Goal: Task Accomplishment & Management: Manage account settings

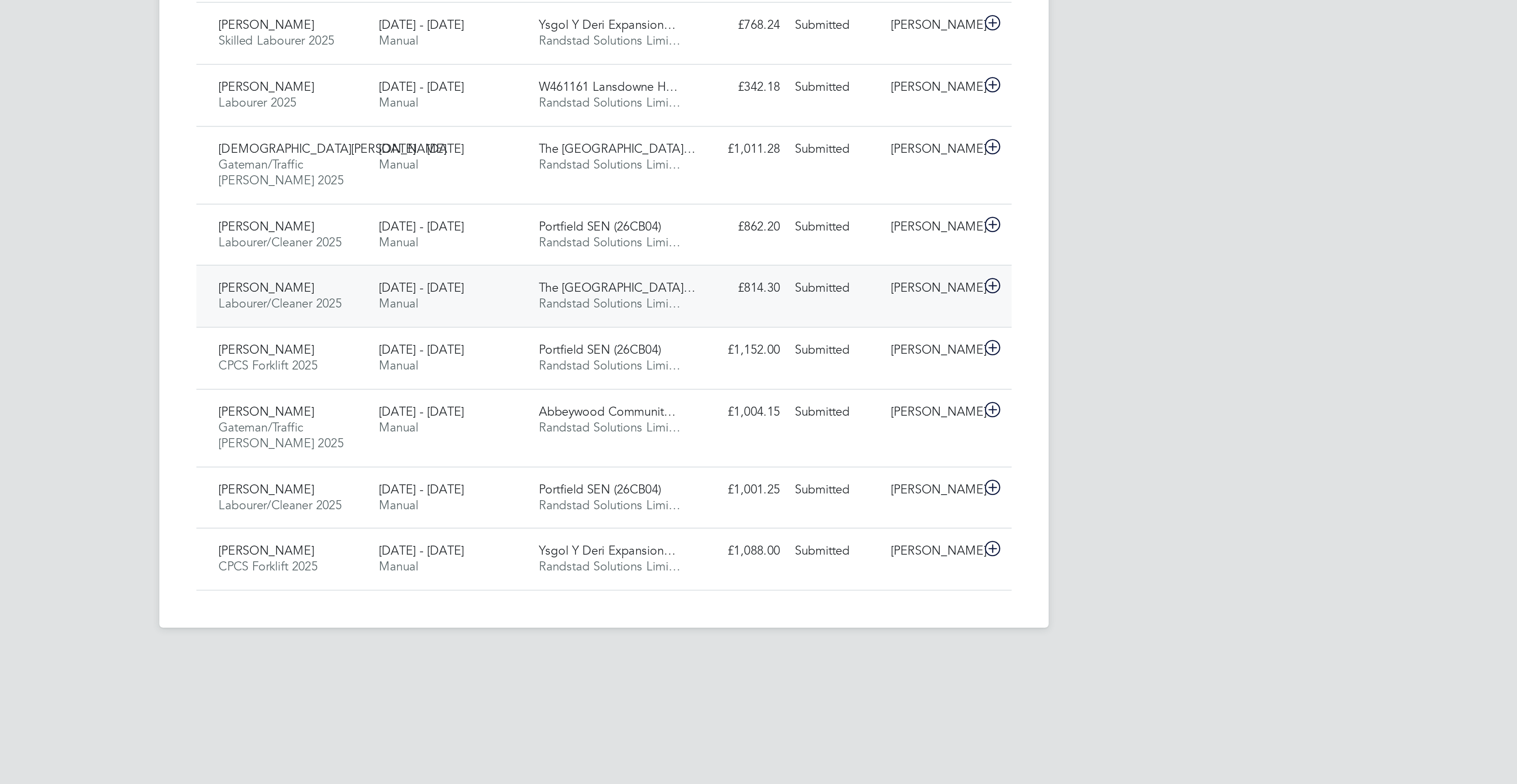
click at [748, 443] on div "The Grange University… Randstad Solutions Limi…" at bounding box center [762, 434] width 68 height 20
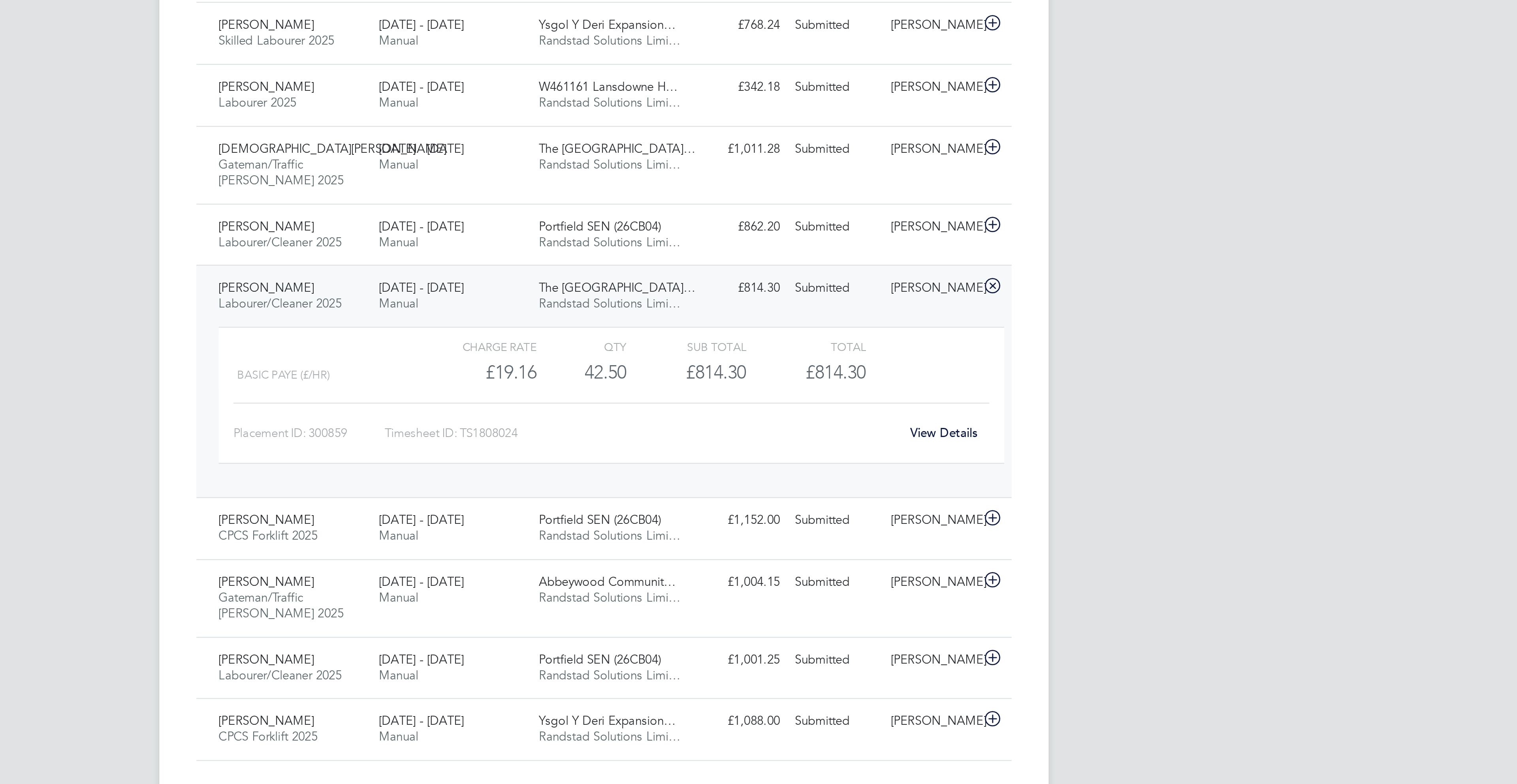
click at [904, 495] on link "View Details" at bounding box center [903, 491] width 29 height 6
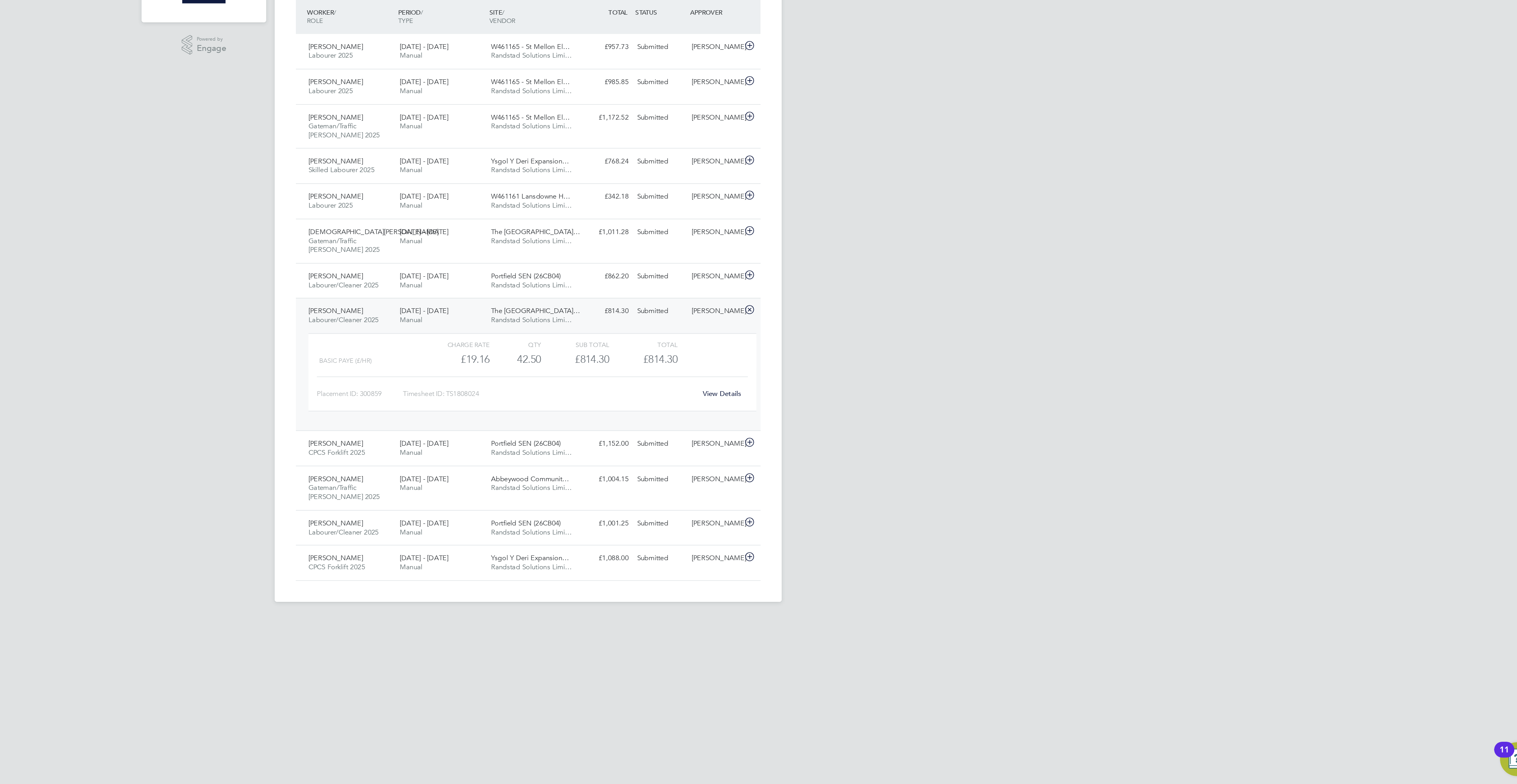
click at [1102, 394] on div "AP Ana Perozo Notifications 20 Applications: Network Businesses Sites Workers C…" at bounding box center [758, 330] width 1517 height 660
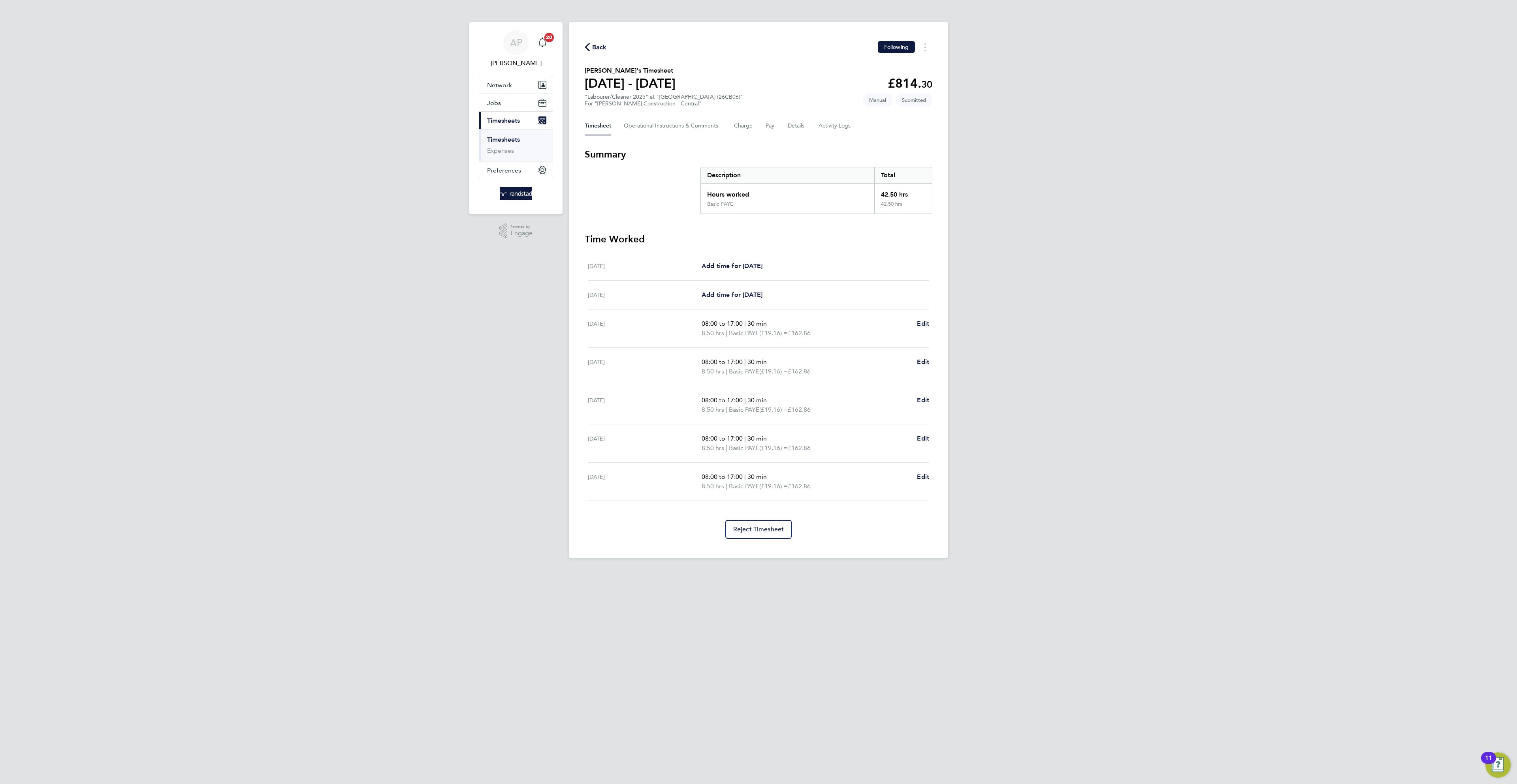
click at [807, 123] on div "Timesheet Operational Instructions & Comments Charge Pay Details Activity Logs" at bounding box center [758, 126] width 347 height 19
click at [790, 124] on button "Details" at bounding box center [797, 126] width 18 height 19
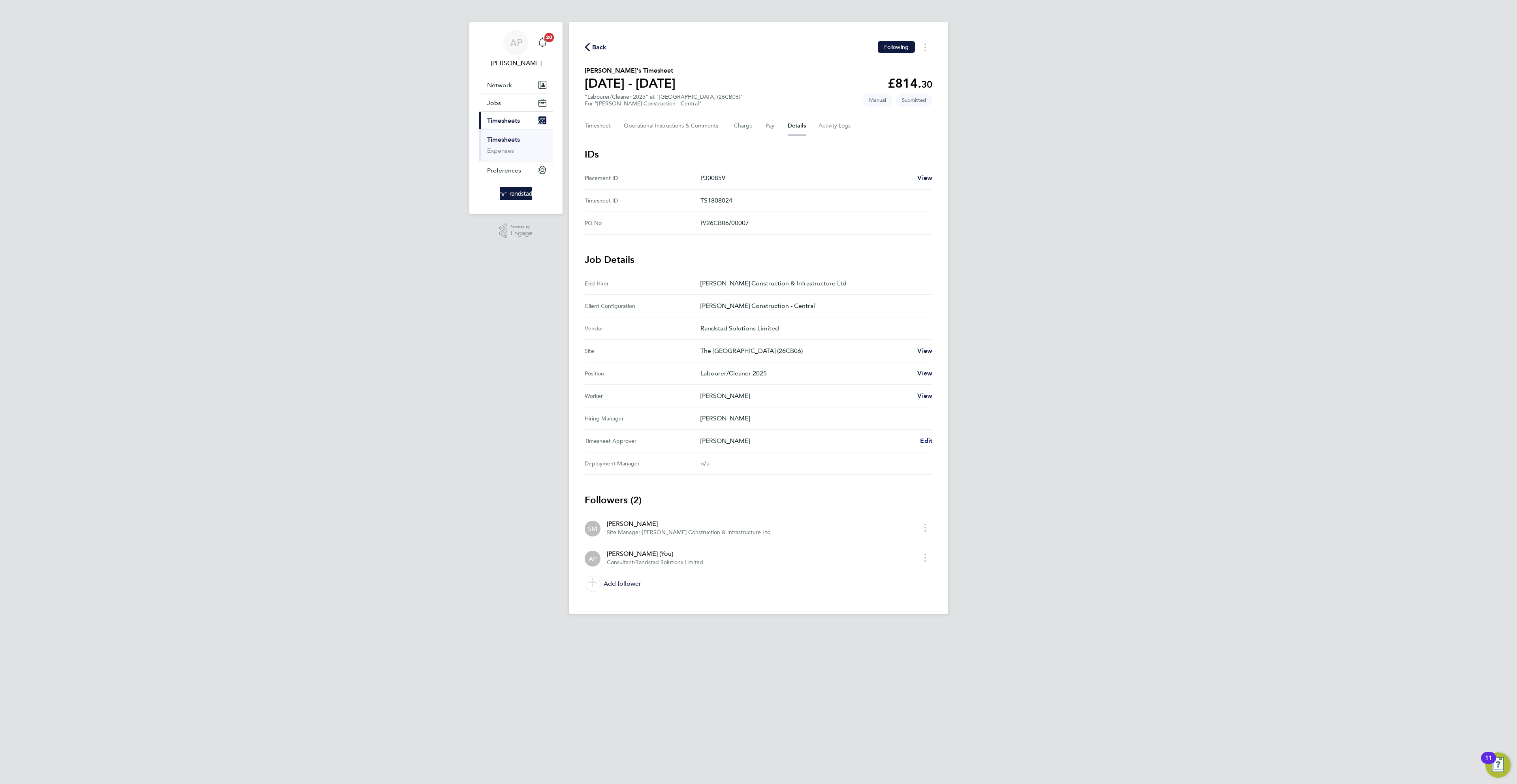
click at [928, 446] on link "Edit" at bounding box center [926, 441] width 12 height 9
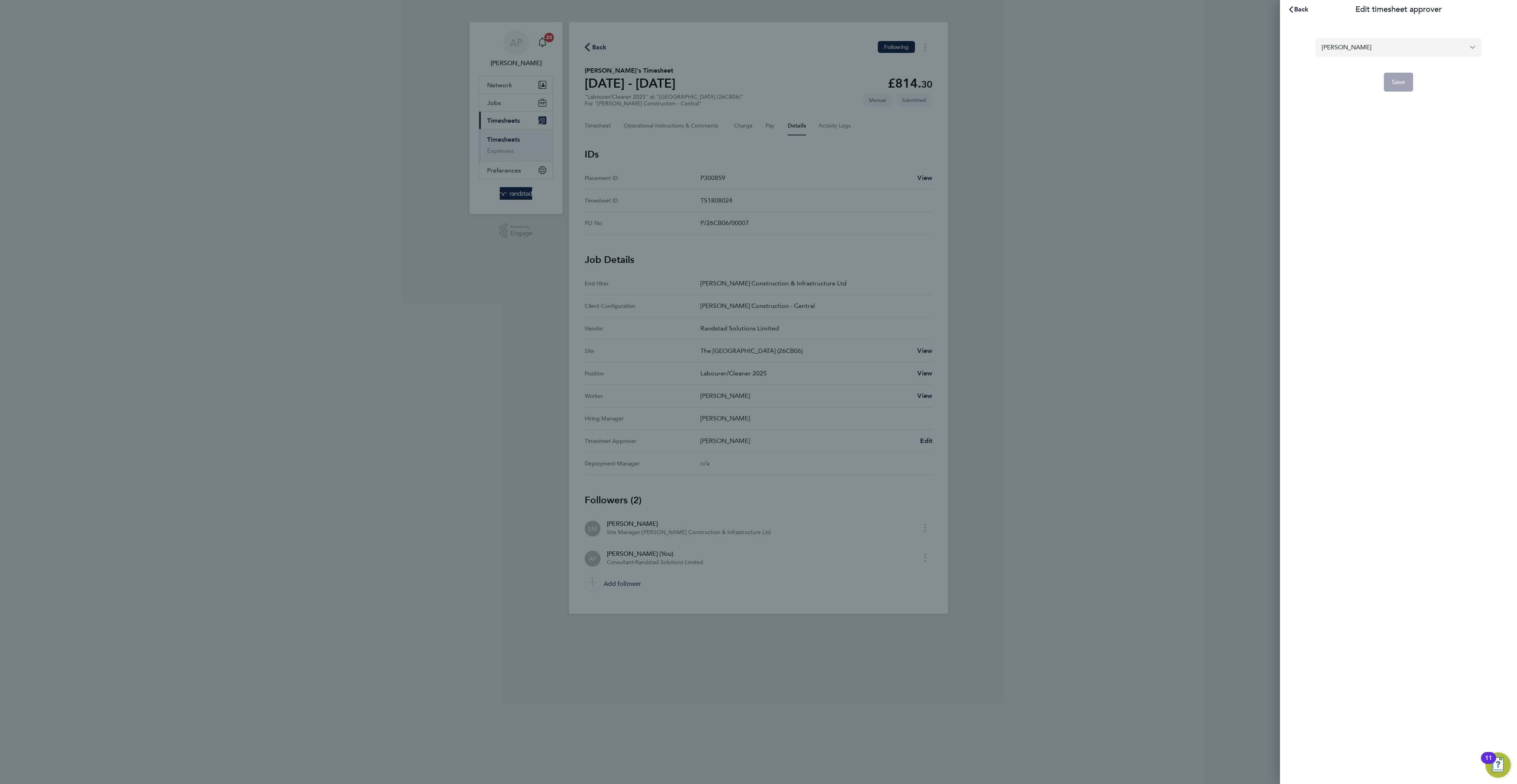
click at [1402, 50] on input "[PERSON_NAME]" at bounding box center [1399, 47] width 166 height 19
drag, startPoint x: 1359, startPoint y: 69, endPoint x: 1384, endPoint y: 80, distance: 27.3
click at [1360, 68] on span "[PERSON_NAME]" at bounding box center [1347, 67] width 49 height 9
type input "[PERSON_NAME]"
click at [1407, 87] on button "Save" at bounding box center [1399, 82] width 29 height 19
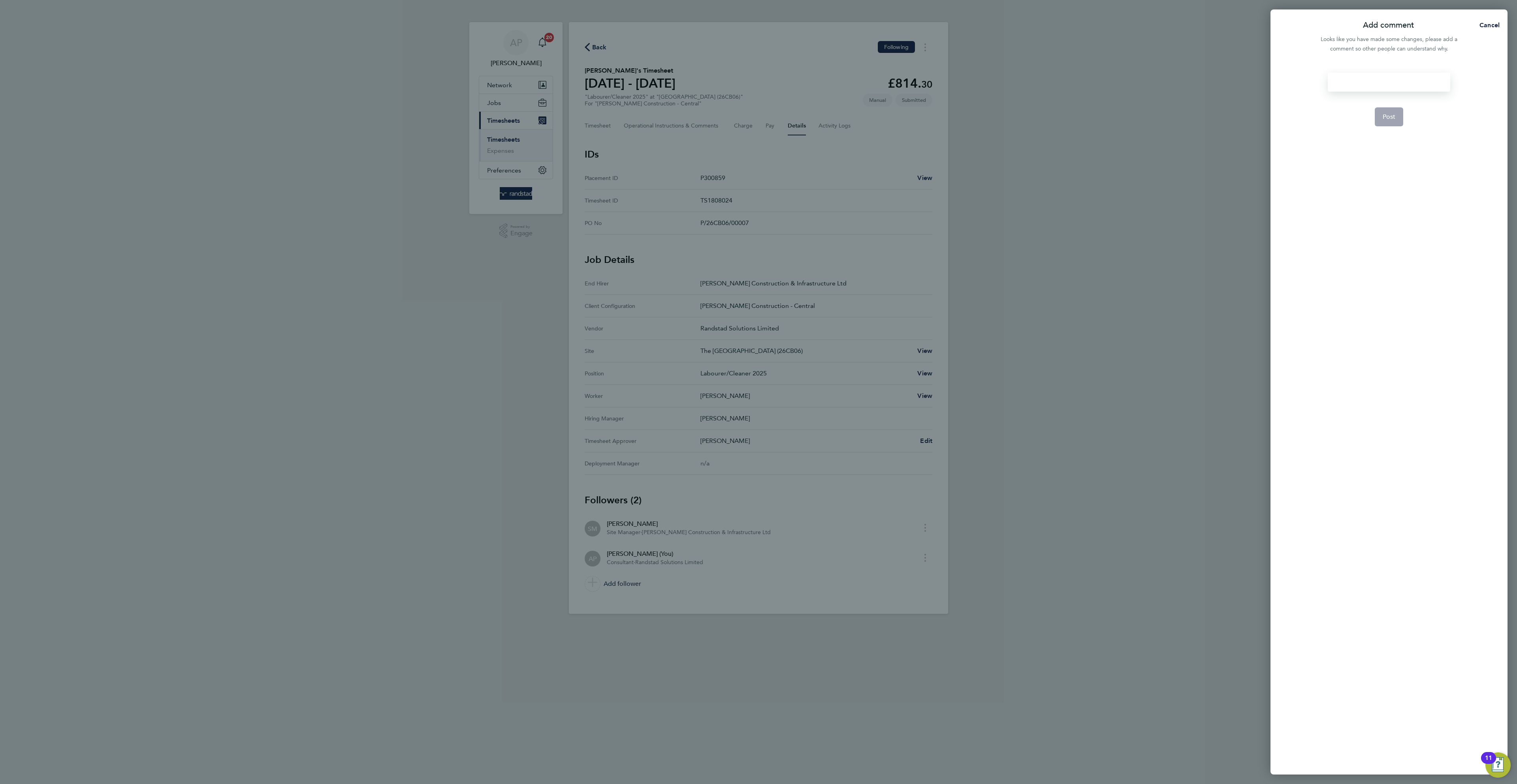
click at [1405, 85] on div at bounding box center [1389, 82] width 122 height 19
click at [1409, 77] on div at bounding box center [1389, 82] width 122 height 19
click at [1379, 117] on button "Post" at bounding box center [1389, 117] width 29 height 19
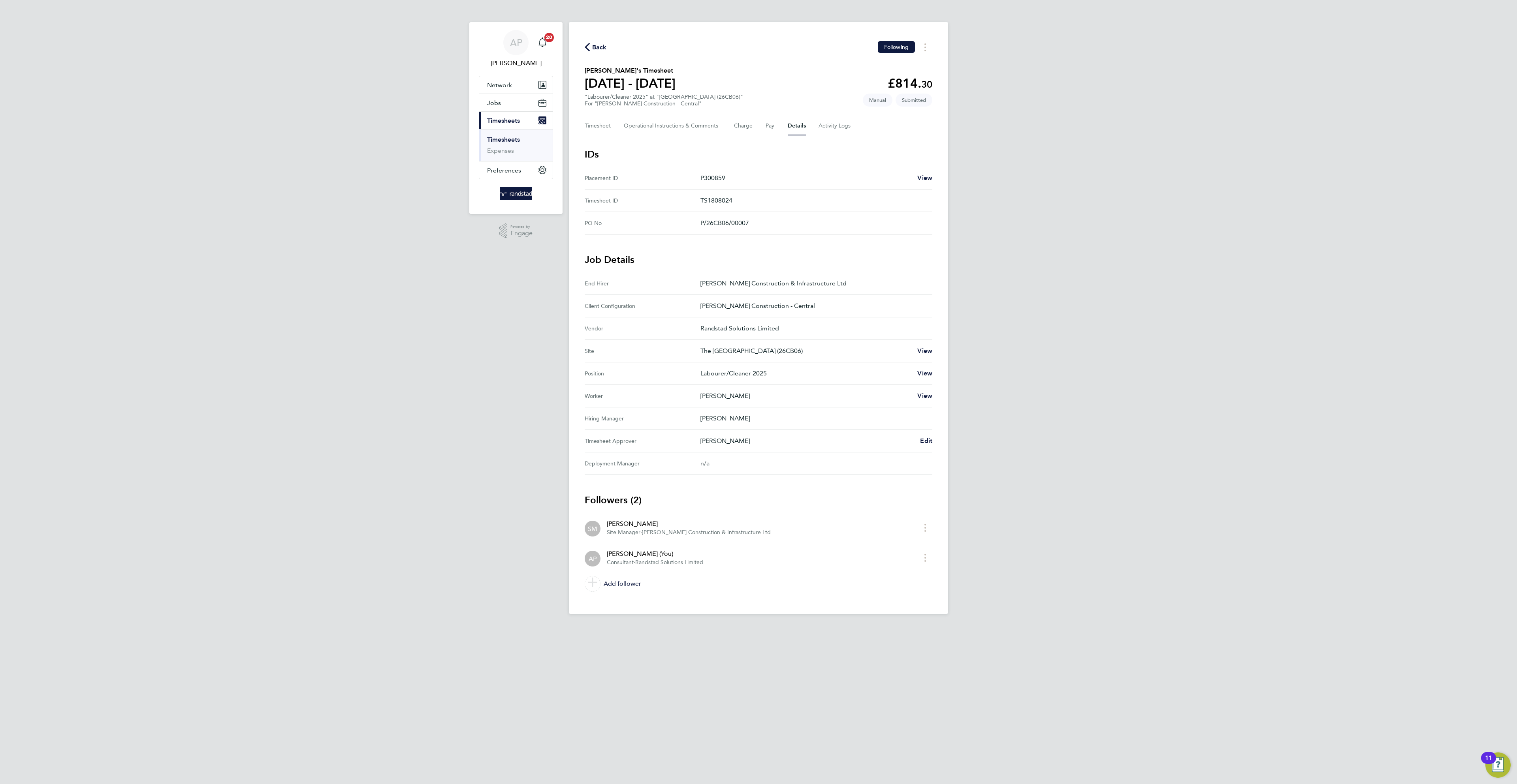
click at [587, 46] on icon "button" at bounding box center [587, 47] width 5 height 8
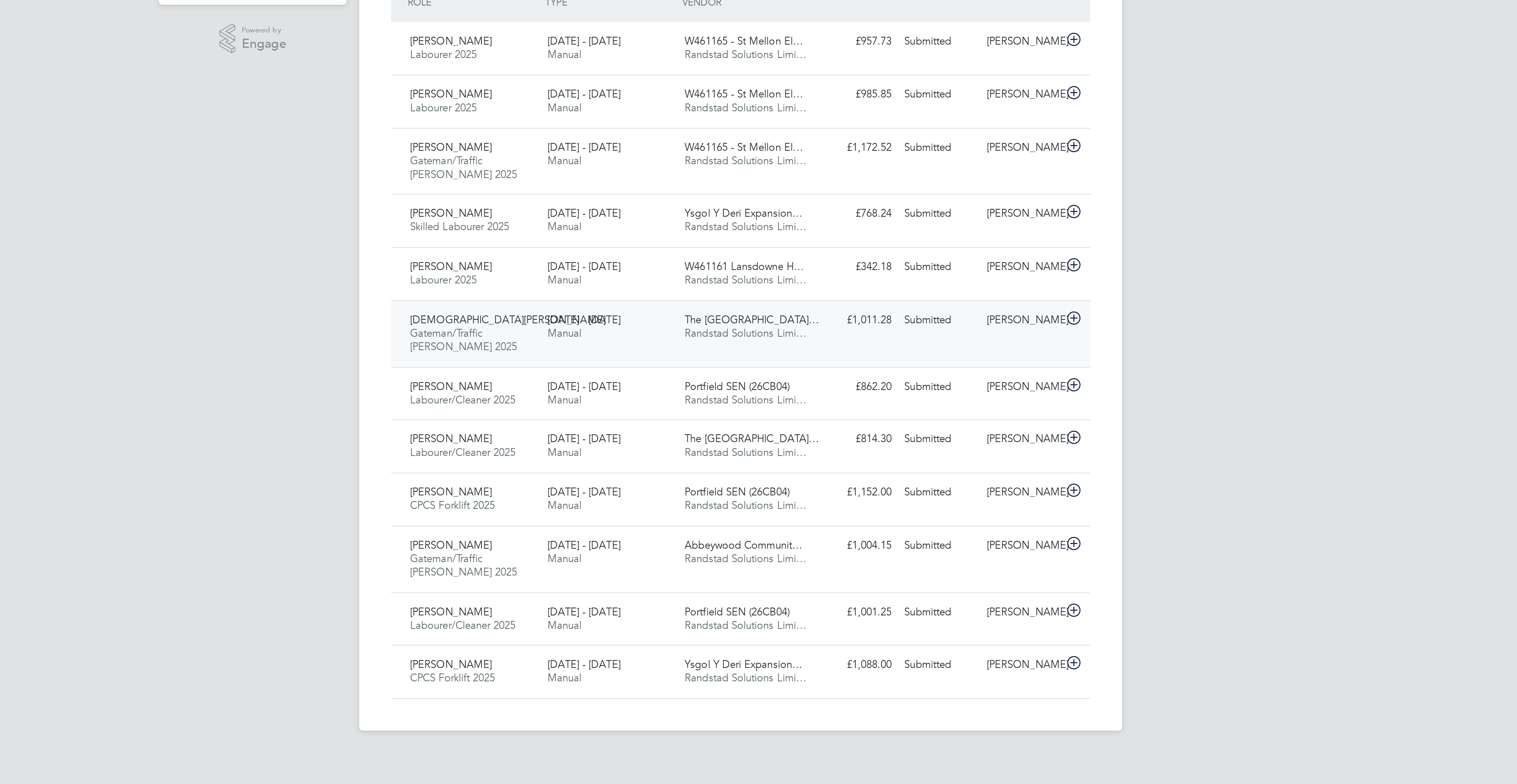
click at [876, 384] on div "Christian Mordi Gateman/Traffic Marshall 2025 16 - 22 Aug 2025 16 - 22 Aug 2025…" at bounding box center [758, 377] width 347 height 33
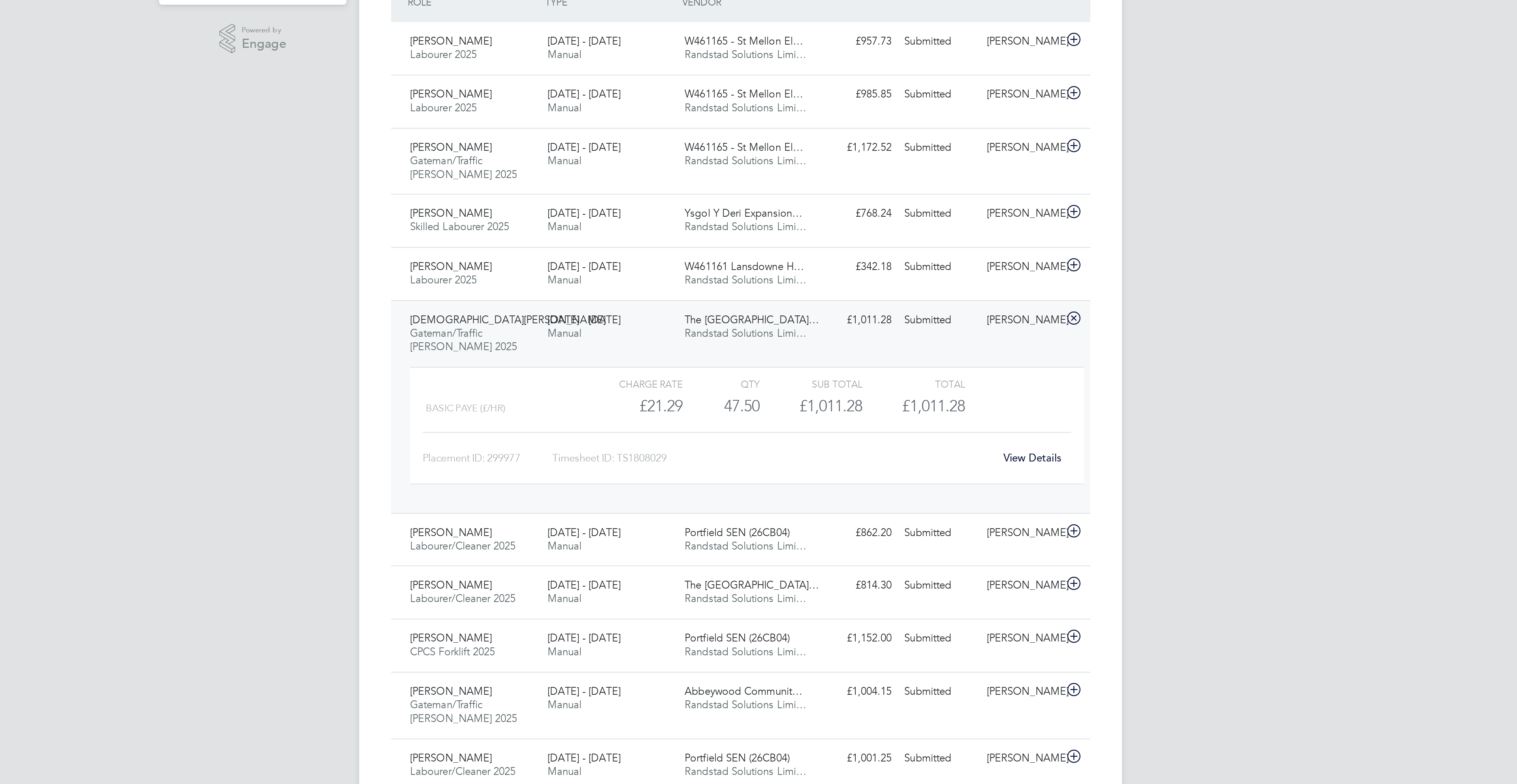
click at [905, 441] on link "View Details" at bounding box center [903, 439] width 29 height 6
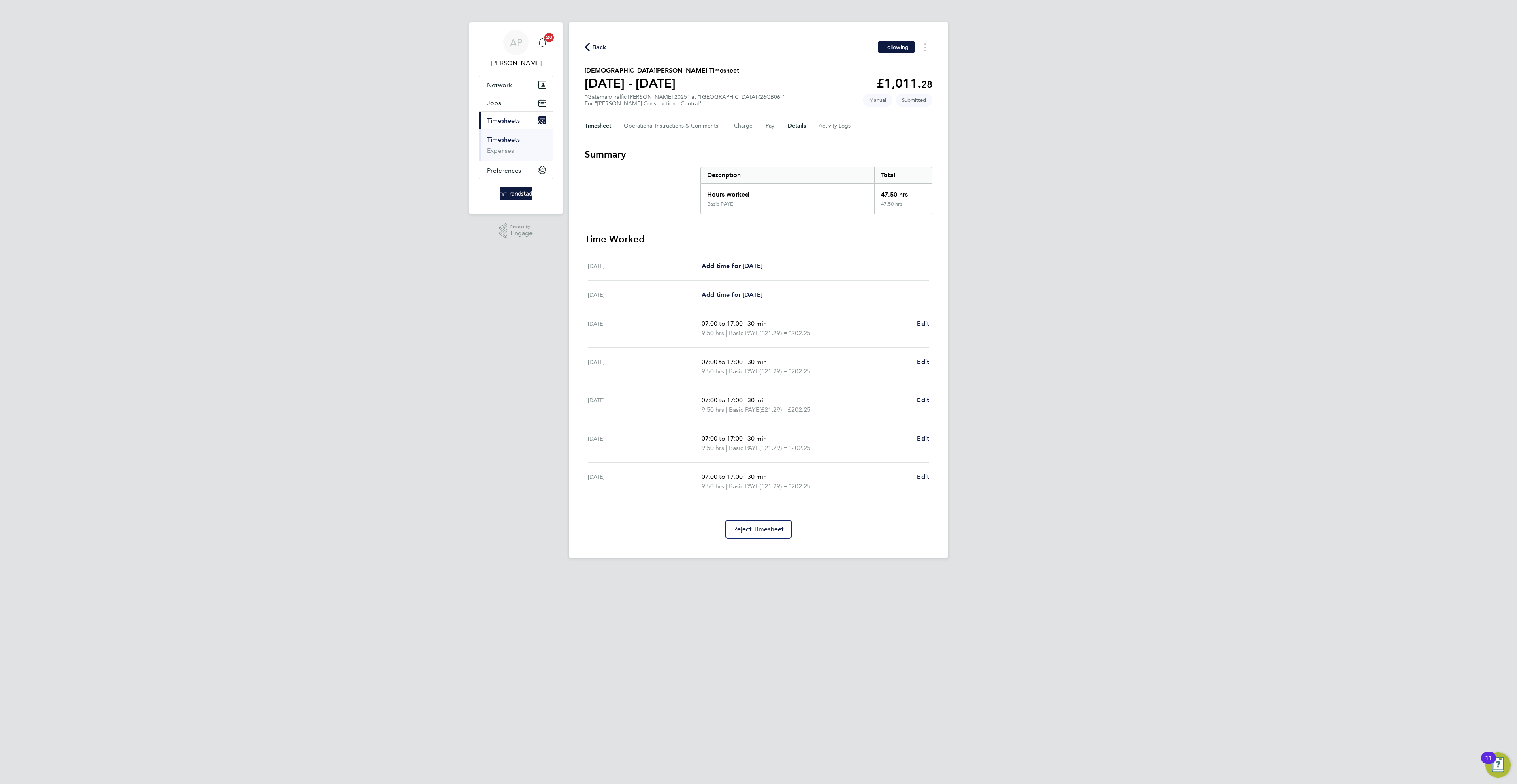
click at [801, 130] on button "Details" at bounding box center [797, 126] width 18 height 19
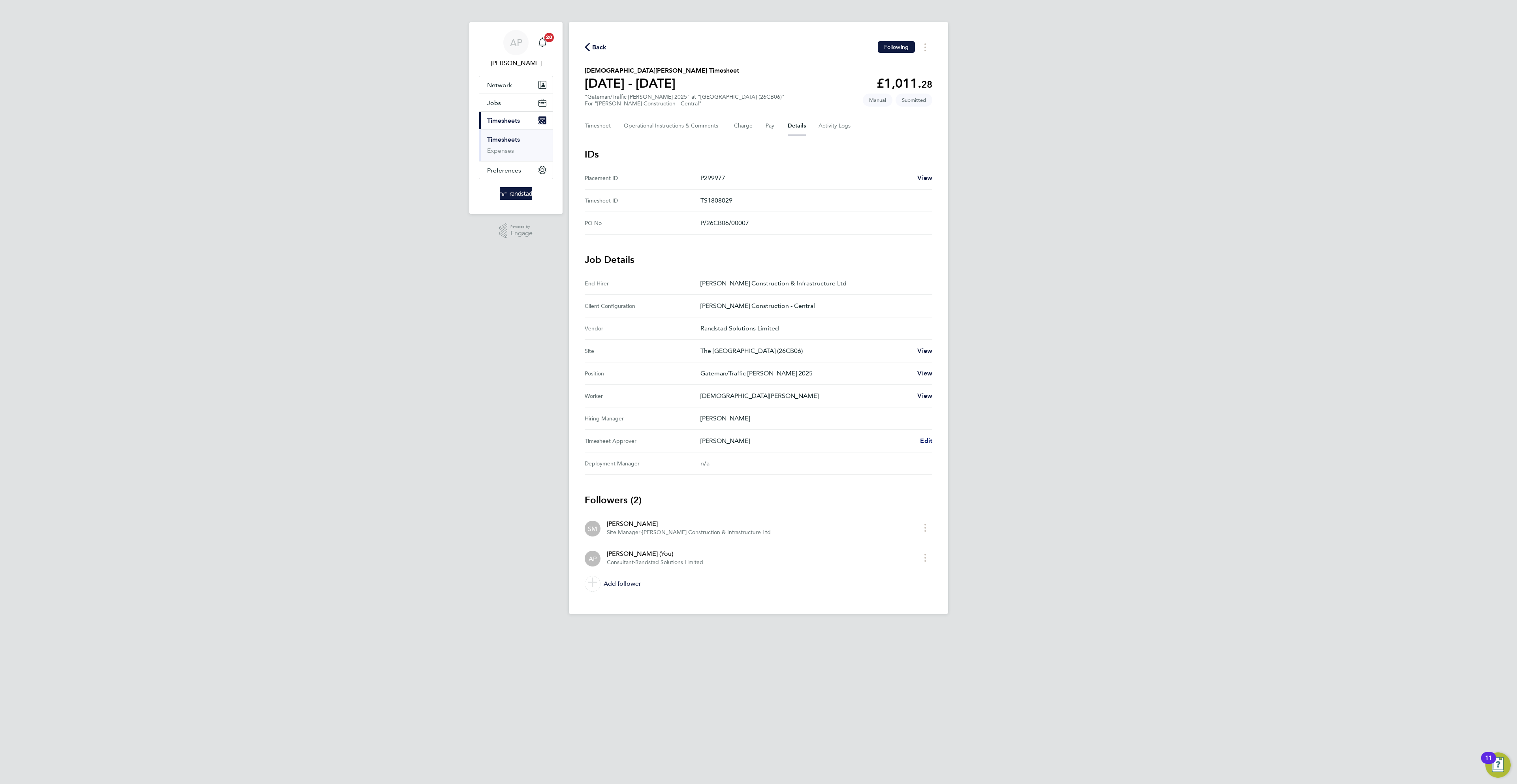
click at [927, 444] on span "Edit" at bounding box center [926, 441] width 12 height 8
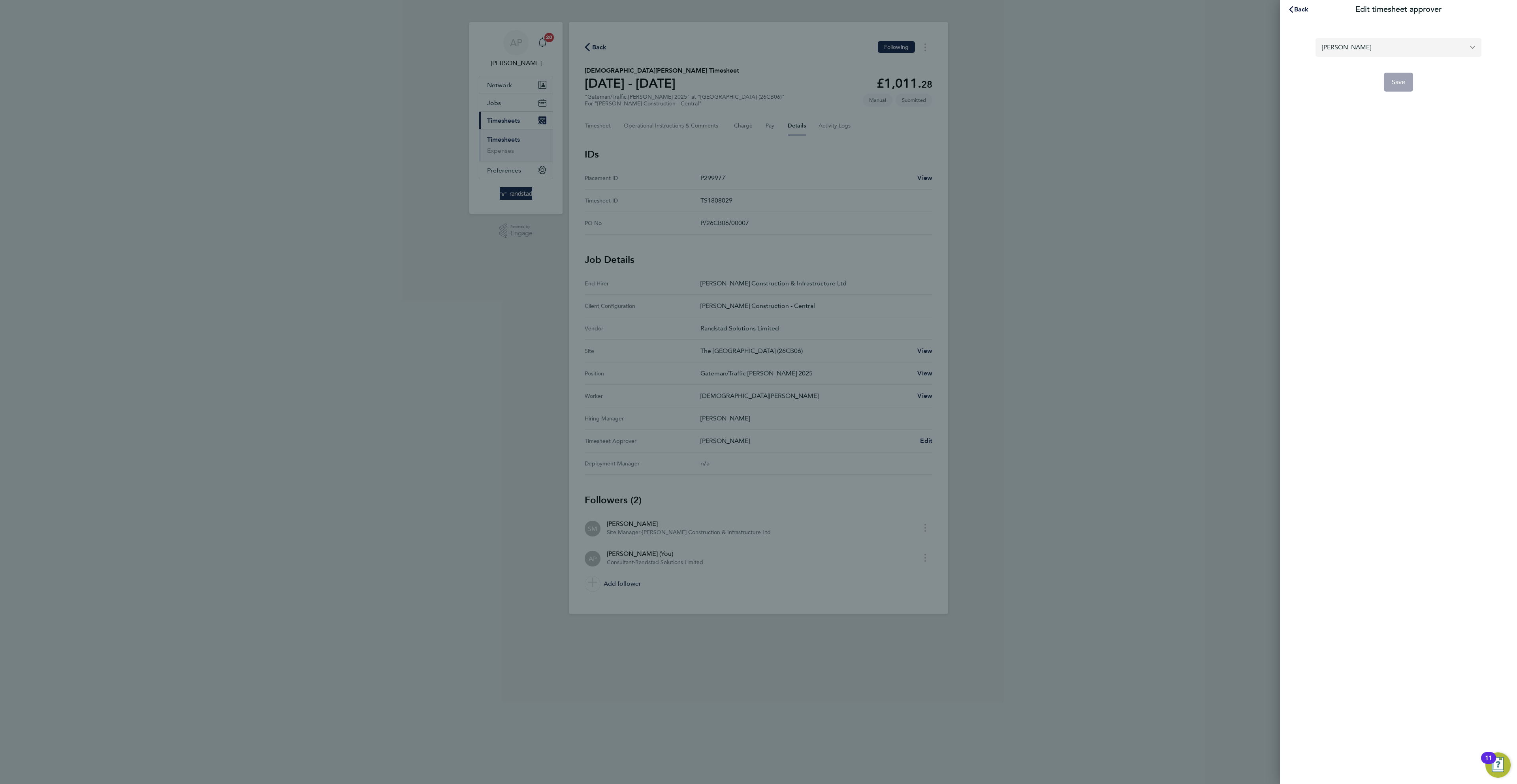
click at [1423, 47] on input "[PERSON_NAME]" at bounding box center [1399, 47] width 166 height 19
click at [1405, 61] on li "[PERSON_NAME]" at bounding box center [1399, 67] width 166 height 19
type input "[PERSON_NAME]"
click at [1411, 87] on button "Save" at bounding box center [1399, 82] width 29 height 19
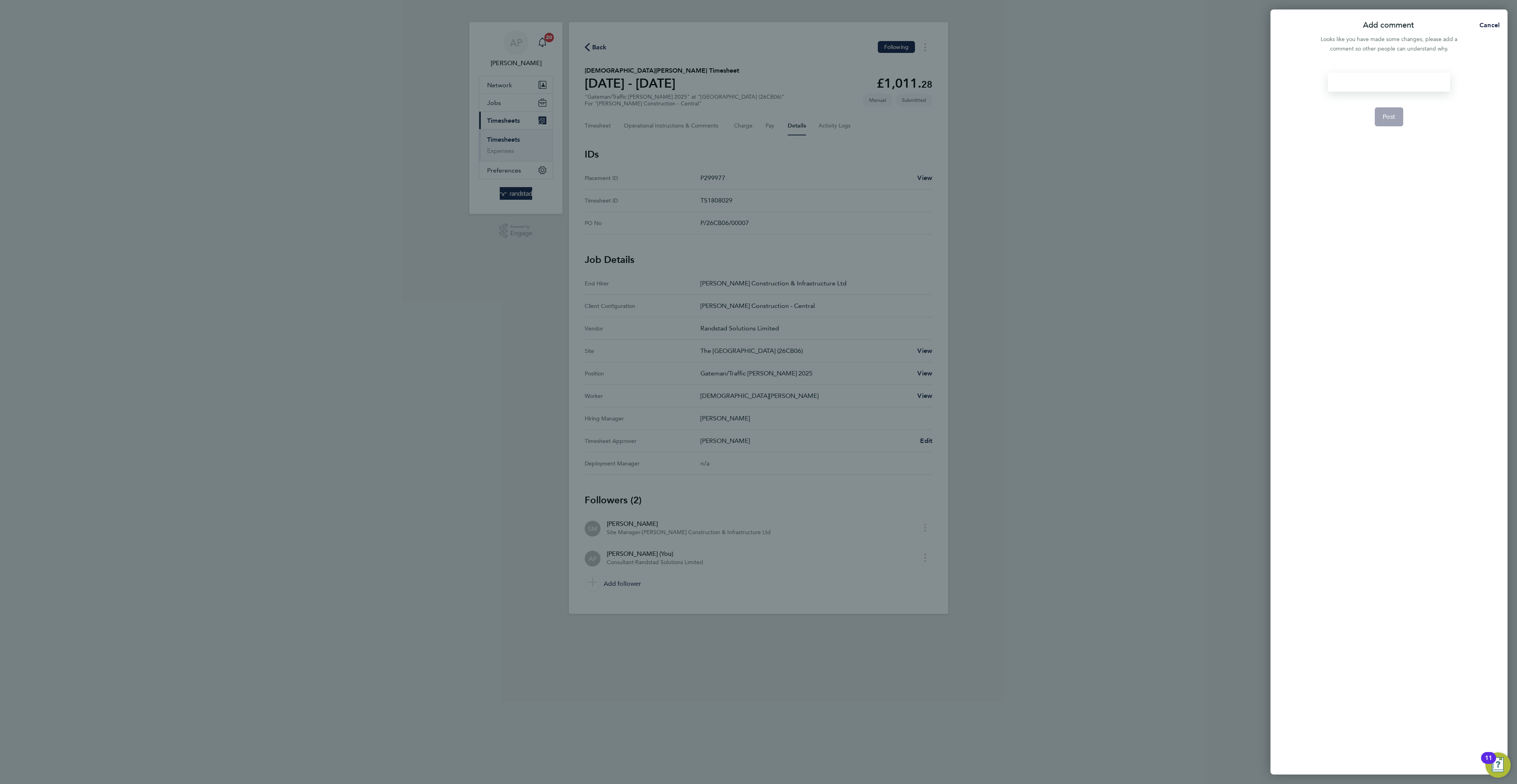
click at [1412, 86] on div at bounding box center [1389, 82] width 122 height 19
click at [1372, 118] on form "ap Post" at bounding box center [1389, 303] width 128 height 461
click at [1409, 119] on form "ap Post" at bounding box center [1389, 303] width 128 height 461
click at [1398, 117] on button "Post" at bounding box center [1389, 117] width 29 height 19
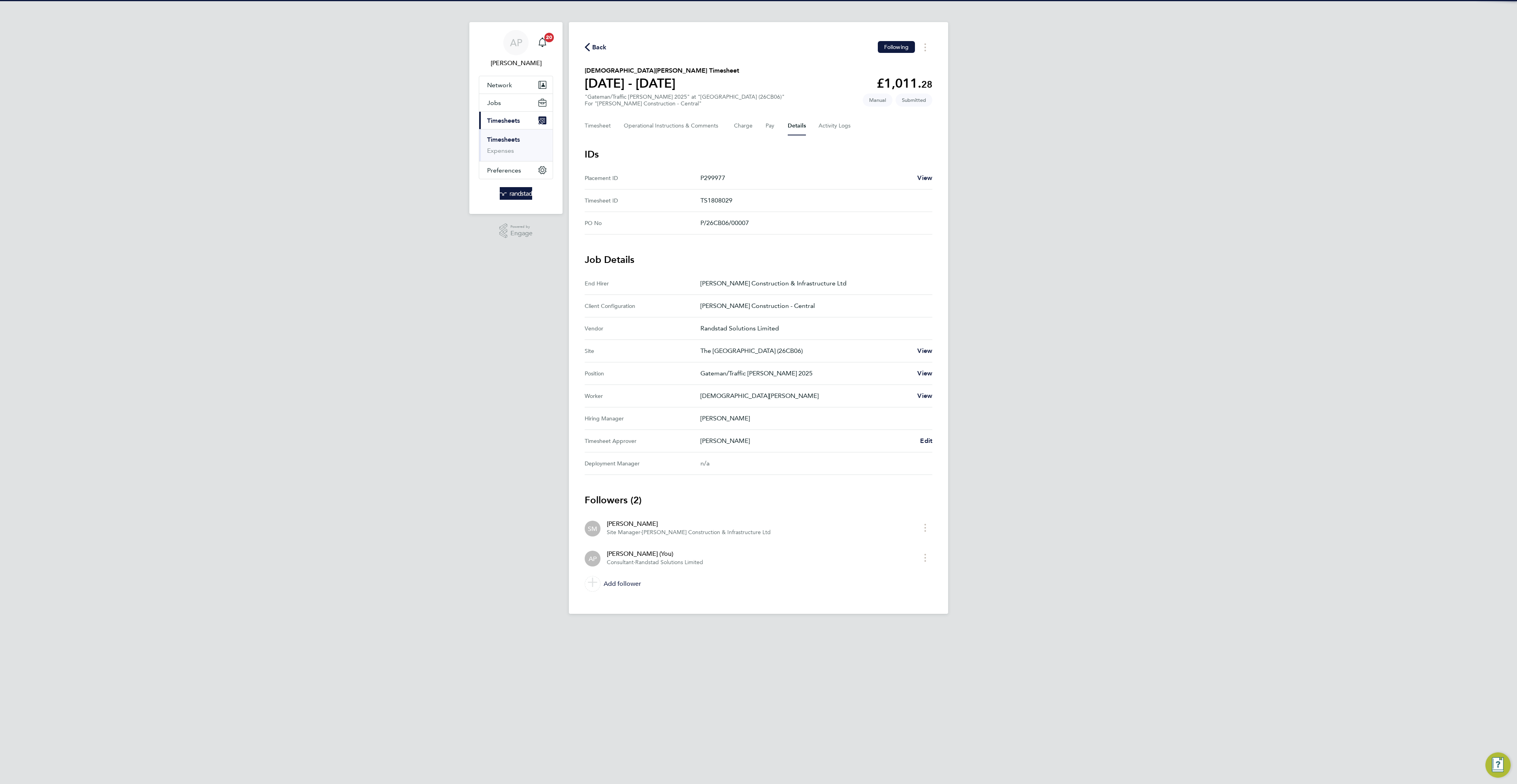
click at [597, 47] on span "Back" at bounding box center [599, 47] width 15 height 9
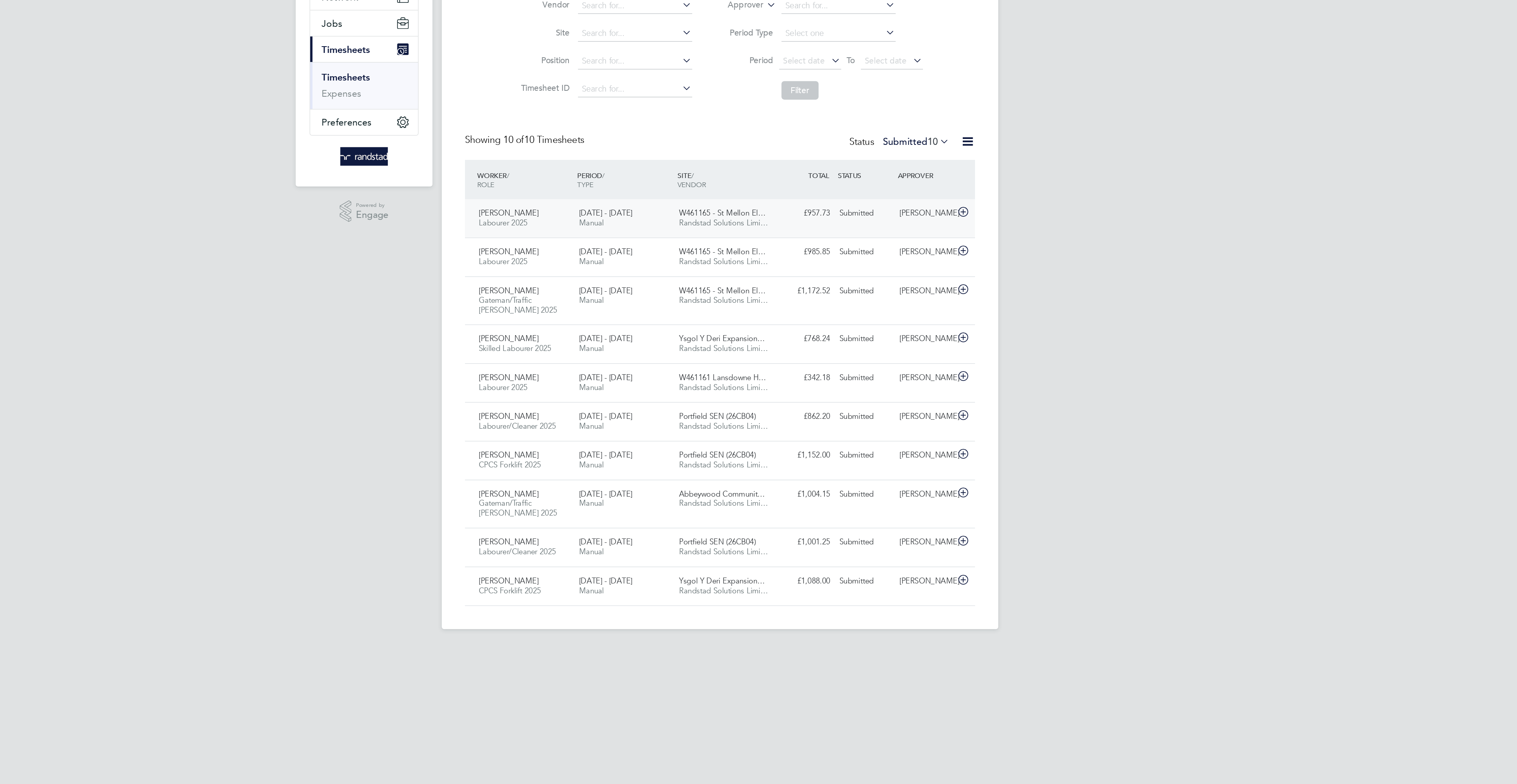
click at [813, 231] on div "£957.73 Submitted" at bounding box center [816, 232] width 41 height 13
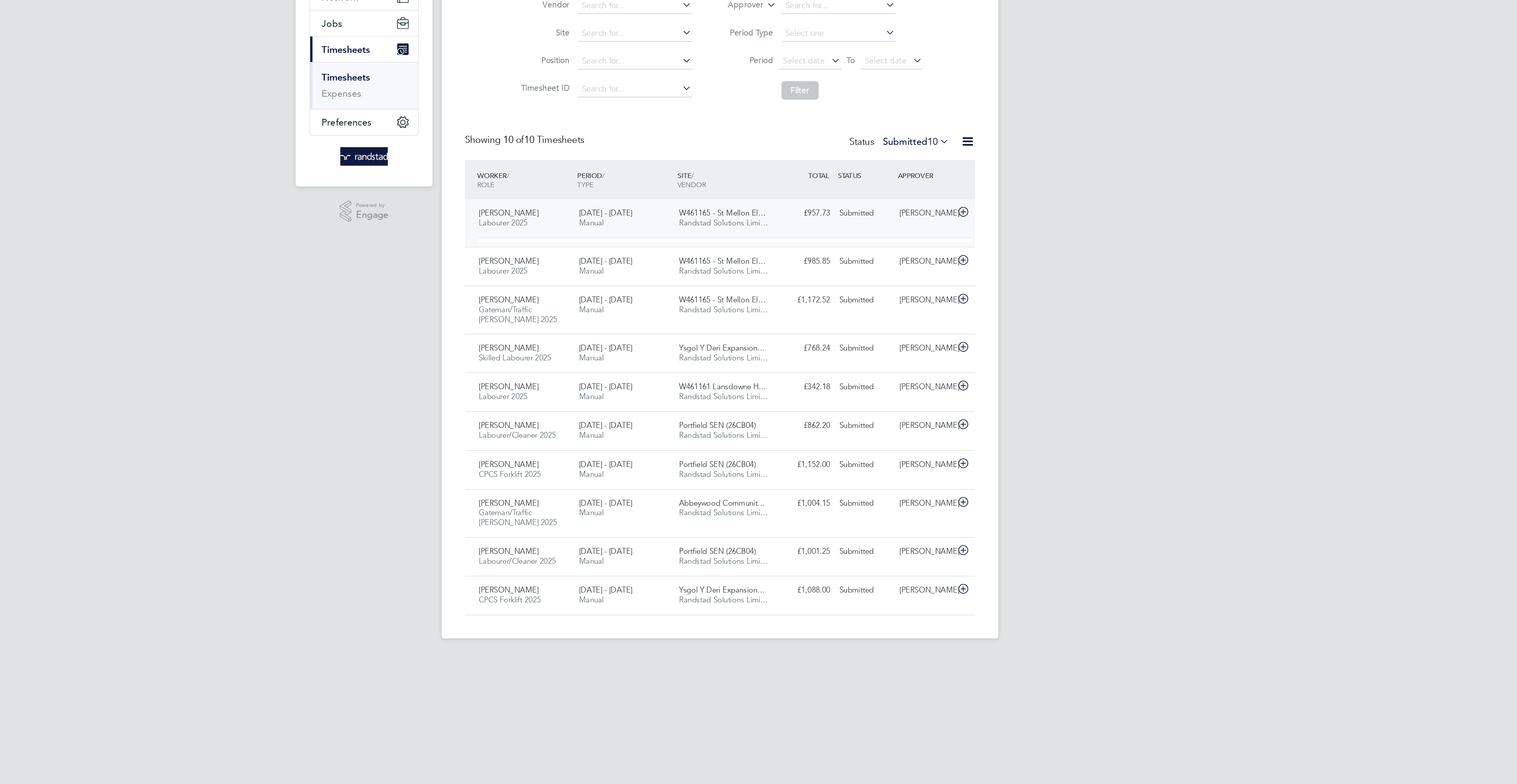
scroll to position [14, 77]
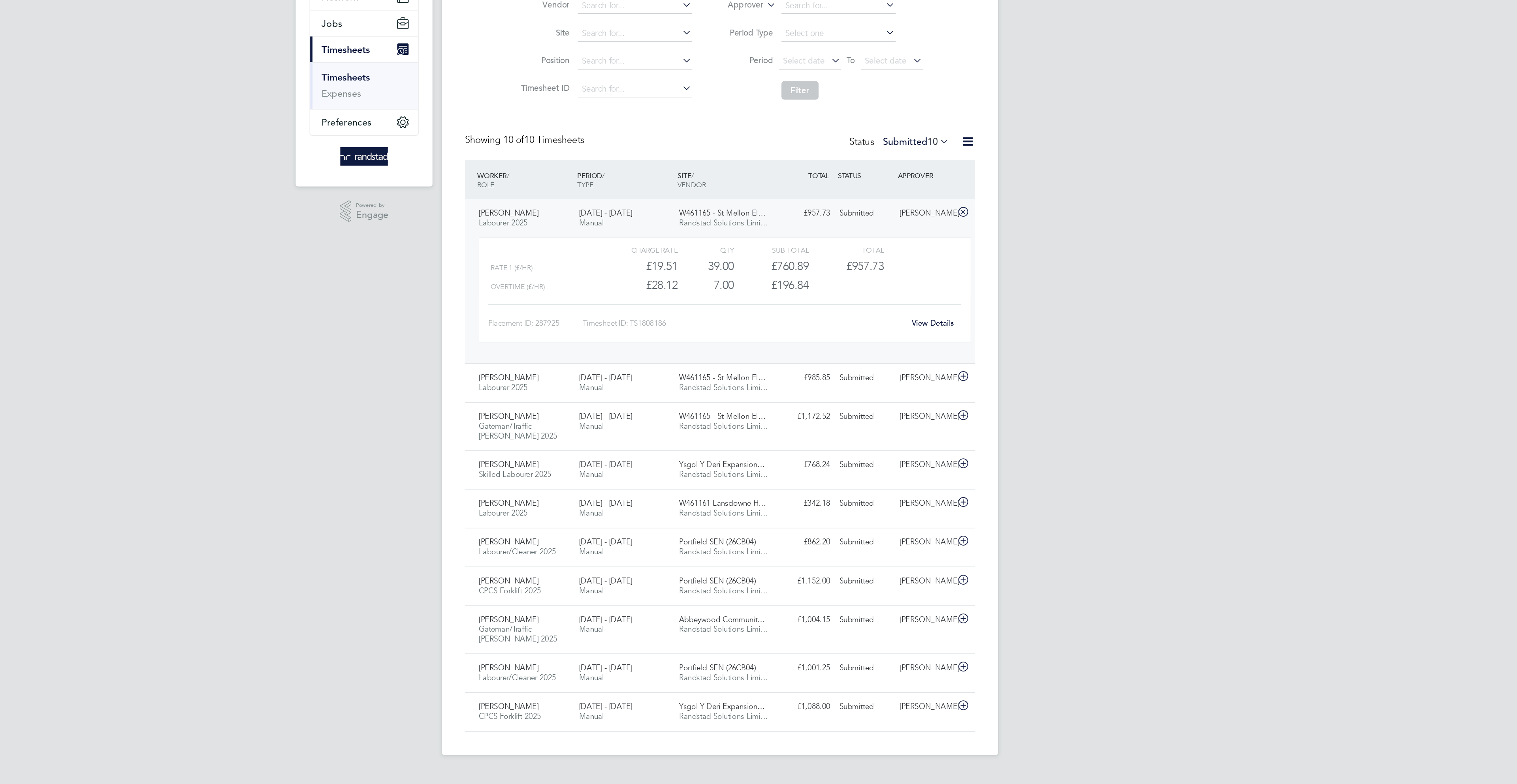
click at [906, 310] on link "View Details" at bounding box center [903, 307] width 29 height 6
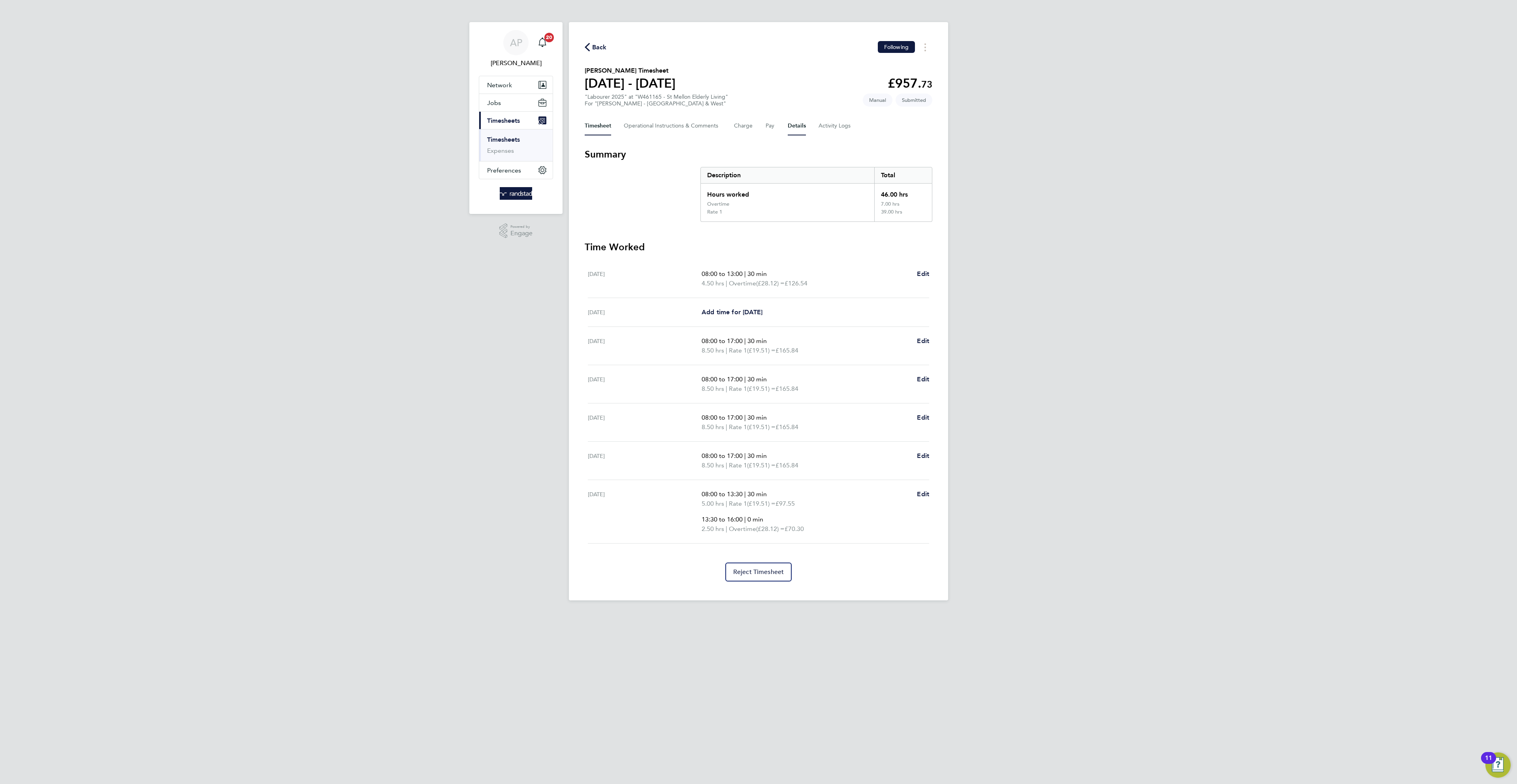
click at [805, 129] on button "Details" at bounding box center [797, 126] width 18 height 19
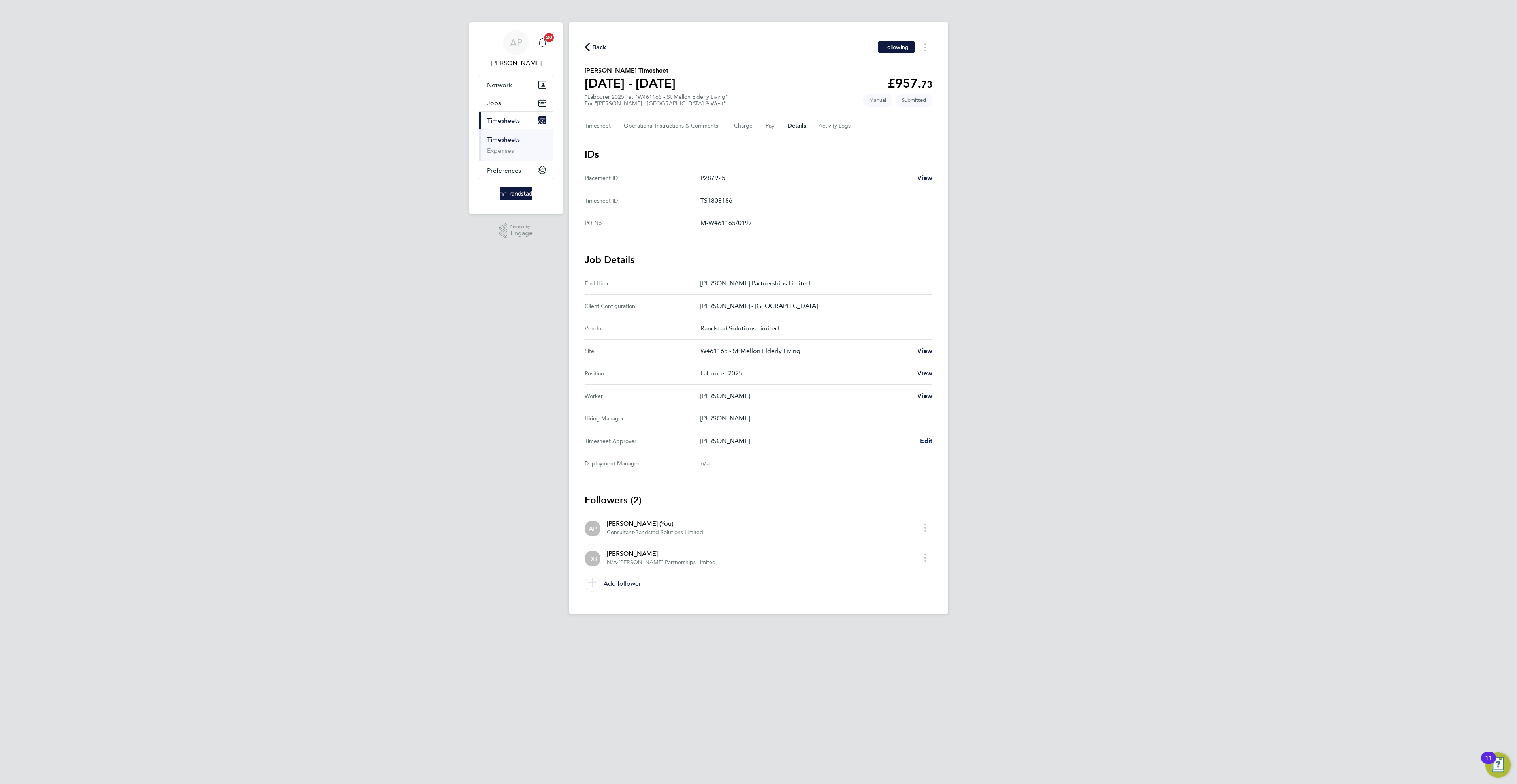
click at [924, 442] on span "Edit" at bounding box center [926, 441] width 12 height 8
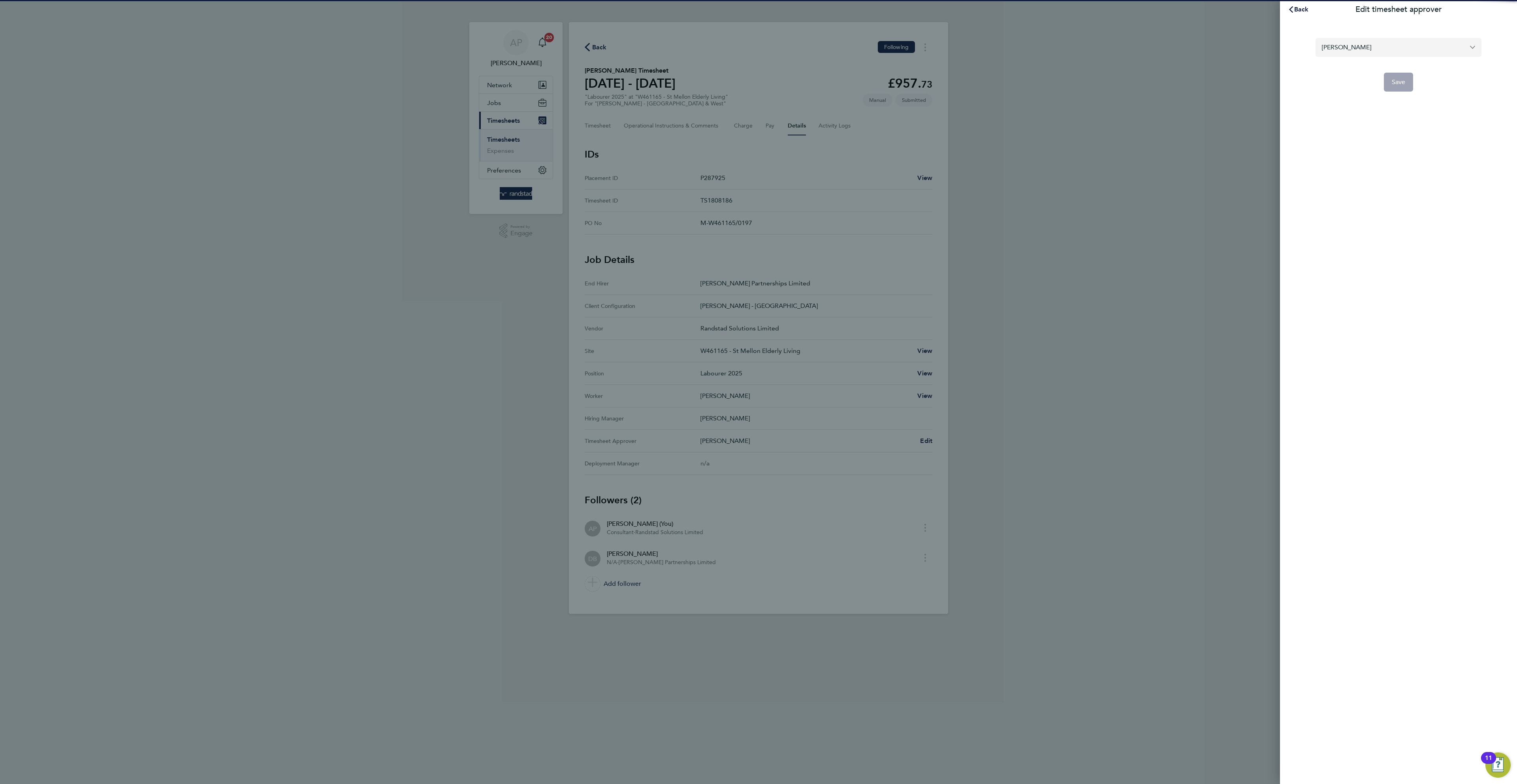
click at [1374, 39] on input "[PERSON_NAME]" at bounding box center [1399, 47] width 166 height 19
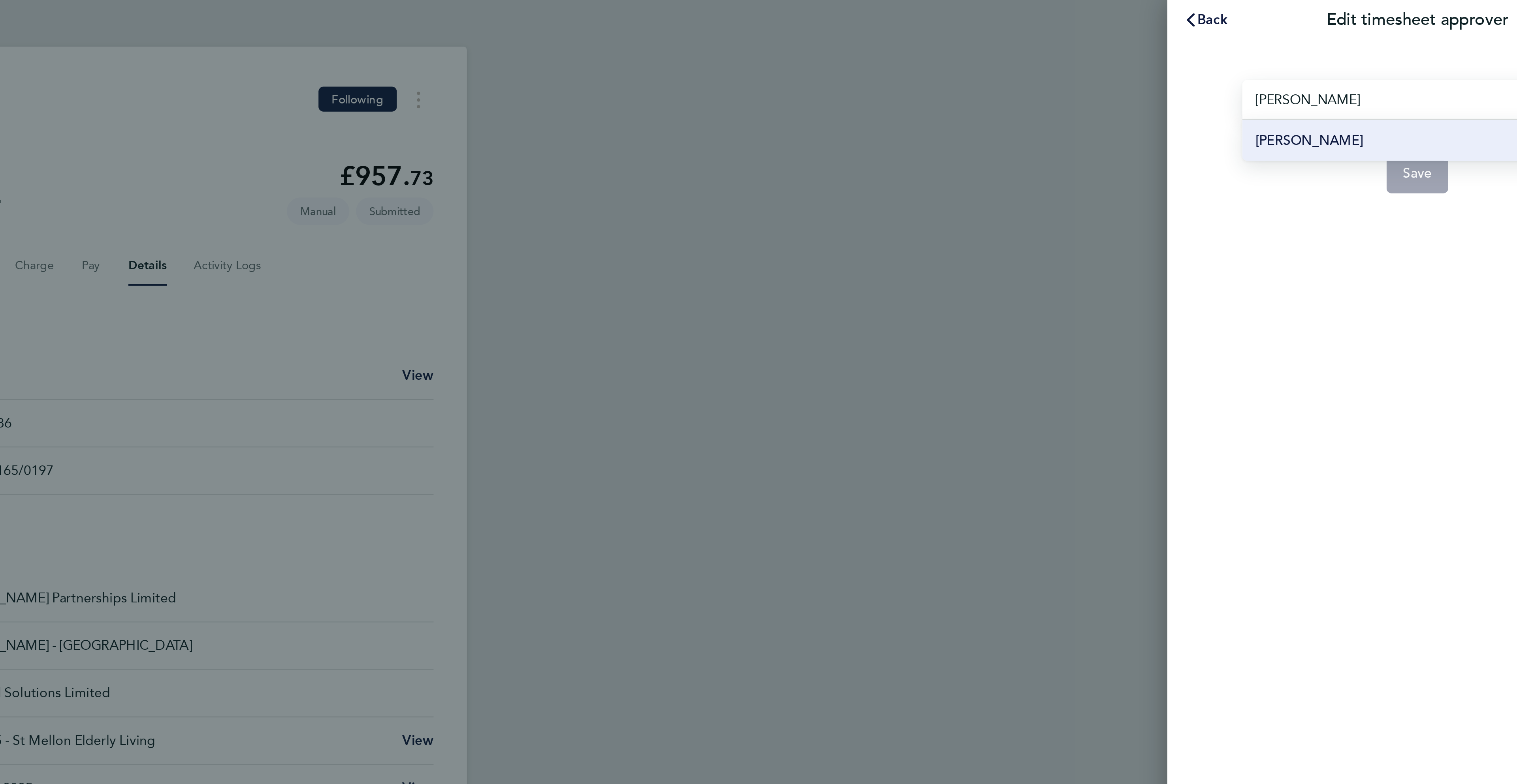
click at [1369, 72] on li "[PERSON_NAME]" at bounding box center [1399, 67] width 166 height 19
type input "[PERSON_NAME]"
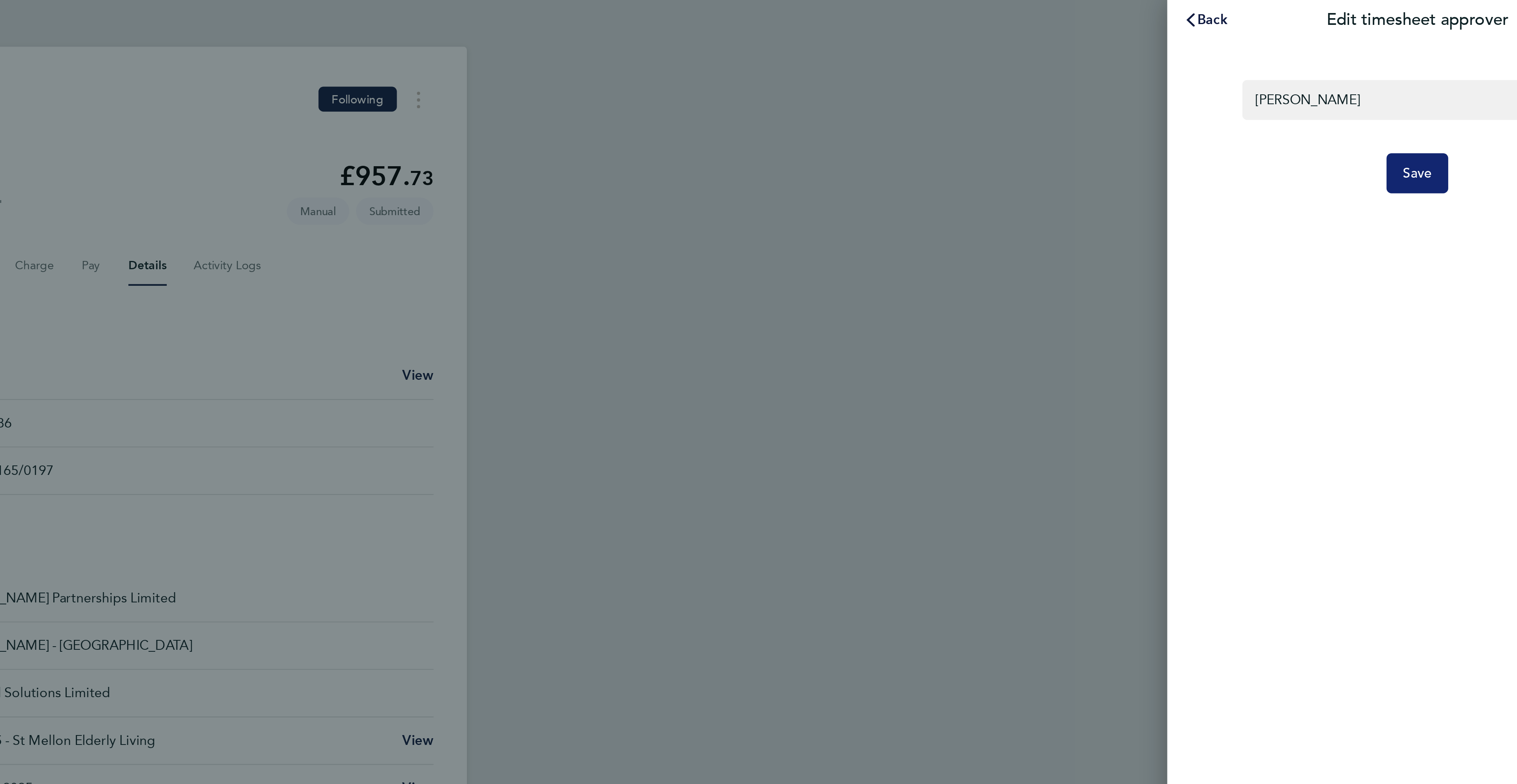
click at [1400, 77] on button "Save" at bounding box center [1399, 82] width 29 height 19
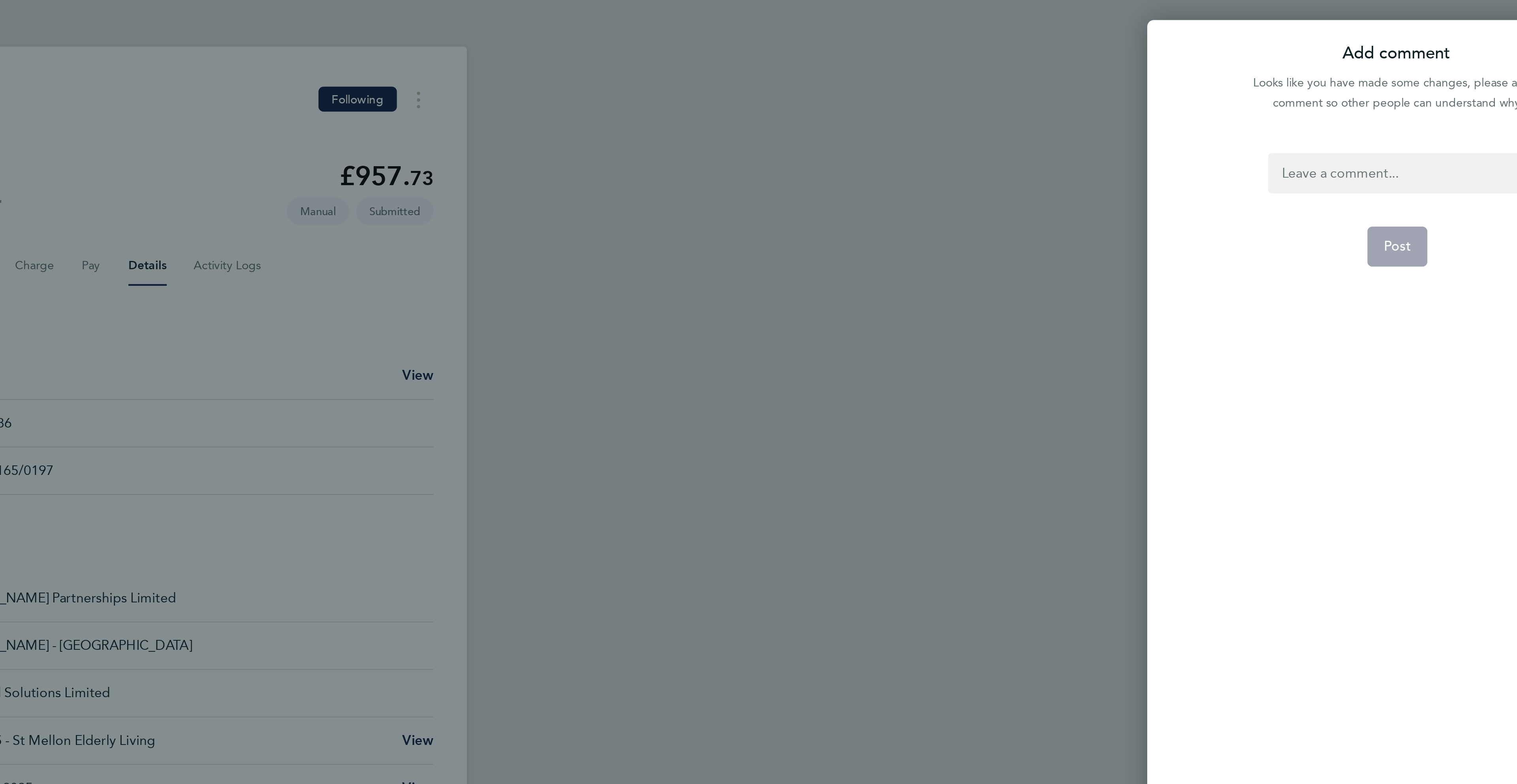
click at [1396, 77] on div at bounding box center [1389, 82] width 122 height 19
click at [1346, 82] on div at bounding box center [1389, 82] width 122 height 19
click at [1416, 108] on form "ap Post" at bounding box center [1389, 303] width 128 height 461
click at [1379, 123] on button "Post" at bounding box center [1389, 117] width 29 height 19
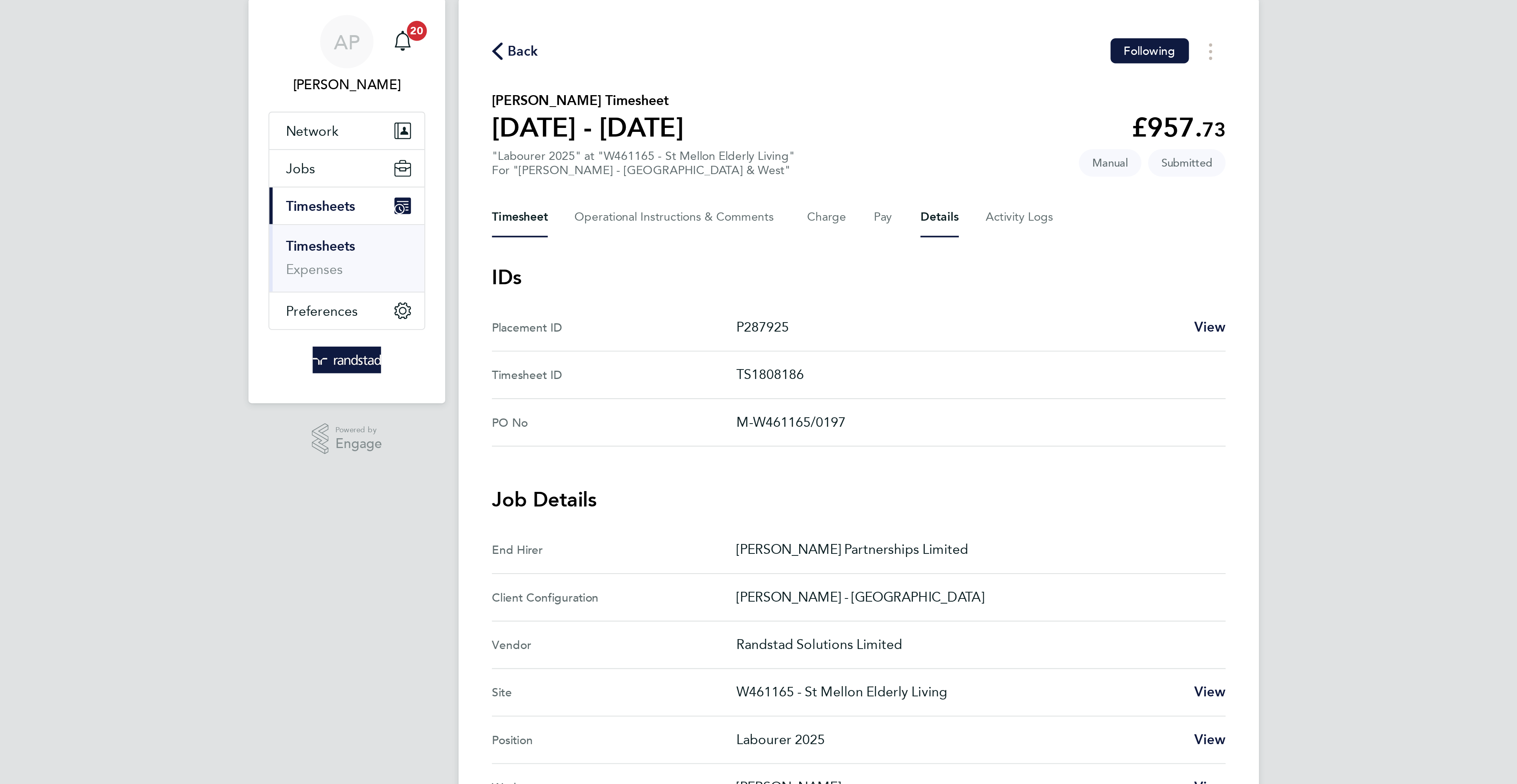
click at [601, 122] on button "Timesheet" at bounding box center [598, 126] width 27 height 19
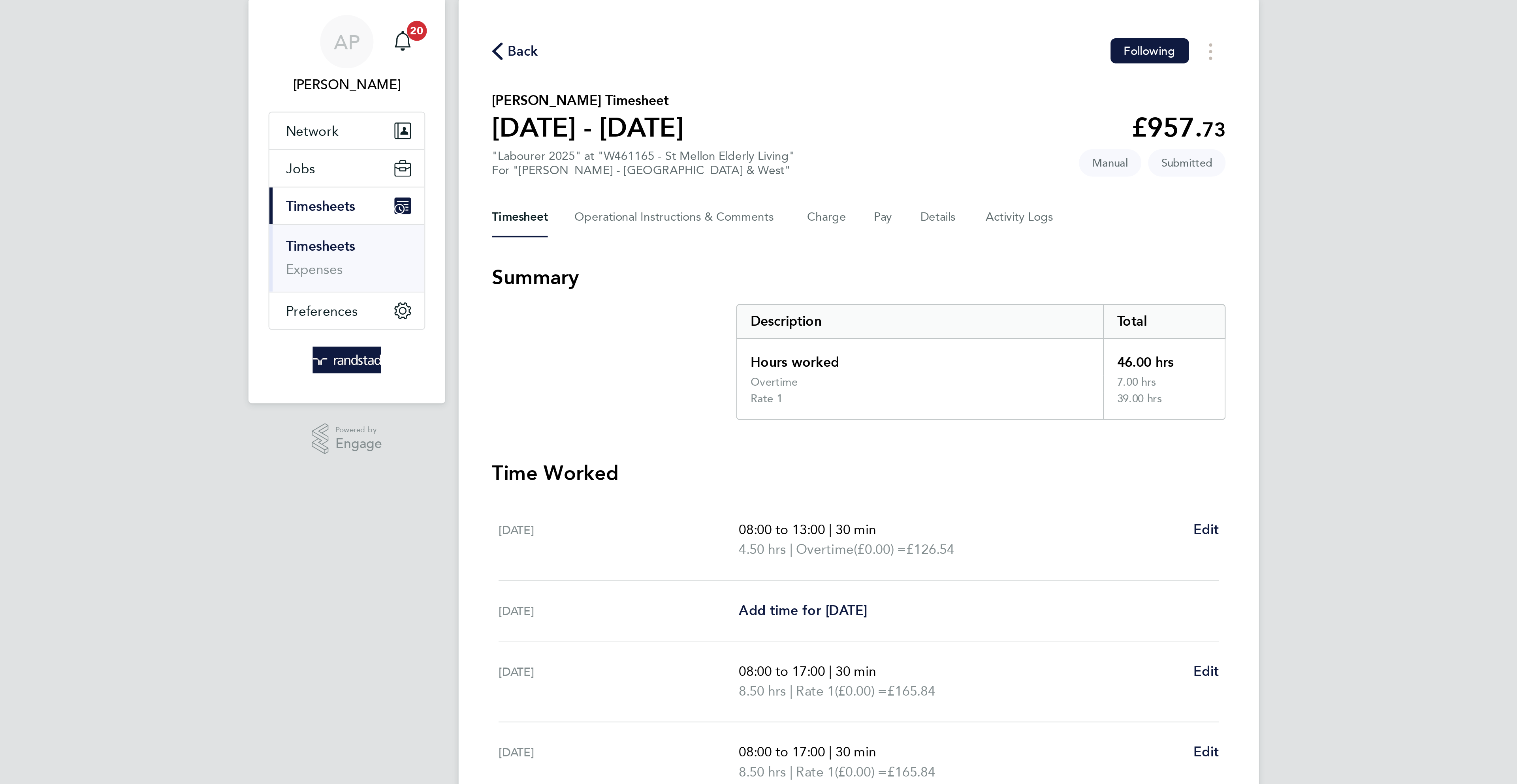
click at [592, 45] on span "Back" at bounding box center [599, 47] width 15 height 9
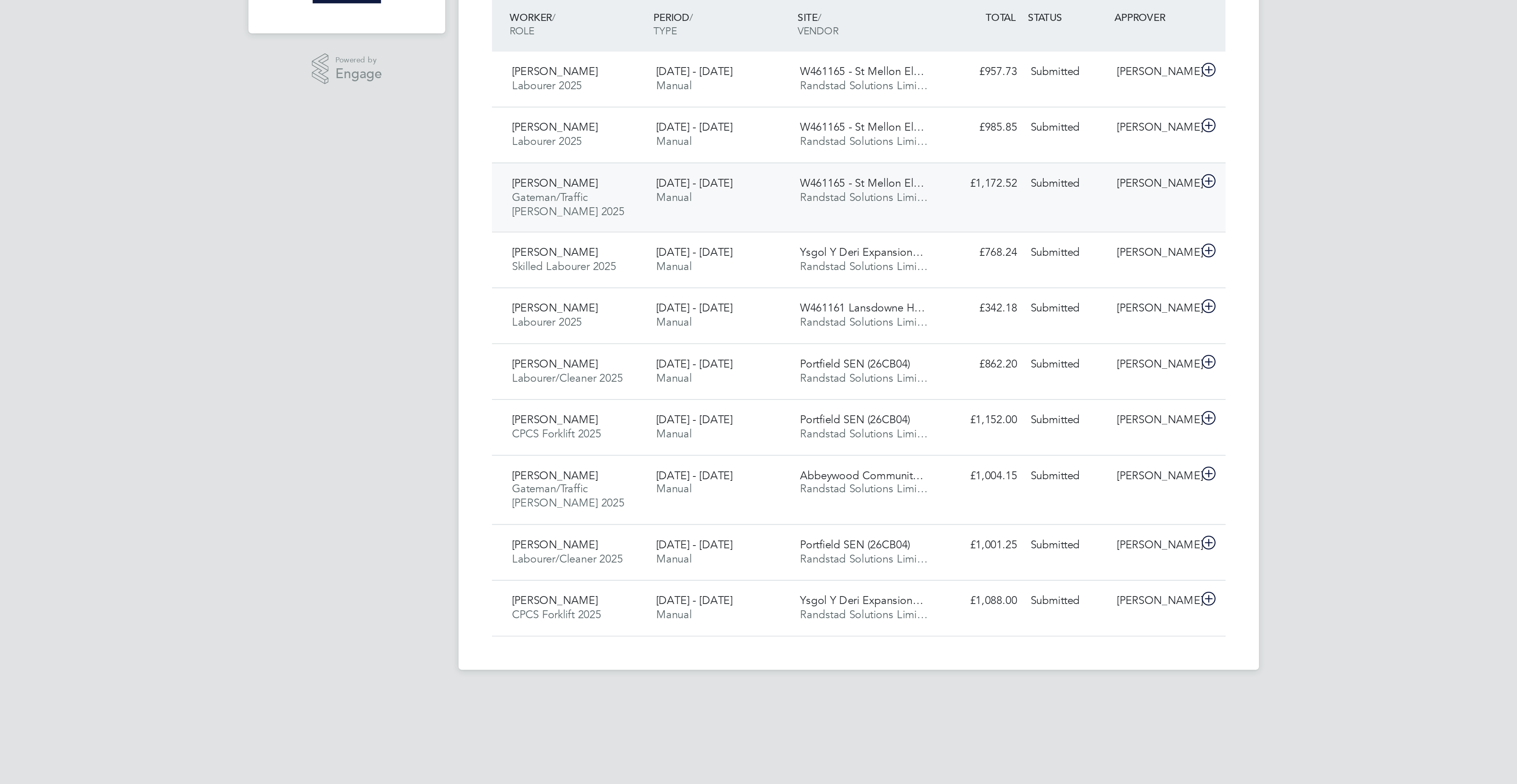
click at [642, 290] on div "Raymon Sanusi Gateman/Traffic Marshall 2025 16 - 22 Aug 2025" at bounding box center [625, 292] width 68 height 26
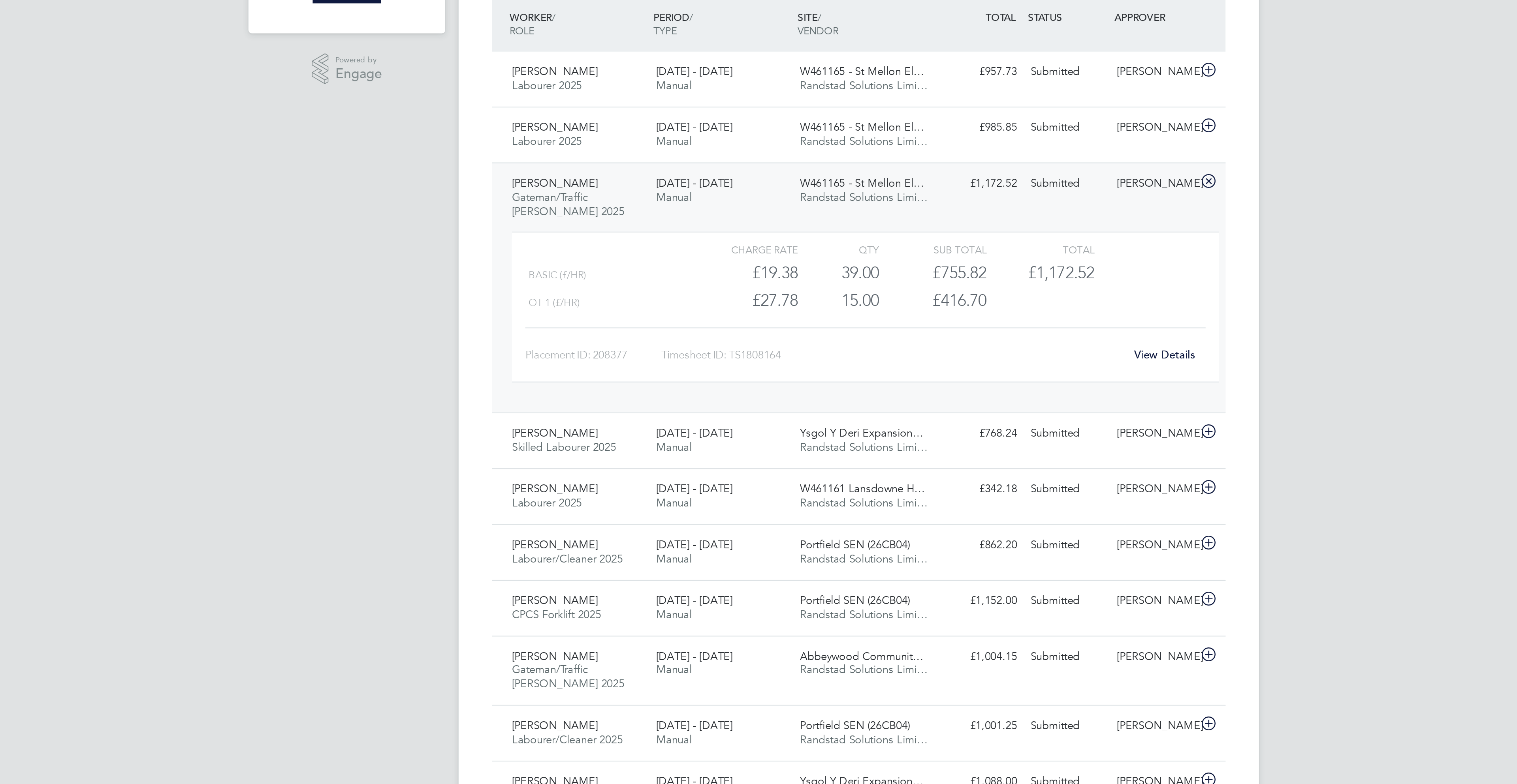
click at [912, 370] on link "View Details" at bounding box center [903, 366] width 29 height 6
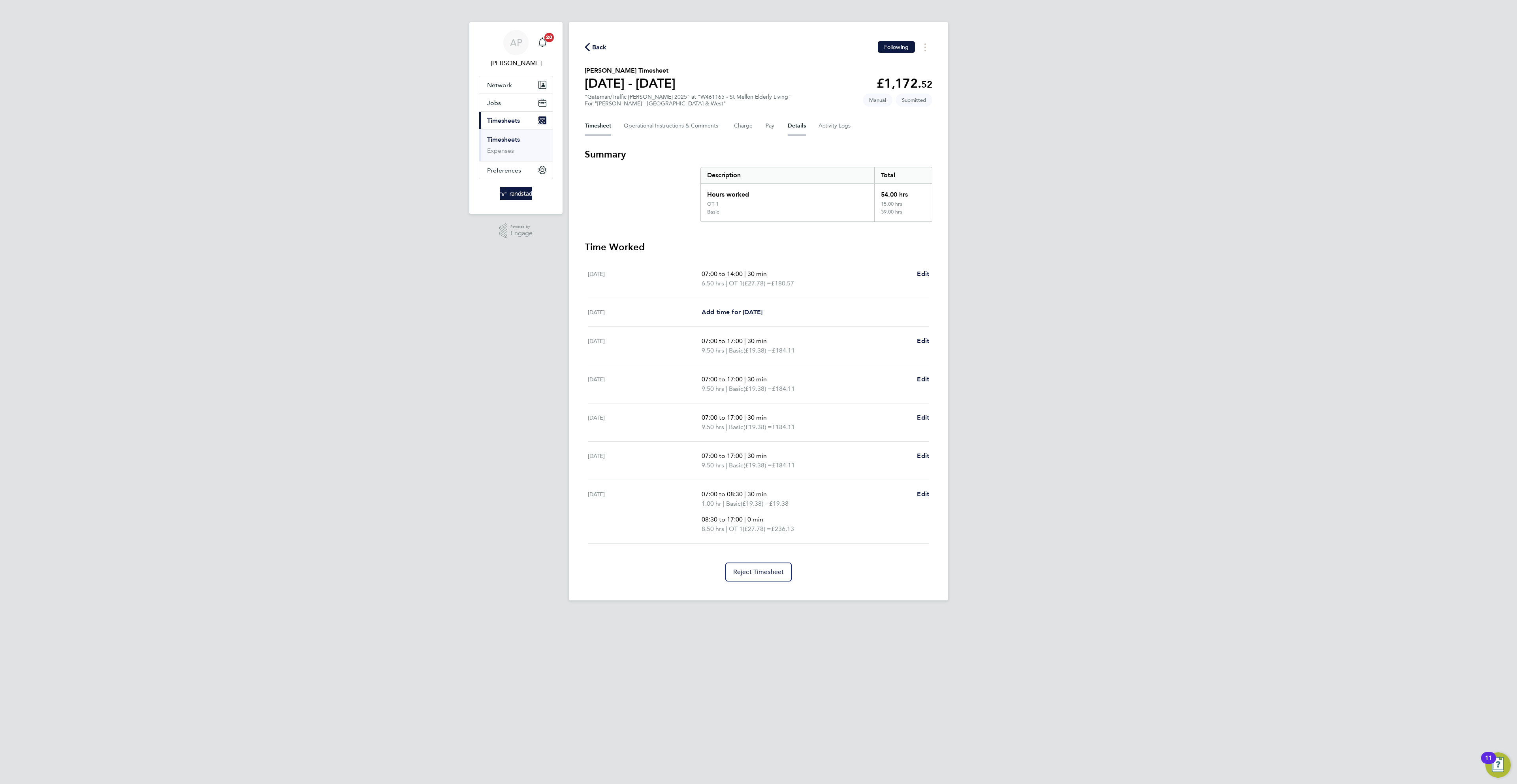
click at [803, 125] on button "Details" at bounding box center [797, 126] width 18 height 19
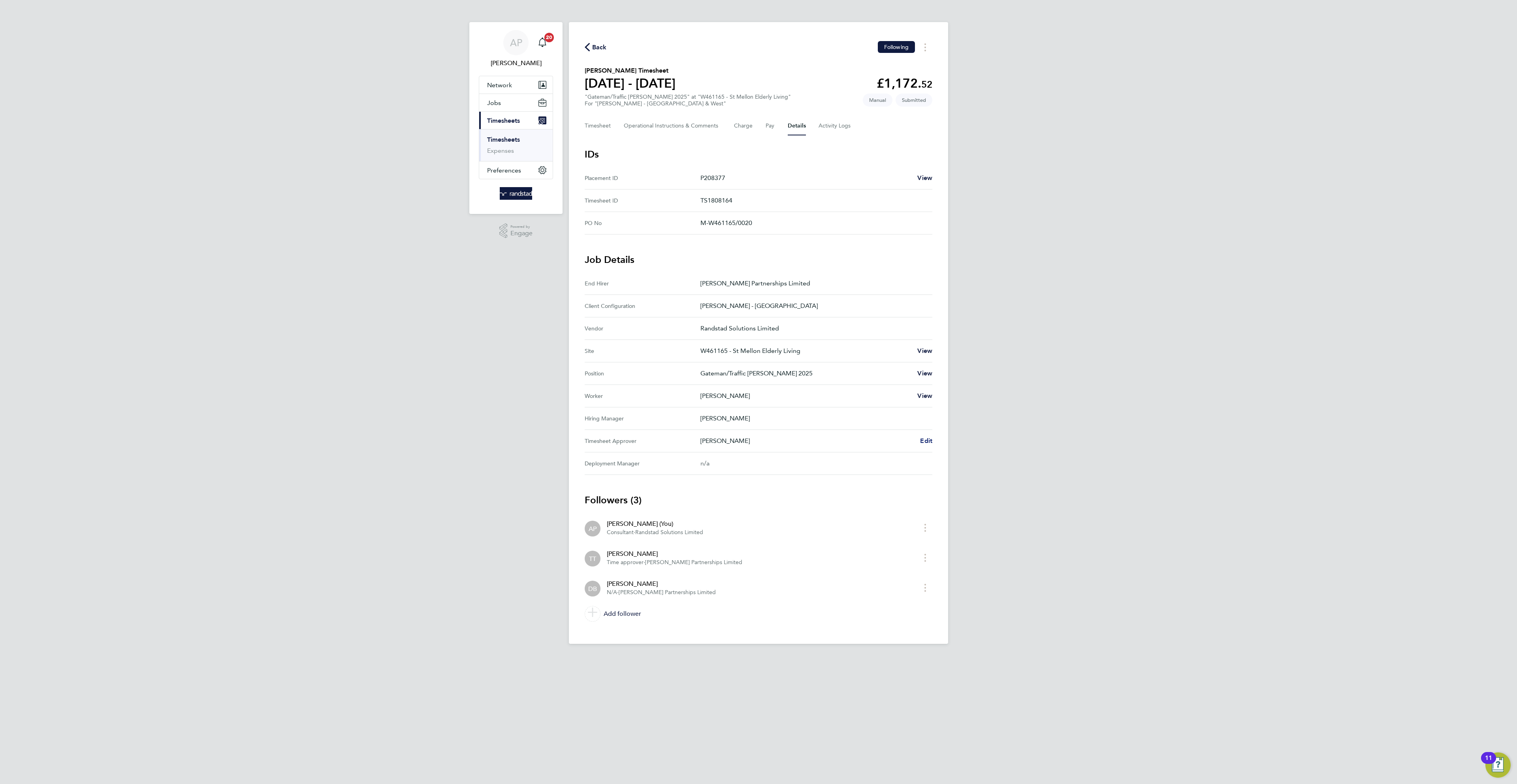
click at [929, 442] on span "Edit" at bounding box center [926, 441] width 12 height 8
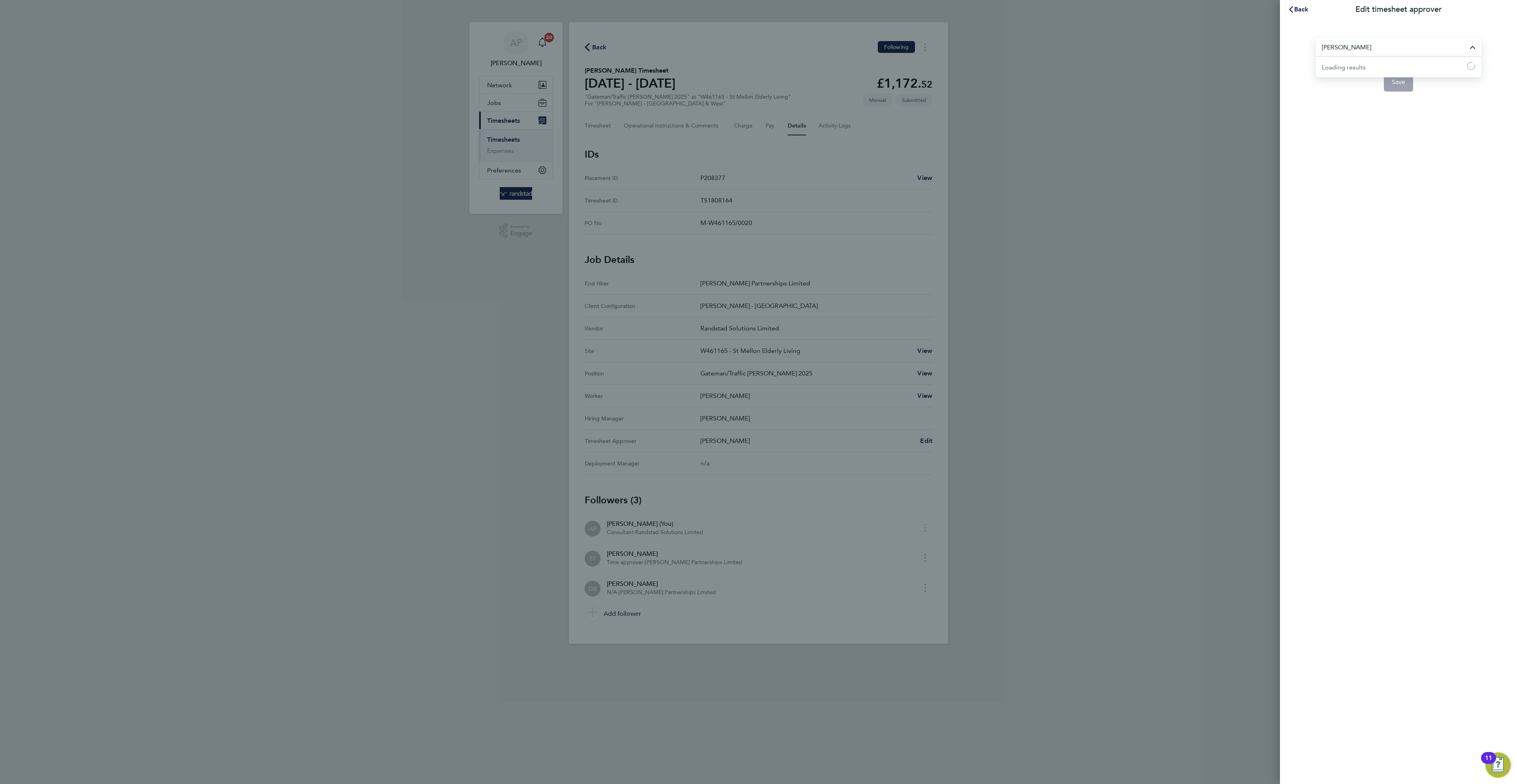
click at [1363, 46] on input "[PERSON_NAME]" at bounding box center [1399, 47] width 166 height 19
click at [1364, 63] on li "[PERSON_NAME]" at bounding box center [1399, 67] width 166 height 19
type input "[PERSON_NAME]"
click at [1416, 89] on app-form-button "Save" at bounding box center [1399, 82] width 166 height 19
click at [1410, 89] on button "Save" at bounding box center [1399, 82] width 29 height 19
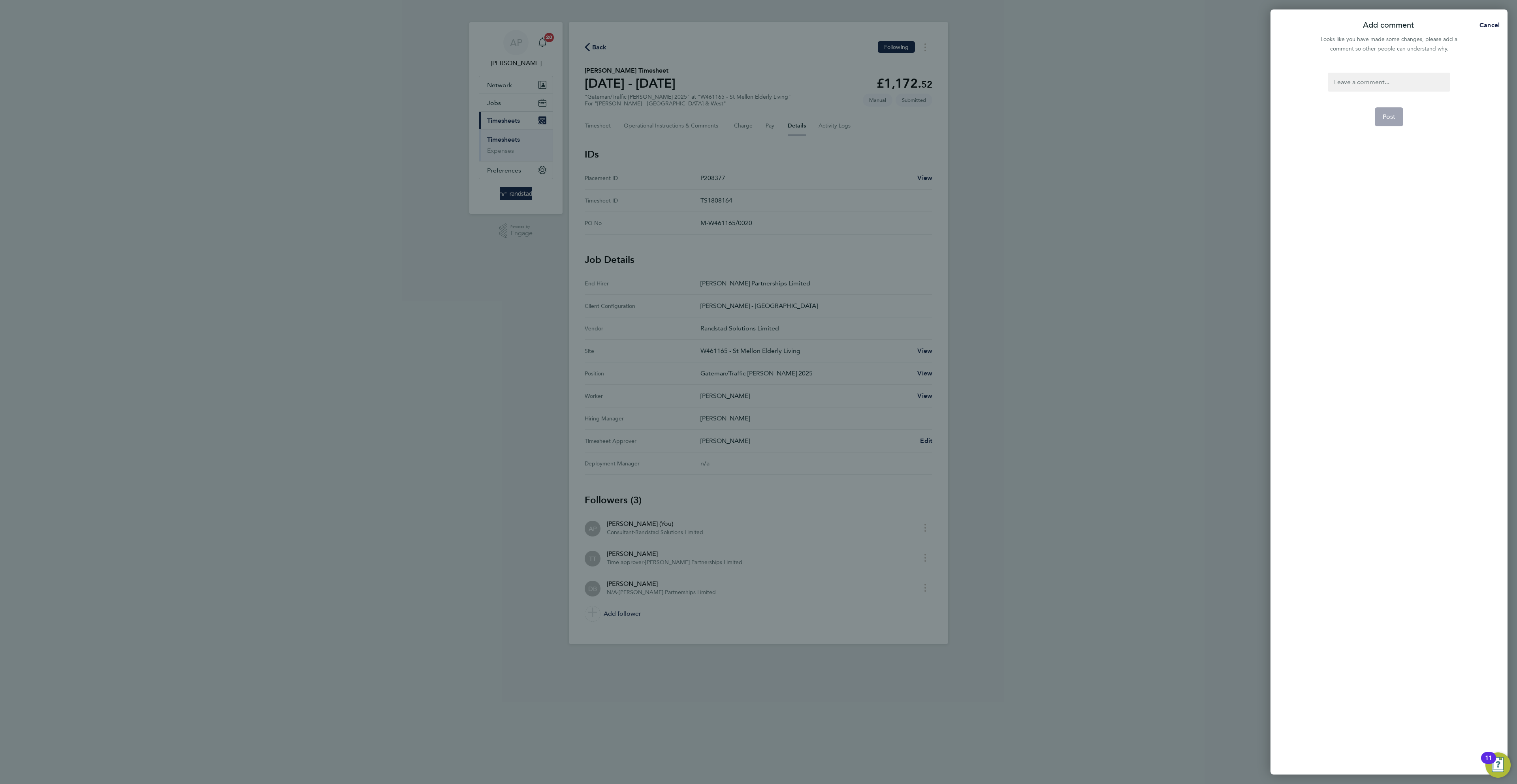
click at [1422, 75] on div at bounding box center [1389, 82] width 122 height 19
click at [1392, 118] on span "Post" at bounding box center [1389, 117] width 13 height 8
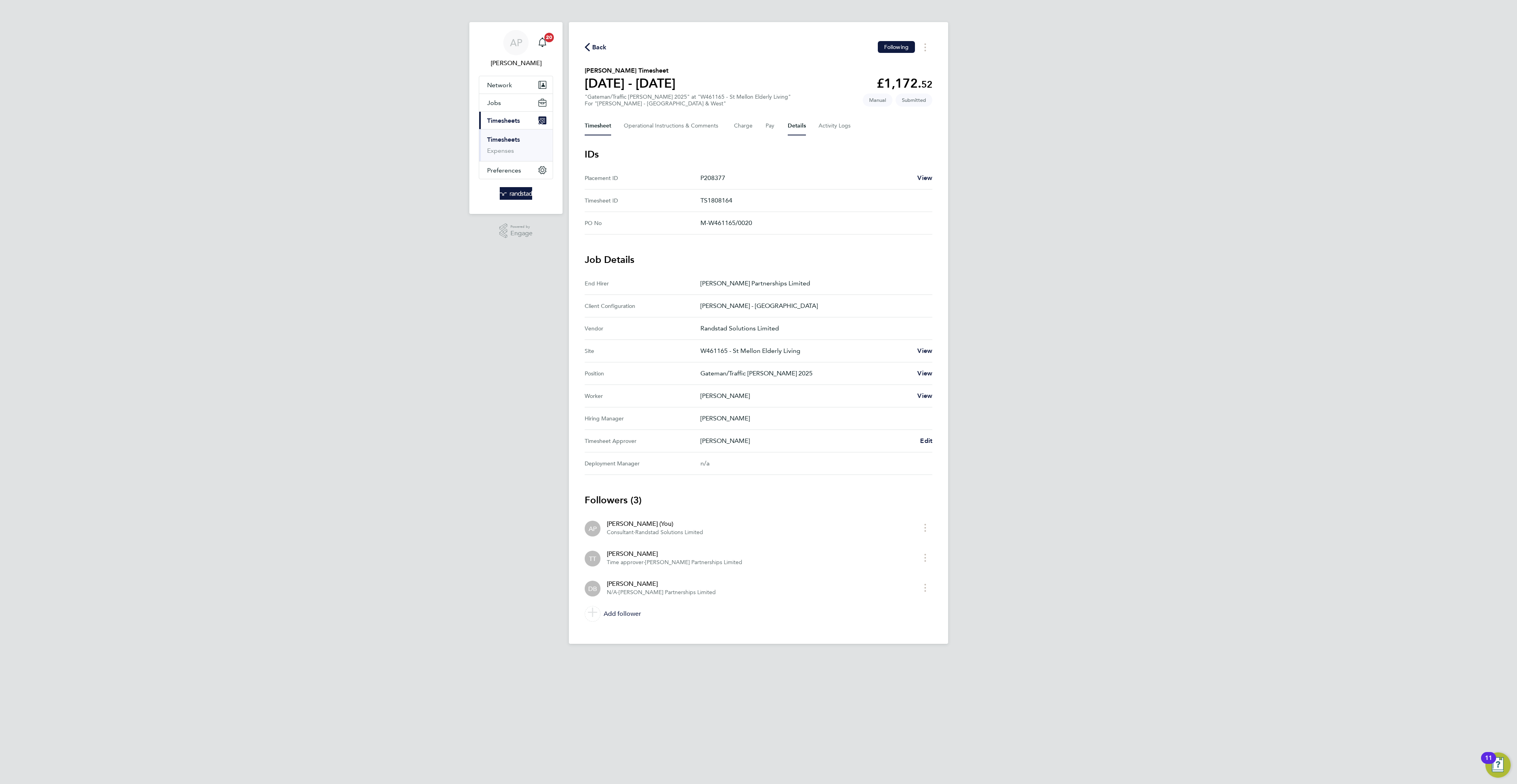
click at [604, 128] on button "Timesheet" at bounding box center [598, 126] width 27 height 19
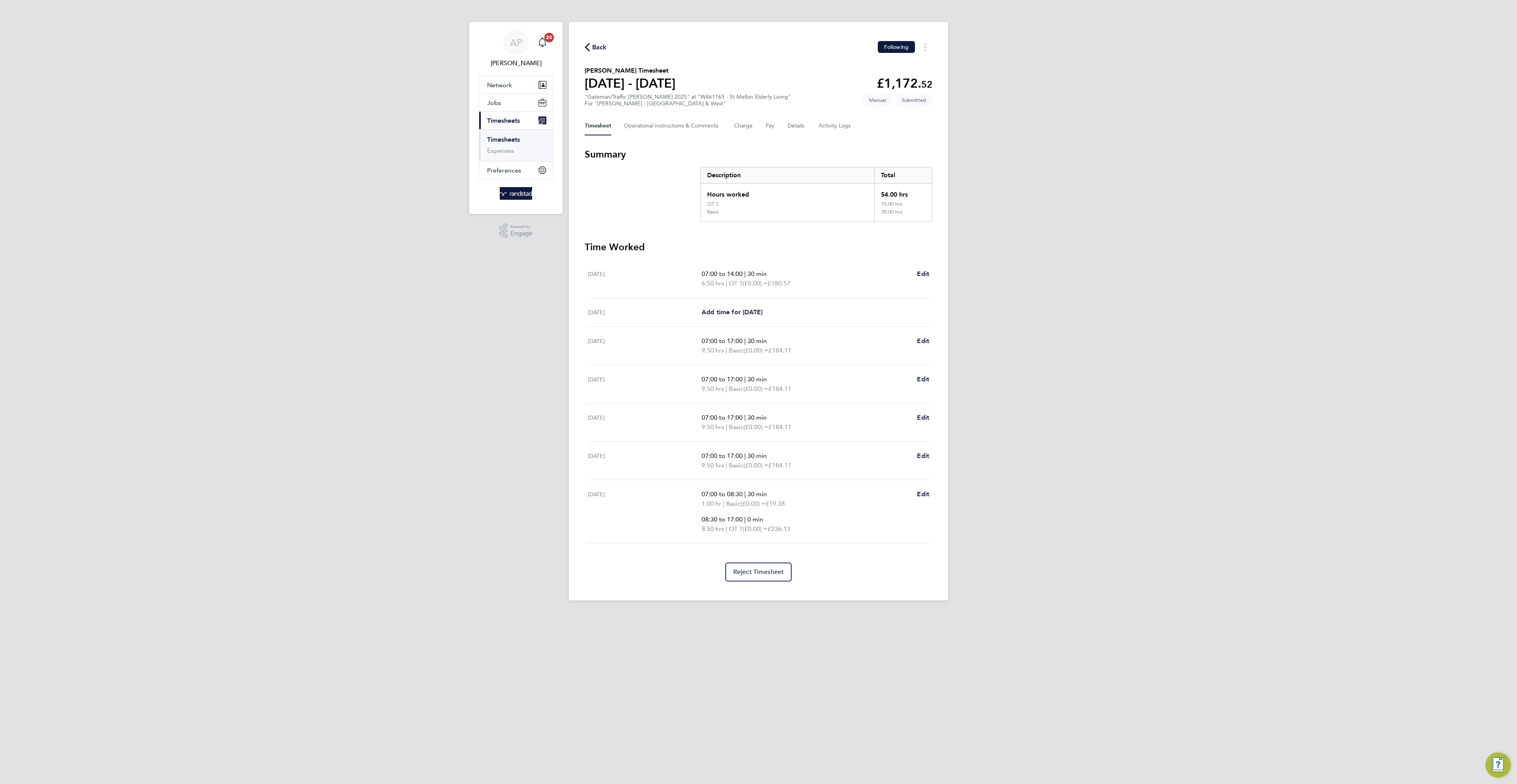
click at [592, 43] on span "Back" at bounding box center [596, 46] width 22 height 8
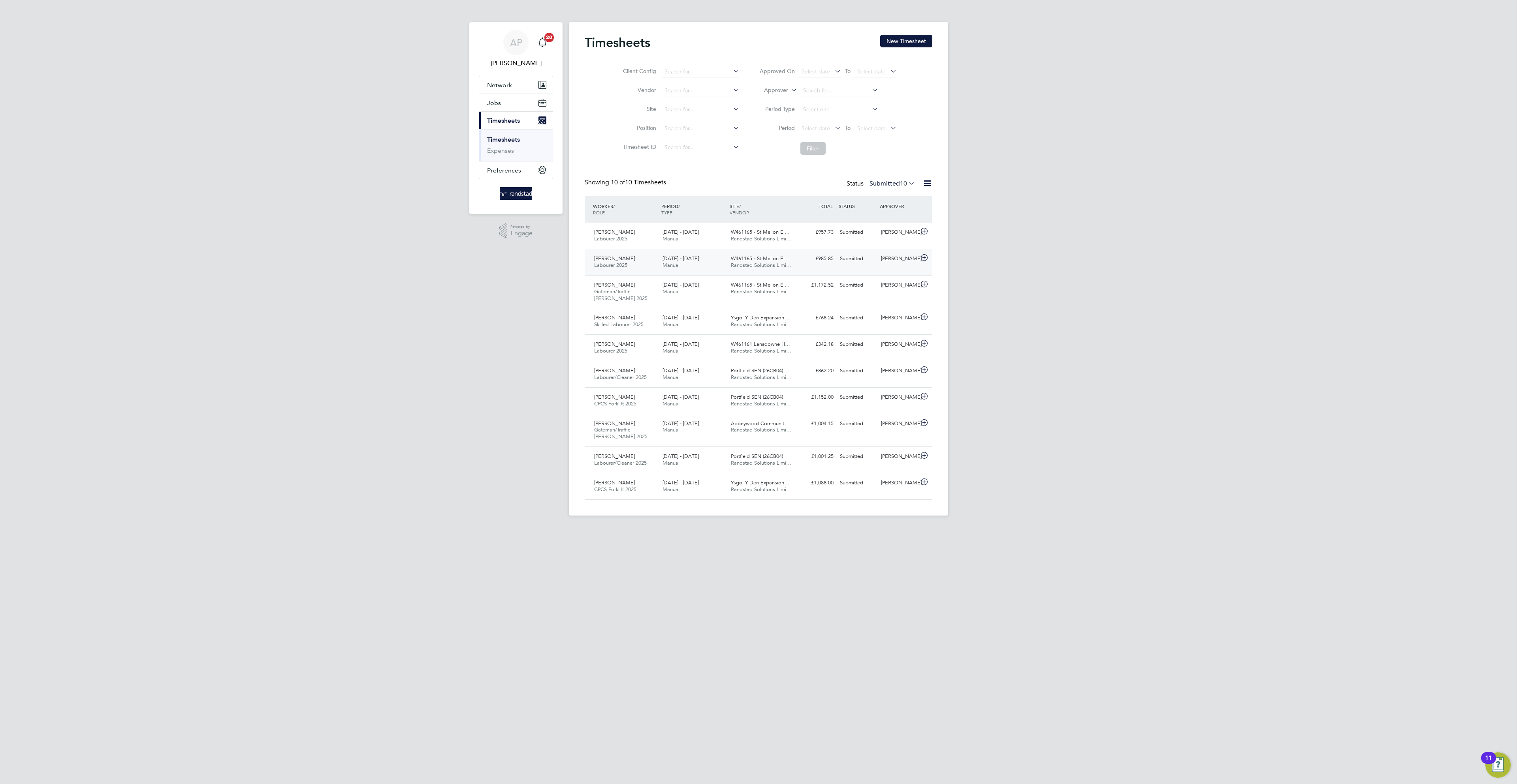
click at [900, 263] on div "Daniel Bevan" at bounding box center [899, 259] width 41 height 13
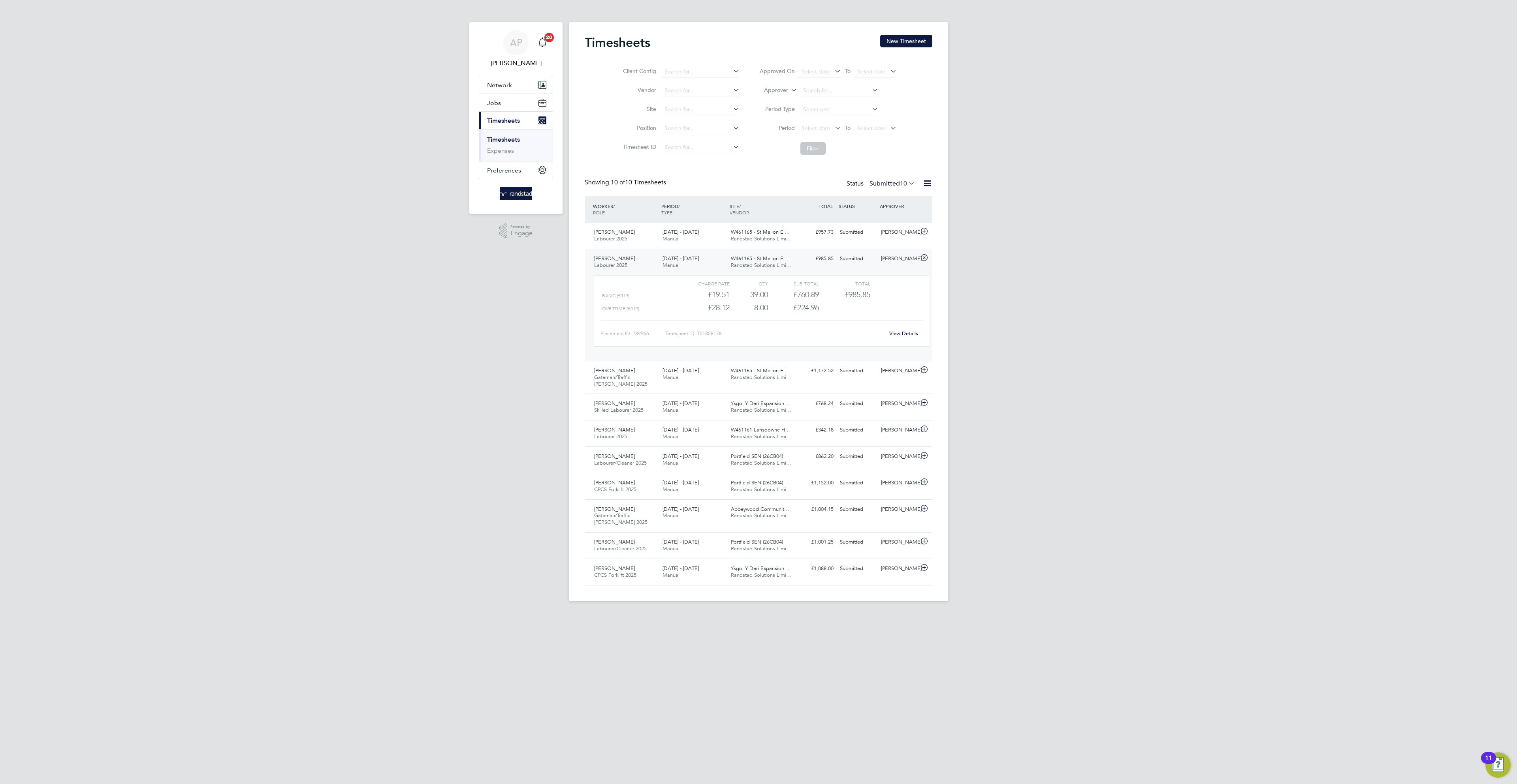
click at [900, 333] on link "View Details" at bounding box center [903, 333] width 29 height 6
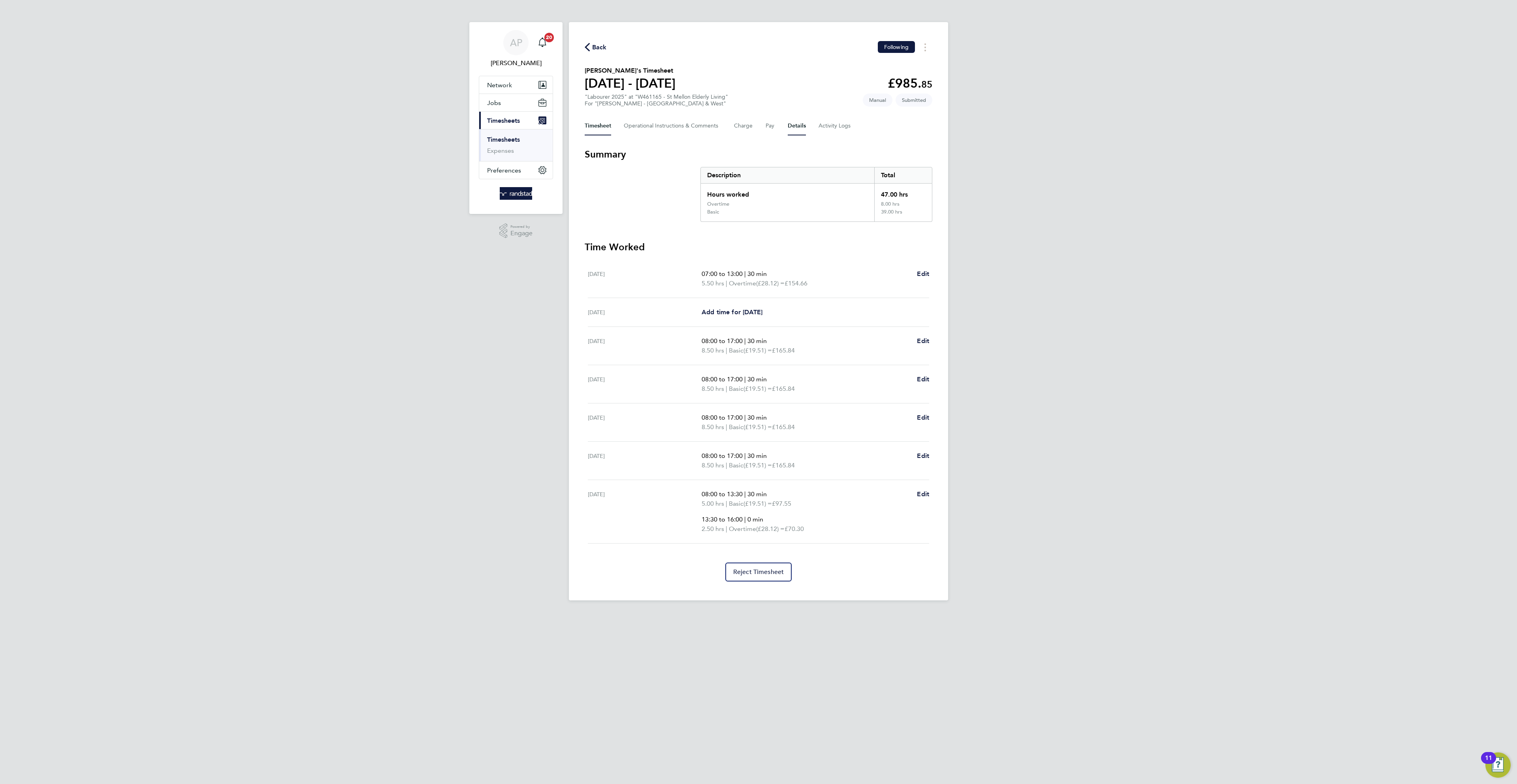
click at [793, 127] on button "Details" at bounding box center [797, 126] width 18 height 19
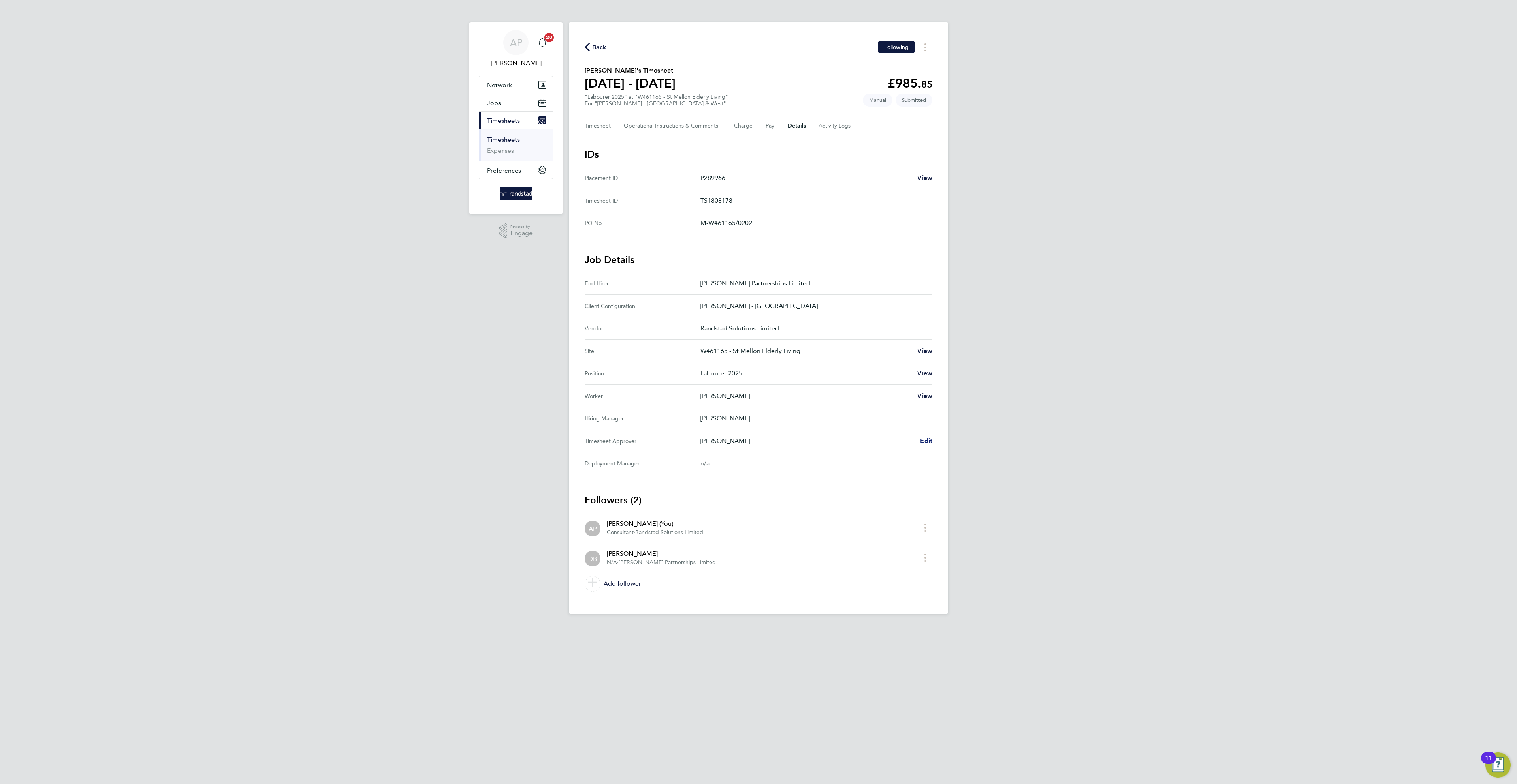
click at [925, 443] on span "Edit" at bounding box center [926, 441] width 12 height 8
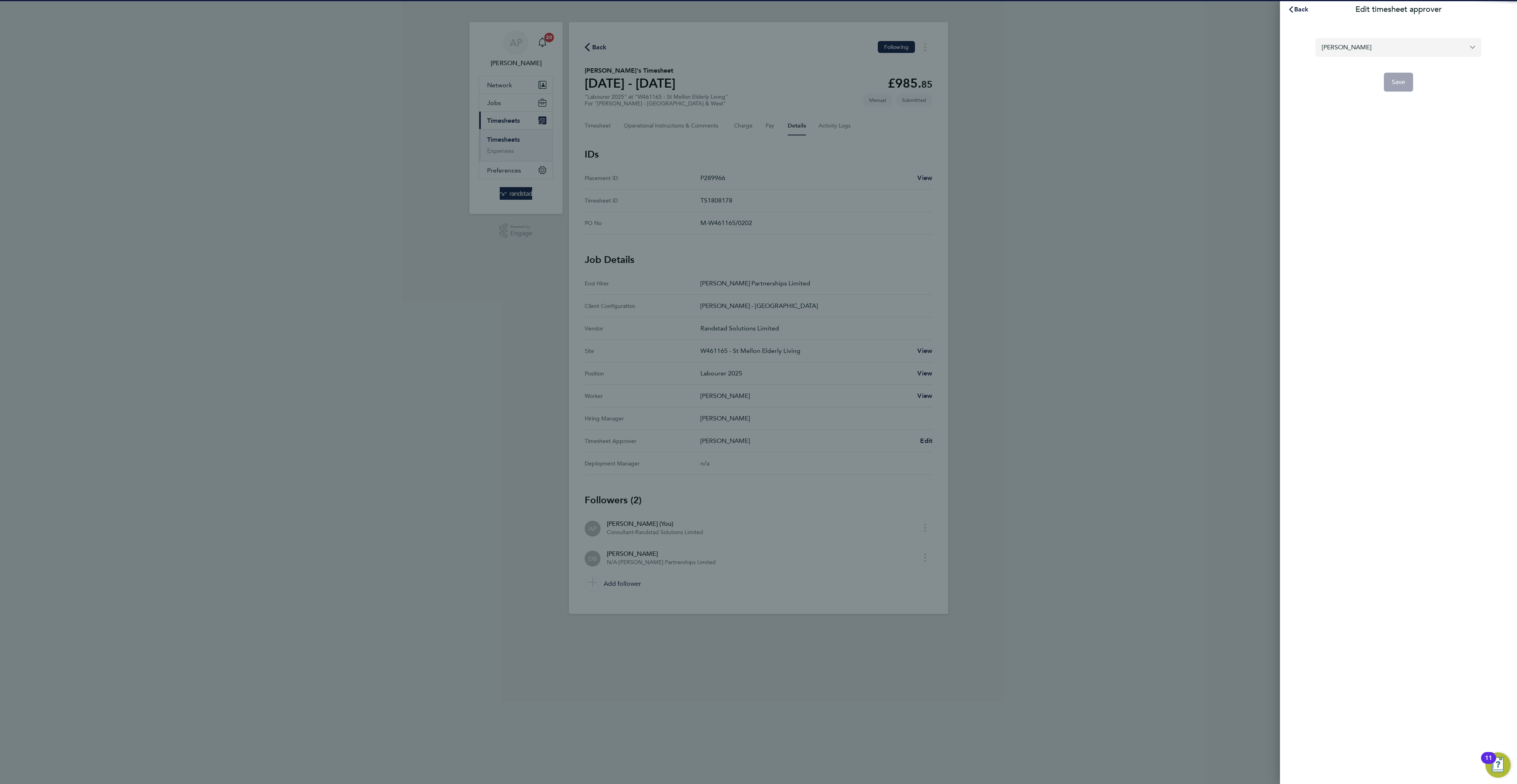
click at [1392, 46] on input "Daniel Bevan" at bounding box center [1399, 47] width 166 height 19
click at [1399, 61] on li "[PERSON_NAME]" at bounding box center [1399, 67] width 166 height 19
type input "[PERSON_NAME]"
click at [1407, 80] on button "Save" at bounding box center [1399, 82] width 29 height 19
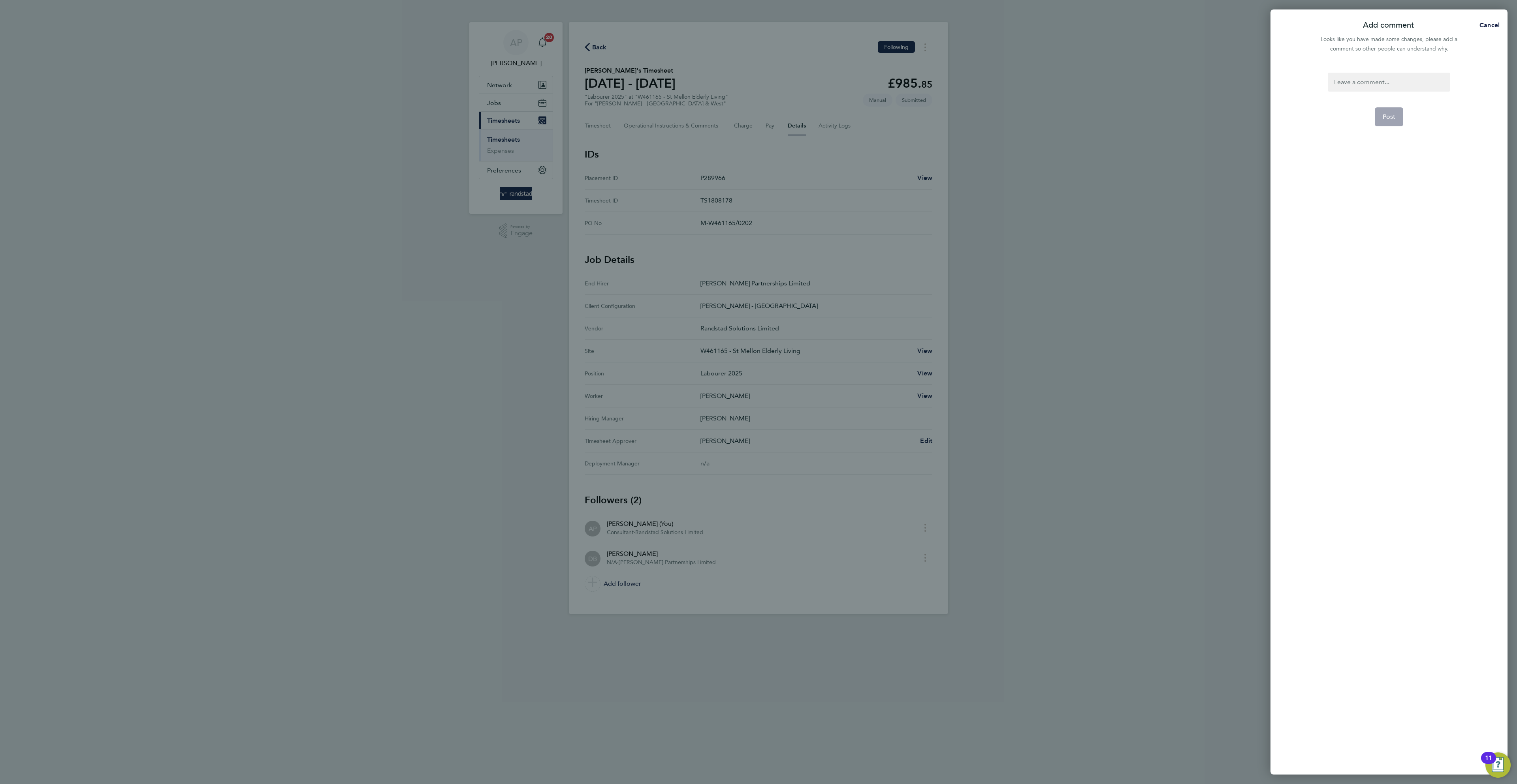
click at [1407, 81] on div at bounding box center [1389, 82] width 122 height 19
click at [1395, 125] on button "Post" at bounding box center [1389, 117] width 29 height 19
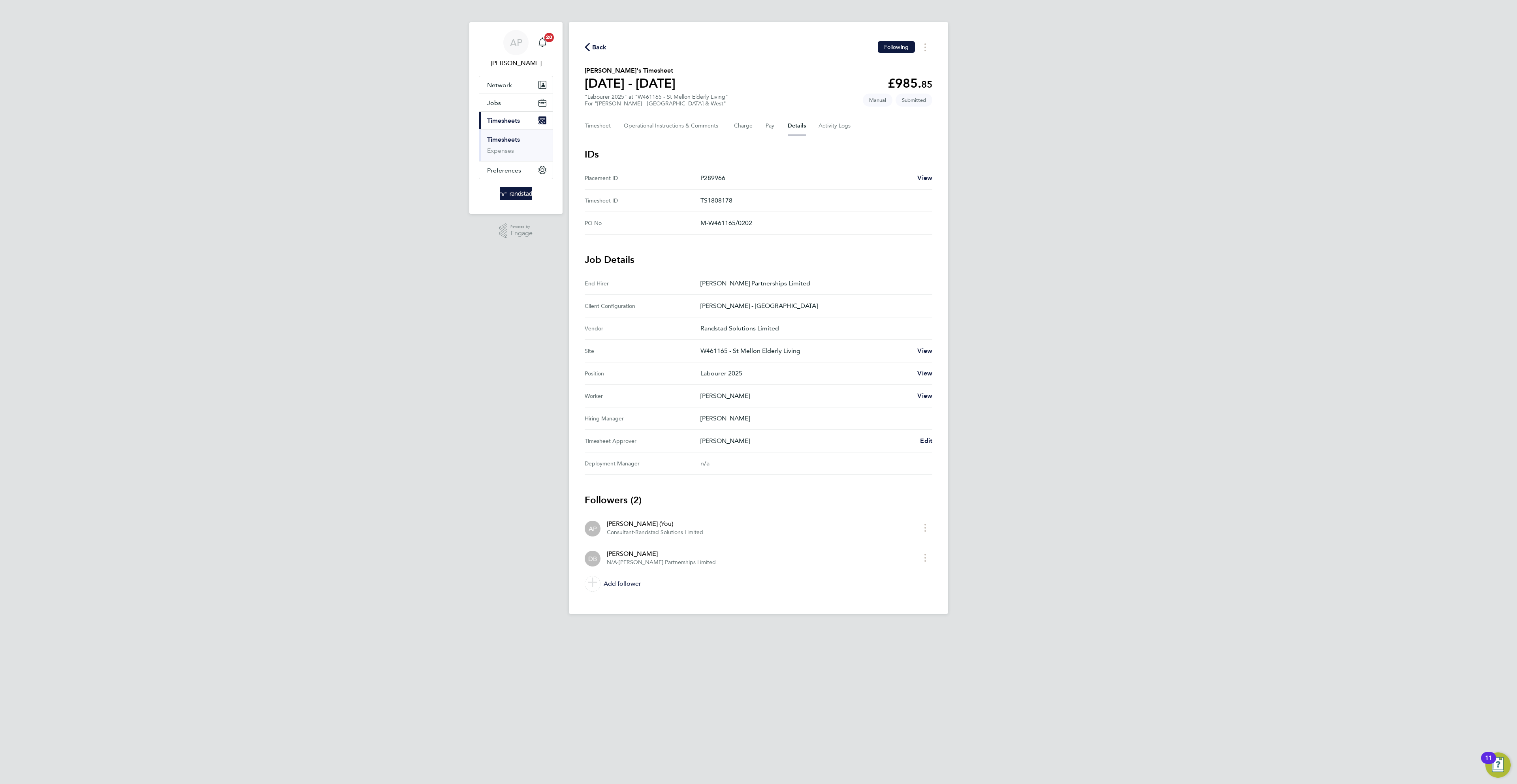
drag, startPoint x: 595, startPoint y: 39, endPoint x: 1024, endPoint y: 151, distance: 443.4
click at [596, 39] on div "Back Following Michael John's Timesheet 16 - 22 Aug 2025 £985. 85 "Labourer 202…" at bounding box center [758, 318] width 379 height 592
click at [601, 38] on div "Back Following Michael John's Timesheet 16 - 22 Aug 2025 £985. 85 "Labourer 202…" at bounding box center [758, 318] width 379 height 592
drag, startPoint x: 598, startPoint y: 44, endPoint x: 1237, endPoint y: 117, distance: 643.2
click at [599, 44] on span "Back" at bounding box center [599, 47] width 15 height 9
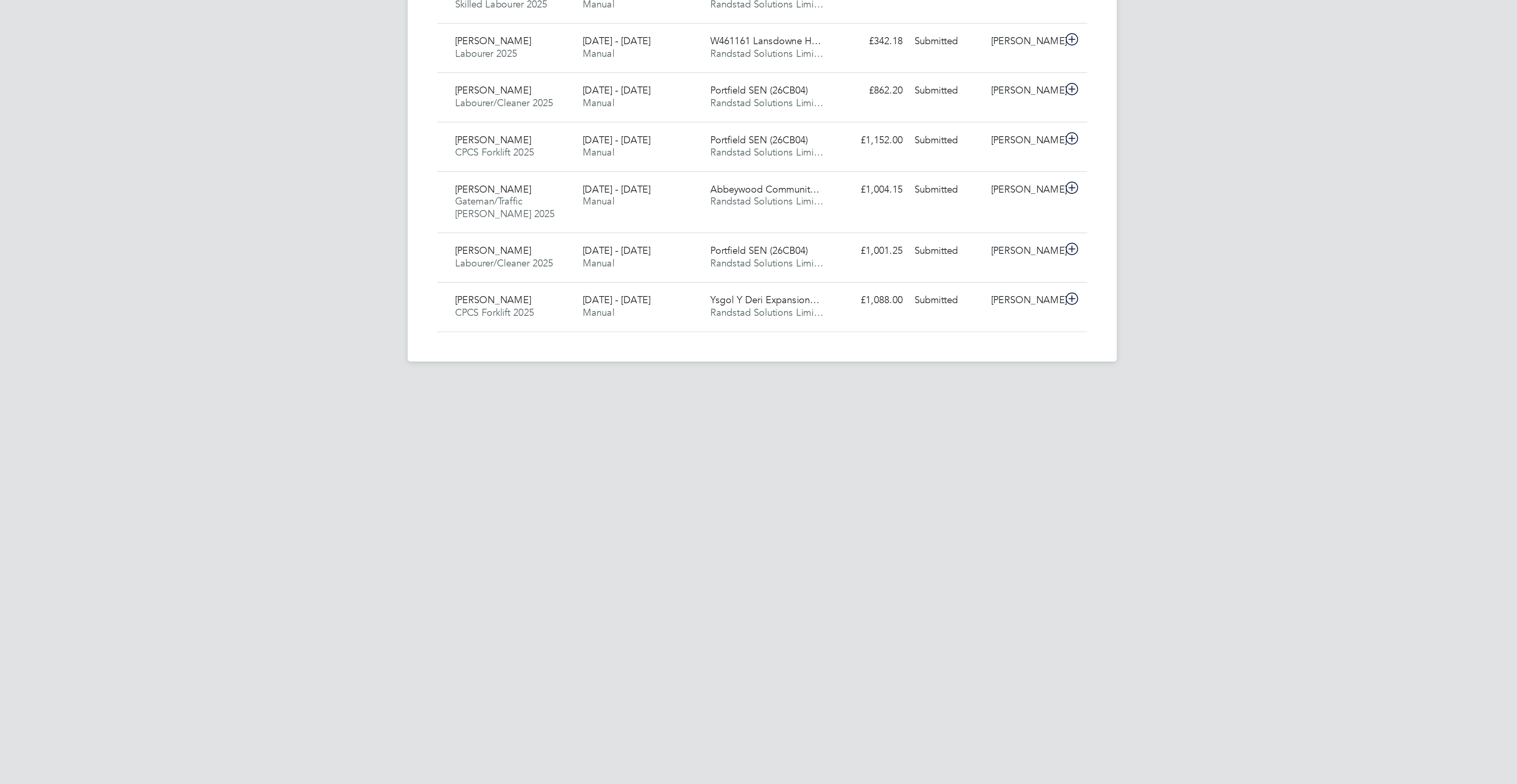
click at [753, 509] on div "Timesheets New Timesheet Client Config Vendor Site Position Timesheet ID Approv…" at bounding box center [758, 269] width 379 height 494
click at [749, 493] on span "Randstad Solutions Limi…" at bounding box center [761, 489] width 61 height 6
click at [862, 496] on div "Mark Morgan CPCS Forklift 2025 16 - 22 Aug 2025 16 - 22 Aug 2025 Manual Ysgol Y…" at bounding box center [758, 486] width 347 height 26
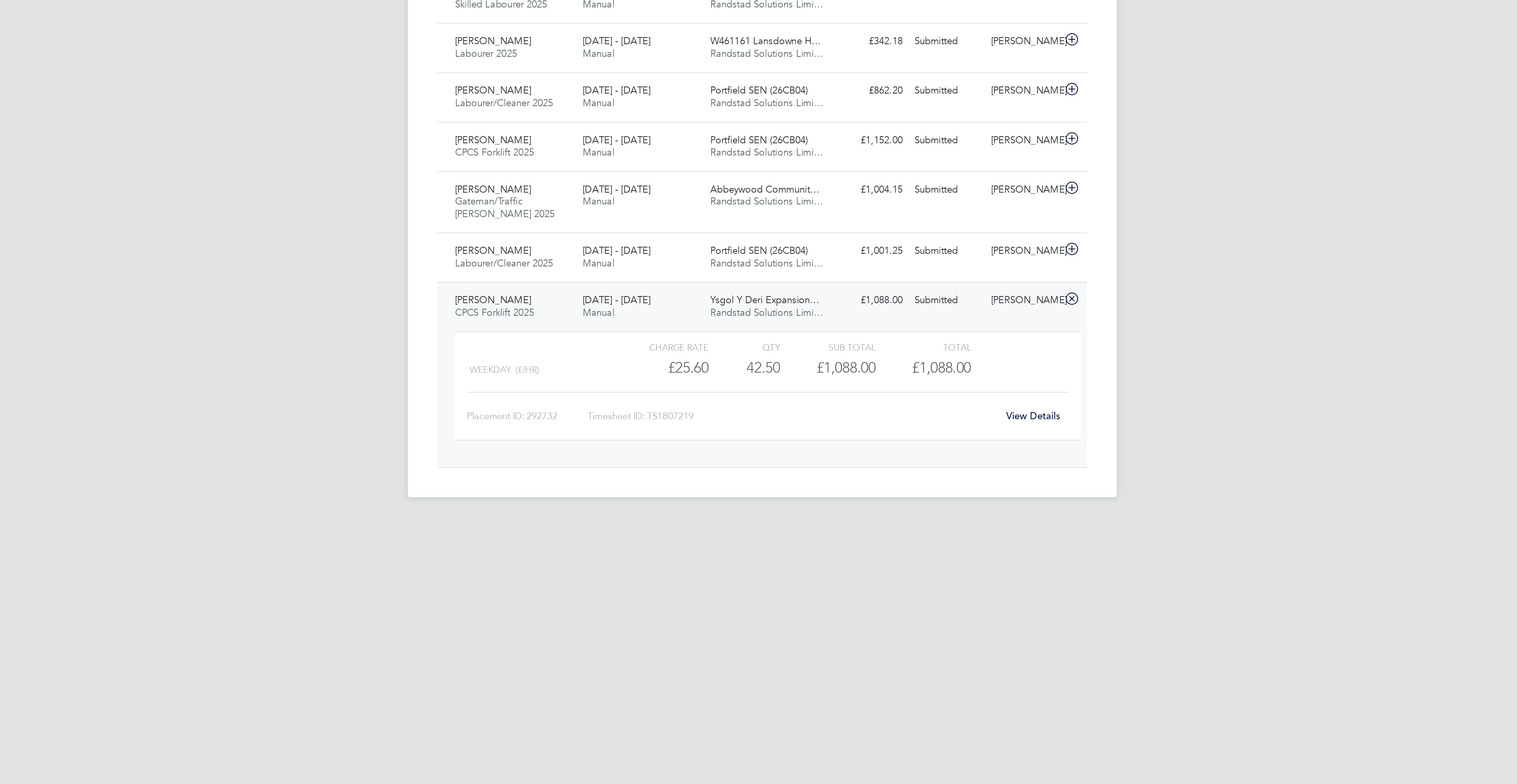
click at [911, 548] on link "View Details" at bounding box center [903, 544] width 29 height 6
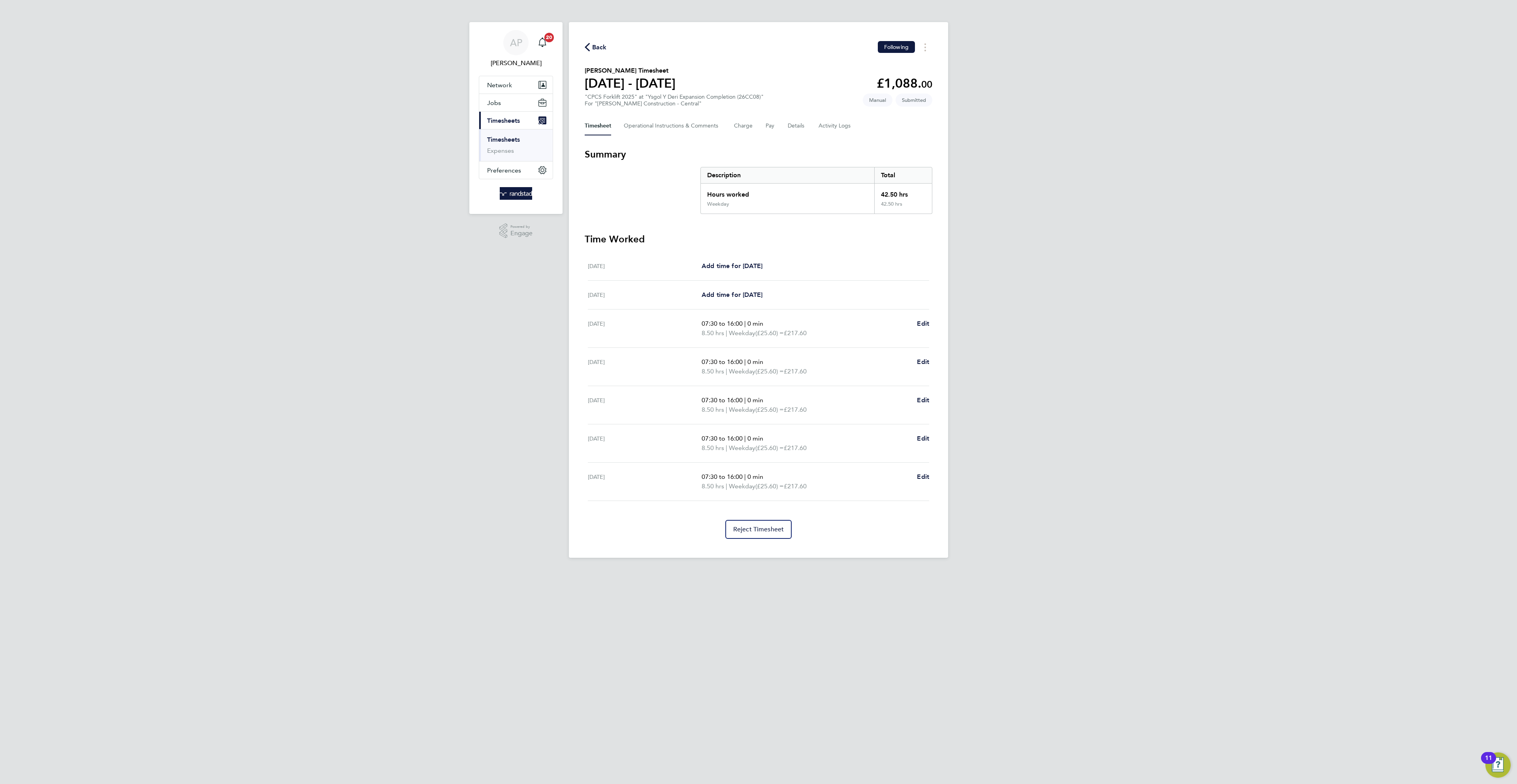
click at [587, 49] on icon "button" at bounding box center [587, 47] width 5 height 8
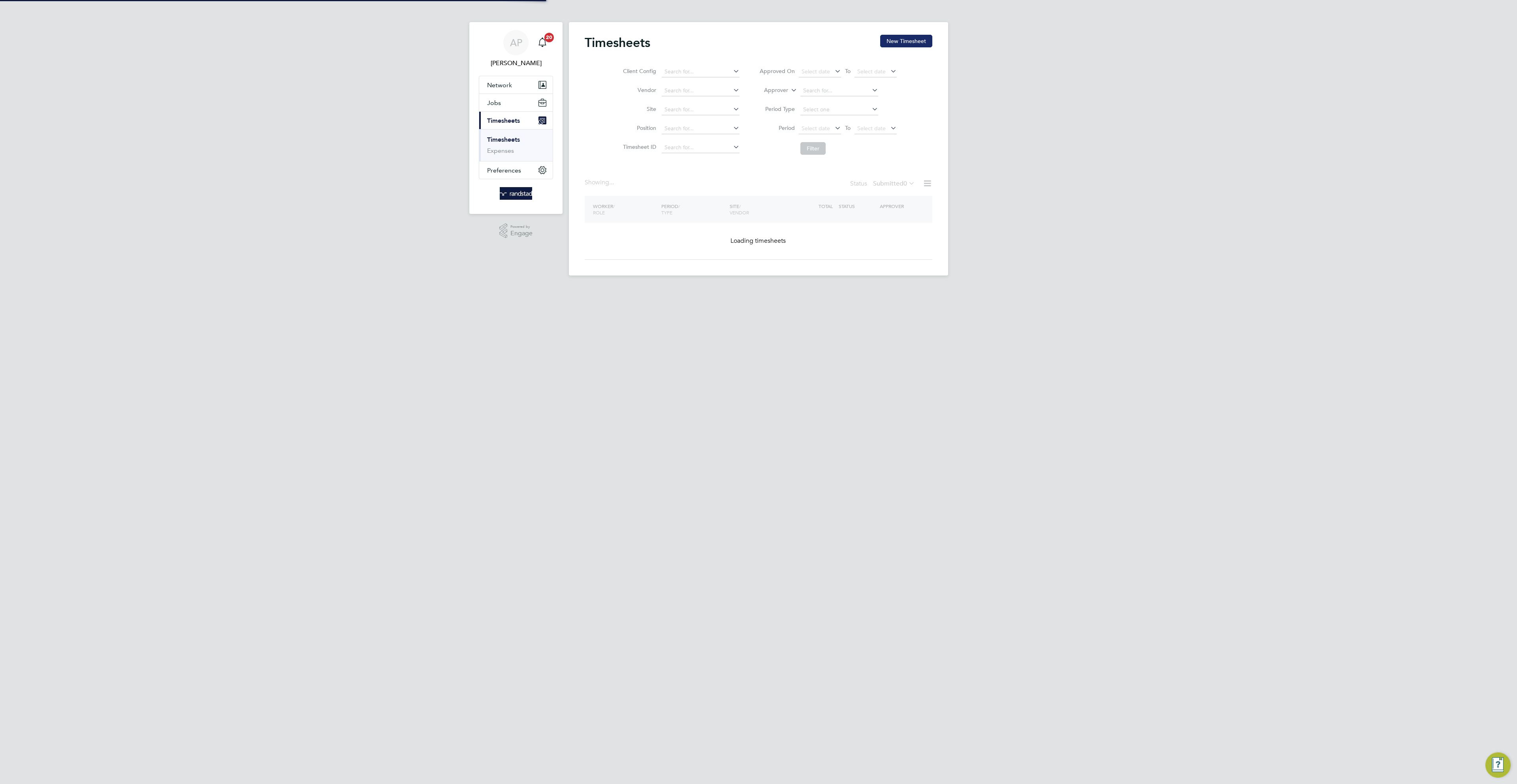
click at [900, 40] on button "New Timesheet" at bounding box center [906, 41] width 52 height 12
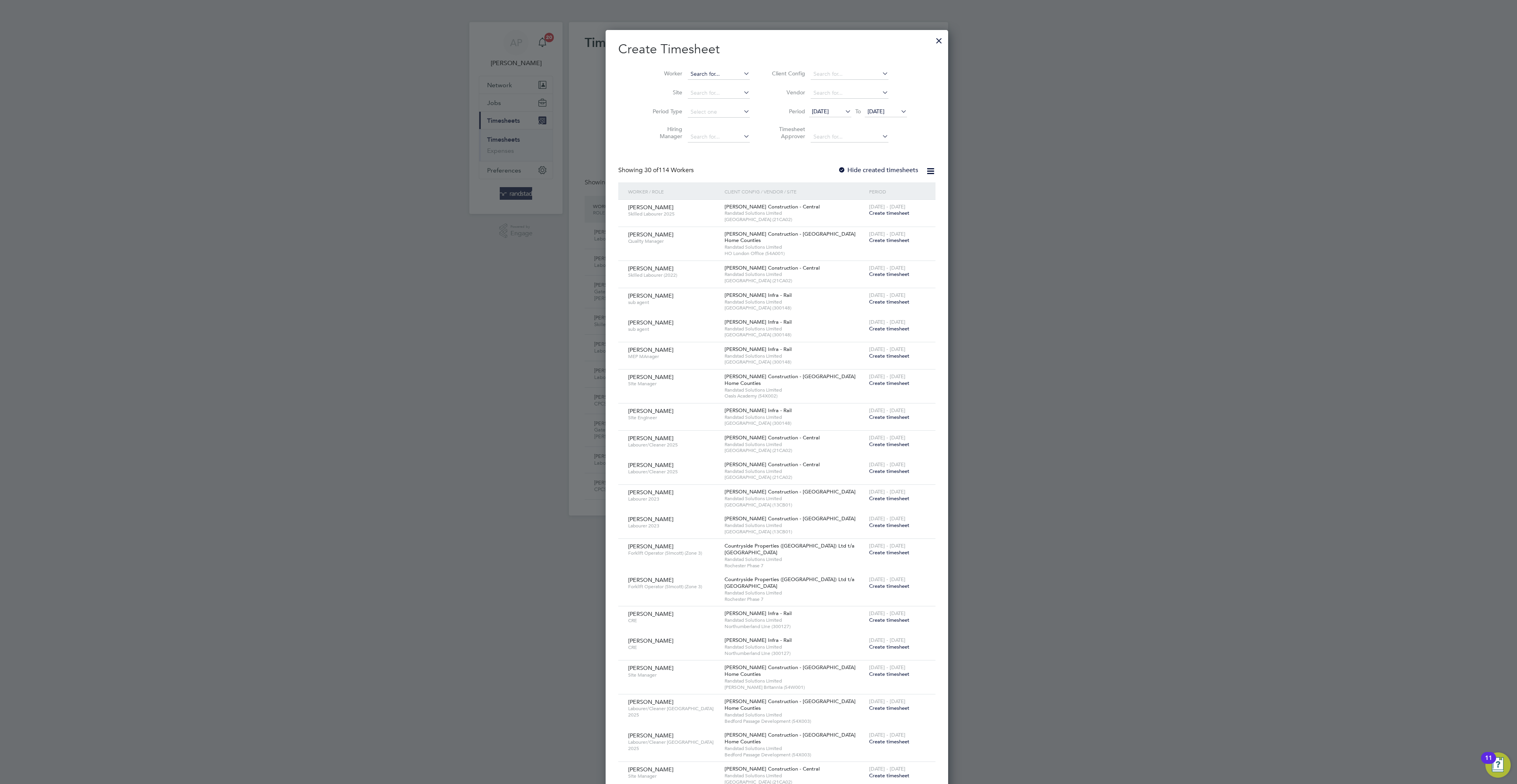
click at [688, 74] on input at bounding box center [718, 74] width 62 height 11
click at [705, 90] on li "Ricky Ski nner" at bounding box center [705, 85] width 73 height 11
type input "[PERSON_NAME]"
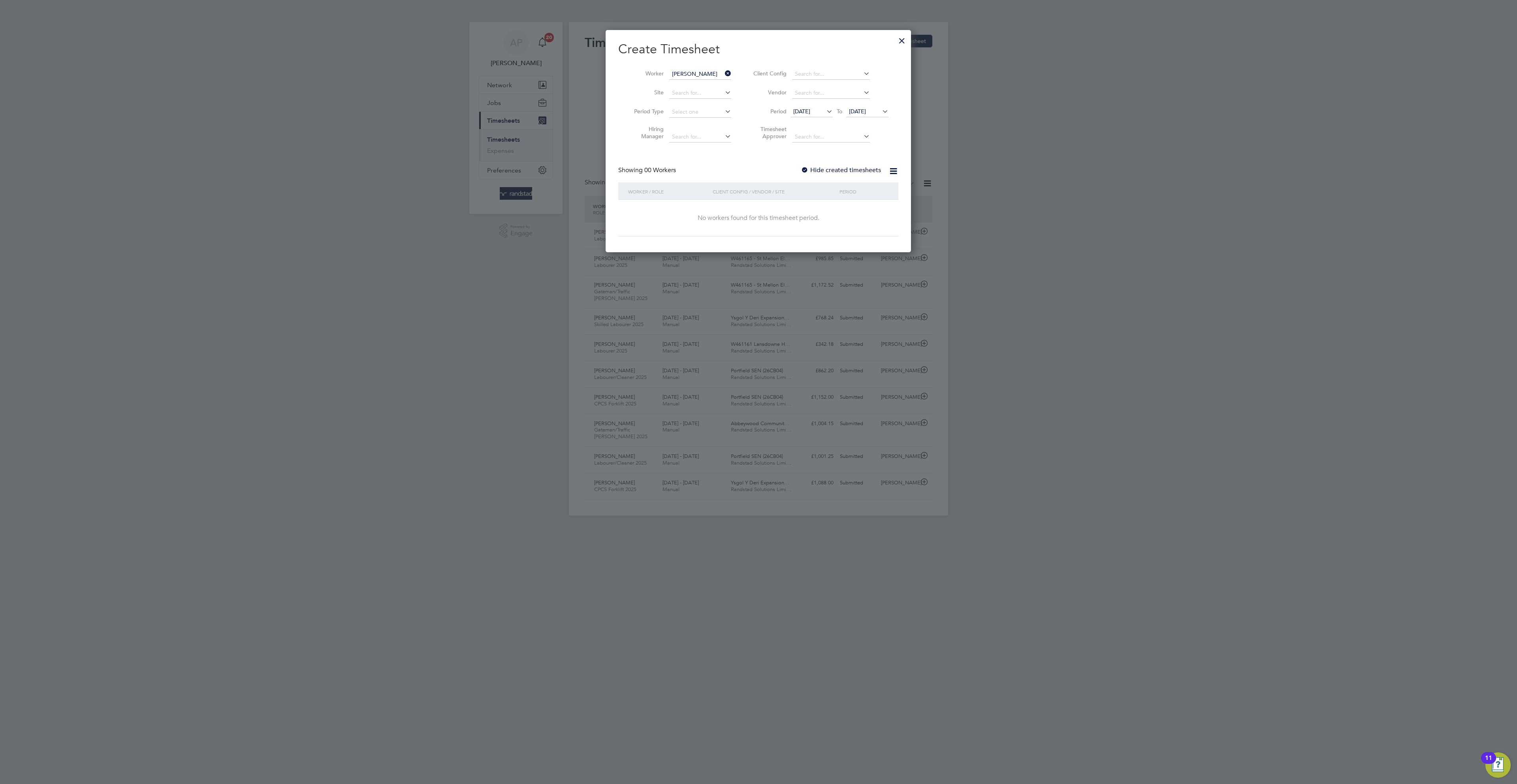
click at [858, 114] on span "19 Aug 2025" at bounding box center [867, 112] width 42 height 11
click at [922, 166] on span "22" at bounding box center [919, 158] width 15 height 15
click at [865, 174] on div "Hide created timesheets" at bounding box center [842, 170] width 82 height 8
click at [862, 166] on label "Hide created timesheets" at bounding box center [841, 170] width 80 height 8
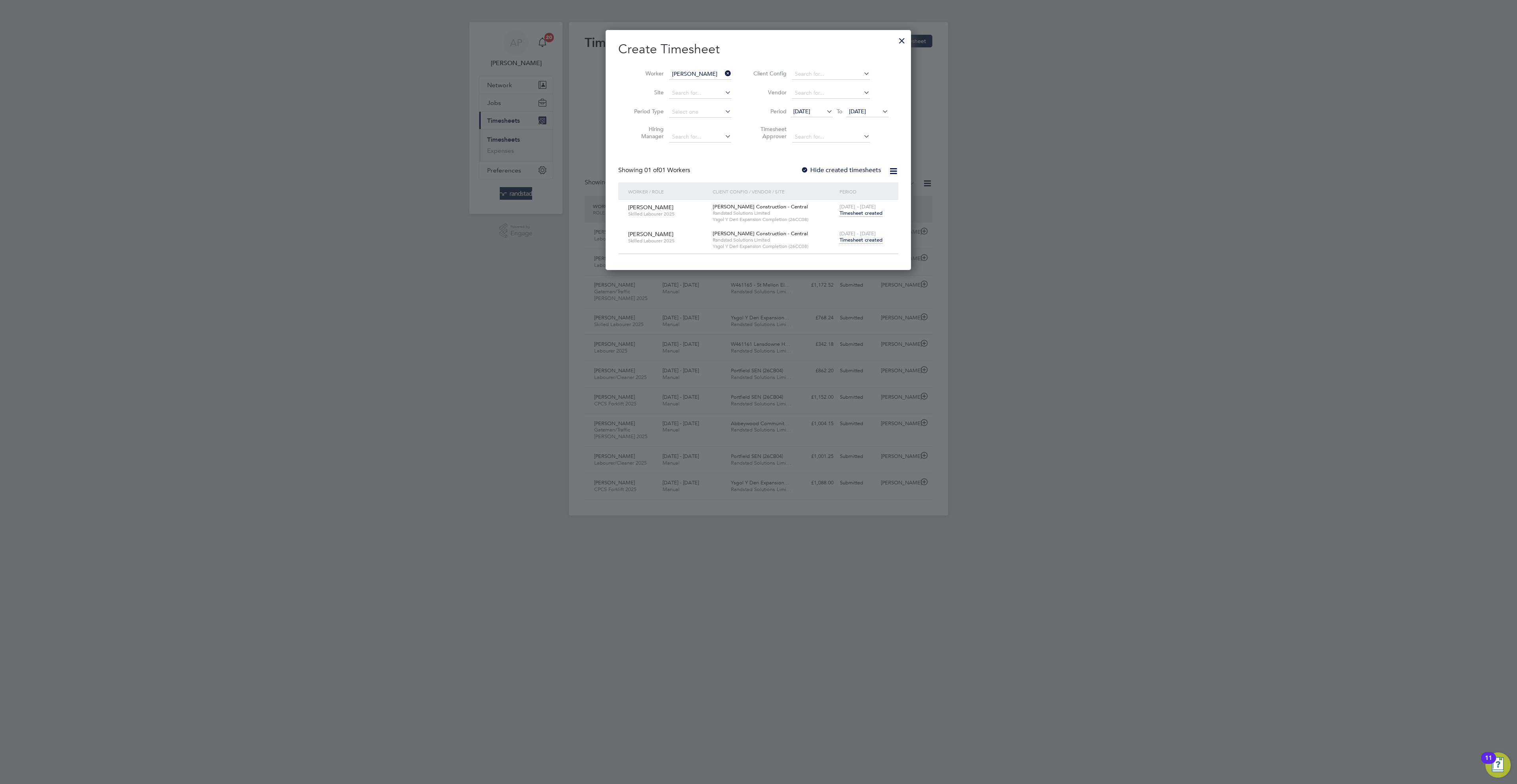
click at [874, 241] on span "Timesheet created" at bounding box center [861, 240] width 43 height 7
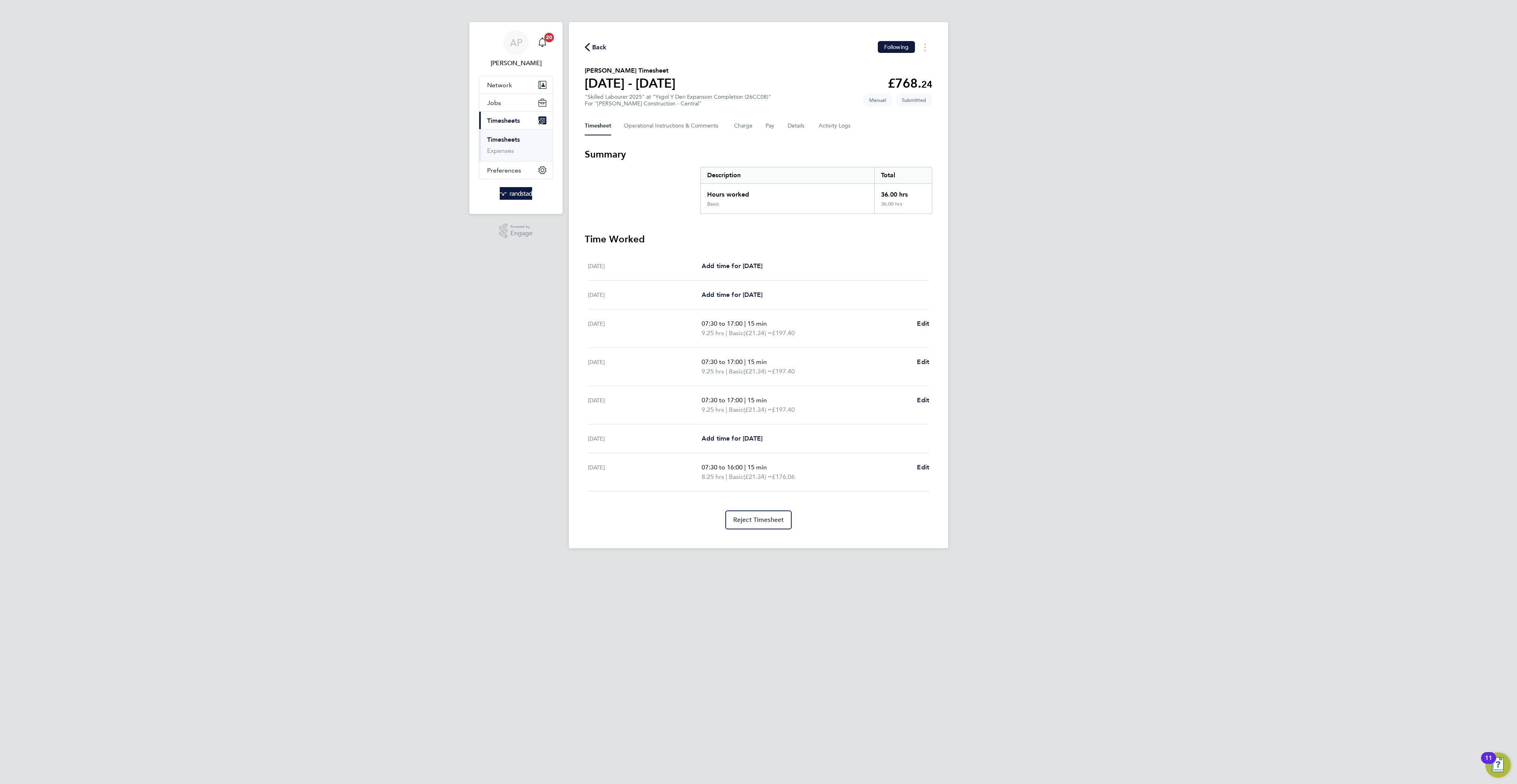
click at [611, 46] on div "Back Following" at bounding box center [758, 47] width 347 height 12
click at [598, 45] on span "Back" at bounding box center [599, 47] width 15 height 9
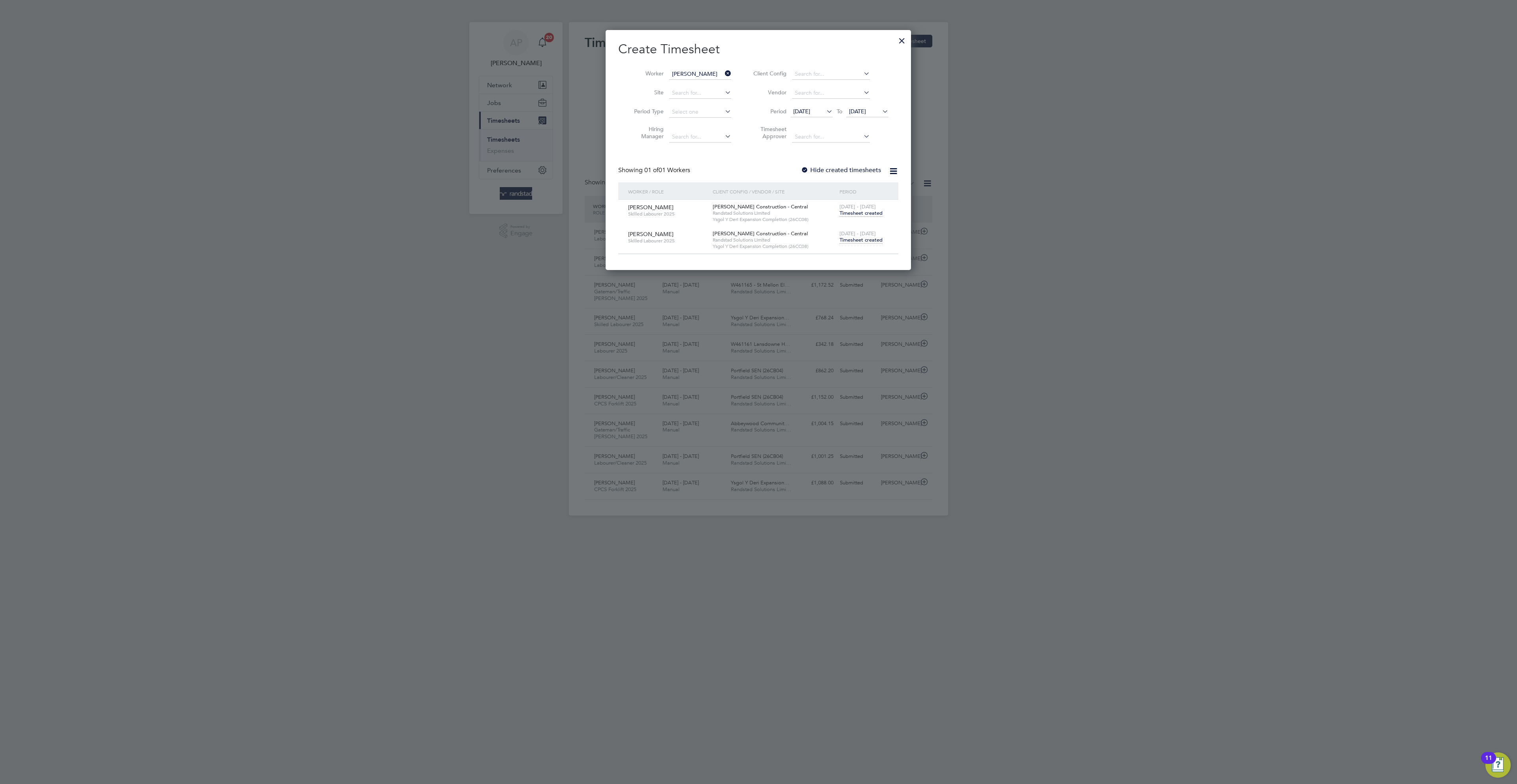
click at [881, 214] on span "Timesheet created" at bounding box center [861, 213] width 43 height 7
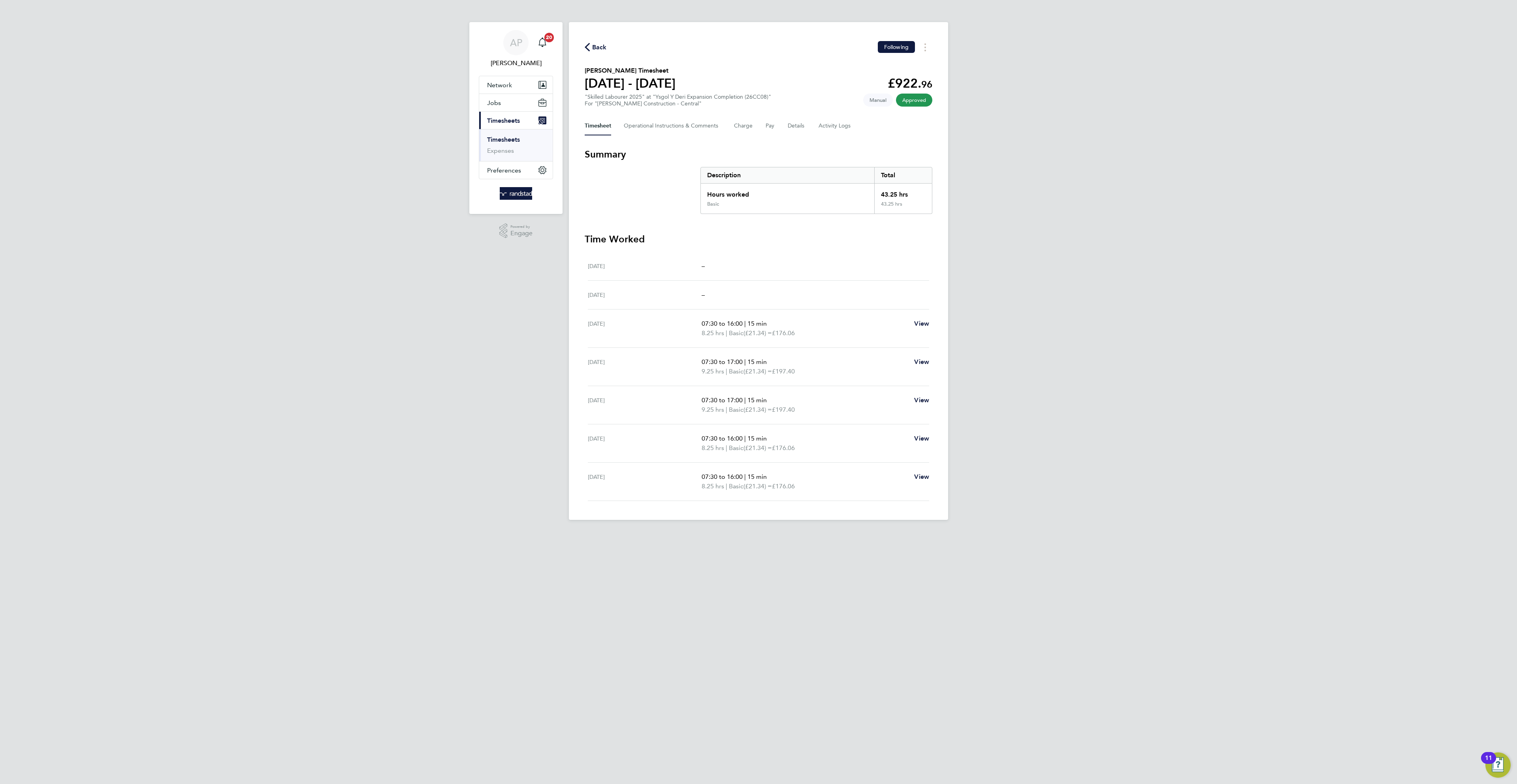
click at [598, 44] on span "Back" at bounding box center [599, 47] width 15 height 9
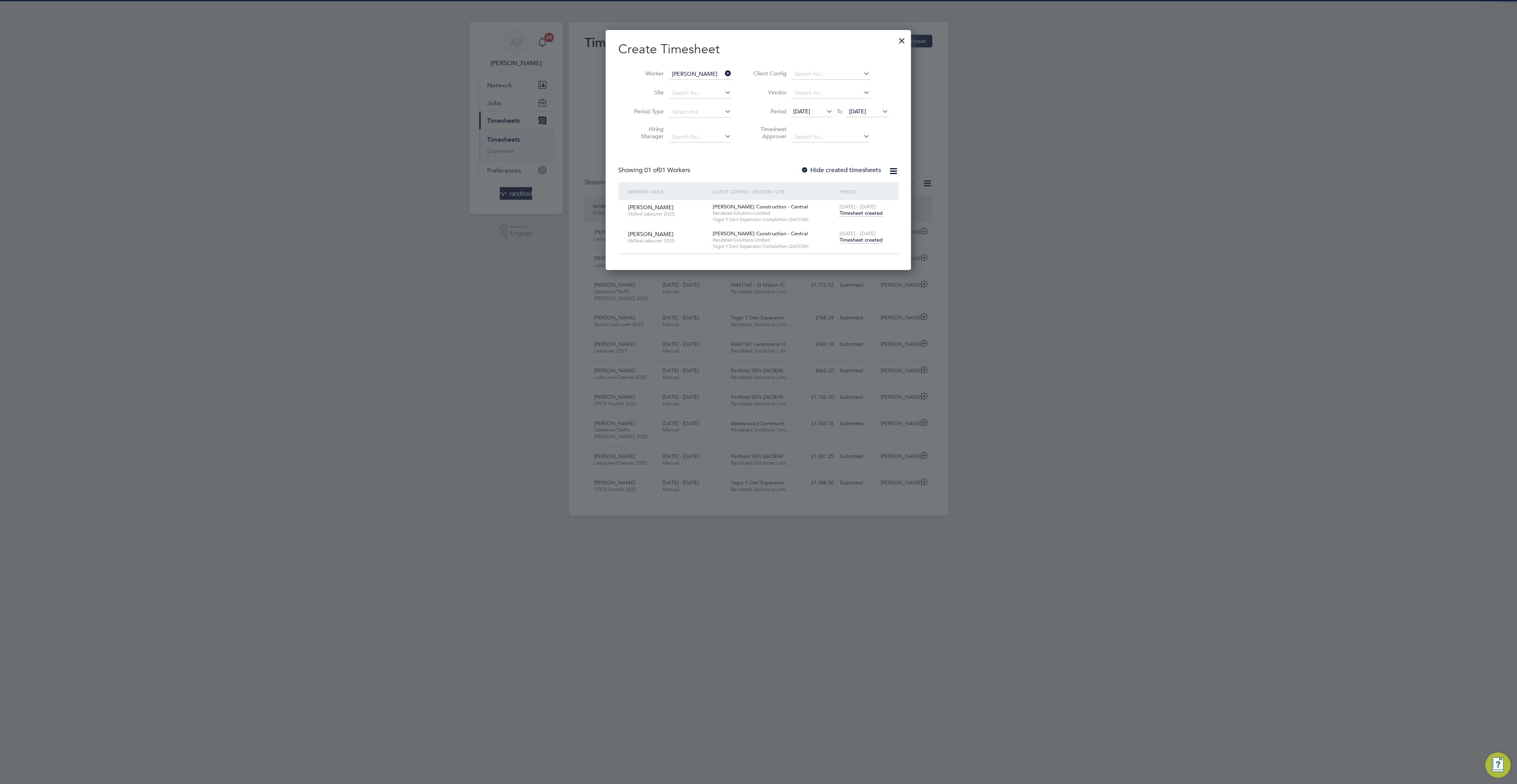
click at [866, 242] on span "Timesheet created" at bounding box center [861, 240] width 43 height 7
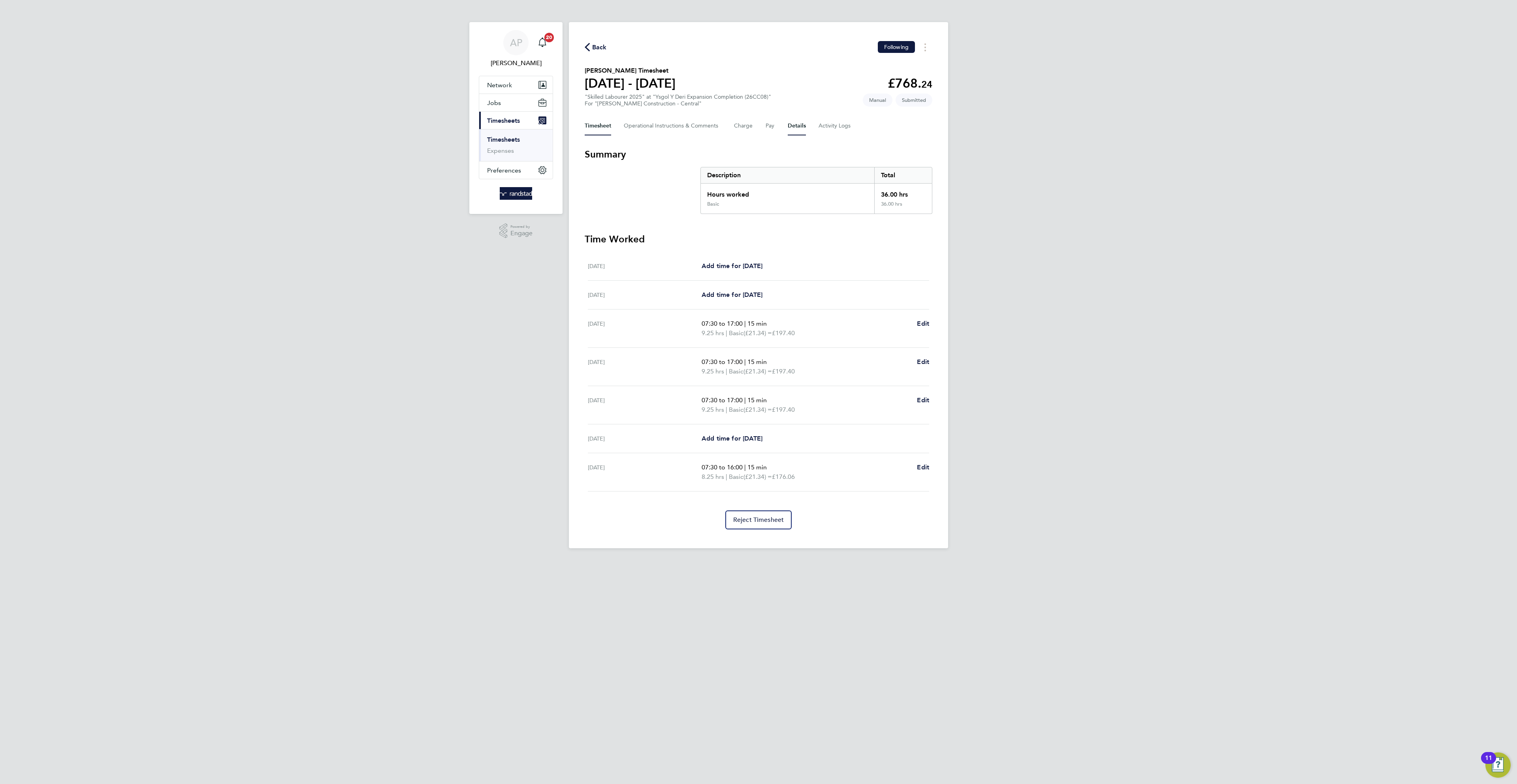
click at [804, 127] on button "Details" at bounding box center [797, 126] width 18 height 19
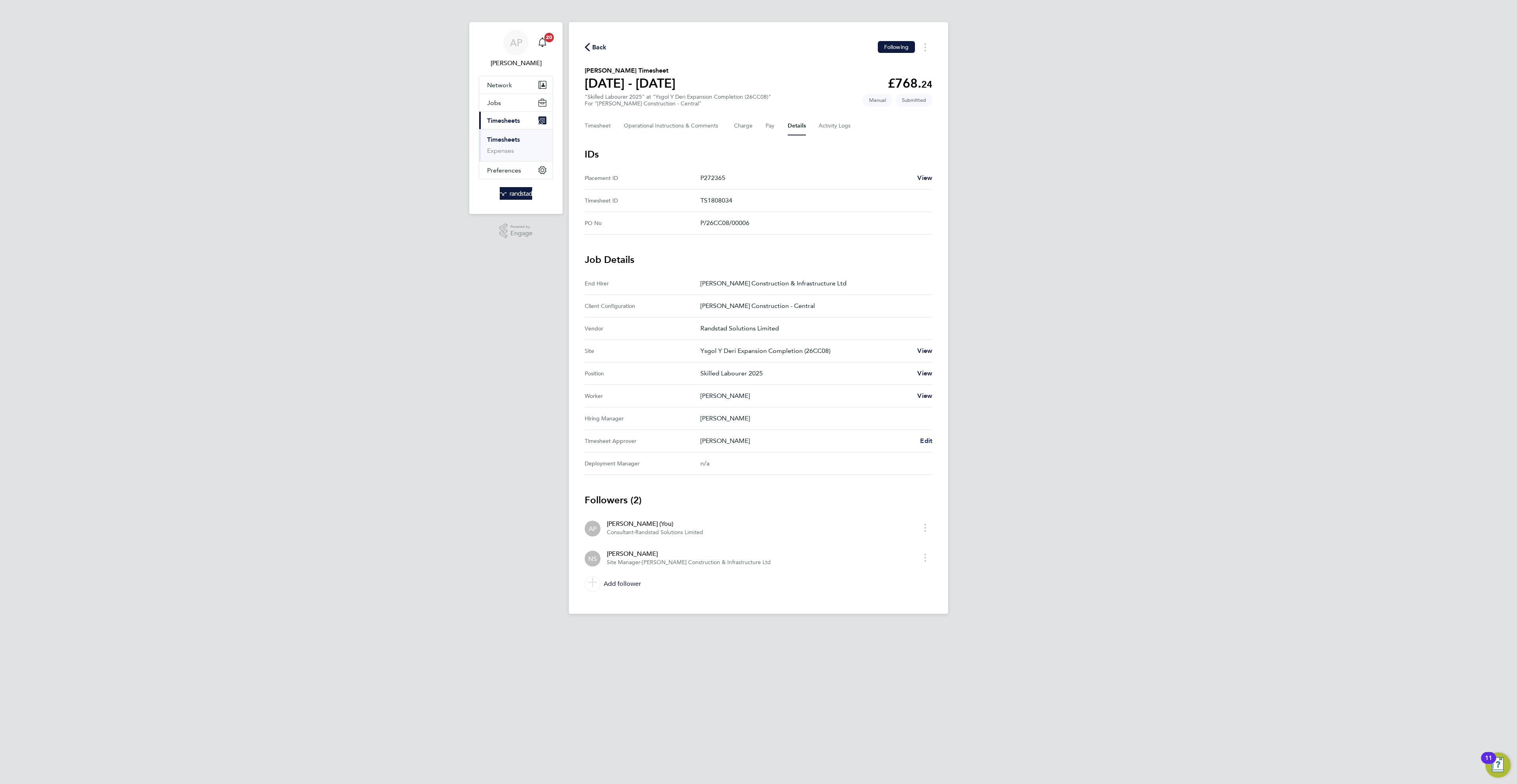
click at [932, 442] on div "Back Following Ricky Skinner's Timesheet 16 - 22 Aug 2025 £768. 24 "Skilled Lab…" at bounding box center [758, 318] width 379 height 592
click at [928, 443] on span "Edit" at bounding box center [926, 441] width 12 height 8
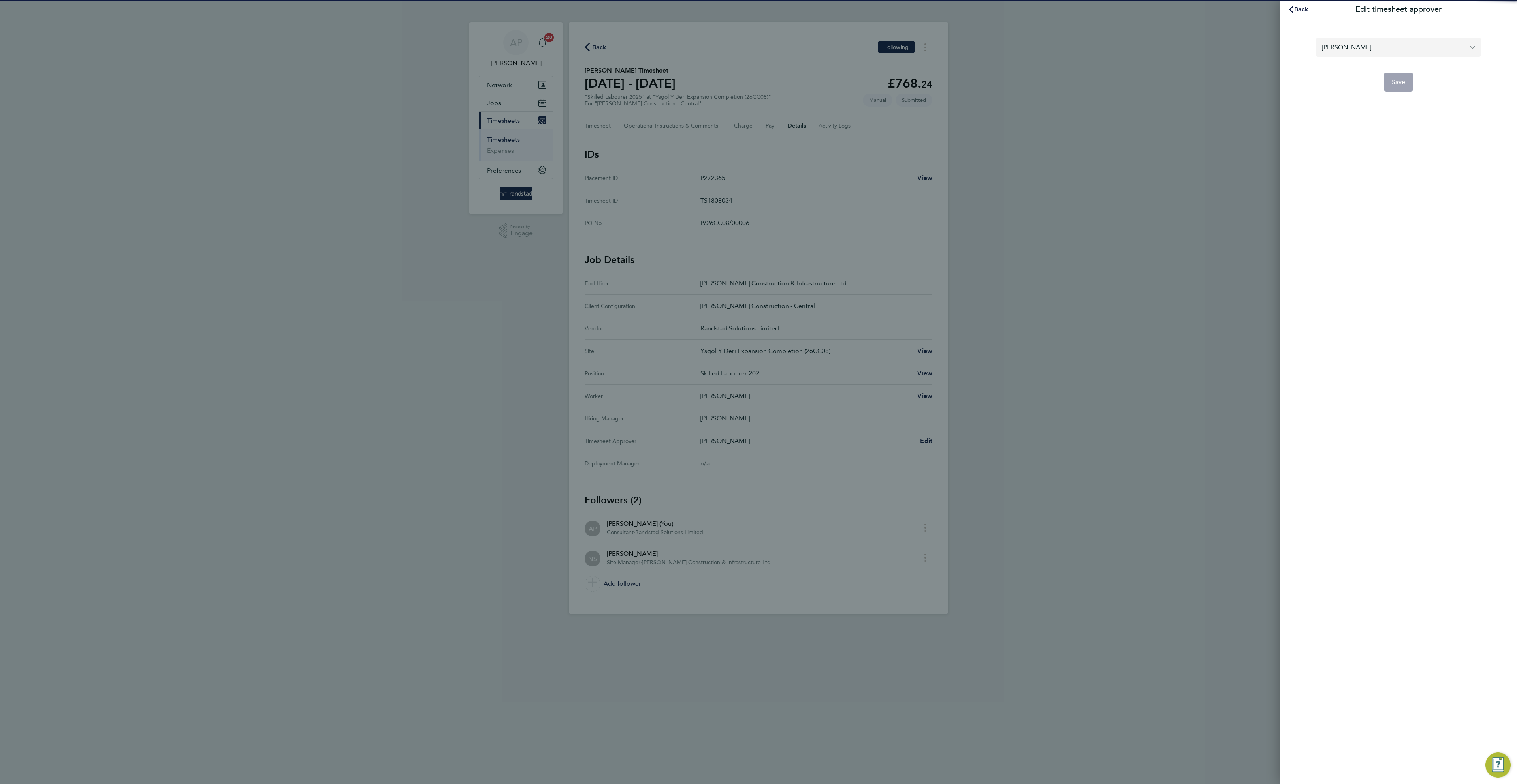
click at [1349, 48] on input "Nigel Stone" at bounding box center [1399, 47] width 166 height 19
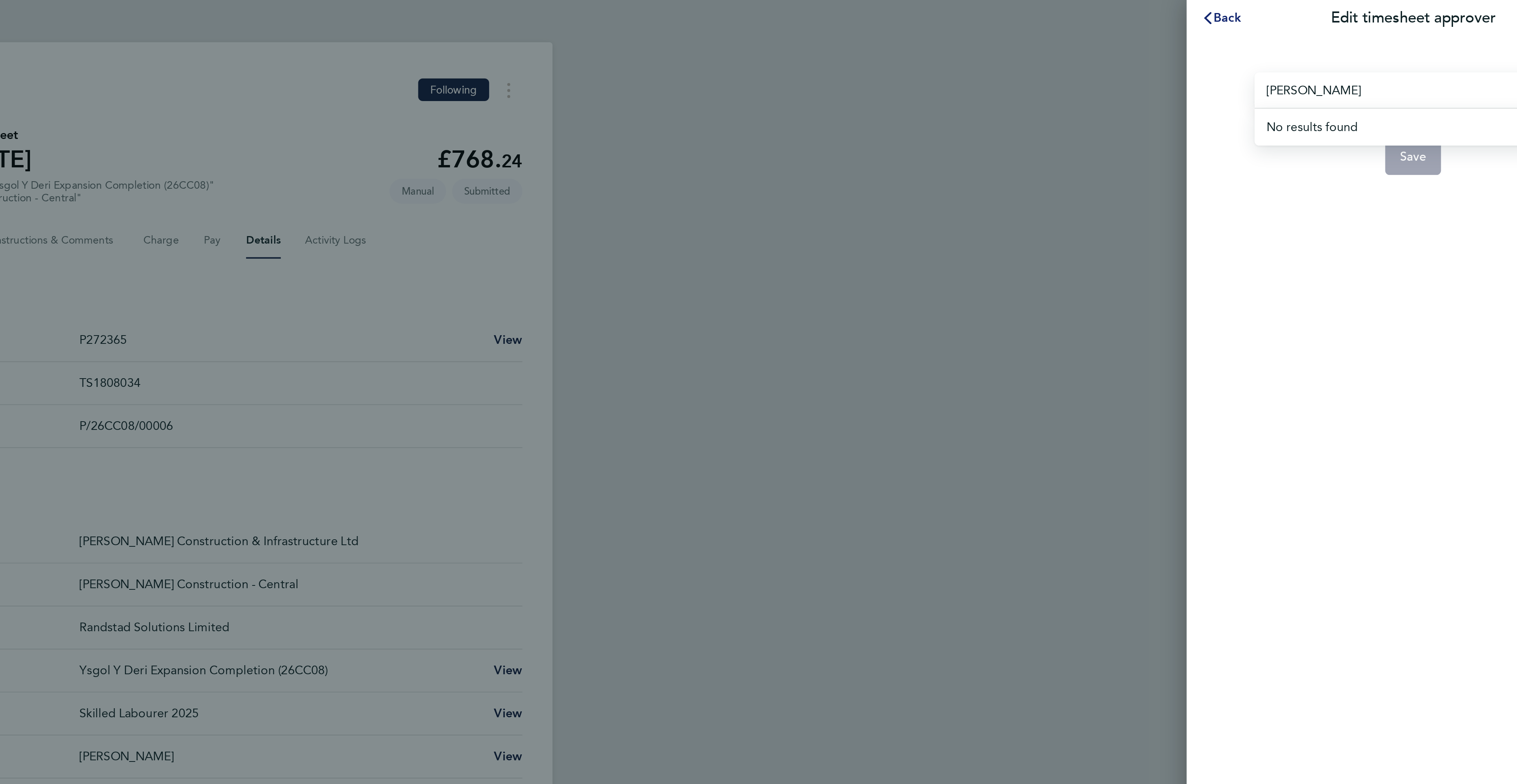
type input "andrew evans"
click at [1306, 11] on span "Back" at bounding box center [1301, 9] width 15 height 8
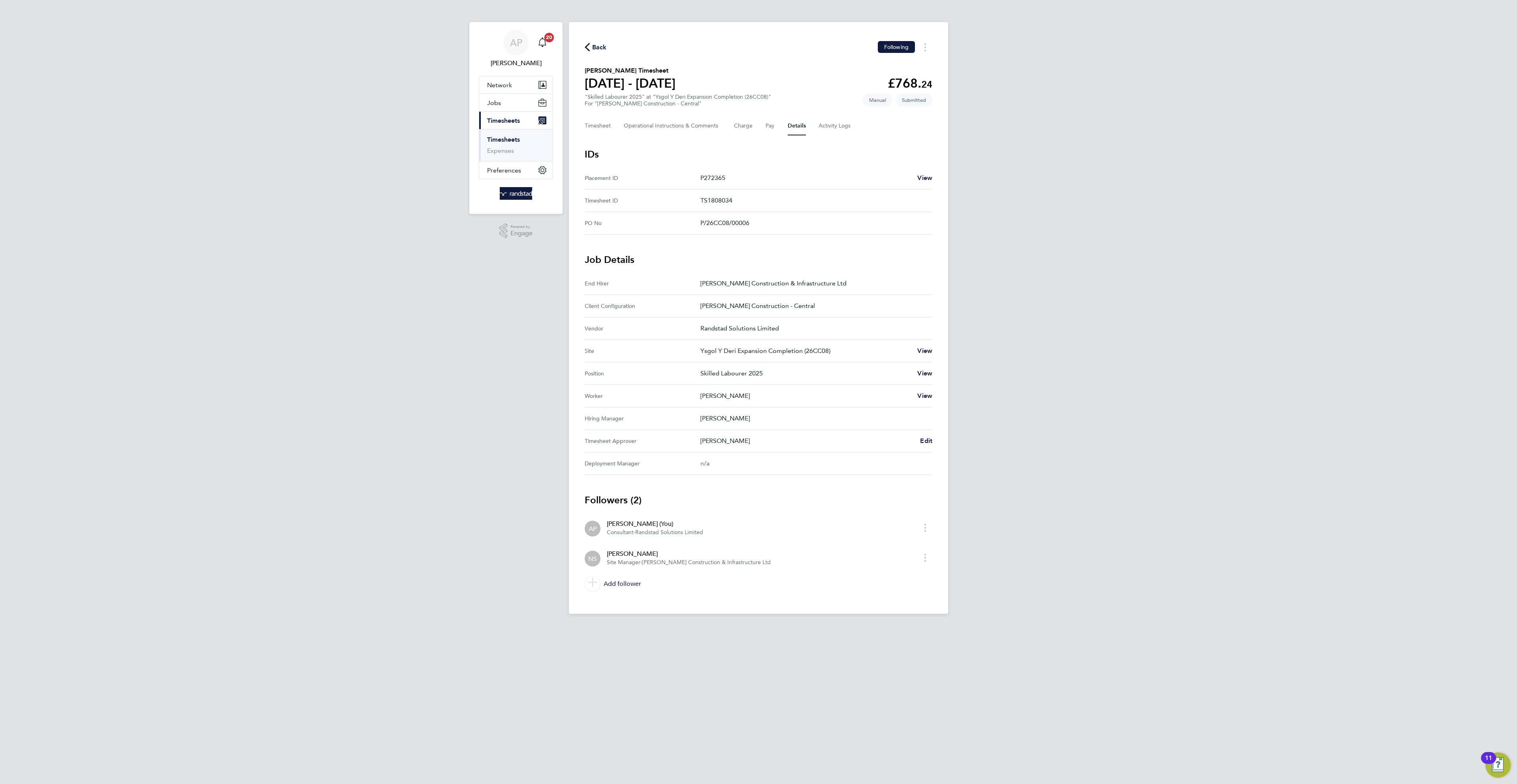
drag, startPoint x: 596, startPoint y: 49, endPoint x: 599, endPoint y: 45, distance: 5.0
click at [595, 48] on span "Back" at bounding box center [599, 47] width 15 height 9
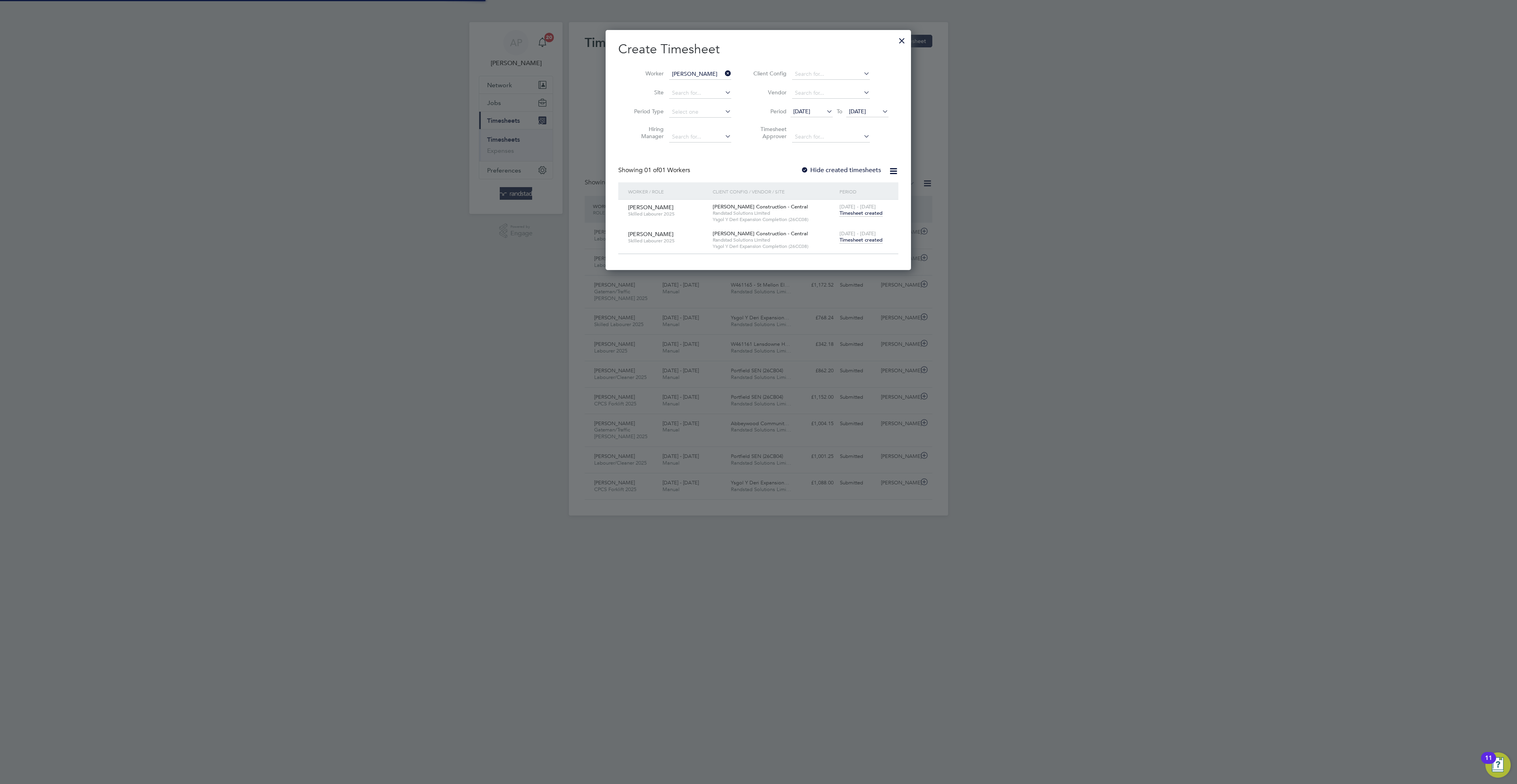
scroll to position [21, 69]
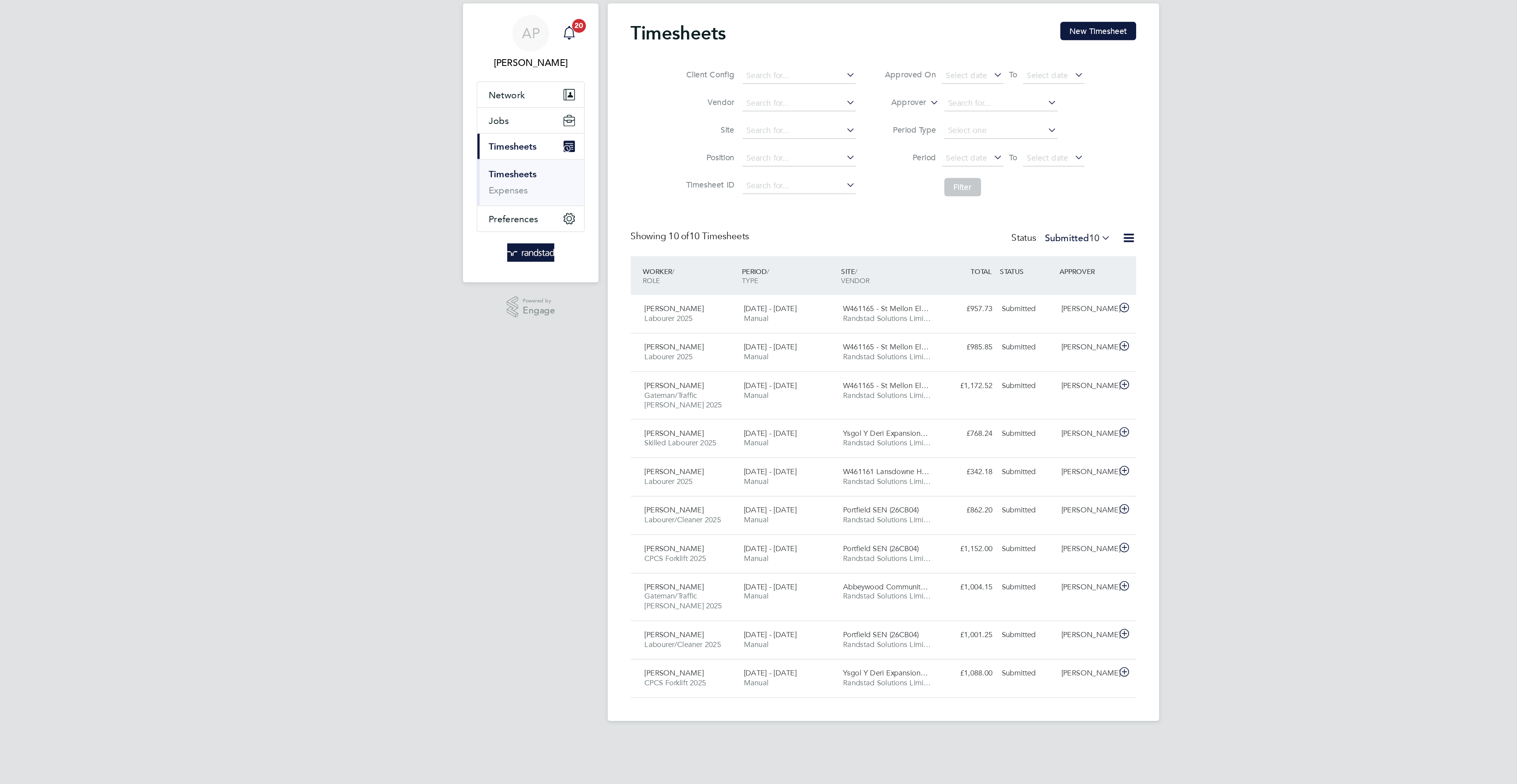
click at [542, 42] on icon "Main navigation" at bounding box center [542, 42] width 9 height 9
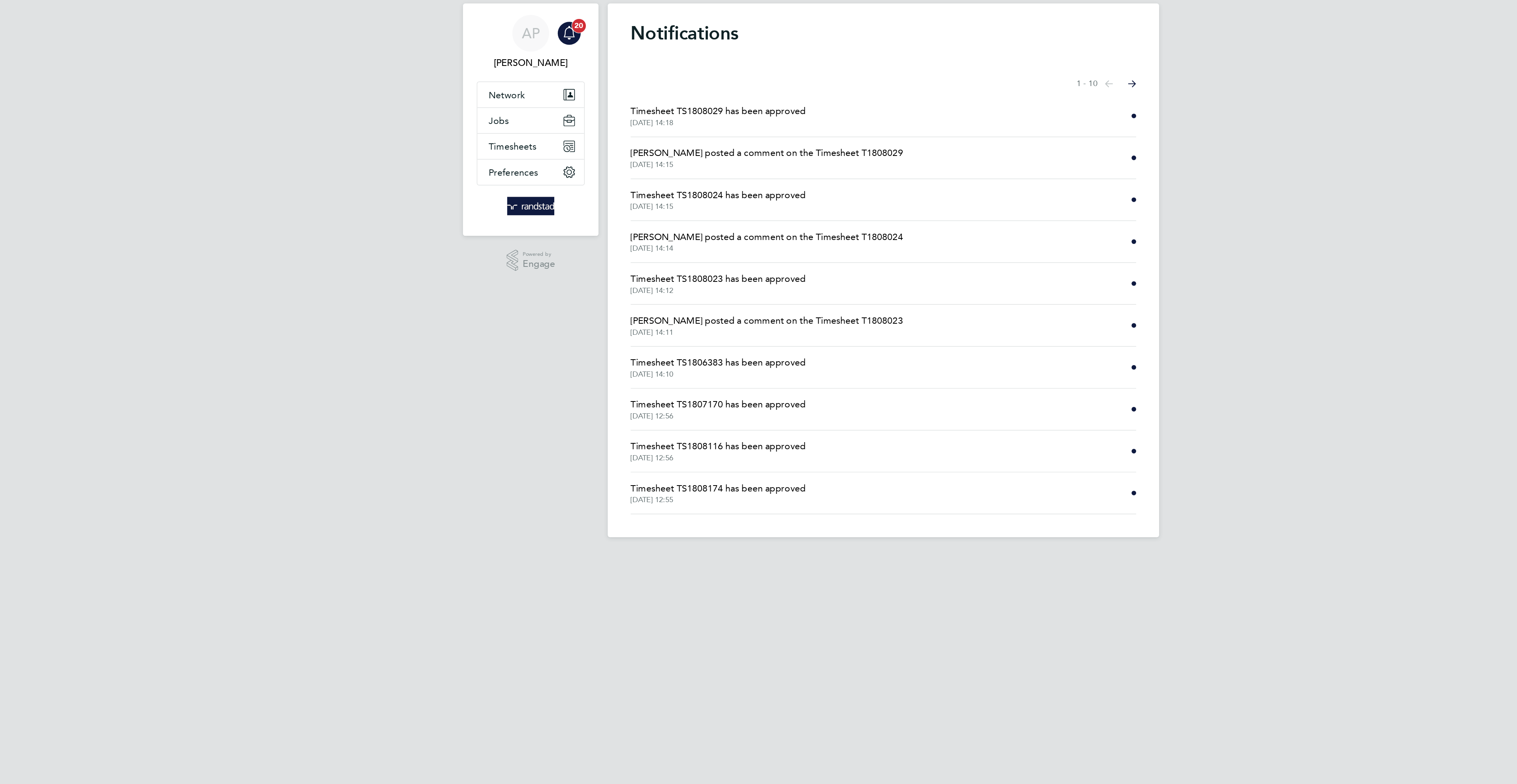
click at [544, 40] on span "20" at bounding box center [549, 38] width 9 height 9
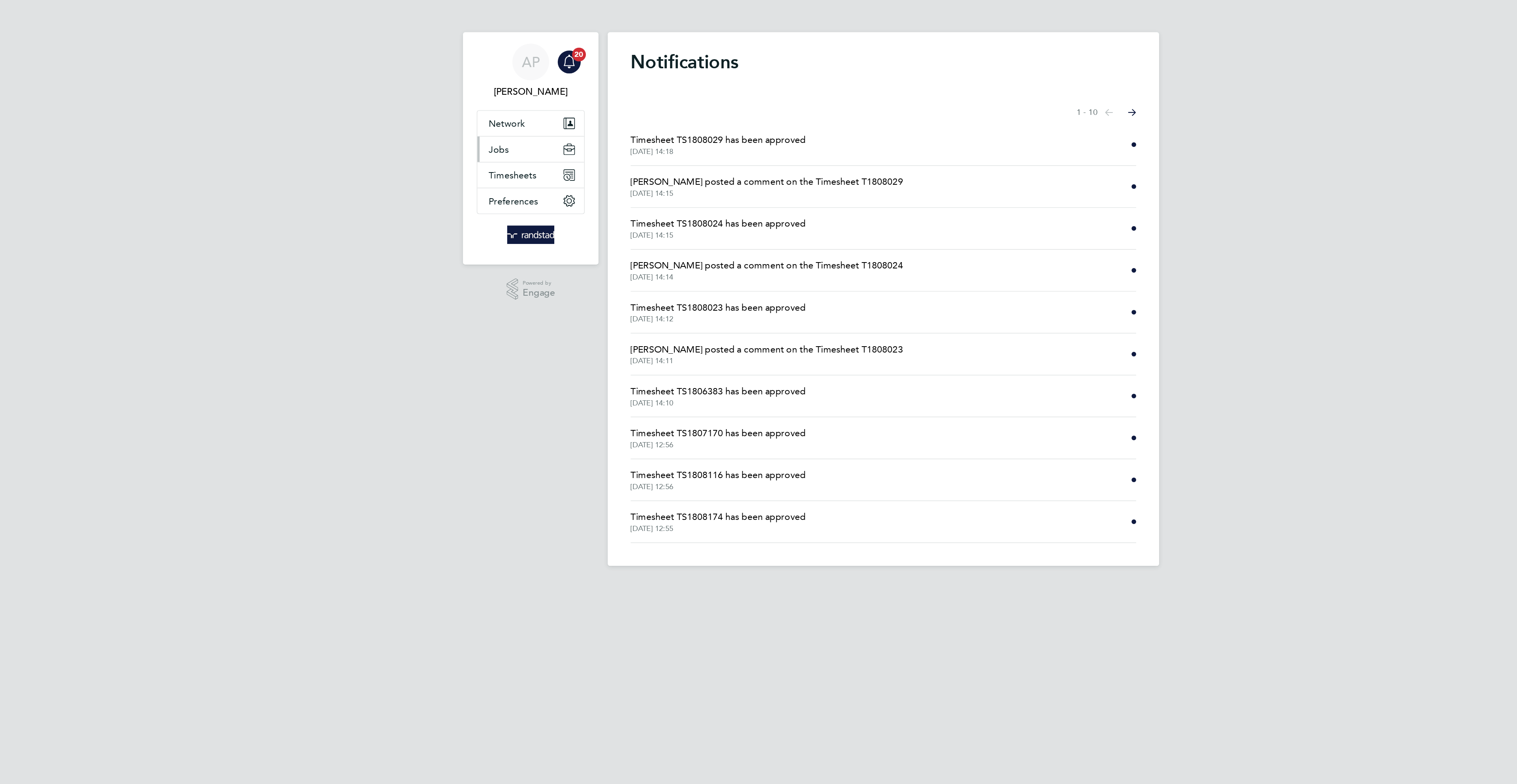
click at [526, 103] on button "Jobs" at bounding box center [516, 103] width 74 height 18
click at [505, 134] on link "Vacancies" at bounding box center [501, 132] width 28 height 8
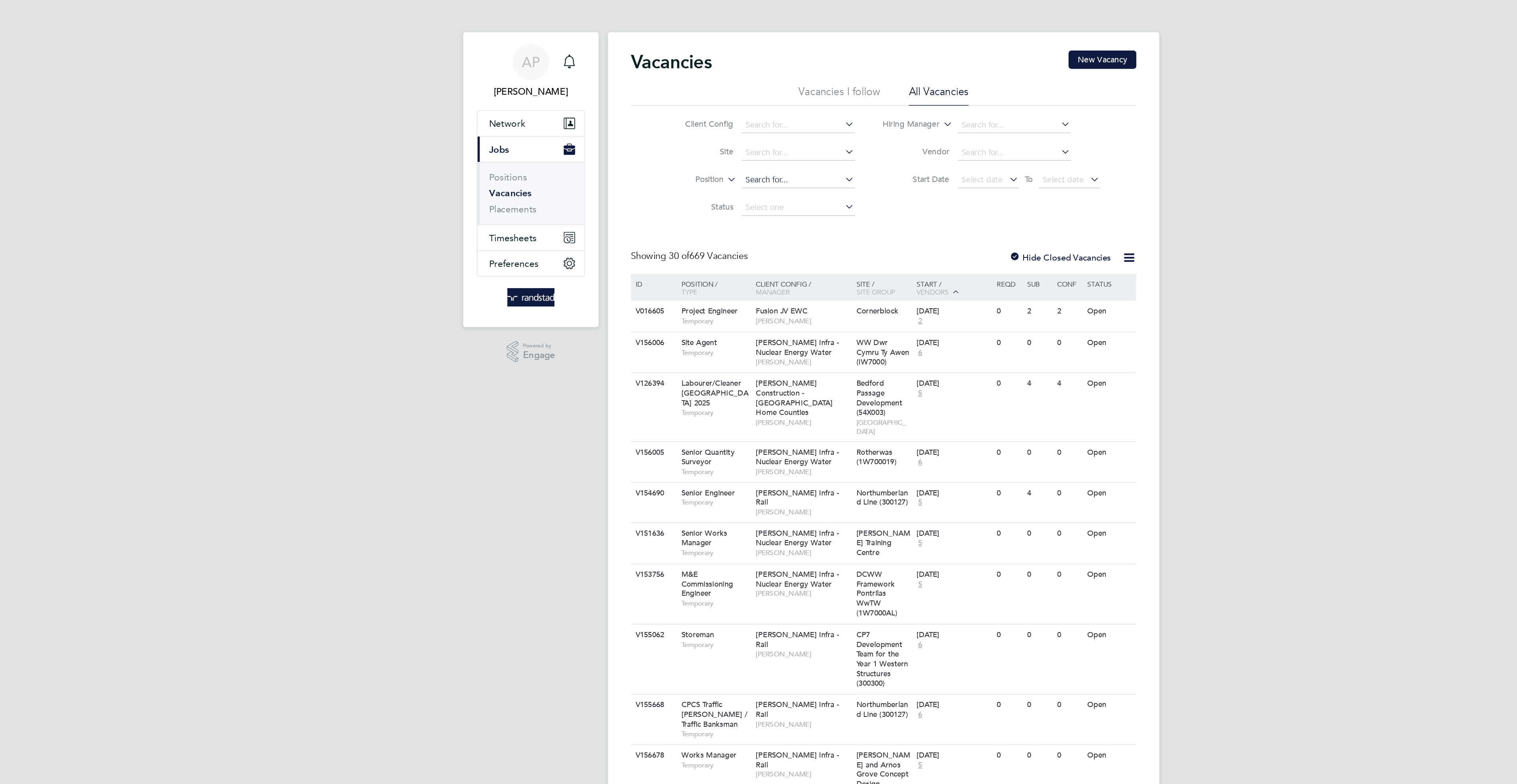
click at [677, 123] on input at bounding box center [700, 124] width 78 height 11
type input "lans"
click at [667, 104] on input at bounding box center [700, 105] width 78 height 11
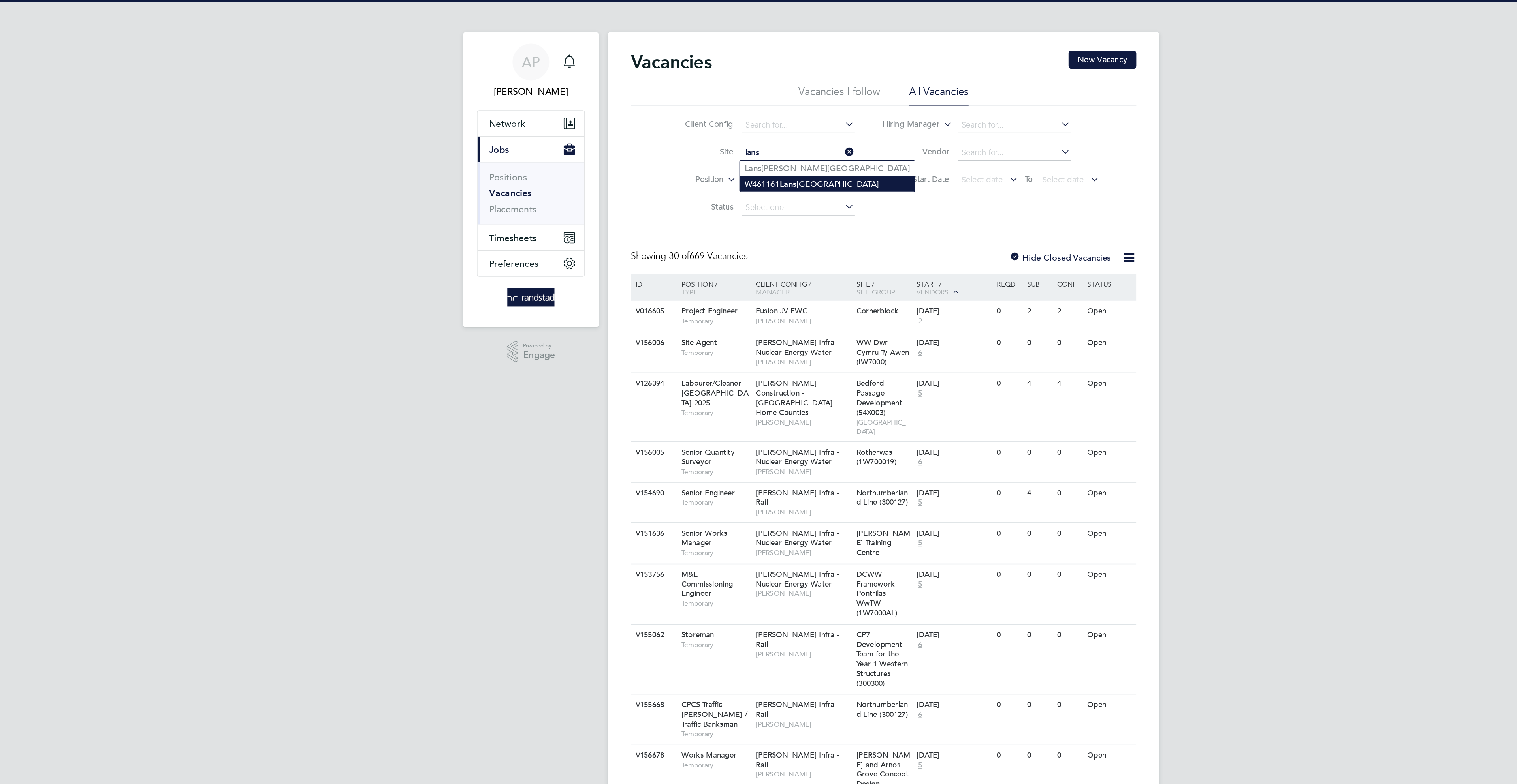
click at [680, 125] on li "W461161 [GEOGRAPHIC_DATA]" at bounding box center [720, 127] width 120 height 11
type input "W461161 [GEOGRAPHIC_DATA]"
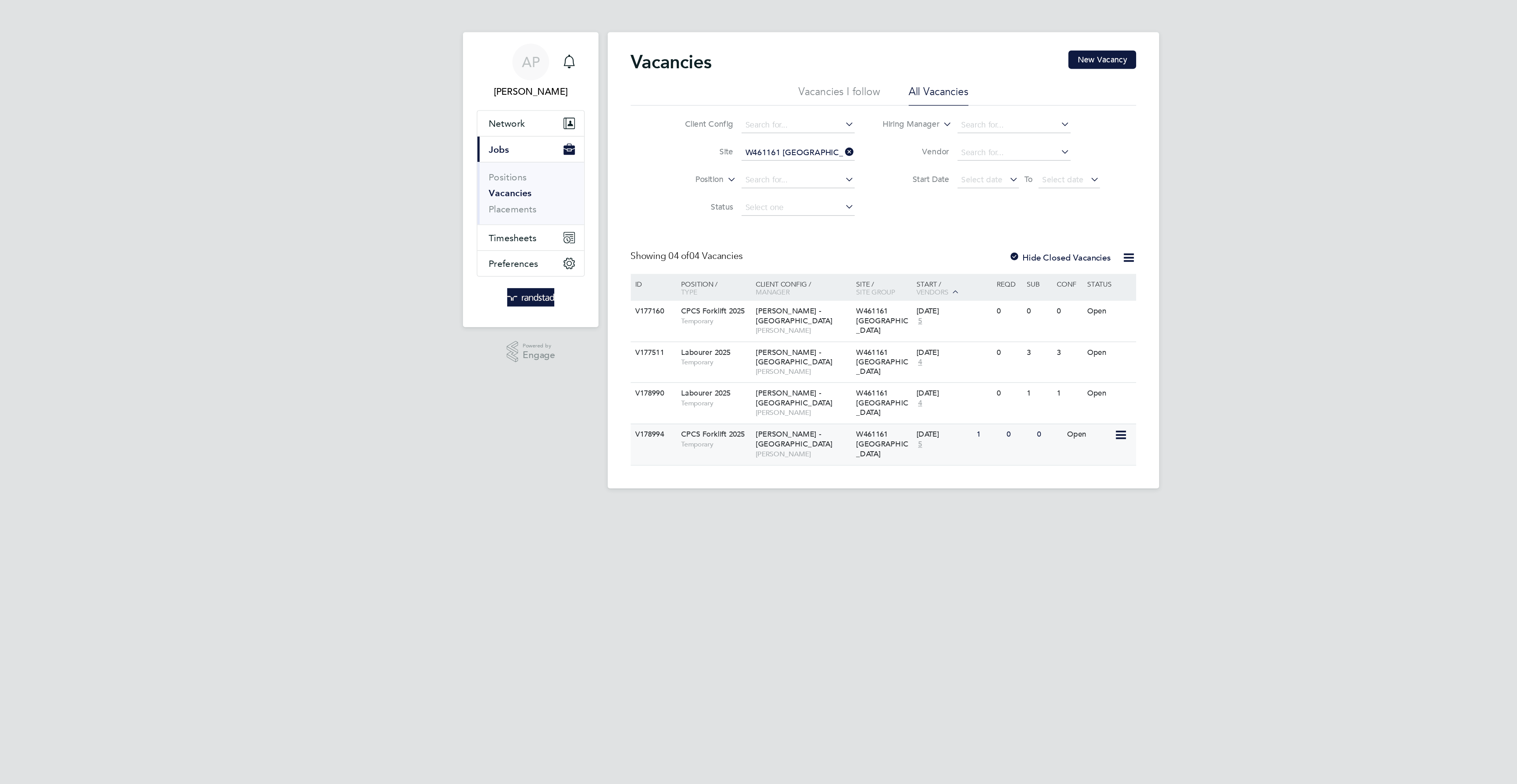
click at [791, 313] on div "26 Aug 2025 5" at bounding box center [800, 303] width 41 height 21
click at [509, 161] on span "Timesheets" at bounding box center [504, 164] width 33 height 8
click at [506, 138] on link "Timesheets" at bounding box center [504, 139] width 33 height 8
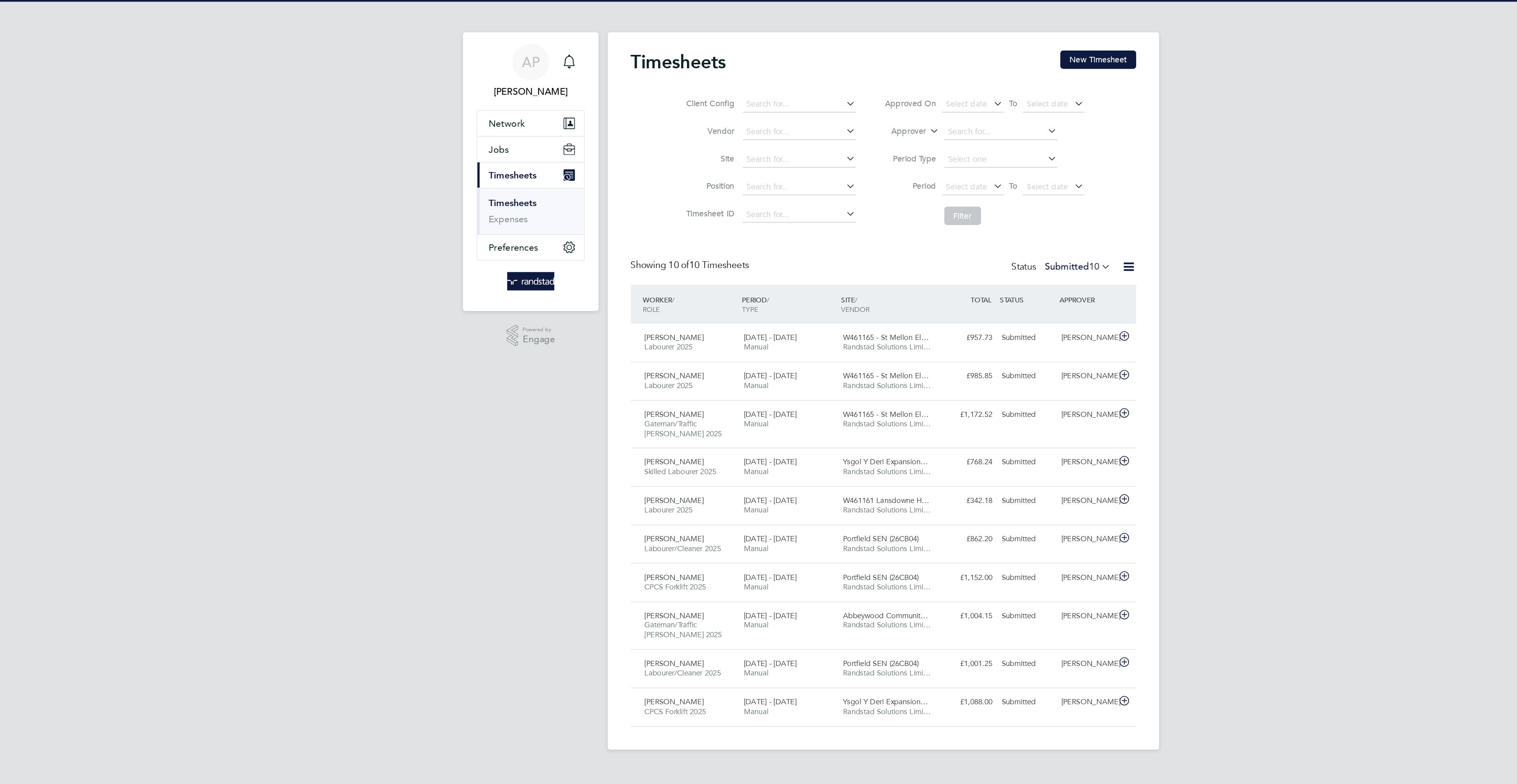
scroll to position [27, 69]
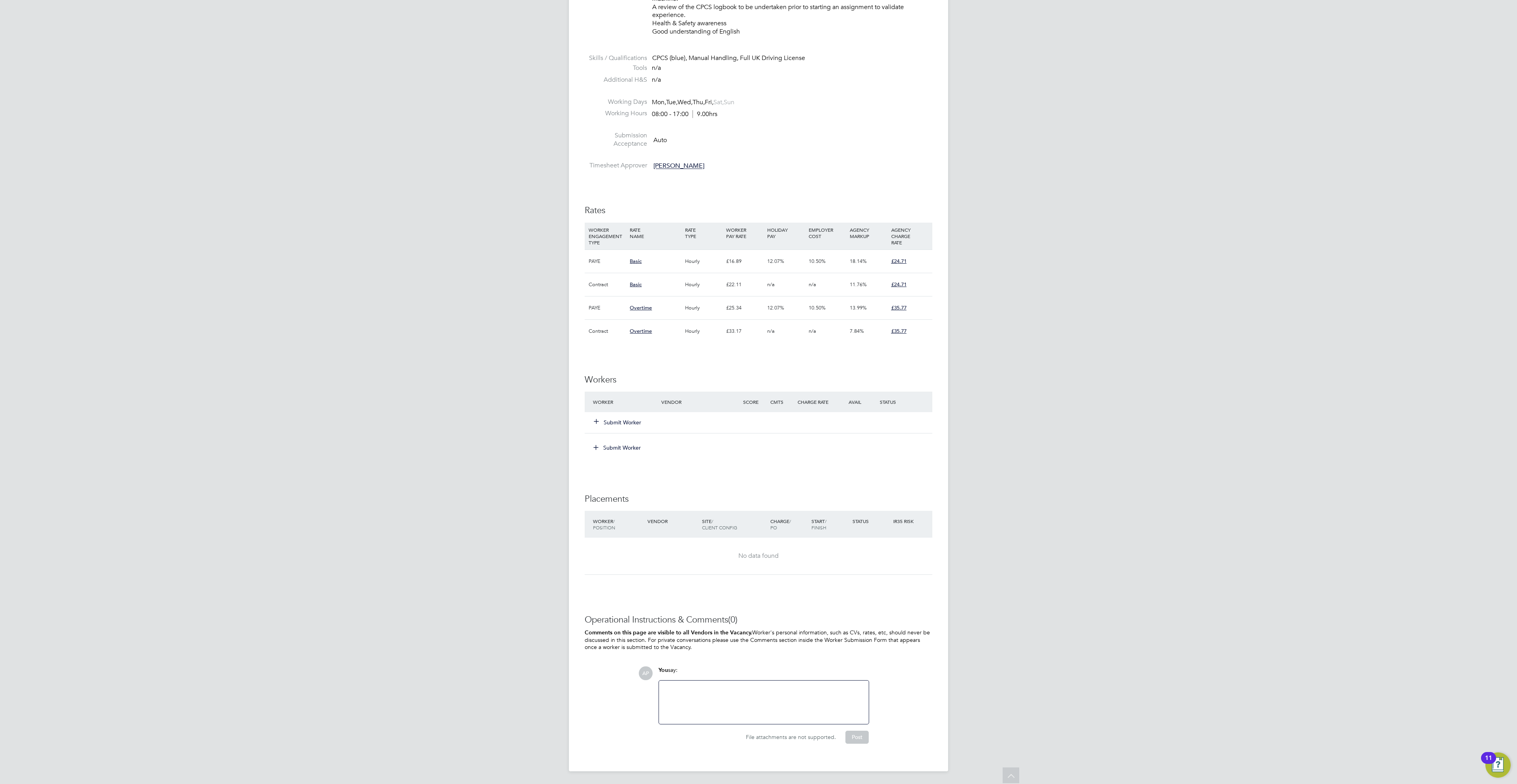
click at [622, 418] on button "Submit Worker" at bounding box center [618, 422] width 47 height 8
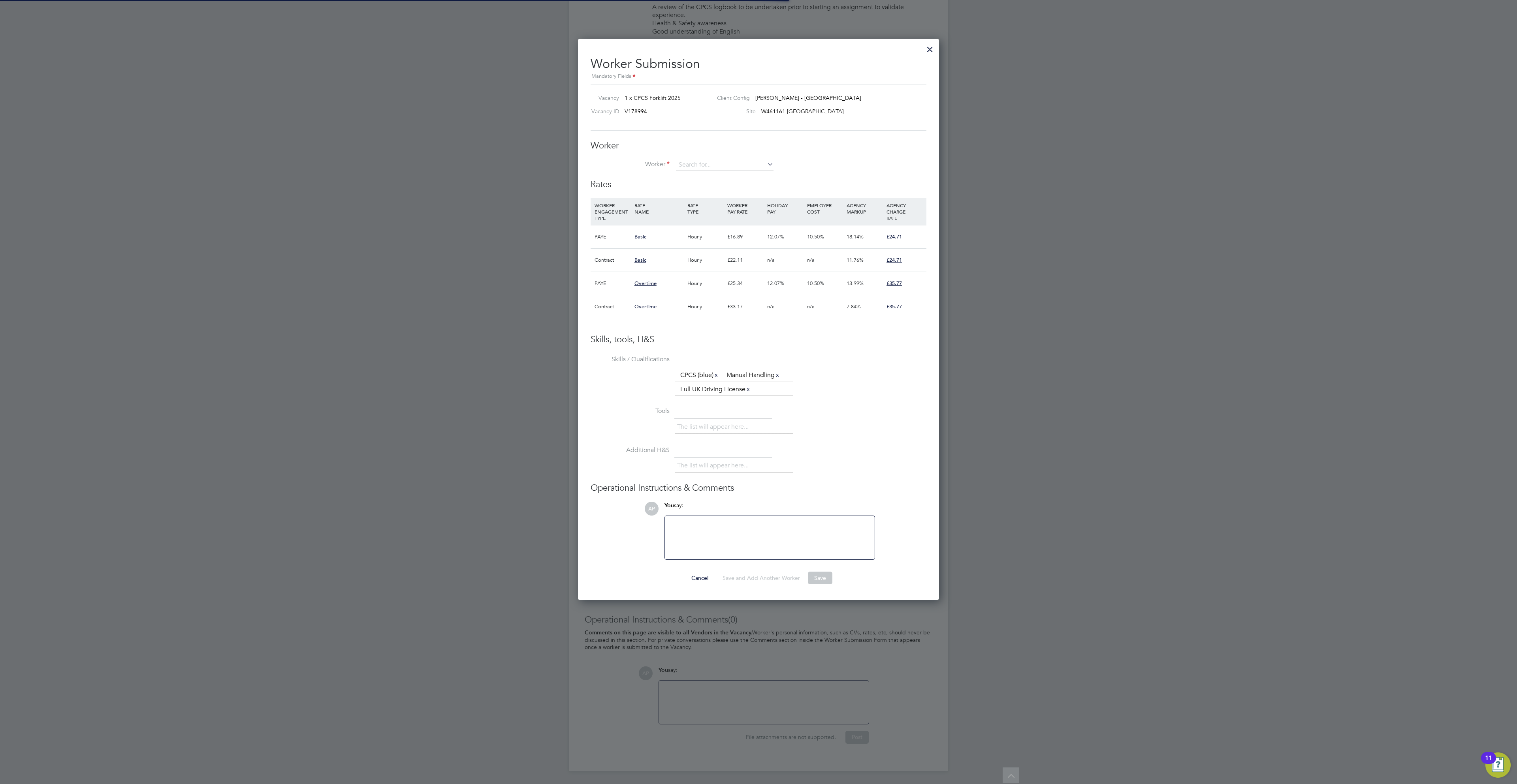
scroll to position [23, 53]
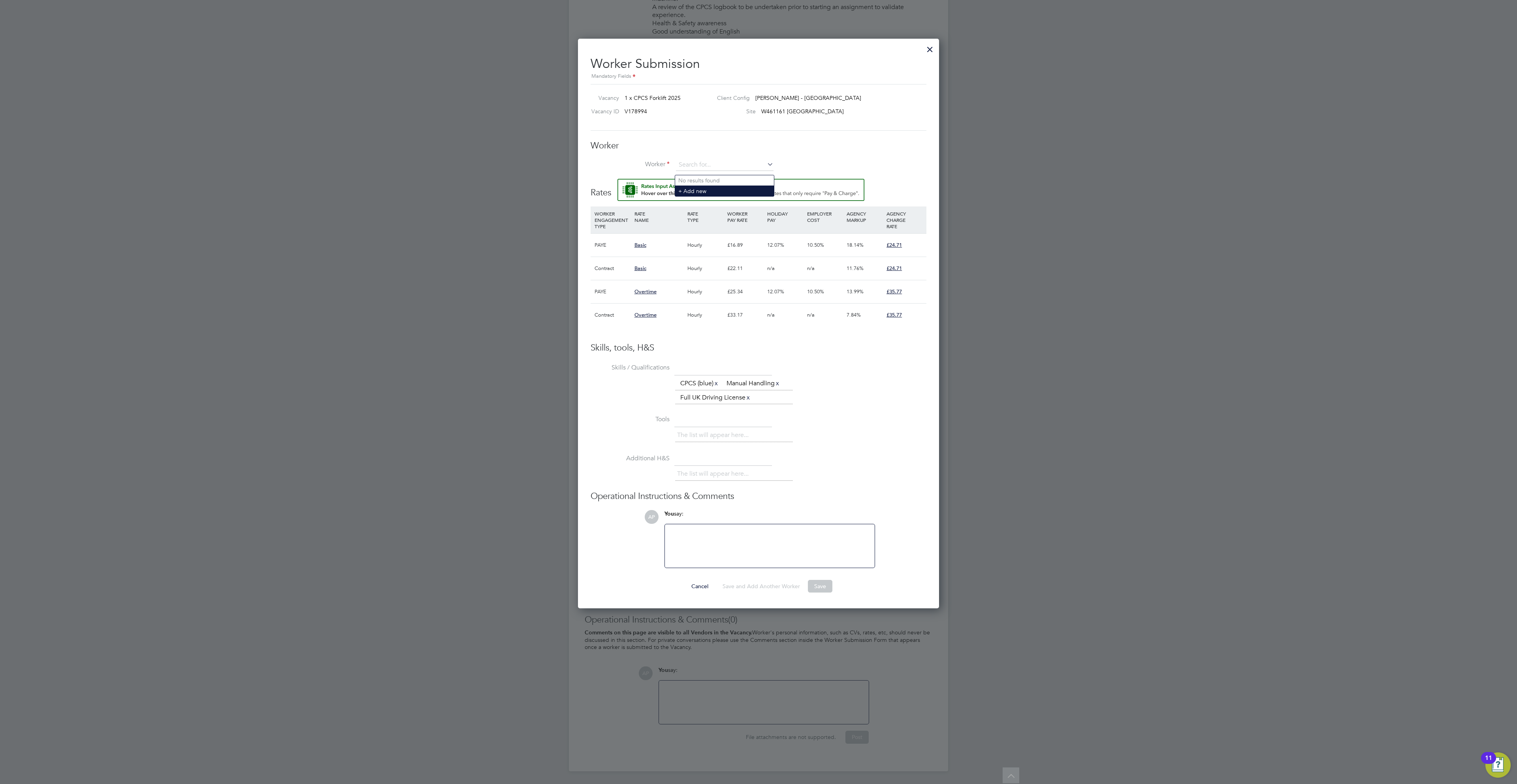
click at [721, 185] on li "+ Add new" at bounding box center [724, 191] width 99 height 11
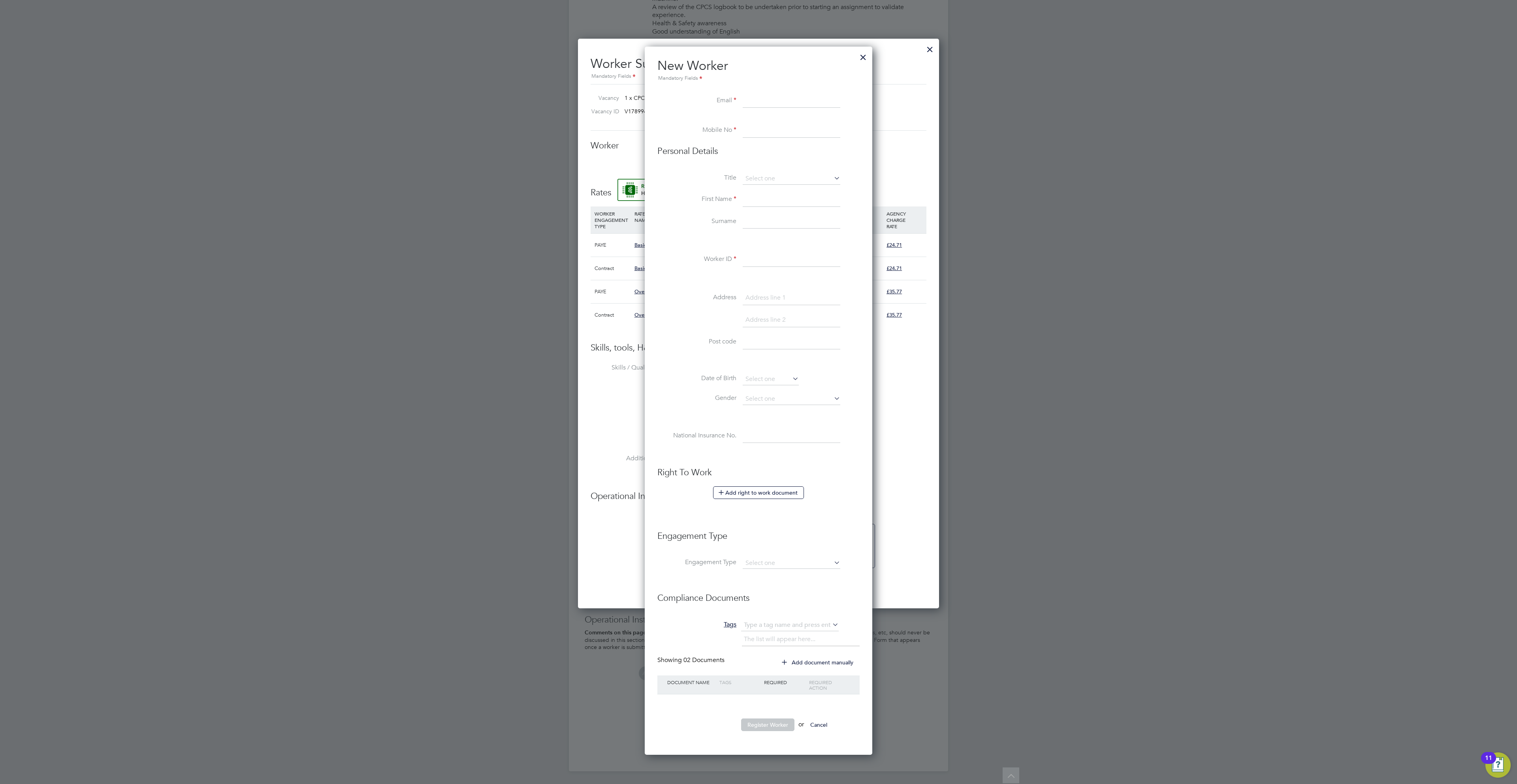
click at [861, 48] on div at bounding box center [863, 55] width 14 height 14
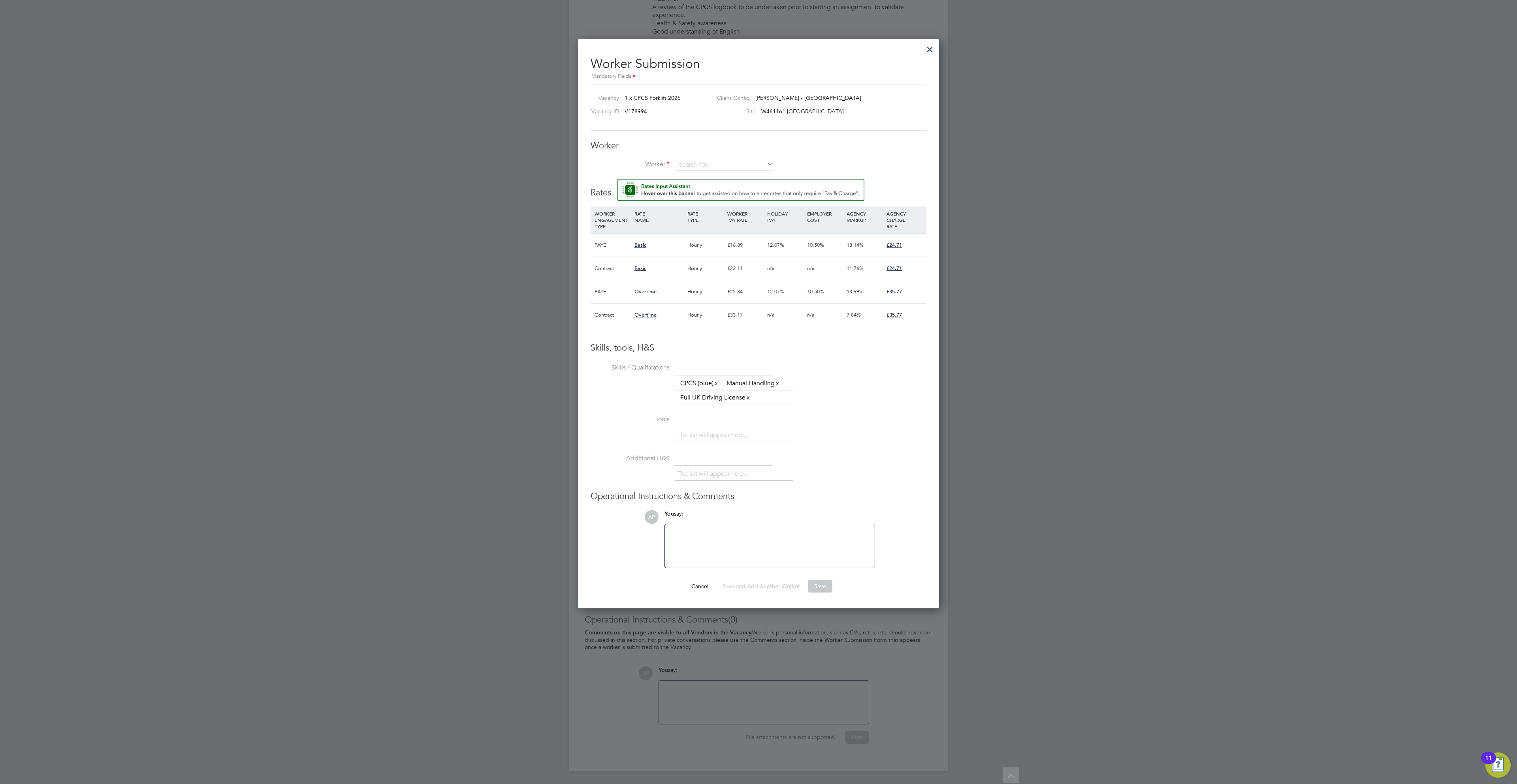
click at [929, 40] on div at bounding box center [930, 47] width 14 height 14
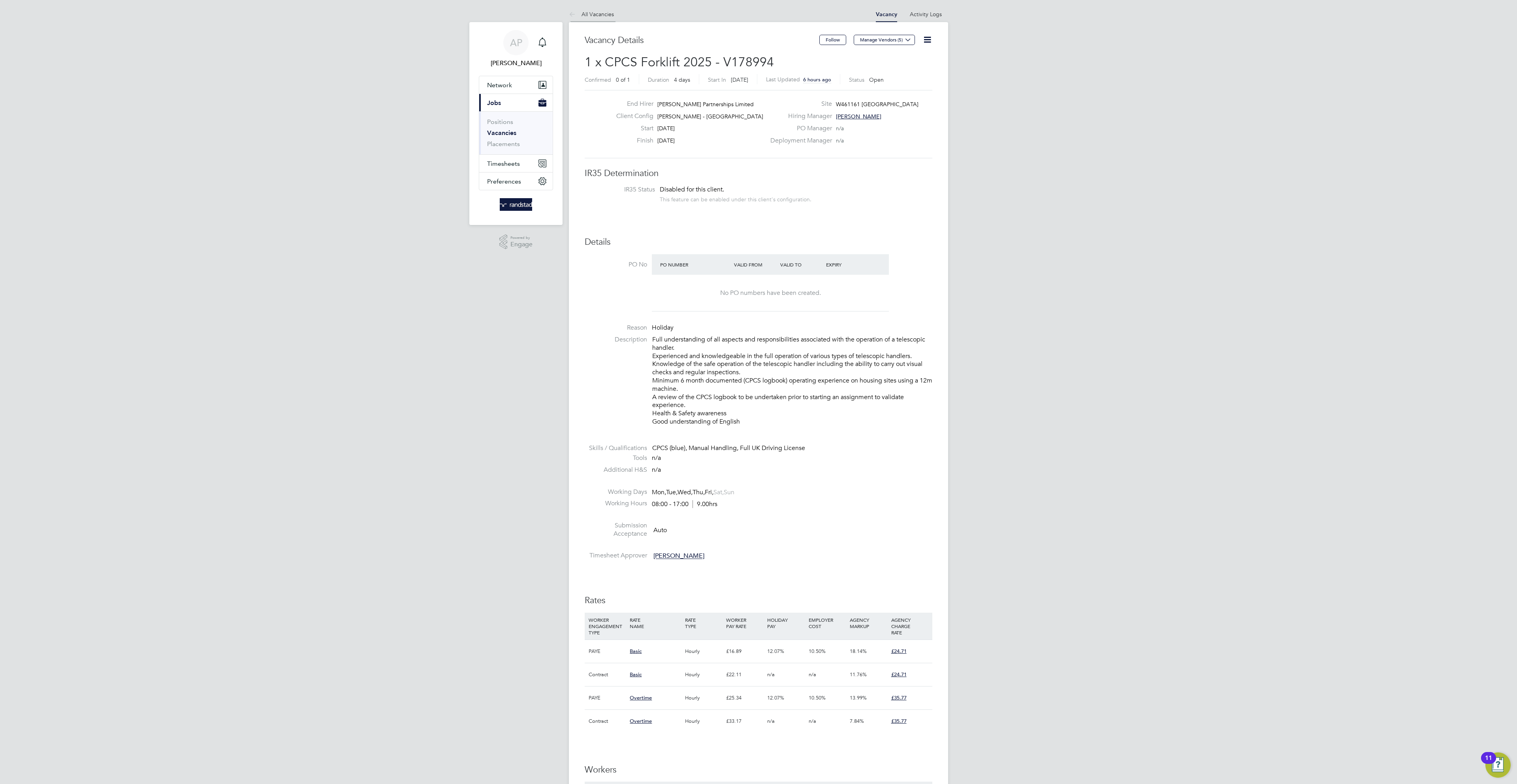
click at [610, 16] on link "All Vacancies" at bounding box center [591, 14] width 45 height 7
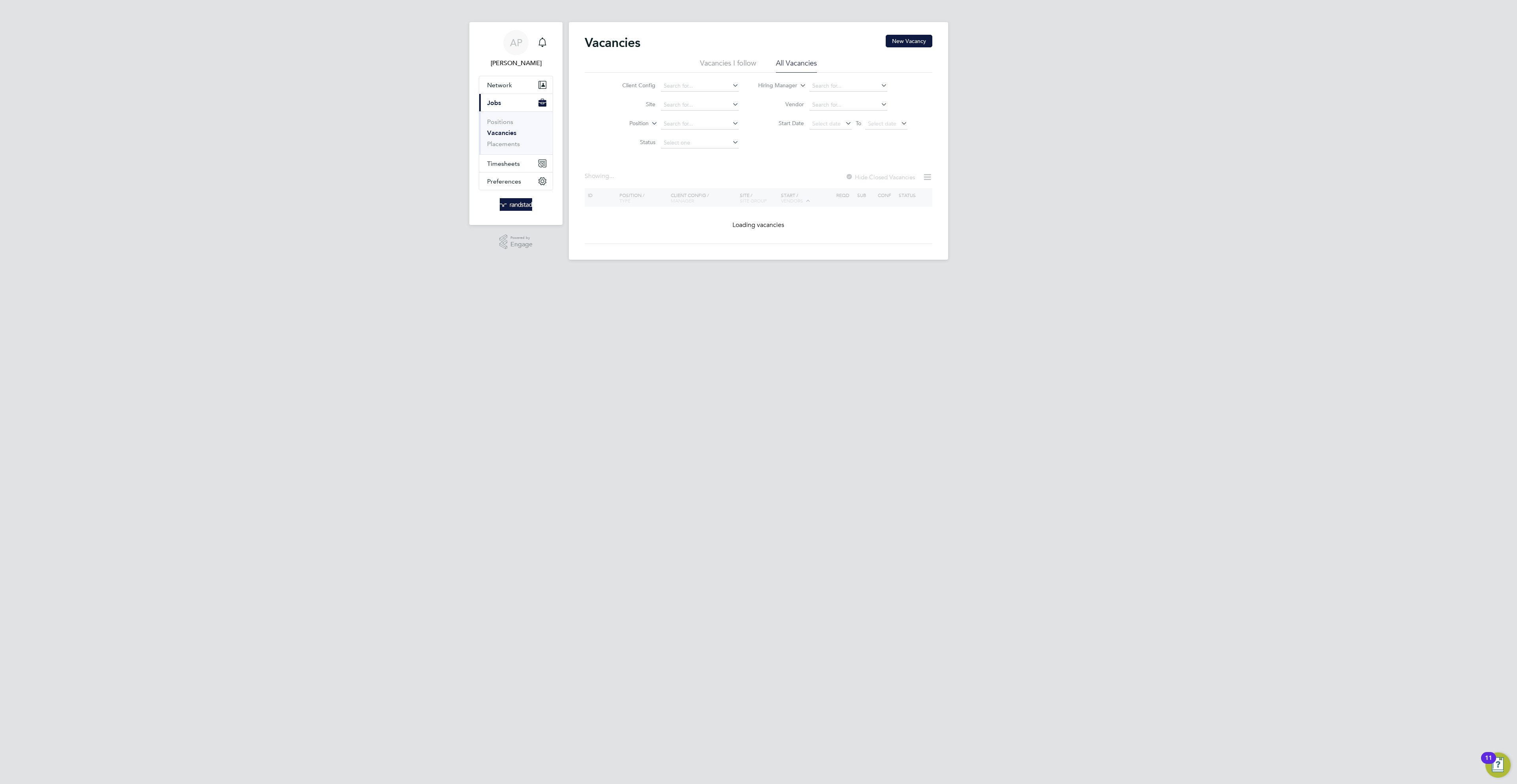
click at [685, 97] on li "Site" at bounding box center [674, 105] width 148 height 19
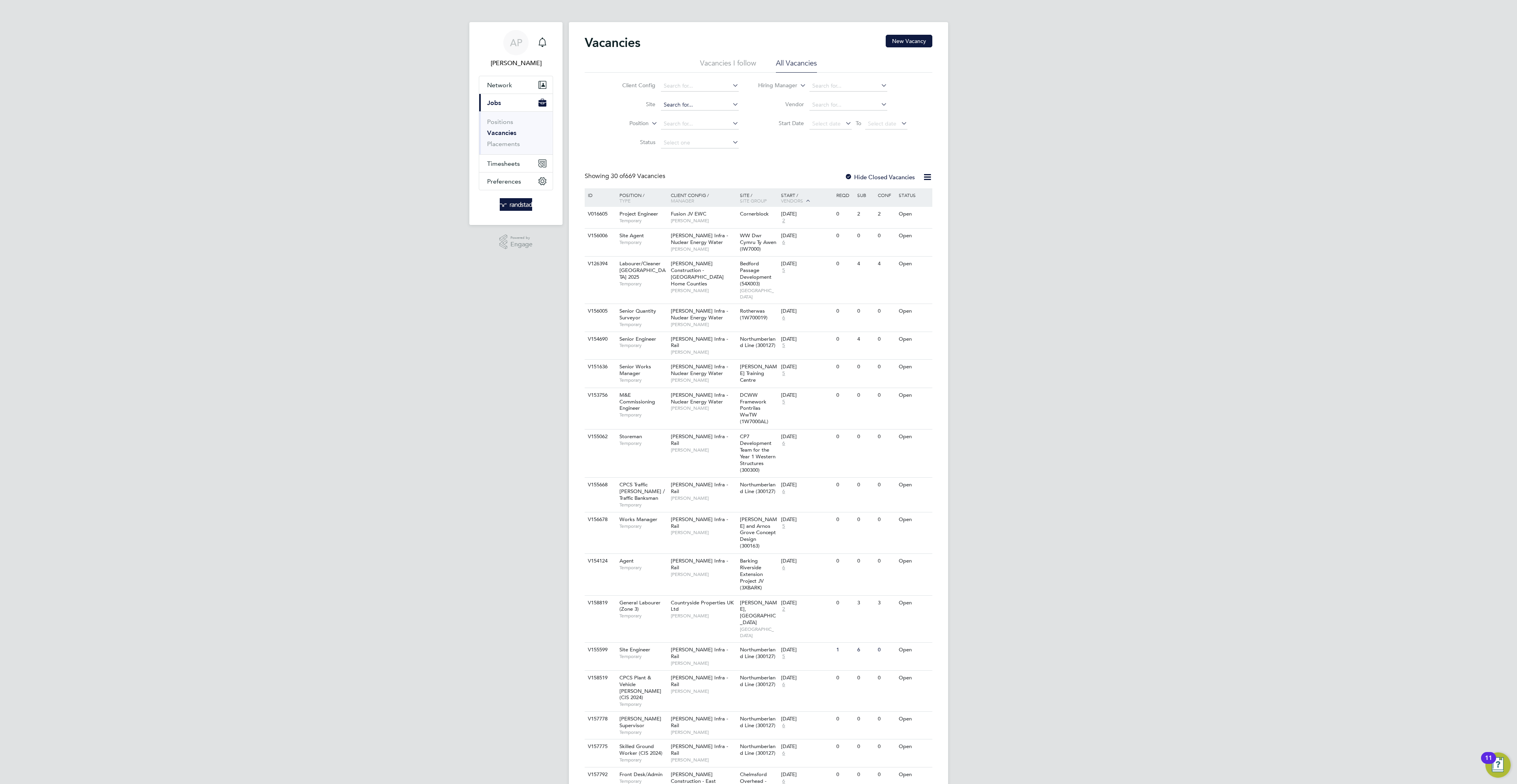
click at [684, 101] on input at bounding box center [700, 105] width 78 height 11
click at [730, 128] on li "W461161 Lans downe Hospital" at bounding box center [720, 127] width 120 height 11
type input "W461161 Lansdowne Hospital"
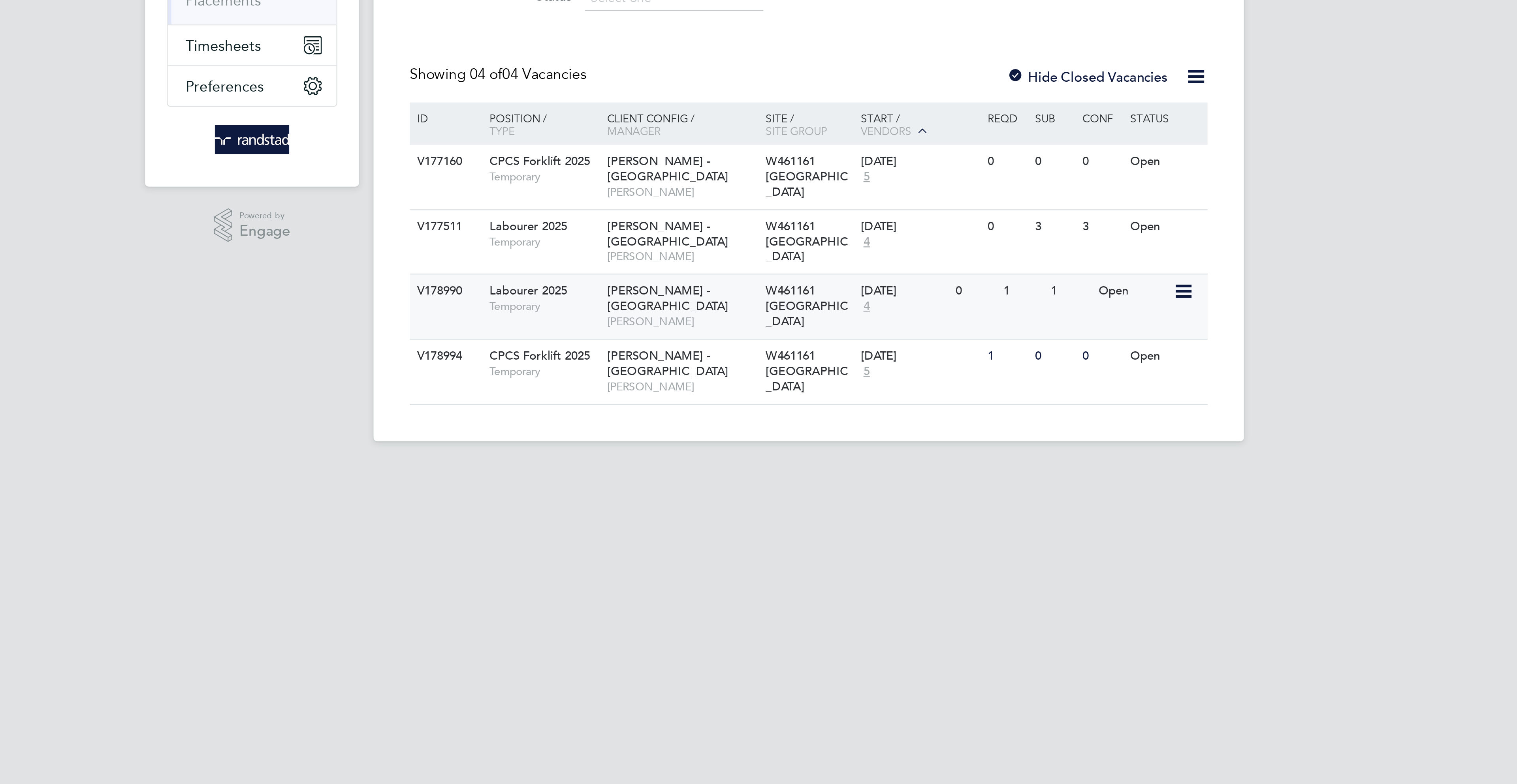
click at [724, 274] on span "Lovell - South Wales & West" at bounding box center [697, 273] width 53 height 14
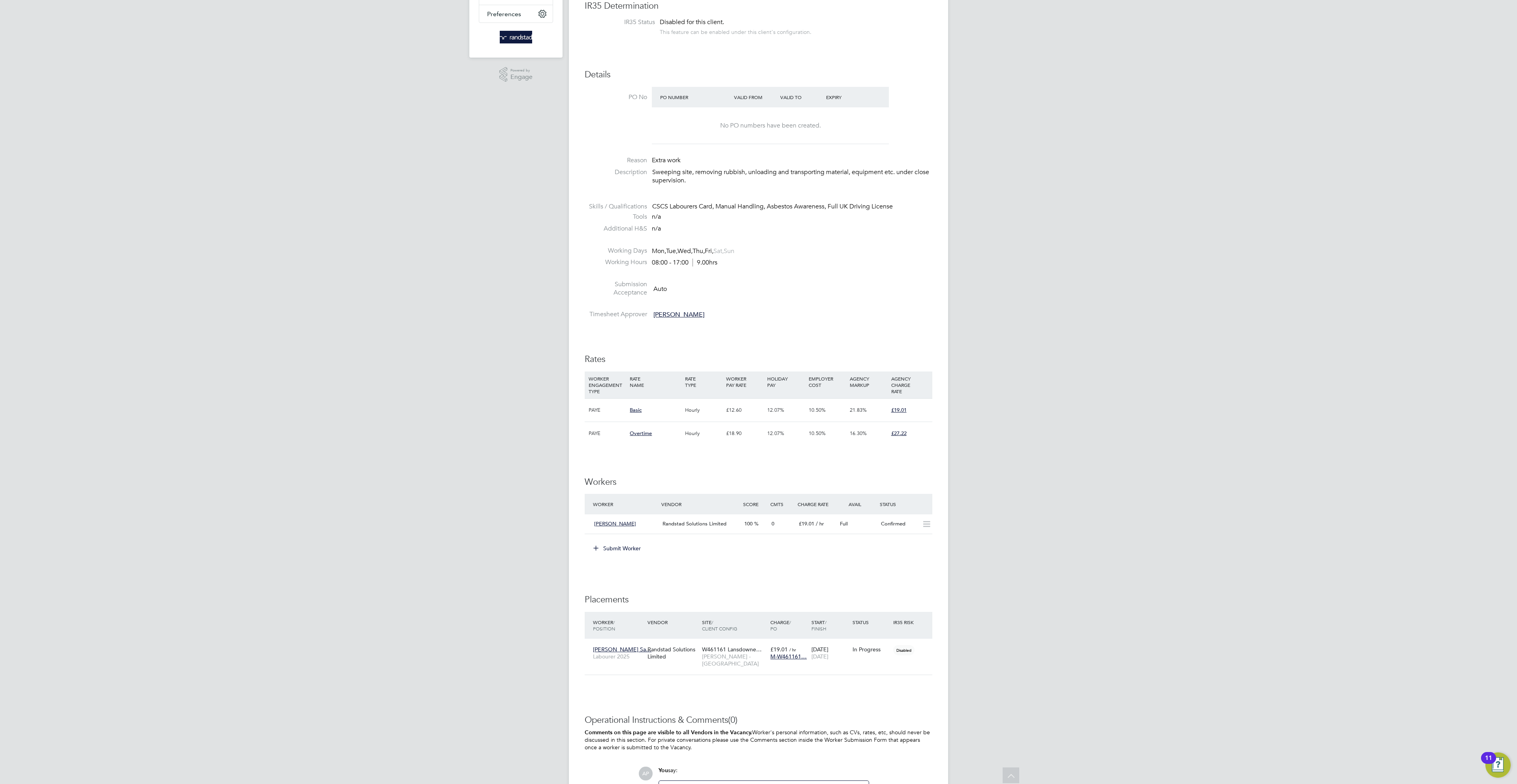
click at [614, 549] on button "Submit Worker" at bounding box center [617, 548] width 59 height 12
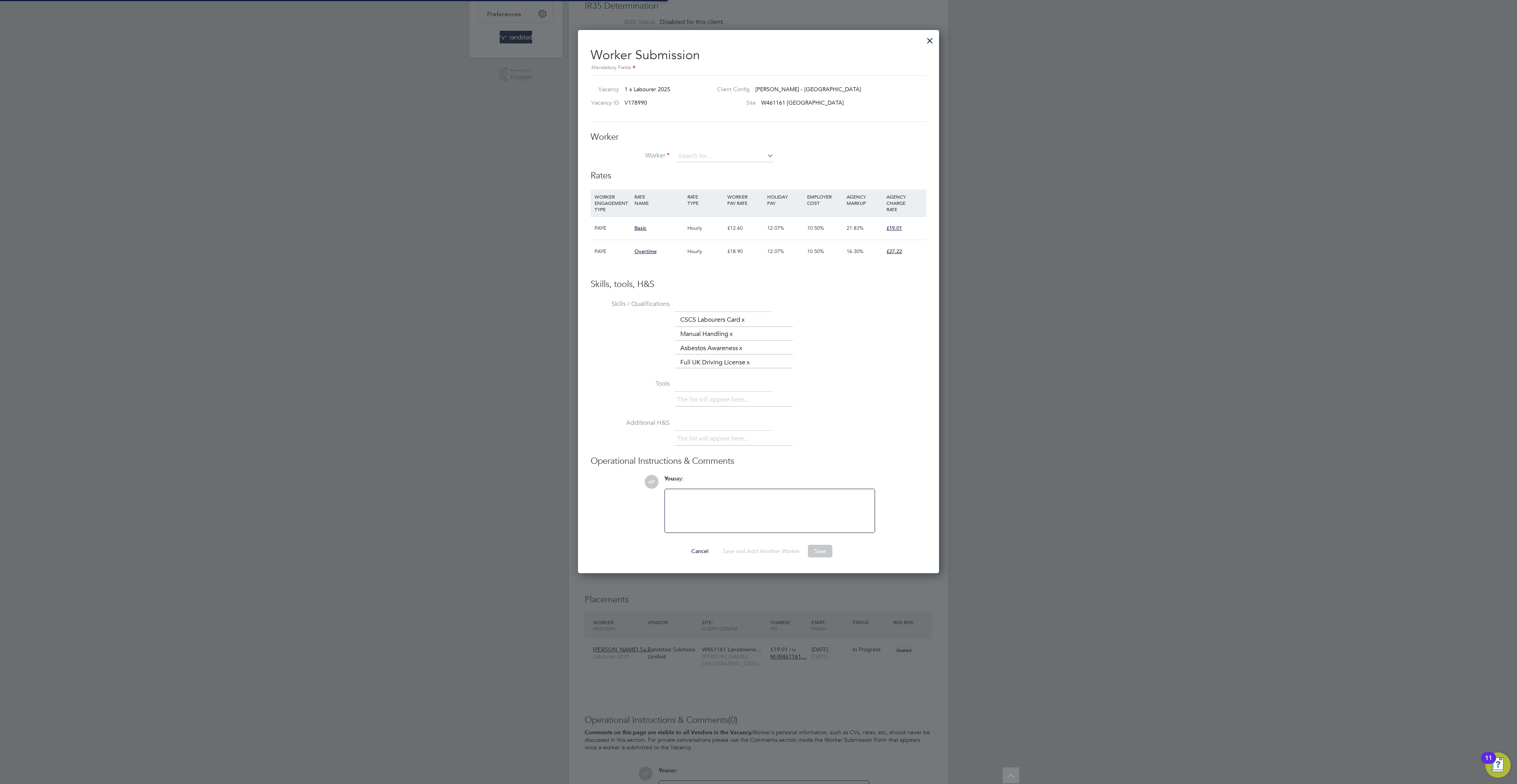
scroll to position [23, 53]
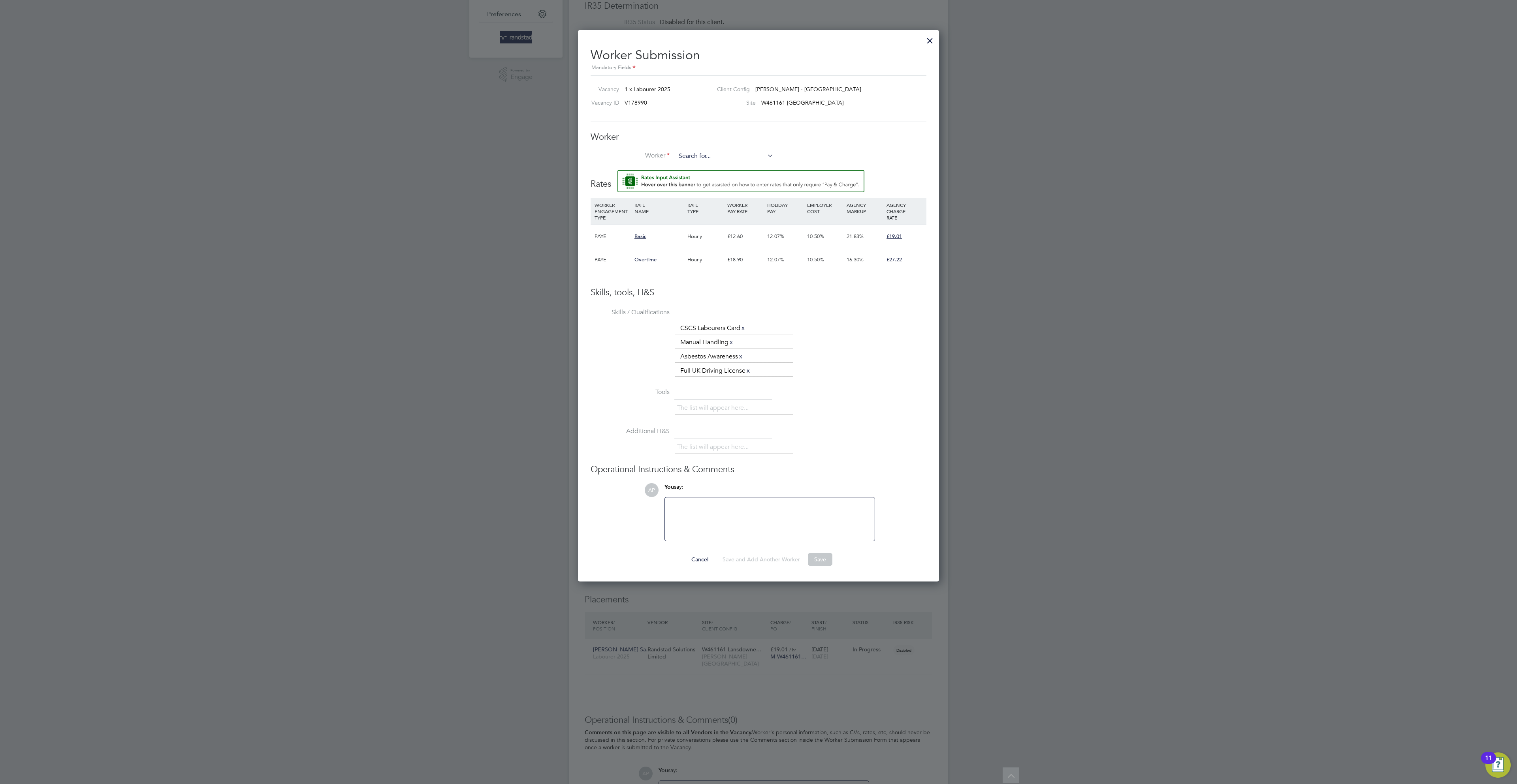
click at [694, 158] on input at bounding box center [725, 157] width 98 height 12
click at [710, 180] on li "+ Add new" at bounding box center [724, 182] width 99 height 11
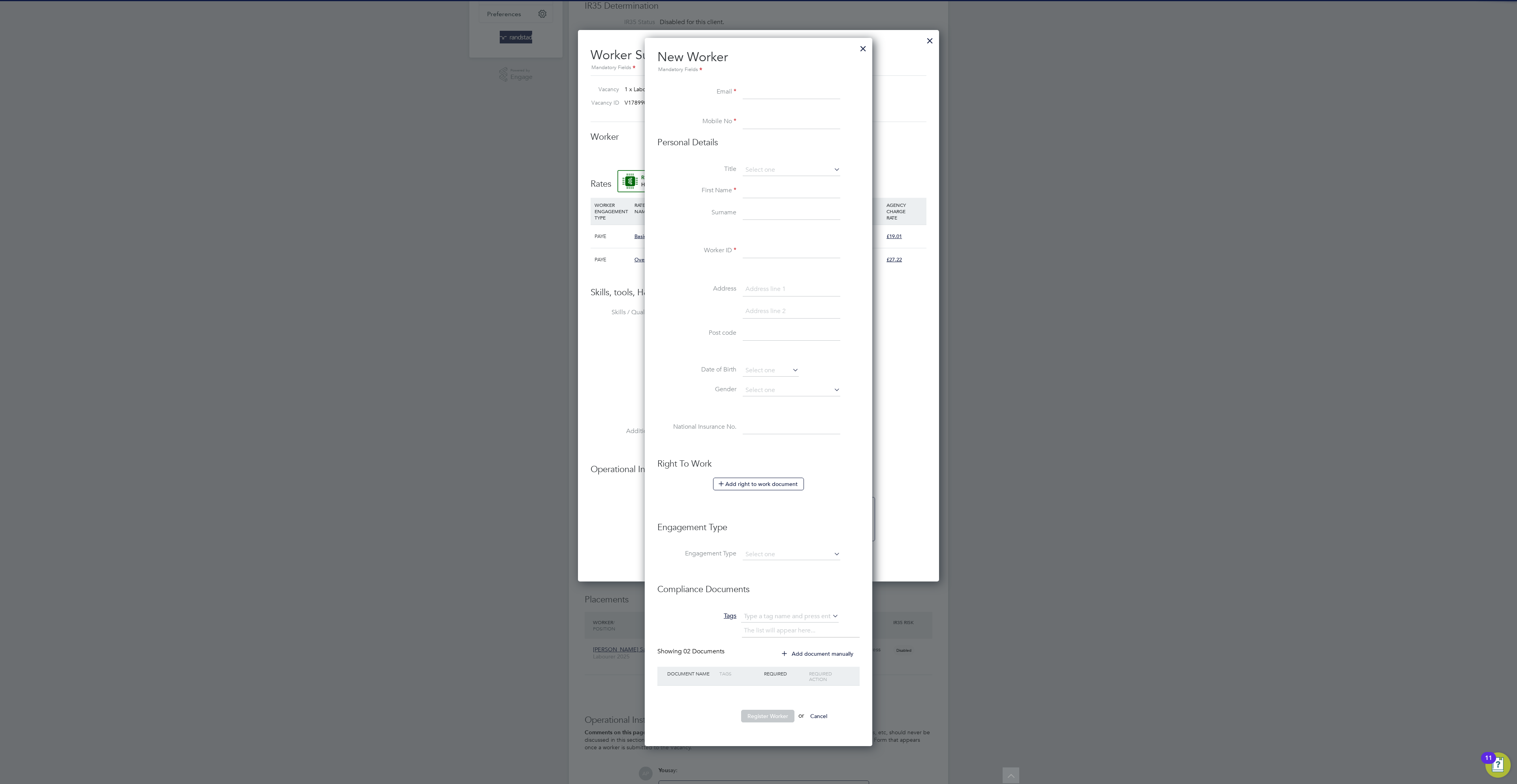
paste input "oadebote@gmail.com"
type input "oadebote@gmail.com"
click at [770, 118] on input at bounding box center [791, 122] width 98 height 14
paste input "07780171834"
type input "07780171834"
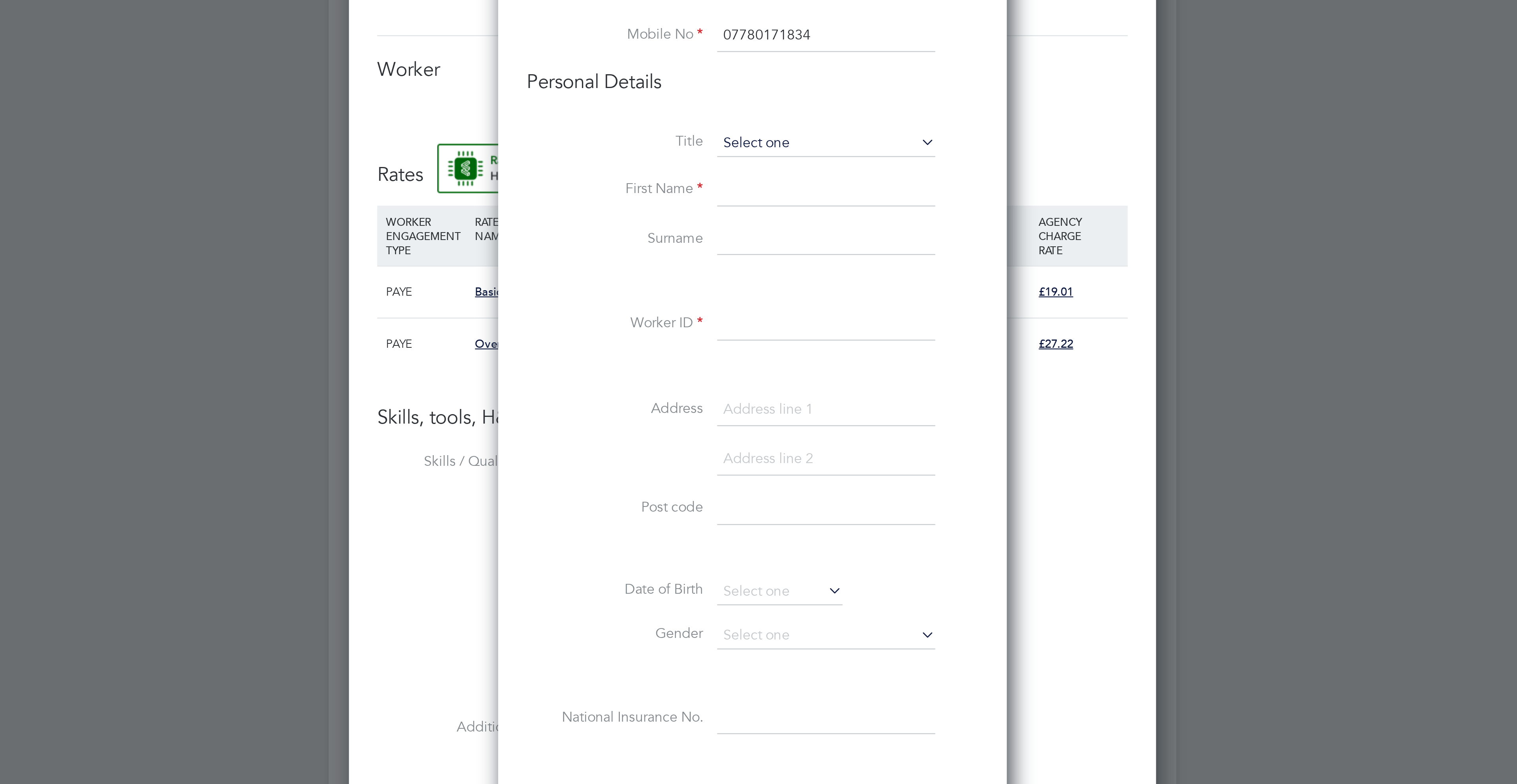
click at [758, 166] on input at bounding box center [791, 170] width 98 height 12
click at [767, 180] on li "Mr" at bounding box center [791, 181] width 99 height 10
type input "Mr"
click at [766, 196] on input at bounding box center [791, 191] width 98 height 14
paste input "Olabode Olabamidele Adebote"
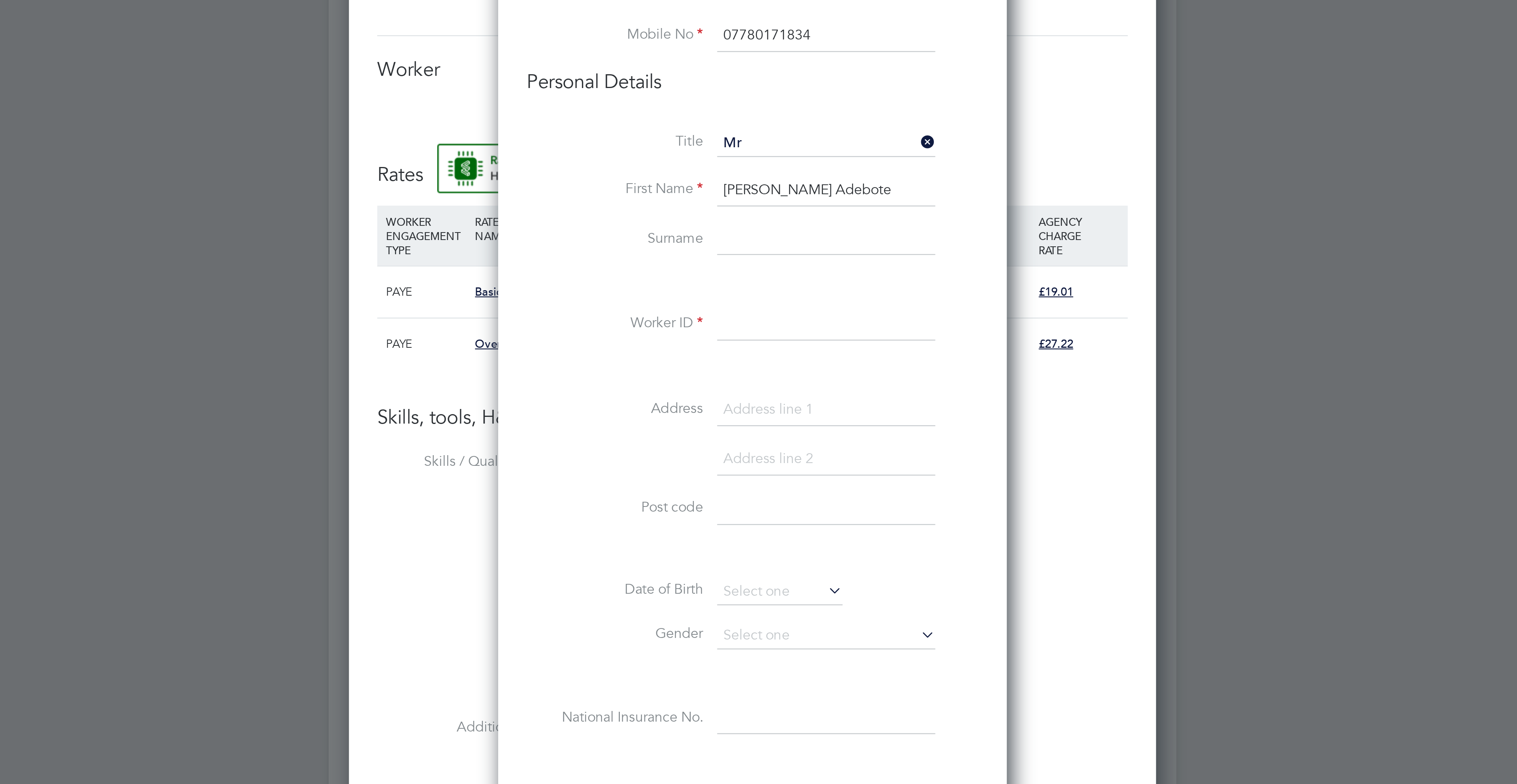
drag, startPoint x: 836, startPoint y: 189, endPoint x: 774, endPoint y: 190, distance: 62.0
click at [774, 190] on input "Olabode Olabamidele Adebote" at bounding box center [791, 191] width 98 height 14
type input "Olabode"
click at [779, 208] on input at bounding box center [791, 213] width 98 height 14
paste input "Olabamidele Adebote"
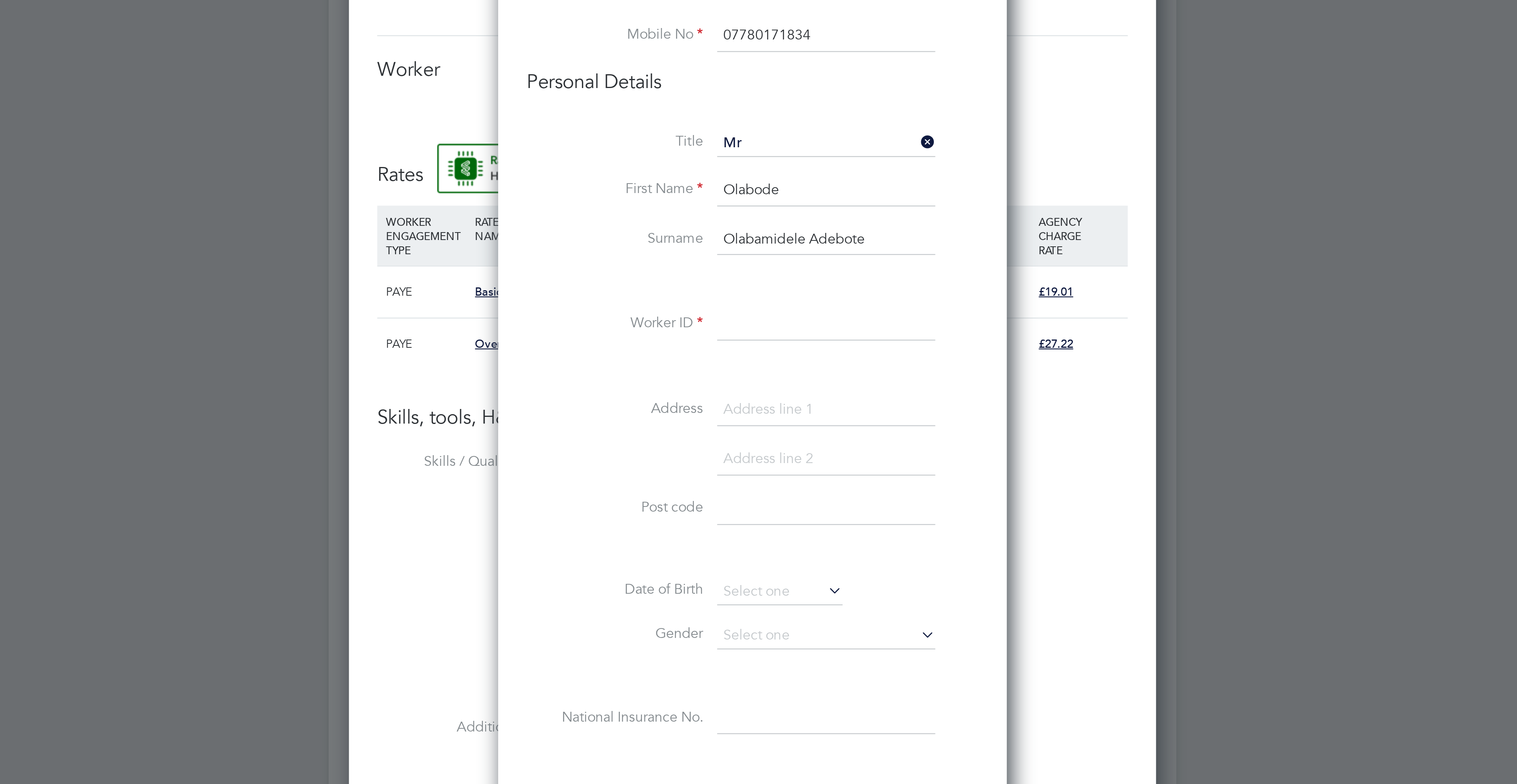
drag, startPoint x: 784, startPoint y: 210, endPoint x: 684, endPoint y: 207, distance: 100.0
click at [685, 211] on li "Surname Olabamidele Adebote" at bounding box center [758, 217] width 202 height 22
type input "Adebote"
click at [766, 254] on input at bounding box center [791, 251] width 98 height 14
paste input "C-004102921"
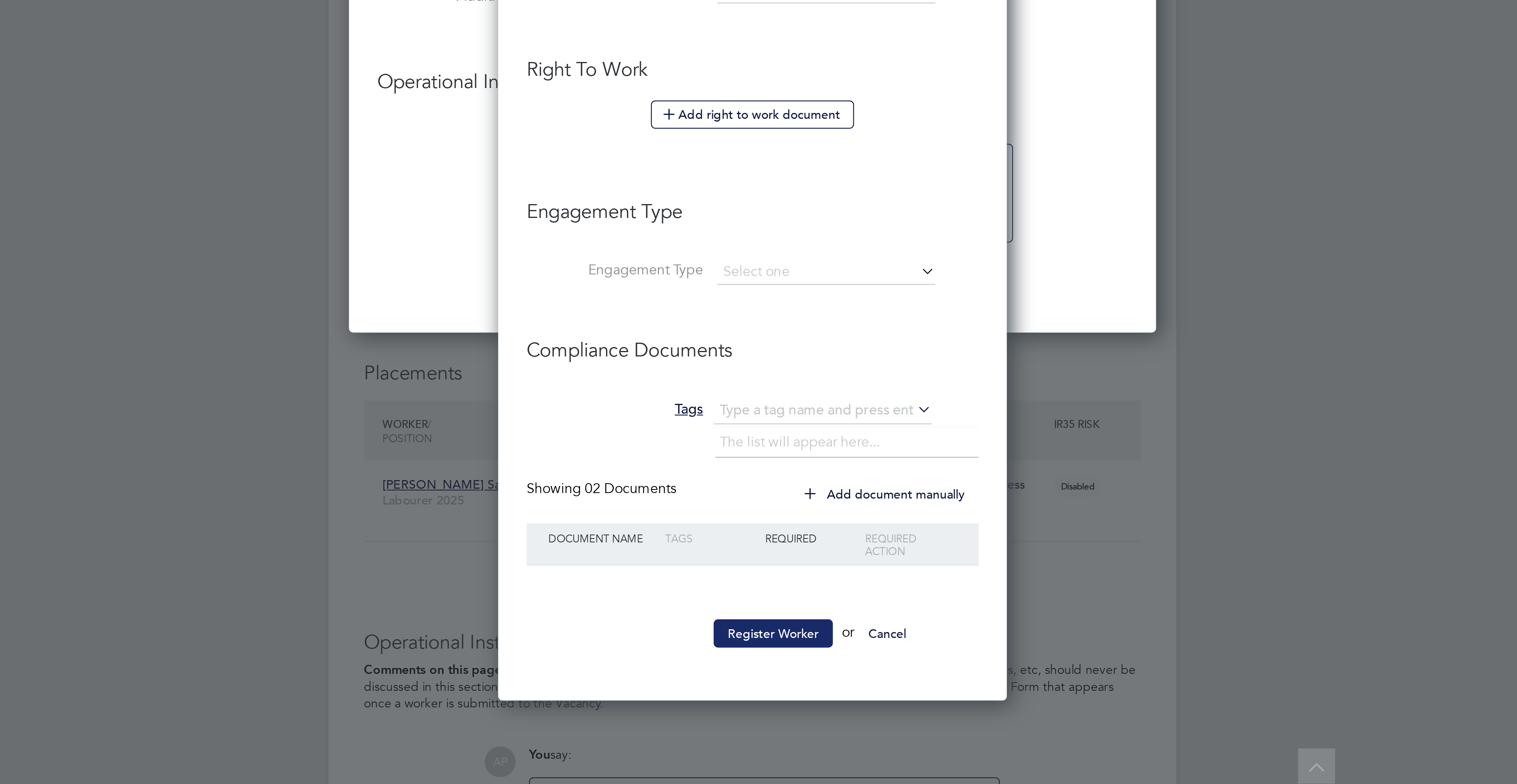
type input "C-004102921"
click at [757, 713] on button "Register Worker" at bounding box center [767, 716] width 54 height 12
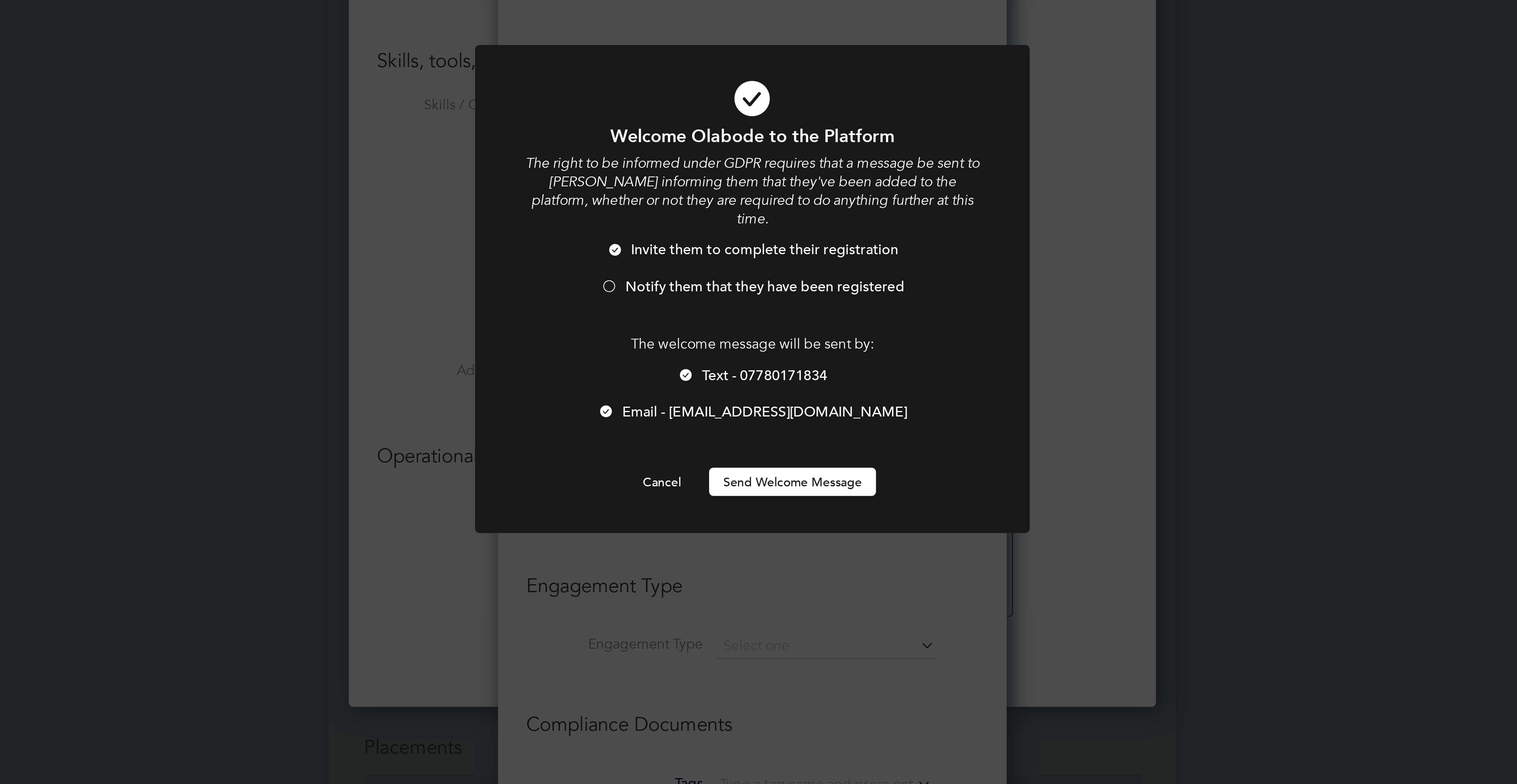
click at [770, 485] on div at bounding box center [758, 394] width 248 height 218
click at [770, 478] on button "Send Welcome Message" at bounding box center [776, 480] width 75 height 12
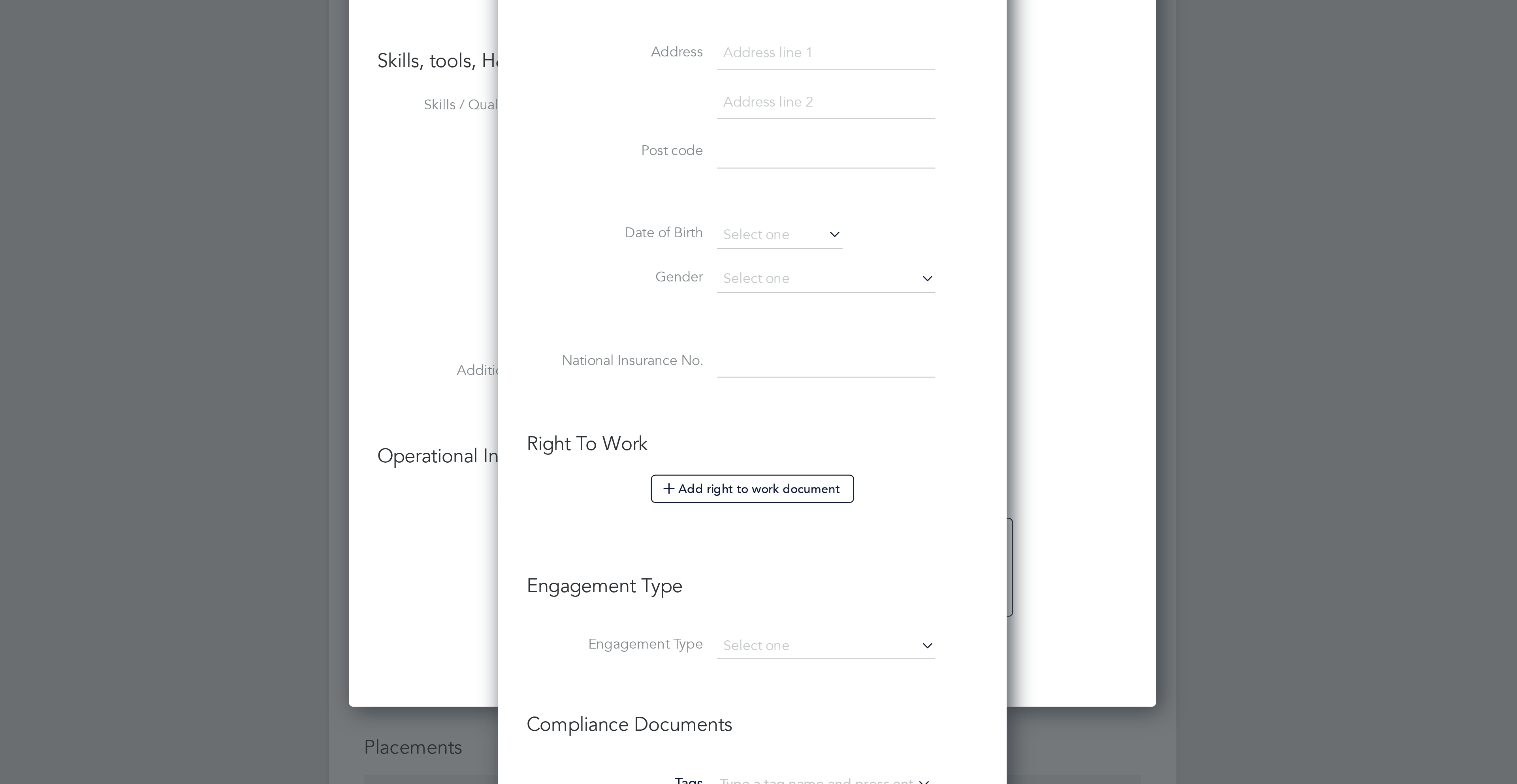
type input "Olabode Adebote (C-004102921)"
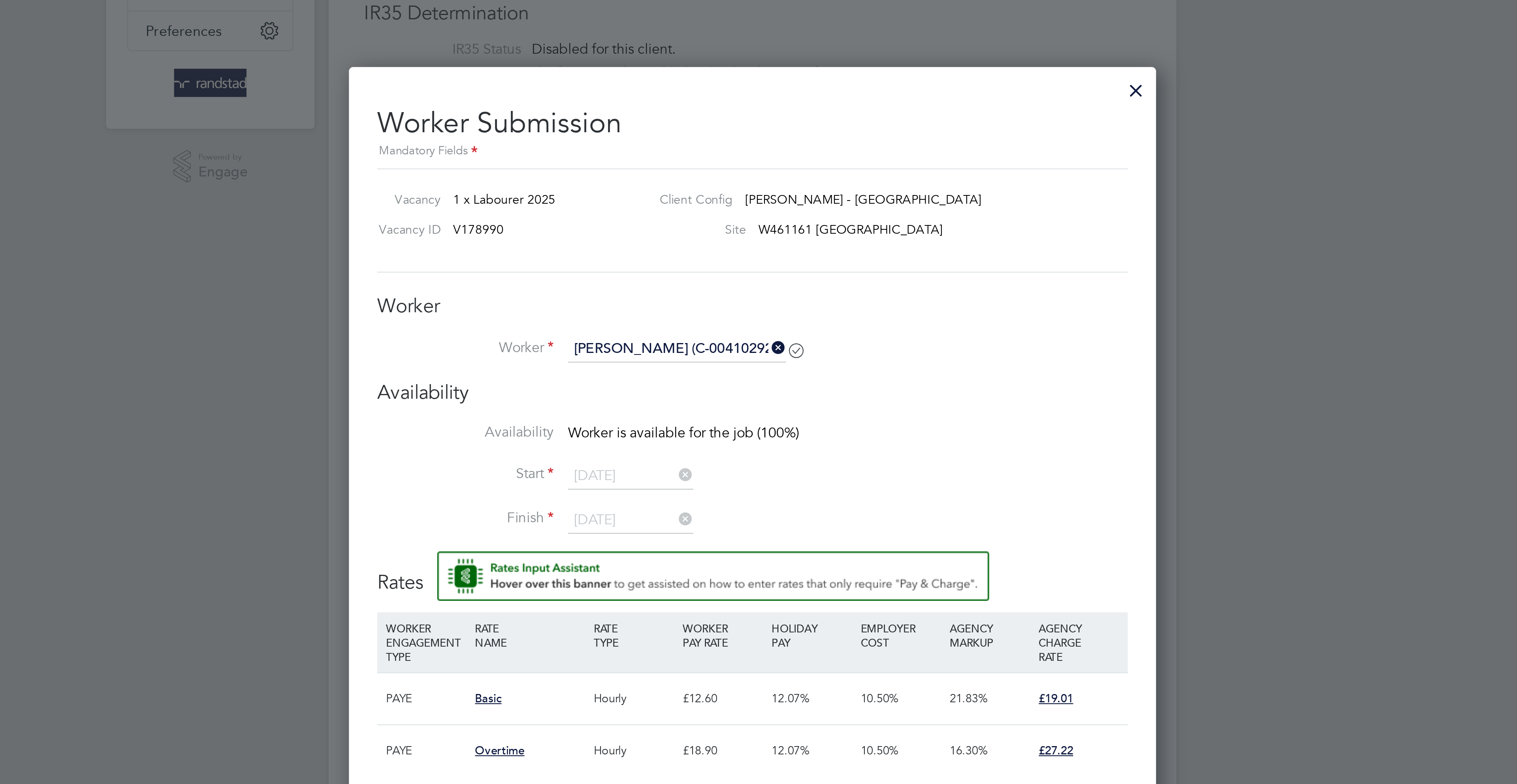
click at [928, 42] on div at bounding box center [930, 39] width 14 height 14
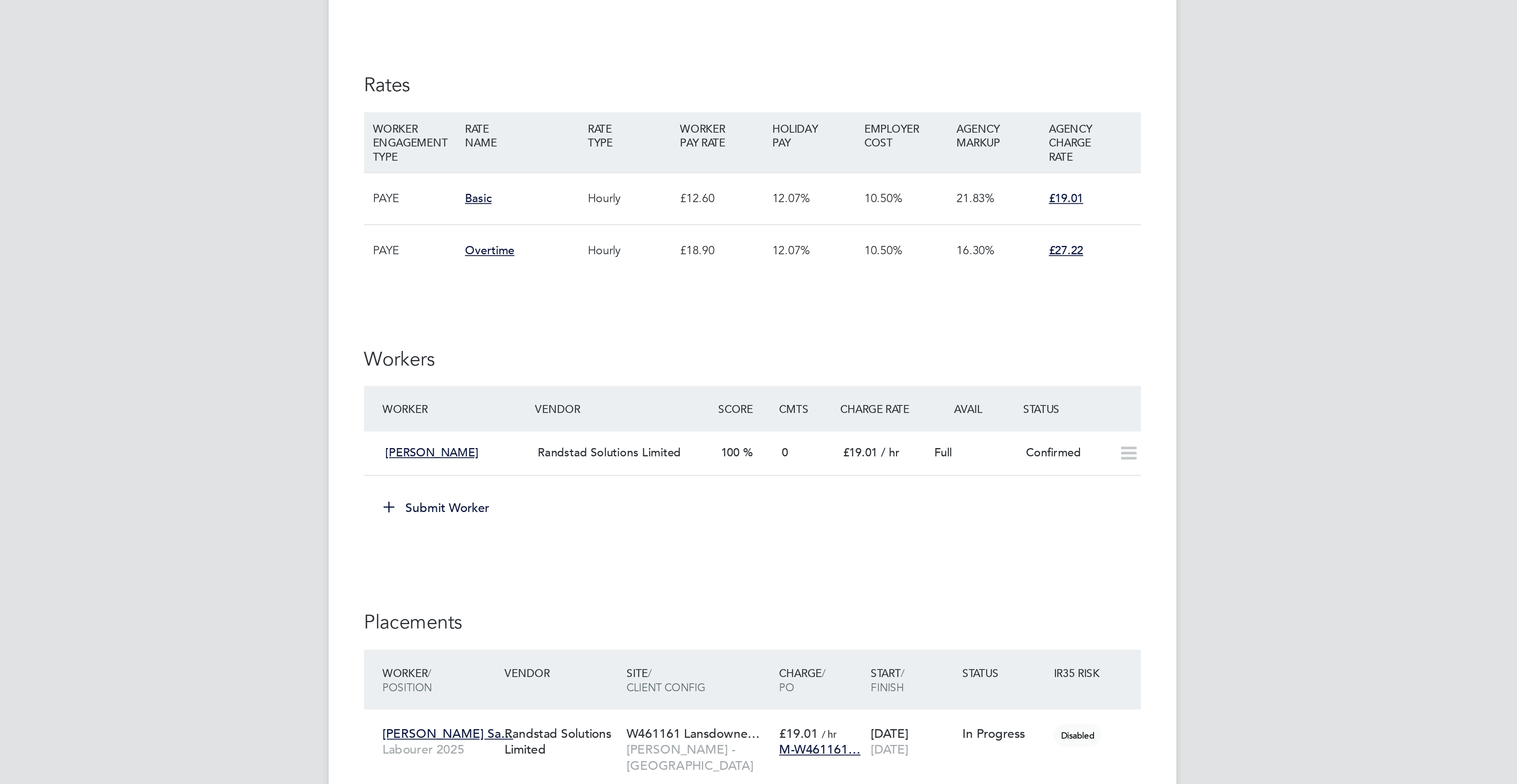
click at [623, 547] on button "Submit Worker" at bounding box center [617, 548] width 59 height 12
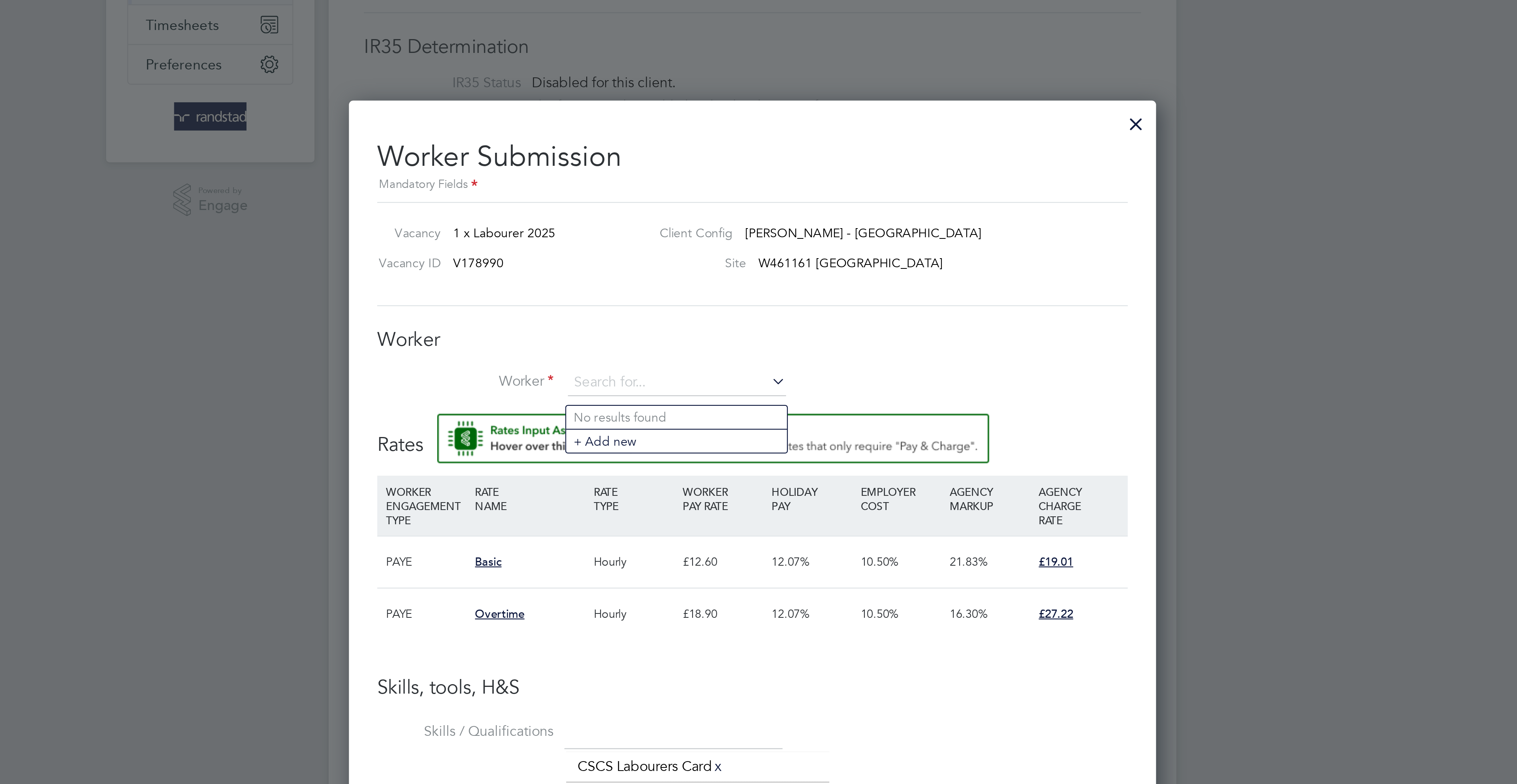
paste input "Olabode Olabamidele Adebote"
drag, startPoint x: 743, startPoint y: 172, endPoint x: 705, endPoint y: 175, distance: 38.1
click at [705, 175] on input "Olabode Olabamidele Adebote" at bounding box center [725, 171] width 98 height 12
click at [710, 187] on b "Adebote" at bounding box center [714, 187] width 23 height 6
type input "Olabode Adebote (C-004102921)"
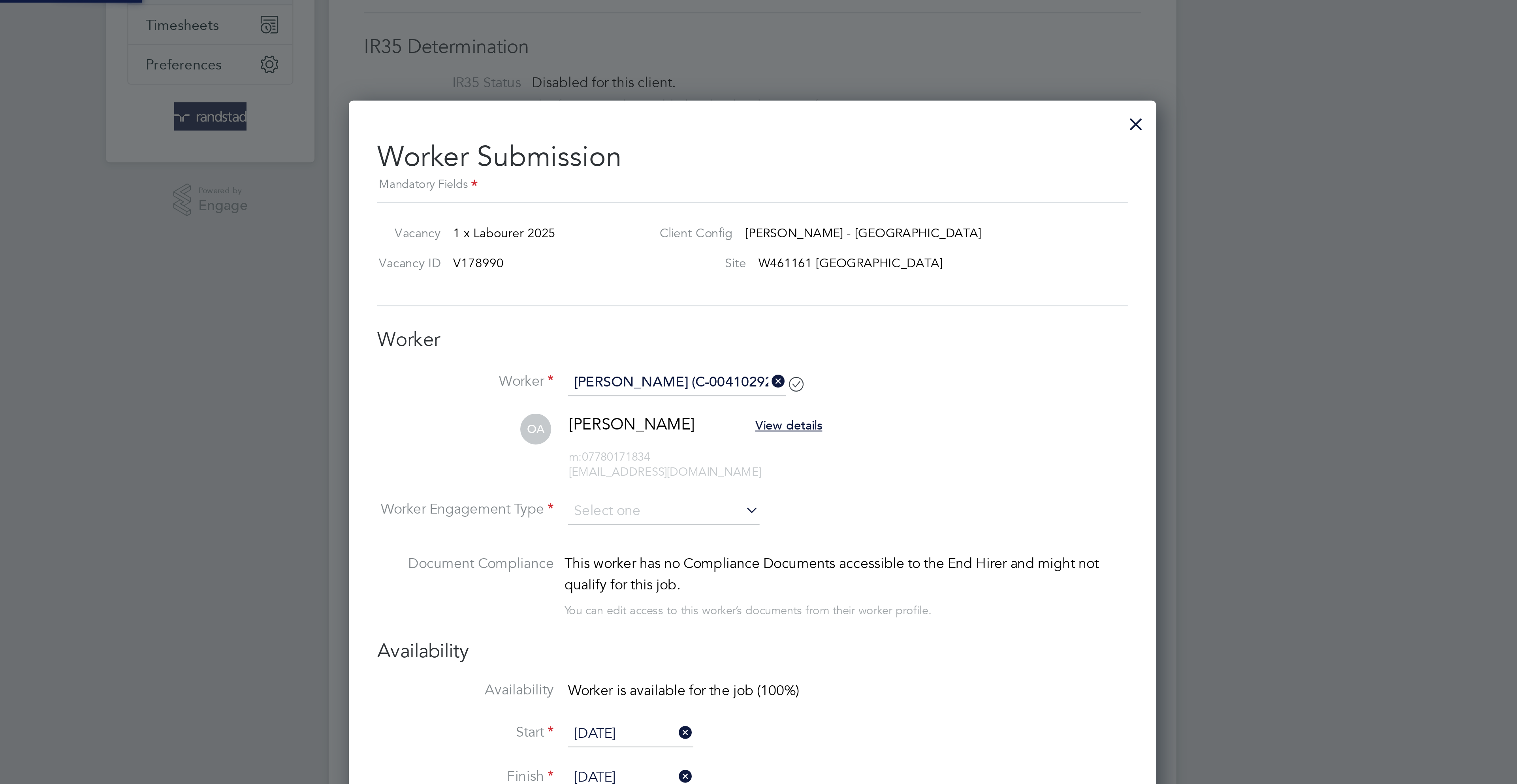
click at [697, 222] on li "OA Olabode Adebote View details m: 07780171834 oadebote@gmail.com" at bounding box center [758, 204] width 336 height 38
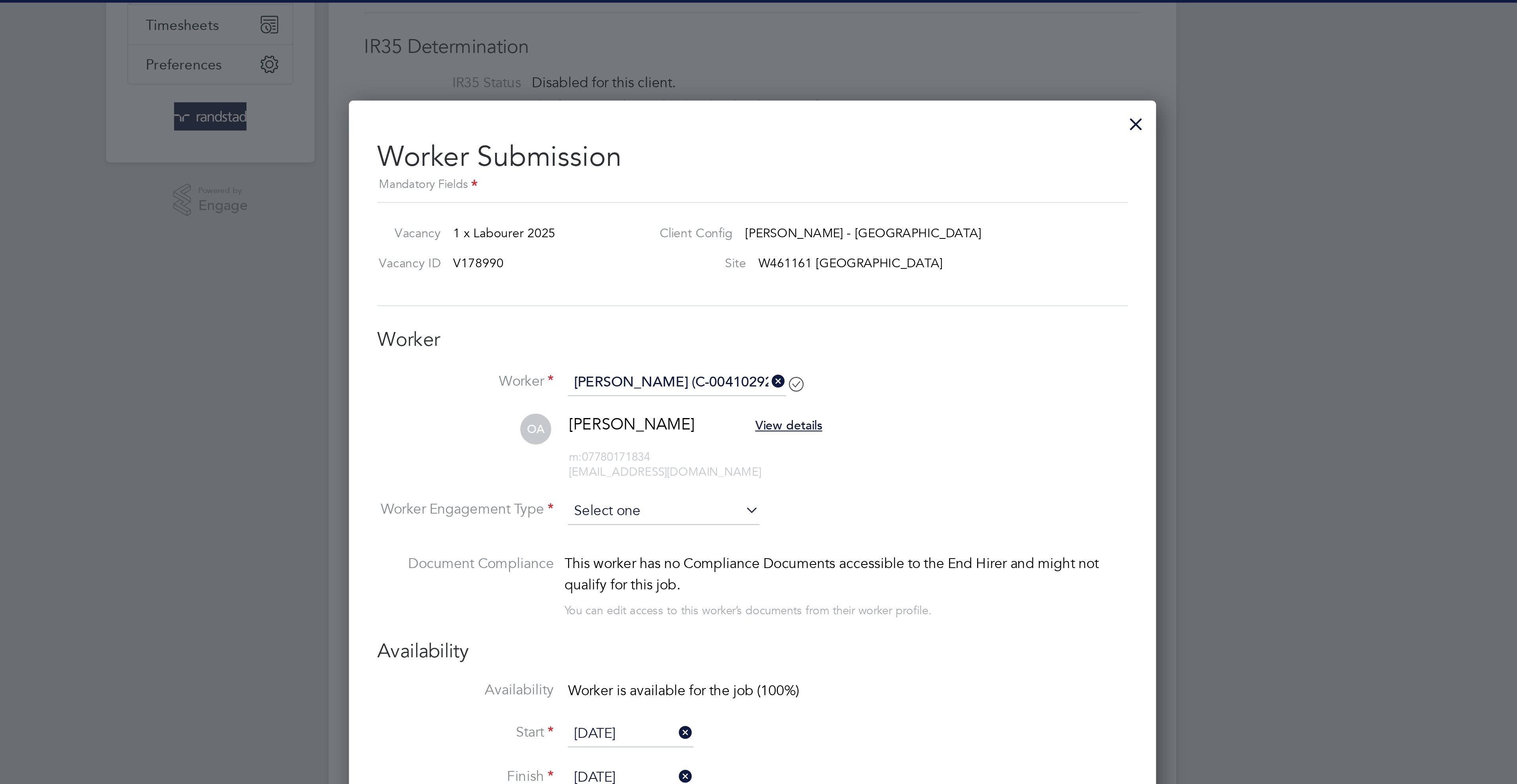
click at [700, 234] on input at bounding box center [719, 229] width 86 height 12
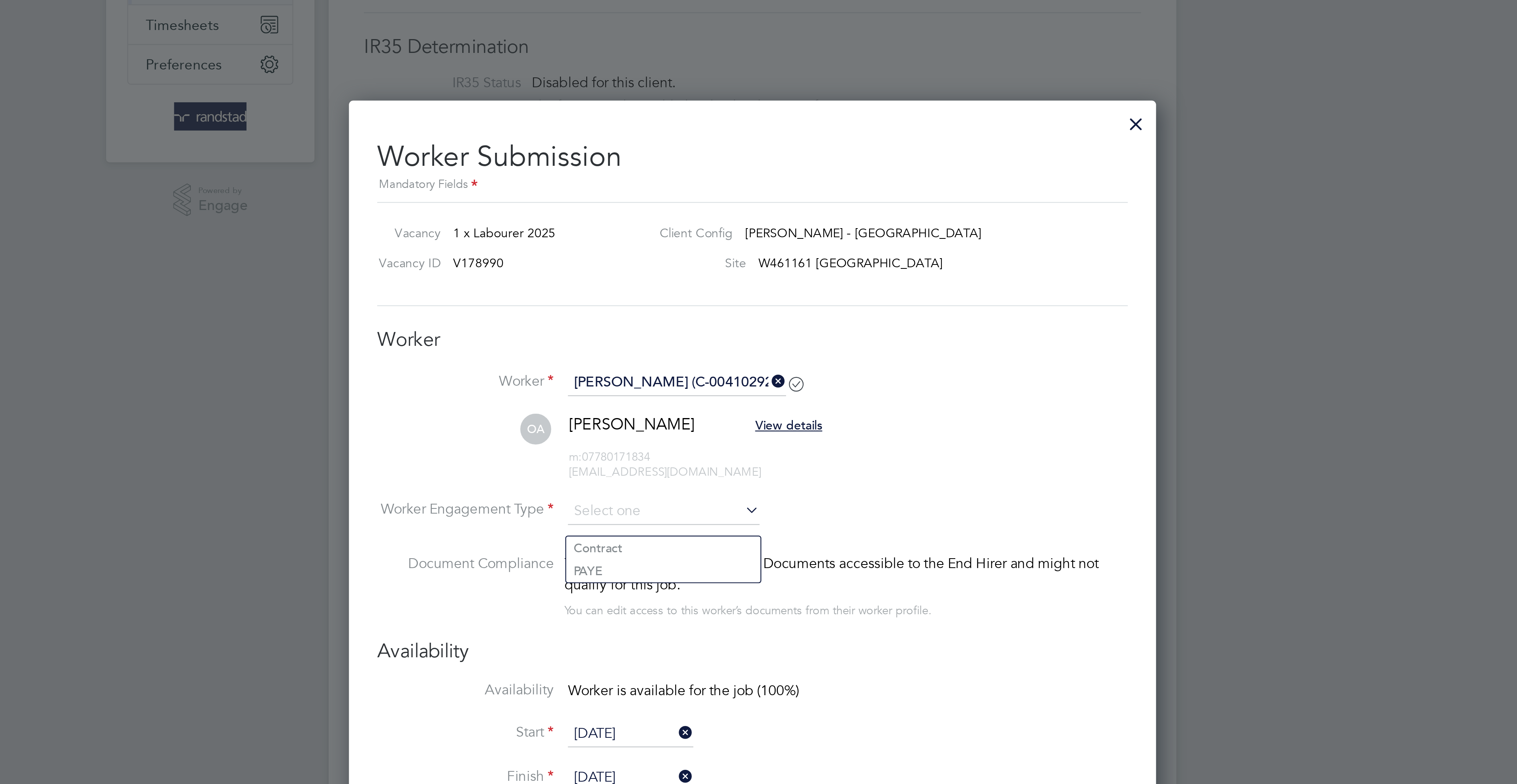
click at [703, 259] on li "PAYE" at bounding box center [718, 255] width 87 height 10
type input "PAYE"
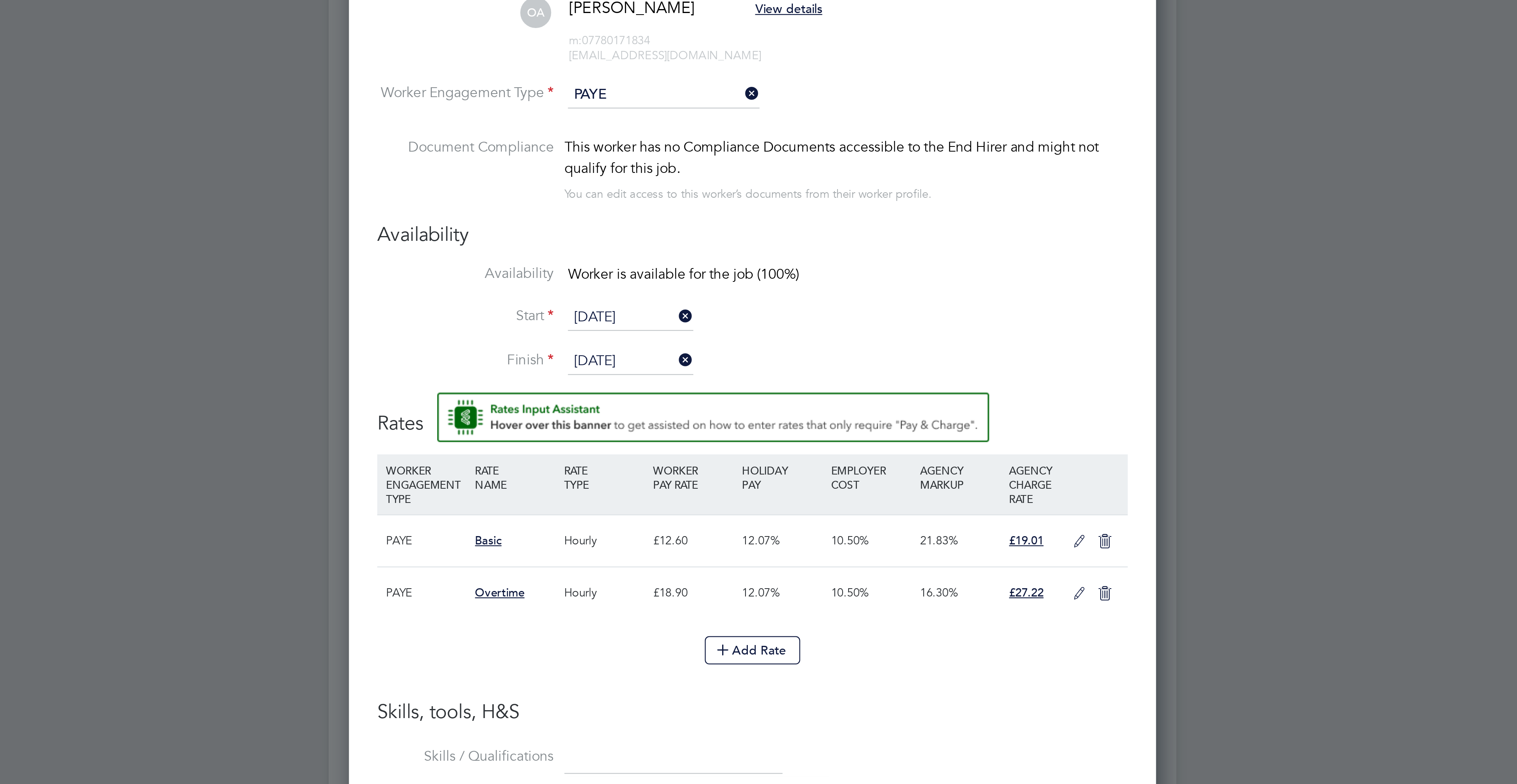
click at [907, 432] on icon at bounding box center [905, 428] width 10 height 6
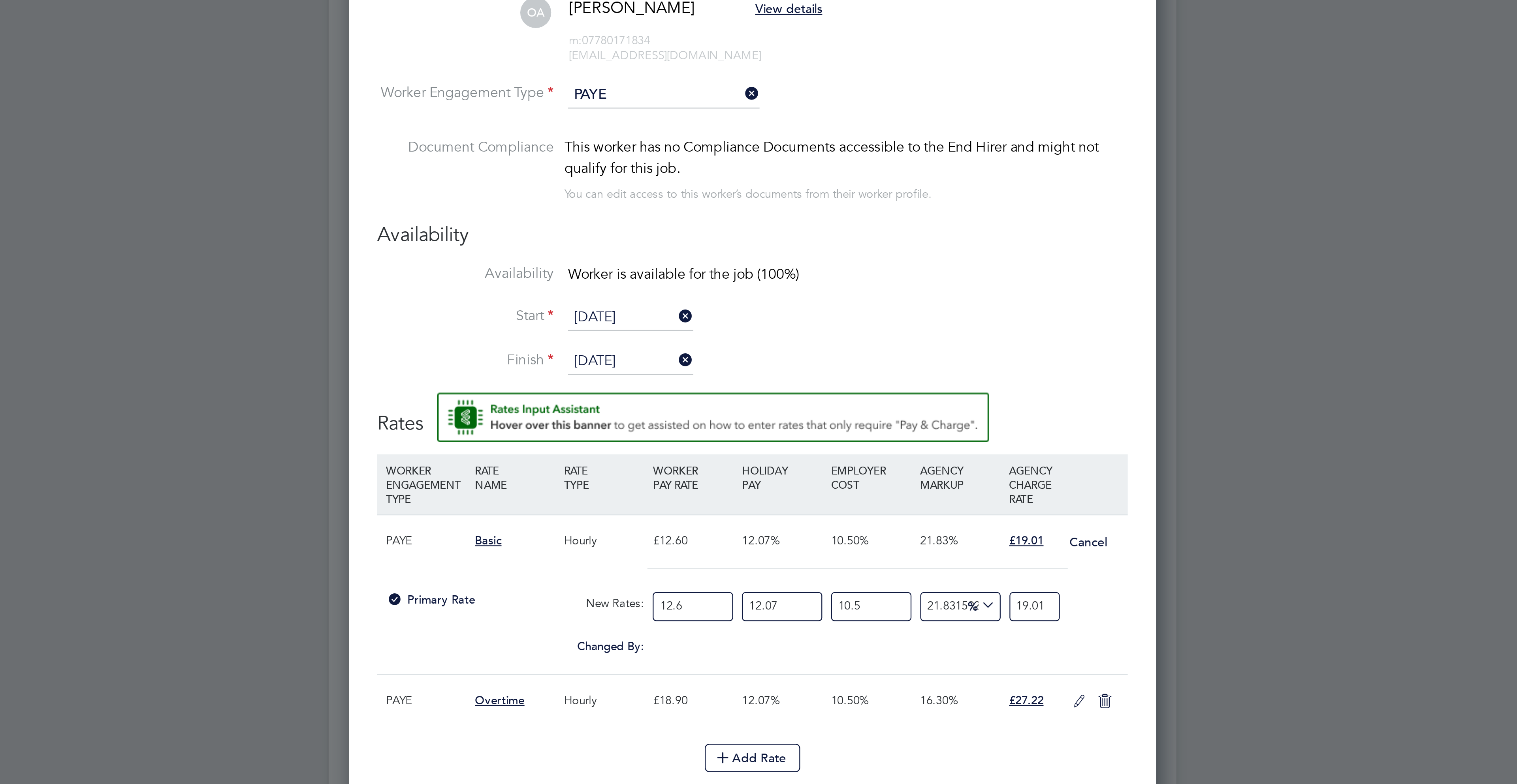
drag, startPoint x: 738, startPoint y: 460, endPoint x: 684, endPoint y: 464, distance: 54.1
click at [684, 464] on div "Primary Rate New Rates: 12.6 12.07 n/a 10.5 n/a 21.83159270851312 0 % 19.01" at bounding box center [758, 458] width 336 height 21
type input "1"
type input "1.5087301587301587"
type input "14"
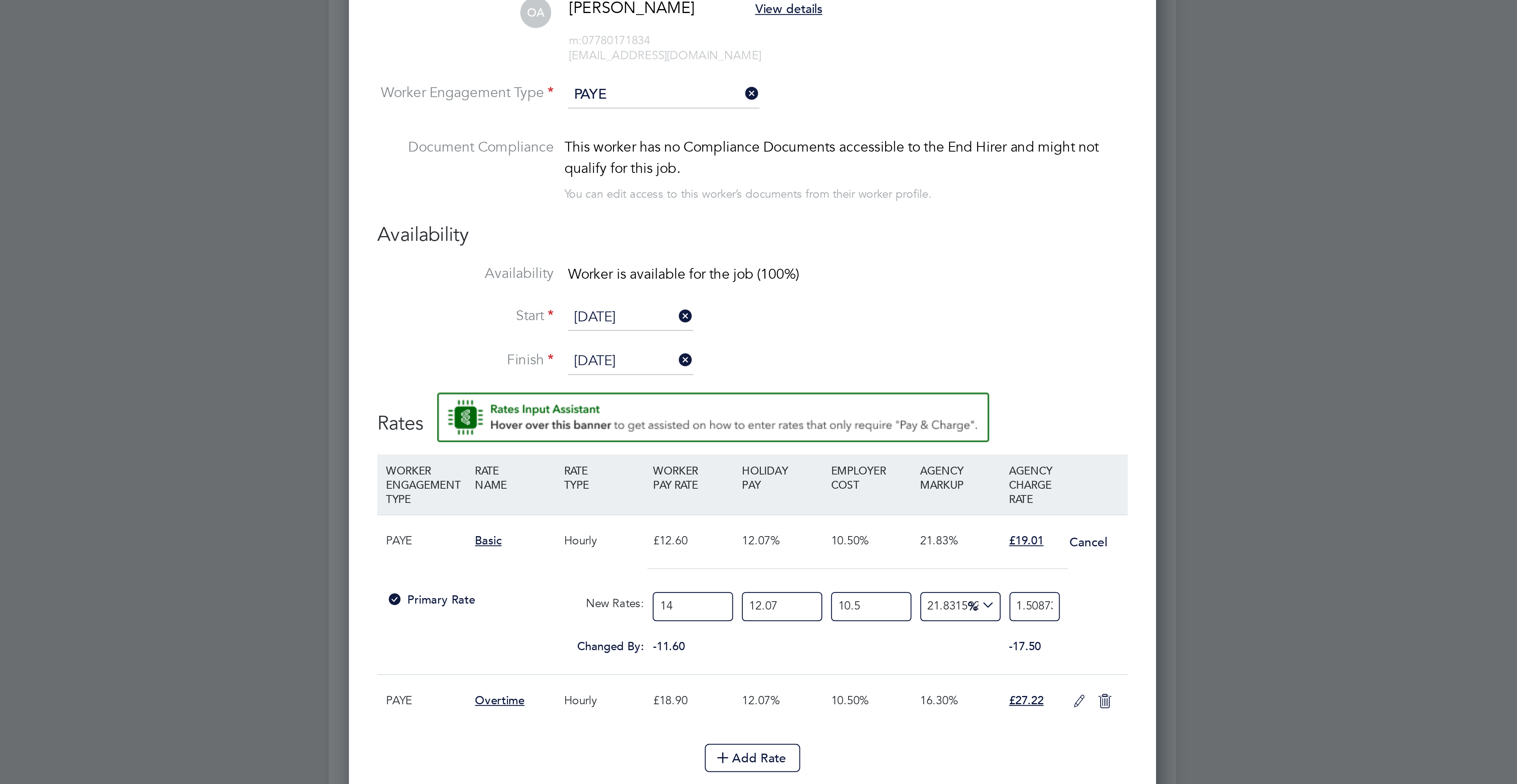
type input "21.122222222222224"
type input "14.12"
type input "21.30326984126984"
type input "14.12"
drag, startPoint x: 875, startPoint y: 463, endPoint x: 1010, endPoint y: 454, distance: 135.3
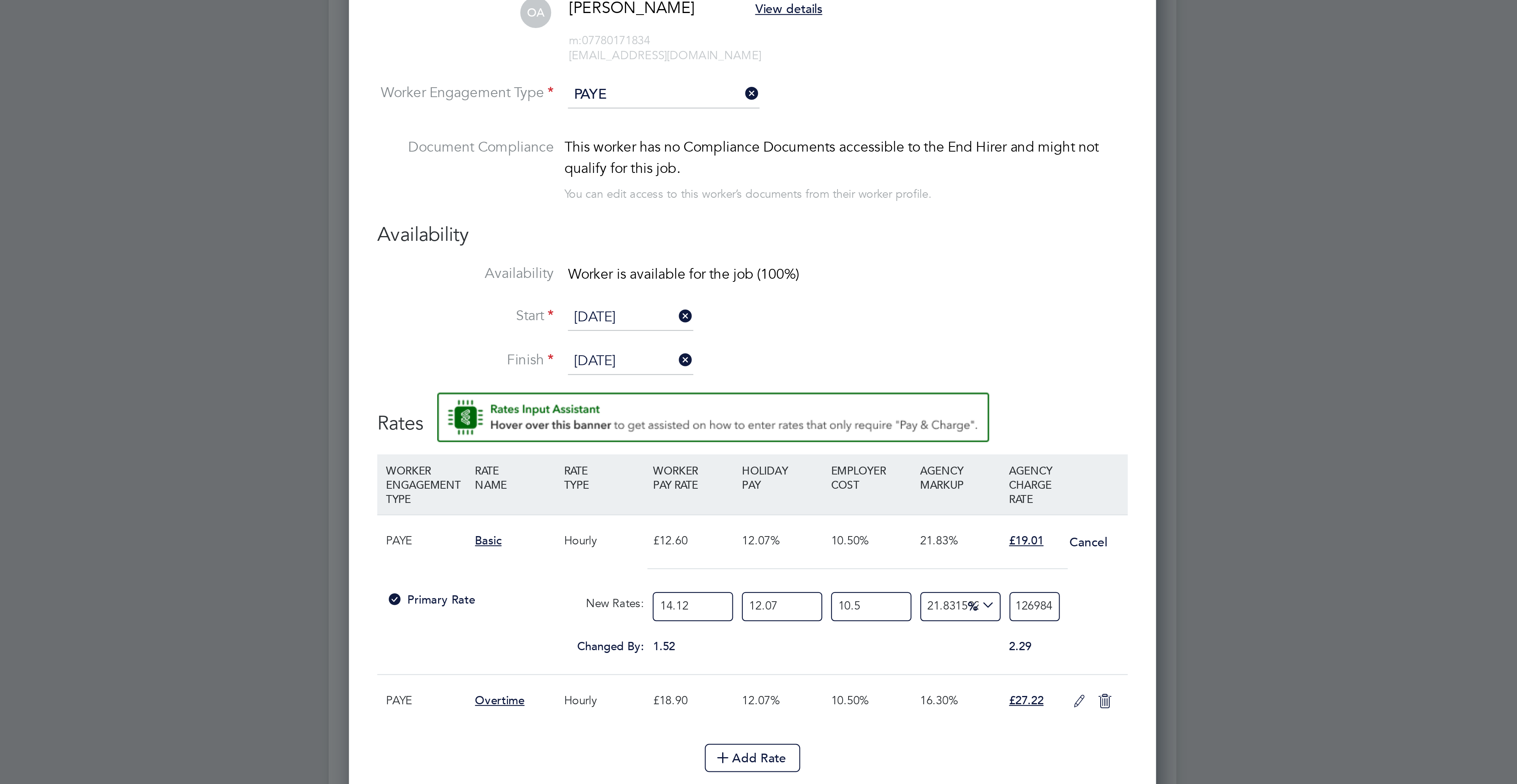
click at [948, 455] on div "All Vacancies Vacancy Activity Logs Vacancy Activity Logs All Vacancies Vacancy…" at bounding box center [758, 370] width 379 height 1032
type input "-94.28108484677341"
type input "1"
type input "8.659387911305222"
type input "19.0"
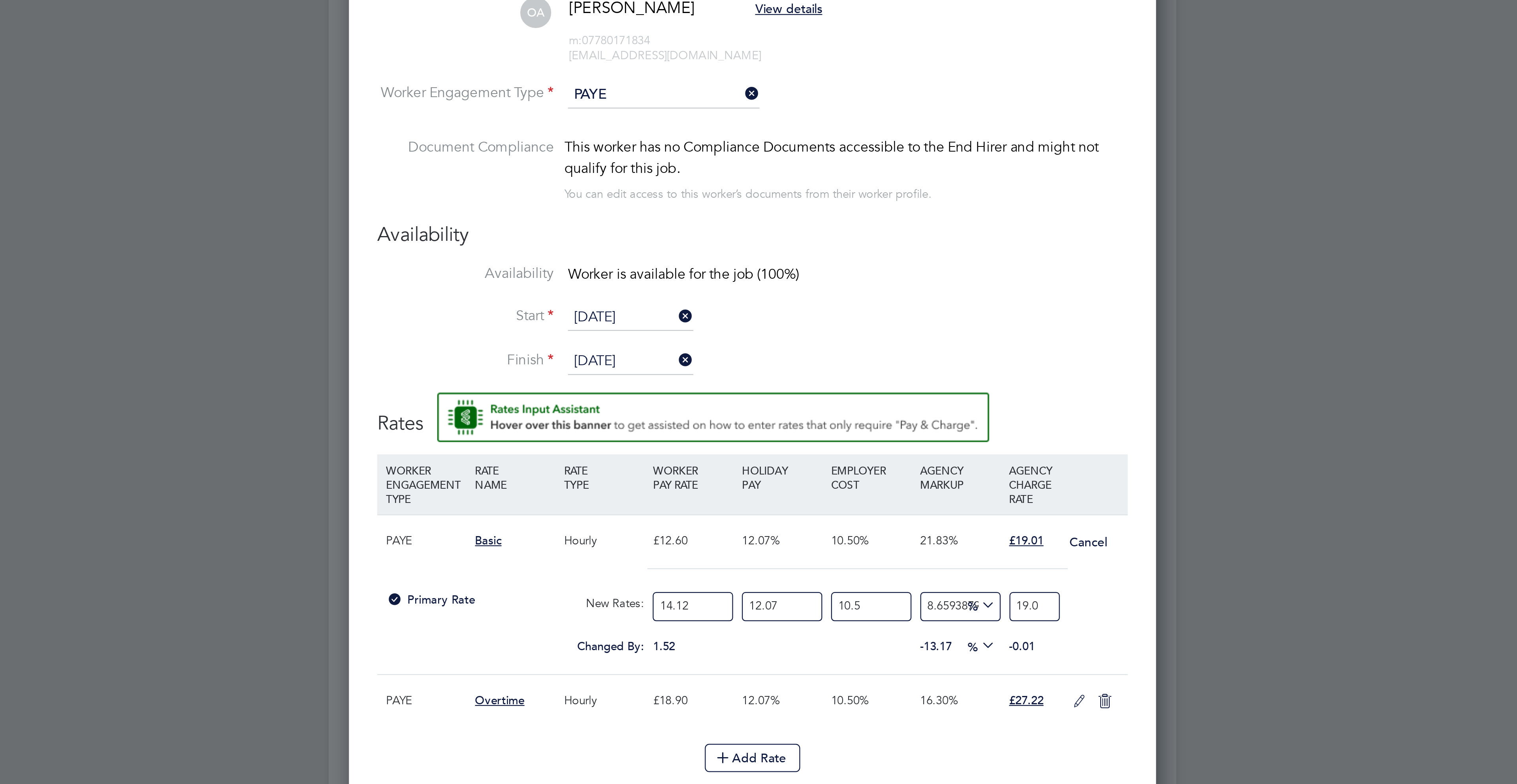
type input "8.716577062837487"
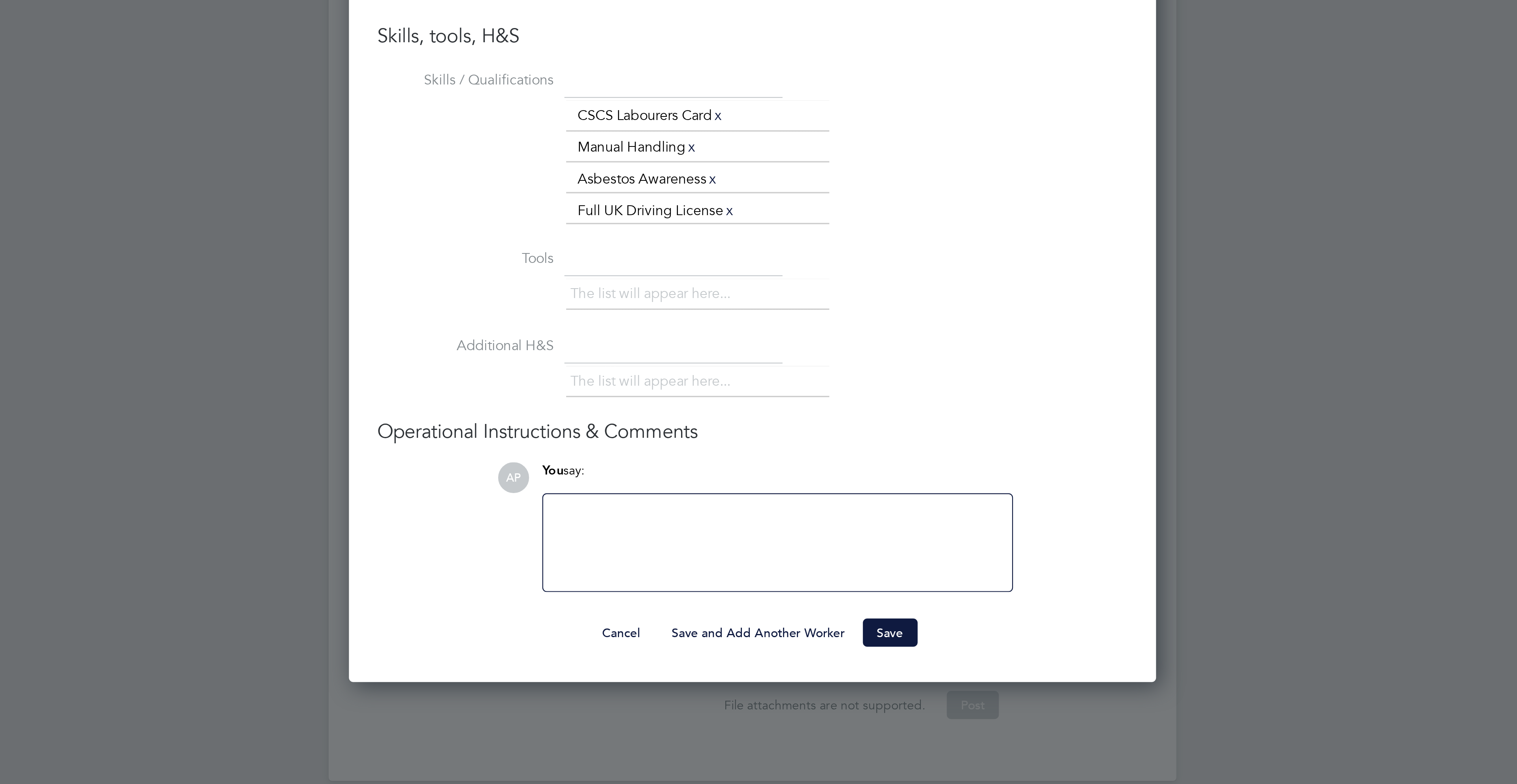
type input "19.01"
click at [814, 717] on ng-form "Worker Worker Olabode Adebote (C-004102921) OA Olabode Adebote View details m: …" at bounding box center [758, 382] width 336 height 680
click at [819, 722] on button "Save" at bounding box center [820, 715] width 25 height 12
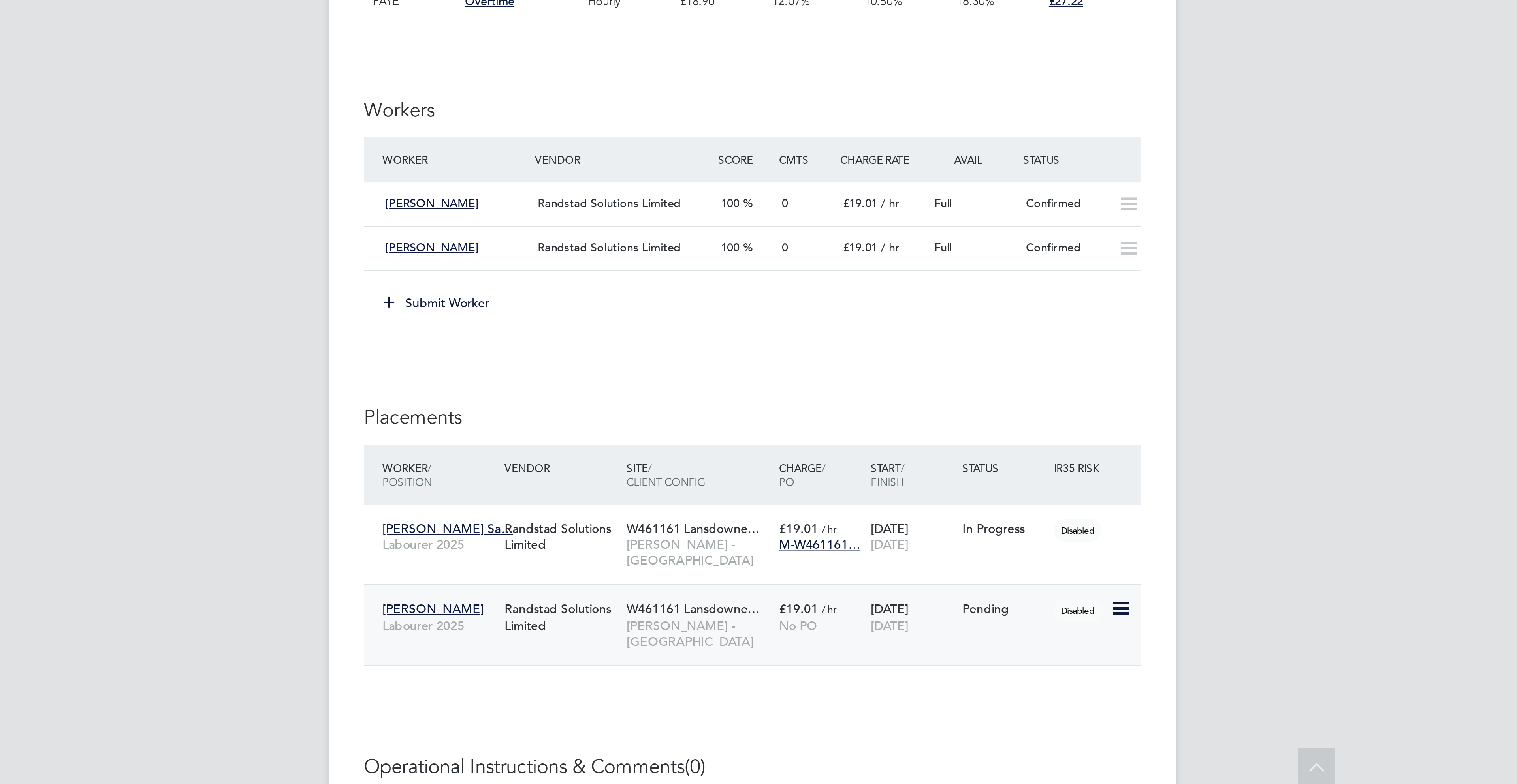
click at [923, 709] on icon at bounding box center [922, 705] width 8 height 9
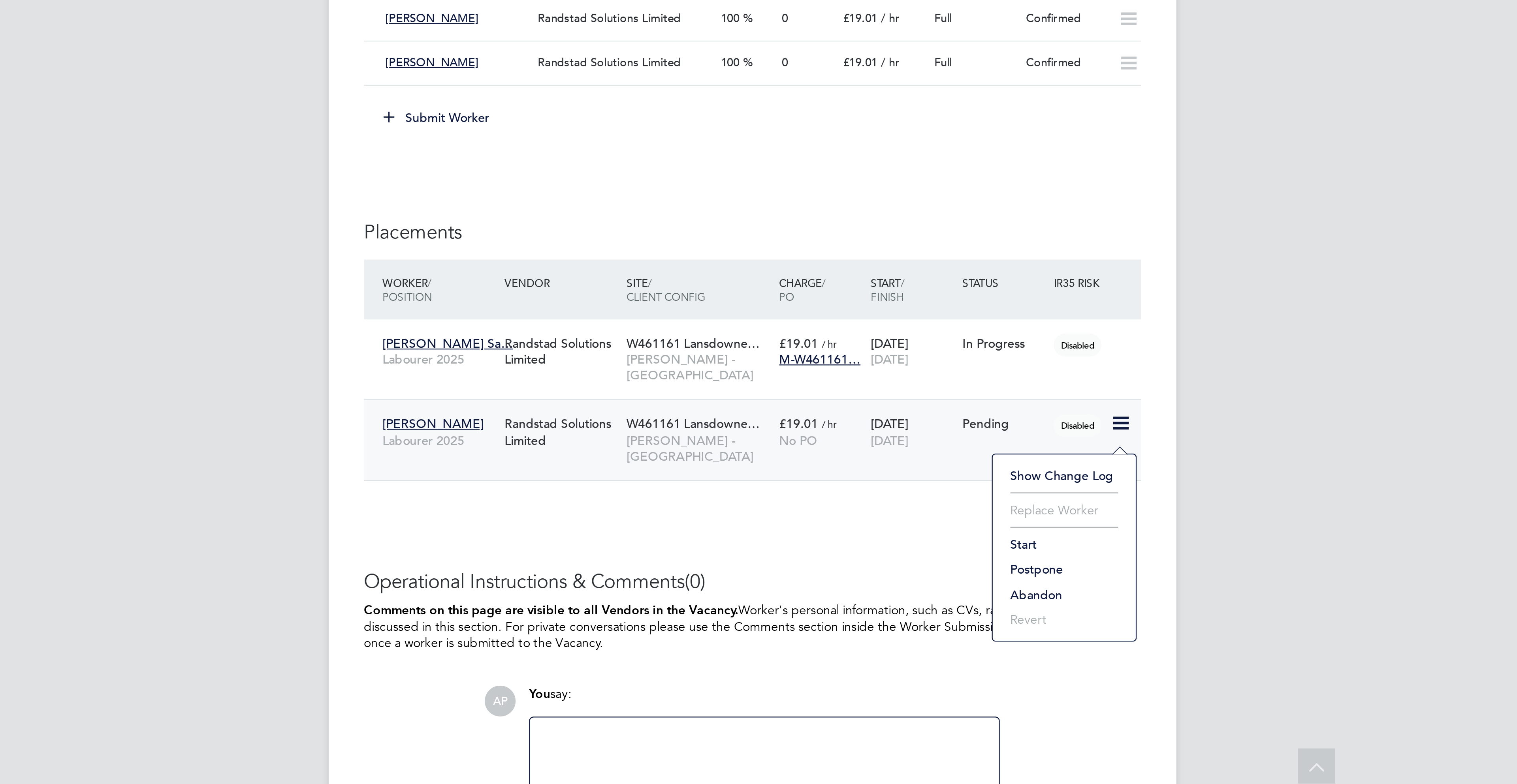
click at [882, 676] on li "Start" at bounding box center [897, 676] width 56 height 11
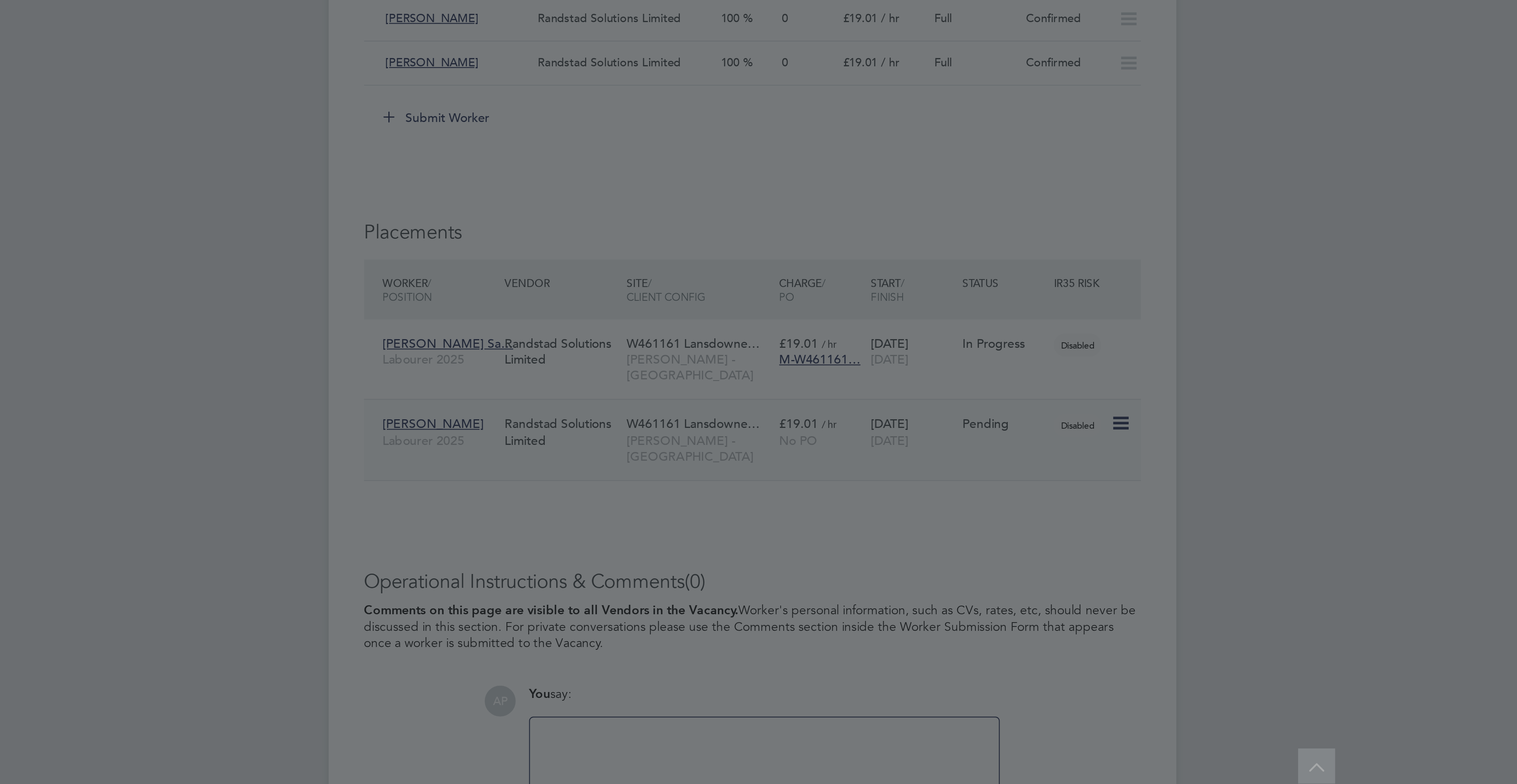
type input "Luke Morgan"
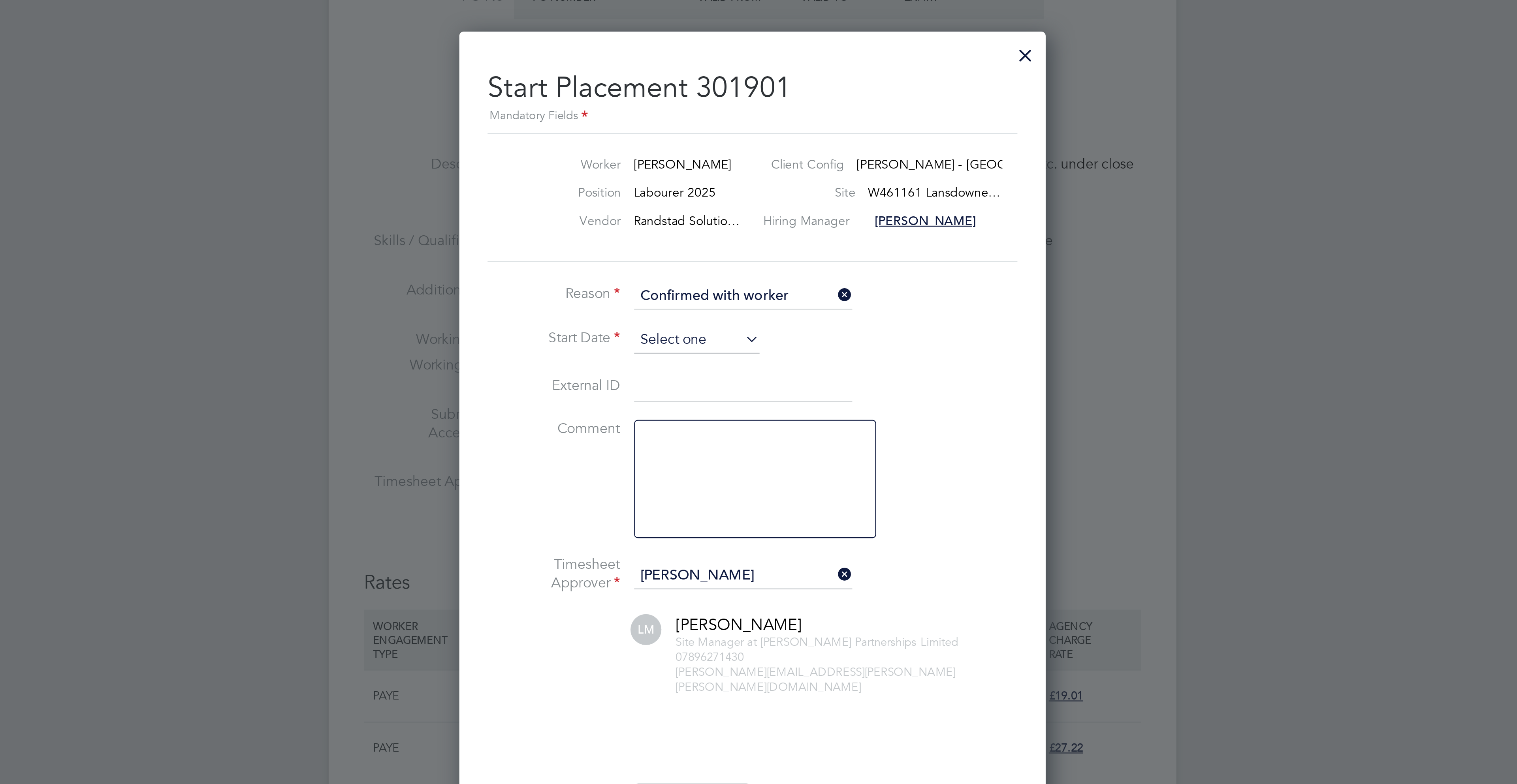
click at [721, 173] on input at bounding box center [733, 168] width 56 height 12
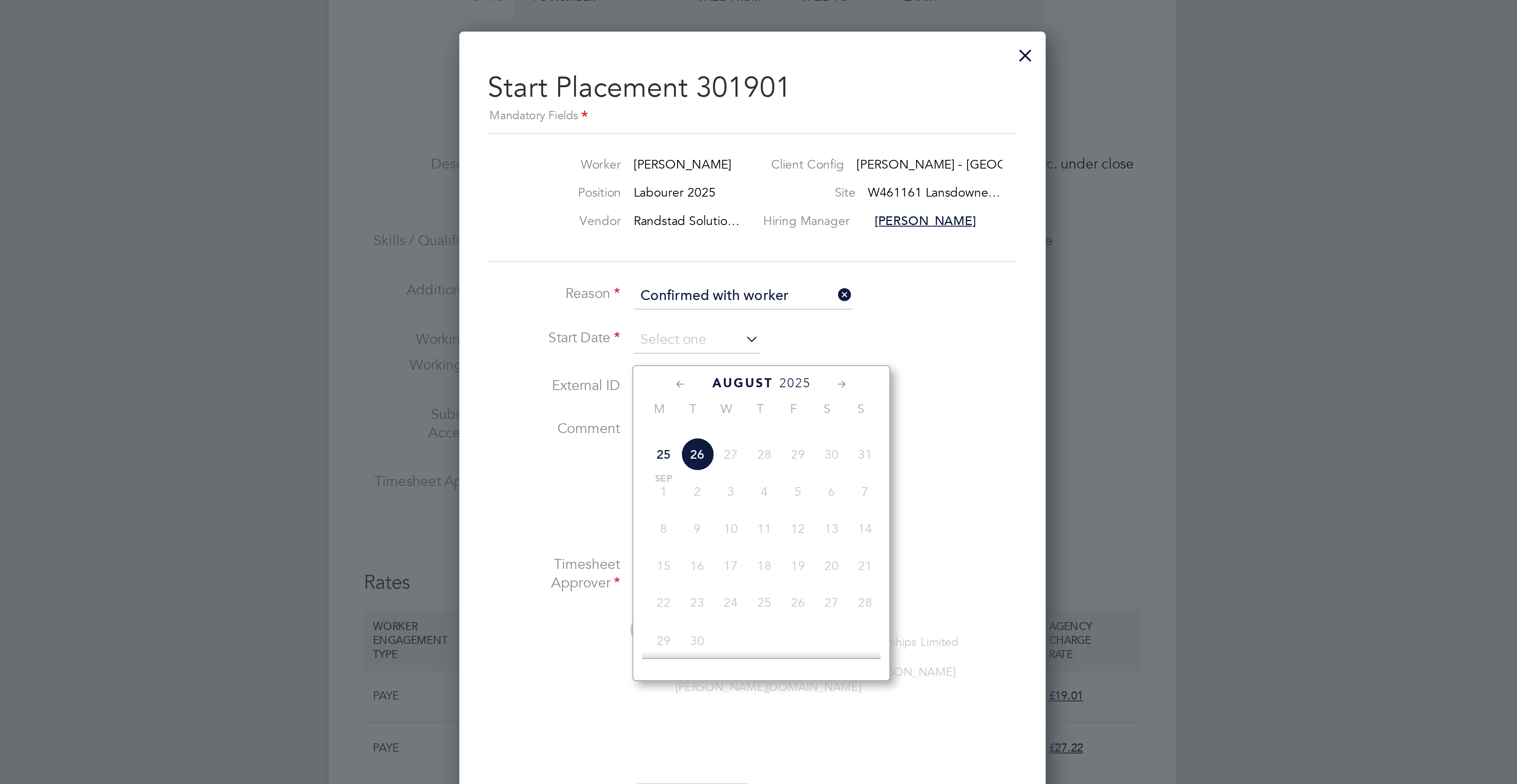
click at [778, 210] on span "22" at bounding box center [778, 202] width 15 height 15
type input "22 Aug 2025"
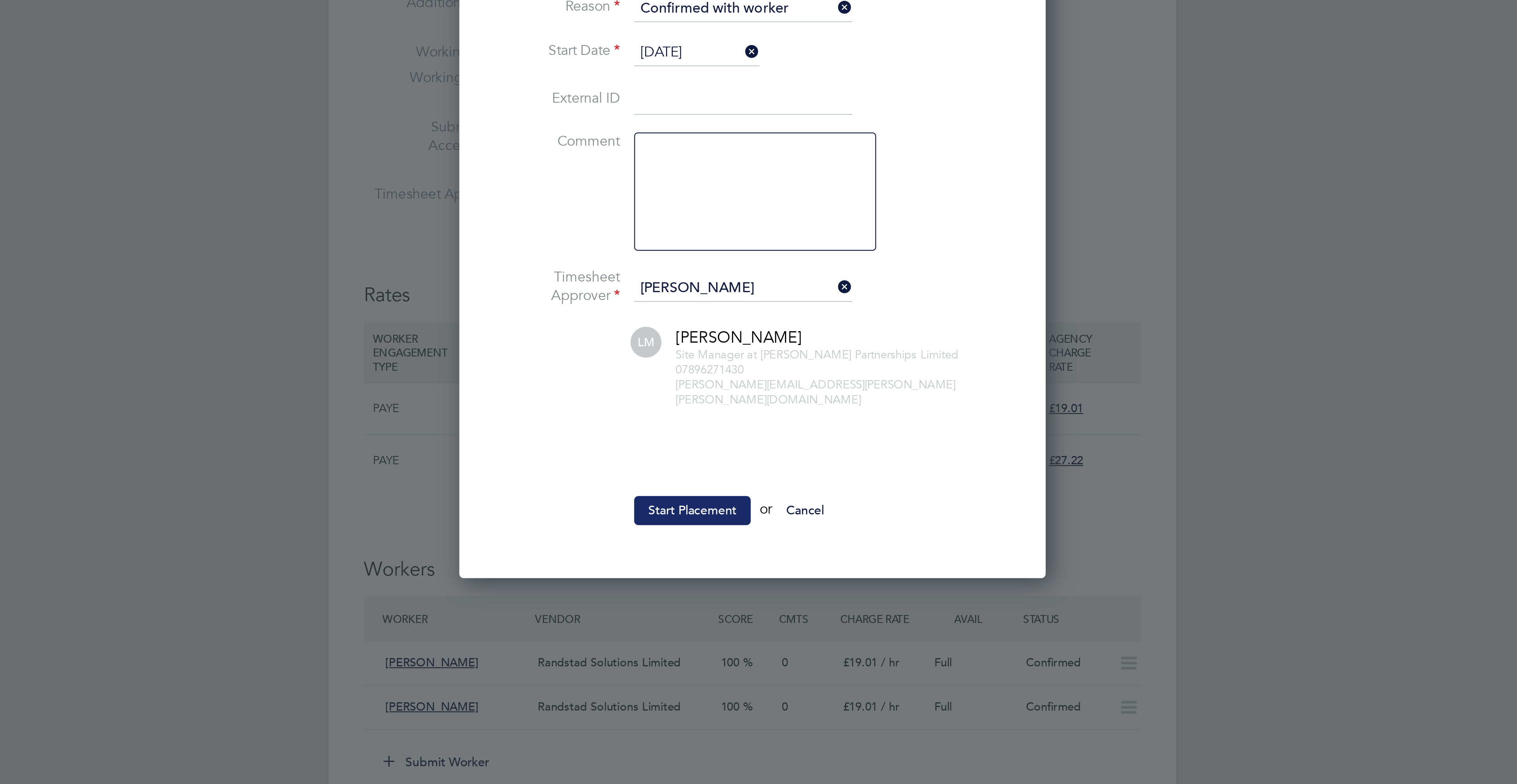
click at [724, 377] on button "Start Placement" at bounding box center [731, 373] width 52 height 12
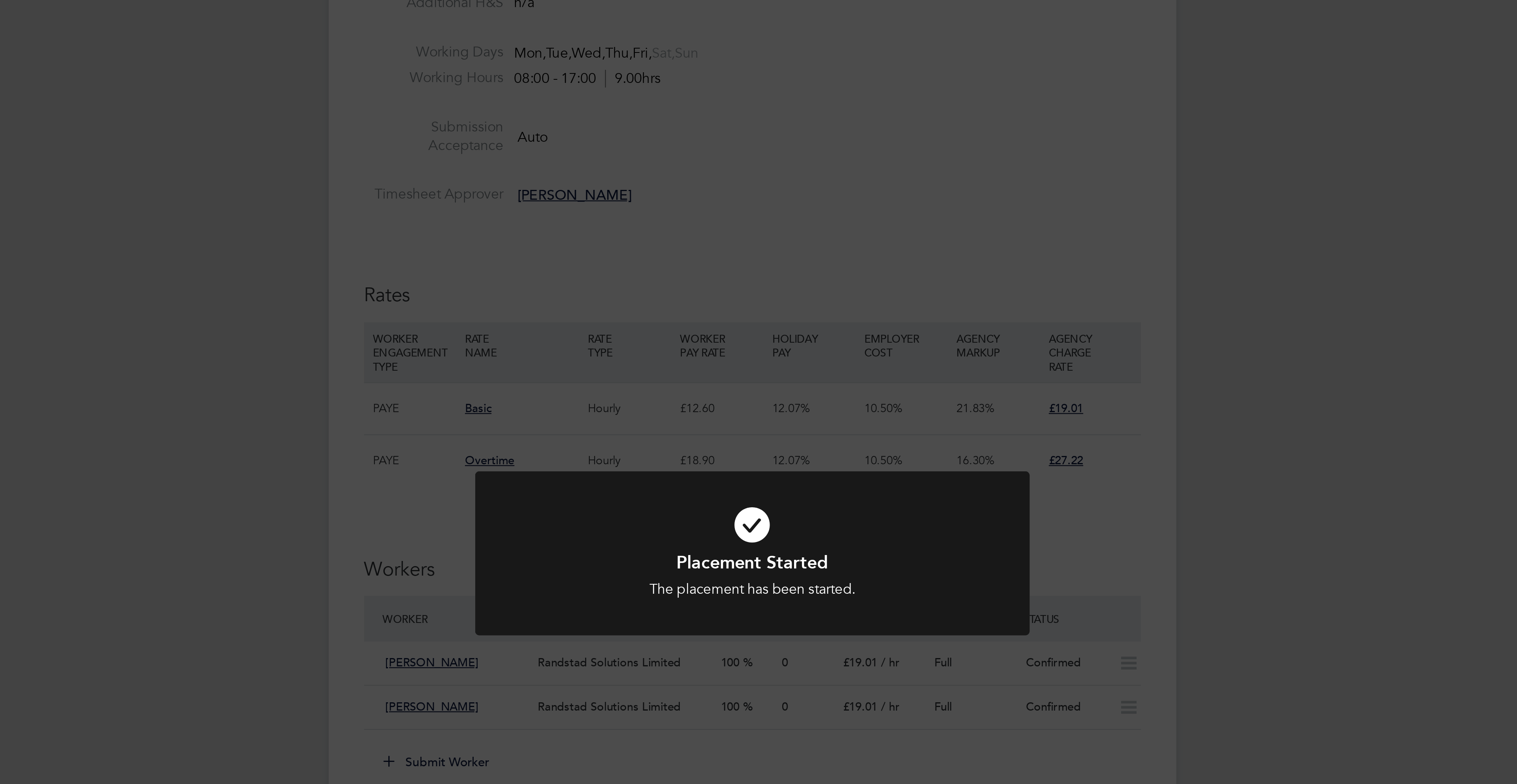
click at [1000, 322] on div "Placement Started The placement has been started. Cancel Okay" at bounding box center [758, 392] width 1517 height 784
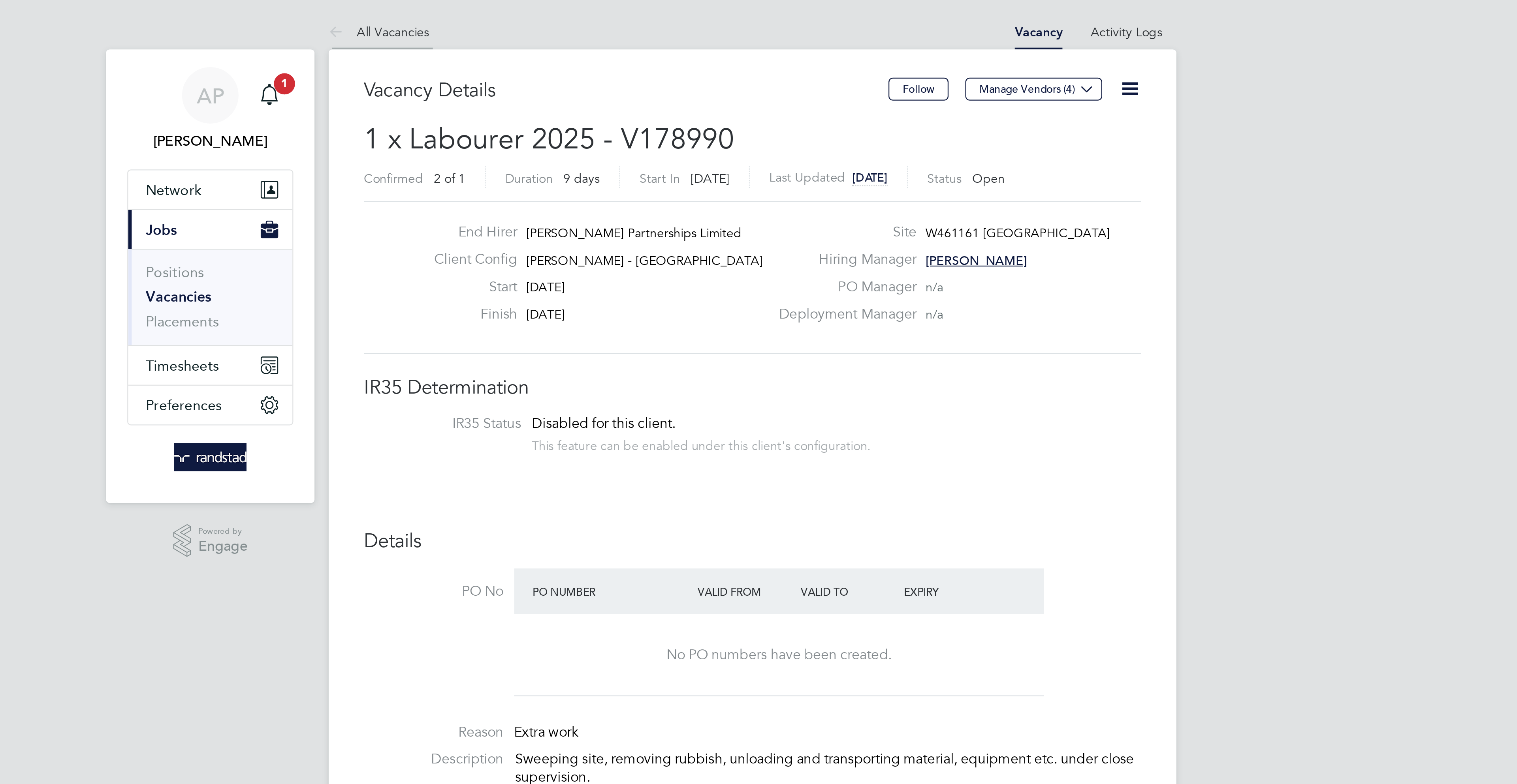
click at [585, 15] on link "All Vacancies" at bounding box center [591, 14] width 45 height 7
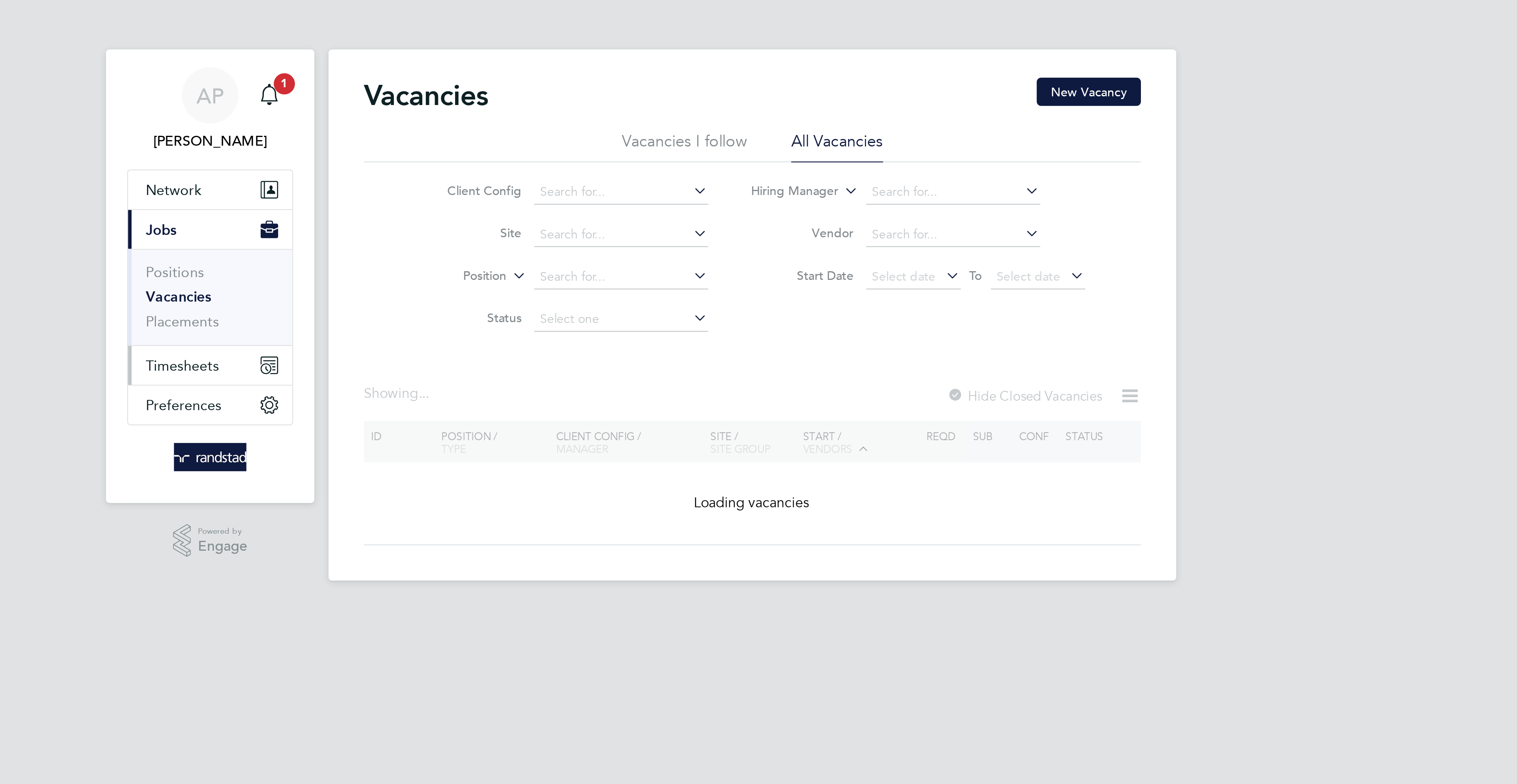
click at [511, 161] on span "Timesheets" at bounding box center [504, 164] width 33 height 8
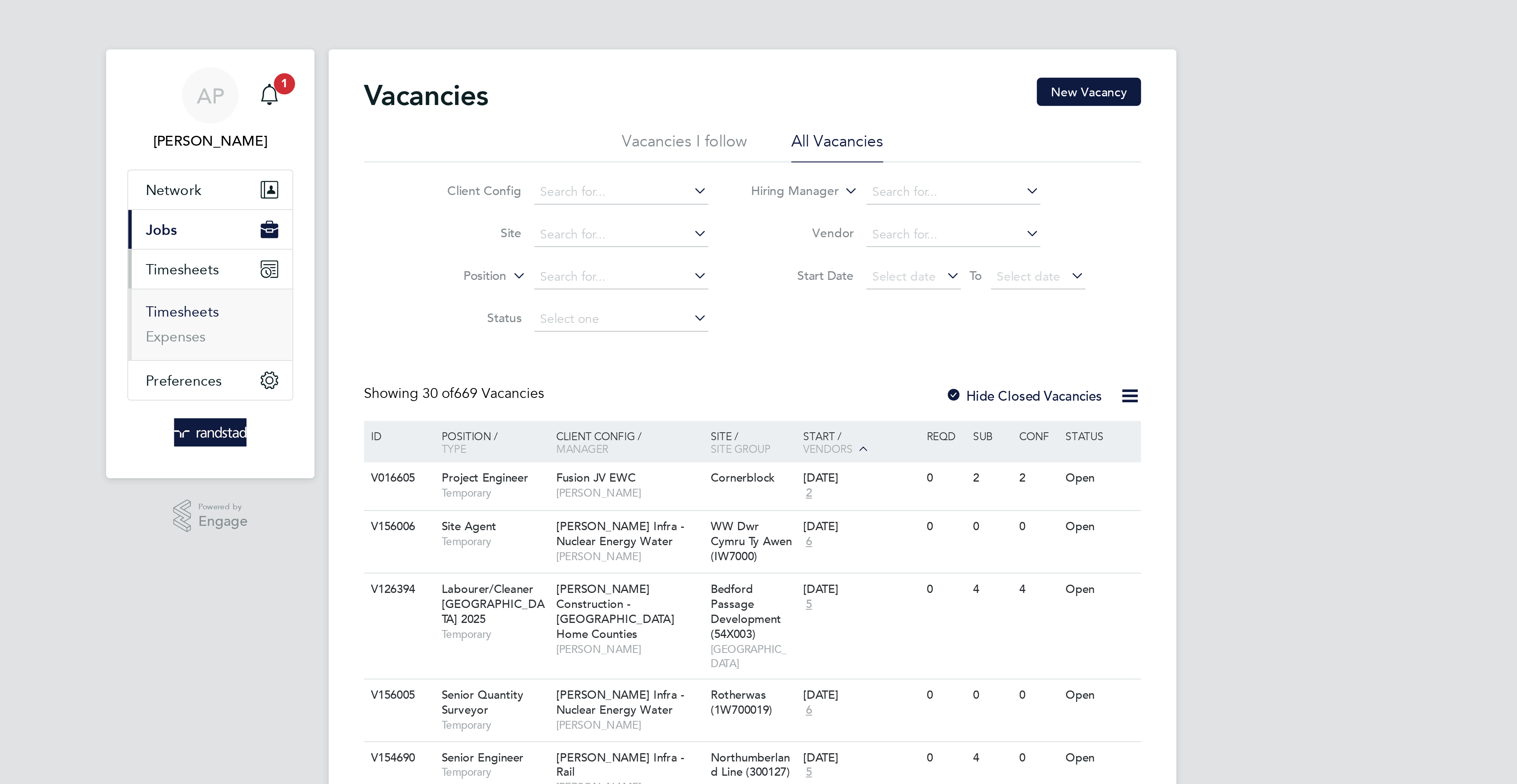
click at [504, 141] on link "Timesheets" at bounding box center [504, 139] width 33 height 8
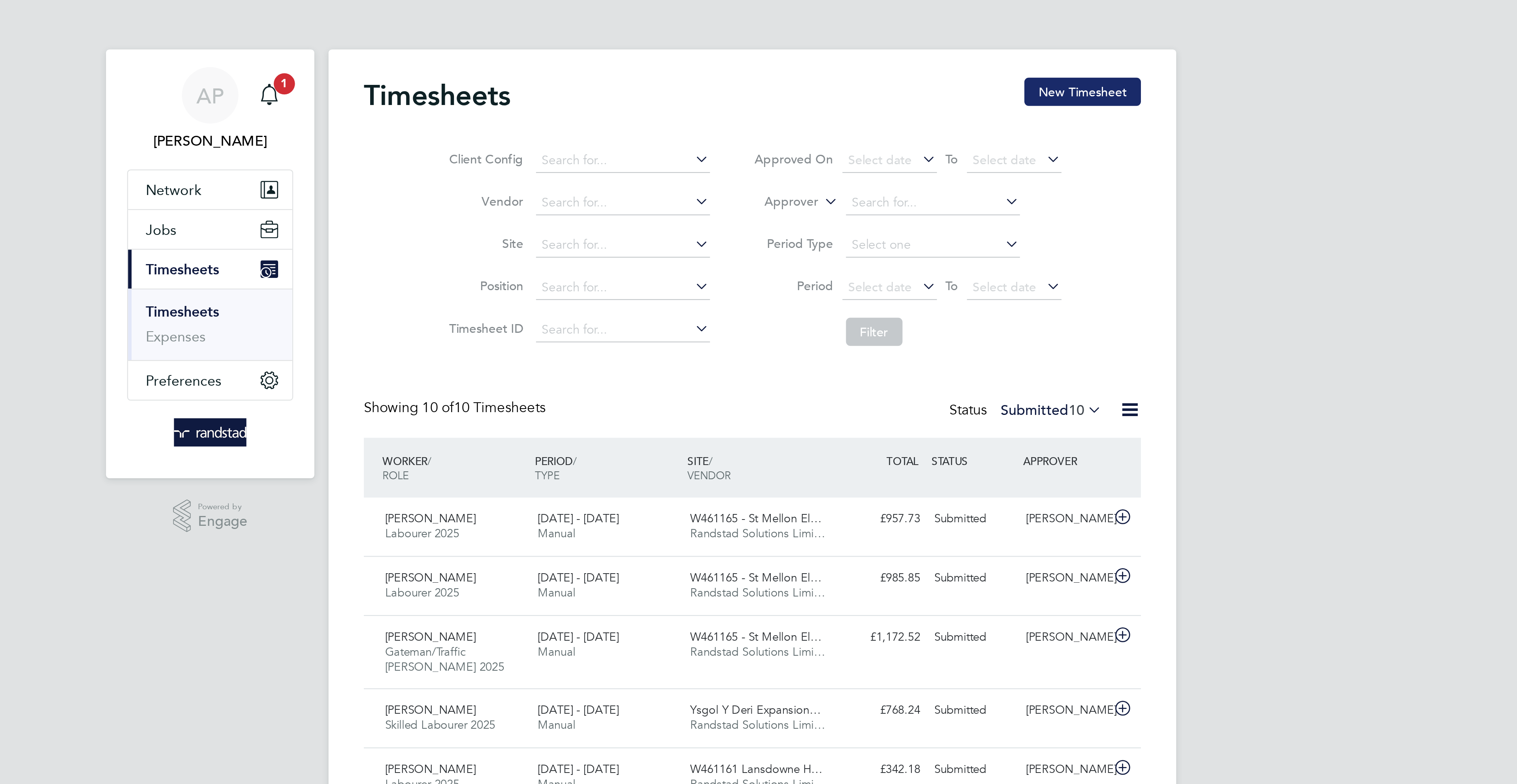
click at [905, 36] on button "New Timesheet" at bounding box center [906, 41] width 52 height 12
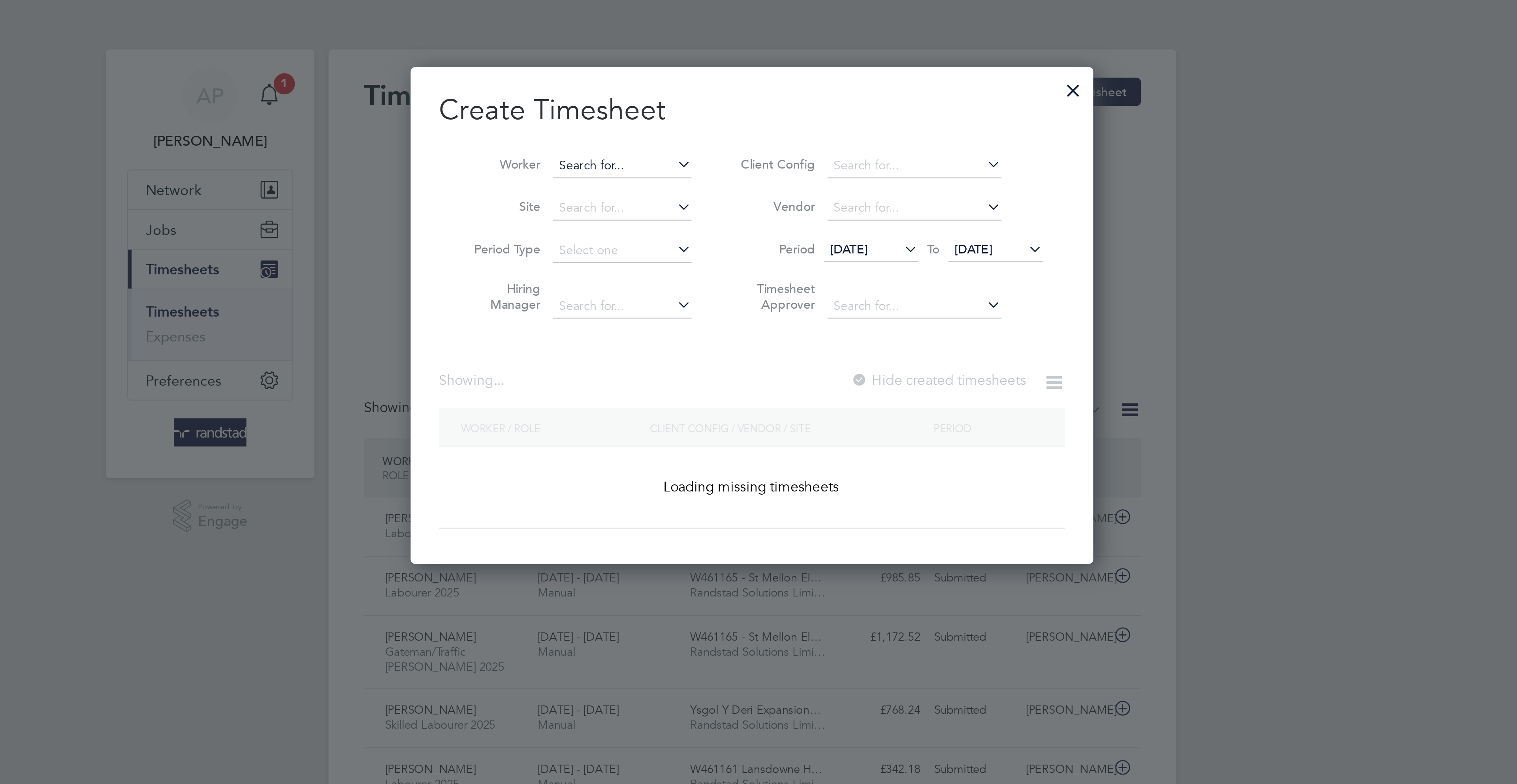
click at [698, 74] on input at bounding box center [700, 74] width 62 height 11
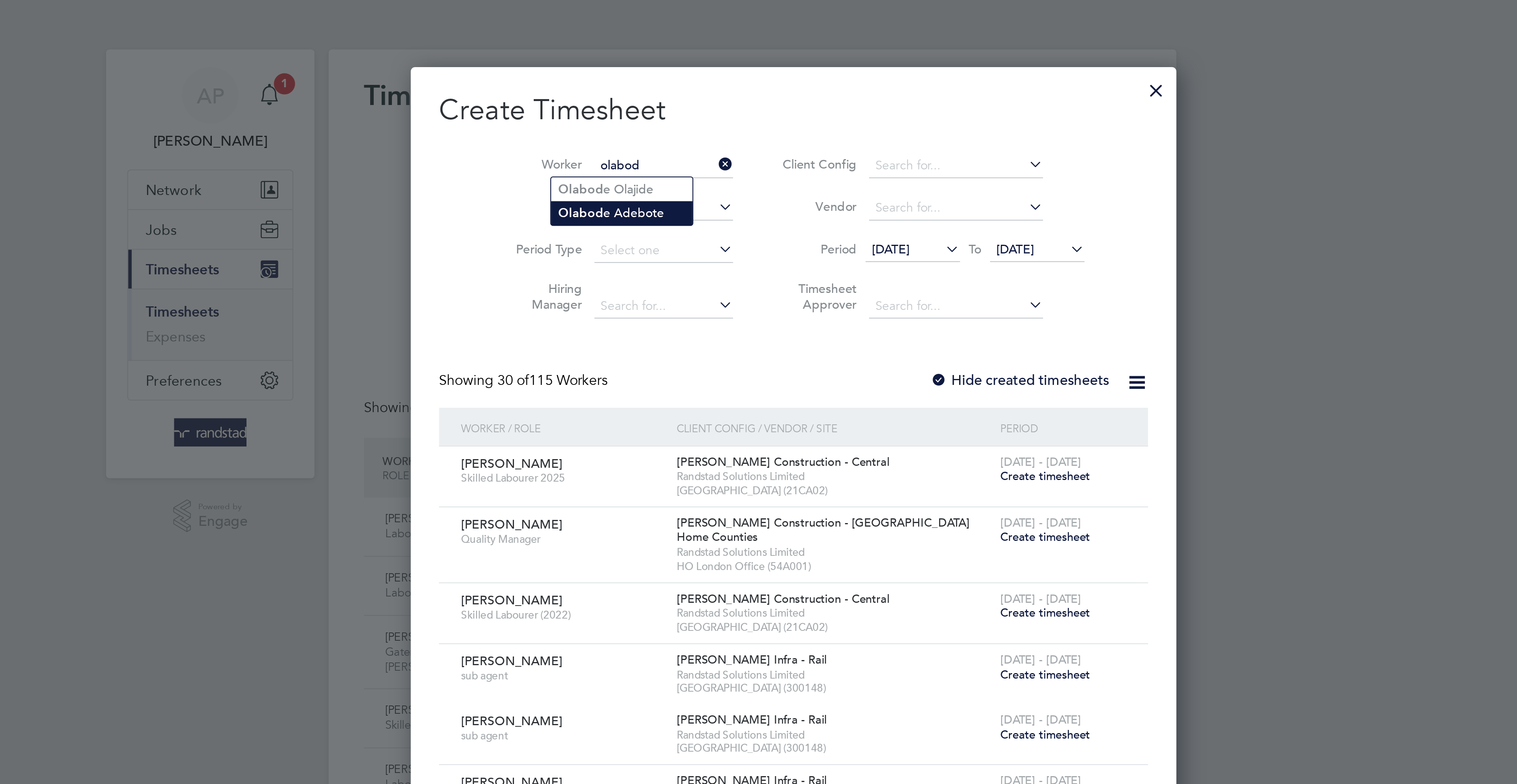
click at [719, 94] on li "Olabod e Adebote" at bounding box center [700, 95] width 63 height 11
type input "Olabode Adebote"
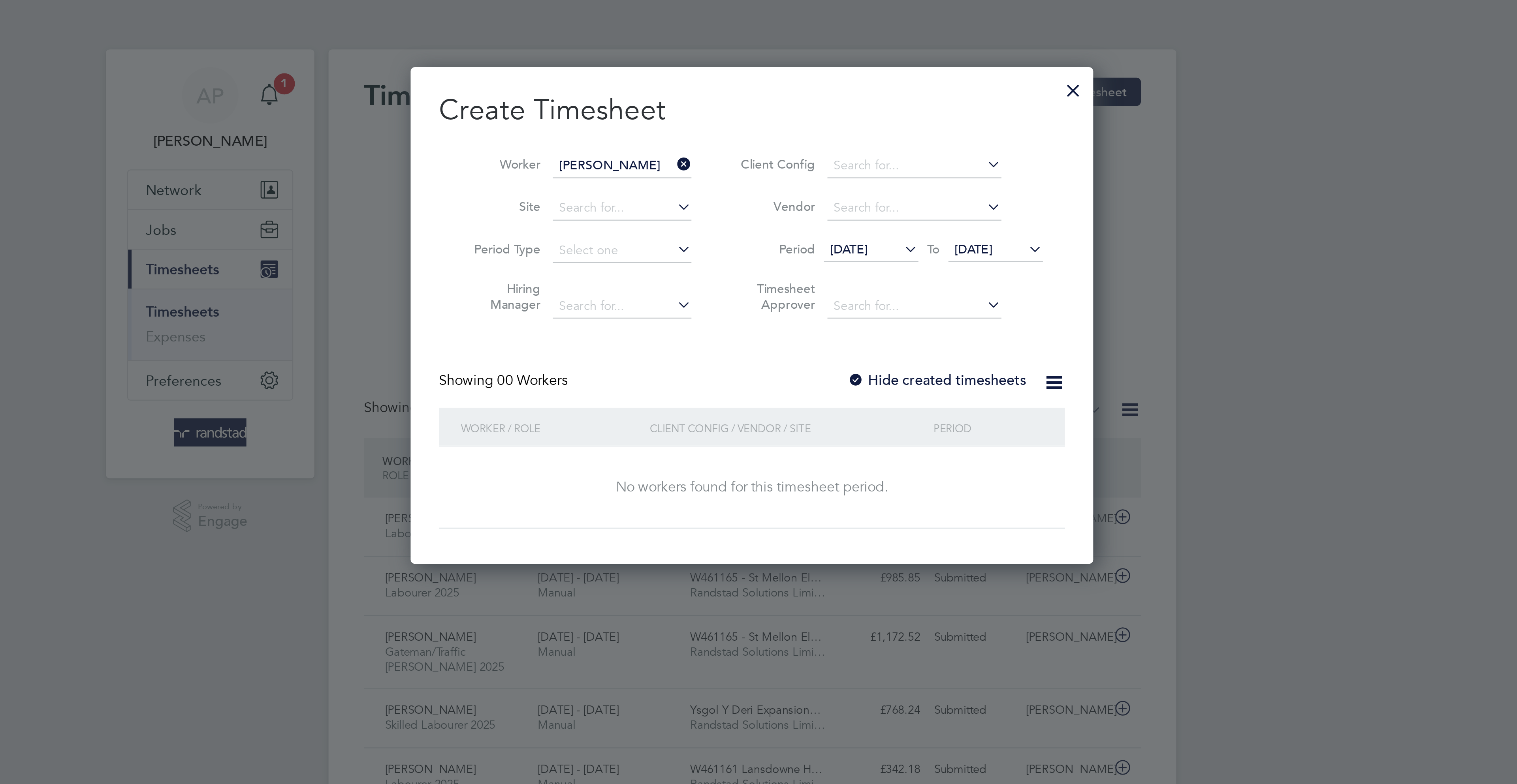
click at [877, 118] on li "Period 12 Aug 2025 To 19 Aug 2025" at bounding box center [819, 112] width 157 height 19
click at [866, 109] on span "[DATE]" at bounding box center [857, 111] width 17 height 7
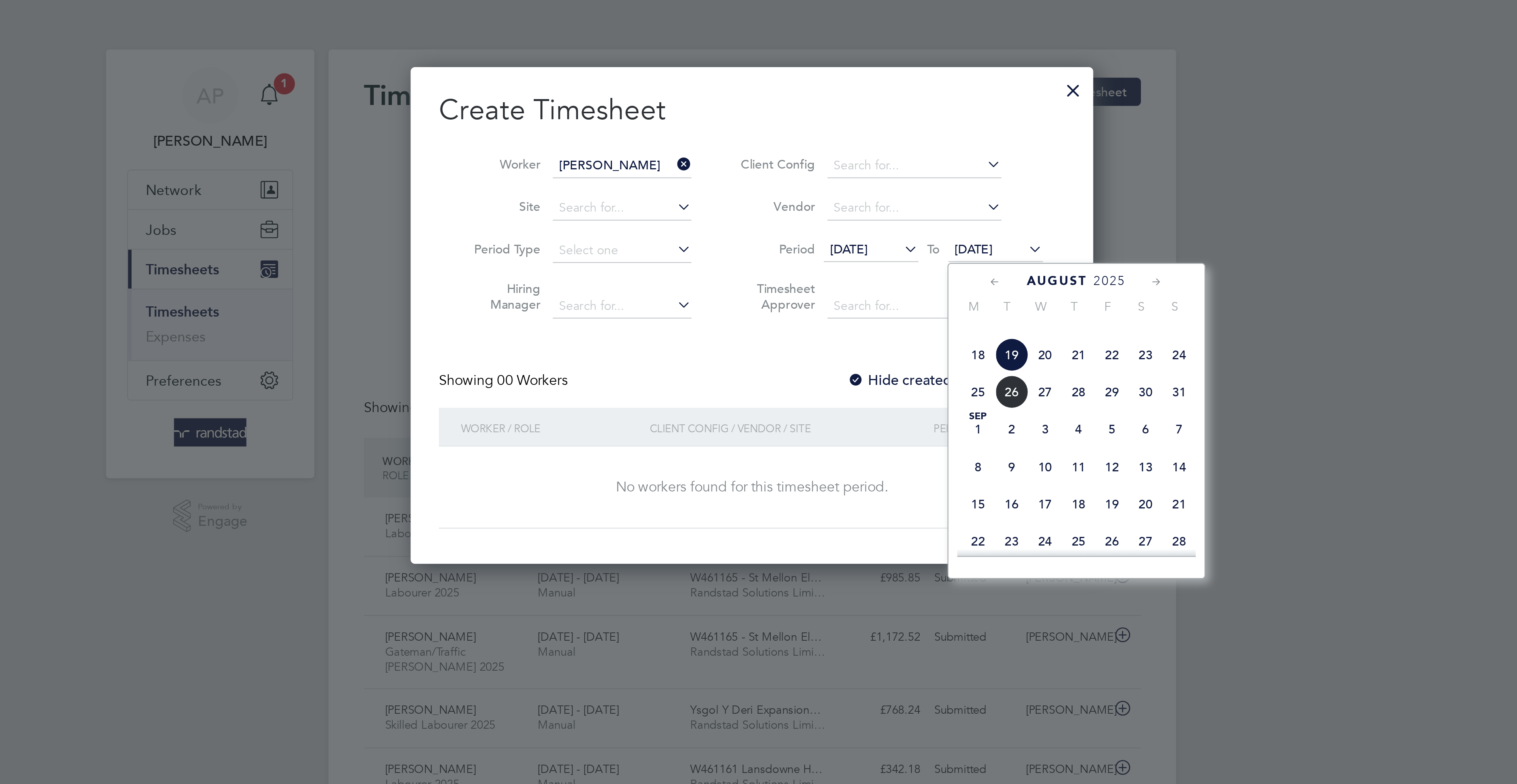
click at [937, 183] on span "30" at bounding box center [934, 175] width 15 height 15
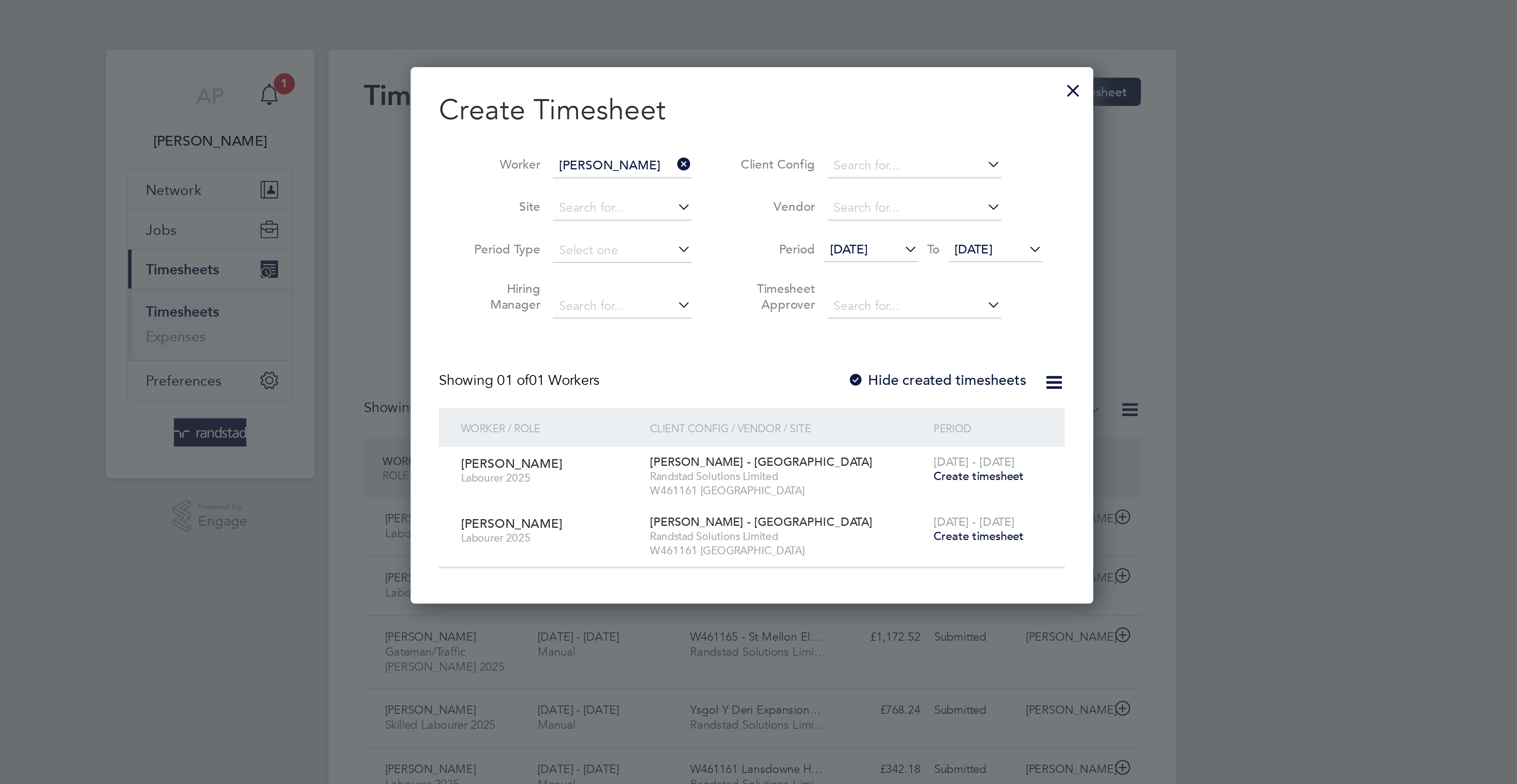
click at [876, 214] on span "Create timesheet" at bounding box center [860, 212] width 40 height 6
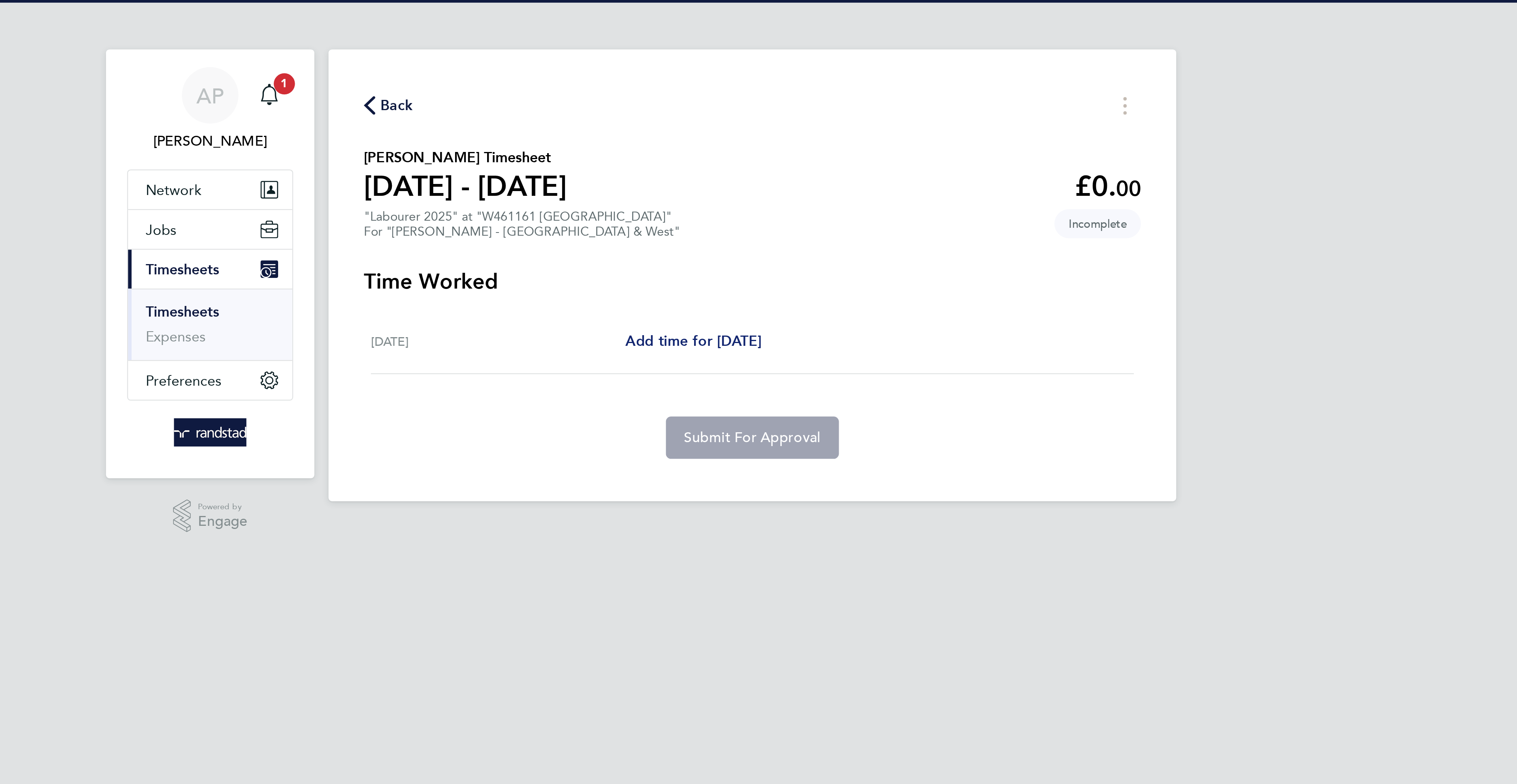
click at [745, 150] on span "Add time for Fri 22 Aug" at bounding box center [731, 152] width 61 height 8
select select "30"
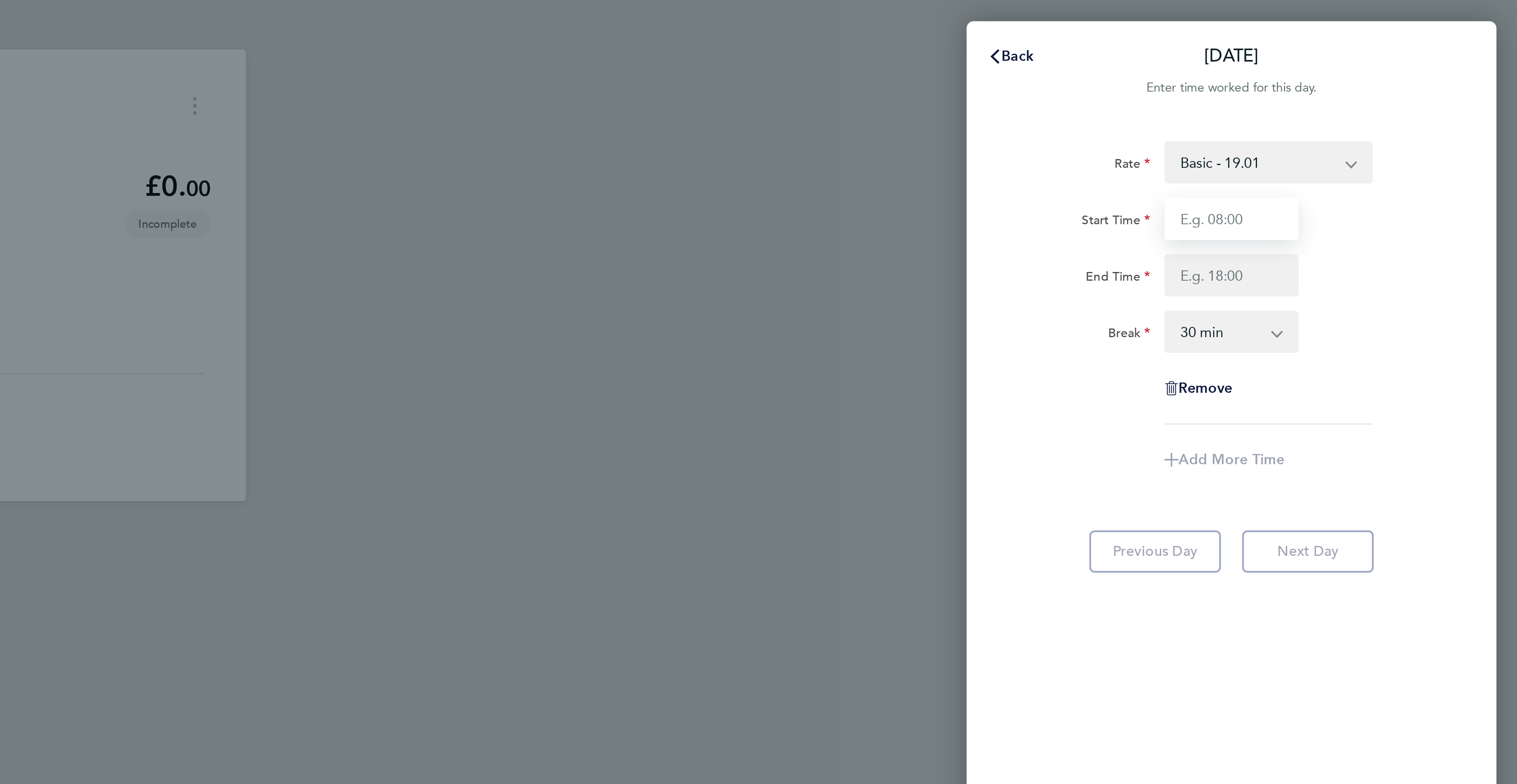
click at [1397, 94] on input "Start Time" at bounding box center [1389, 98] width 60 height 19
click at [1370, 125] on input "End Time" at bounding box center [1389, 123] width 60 height 19
type input "07:30"
type input "17:00"
click at [1451, 132] on div "End Time 17:00" at bounding box center [1389, 123] width 199 height 19
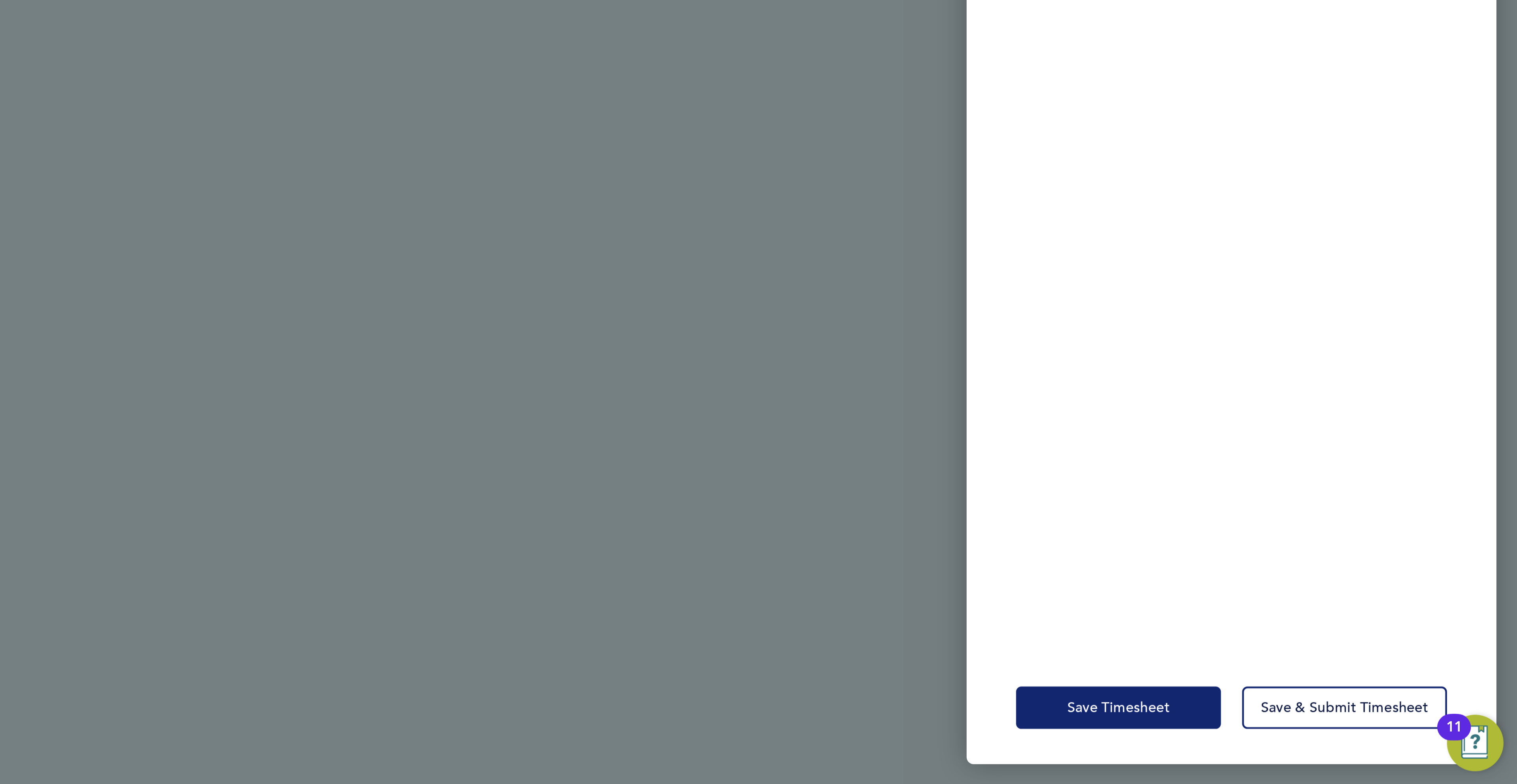
click at [1339, 742] on button "Save Timesheet" at bounding box center [1339, 749] width 92 height 19
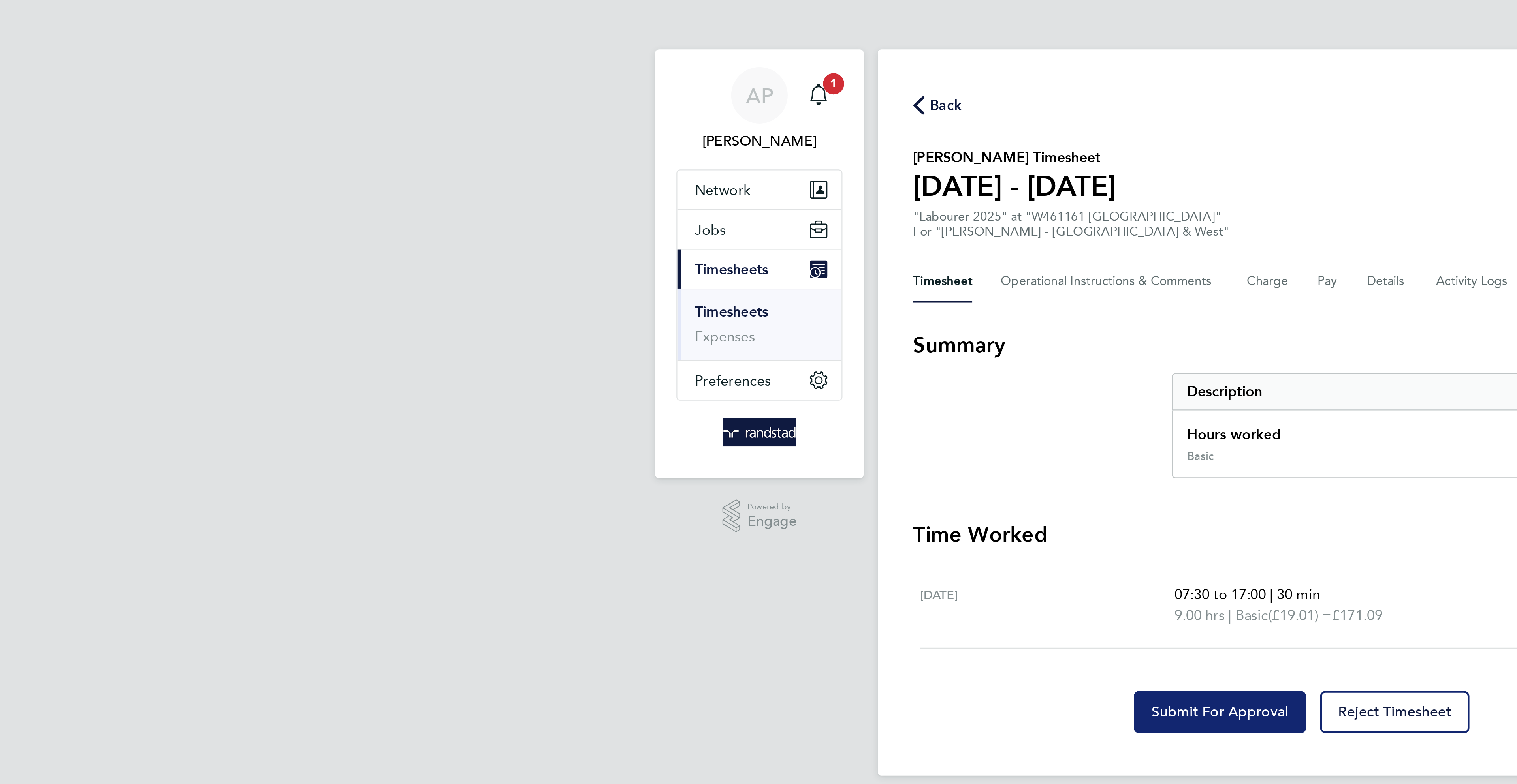
click at [705, 317] on span "Submit For Approval" at bounding box center [722, 318] width 61 height 8
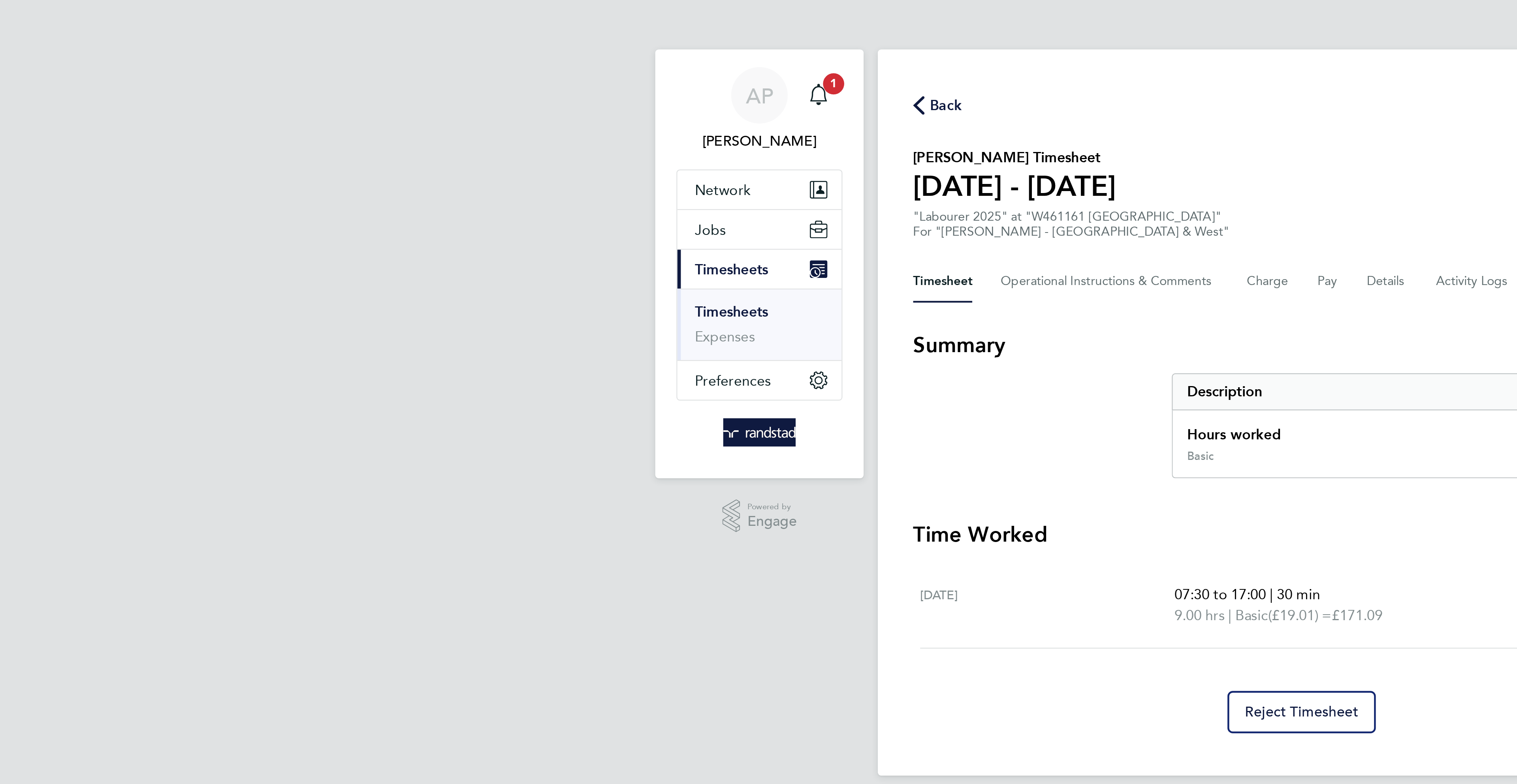
click at [601, 44] on span "Back" at bounding box center [599, 47] width 15 height 9
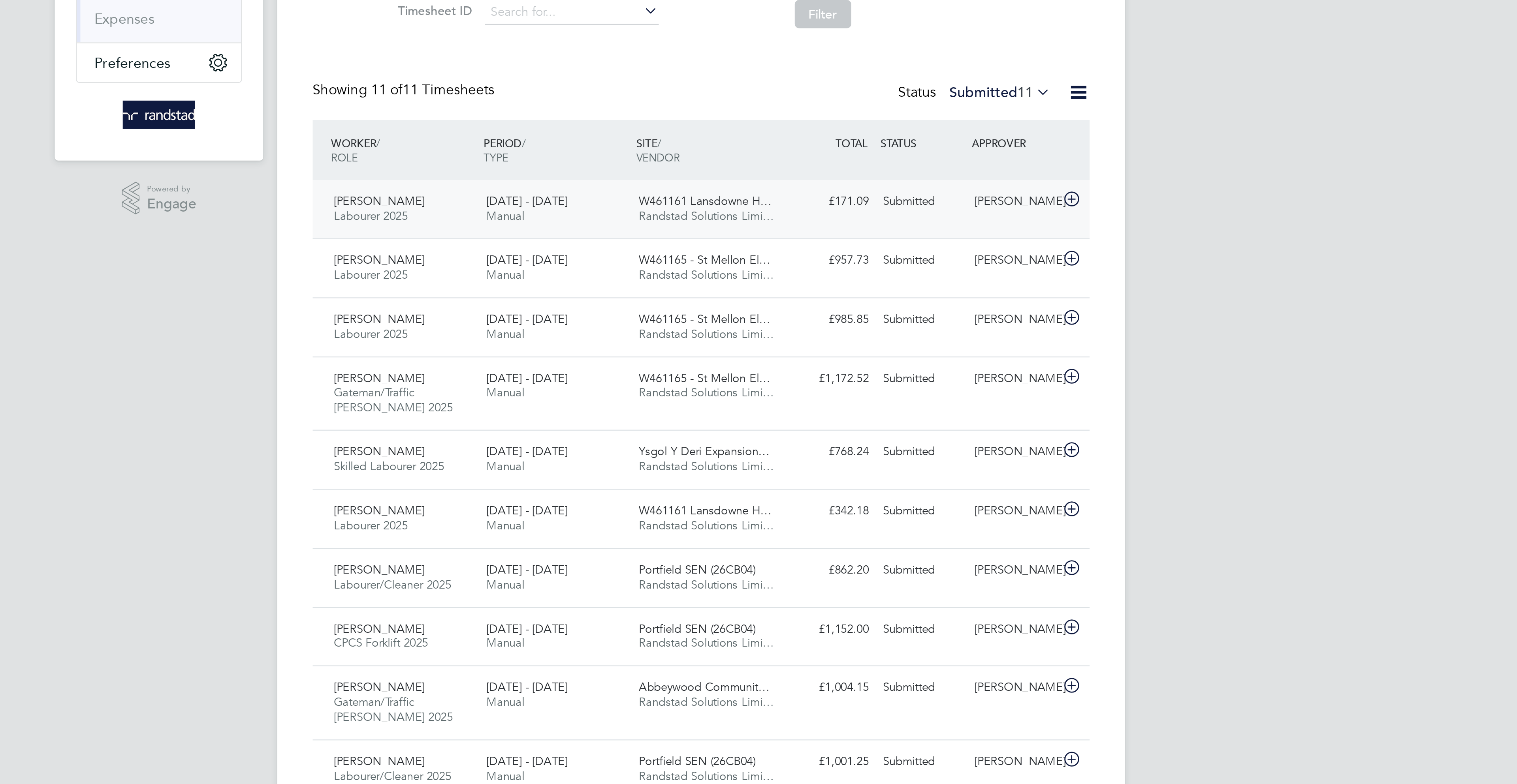
click at [881, 229] on div "[PERSON_NAME]" at bounding box center [899, 232] width 41 height 13
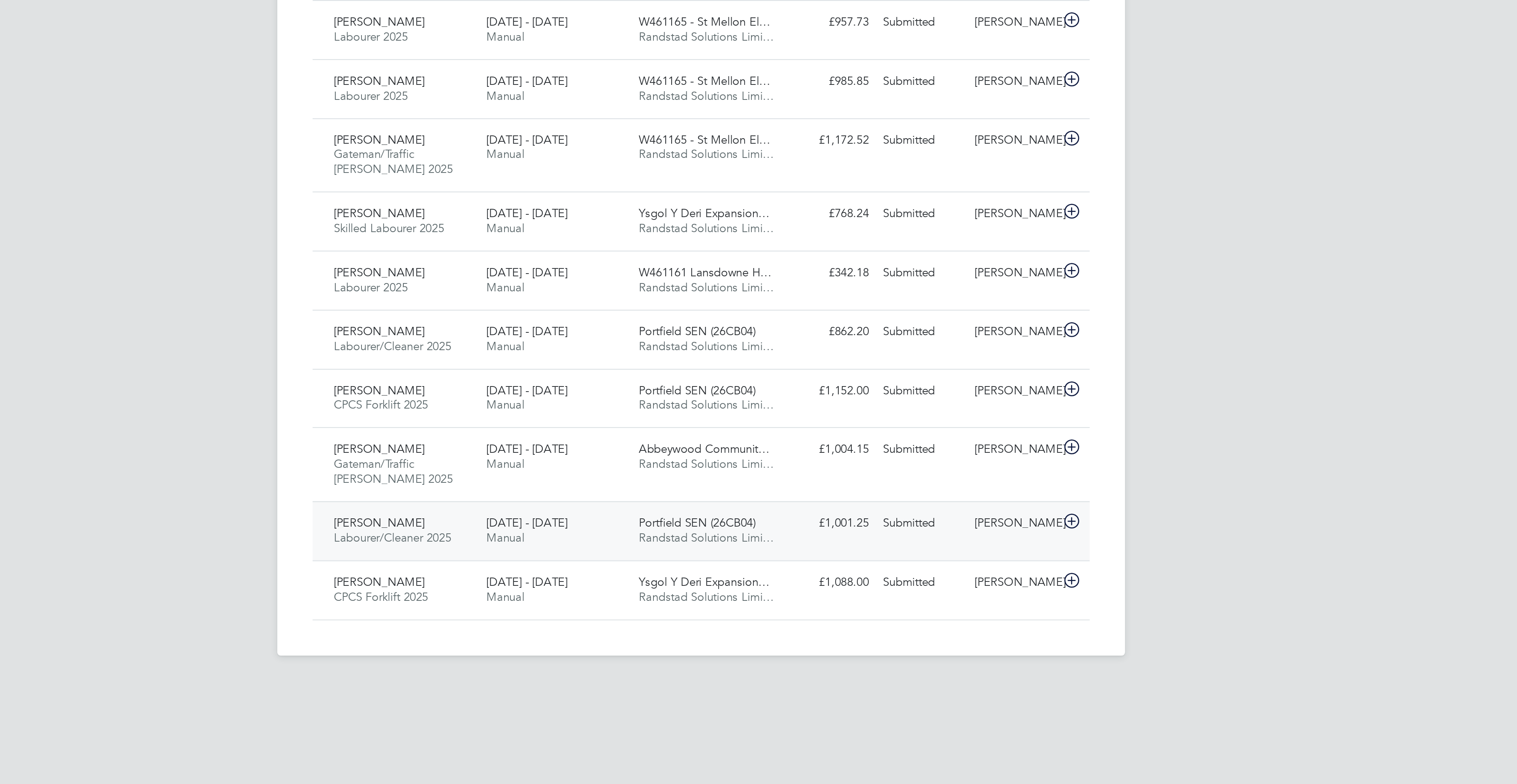
click at [867, 572] on div "Peter Warren Labourer/Cleaner 2025 16 - 22 Aug 2025 16 - 22 Aug 2025 Manual Por…" at bounding box center [758, 559] width 347 height 26
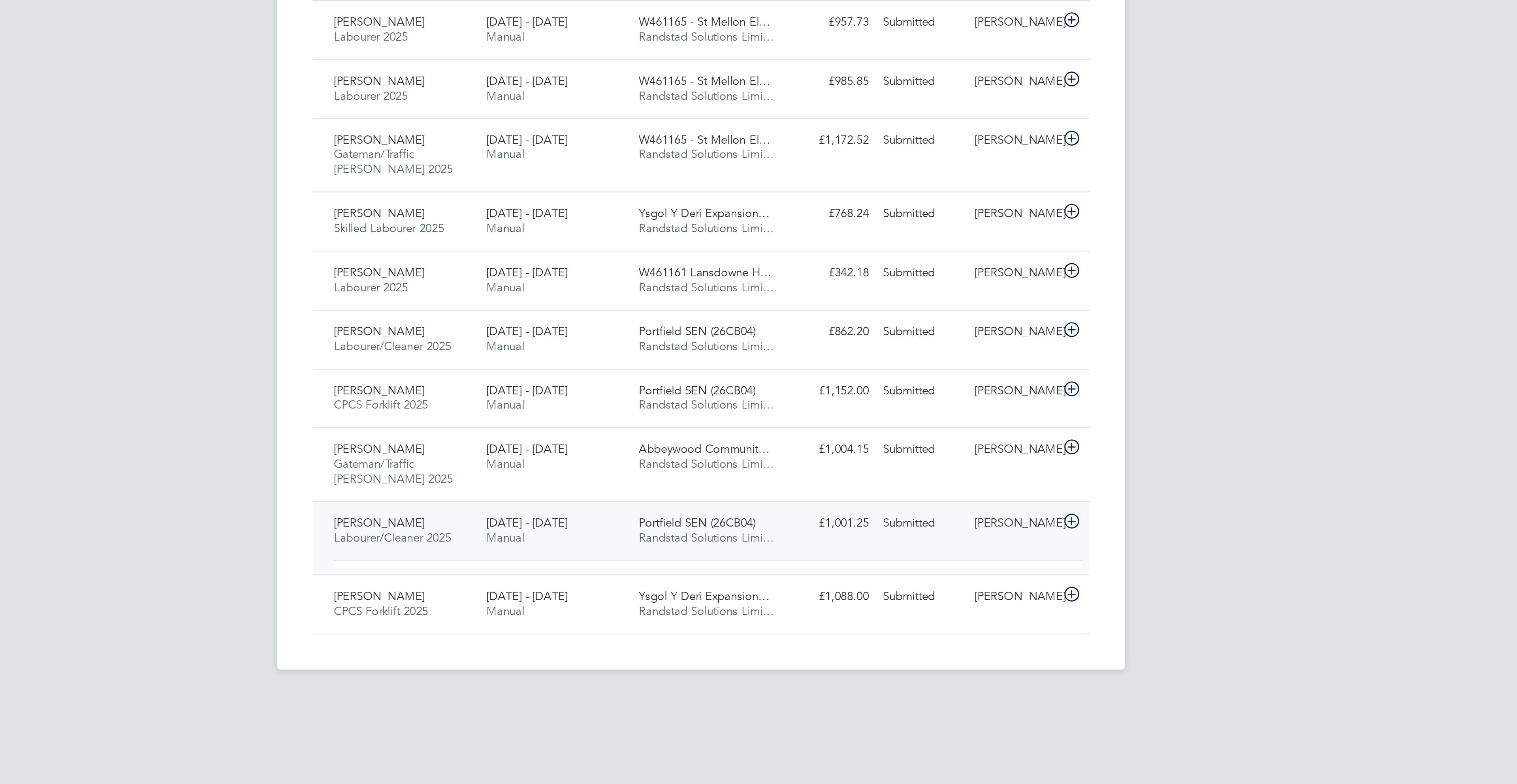
scroll to position [14, 77]
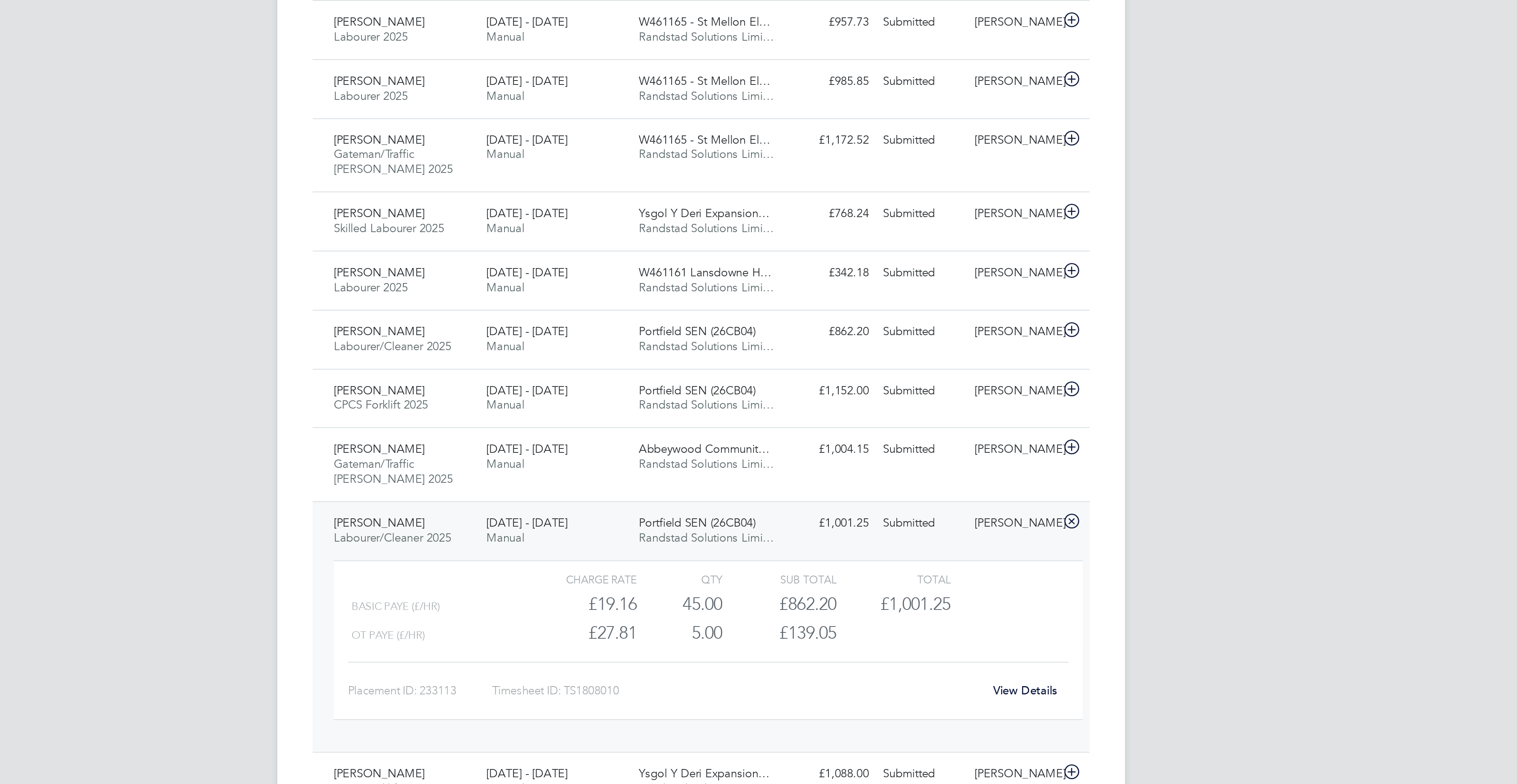
click at [904, 633] on div "View Details" at bounding box center [903, 630] width 39 height 12
click at [905, 634] on link "View Details" at bounding box center [903, 630] width 29 height 6
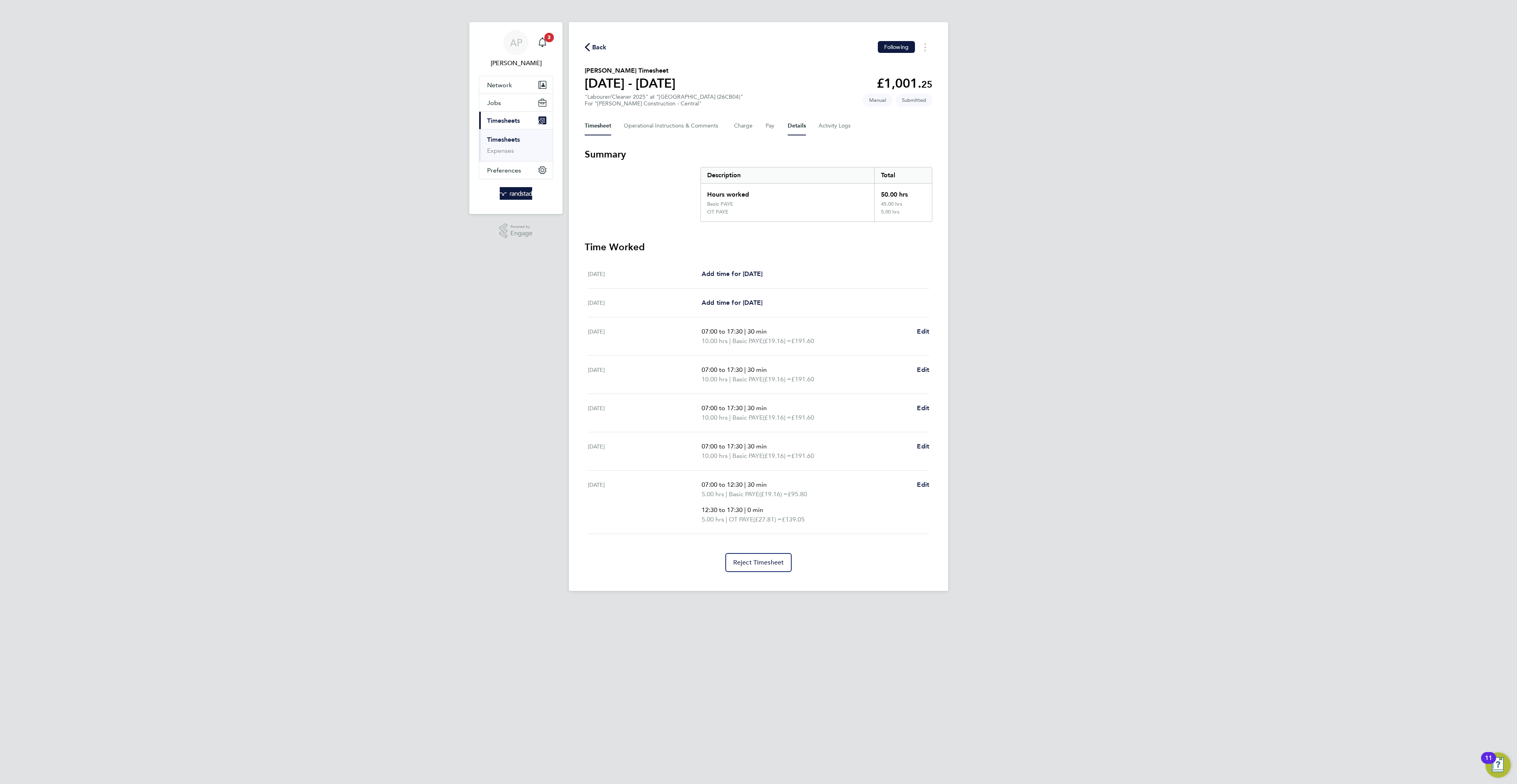
click at [805, 125] on button "Details" at bounding box center [797, 126] width 18 height 19
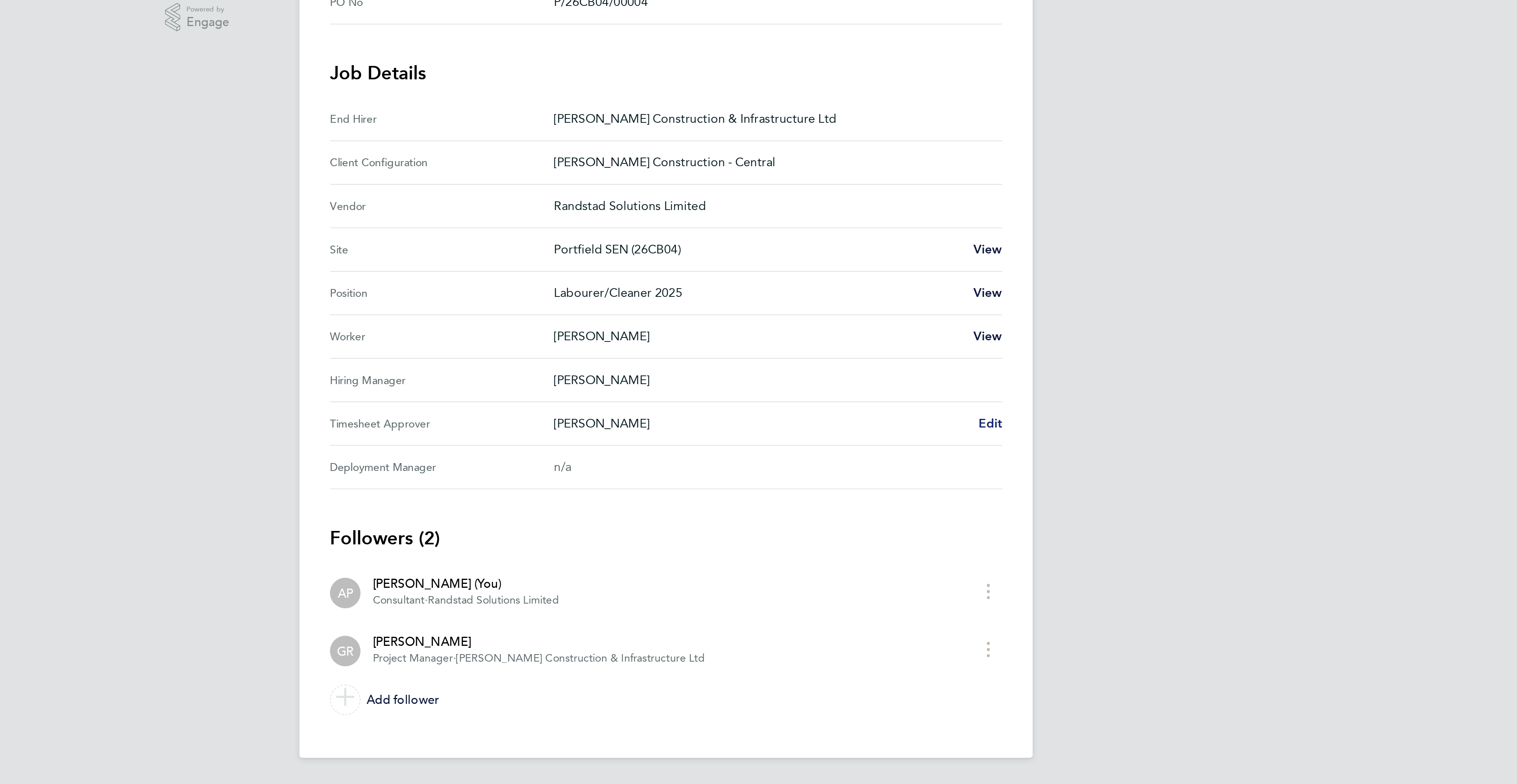
click at [930, 444] on span "Edit" at bounding box center [926, 441] width 12 height 8
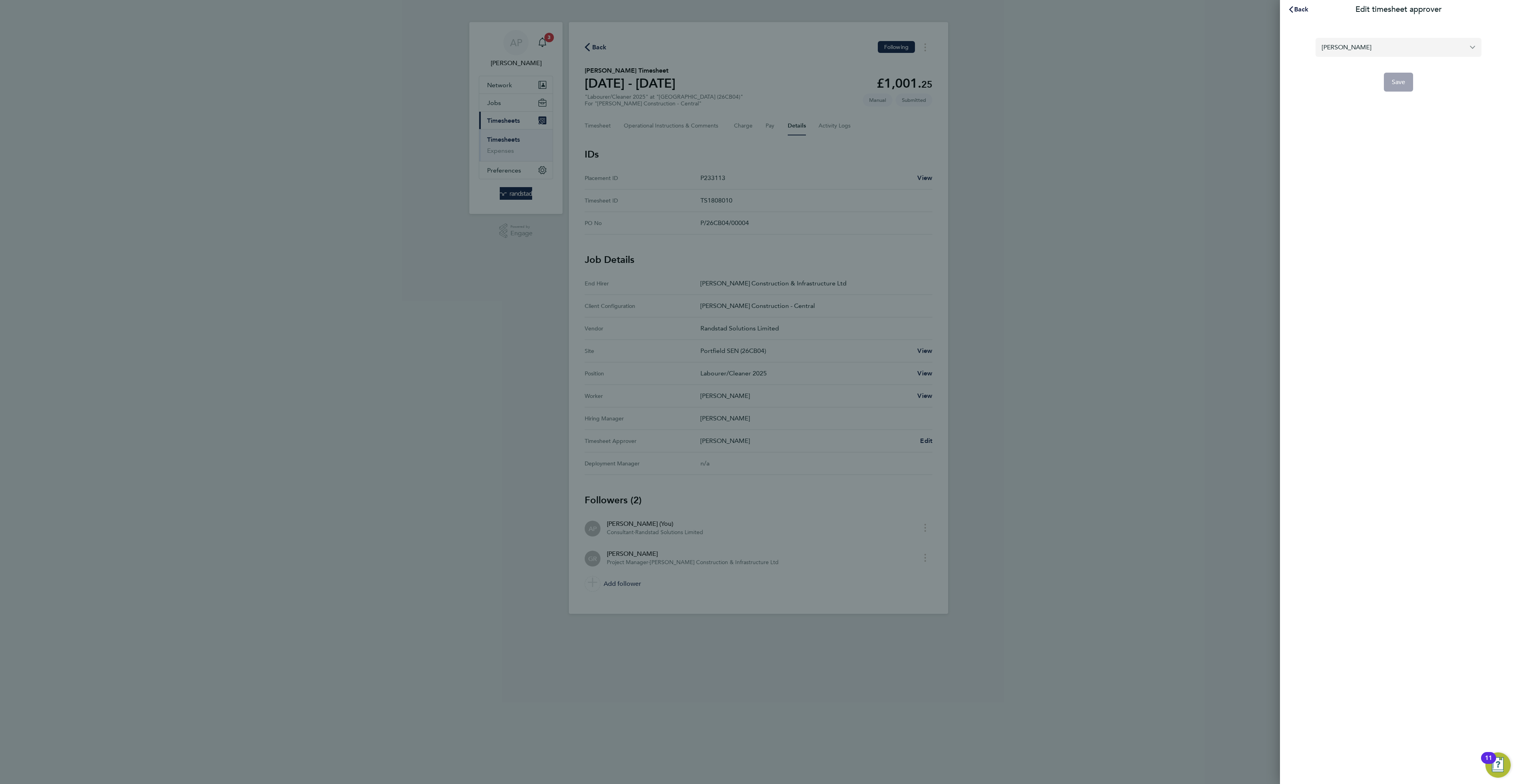
click at [1344, 38] on input "[PERSON_NAME]" at bounding box center [1399, 47] width 166 height 19
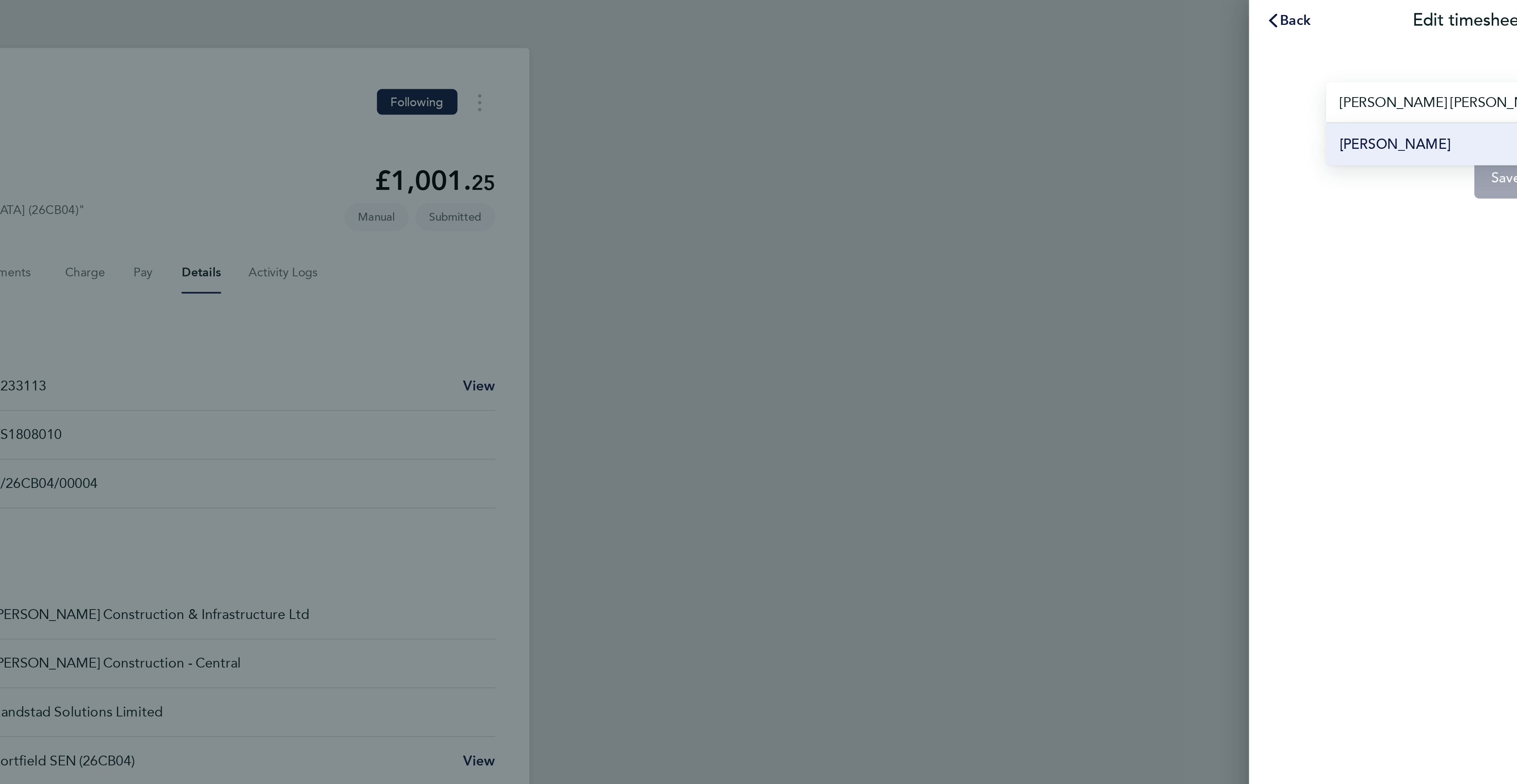
click at [1319, 64] on li "[PERSON_NAME]" at bounding box center [1399, 67] width 166 height 19
type input "[PERSON_NAME]"
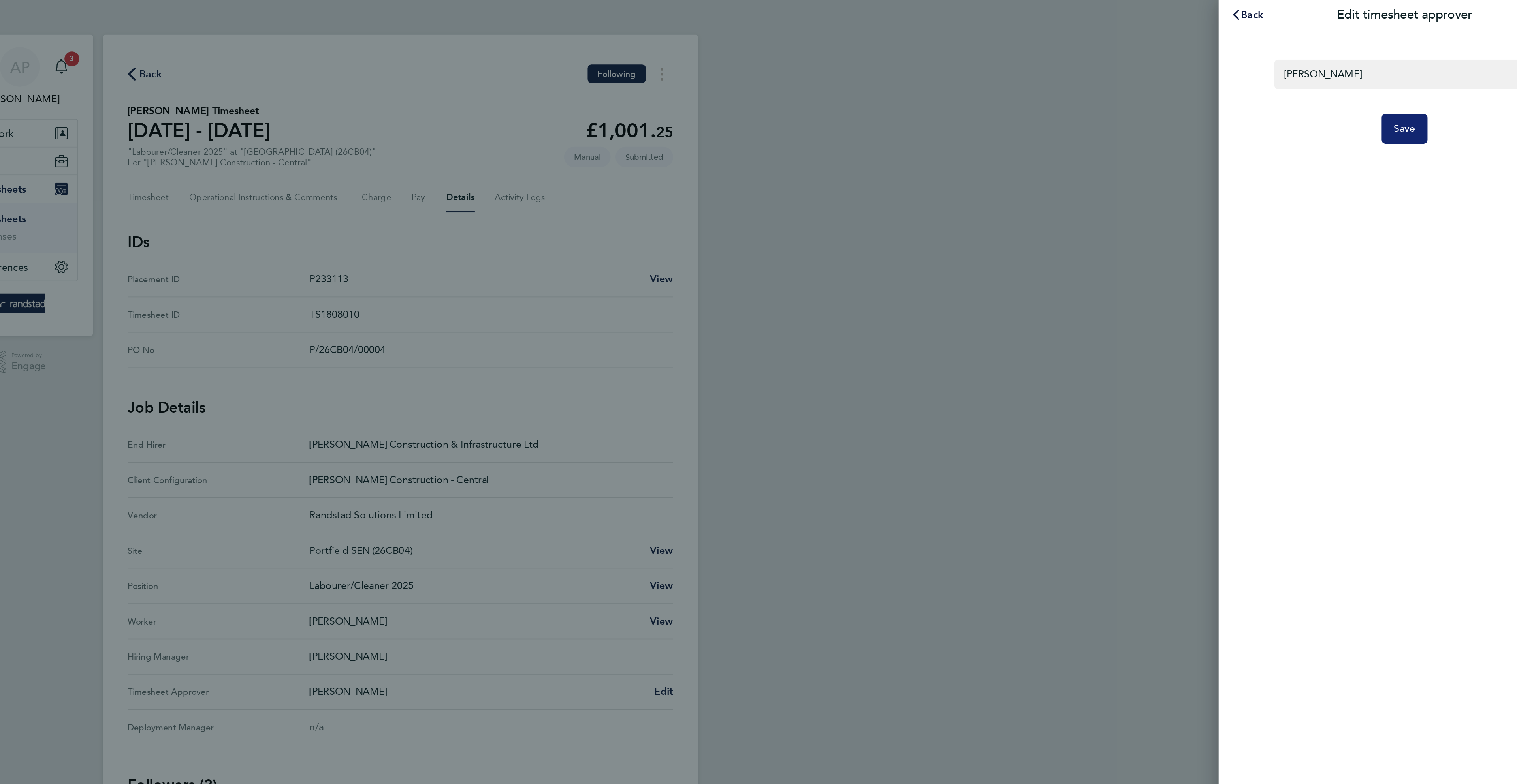
click at [1400, 80] on span "Save" at bounding box center [1398, 82] width 14 height 8
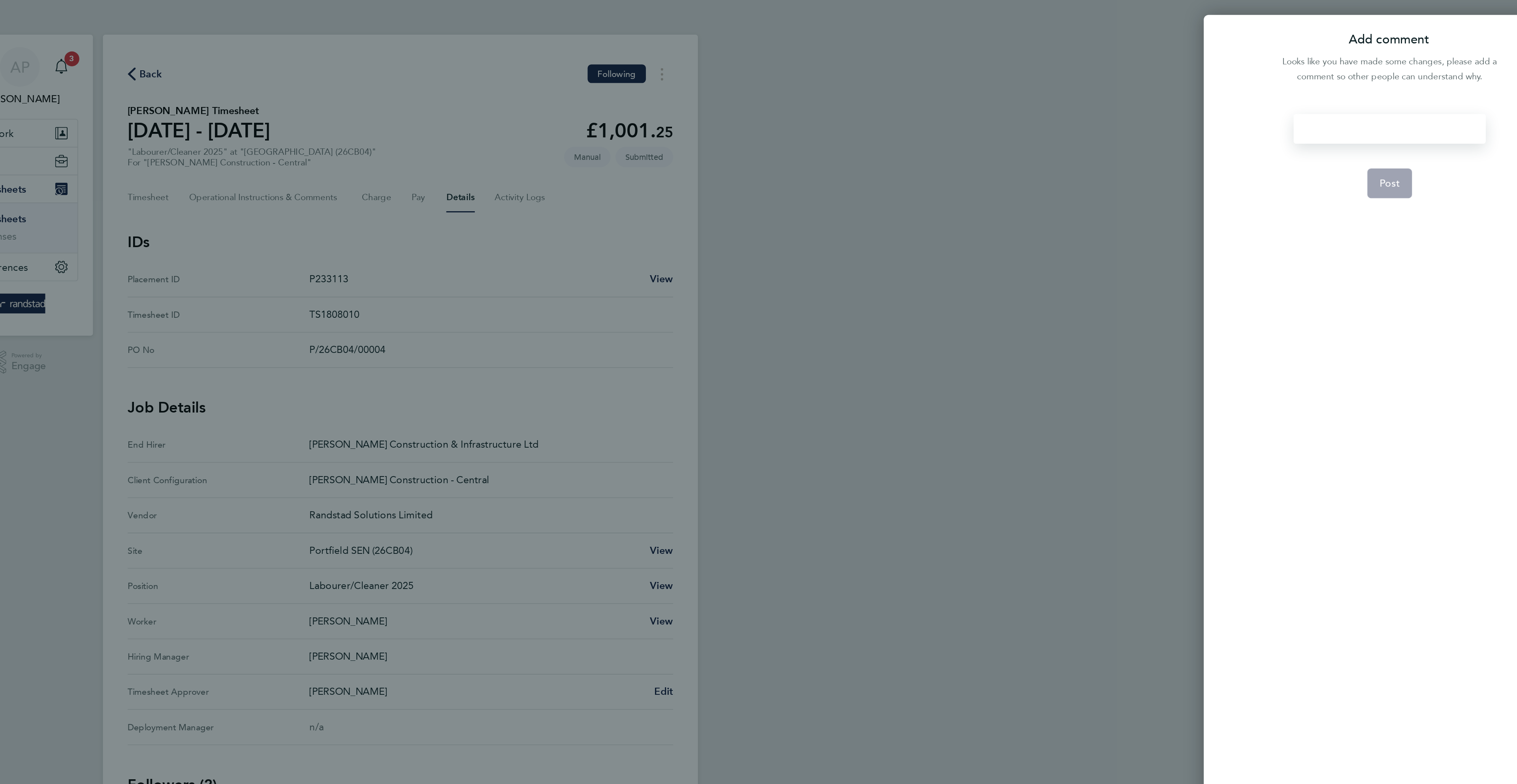
click at [1376, 83] on div at bounding box center [1389, 82] width 122 height 19
click at [1374, 82] on div at bounding box center [1389, 82] width 122 height 19
click at [1396, 112] on button "Post" at bounding box center [1389, 117] width 29 height 19
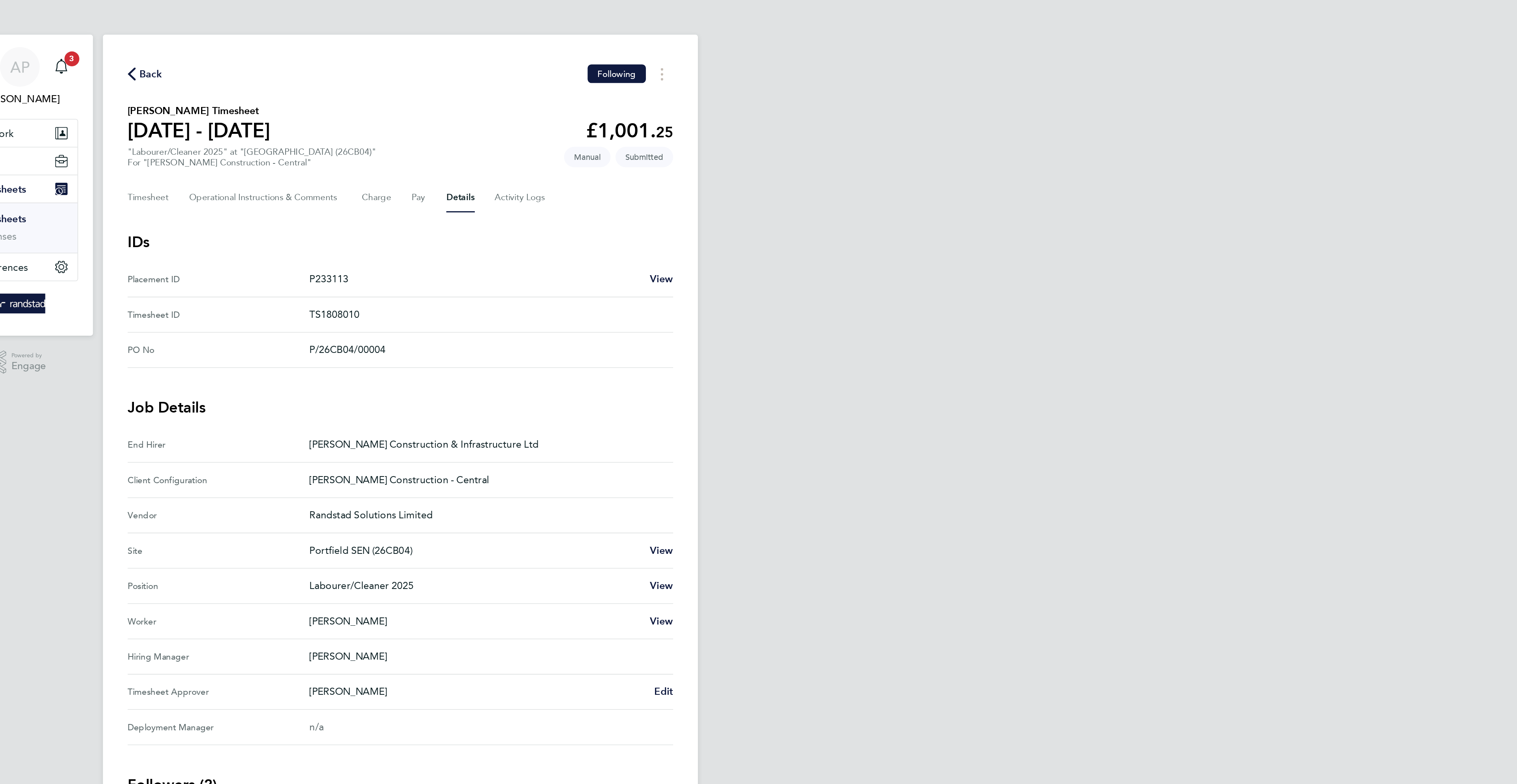
click at [594, 49] on span "Back" at bounding box center [599, 47] width 15 height 9
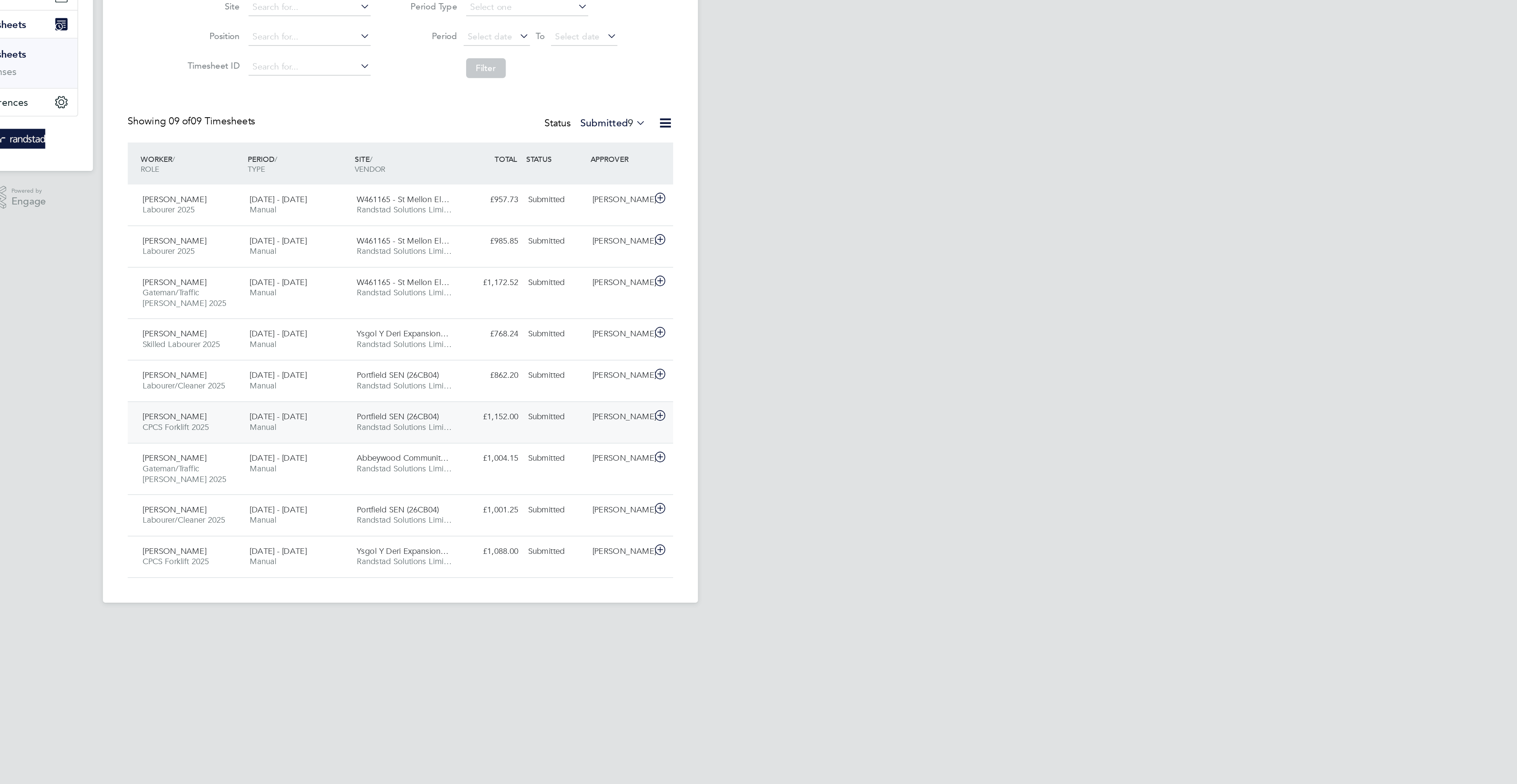
click at [885, 377] on div "[PERSON_NAME]" at bounding box center [899, 371] width 41 height 13
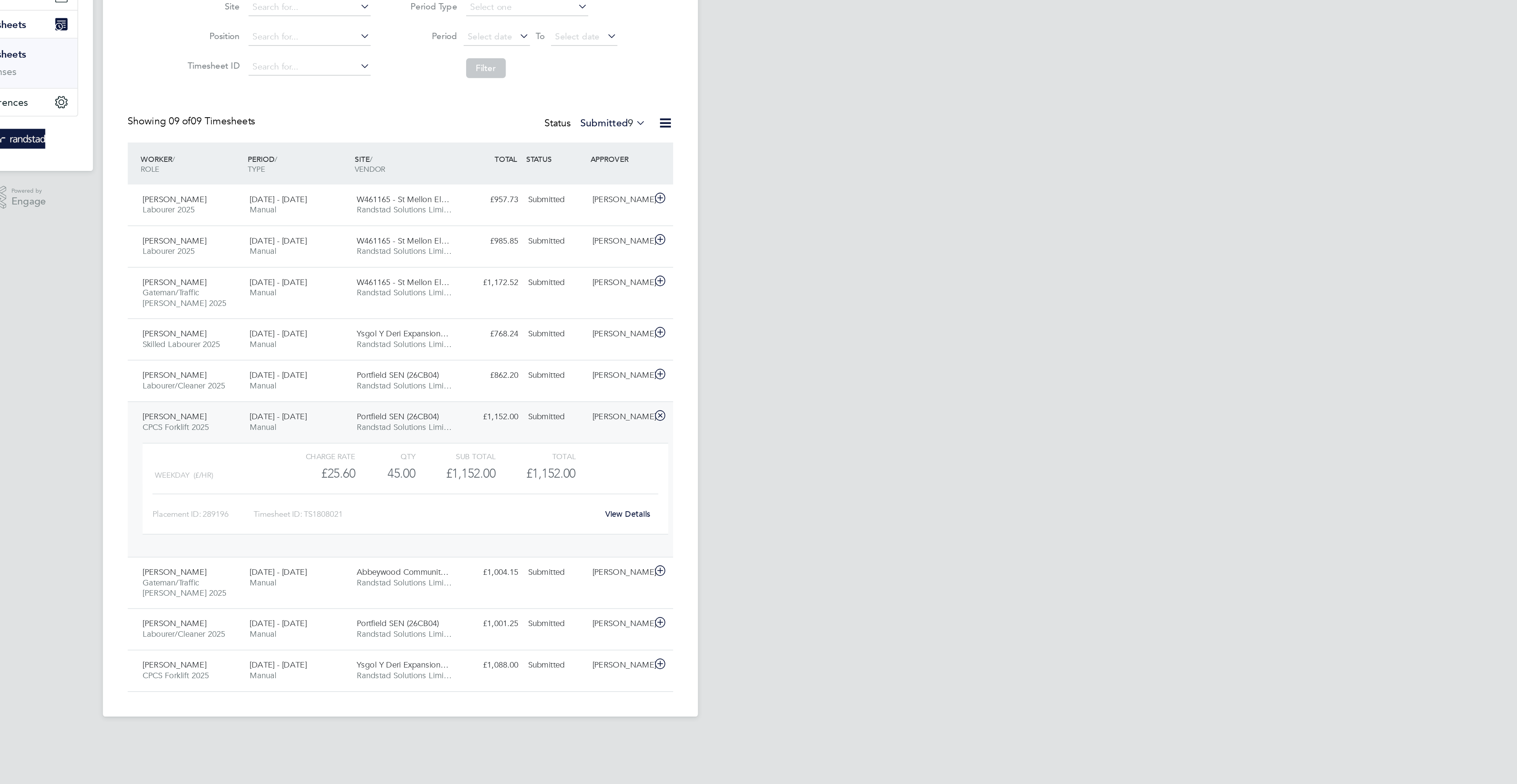
click at [904, 439] on div "View Details" at bounding box center [903, 432] width 39 height 12
click at [903, 436] on link "View Details" at bounding box center [903, 432] width 29 height 6
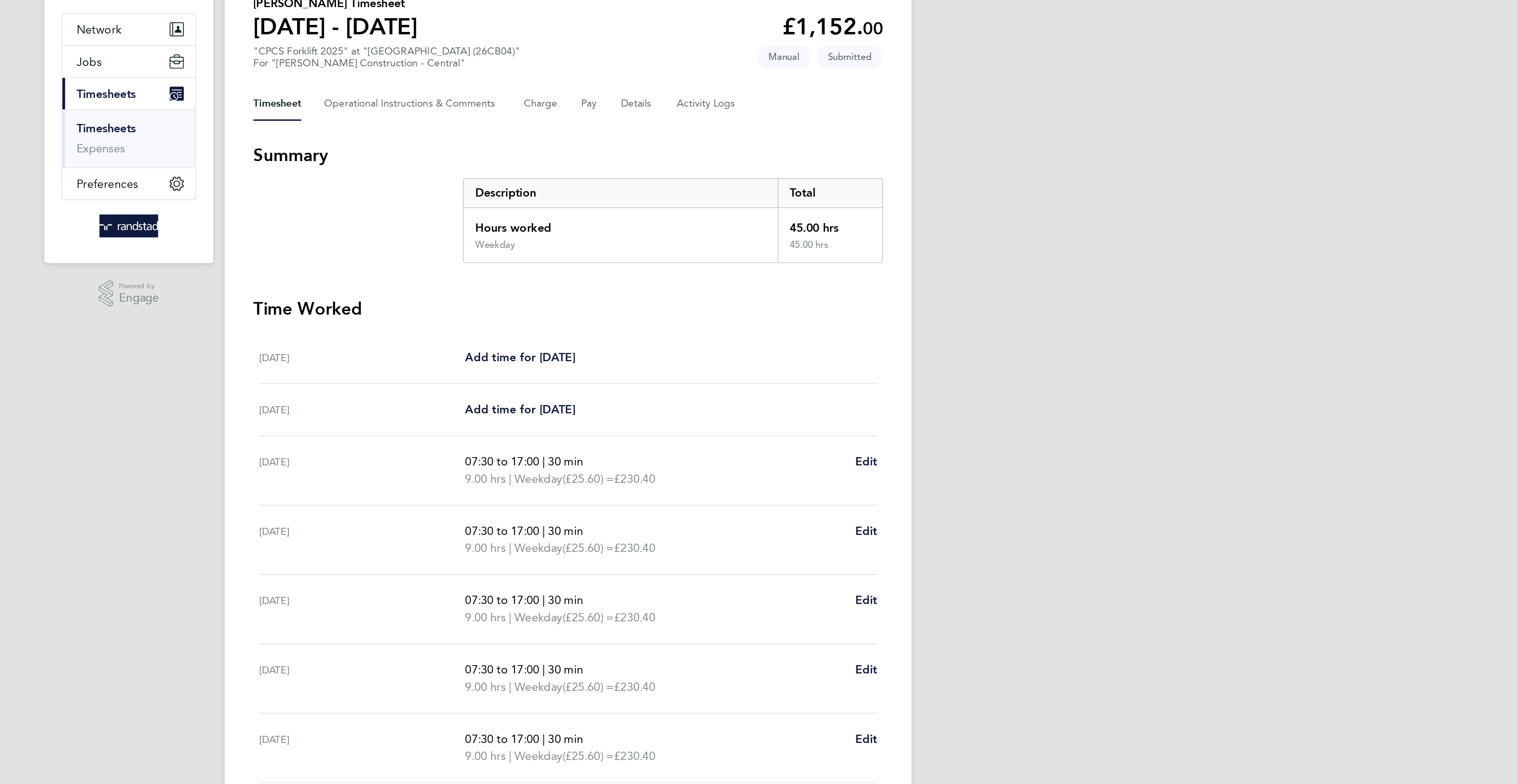
click at [782, 131] on div "Timesheet Operational Instructions & Comments Charge Pay Details Activity Logs" at bounding box center [758, 126] width 347 height 19
click at [788, 129] on button "Details" at bounding box center [797, 126] width 18 height 19
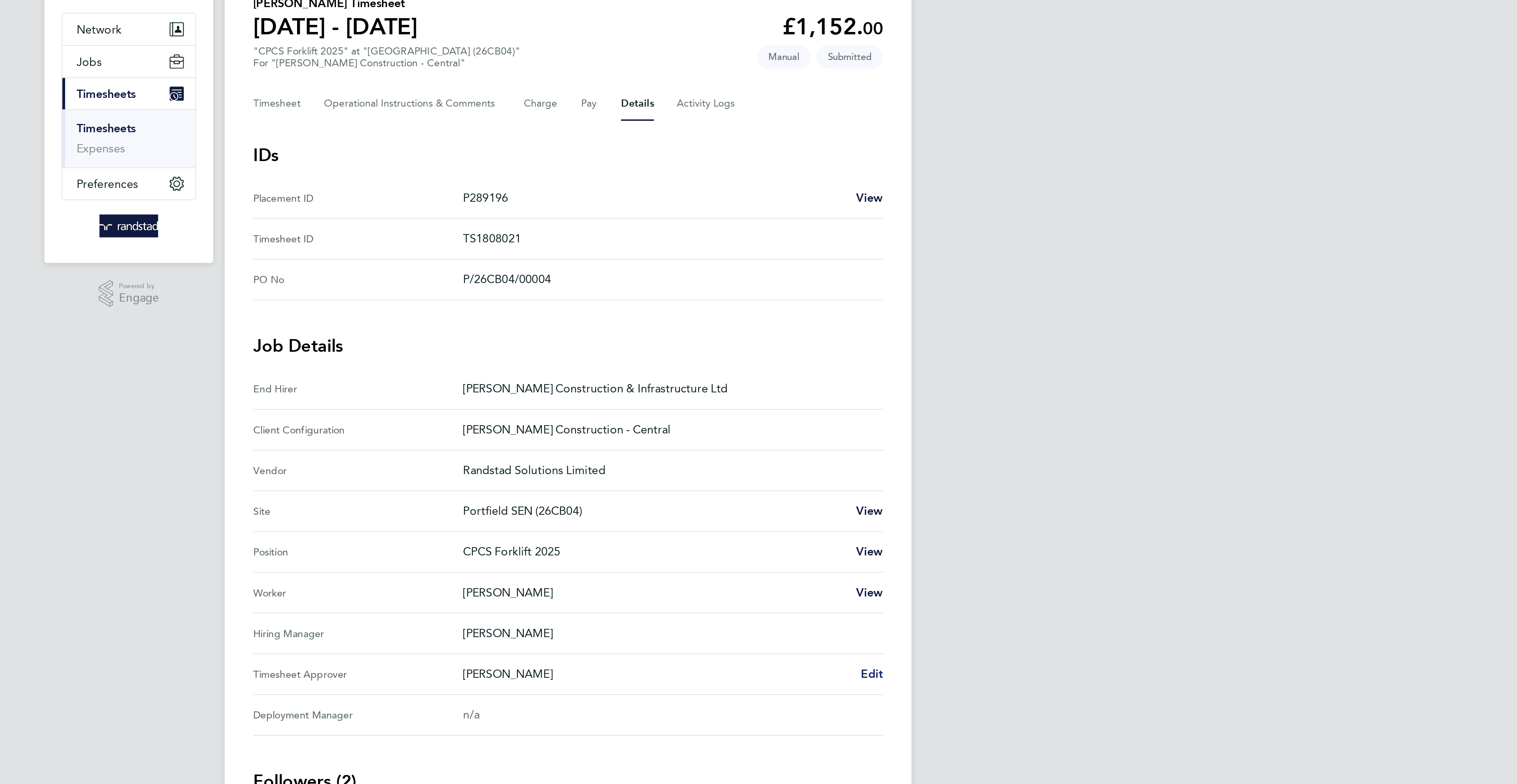
click at [923, 444] on span "Edit" at bounding box center [926, 441] width 12 height 8
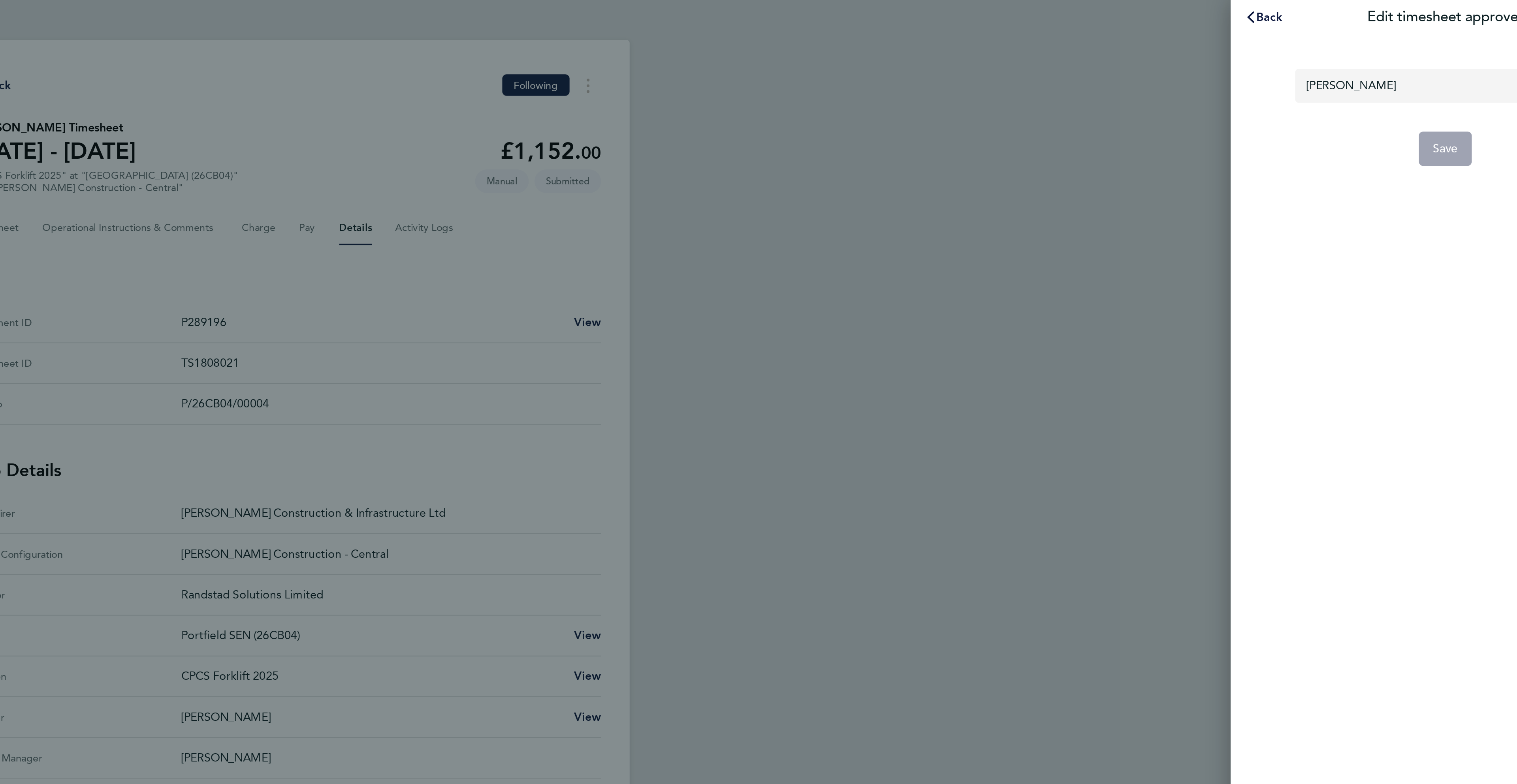
click at [1349, 45] on input "[PERSON_NAME]" at bounding box center [1399, 47] width 166 height 19
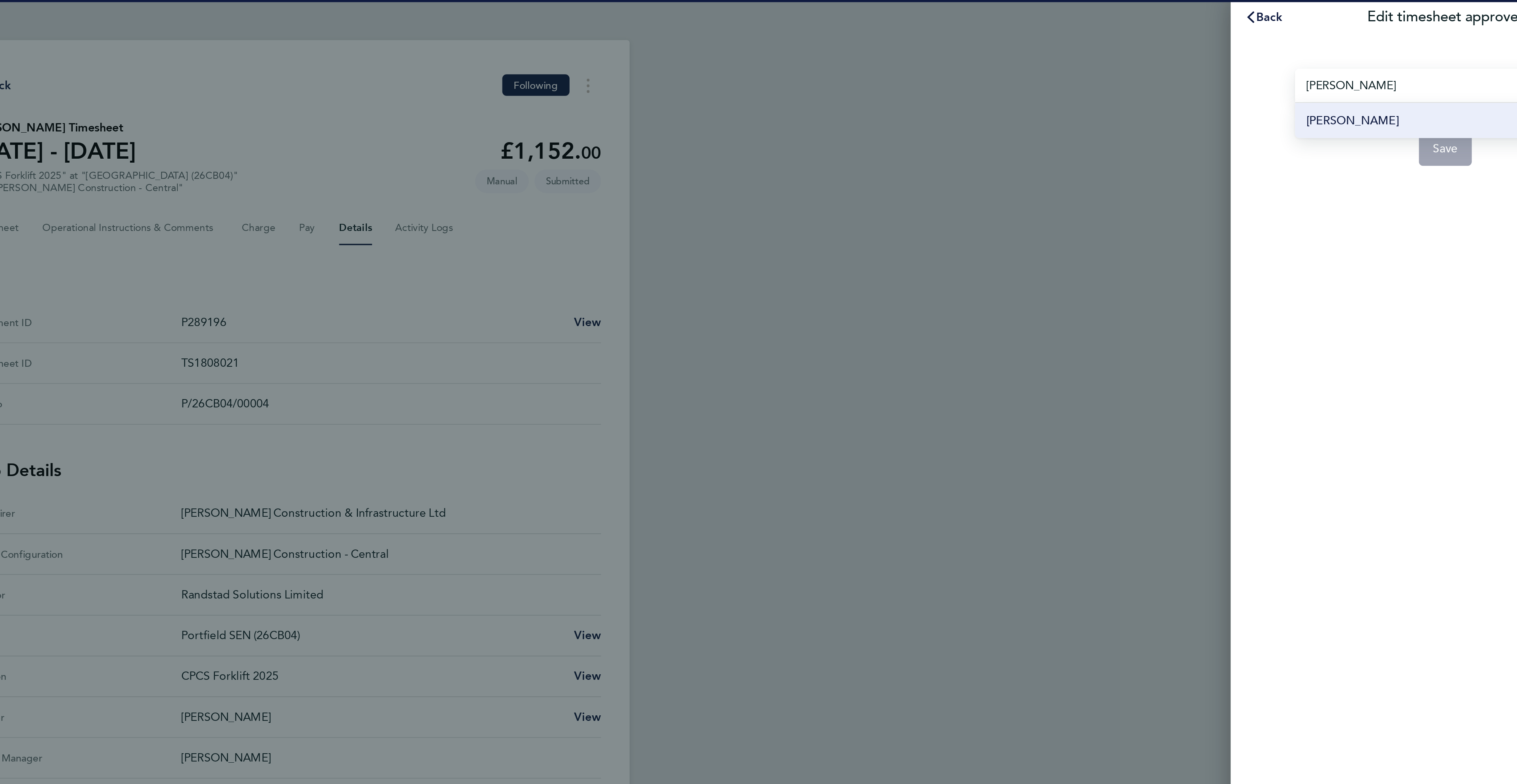
click at [1369, 59] on li "[PERSON_NAME]" at bounding box center [1399, 67] width 166 height 19
type input "[PERSON_NAME]"
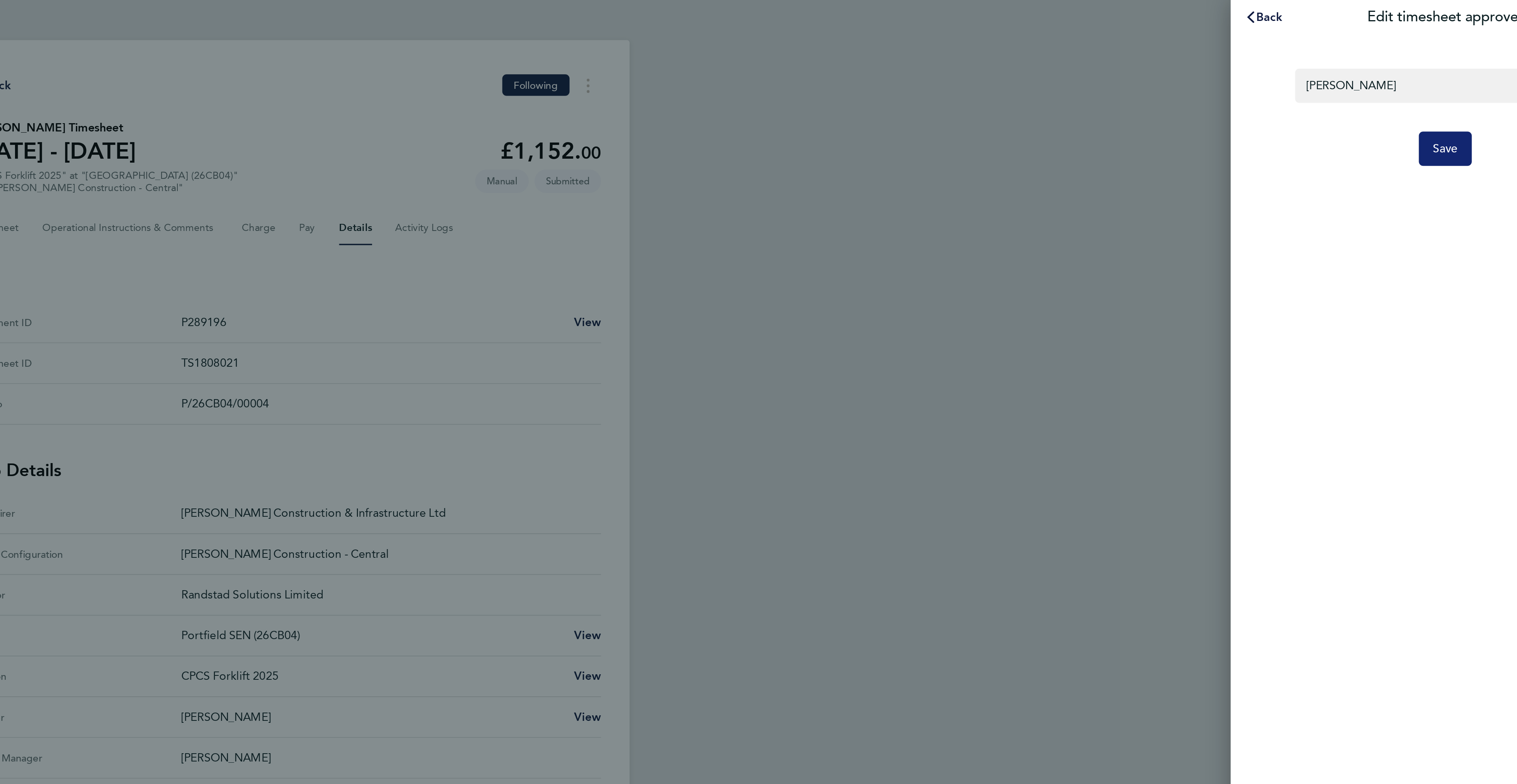
click at [1400, 81] on span "Save" at bounding box center [1398, 82] width 14 height 8
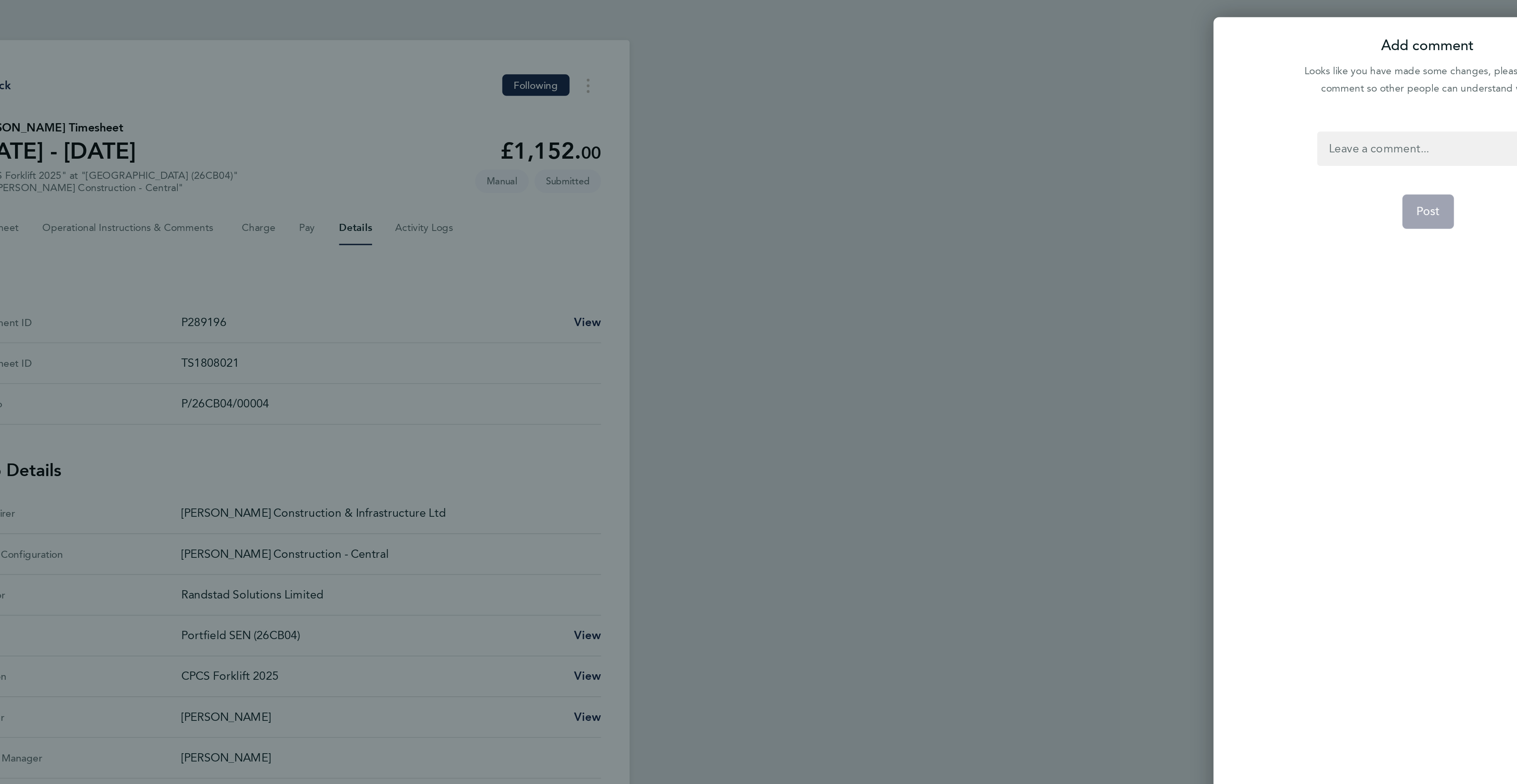
click at [1382, 77] on div at bounding box center [1389, 82] width 122 height 19
drag, startPoint x: 1388, startPoint y: 124, endPoint x: 1388, endPoint y: 119, distance: 5.0
click at [1388, 119] on button "Post" at bounding box center [1389, 117] width 29 height 19
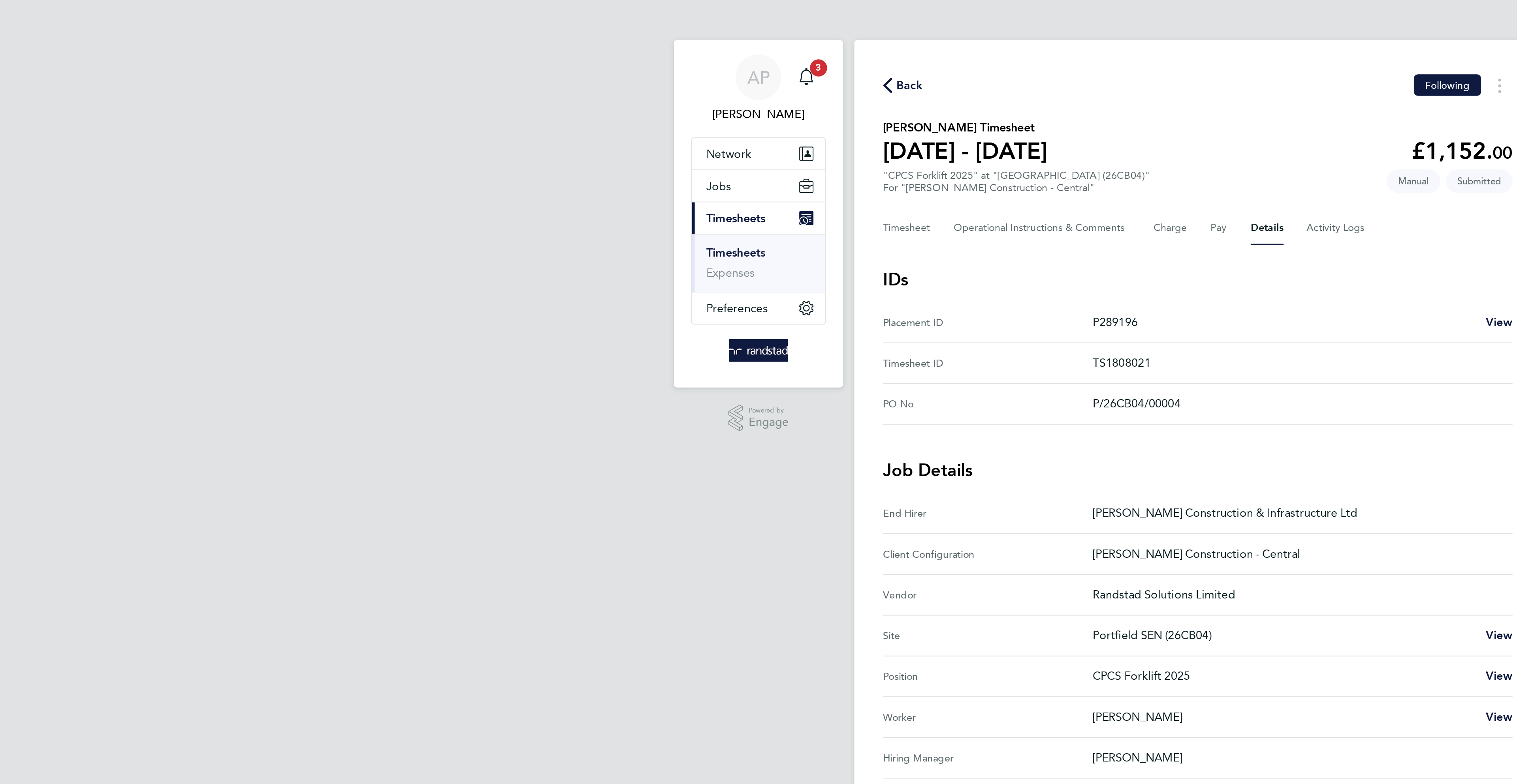
click at [601, 42] on button "Back" at bounding box center [596, 47] width 22 height 10
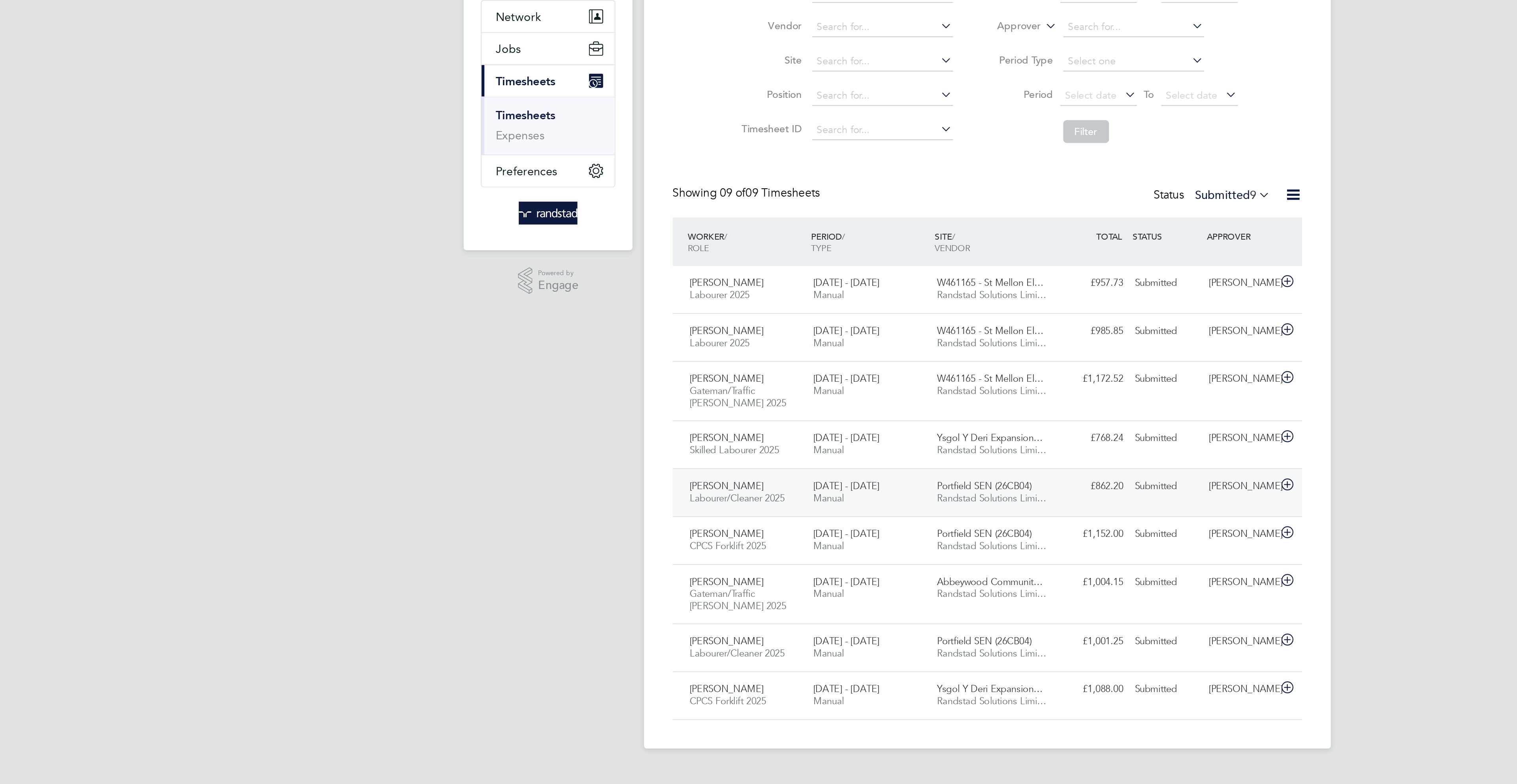
click at [856, 343] on div "Submitted" at bounding box center [857, 344] width 41 height 13
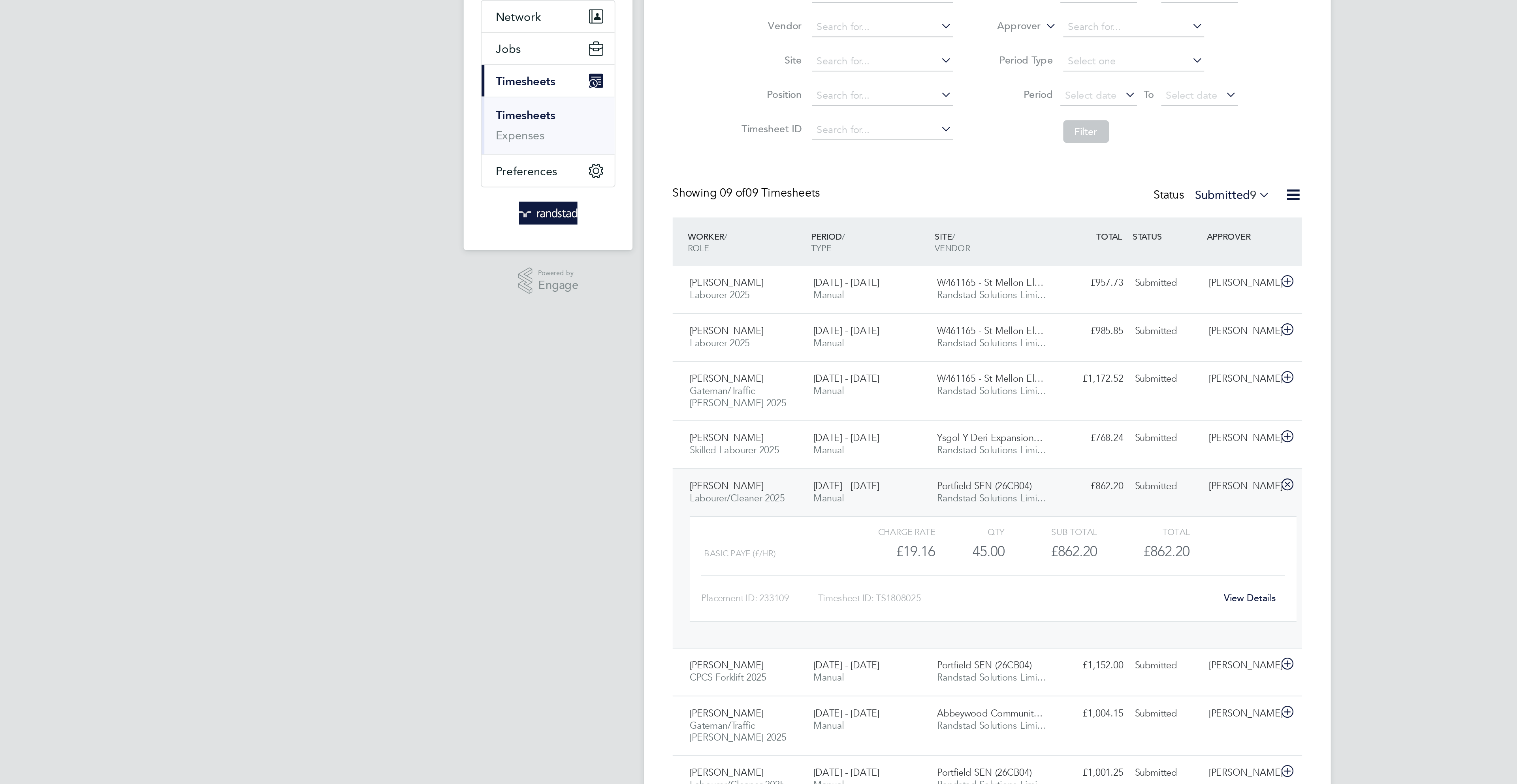
click at [893, 410] on link "View Details" at bounding box center [903, 406] width 29 height 6
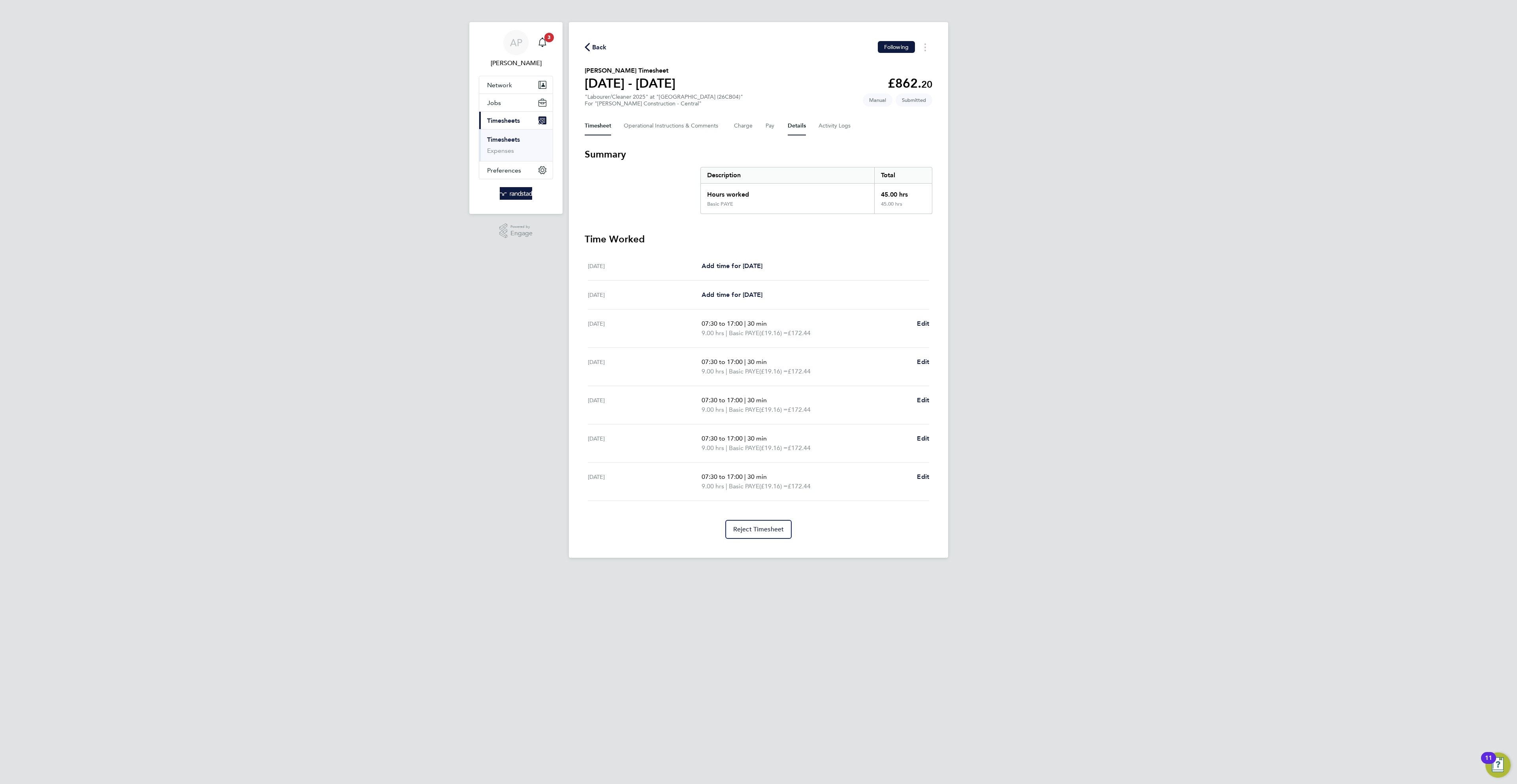
click at [801, 127] on button "Details" at bounding box center [797, 126] width 18 height 19
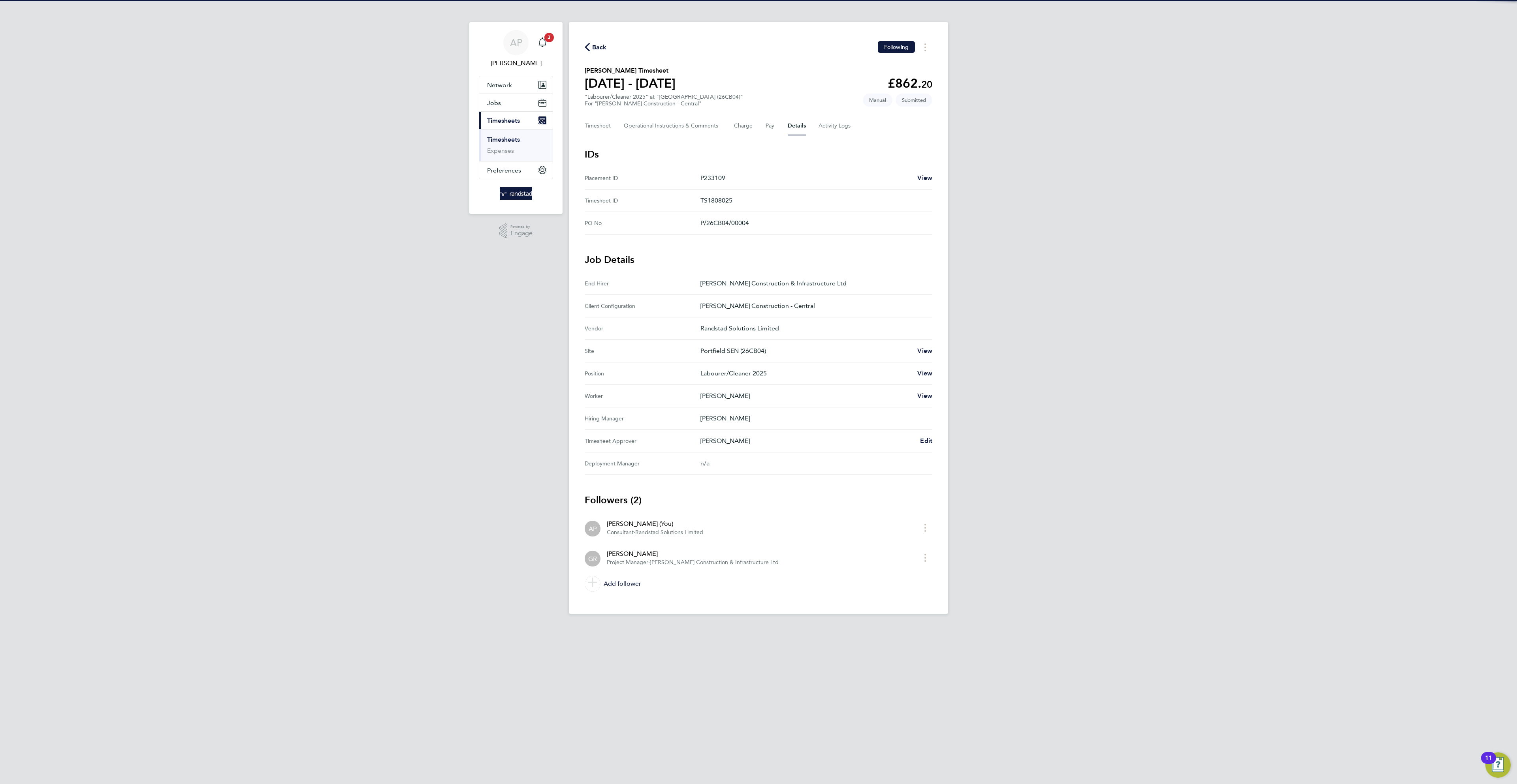
click at [916, 446] on div "Gareth Rees Edit" at bounding box center [816, 441] width 232 height 9
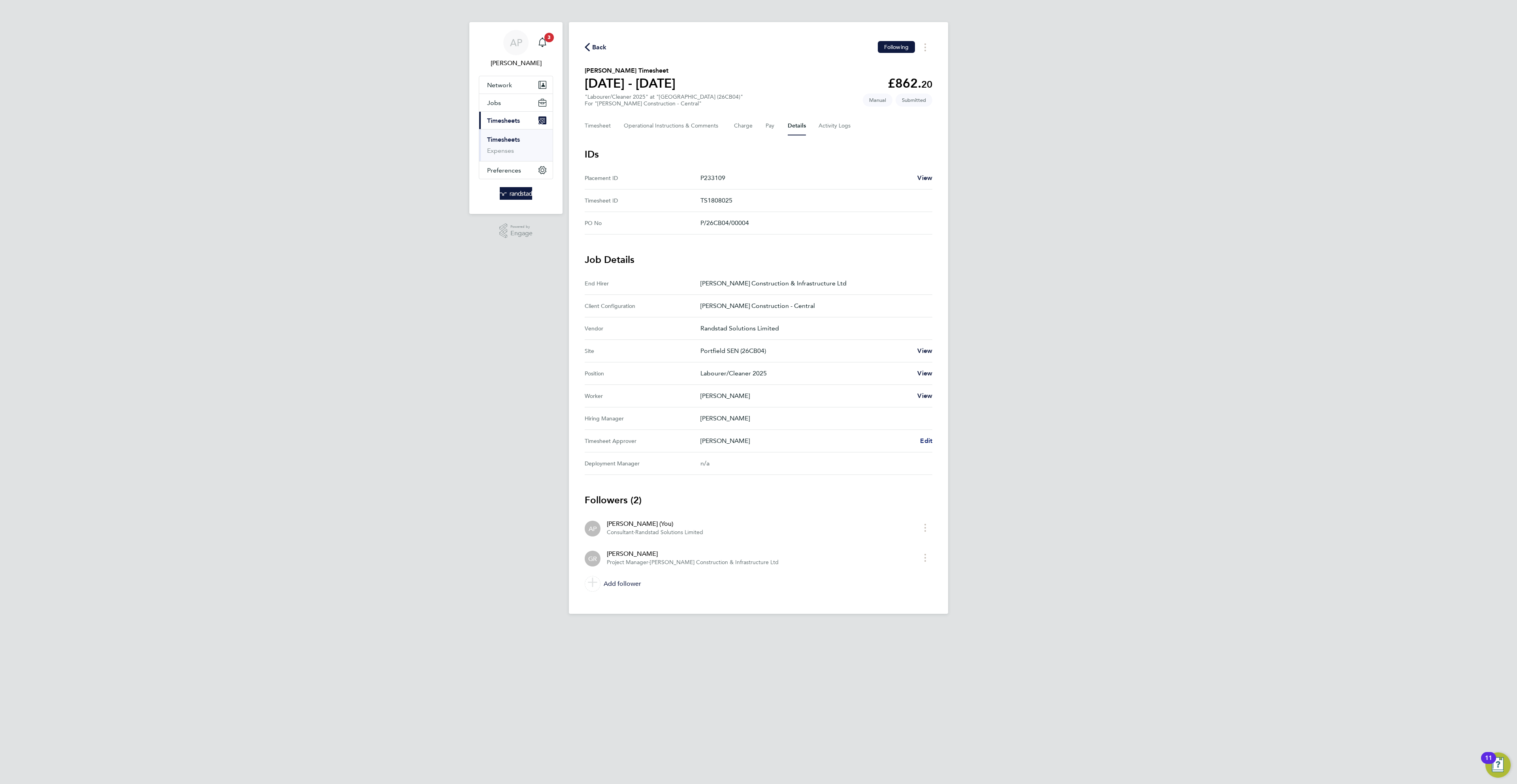
click at [930, 444] on span "Edit" at bounding box center [926, 441] width 12 height 8
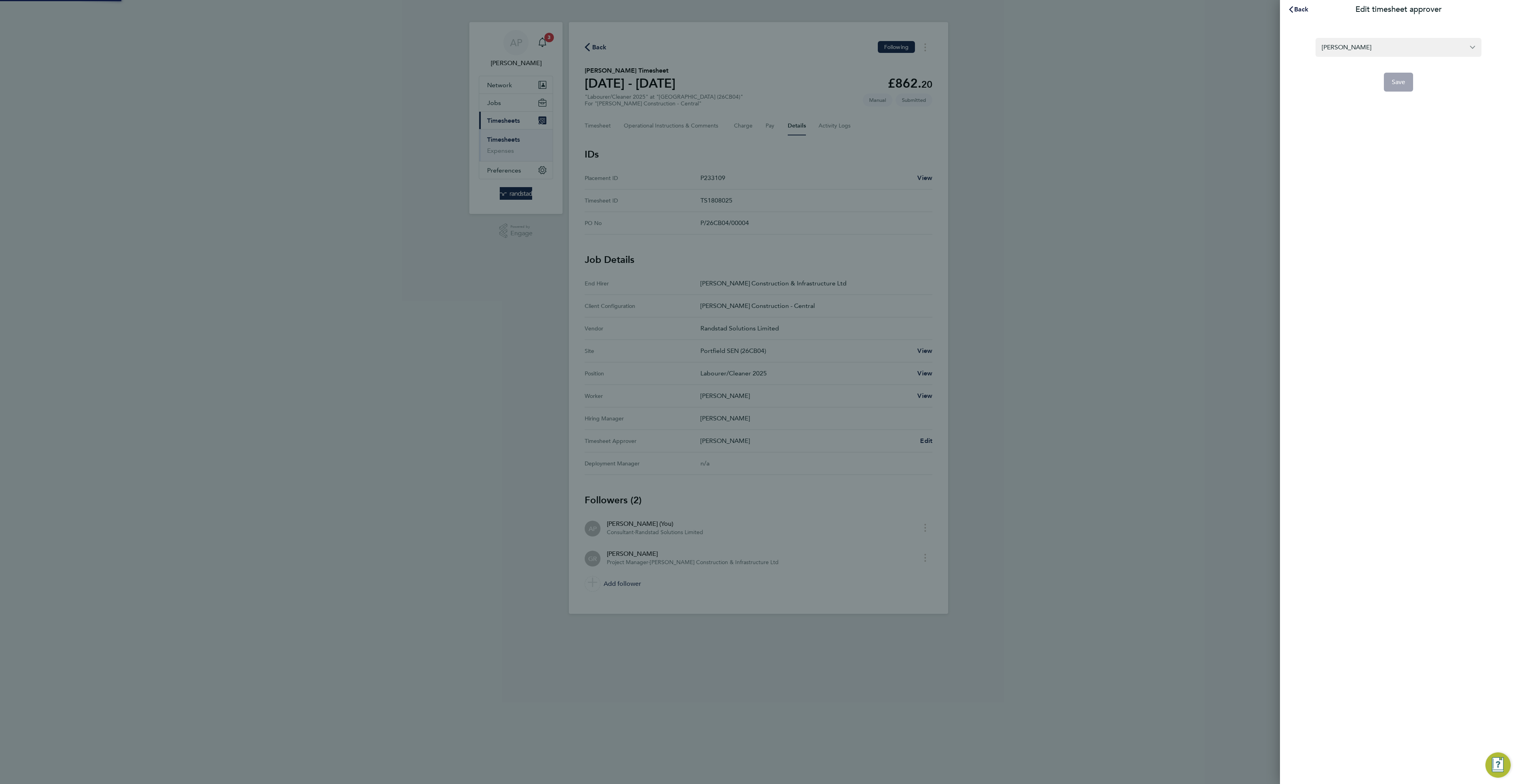
click at [1393, 29] on section "Gareth Rees Save" at bounding box center [1398, 59] width 193 height 63
click at [1392, 50] on input "Gareth Rees" at bounding box center [1399, 47] width 166 height 19
click at [1388, 50] on input "Gareth Rees" at bounding box center [1399, 47] width 166 height 19
drag, startPoint x: 1395, startPoint y: 44, endPoint x: 1157, endPoint y: 44, distance: 238.0
click at [1158, 45] on div "Back Edit timesheet approver Gareth Reesmark jenkin No results found Save" at bounding box center [758, 392] width 1517 height 784
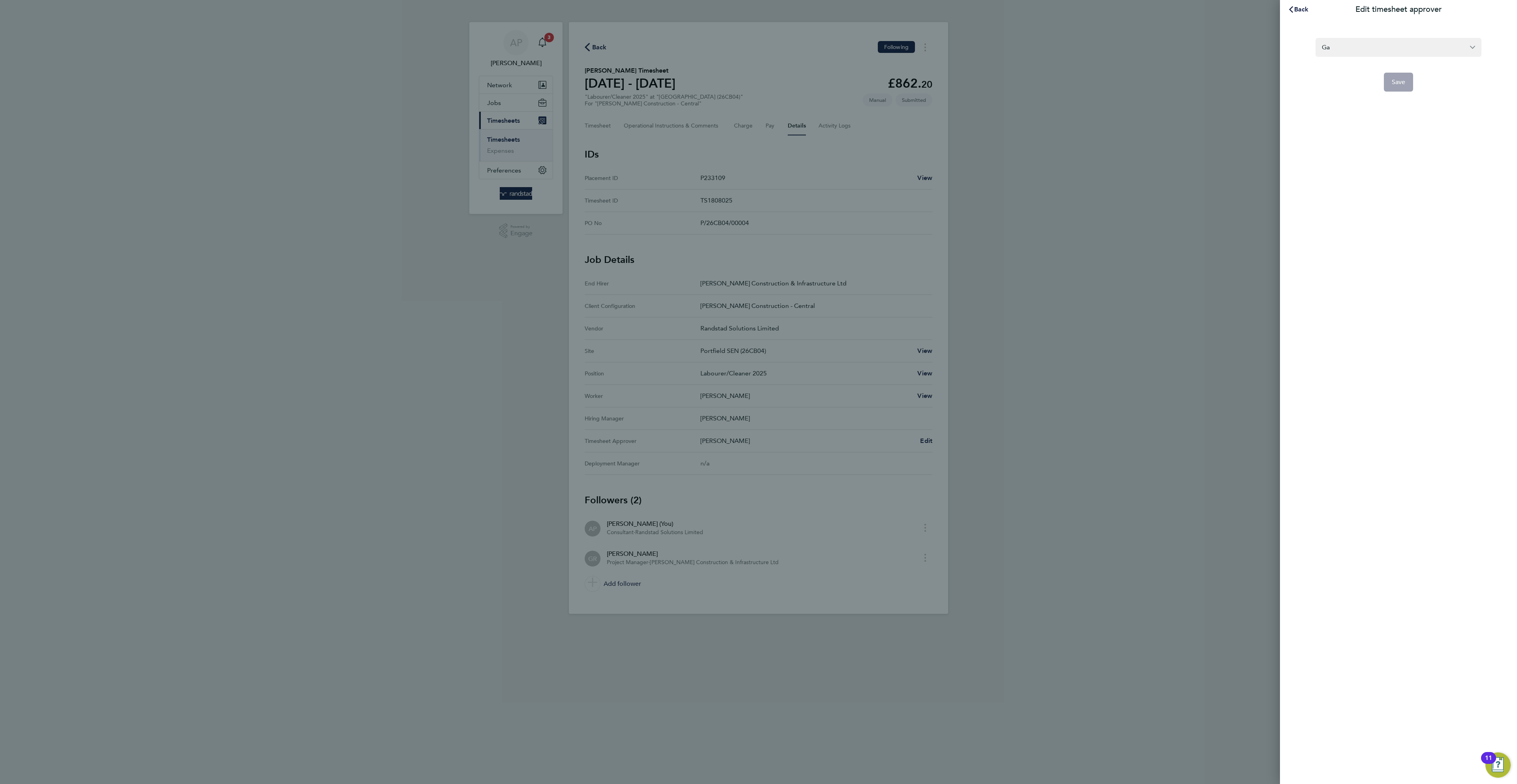
type input "G"
type input "mark jen"
click at [1369, 50] on input "mark jen" at bounding box center [1399, 47] width 166 height 19
click at [1476, 46] on input "mark jen" at bounding box center [1399, 47] width 166 height 19
click at [1299, 7] on span "Back" at bounding box center [1301, 9] width 15 height 8
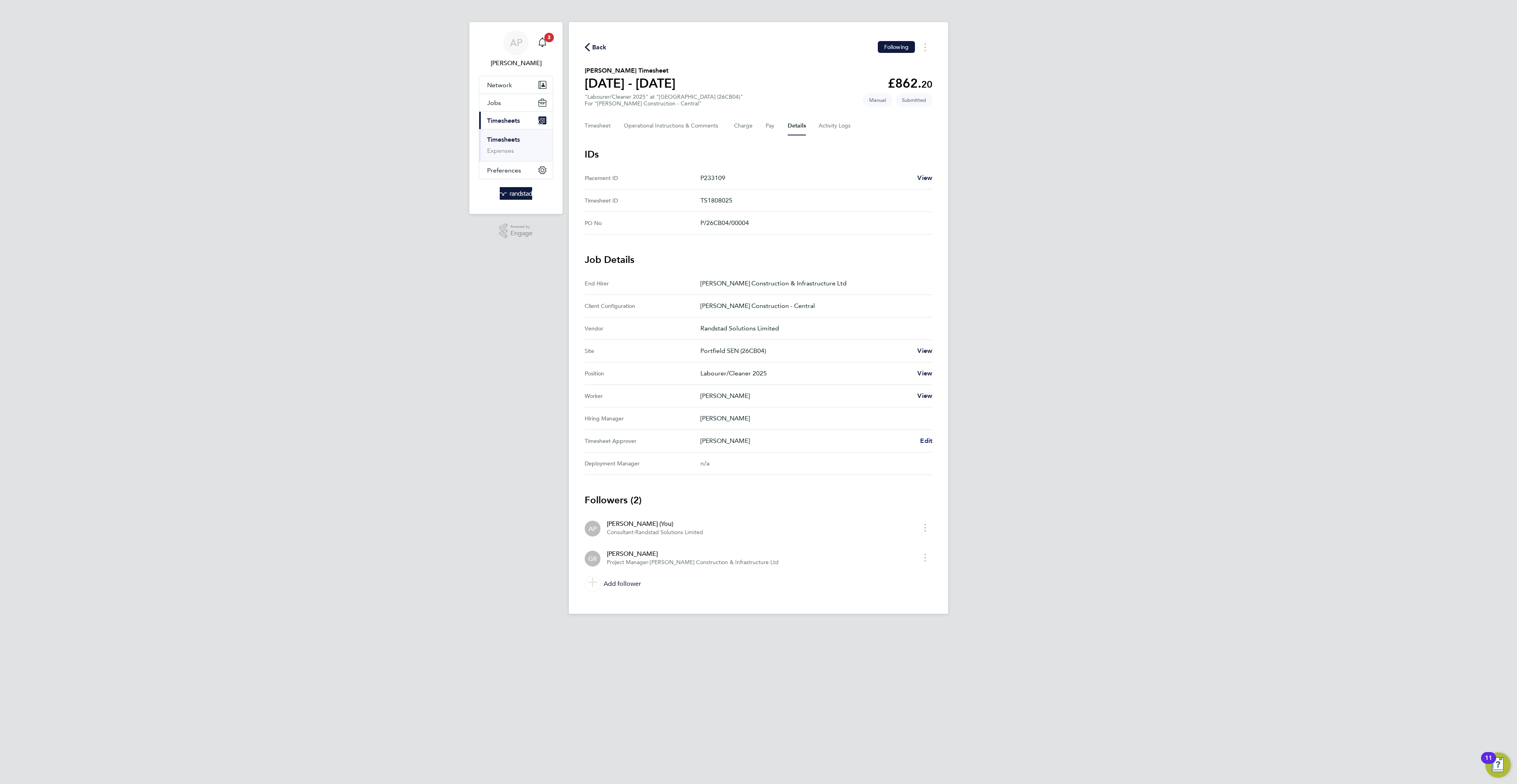
click at [926, 444] on span "Edit" at bounding box center [926, 441] width 12 height 8
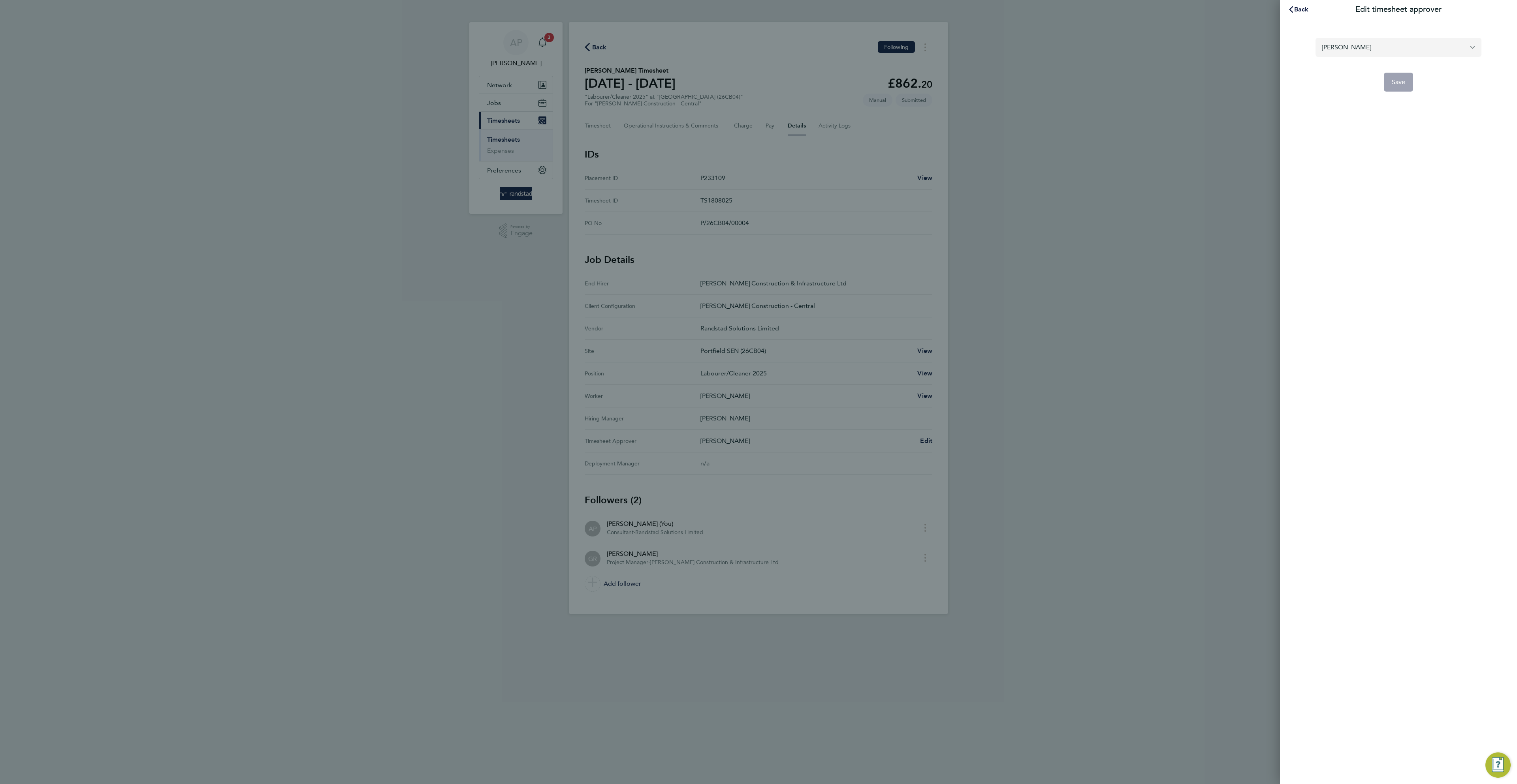
click at [1384, 44] on input "Gareth Rees" at bounding box center [1399, 47] width 166 height 19
click at [1376, 71] on li "Mark Jenkins" at bounding box center [1399, 67] width 166 height 19
type input "Mark Jenkins"
click at [1401, 91] on button "Save" at bounding box center [1399, 82] width 29 height 19
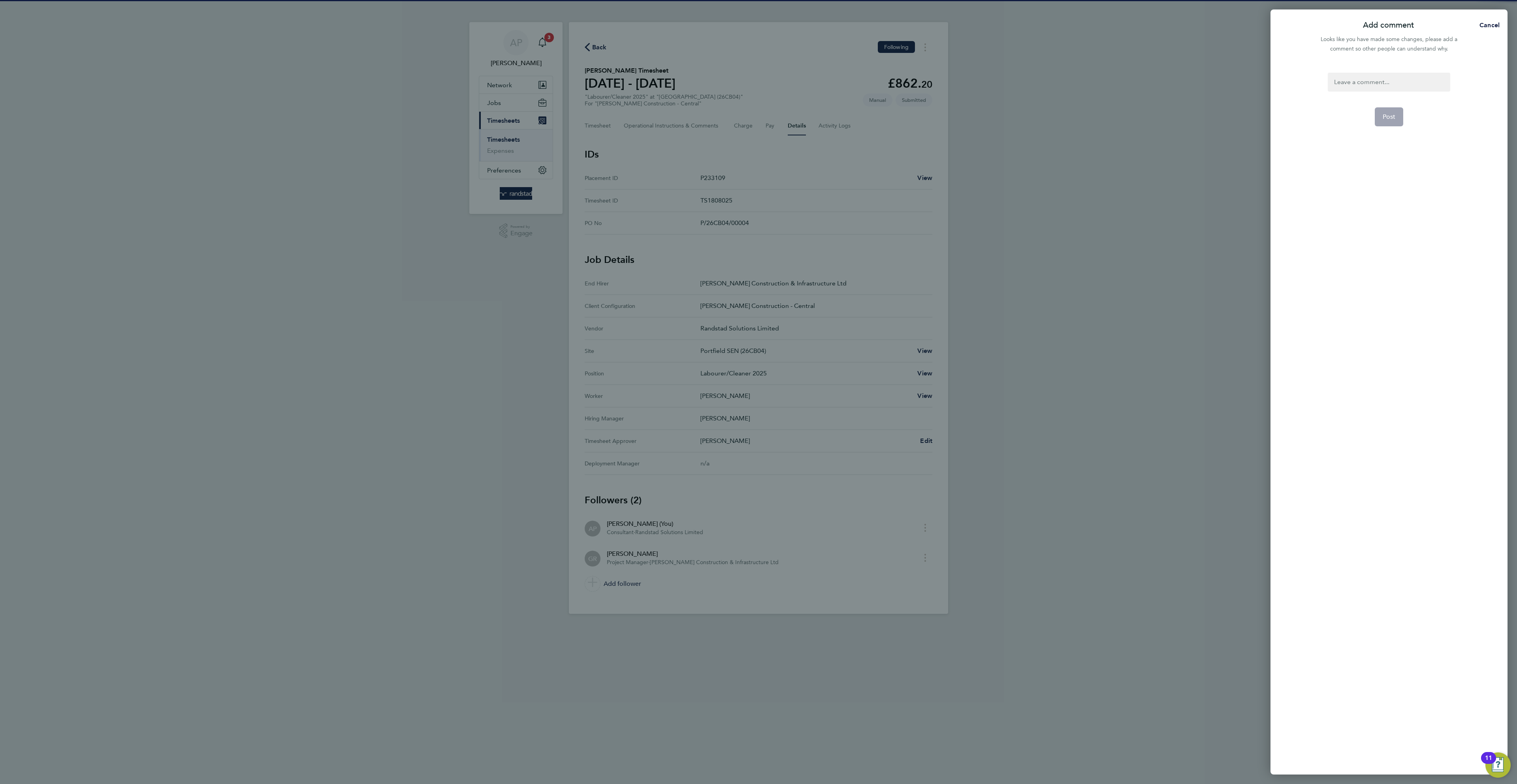
click at [1413, 77] on div at bounding box center [1389, 82] width 122 height 19
click at [1410, 81] on div at bounding box center [1389, 82] width 122 height 19
click at [1396, 117] on button "Post" at bounding box center [1389, 117] width 29 height 19
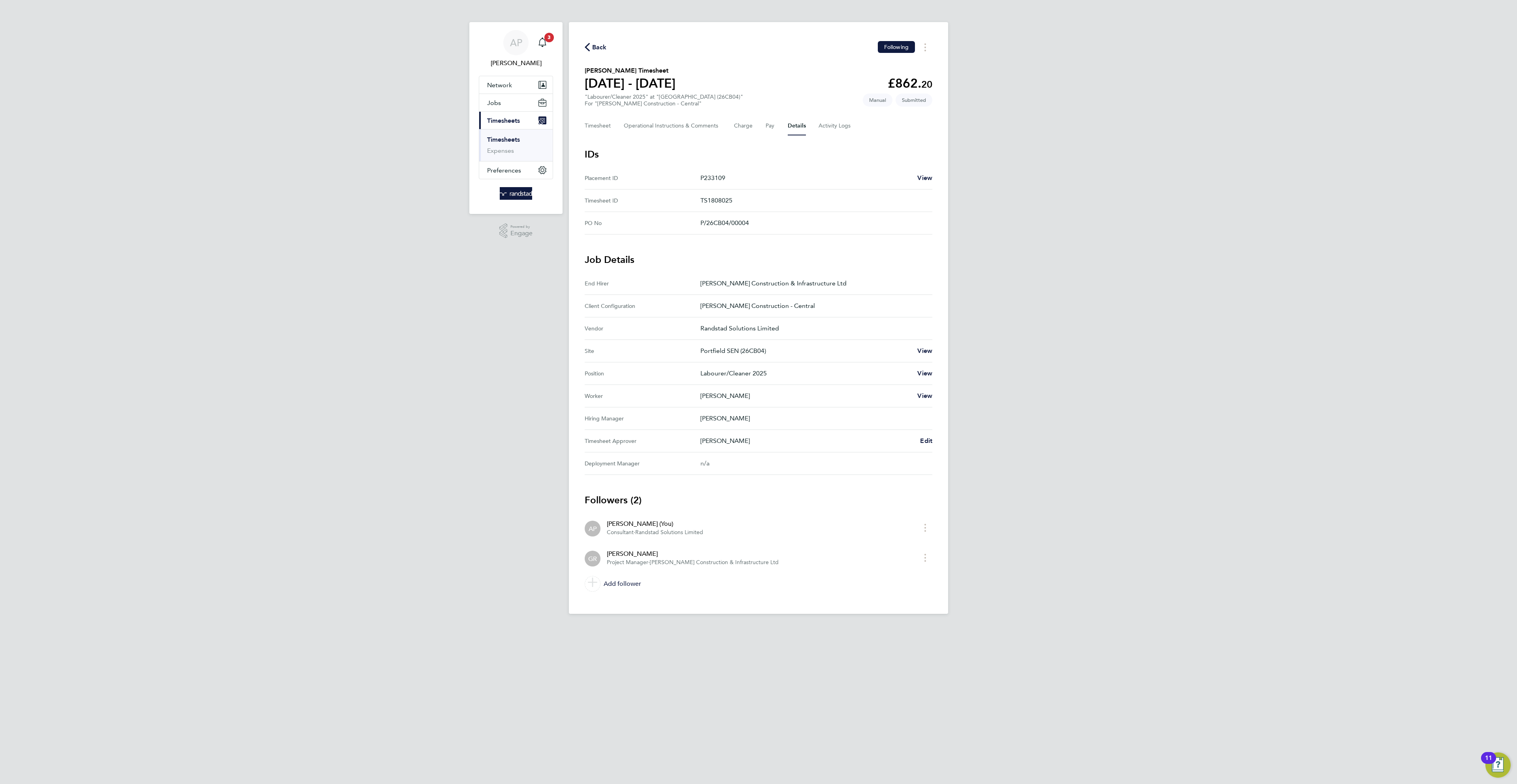
click at [595, 46] on span "Back" at bounding box center [599, 47] width 15 height 9
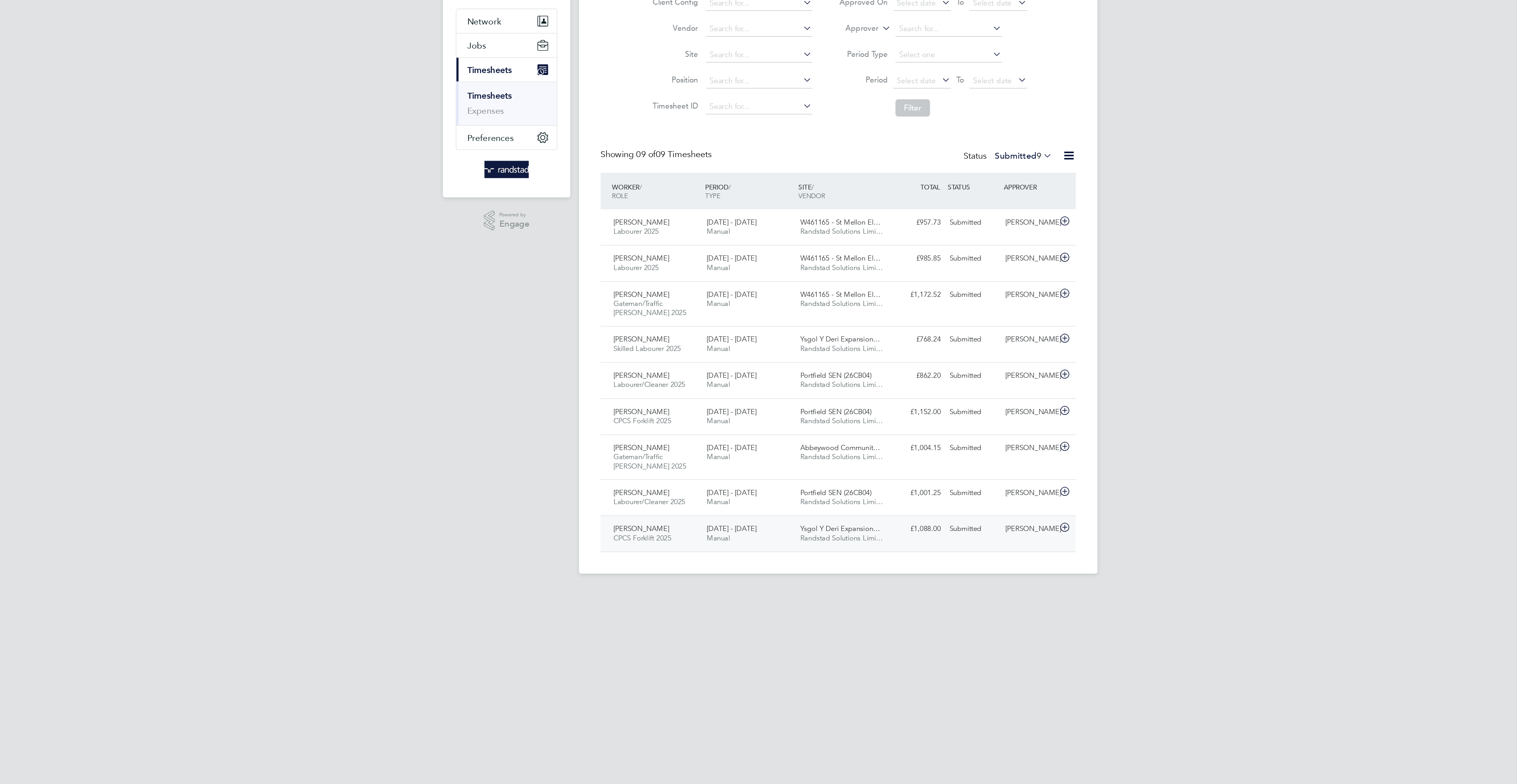
click at [848, 463] on div "Submitted" at bounding box center [857, 457] width 41 height 13
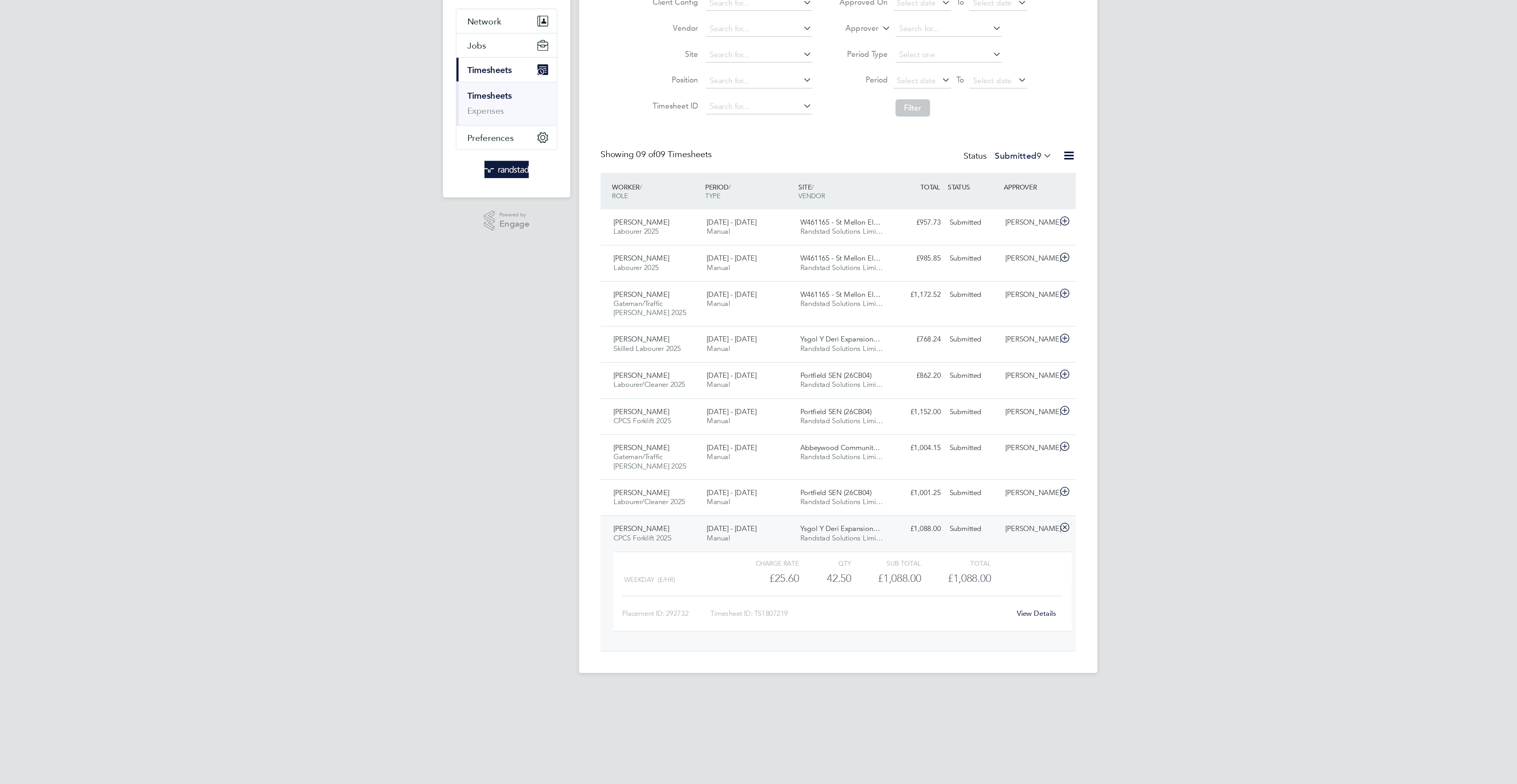
click at [897, 521] on link "View Details" at bounding box center [903, 518] width 29 height 6
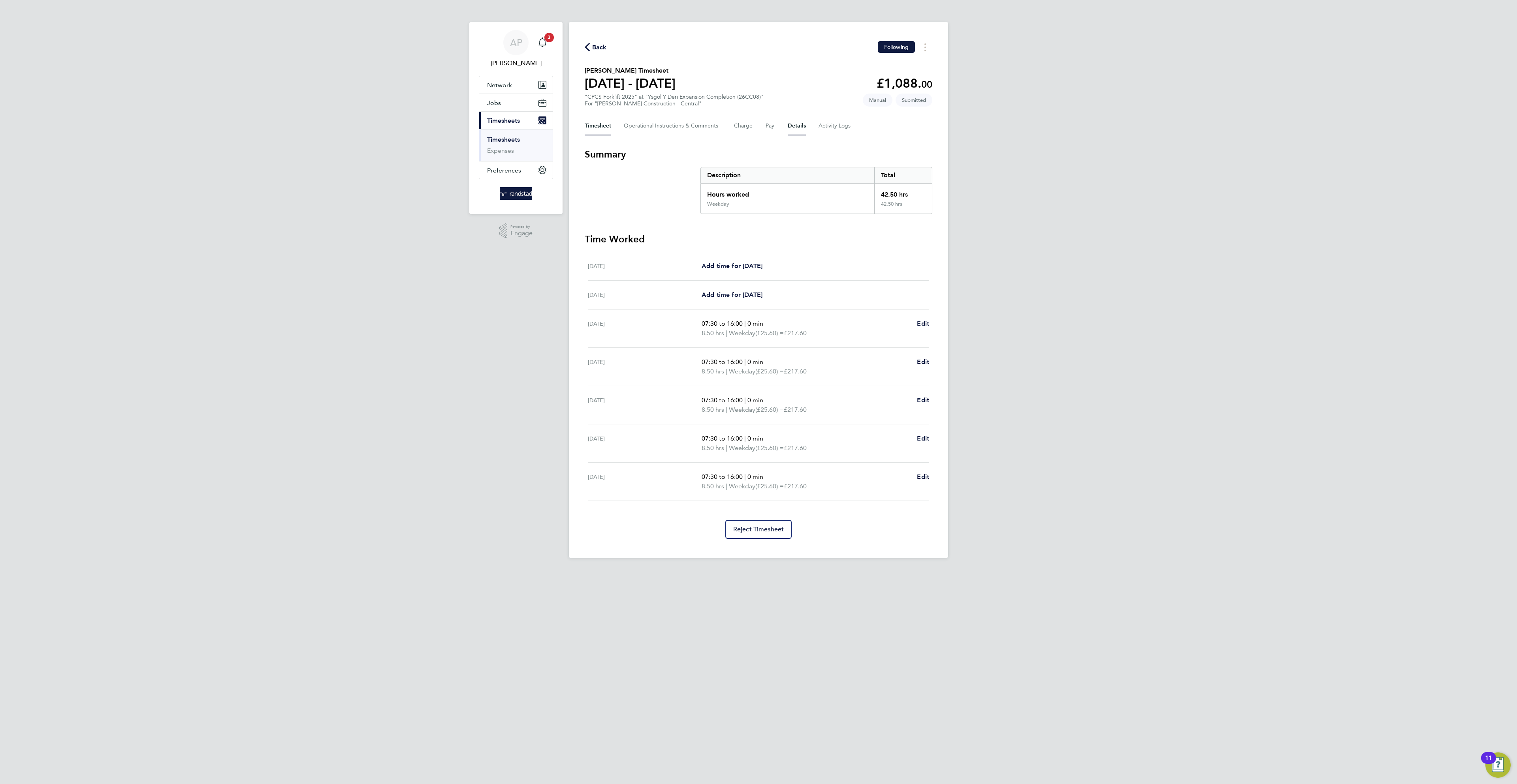
click at [794, 125] on button "Details" at bounding box center [797, 126] width 18 height 19
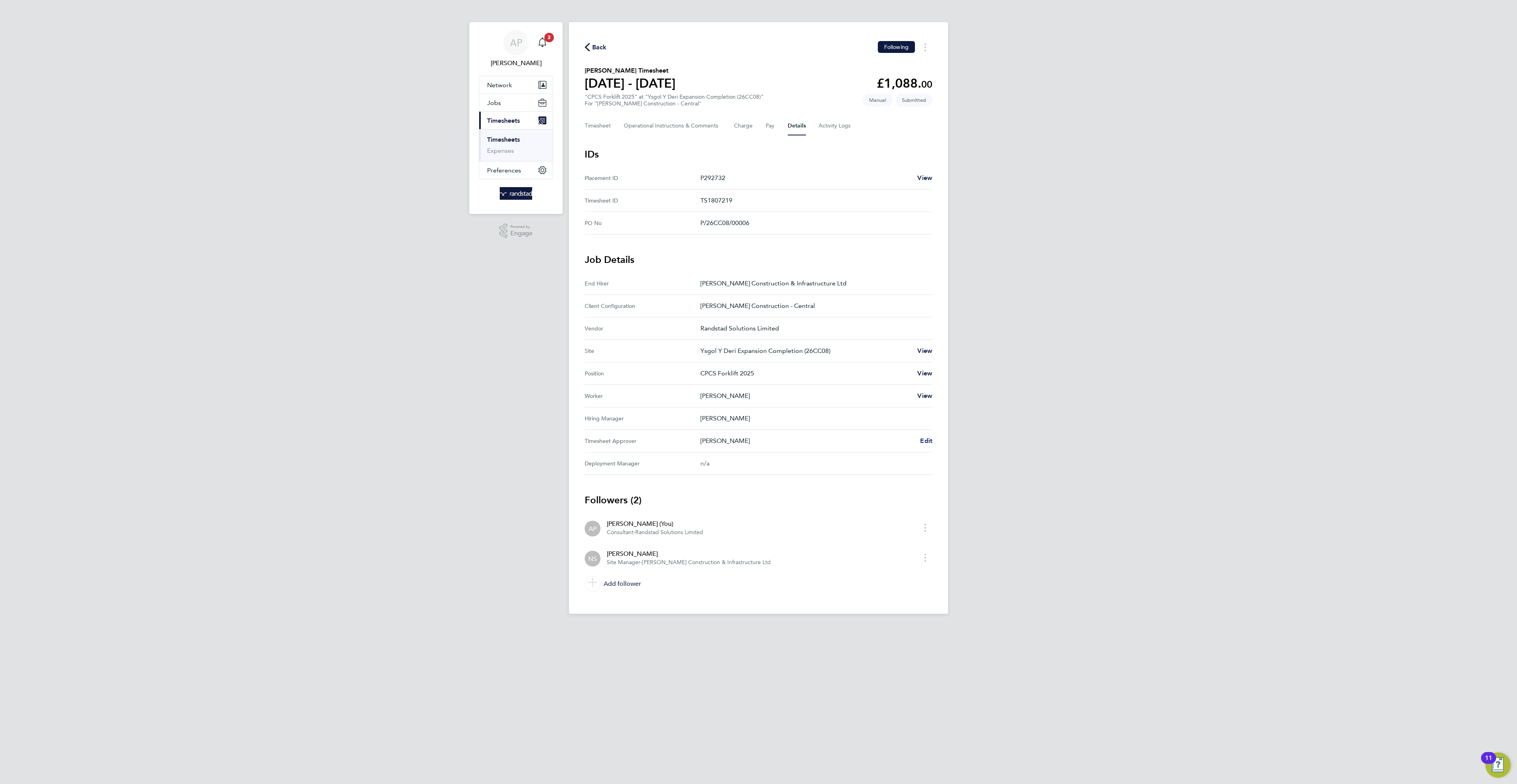
click at [926, 444] on span "Edit" at bounding box center [926, 441] width 12 height 8
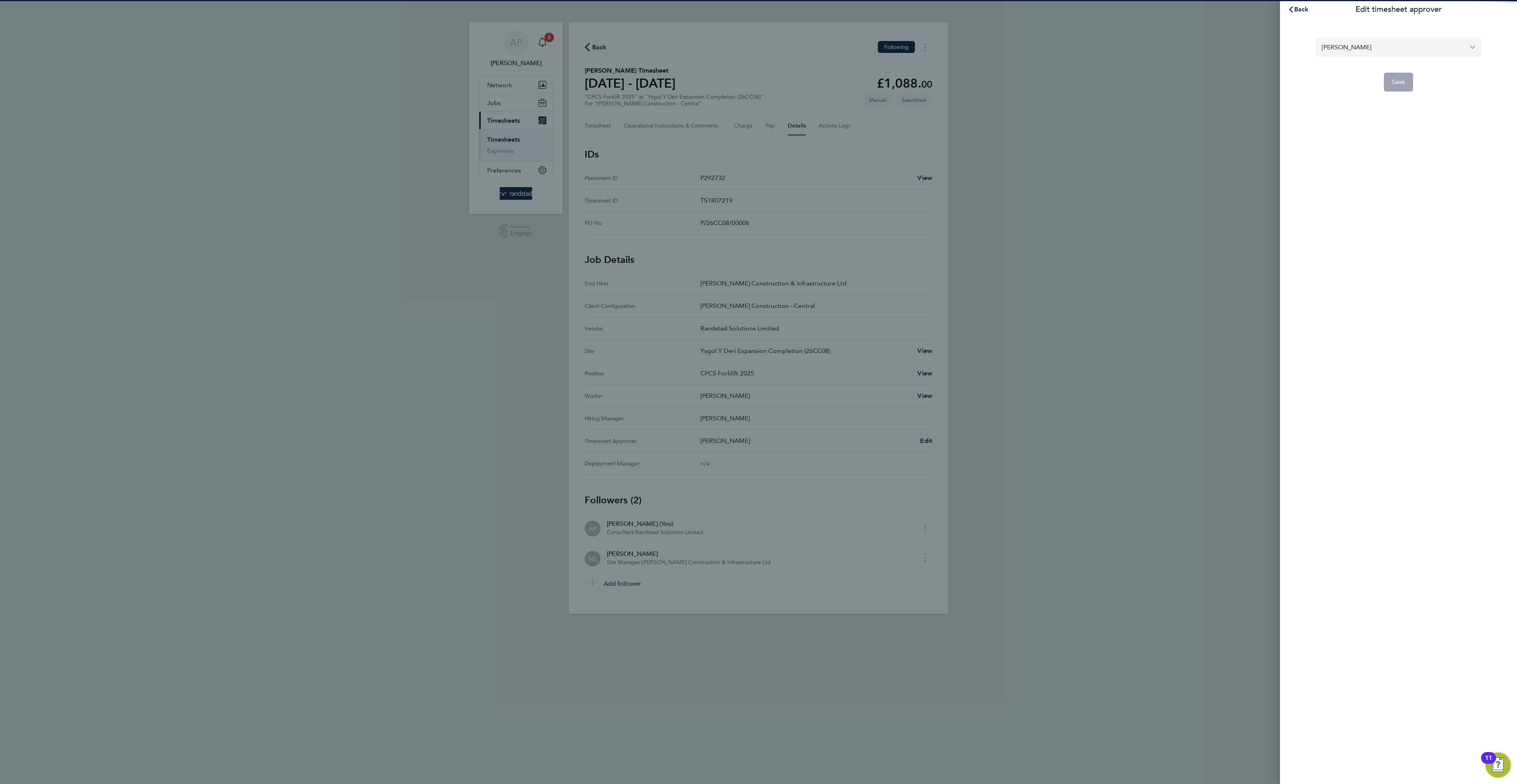
click at [1356, 39] on input "[PERSON_NAME]" at bounding box center [1399, 47] width 166 height 19
type input "a"
click at [1328, 49] on input "andrew Evans" at bounding box center [1399, 47] width 166 height 19
type input "Andrew Evans"
click at [1301, 8] on span "Back" at bounding box center [1301, 9] width 15 height 8
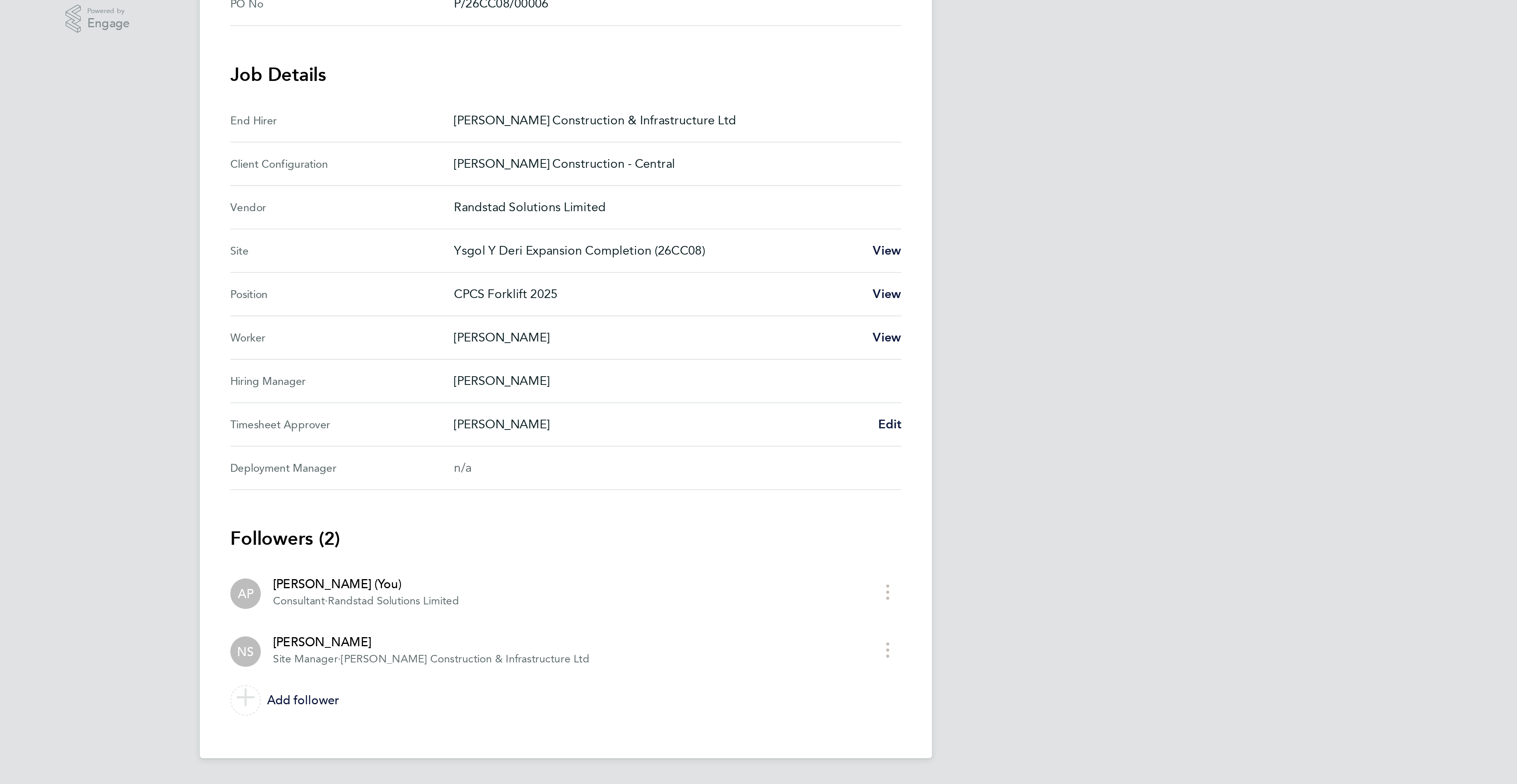
click at [933, 445] on div "Back Following Mark Morgan's Timesheet 16 - 22 Aug 2025 £1,088. 00 "CPCS Forkli…" at bounding box center [758, 318] width 379 height 592
click at [927, 444] on span "Edit" at bounding box center [926, 441] width 12 height 8
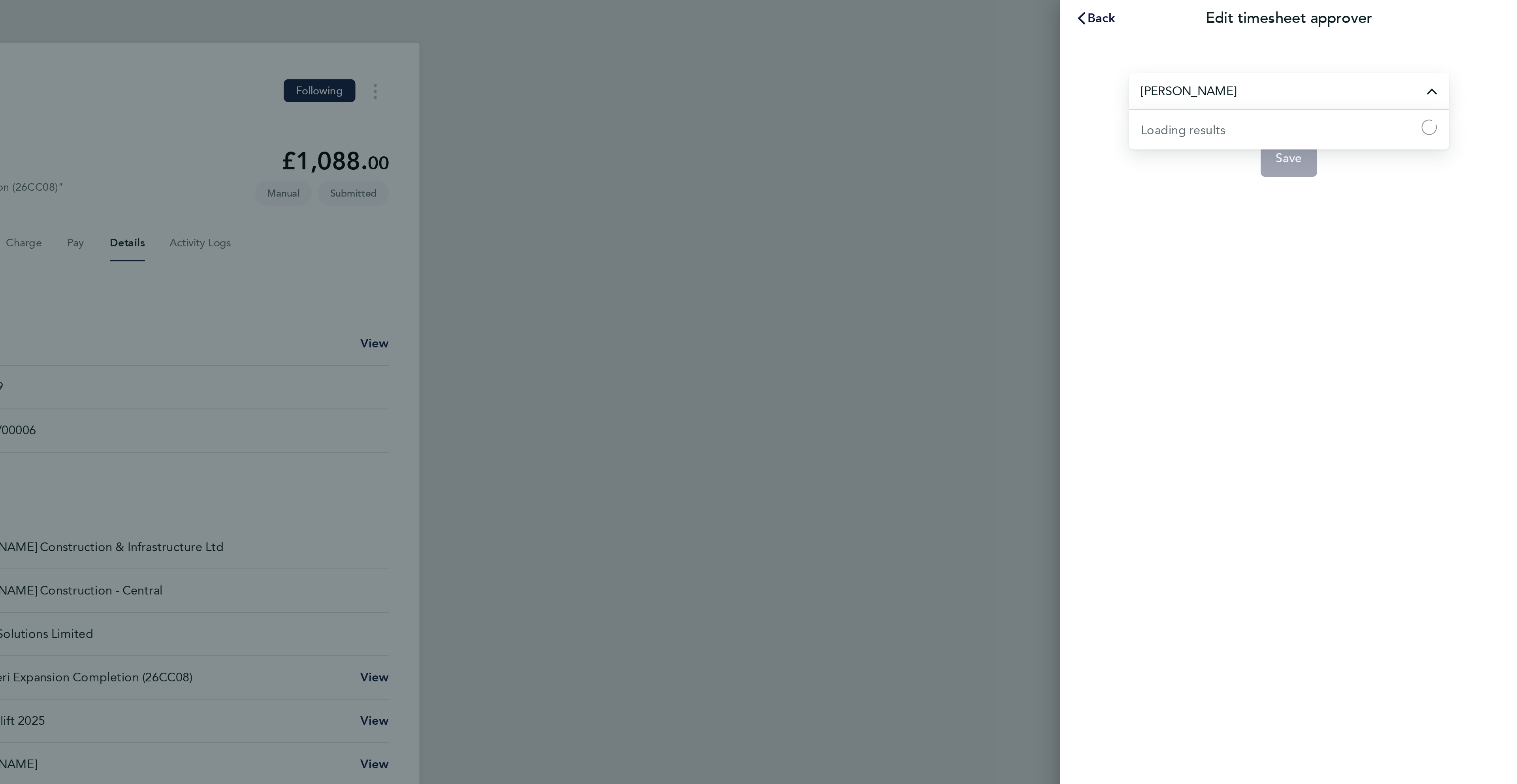
click at [1337, 48] on input "[PERSON_NAME]" at bounding box center [1399, 47] width 166 height 19
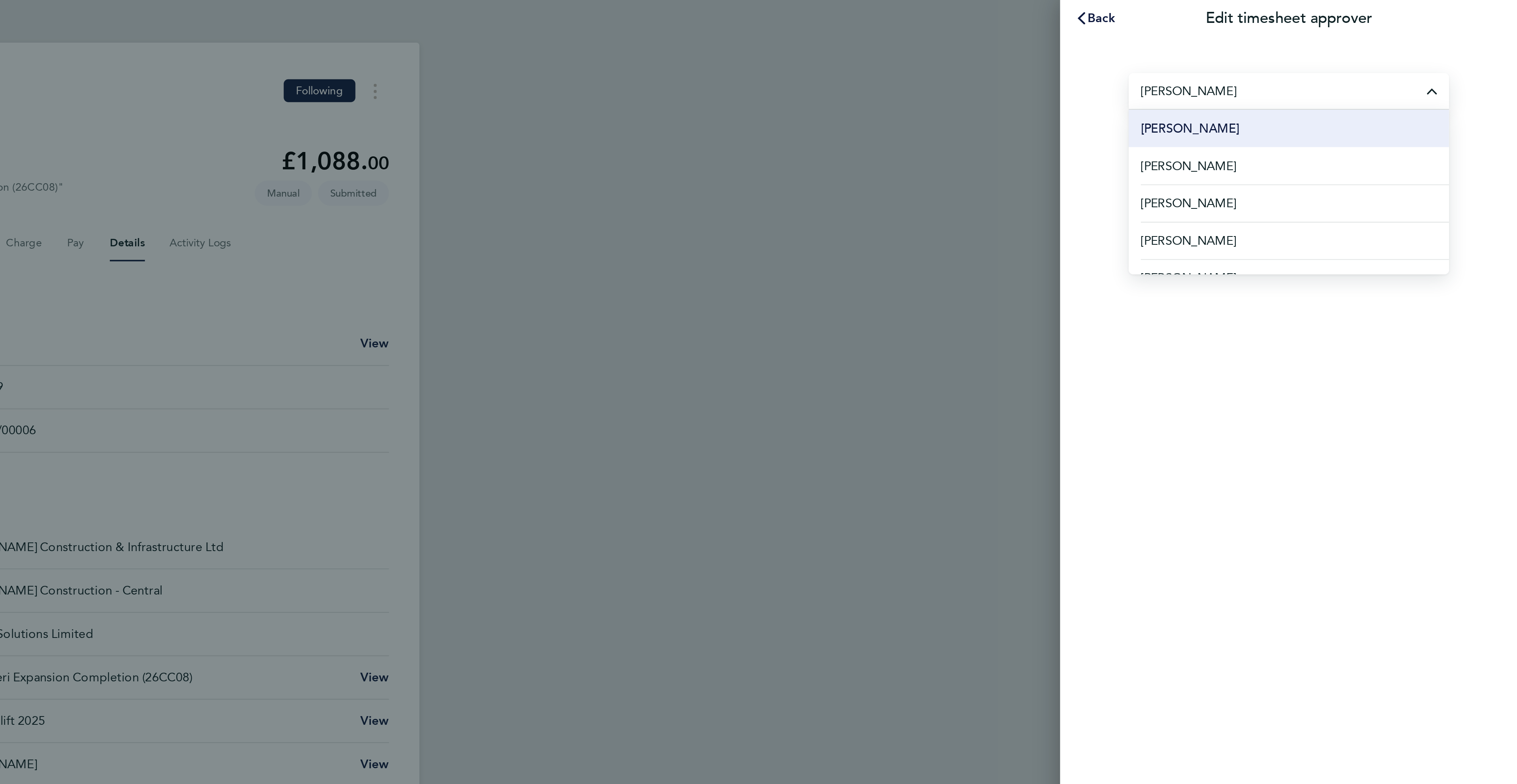
scroll to position [290, 0]
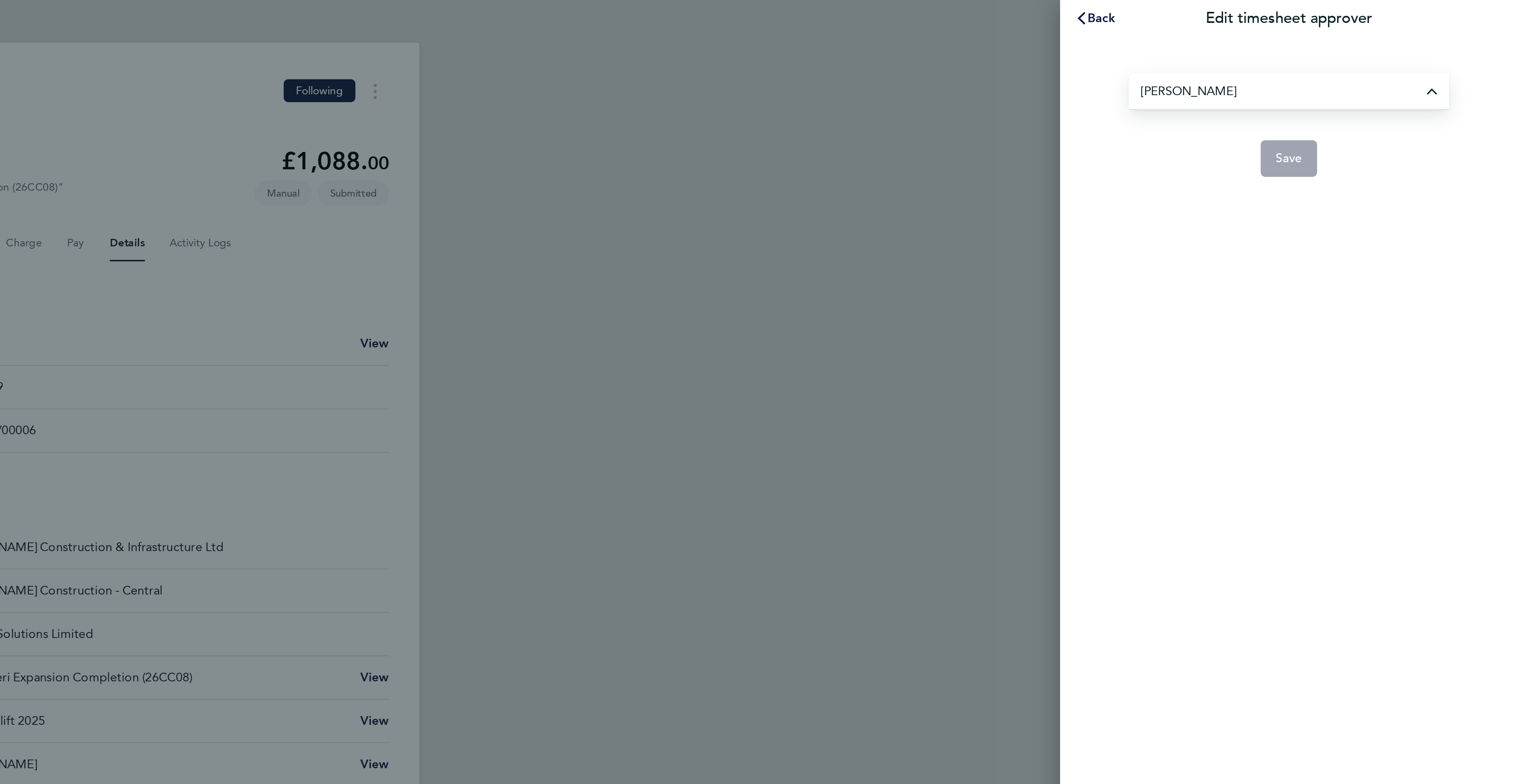
type input "[PERSON_NAME] [PERSON_NAME]"
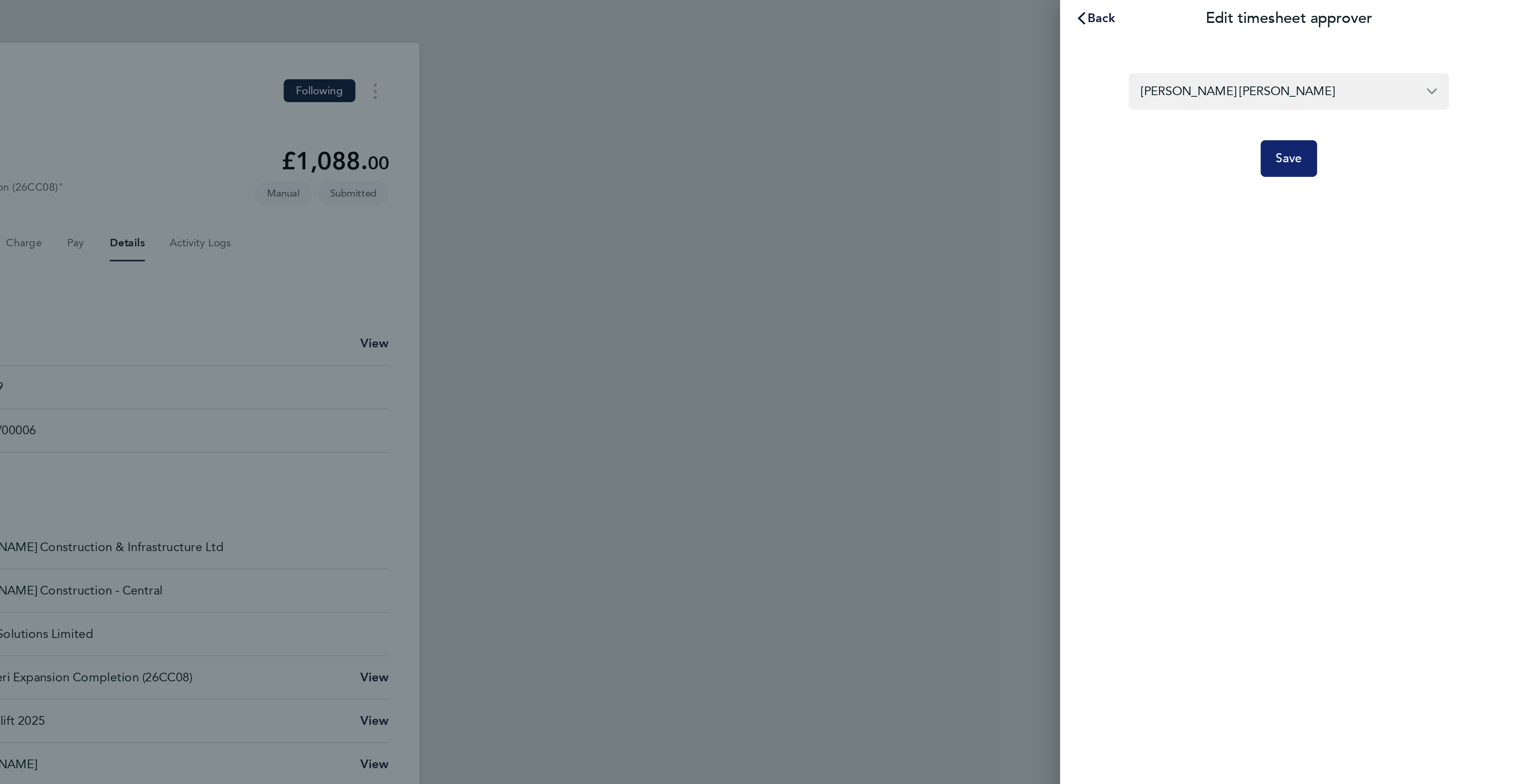
click at [1390, 86] on button "Save" at bounding box center [1399, 82] width 29 height 19
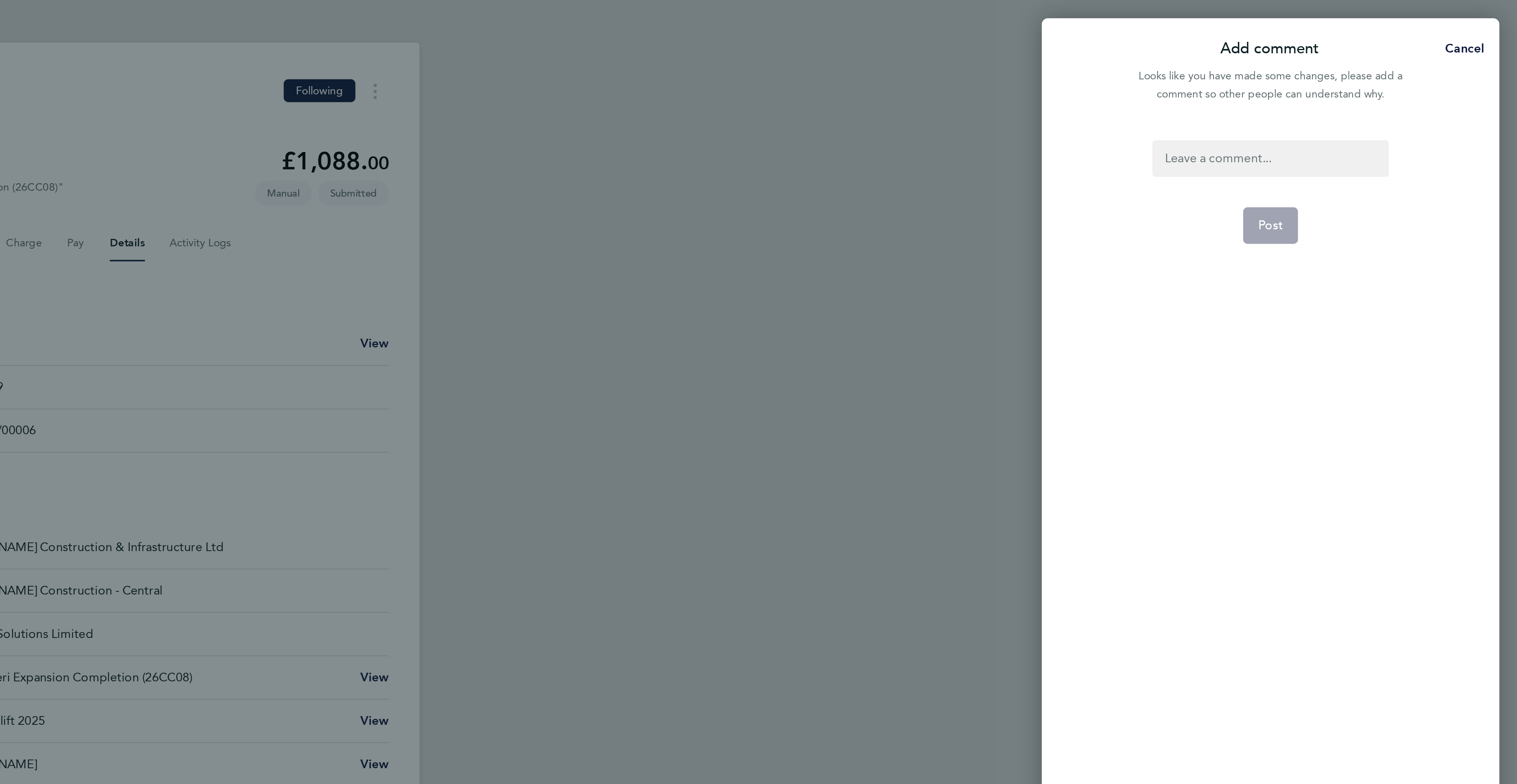
click at [1387, 77] on div at bounding box center [1389, 82] width 122 height 19
click at [1387, 84] on div at bounding box center [1389, 82] width 122 height 19
click at [1387, 121] on button "Post" at bounding box center [1389, 117] width 29 height 19
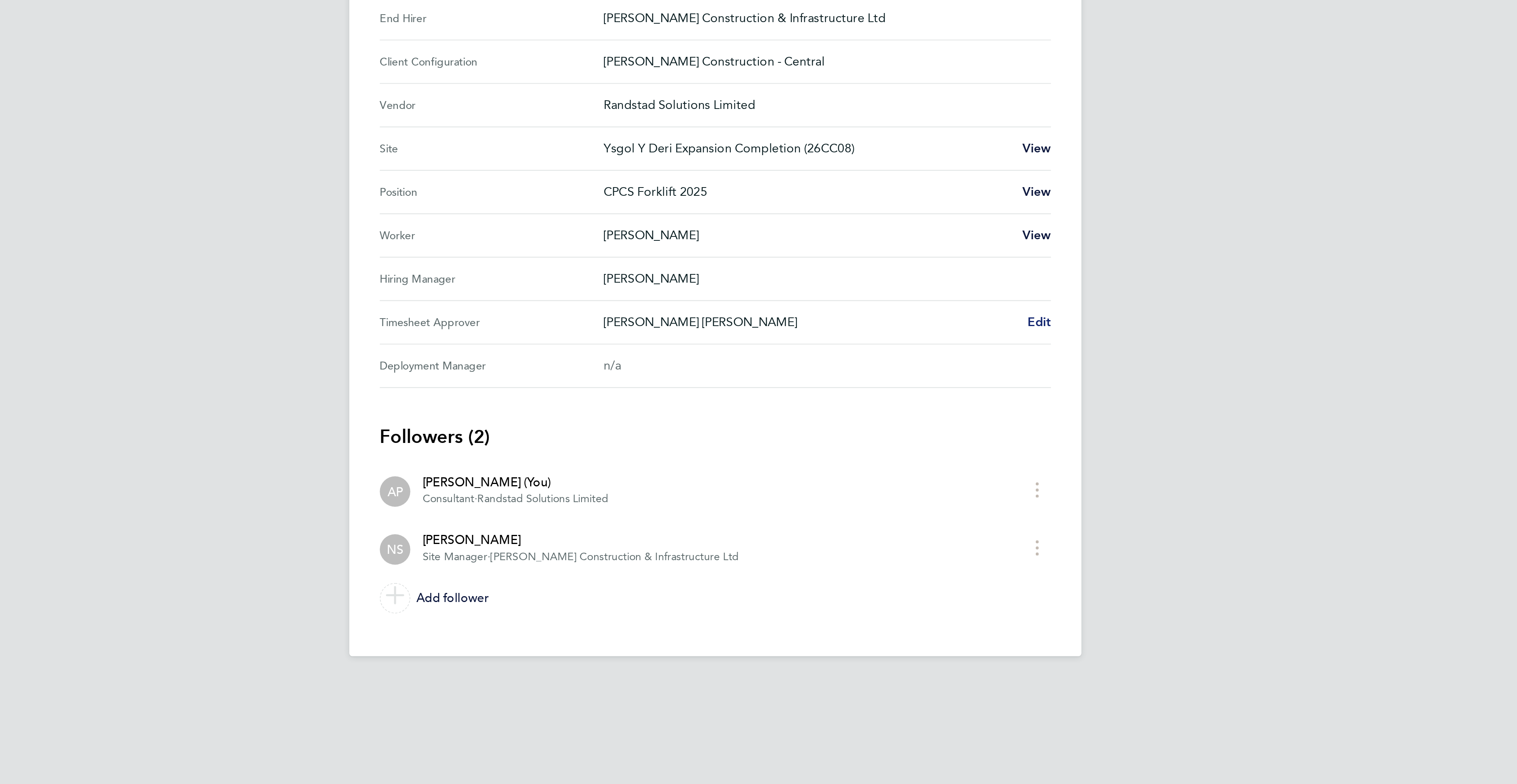
click at [932, 444] on span "Edit" at bounding box center [926, 441] width 12 height 8
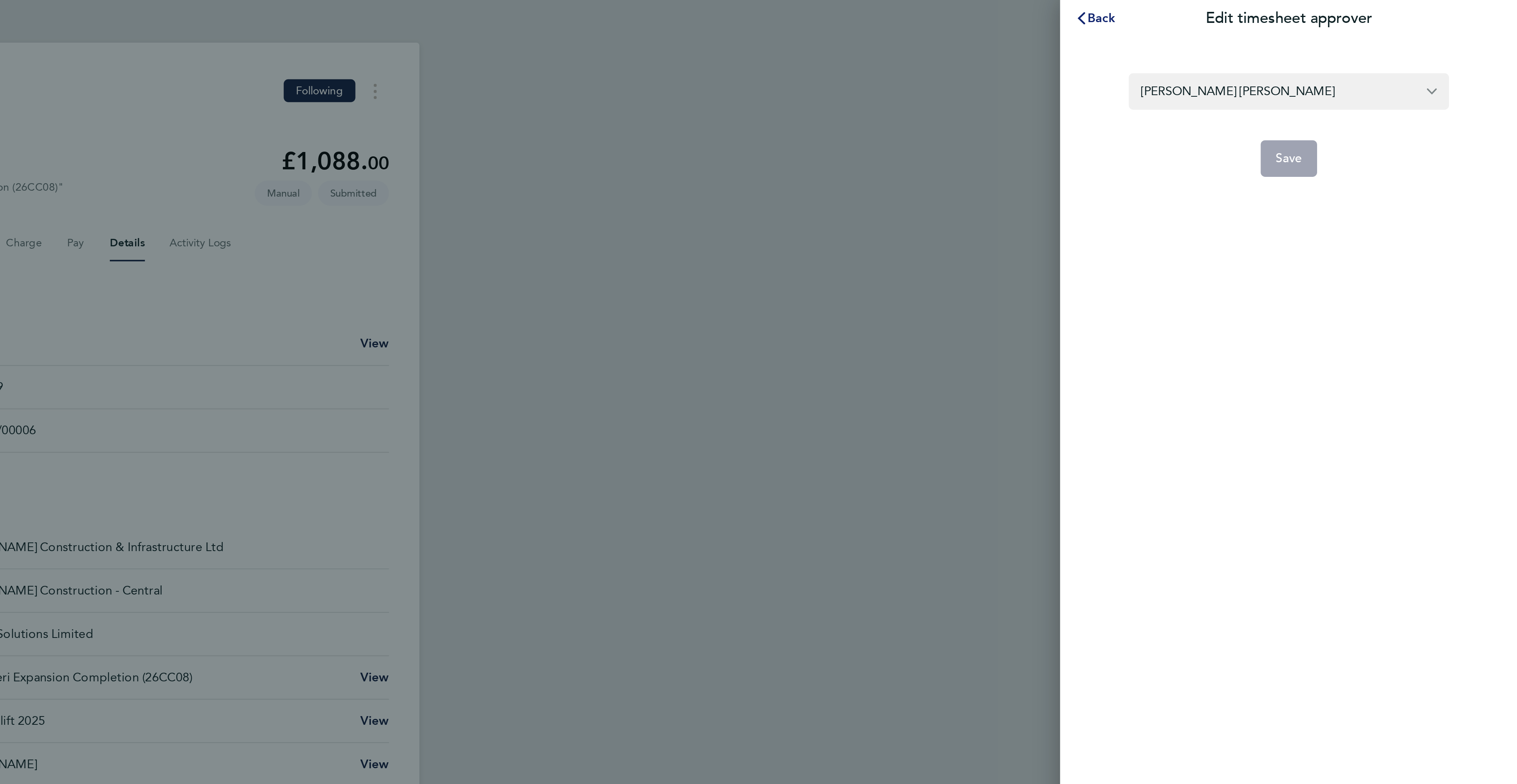
click at [1294, 8] on span "Back" at bounding box center [1301, 9] width 15 height 8
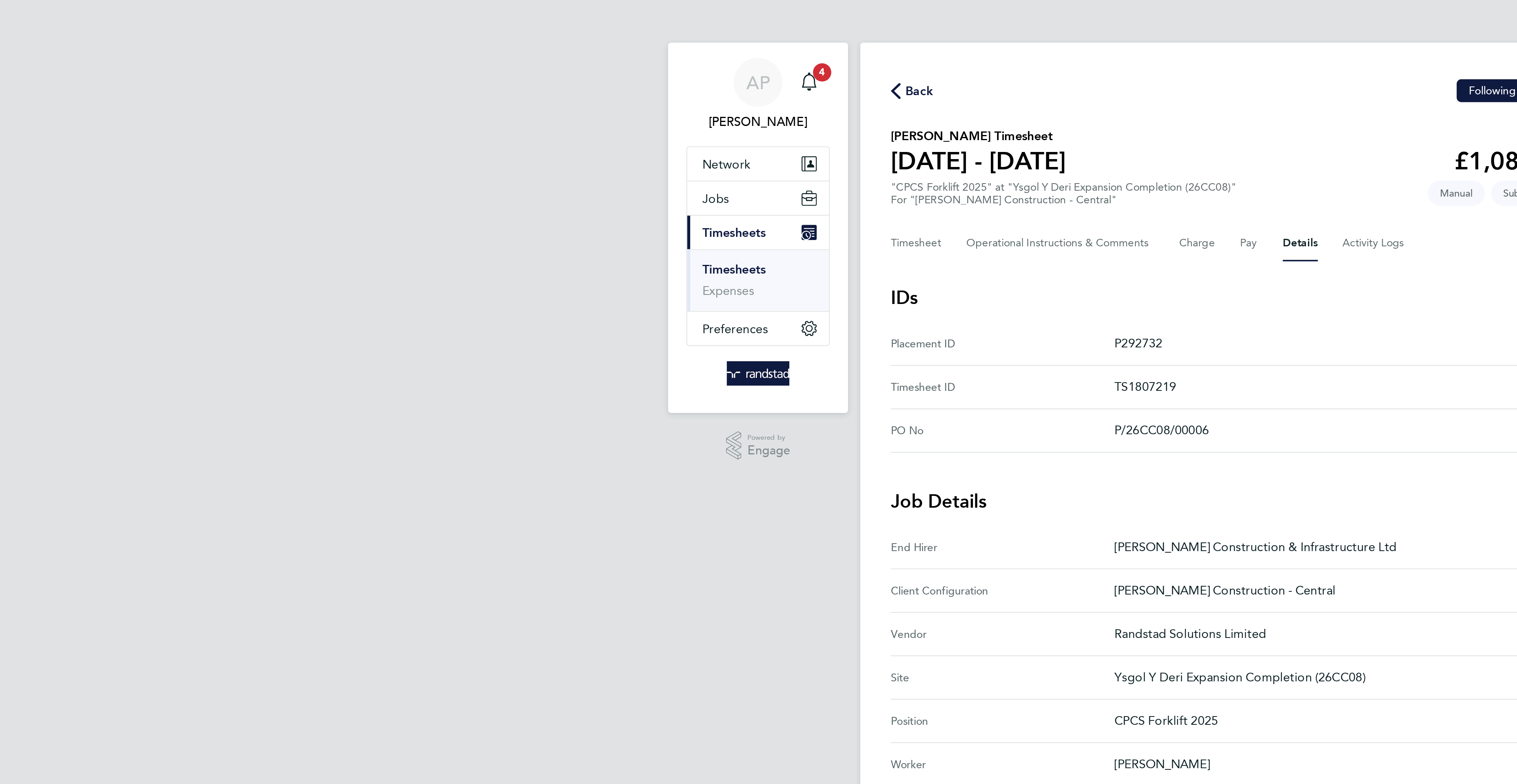
click at [595, 49] on span "Back" at bounding box center [599, 47] width 15 height 9
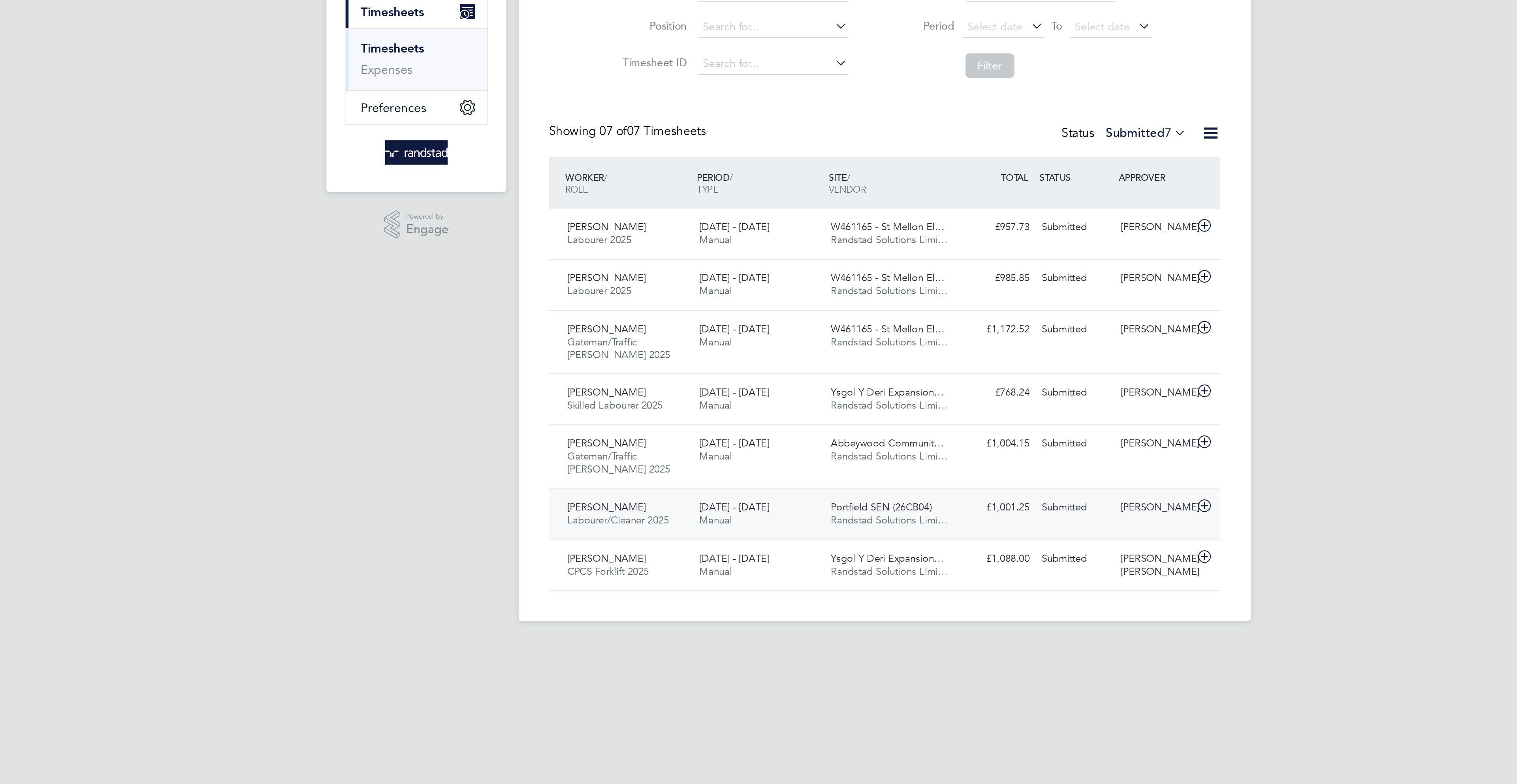
click at [895, 377] on div "[PERSON_NAME]" at bounding box center [899, 378] width 41 height 13
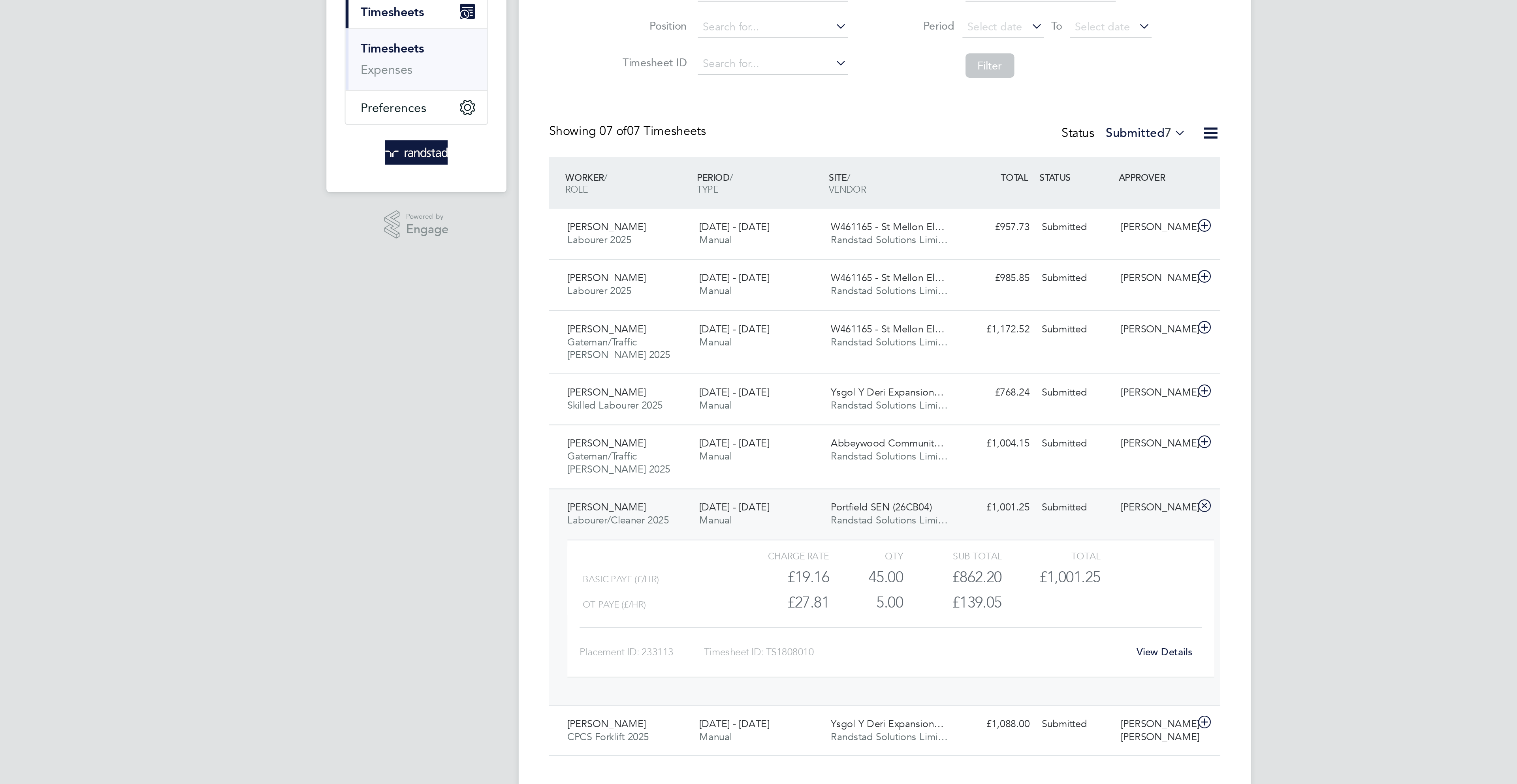
click at [910, 454] on link "View Details" at bounding box center [903, 452] width 29 height 6
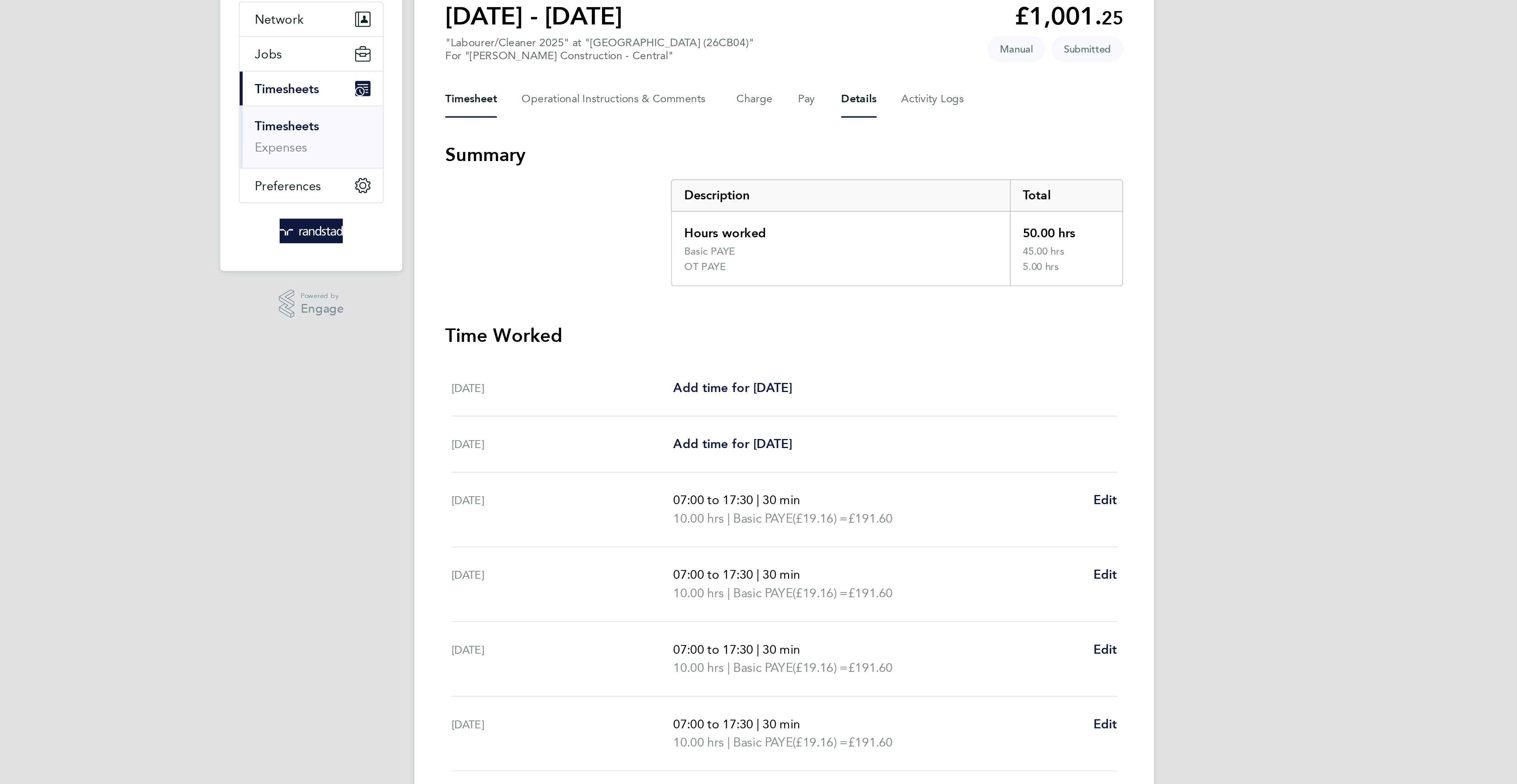
click at [794, 124] on button "Details" at bounding box center [797, 126] width 18 height 19
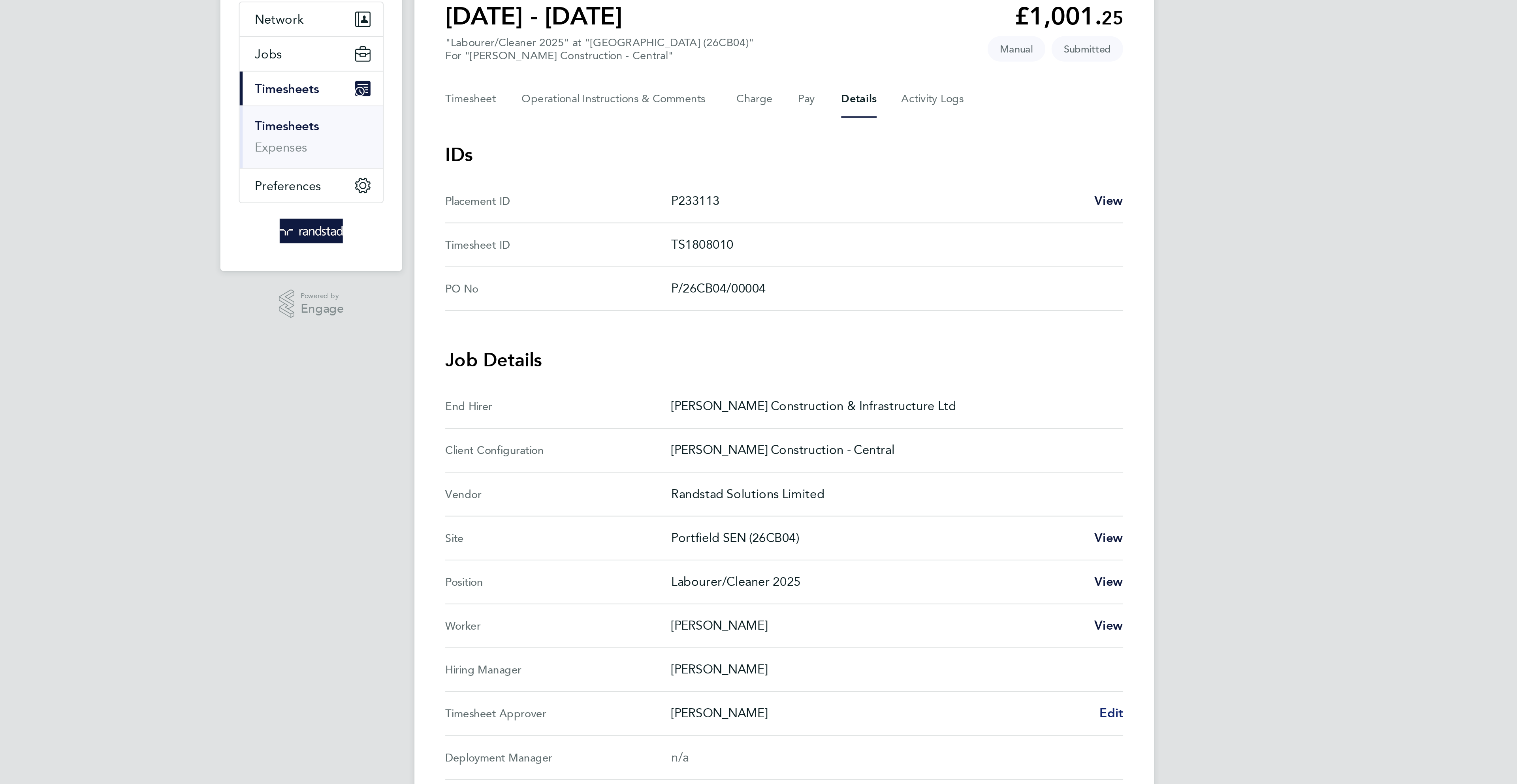
click at [921, 444] on span "Edit" at bounding box center [926, 441] width 12 height 8
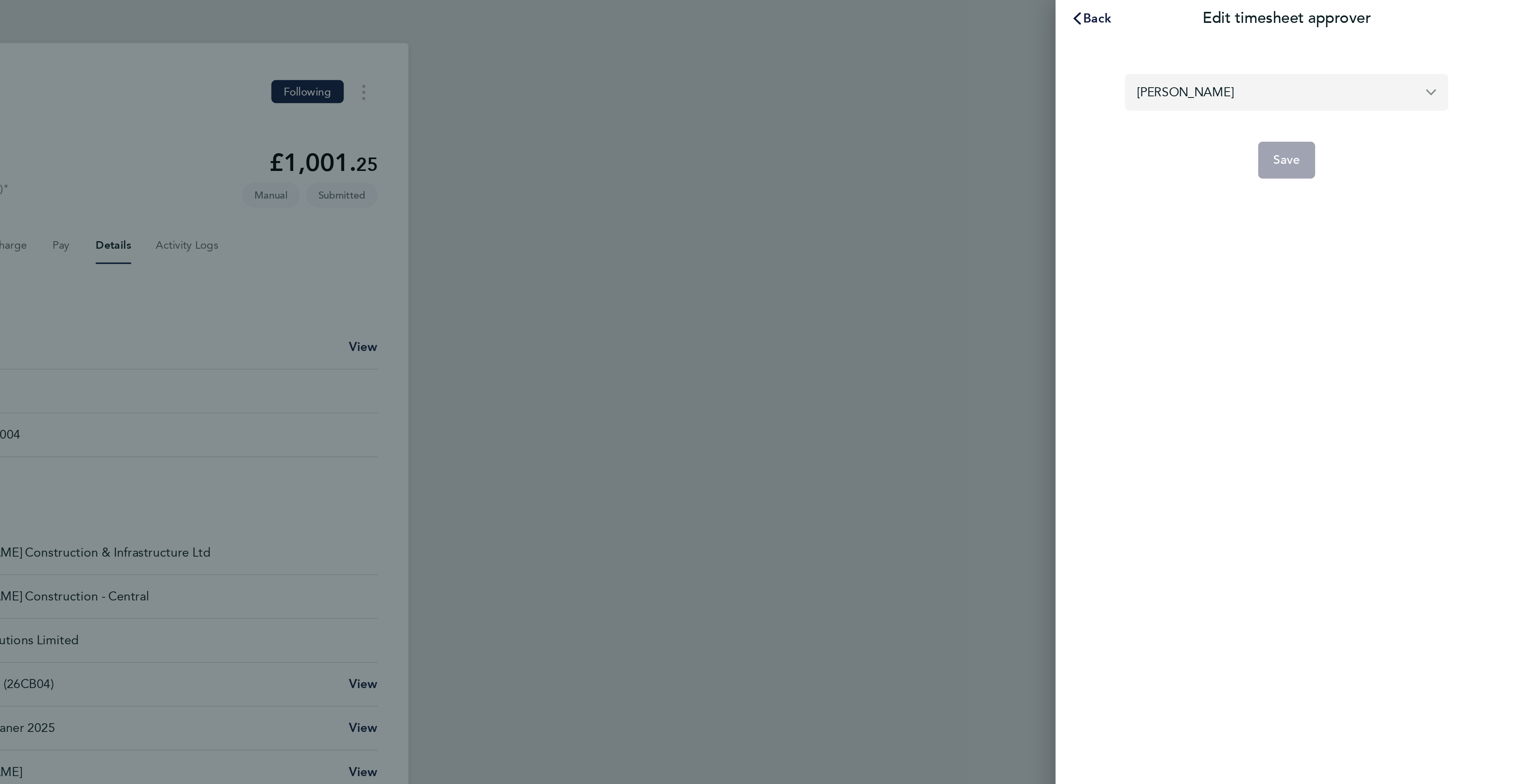
click at [1388, 39] on input "Mark Jenkins" at bounding box center [1399, 47] width 166 height 19
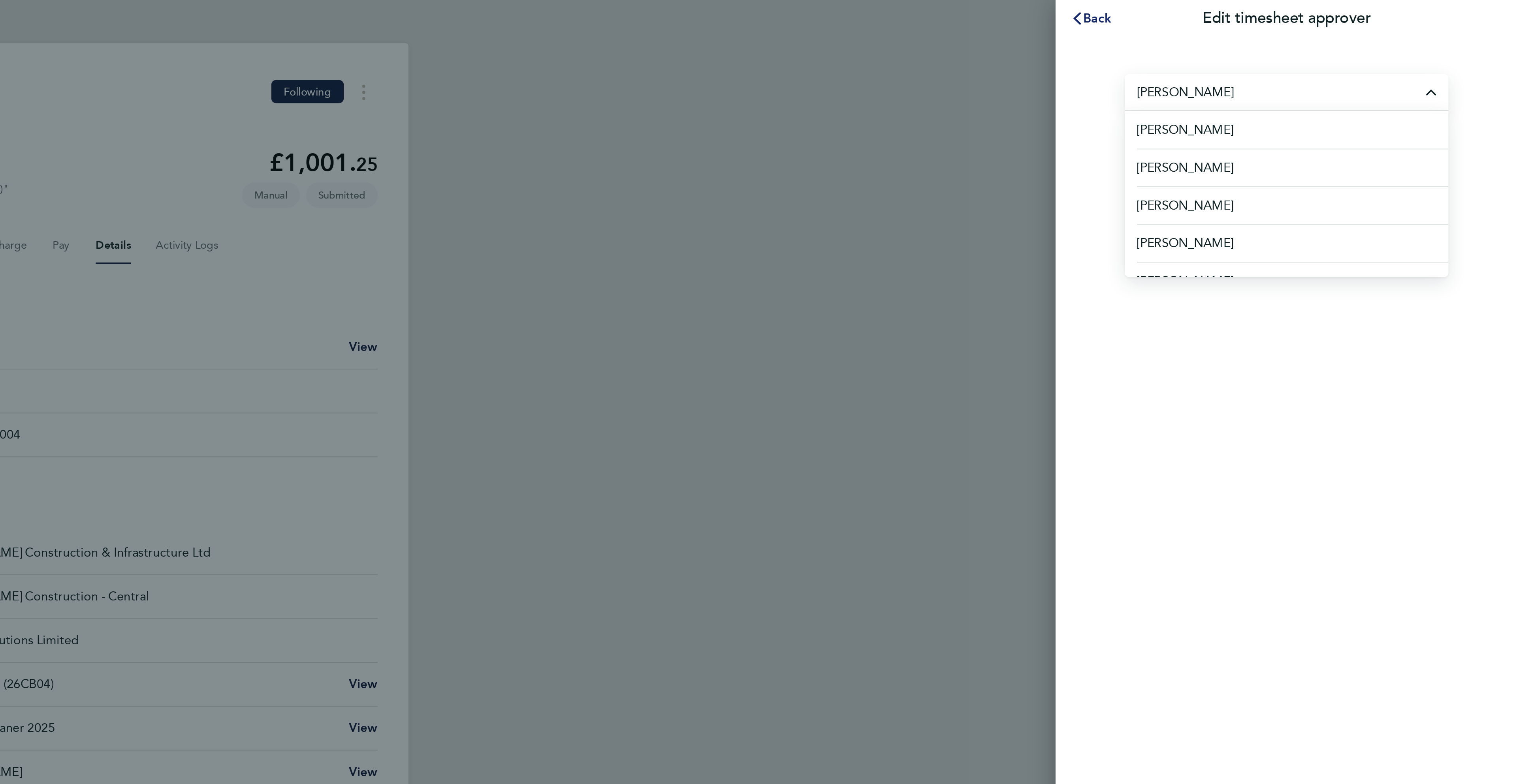
click at [1306, 8] on span "Back" at bounding box center [1301, 9] width 15 height 8
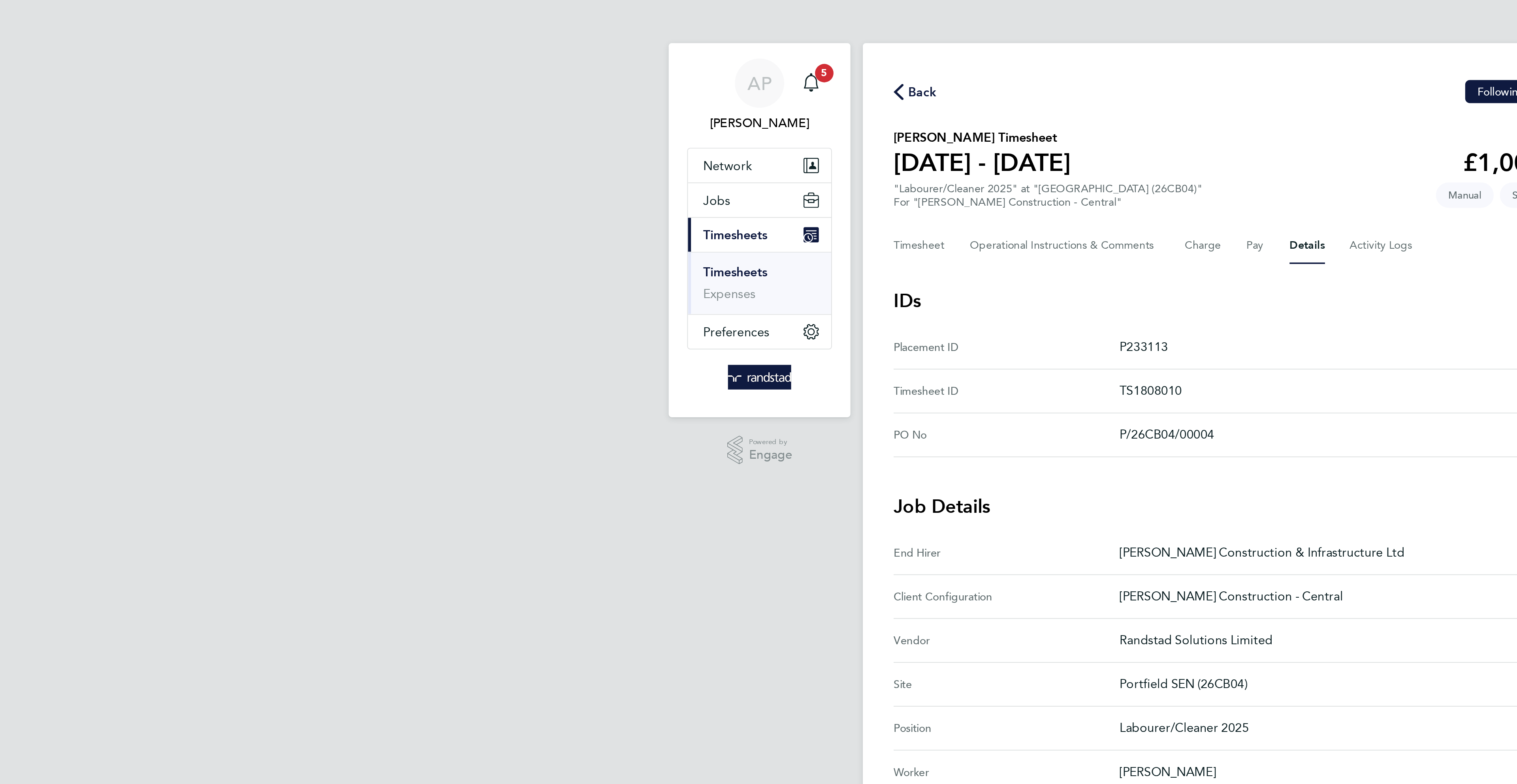
click at [591, 52] on div "Back Following" at bounding box center [758, 47] width 347 height 12
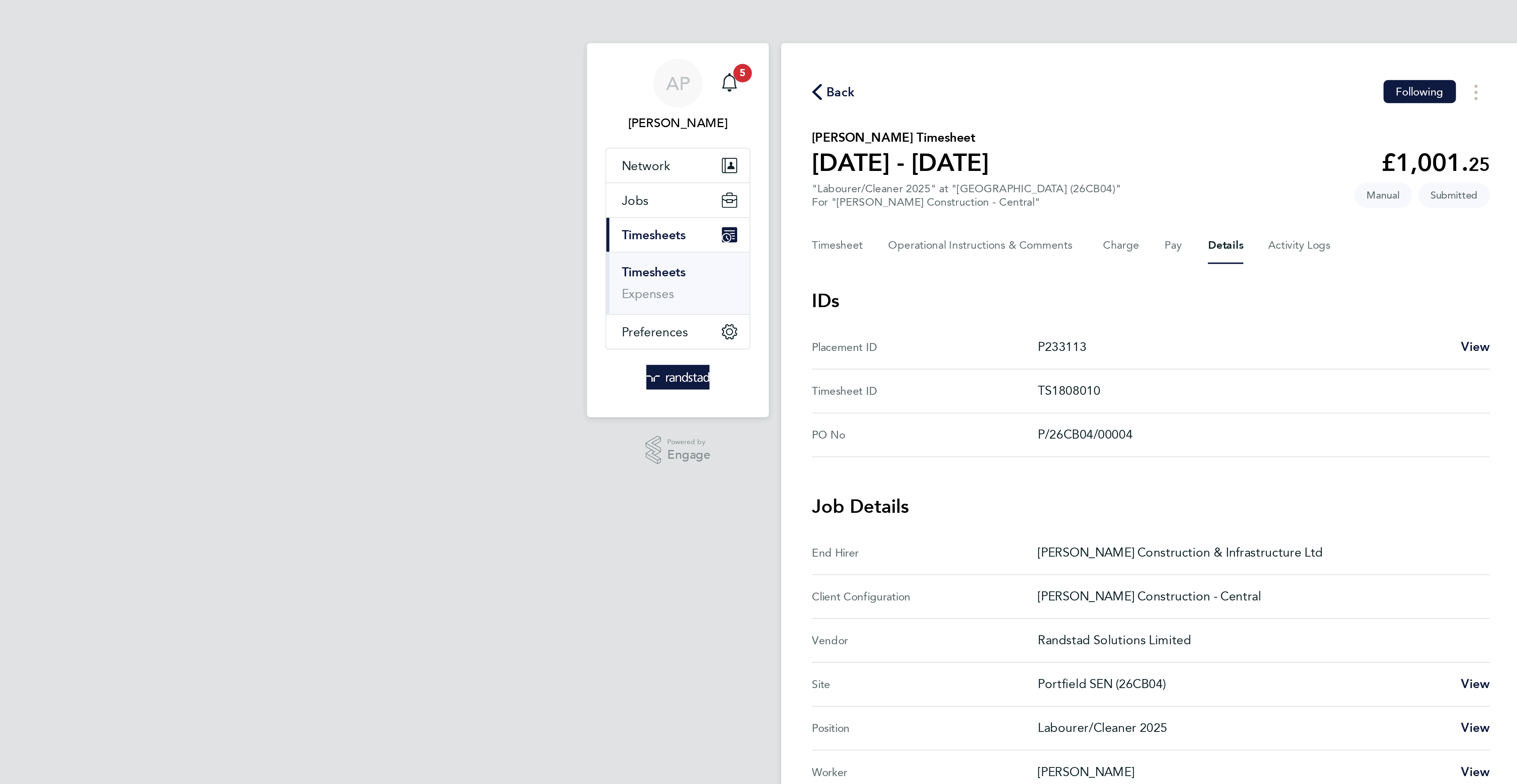
click at [597, 46] on span "Back" at bounding box center [599, 47] width 15 height 9
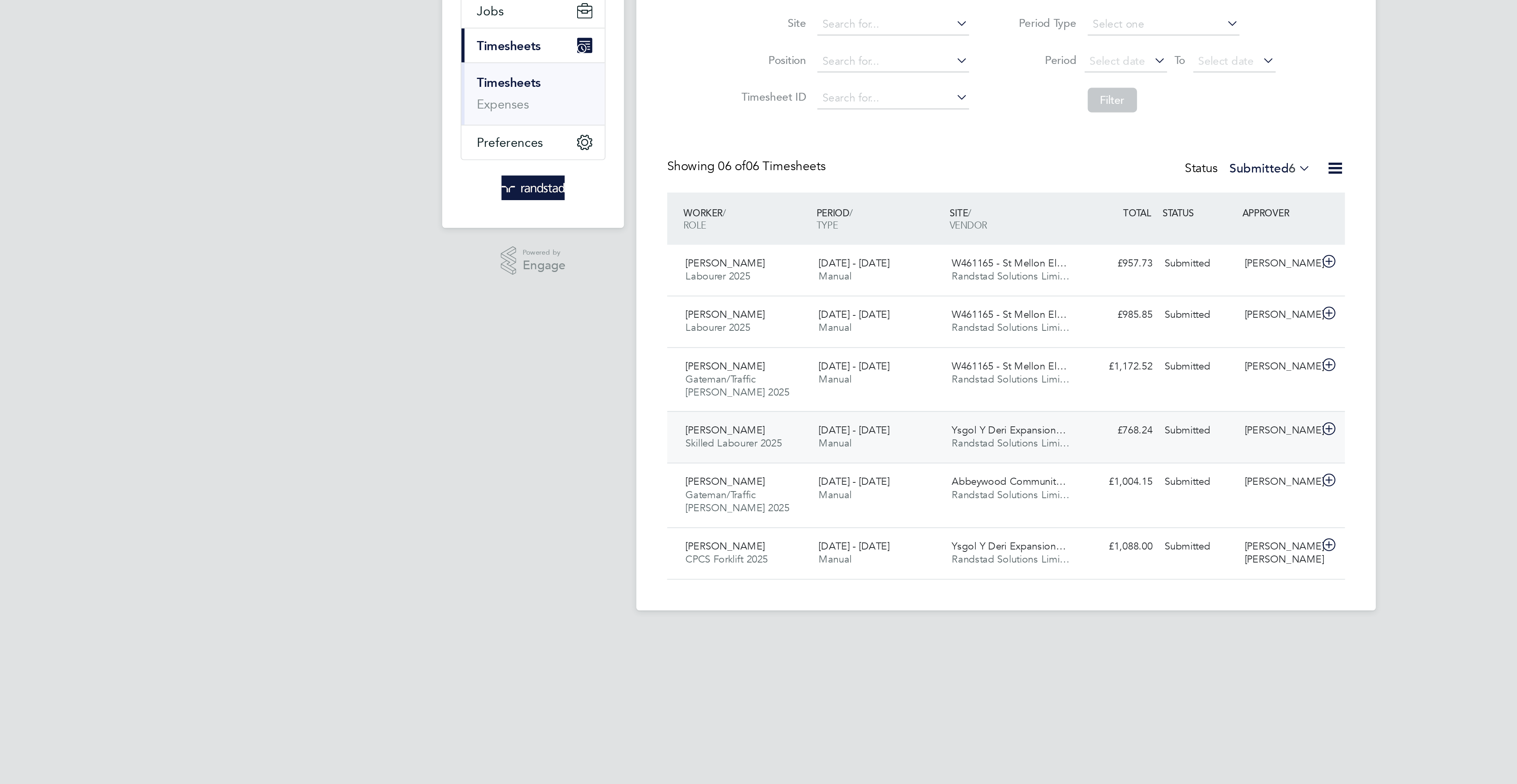
click at [886, 319] on div "Nigel Stone" at bounding box center [899, 318] width 41 height 13
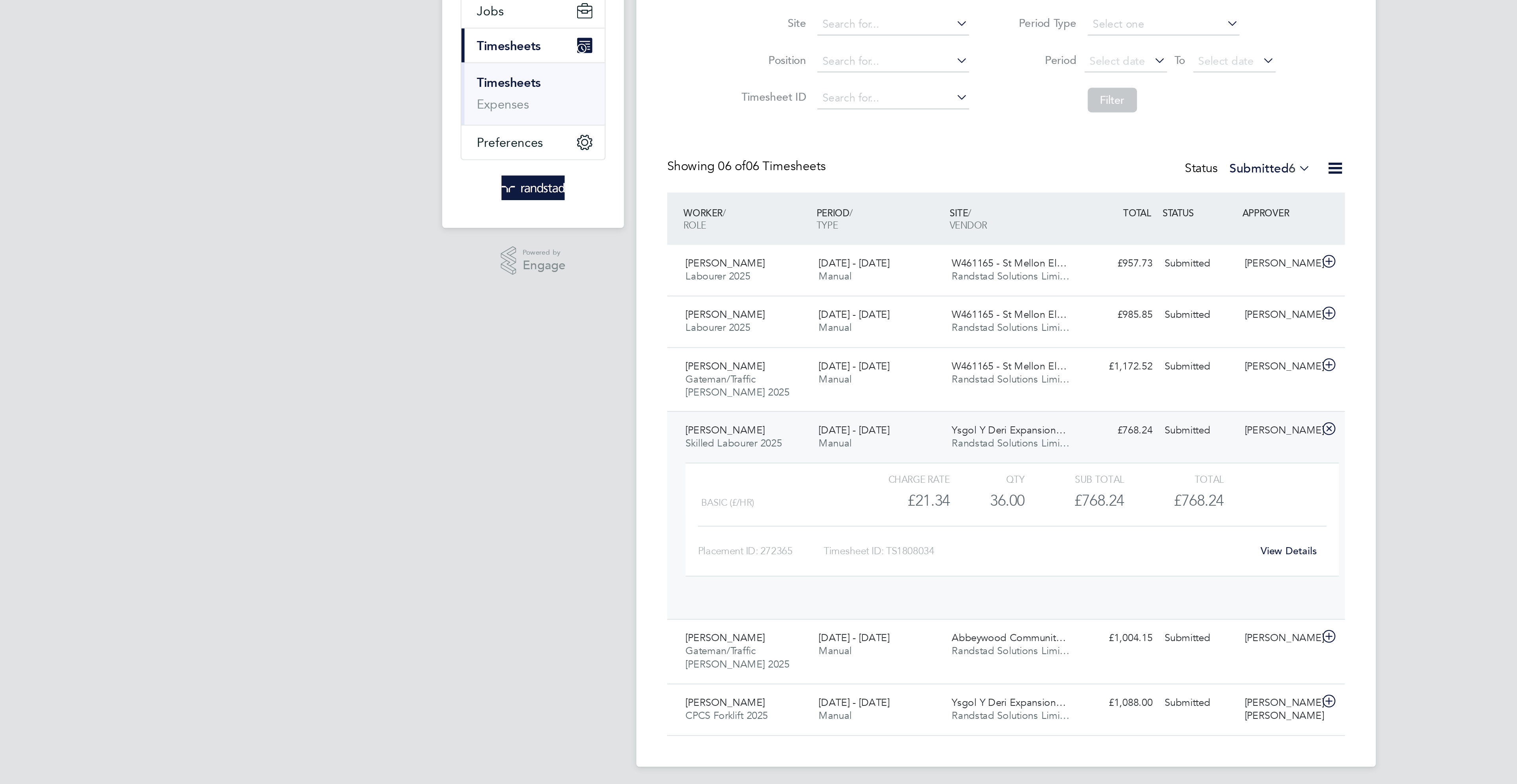
scroll to position [14, 77]
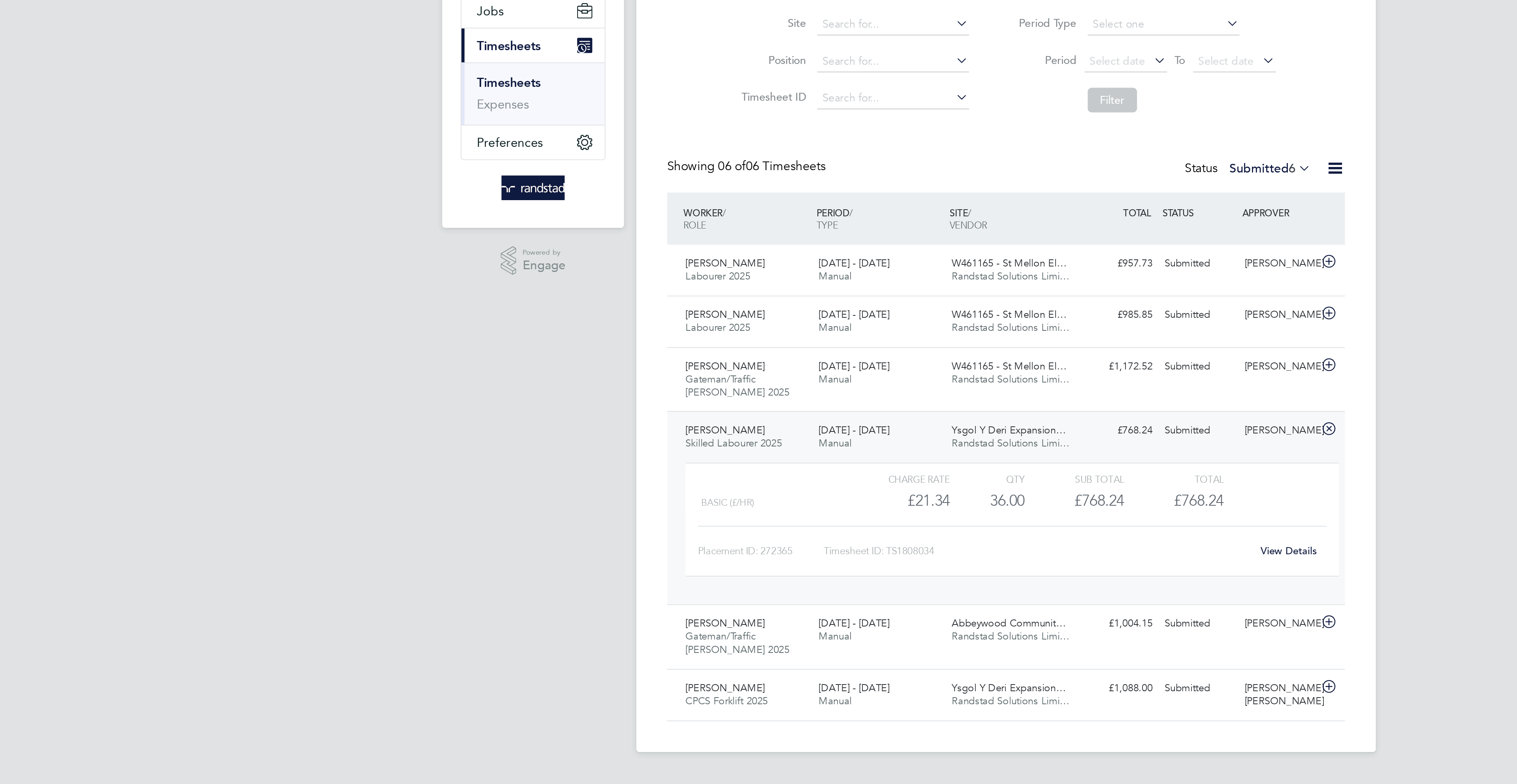
click at [900, 380] on link "View Details" at bounding box center [903, 379] width 29 height 6
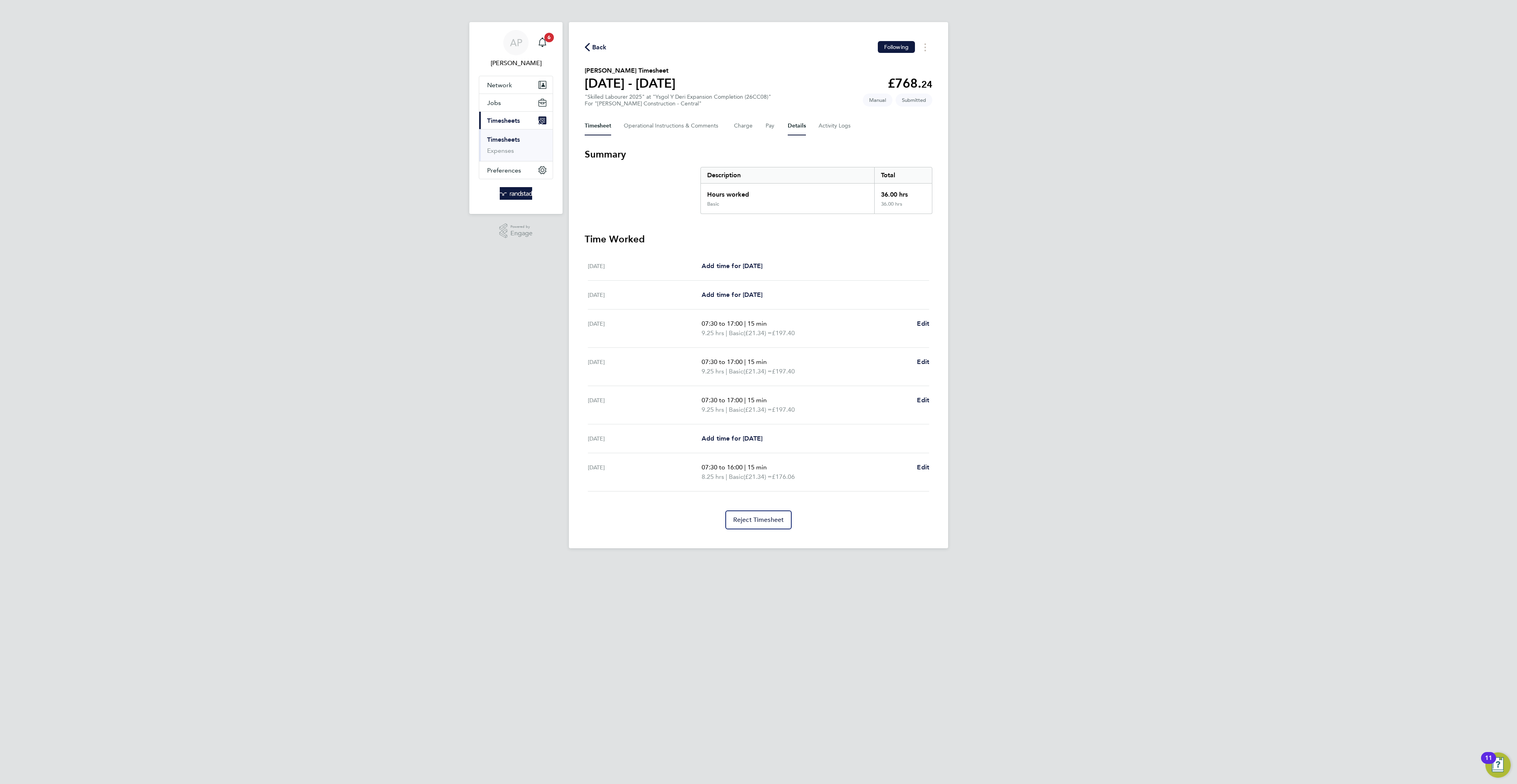
click at [799, 125] on button "Details" at bounding box center [797, 126] width 18 height 19
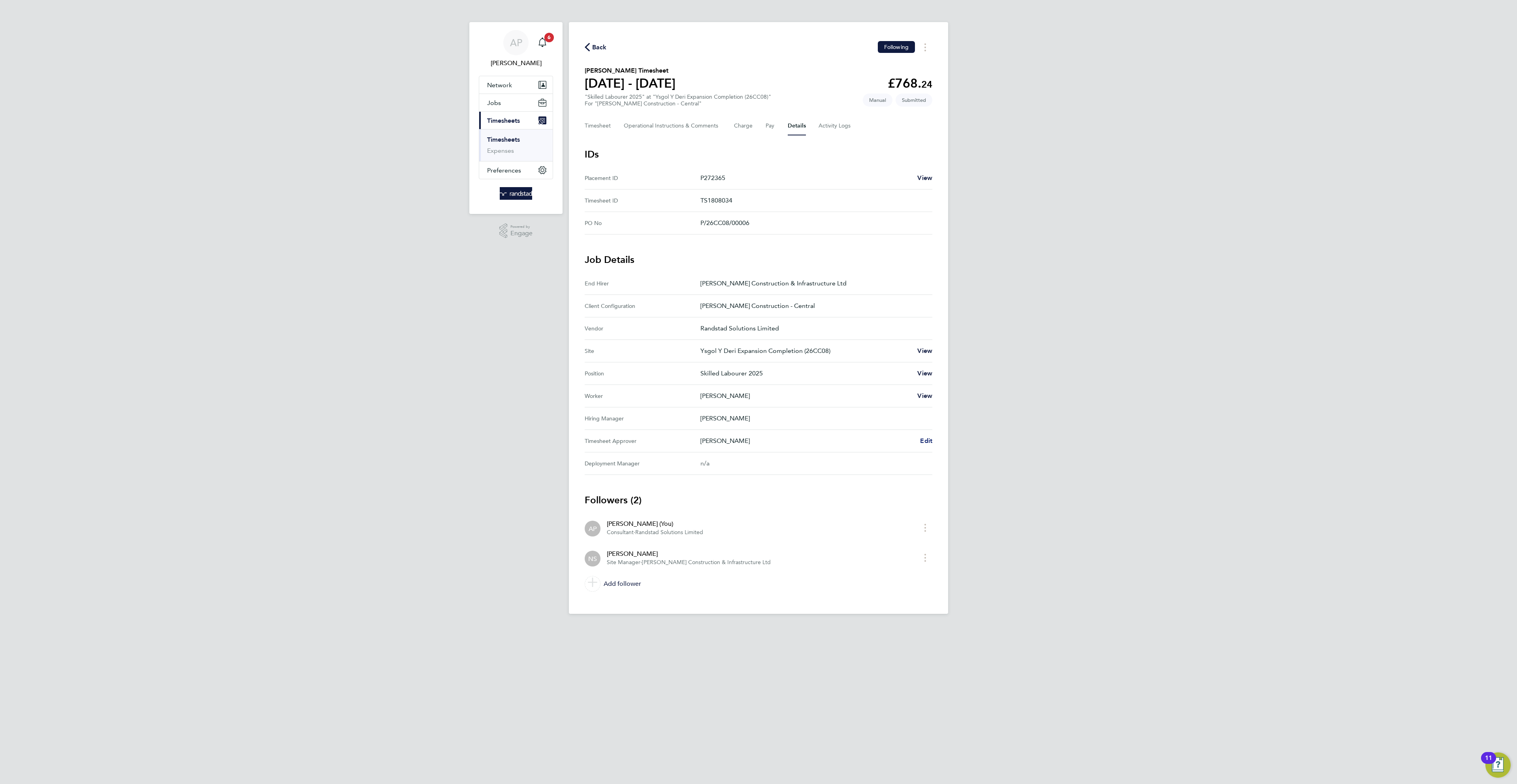
click at [931, 444] on span "Edit" at bounding box center [926, 441] width 12 height 8
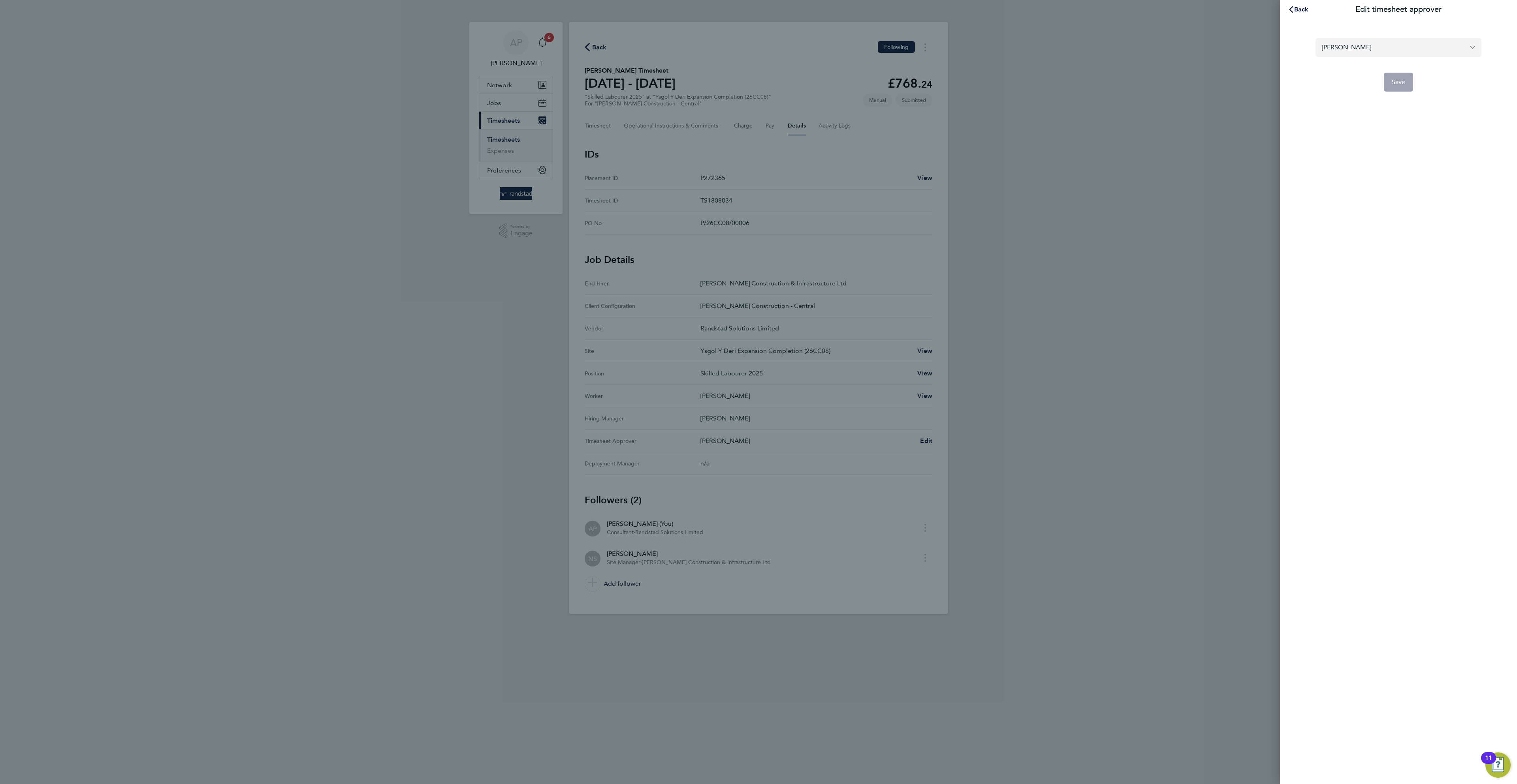
click at [1389, 51] on input "[PERSON_NAME]" at bounding box center [1399, 47] width 166 height 19
type input "[PERSON_NAME] [PERSON_NAME]"
click at [1408, 80] on button "Save" at bounding box center [1399, 82] width 29 height 19
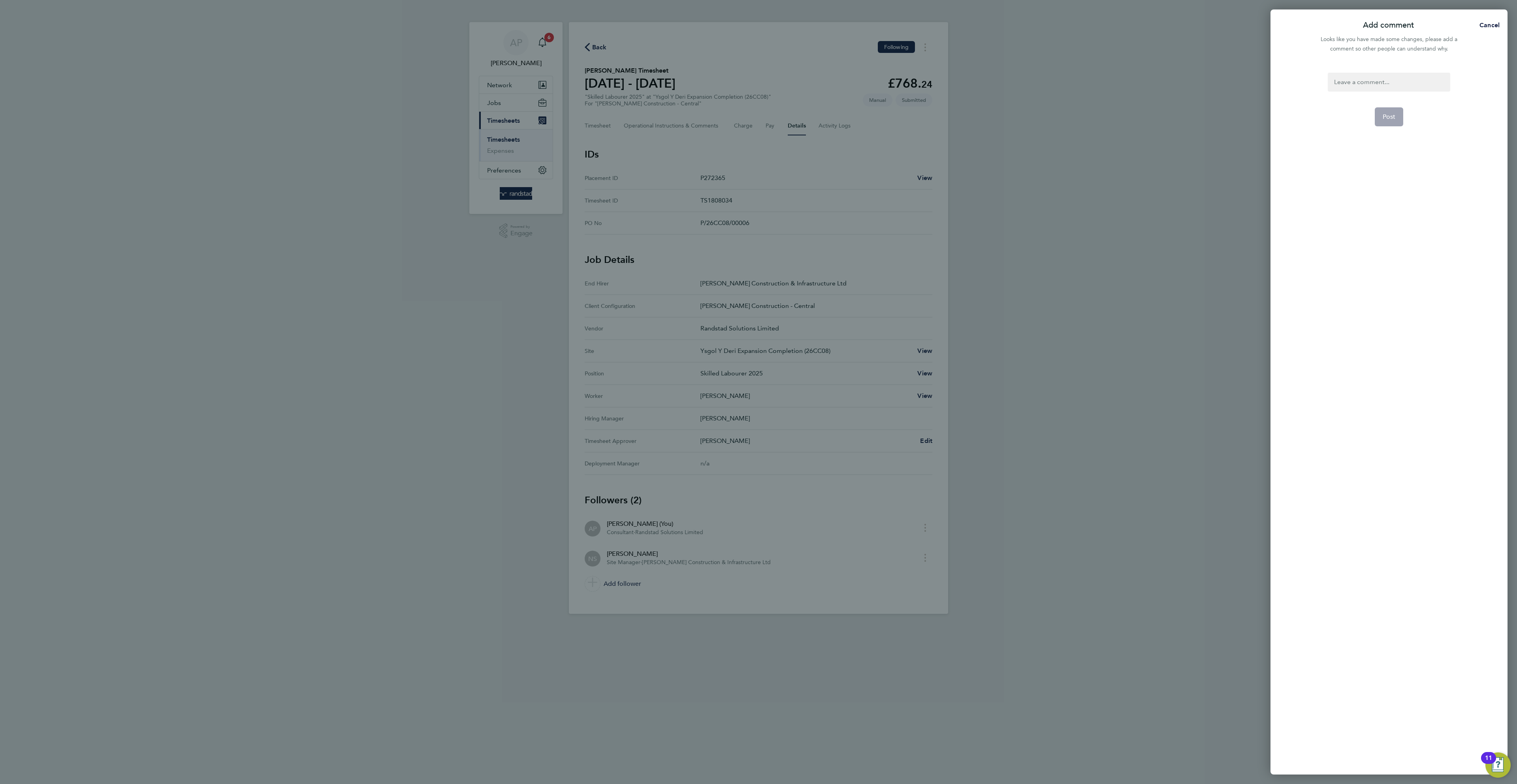
click at [1393, 71] on div "Post" at bounding box center [1389, 418] width 237 height 712
click at [1393, 74] on div at bounding box center [1389, 82] width 122 height 19
click at [1407, 119] on form "ap Post" at bounding box center [1389, 303] width 128 height 461
click at [1399, 123] on button "Post" at bounding box center [1389, 117] width 29 height 19
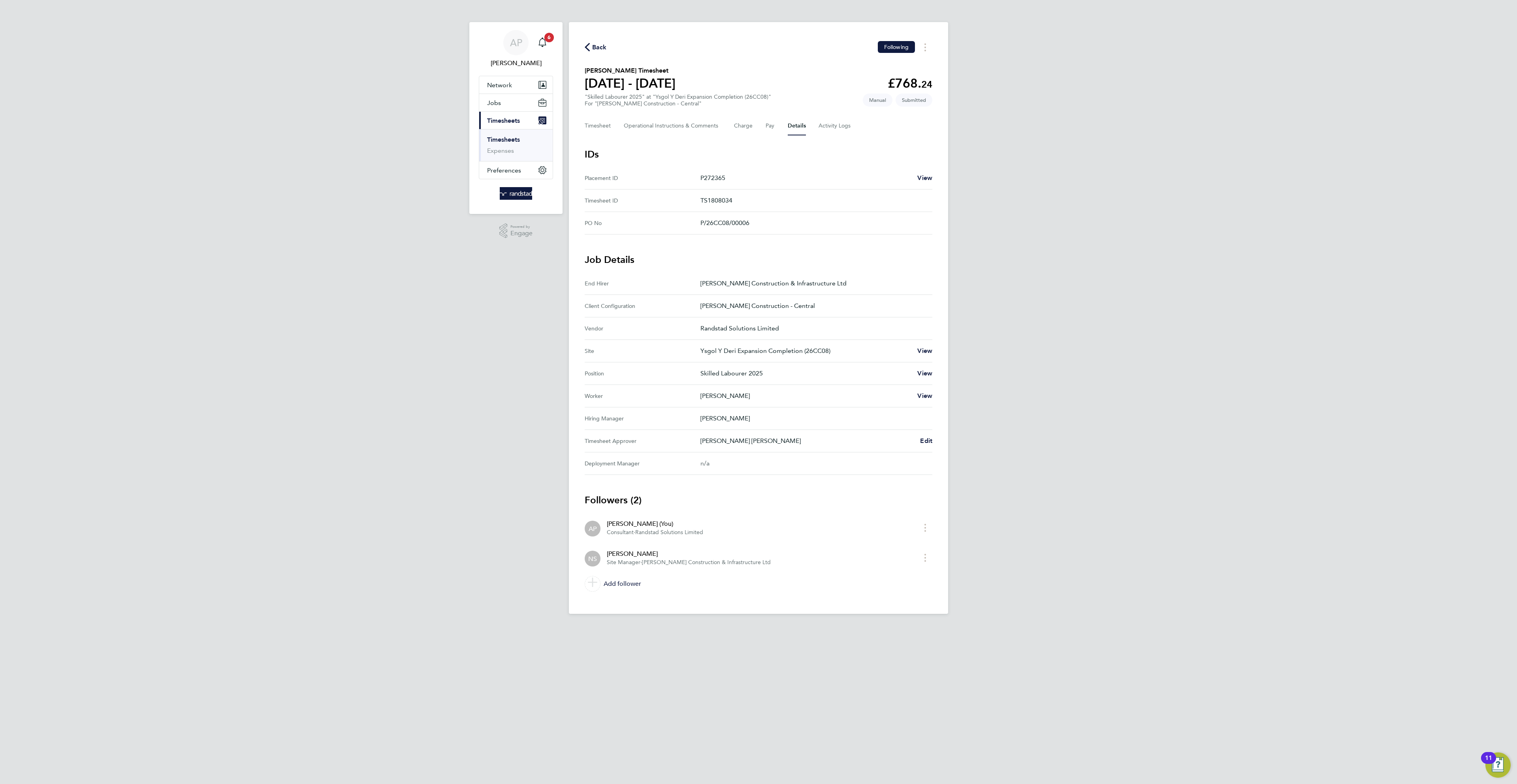
click at [601, 49] on span "Back" at bounding box center [599, 47] width 15 height 9
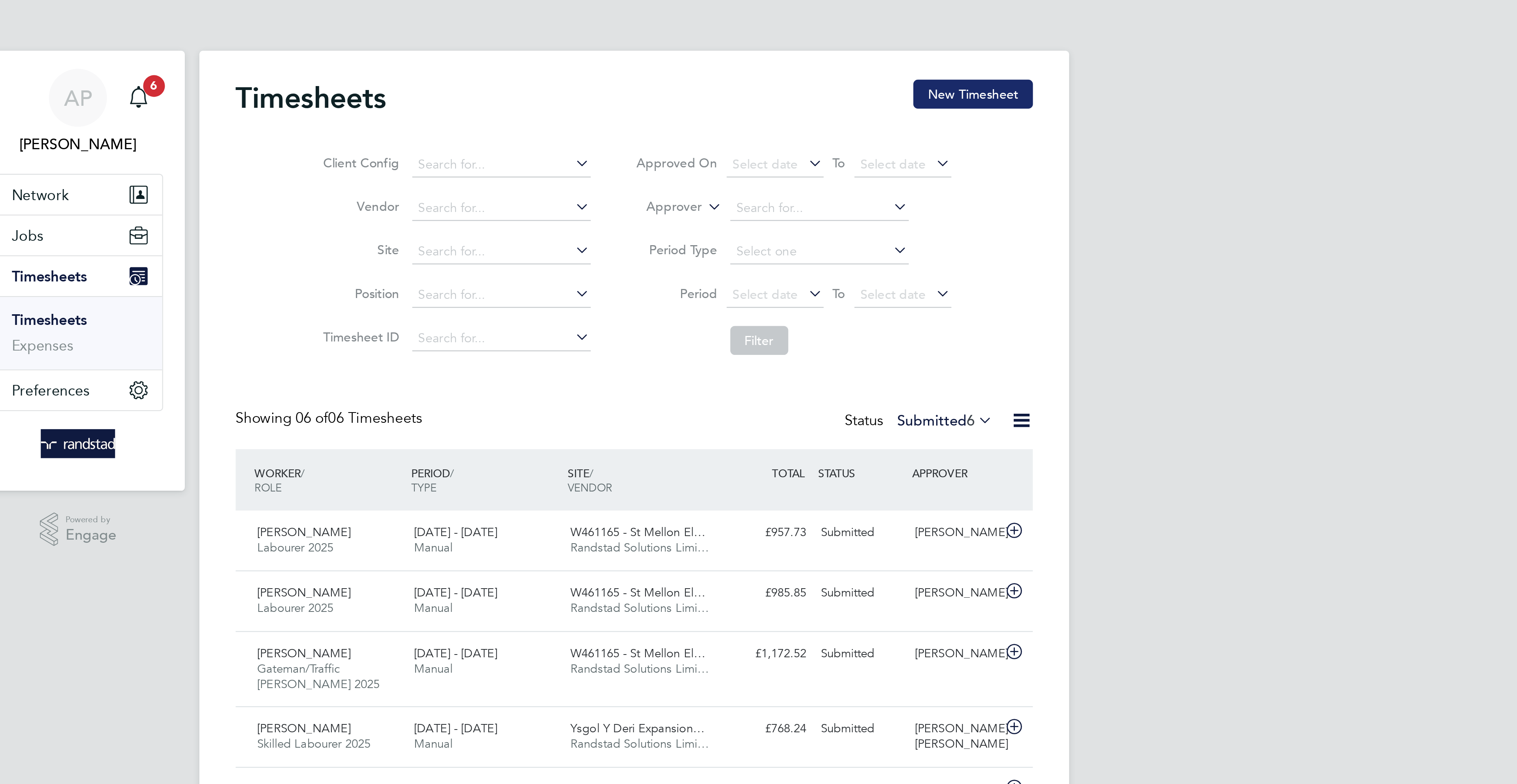
click at [906, 40] on button "New Timesheet" at bounding box center [906, 41] width 52 height 12
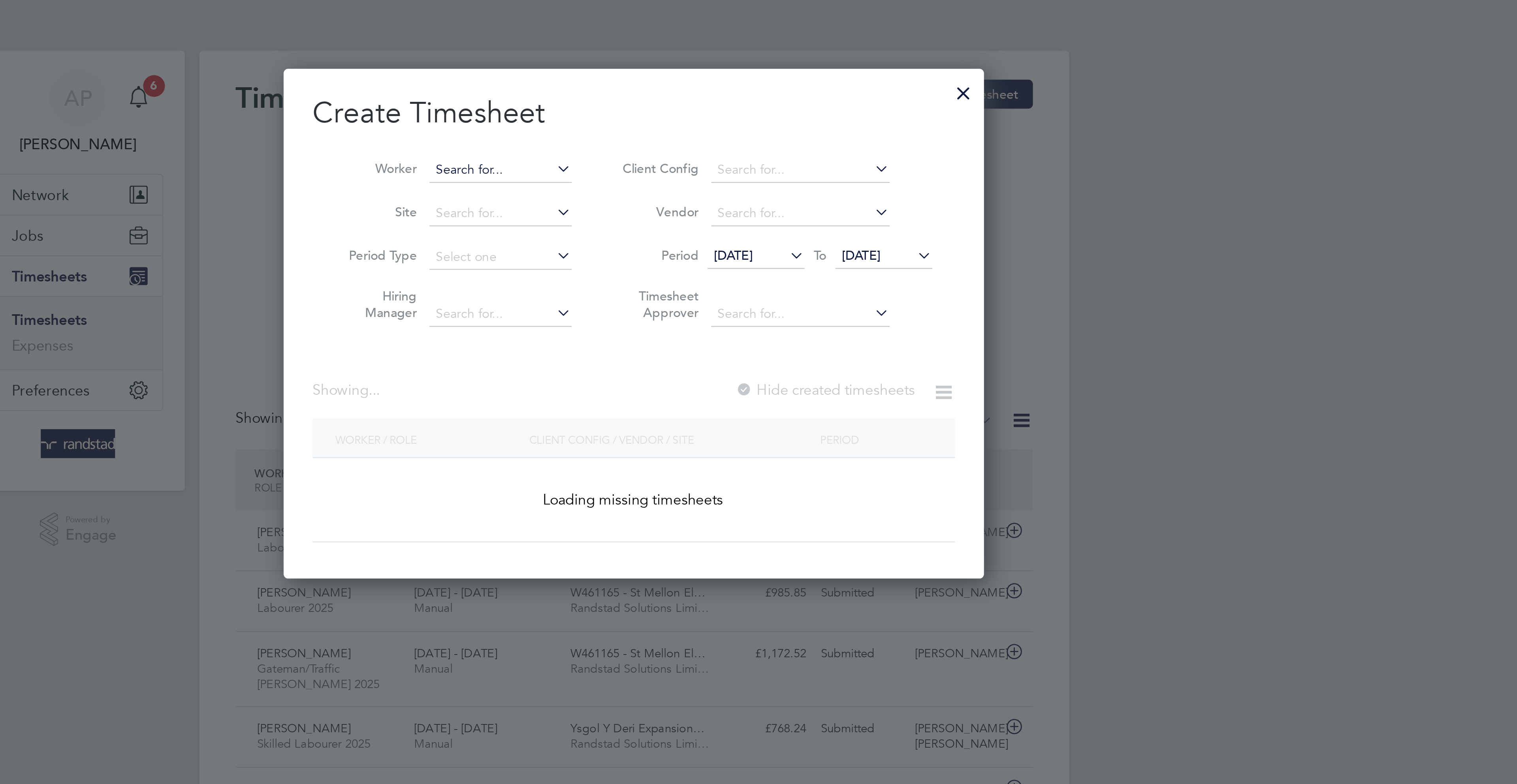
scroll to position [224, 307]
click at [698, 75] on input at bounding box center [700, 74] width 62 height 11
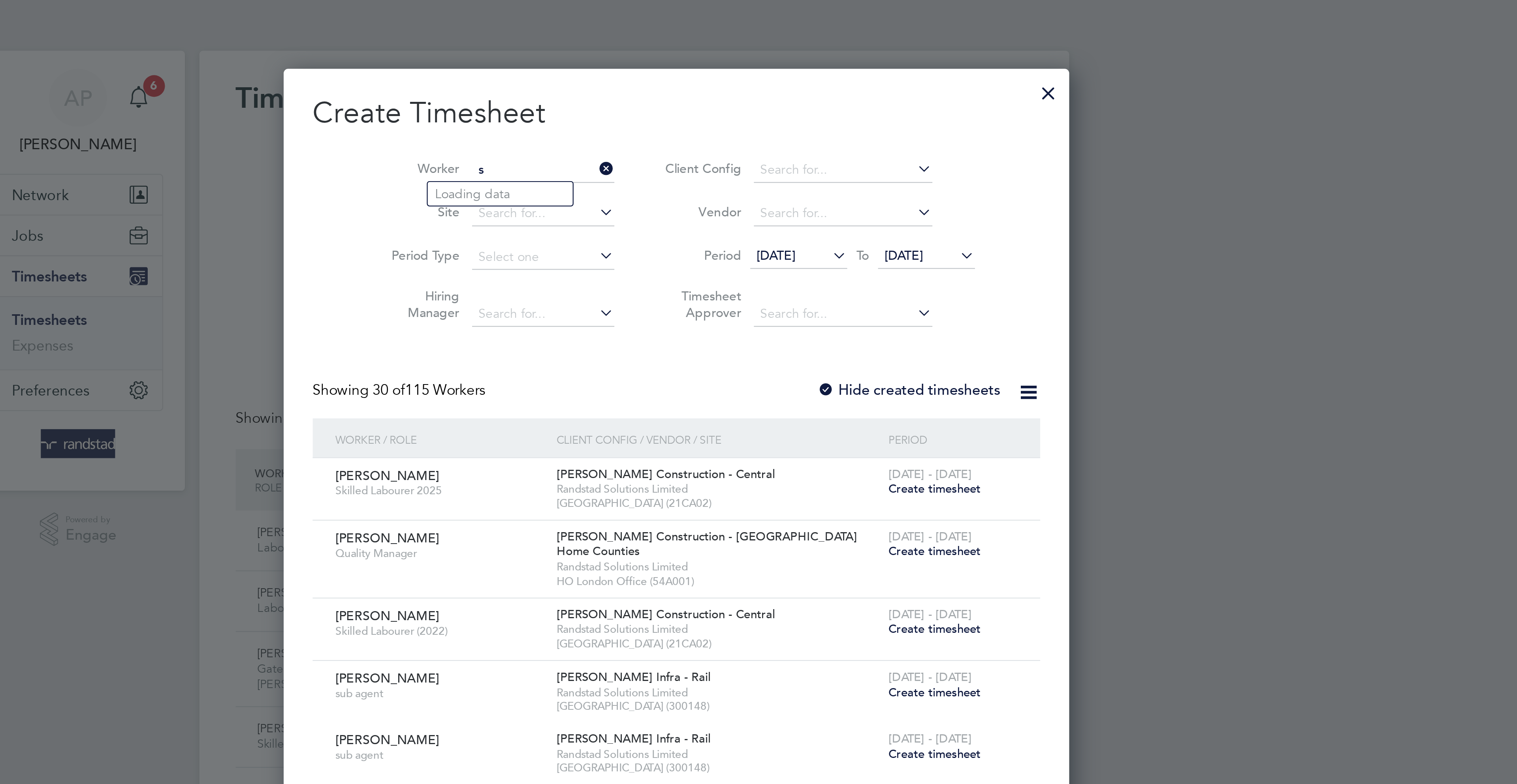
scroll to position [1544, 307]
click at [686, 85] on li "Sam uel Og undimu" at bounding box center [712, 85] width 87 height 11
type input "[PERSON_NAME]"
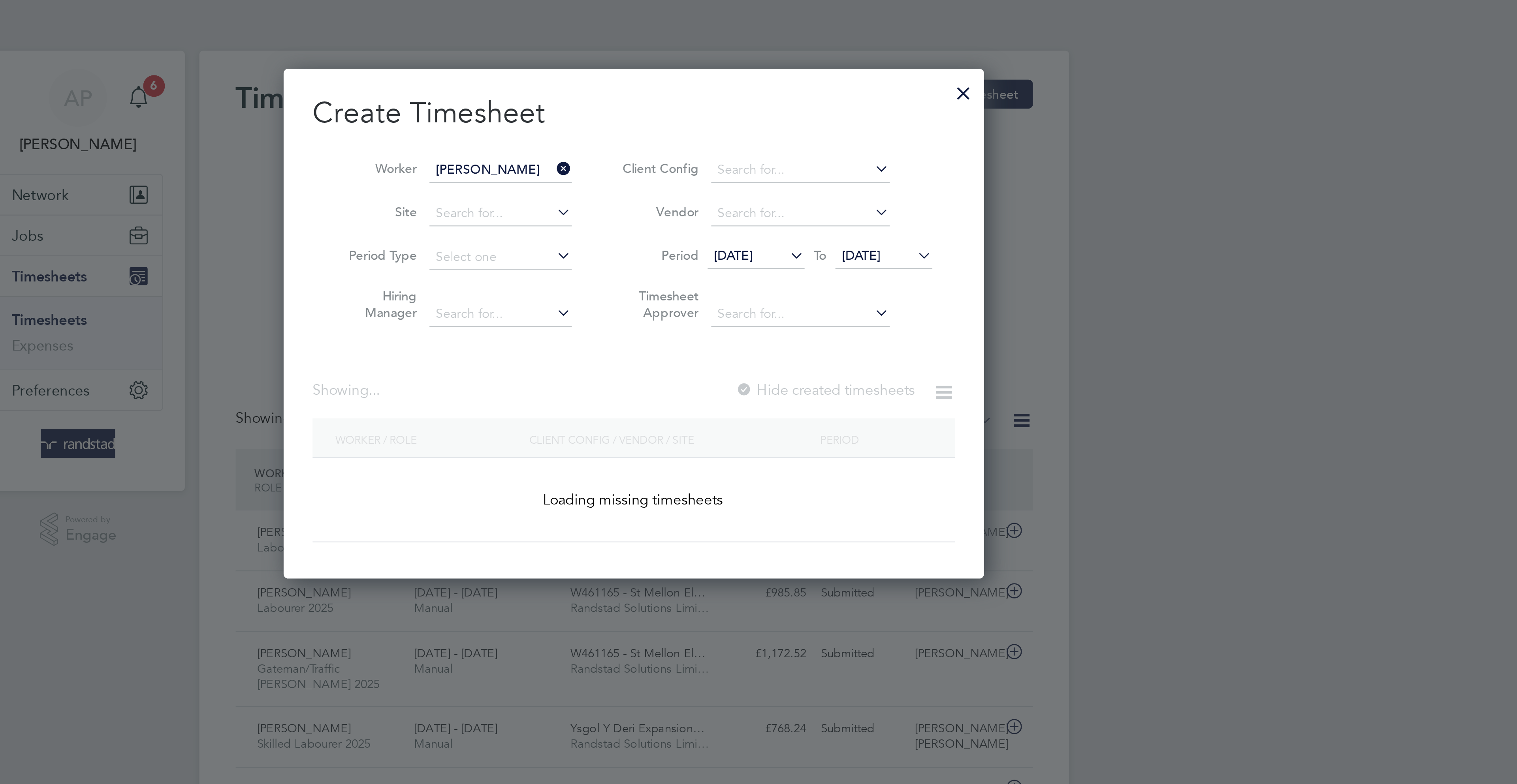
scroll to position [4, 5]
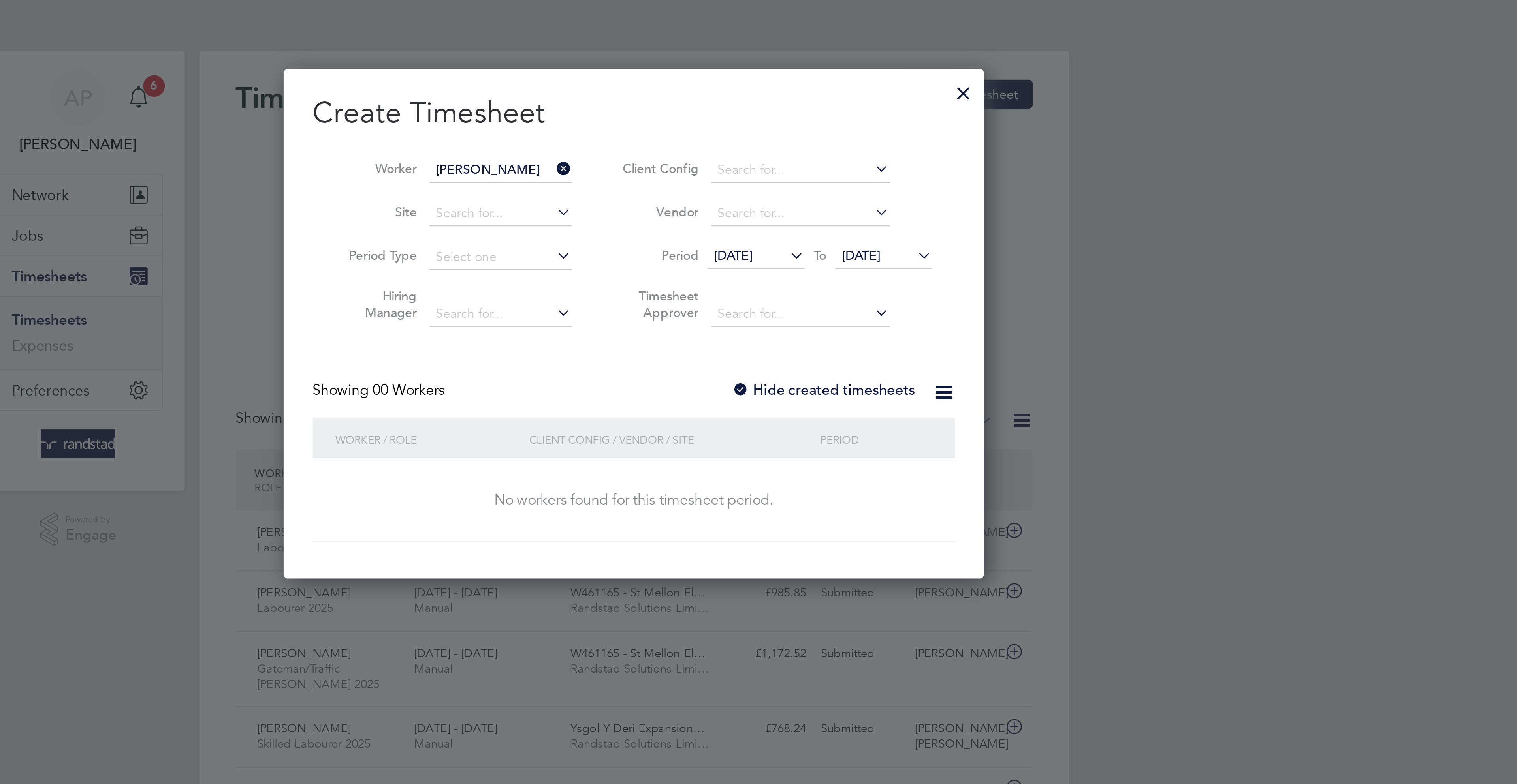
click at [861, 111] on span "19 Aug 2025" at bounding box center [857, 111] width 17 height 7
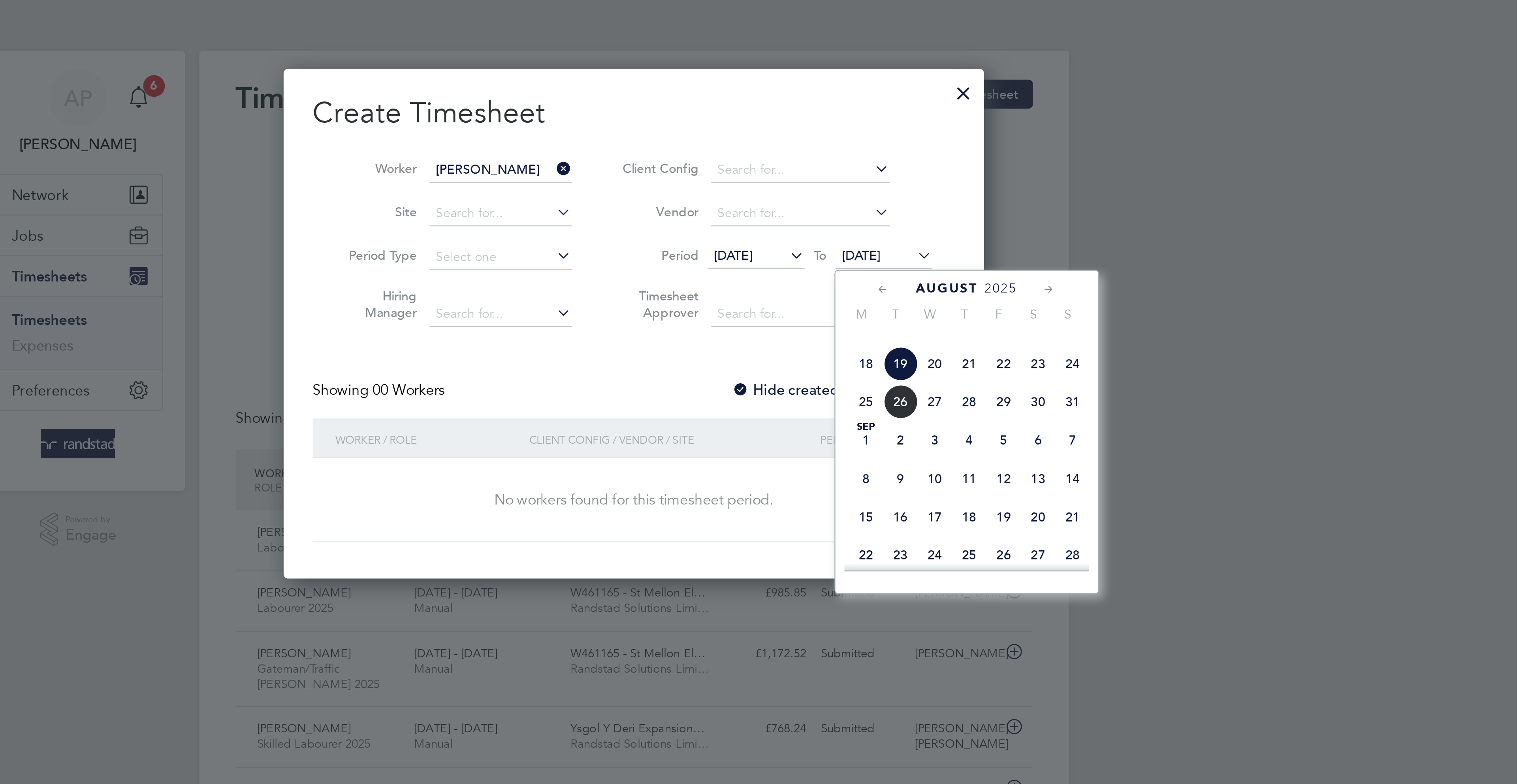
click at [926, 183] on span "29" at bounding box center [919, 175] width 15 height 15
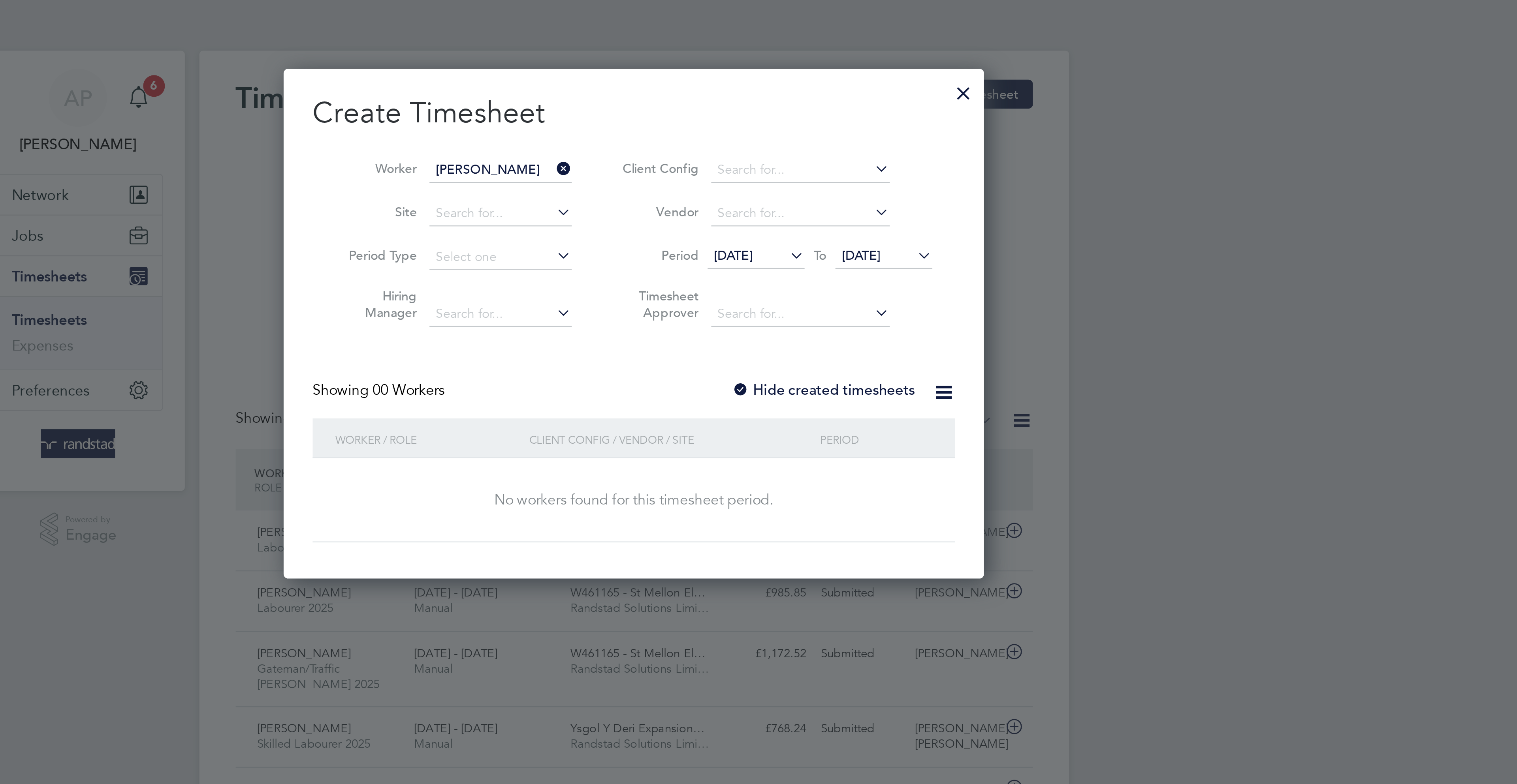
click at [840, 168] on label "Hide created timesheets" at bounding box center [841, 170] width 80 height 8
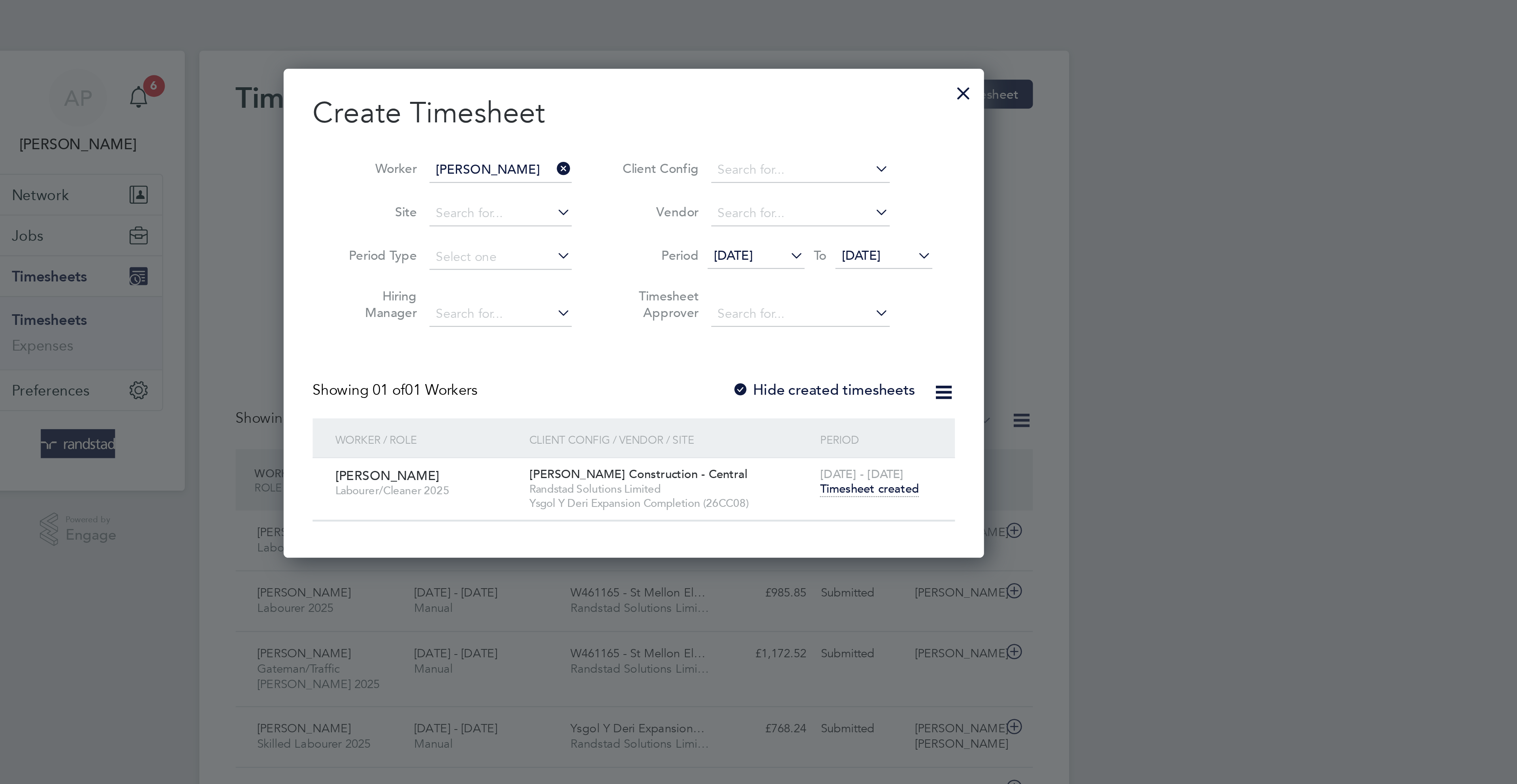
click at [875, 215] on span "Timesheet created" at bounding box center [861, 213] width 43 height 7
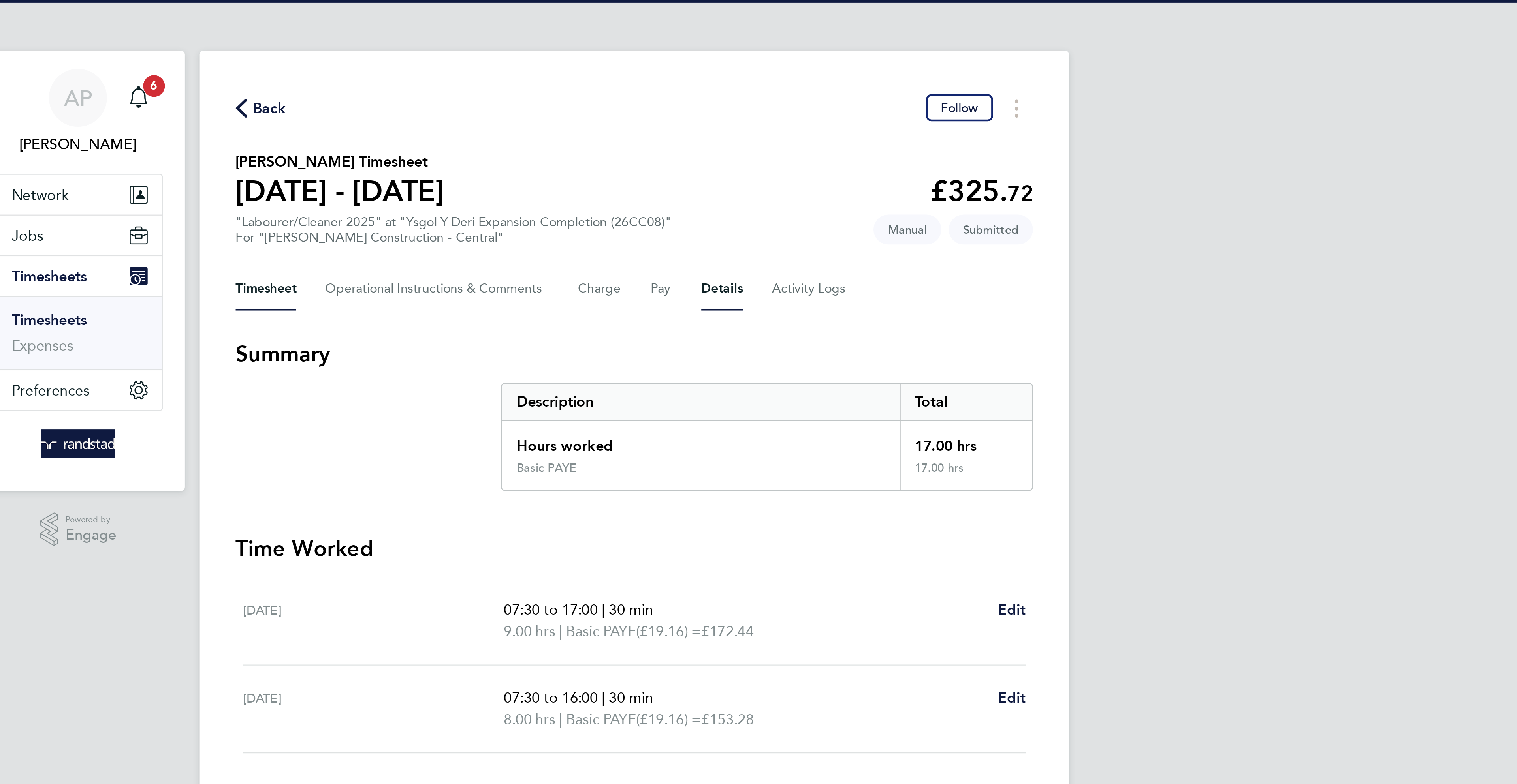
click at [795, 125] on button "Details" at bounding box center [797, 126] width 18 height 19
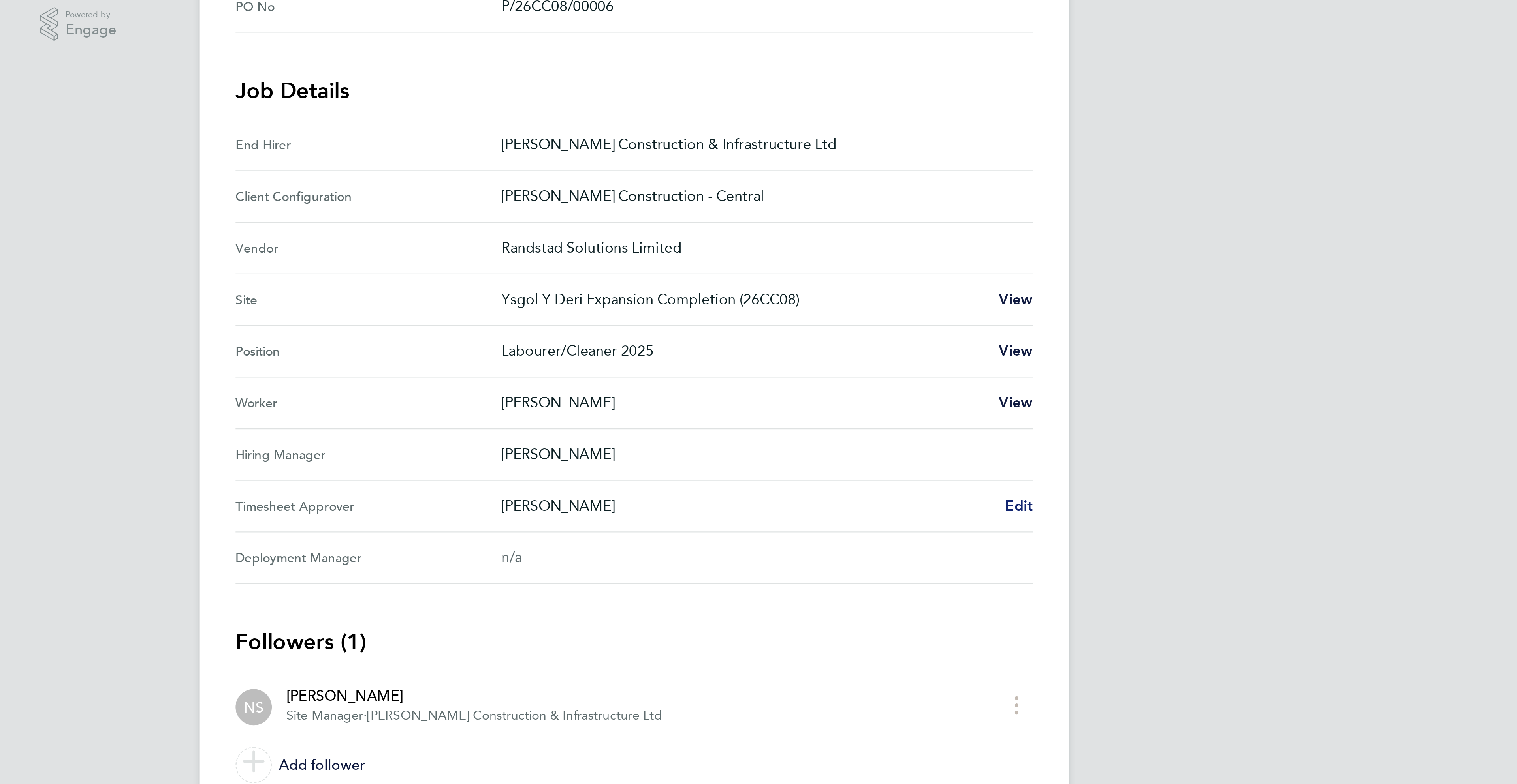
click at [921, 444] on span "Edit" at bounding box center [926, 441] width 12 height 8
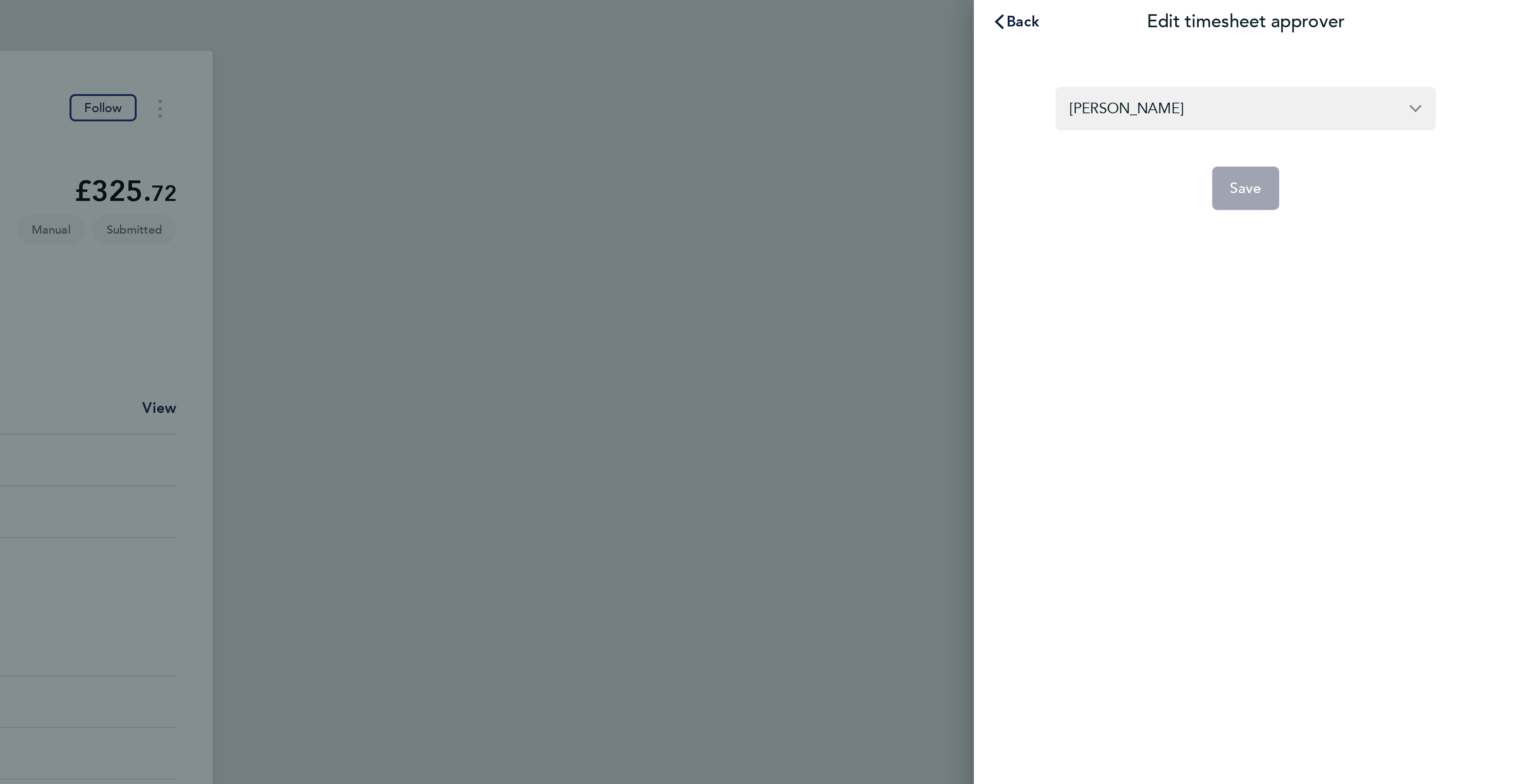
click at [1366, 58] on form "Nigel Stone Save" at bounding box center [1399, 64] width 166 height 54
click at [1364, 47] on input "Nigel Stone" at bounding box center [1399, 47] width 166 height 19
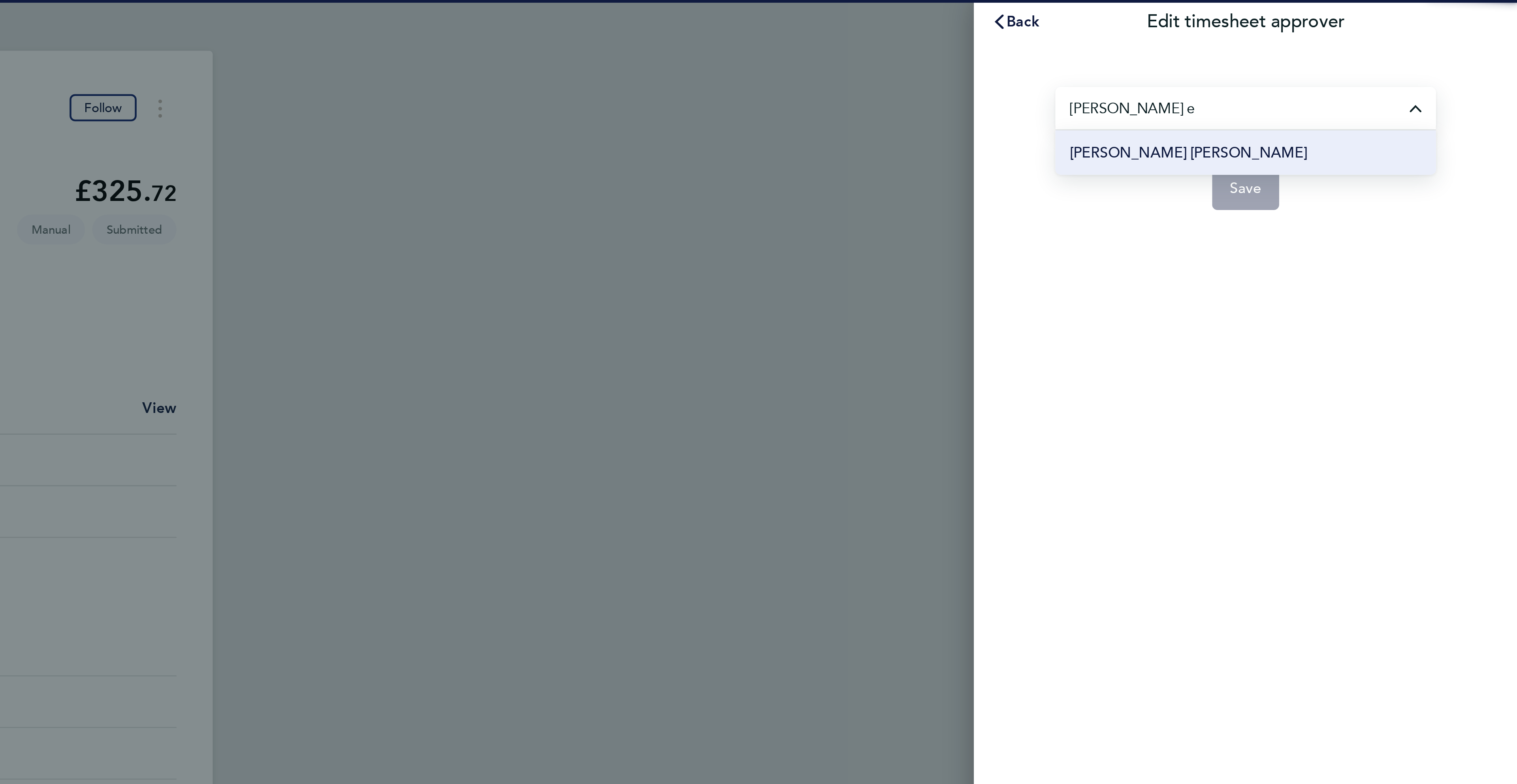
click at [1360, 62] on span "[PERSON_NAME] [PERSON_NAME]" at bounding box center [1374, 67] width 104 height 9
type input "[PERSON_NAME] [PERSON_NAME]"
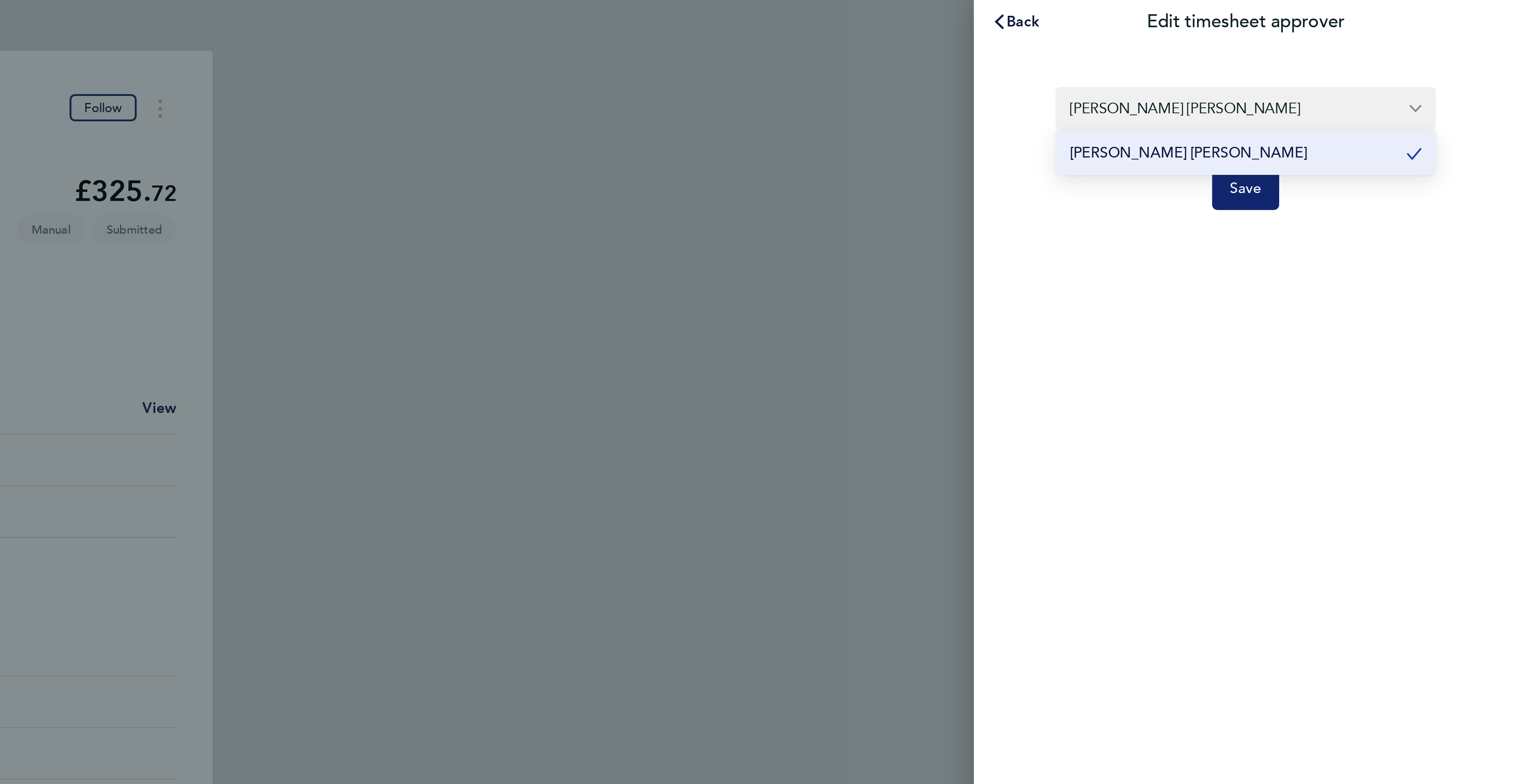
click at [1394, 81] on span "Save" at bounding box center [1398, 82] width 14 height 8
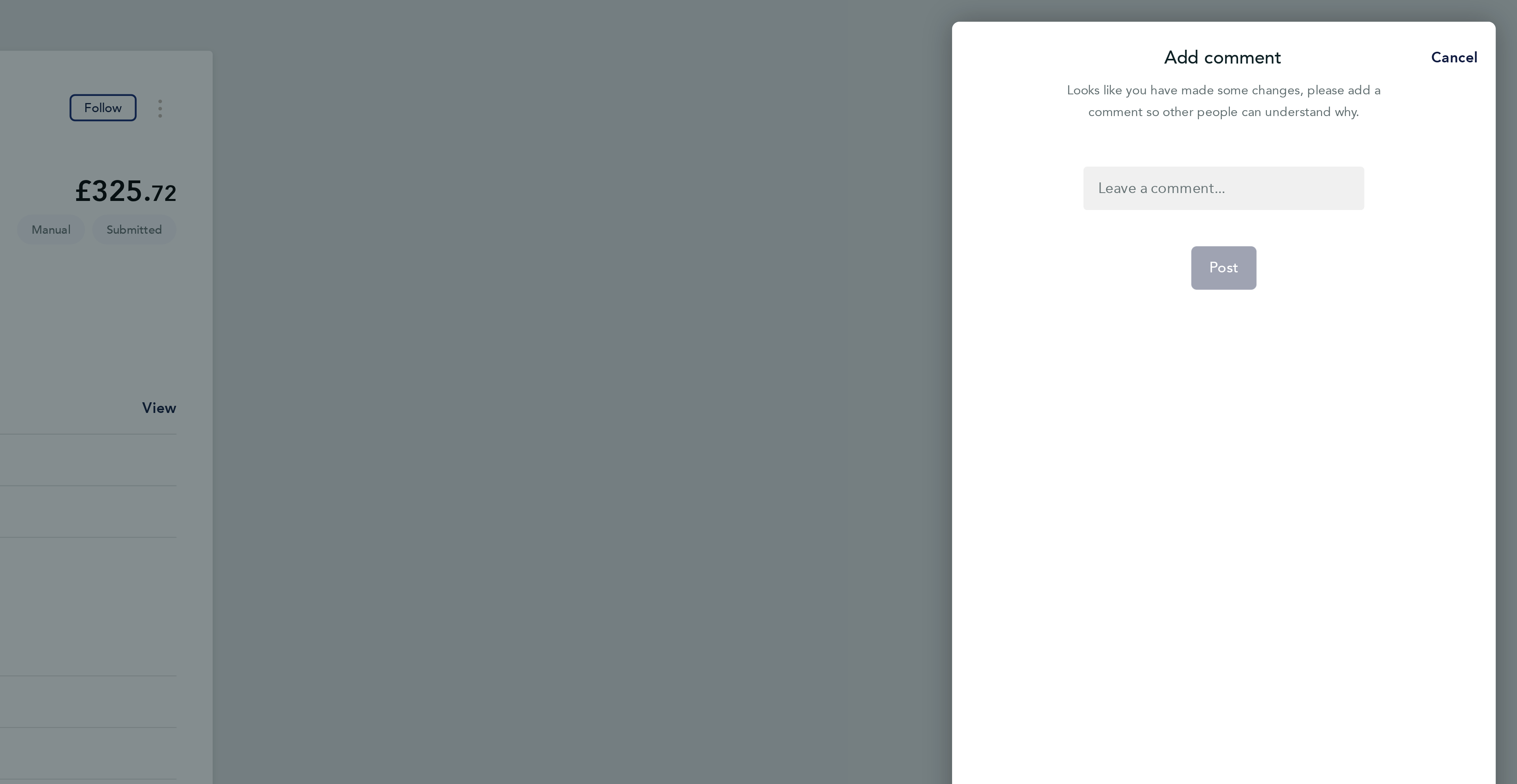
click at [1398, 79] on div at bounding box center [1389, 82] width 122 height 19
click at [1400, 80] on div at bounding box center [1389, 82] width 122 height 19
click at [1397, 121] on button "Post" at bounding box center [1389, 117] width 29 height 19
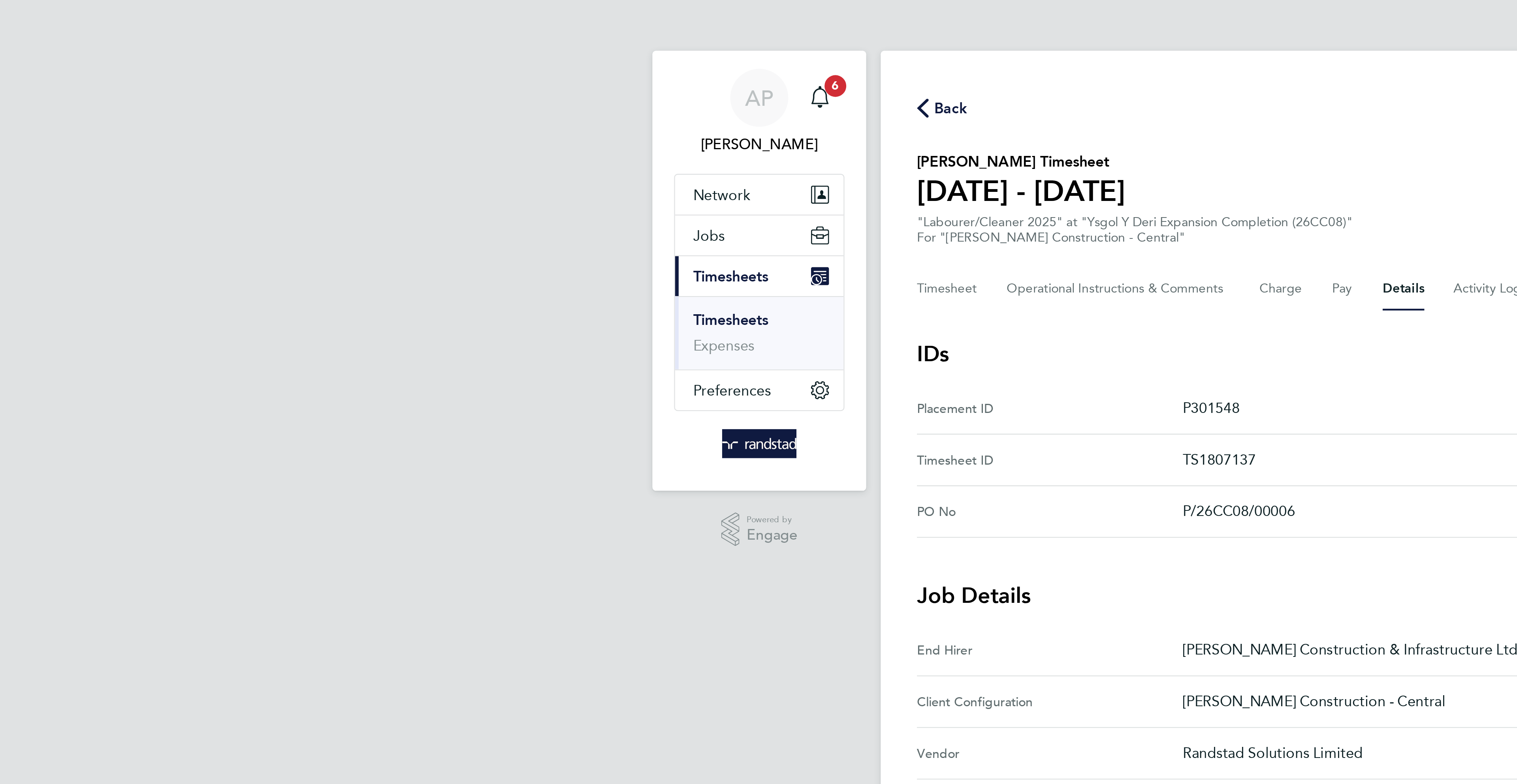
click at [597, 44] on span "Back" at bounding box center [599, 47] width 15 height 9
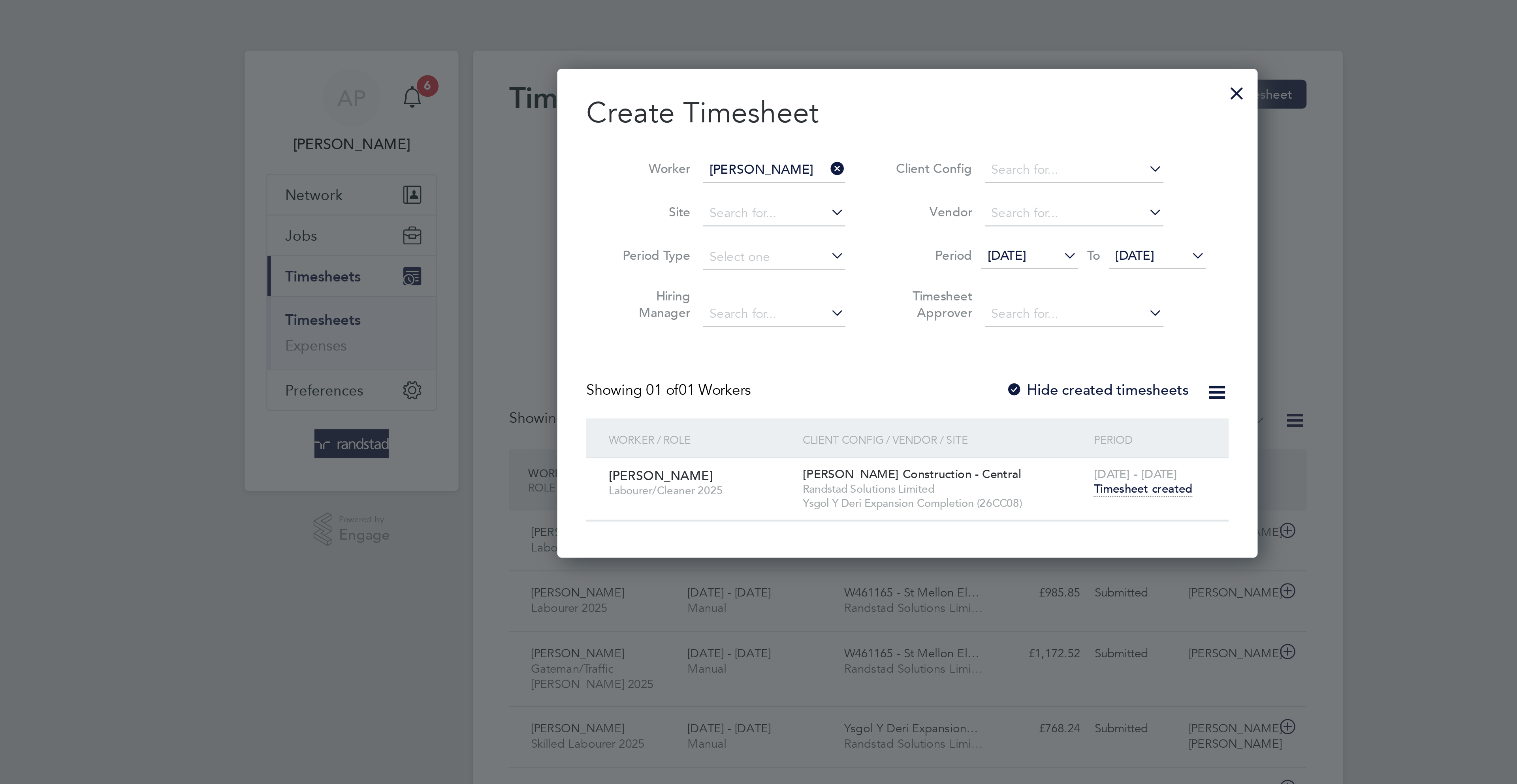
drag, startPoint x: 901, startPoint y: 37, endPoint x: 905, endPoint y: 39, distance: 4.5
click at [901, 37] on div at bounding box center [902, 39] width 14 height 14
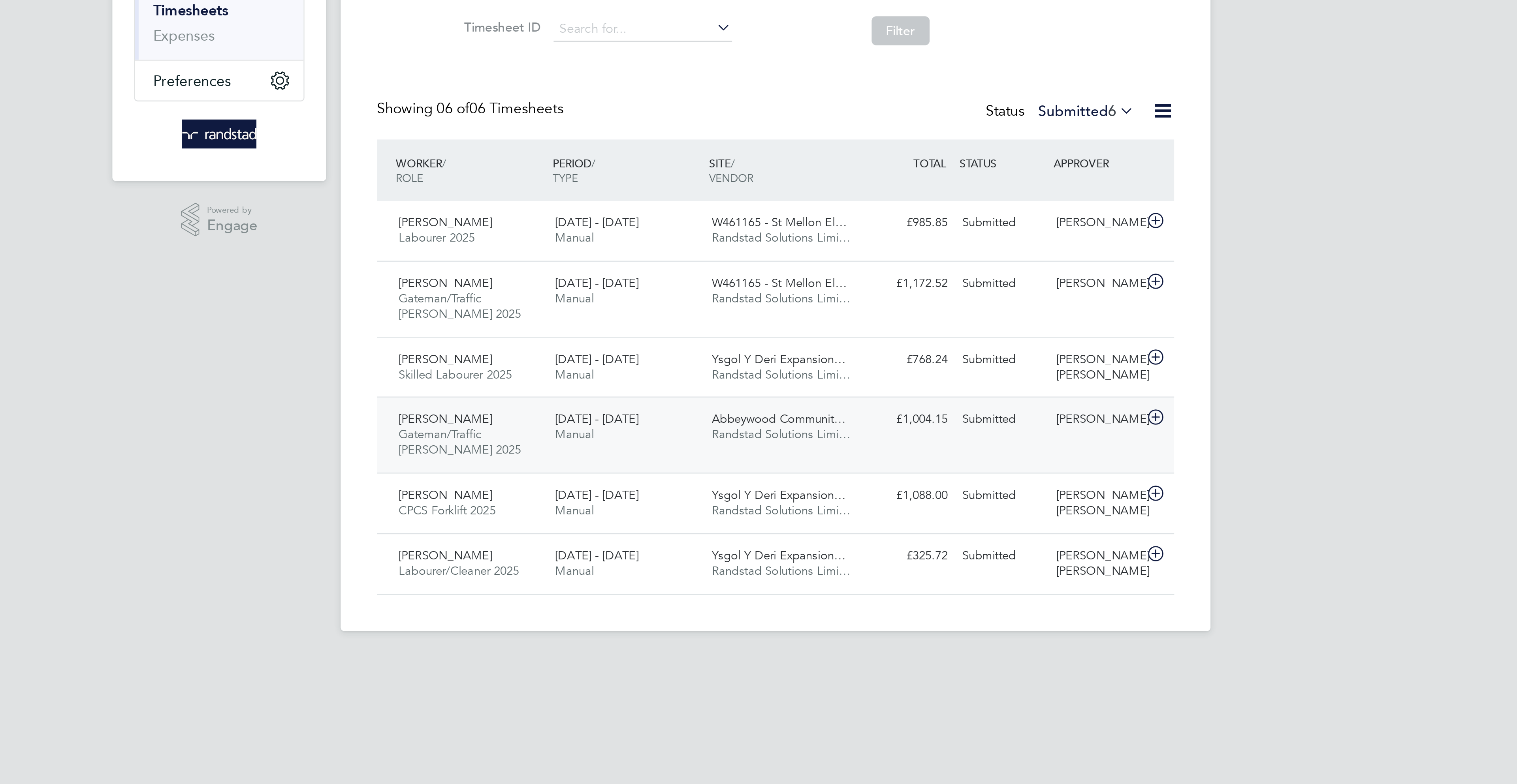
click at [846, 318] on div "Submitted" at bounding box center [857, 318] width 41 height 13
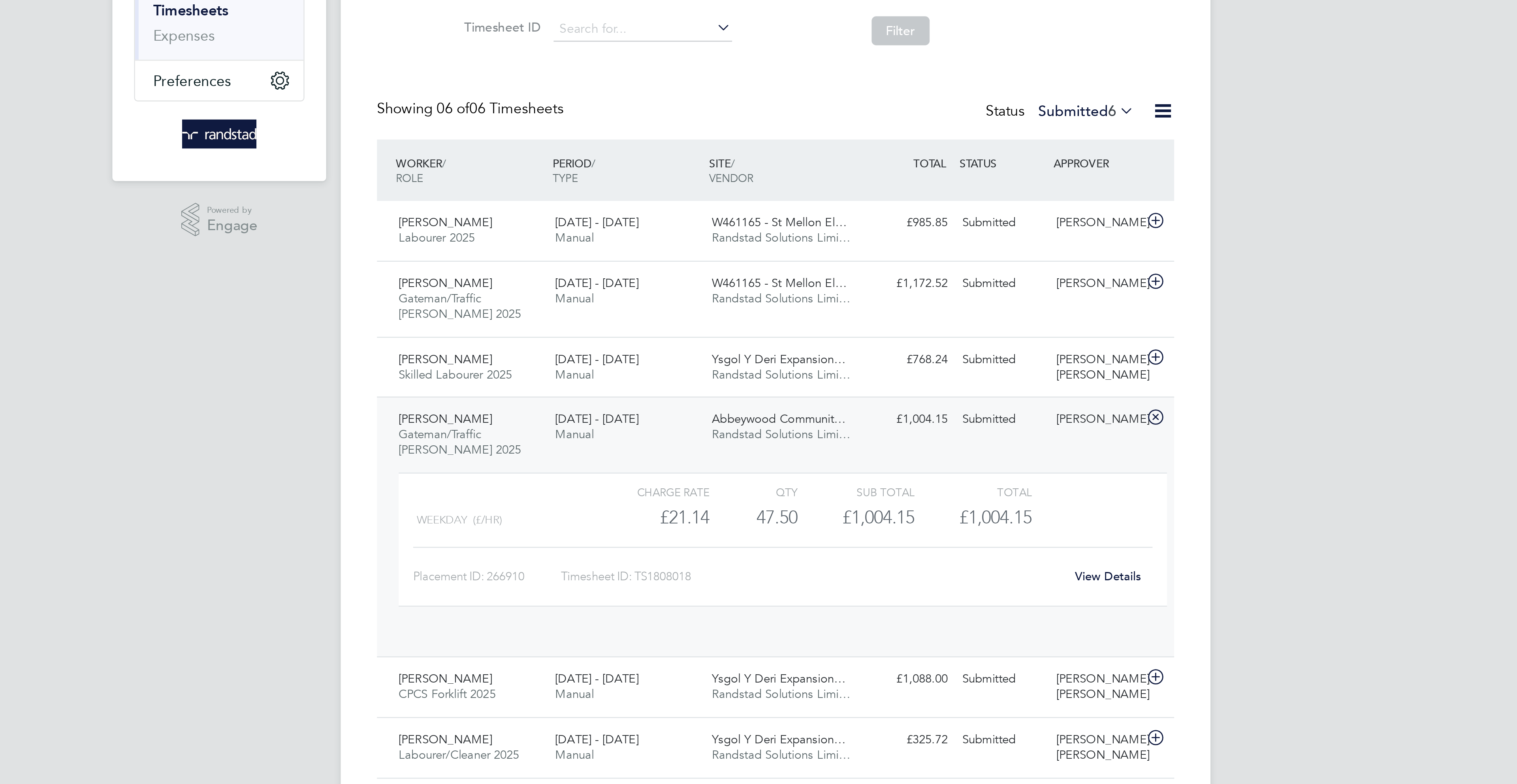
scroll to position [14, 77]
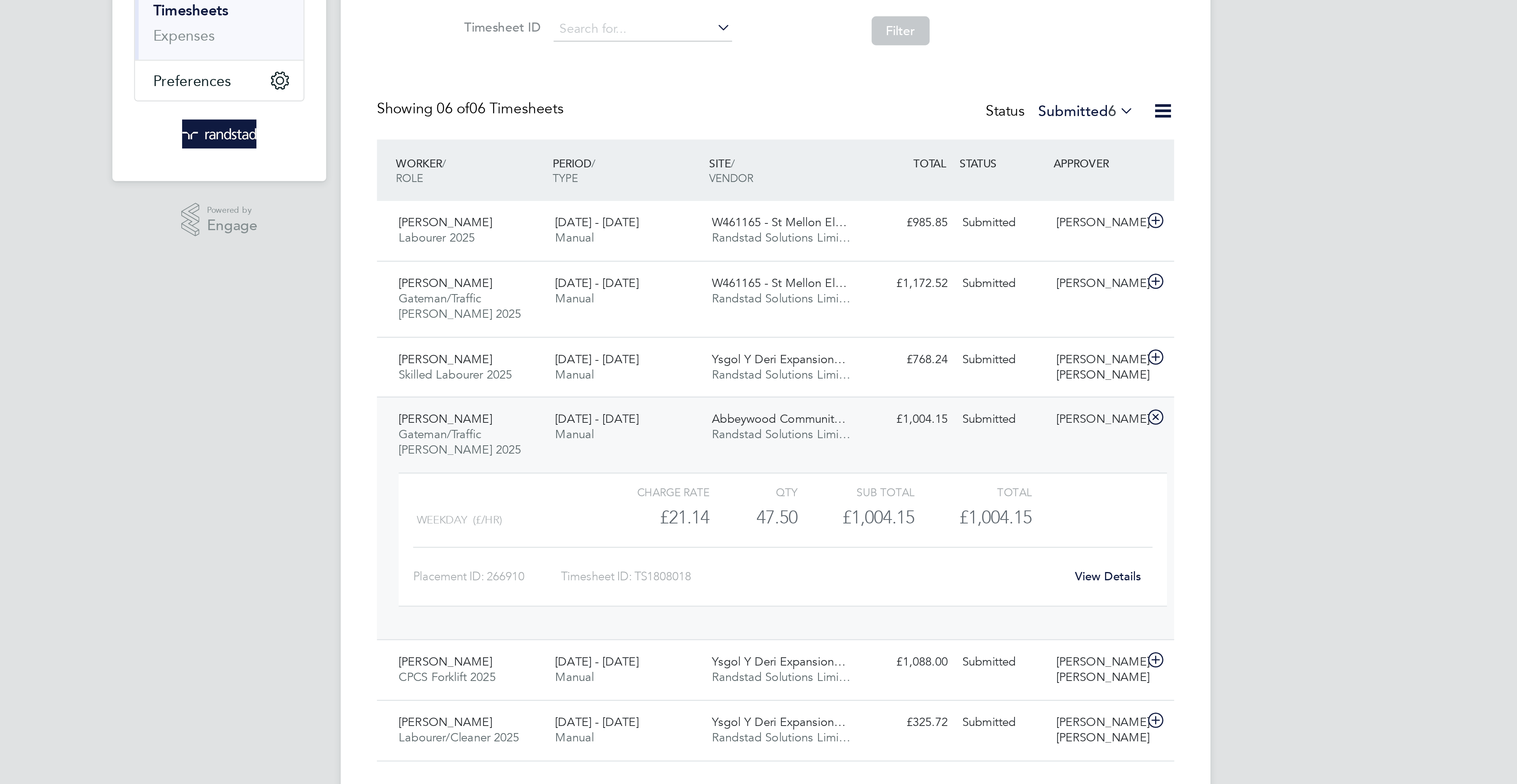
click at [903, 390] on link "View Details" at bounding box center [903, 386] width 29 height 6
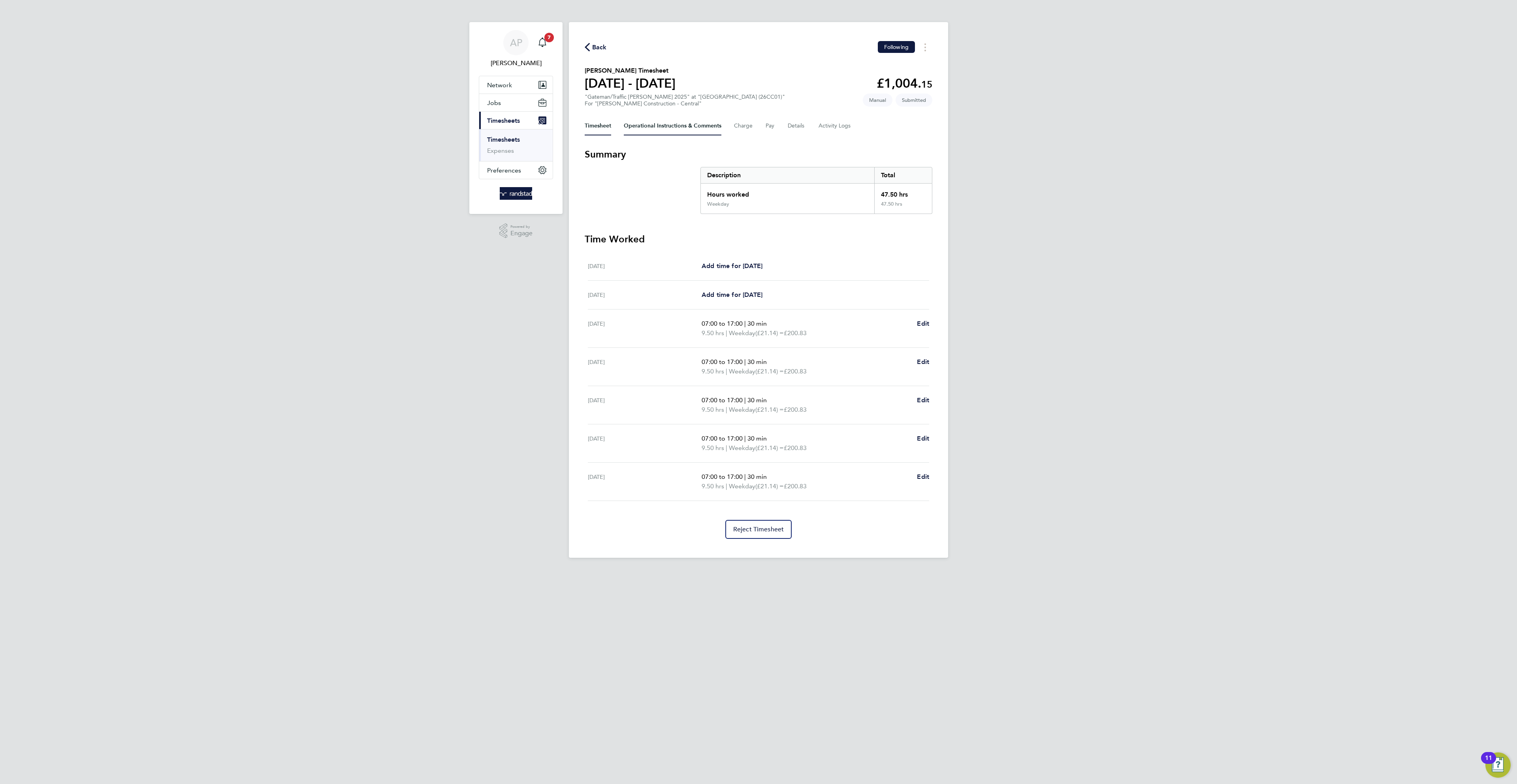
click at [660, 129] on Comments-tab "Operational Instructions & Comments" at bounding box center [673, 126] width 98 height 19
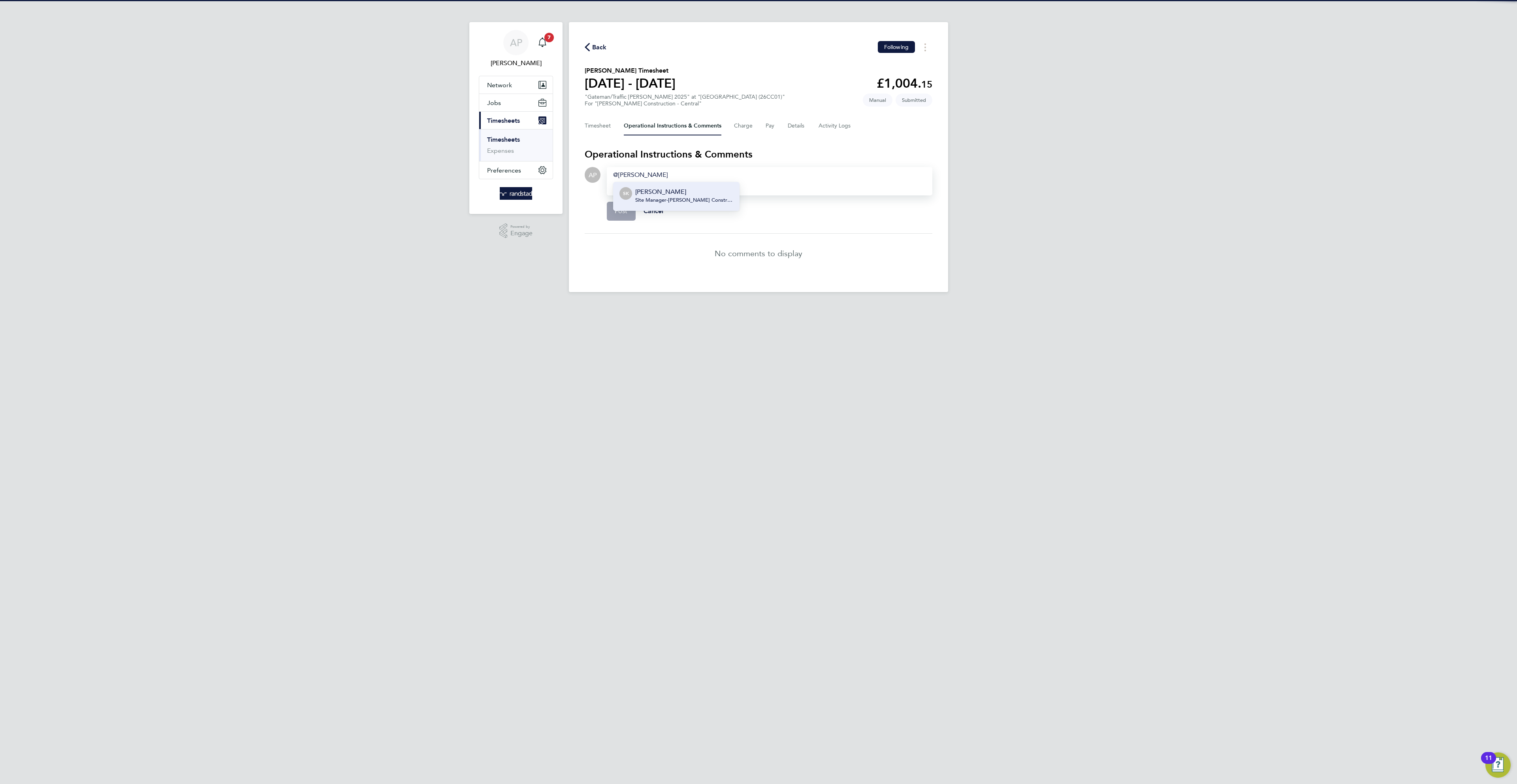
click at [708, 197] on span "Site Manager - Morgan Sindall Construction & Infrastructure Ltd" at bounding box center [684, 200] width 98 height 6
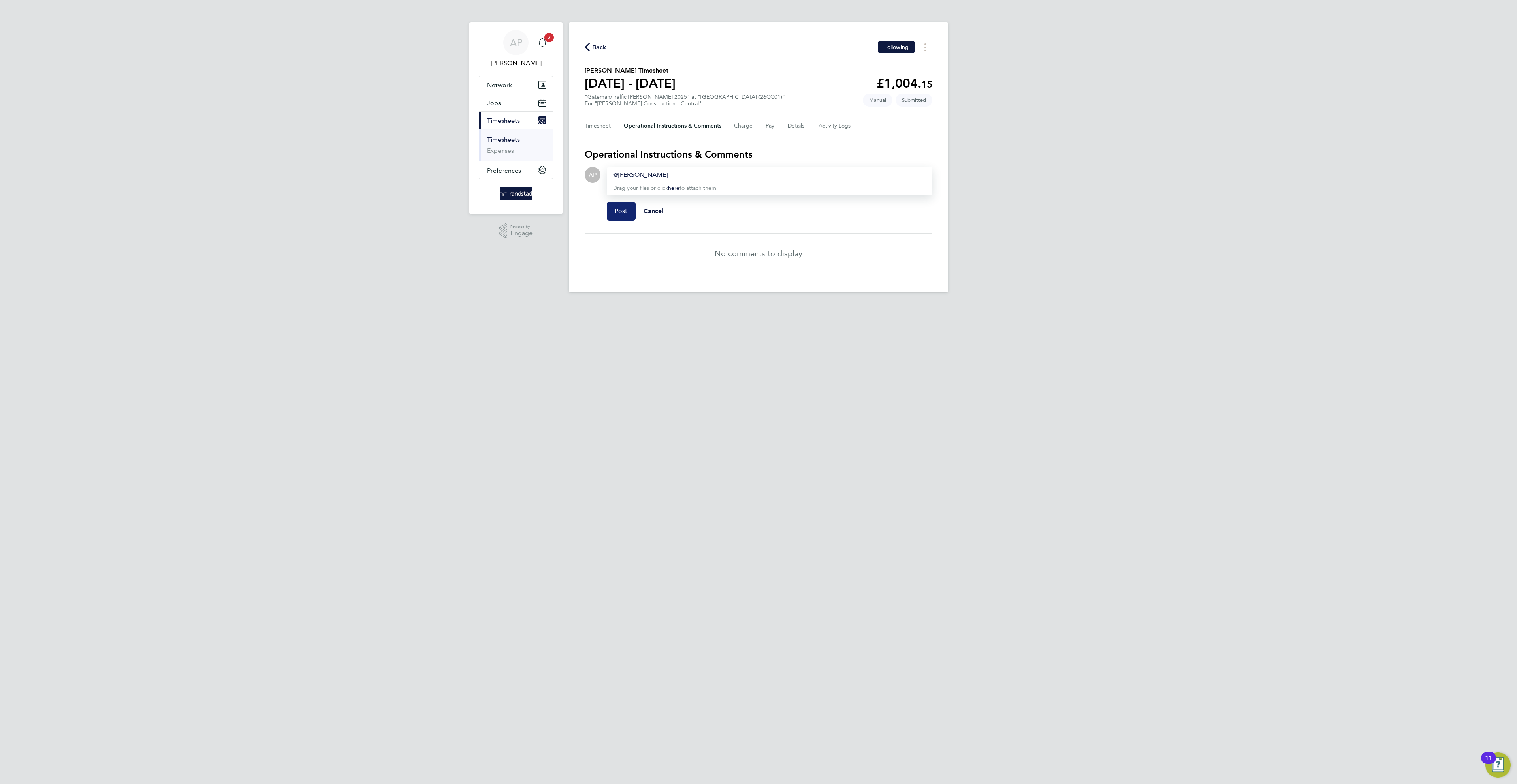
click at [612, 215] on button "Post" at bounding box center [621, 211] width 29 height 19
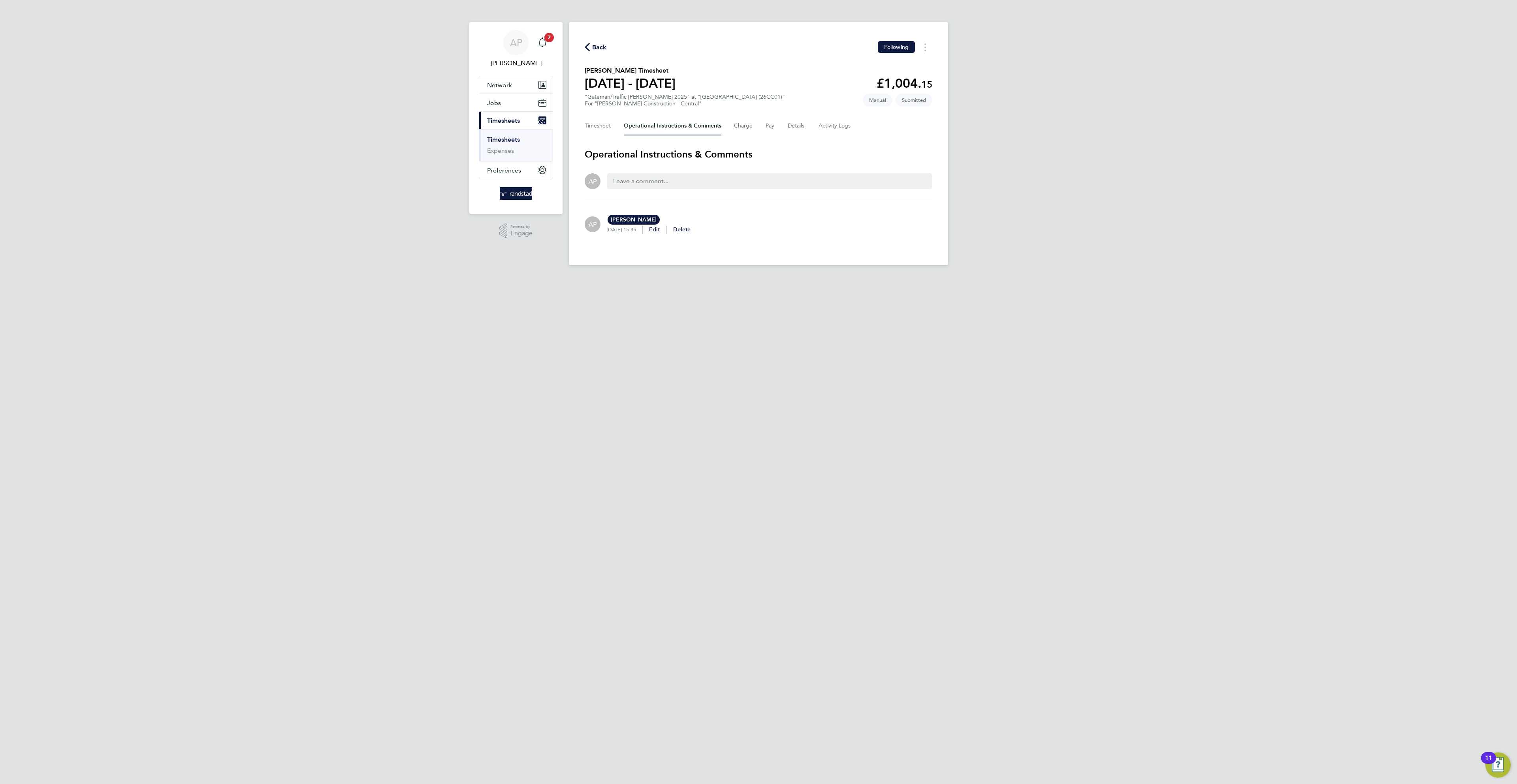
click at [600, 47] on span "Back" at bounding box center [599, 47] width 15 height 9
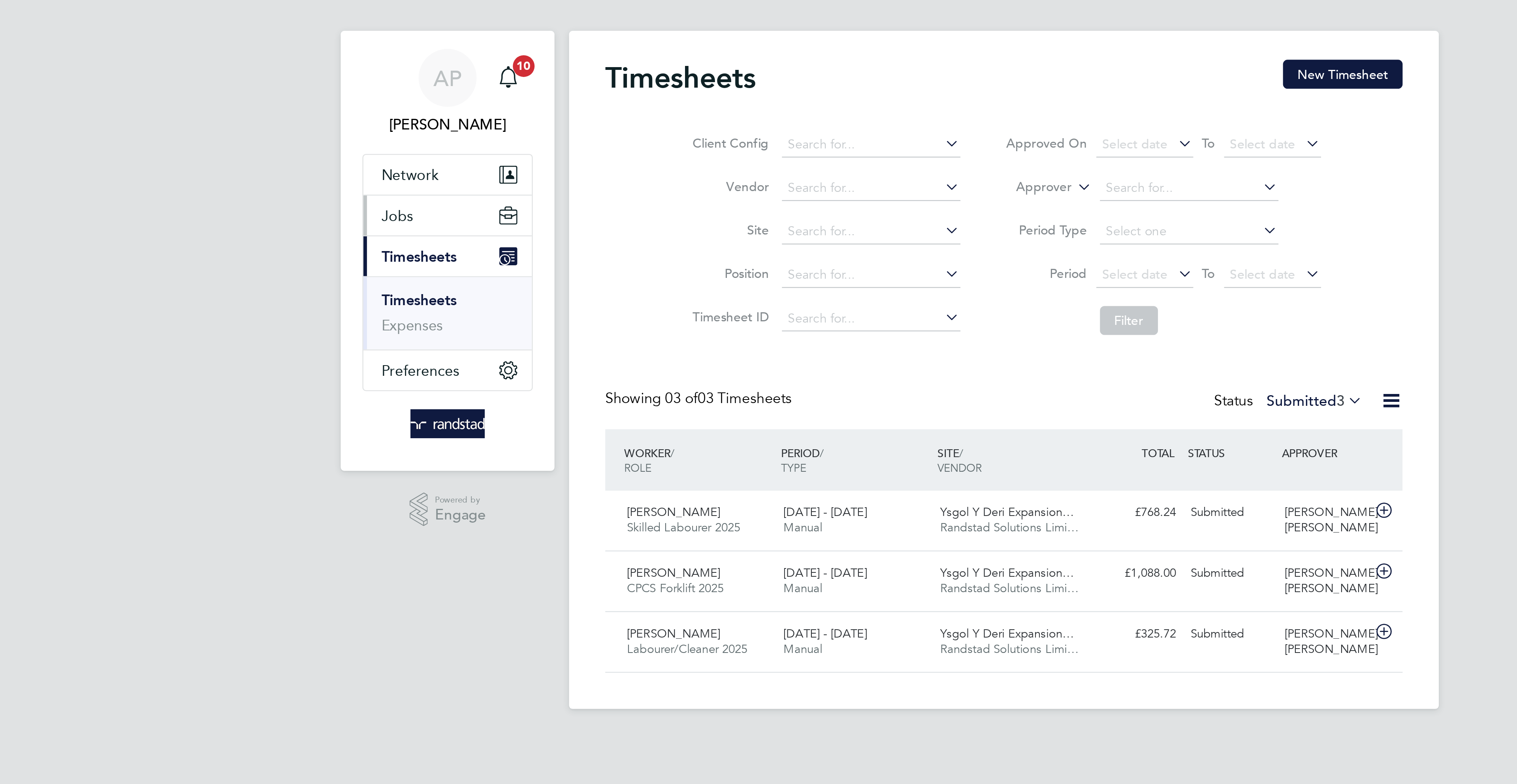
click at [508, 104] on button "Jobs" at bounding box center [516, 103] width 74 height 18
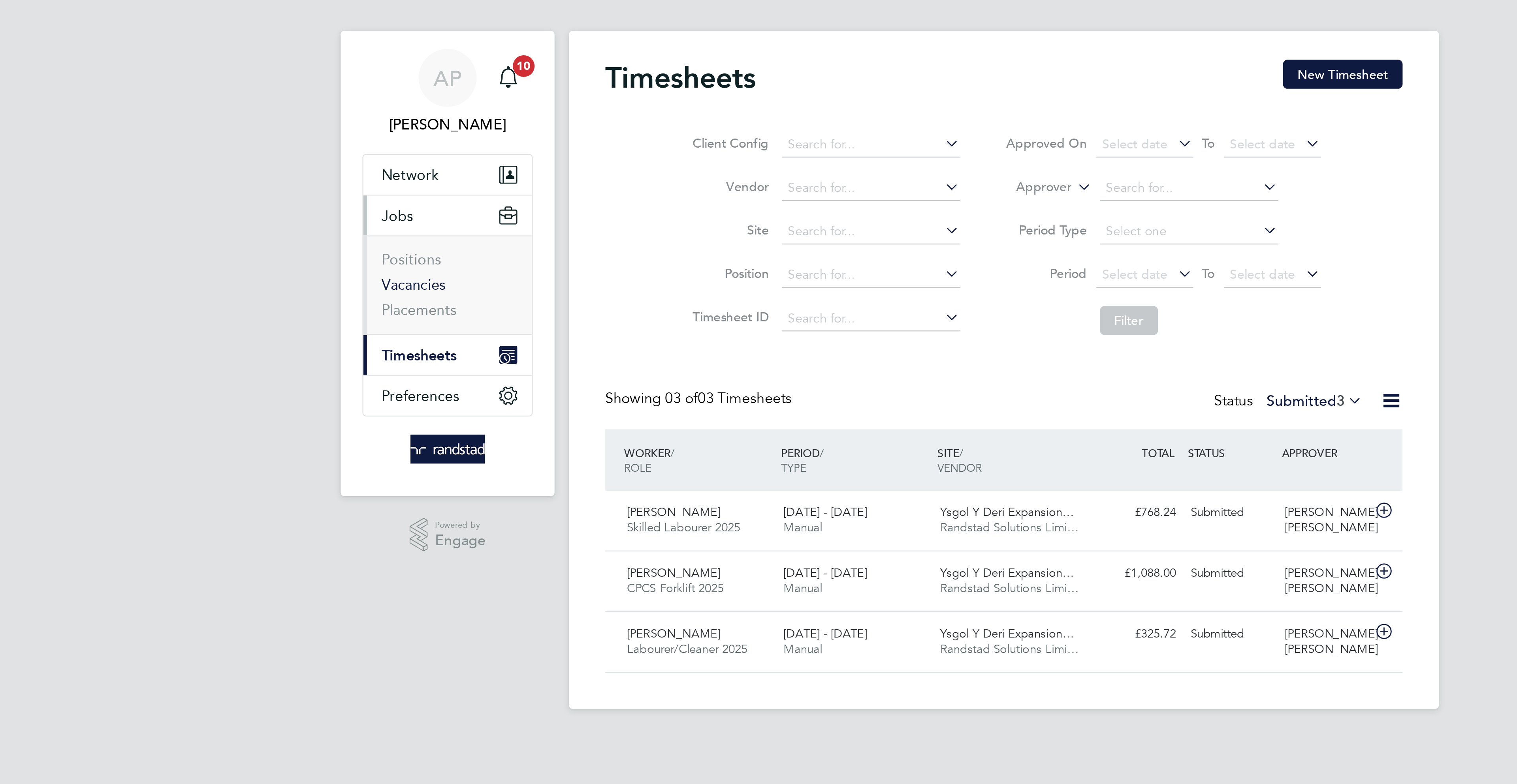
click at [502, 137] on link "Vacancies" at bounding box center [501, 132] width 28 height 8
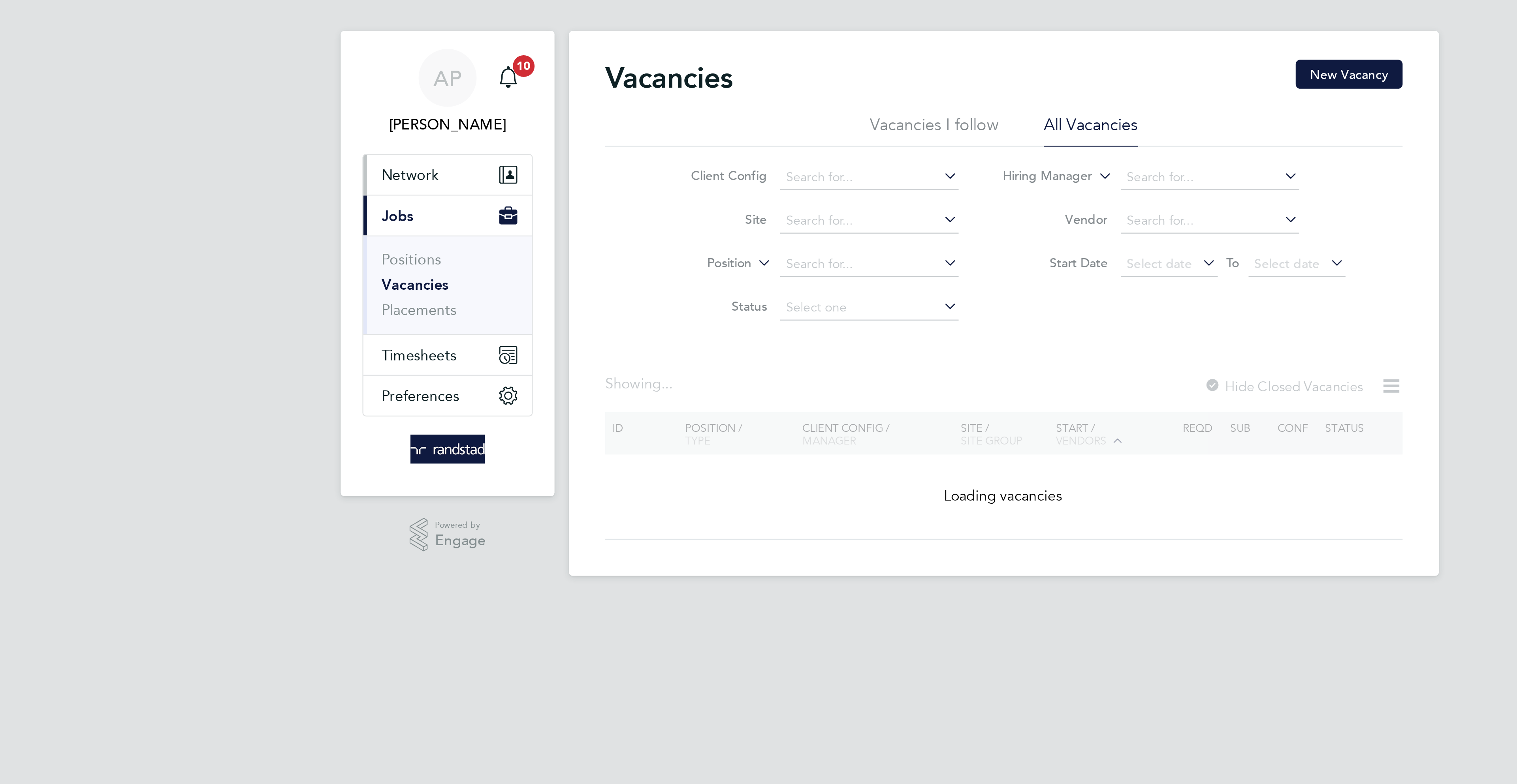
click at [513, 86] on button "Network" at bounding box center [516, 85] width 74 height 18
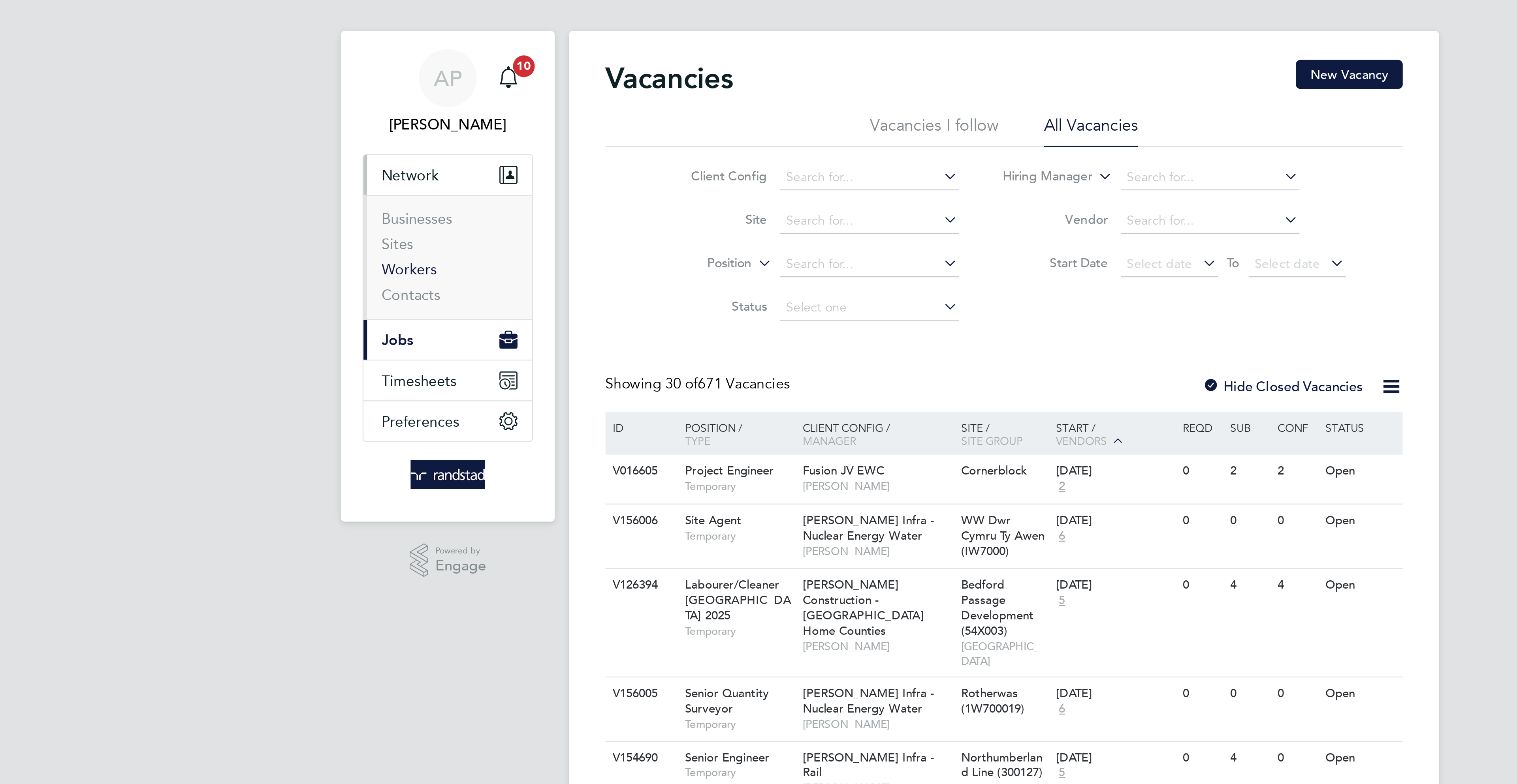
click at [505, 128] on link "Workers" at bounding box center [499, 126] width 24 height 8
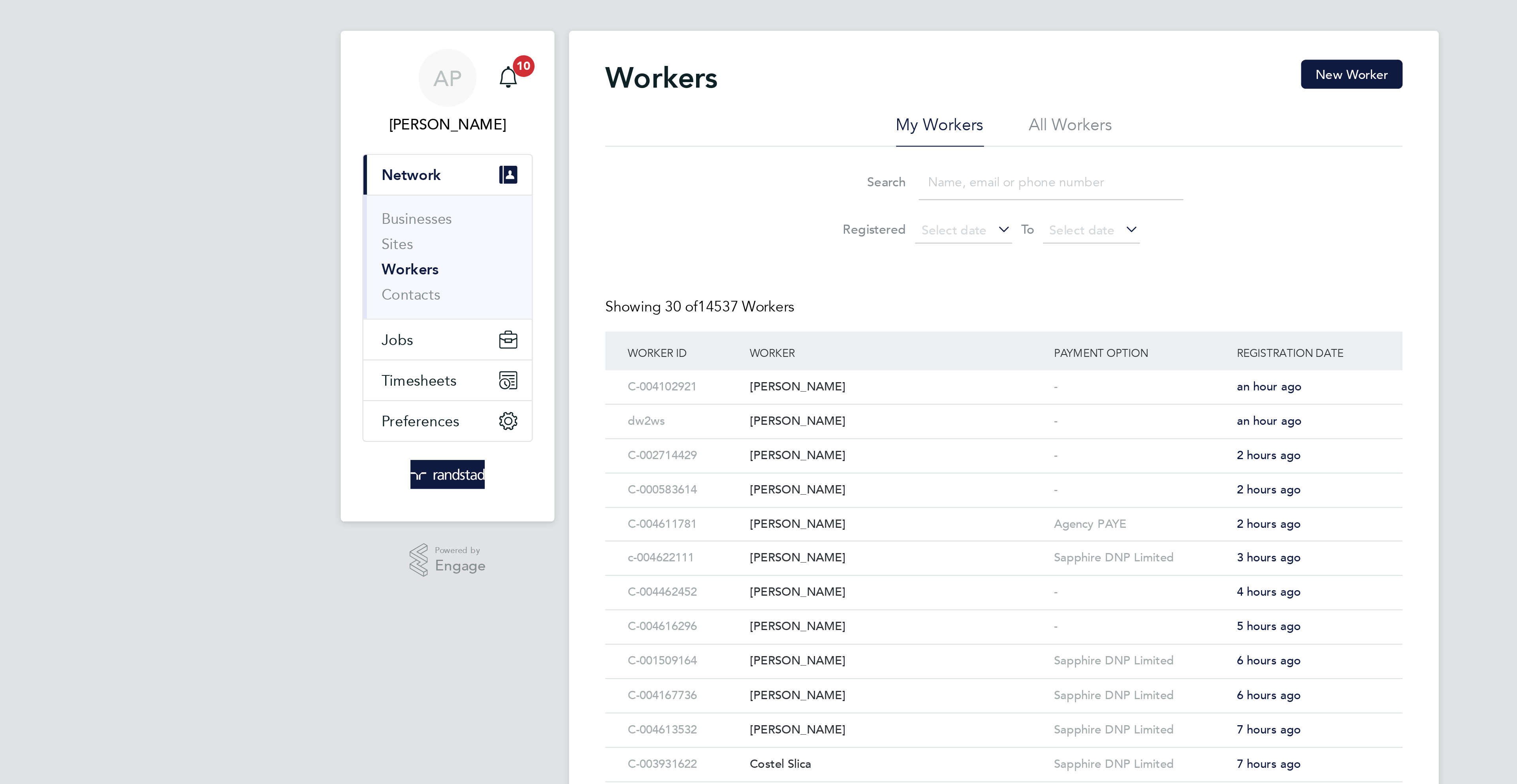
click at [761, 93] on input at bounding box center [779, 88] width 115 height 15
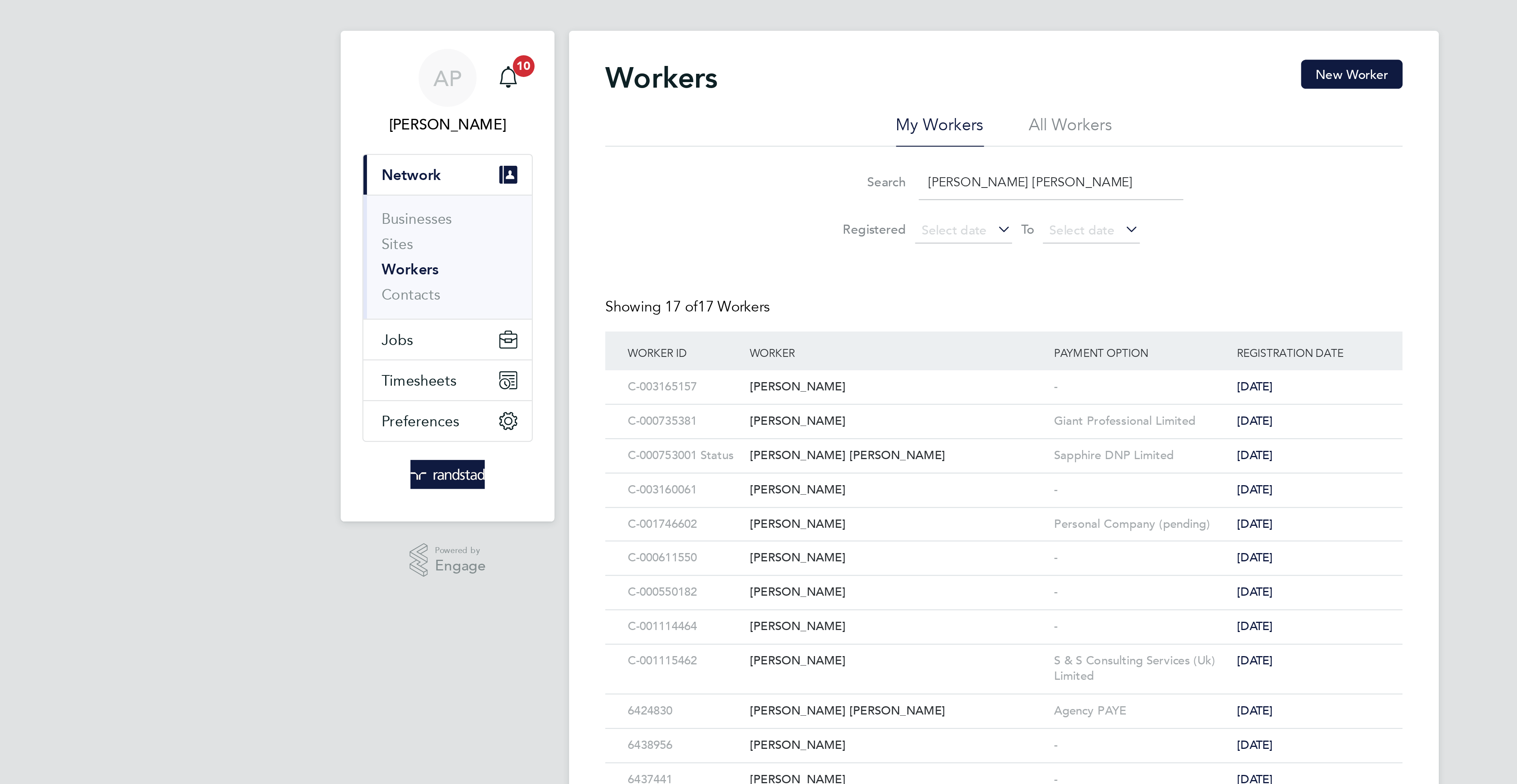
type input "[PERSON_NAME] [PERSON_NAME]"
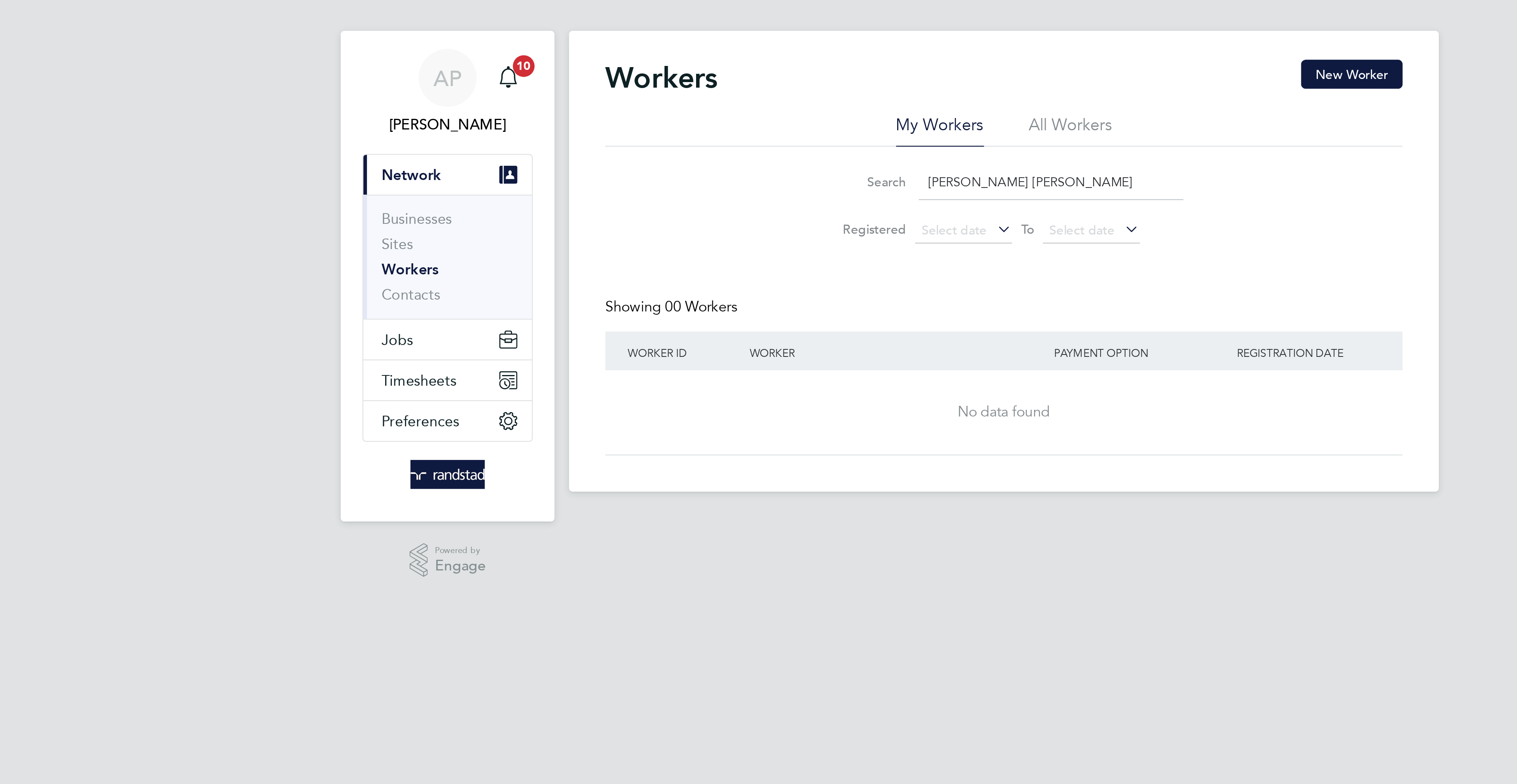
click at [743, 91] on input "[PERSON_NAME] [PERSON_NAME]" at bounding box center [779, 88] width 115 height 15
click at [495, 116] on link "Sites" at bounding box center [493, 115] width 14 height 8
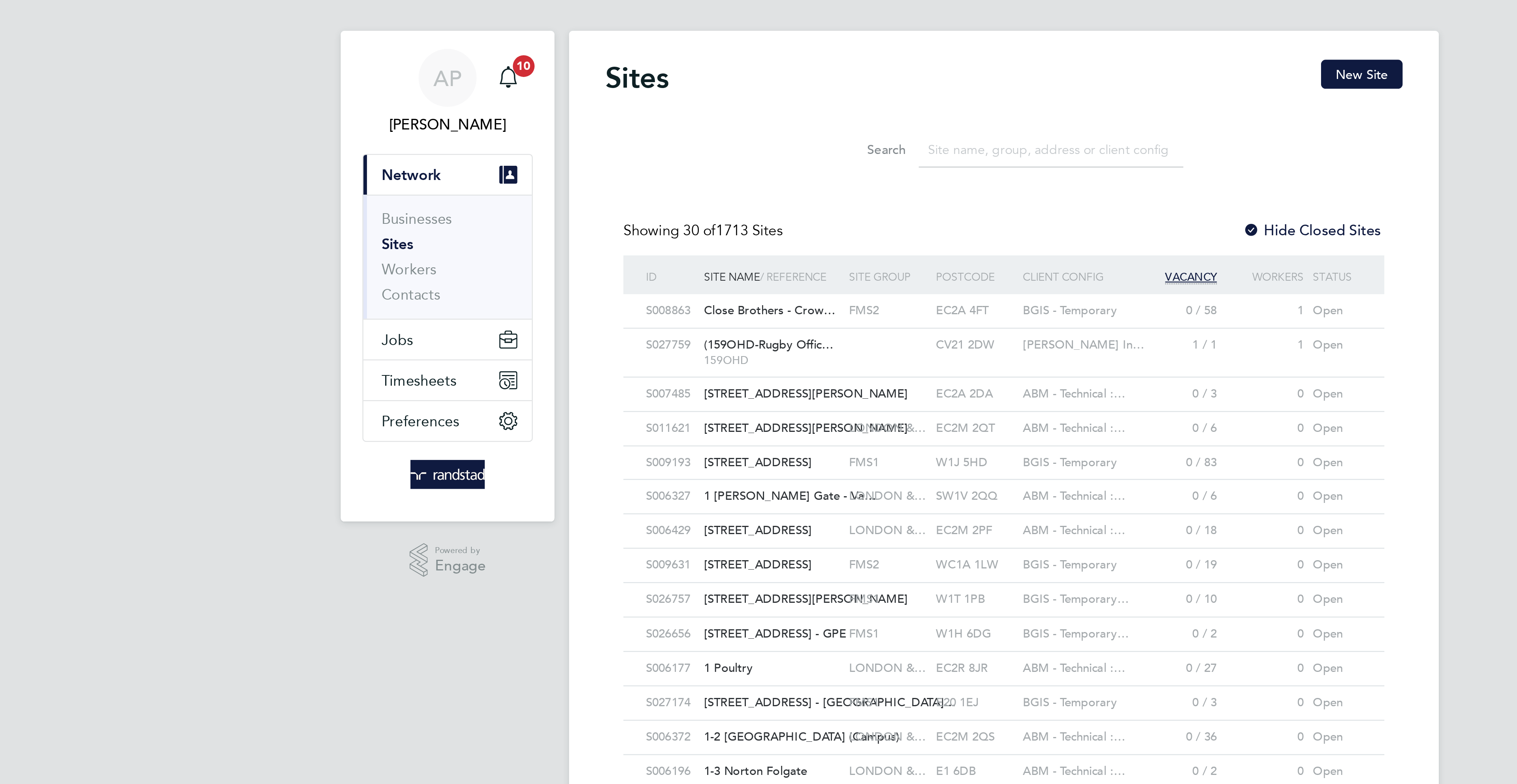
scroll to position [15, 38]
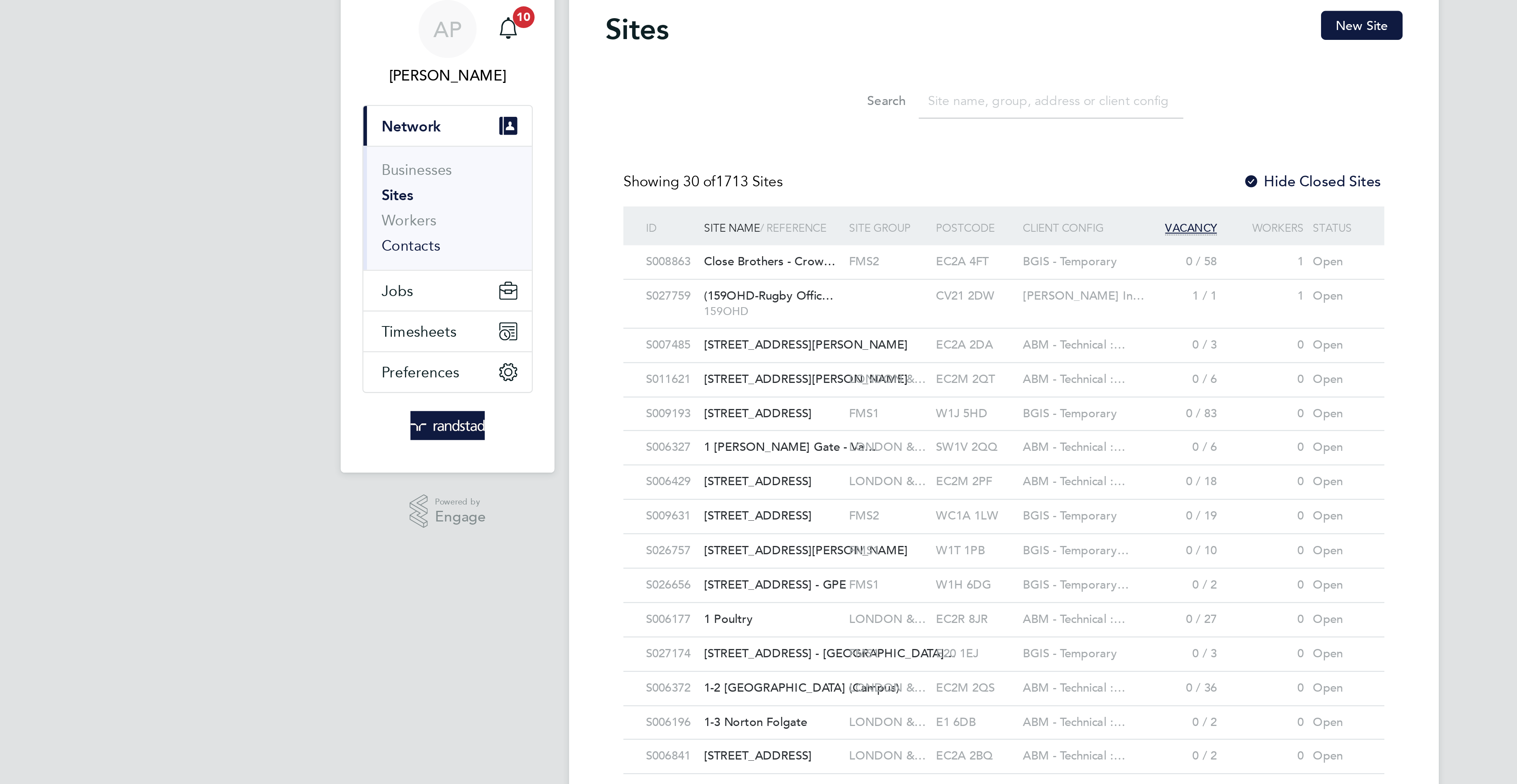
click at [507, 141] on link "Contacts" at bounding box center [500, 137] width 26 height 8
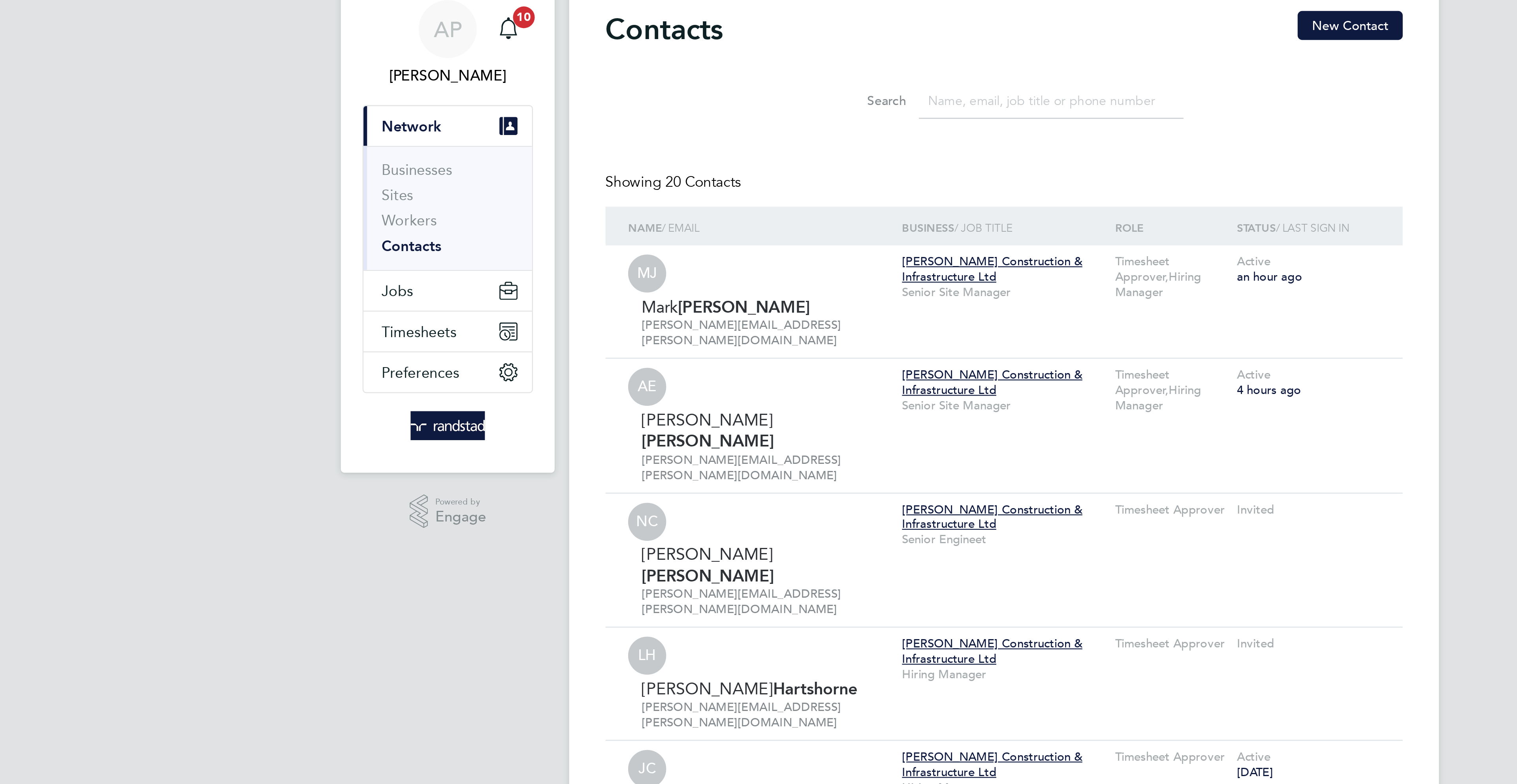
click at [750, 70] on input at bounding box center [779, 74] width 115 height 15
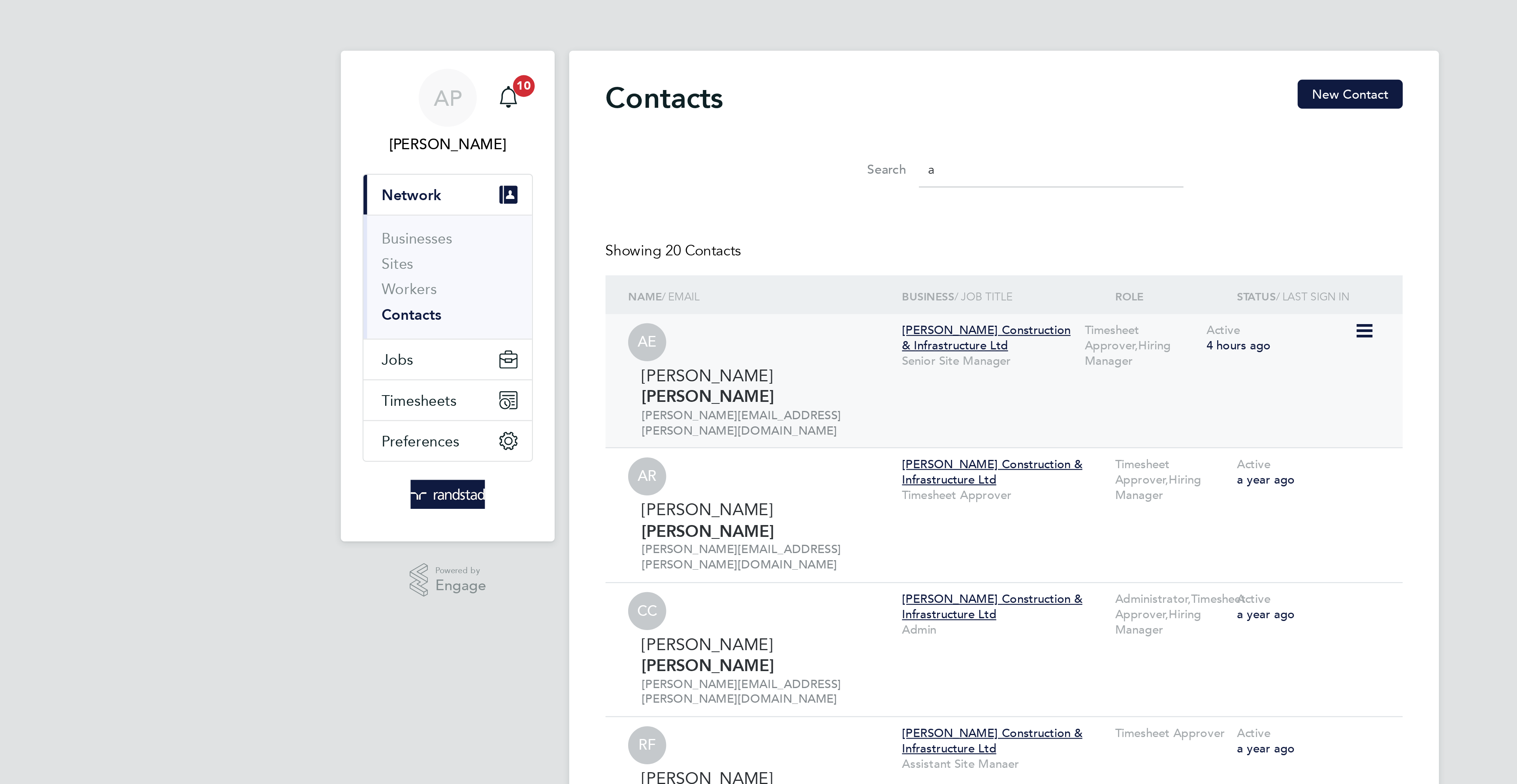
type input "a"
click at [665, 160] on div "Andrew Evans" at bounding box center [655, 169] width 110 height 19
click at [513, 177] on span "Timesheets" at bounding box center [504, 174] width 33 height 8
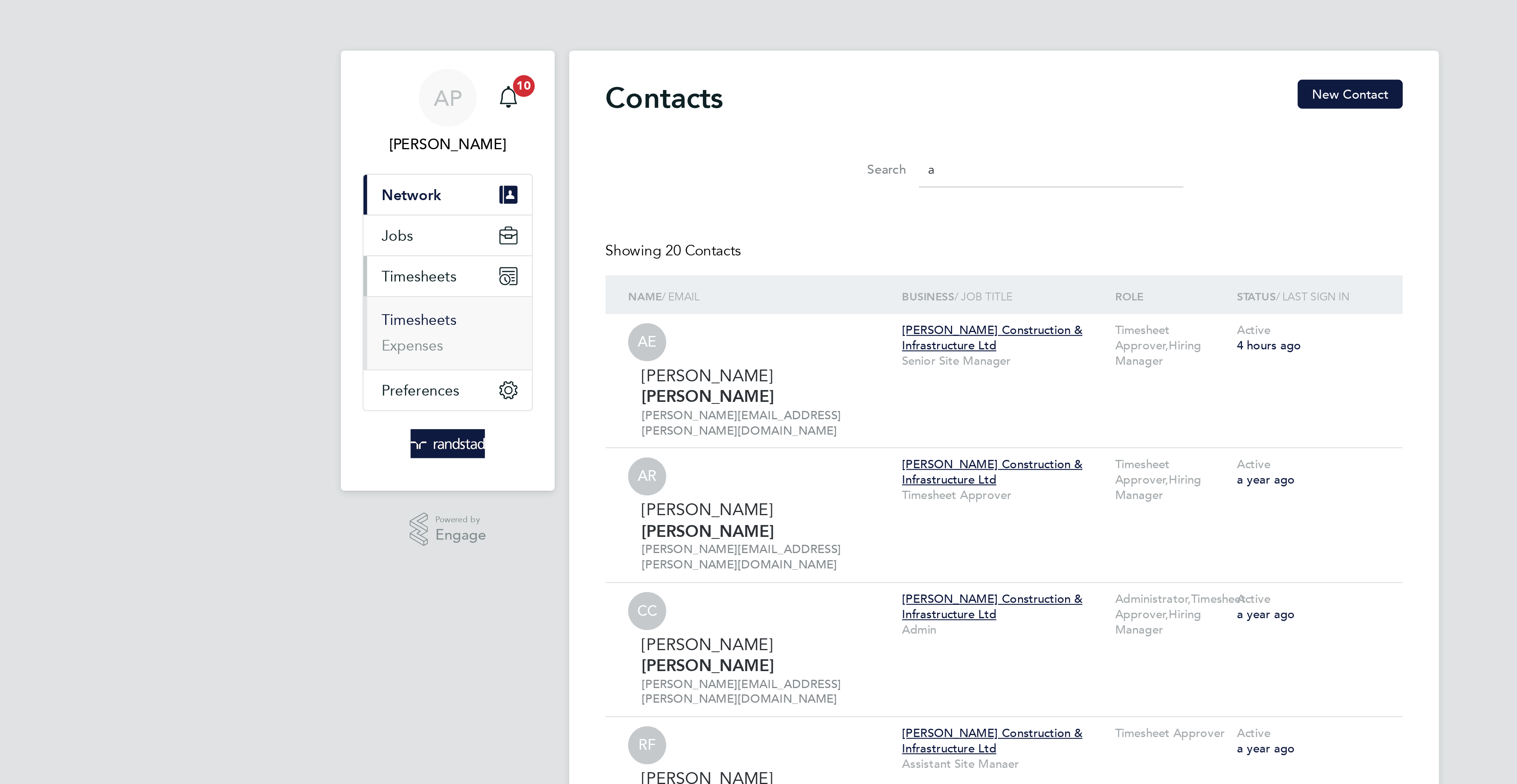
click at [508, 138] on link "Timesheets" at bounding box center [504, 139] width 33 height 8
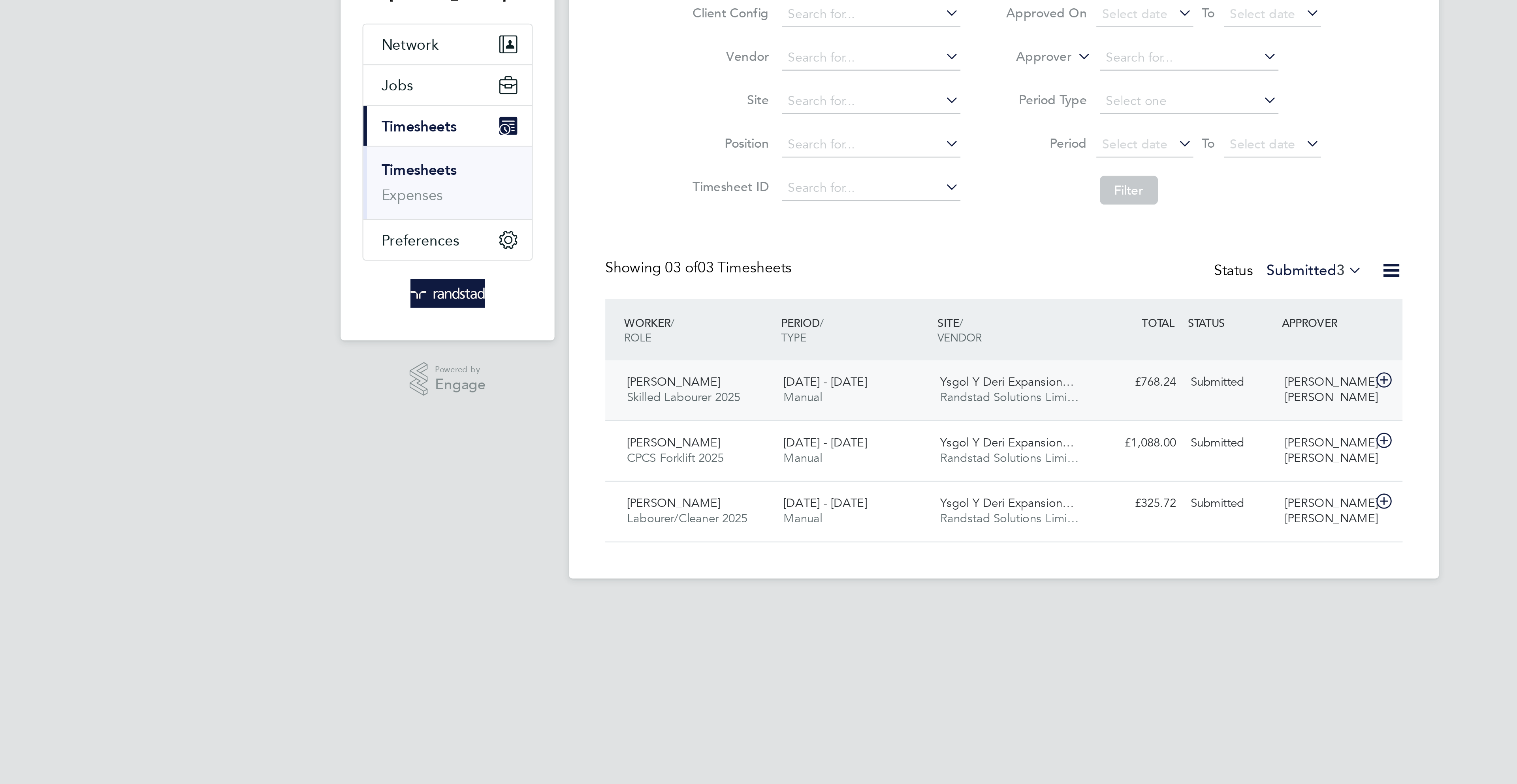
click at [797, 228] on div "£768.24 Submitted" at bounding box center [816, 232] width 41 height 13
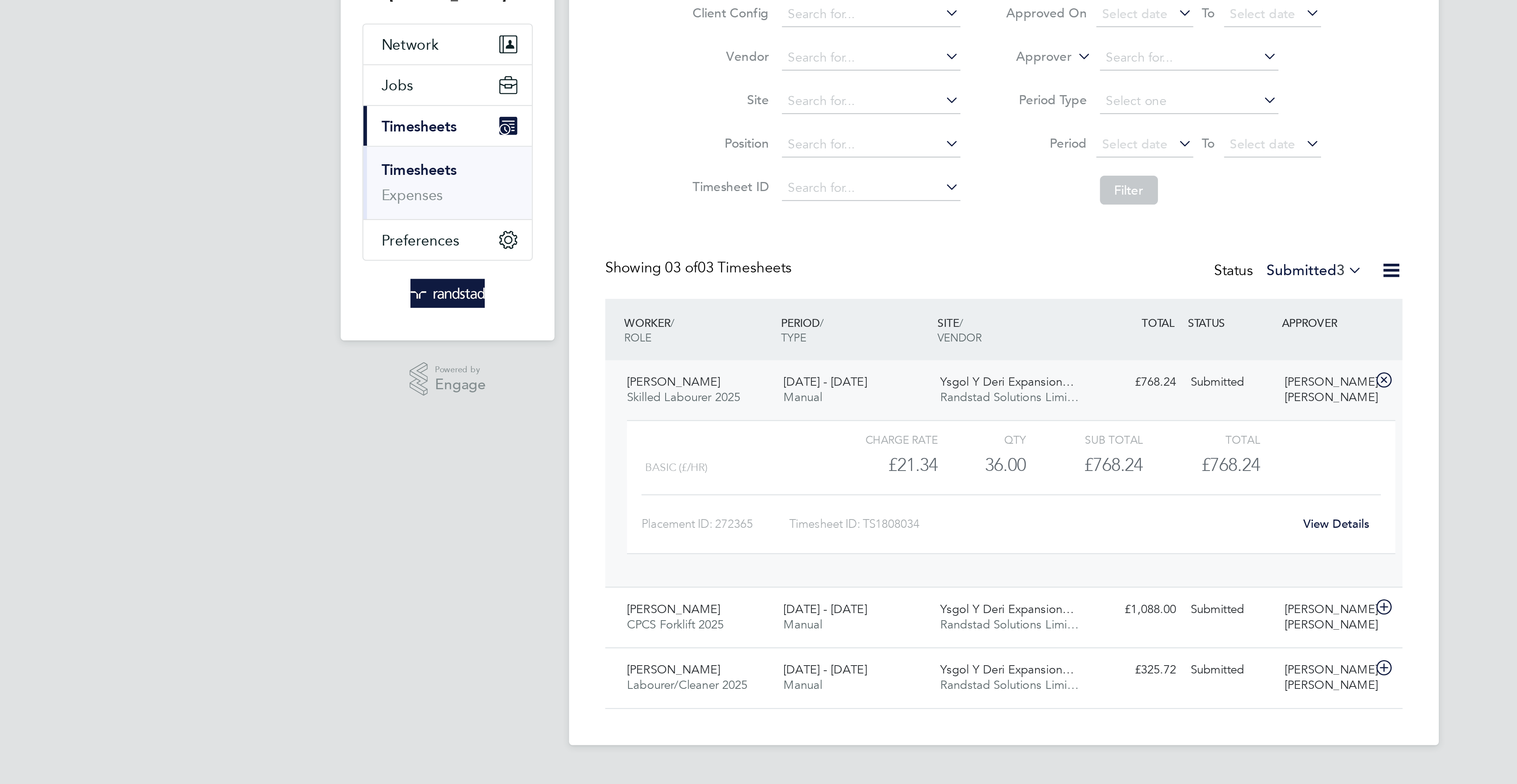
click at [902, 293] on link "View Details" at bounding box center [903, 294] width 29 height 6
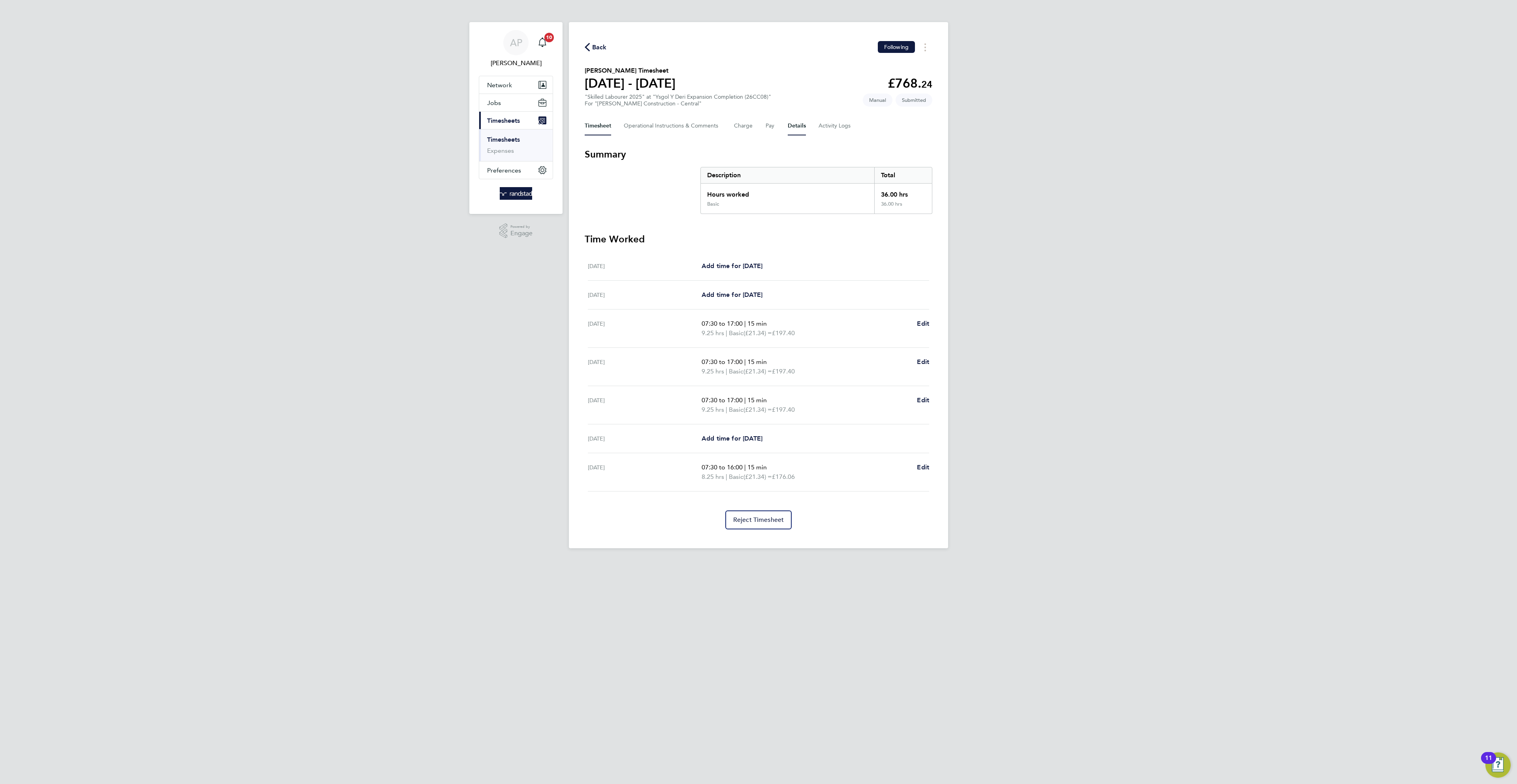
click at [799, 129] on button "Details" at bounding box center [797, 126] width 18 height 19
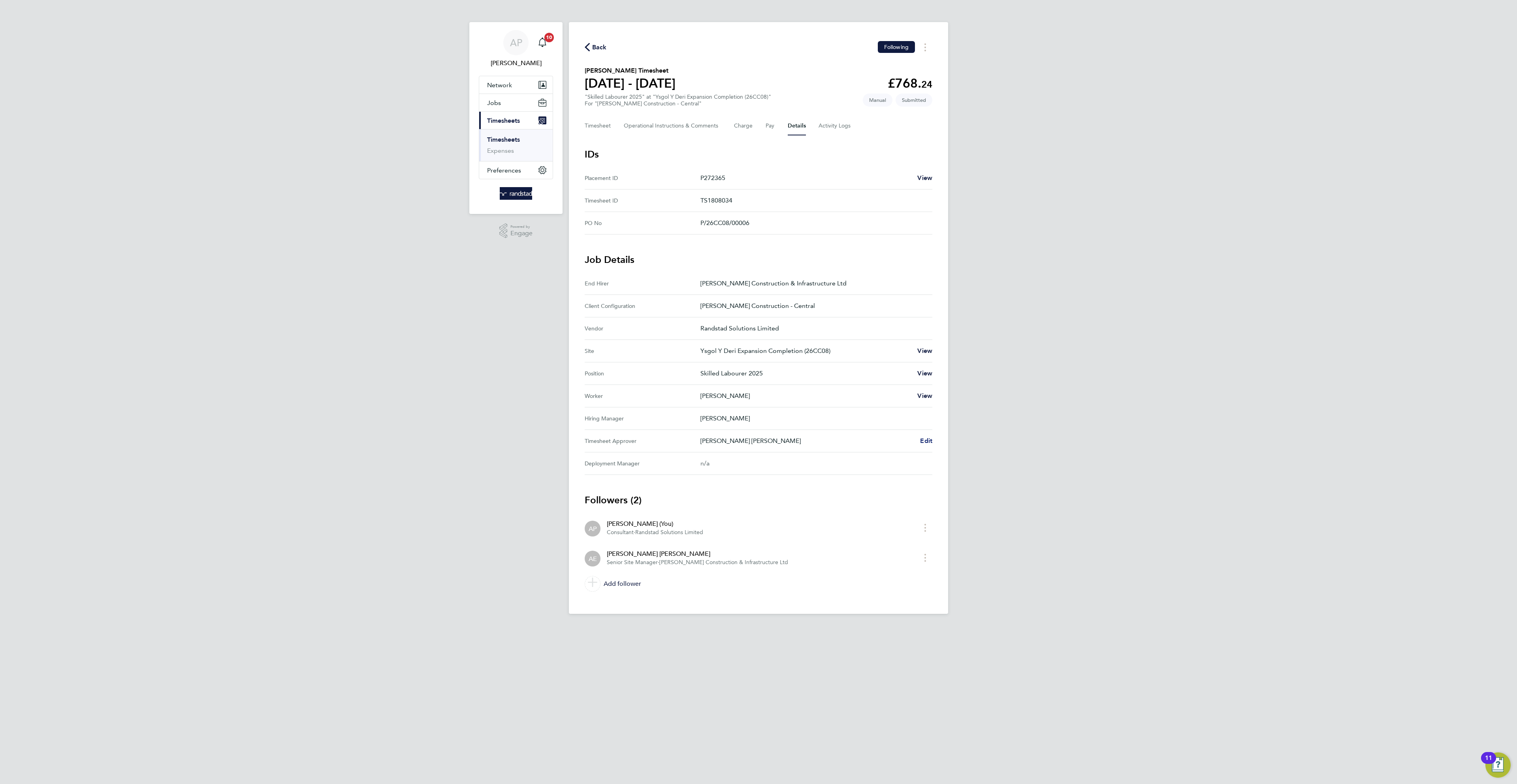
click at [926, 444] on span "Edit" at bounding box center [926, 441] width 12 height 8
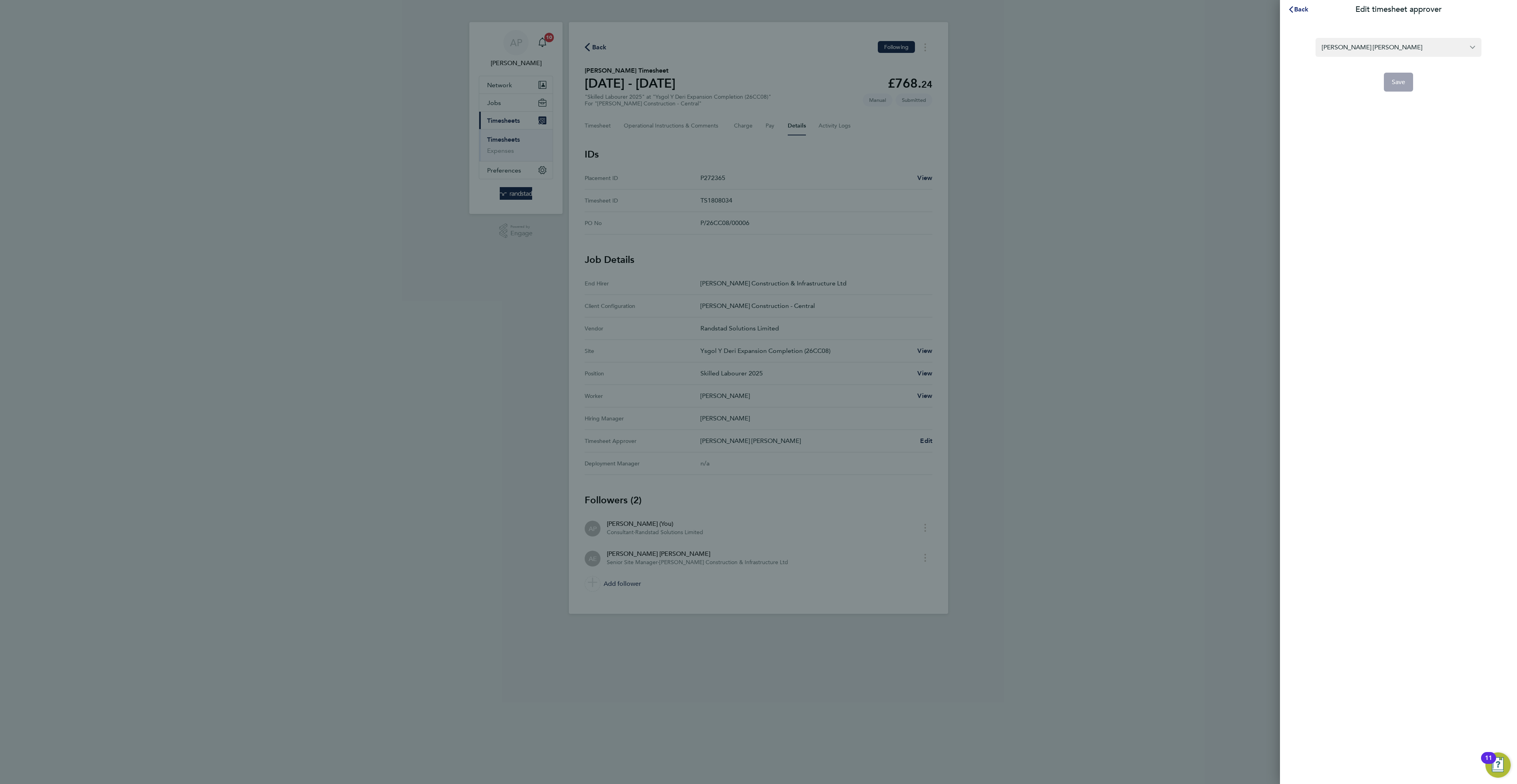
click at [1292, 12] on svg-icon "button" at bounding box center [1291, 9] width 6 height 8
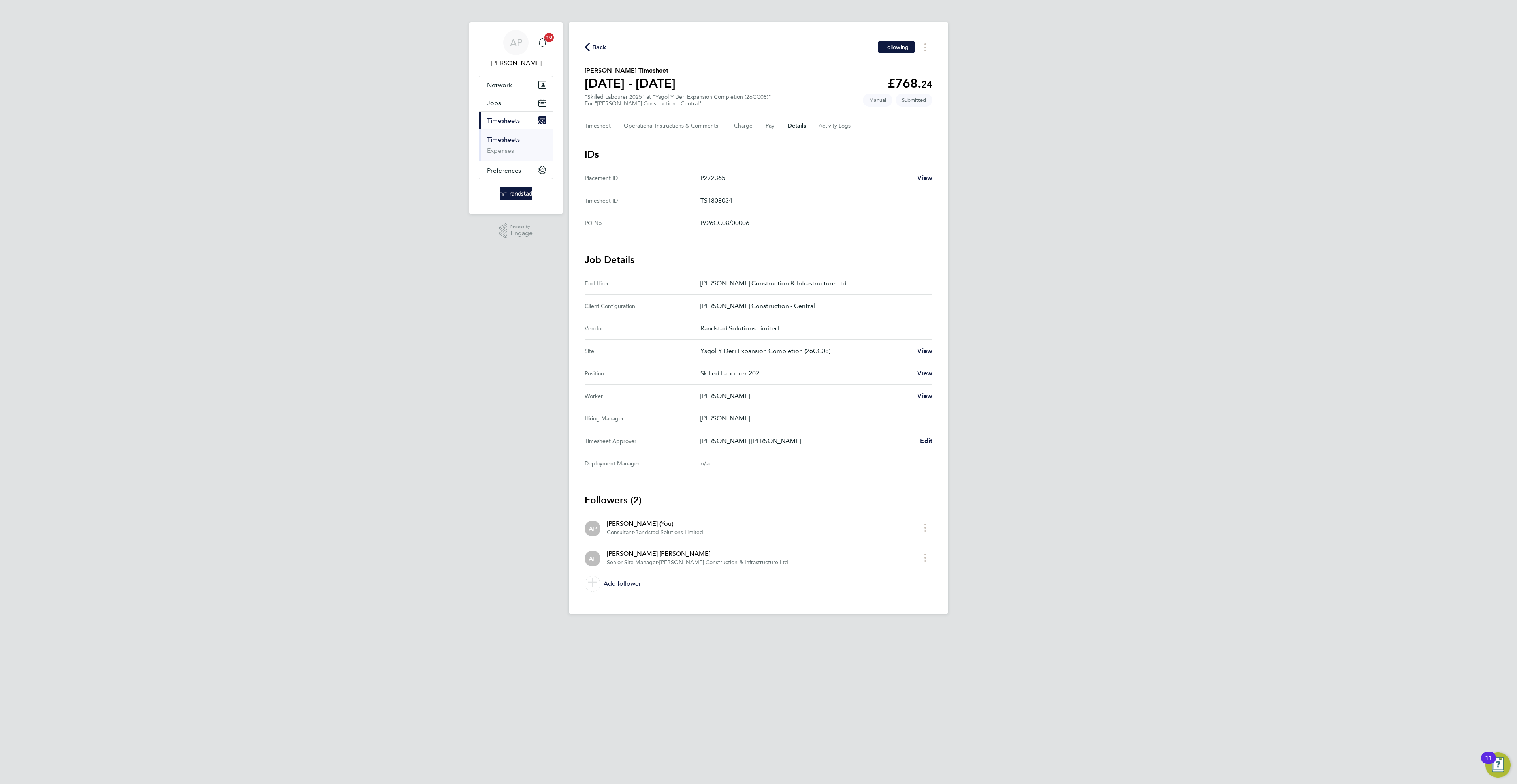
click at [722, 444] on p "[PERSON_NAME] [PERSON_NAME]" at bounding box center [807, 441] width 213 height 9
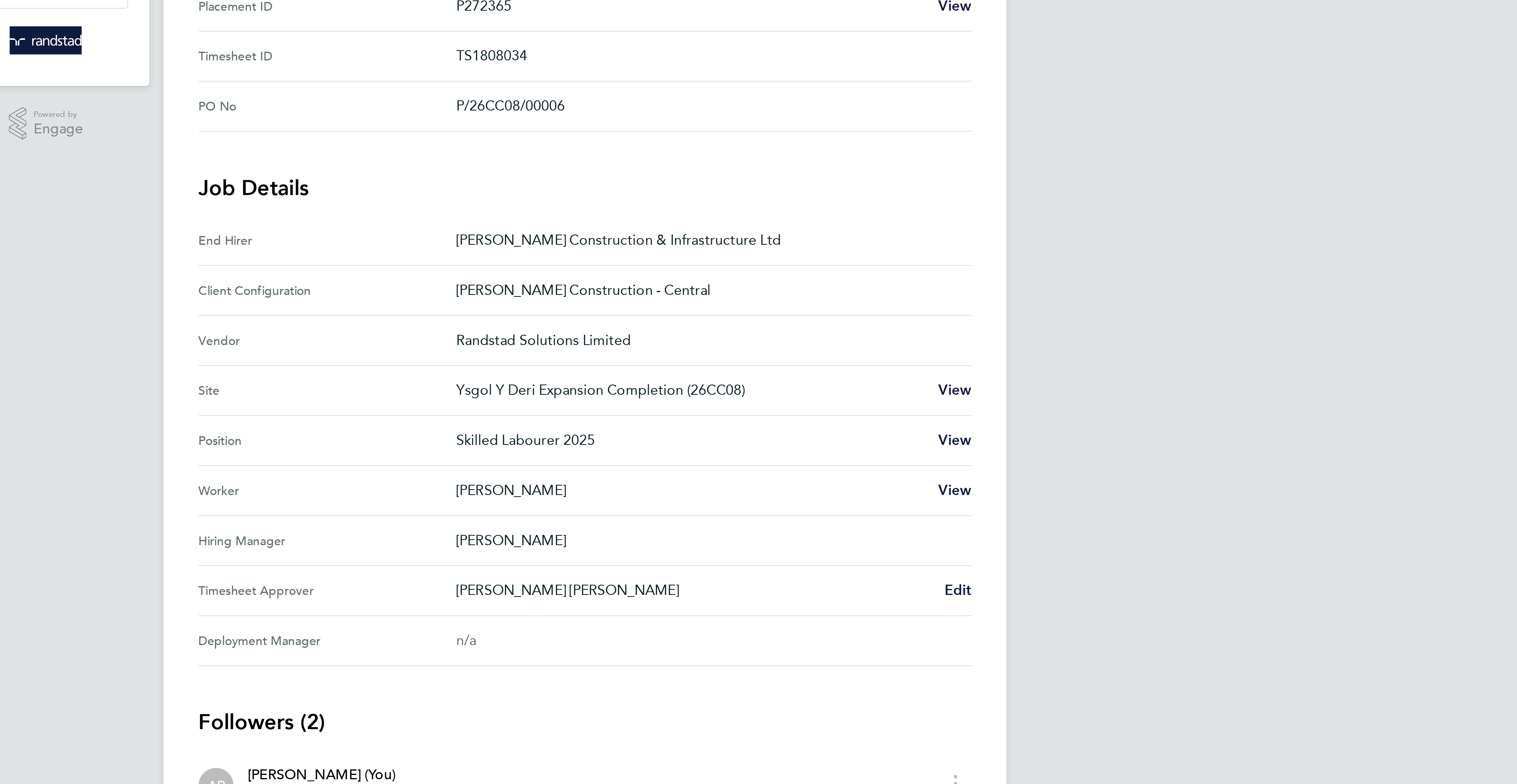
drag, startPoint x: 752, startPoint y: 447, endPoint x: 698, endPoint y: 447, distance: 54.0
click at [698, 447] on Approver "Timesheet Approver Andrews Evans Edit" at bounding box center [758, 441] width 347 height 22
copy Approver "[PERSON_NAME] [PERSON_NAME]"
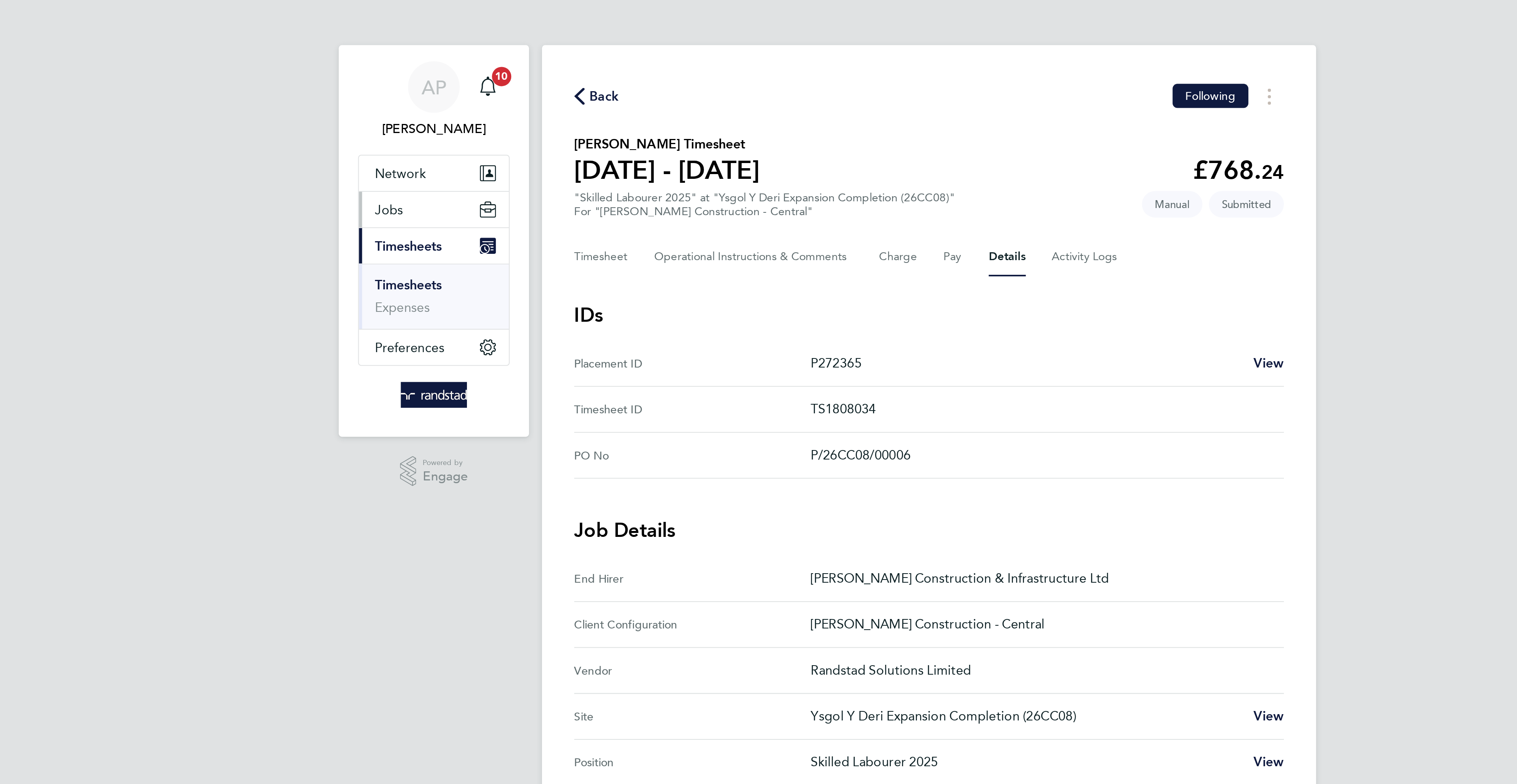
click at [529, 108] on button "Jobs" at bounding box center [516, 103] width 74 height 18
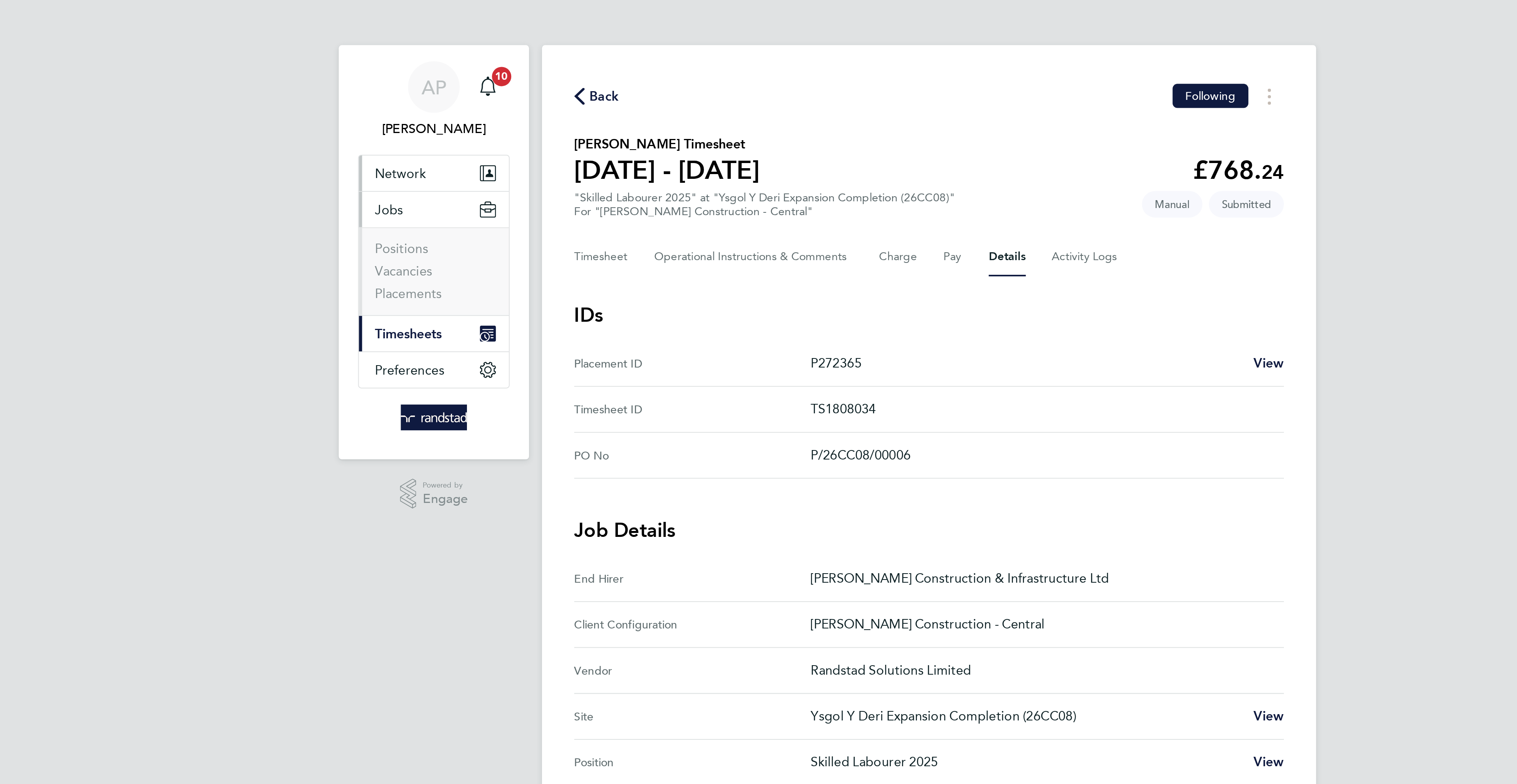
click at [507, 77] on button "Network" at bounding box center [516, 85] width 74 height 18
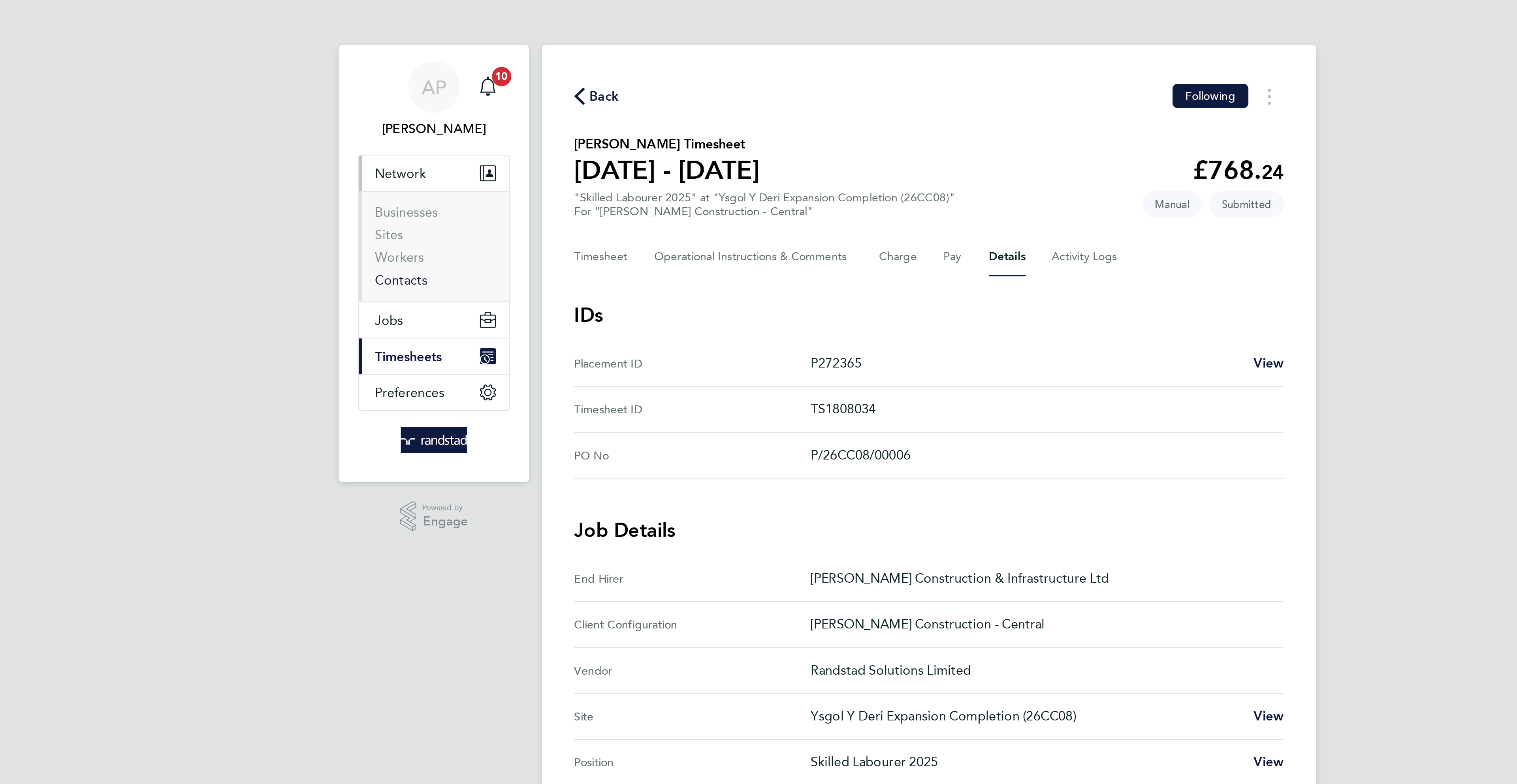
click at [502, 136] on link "Contacts" at bounding box center [500, 137] width 26 height 8
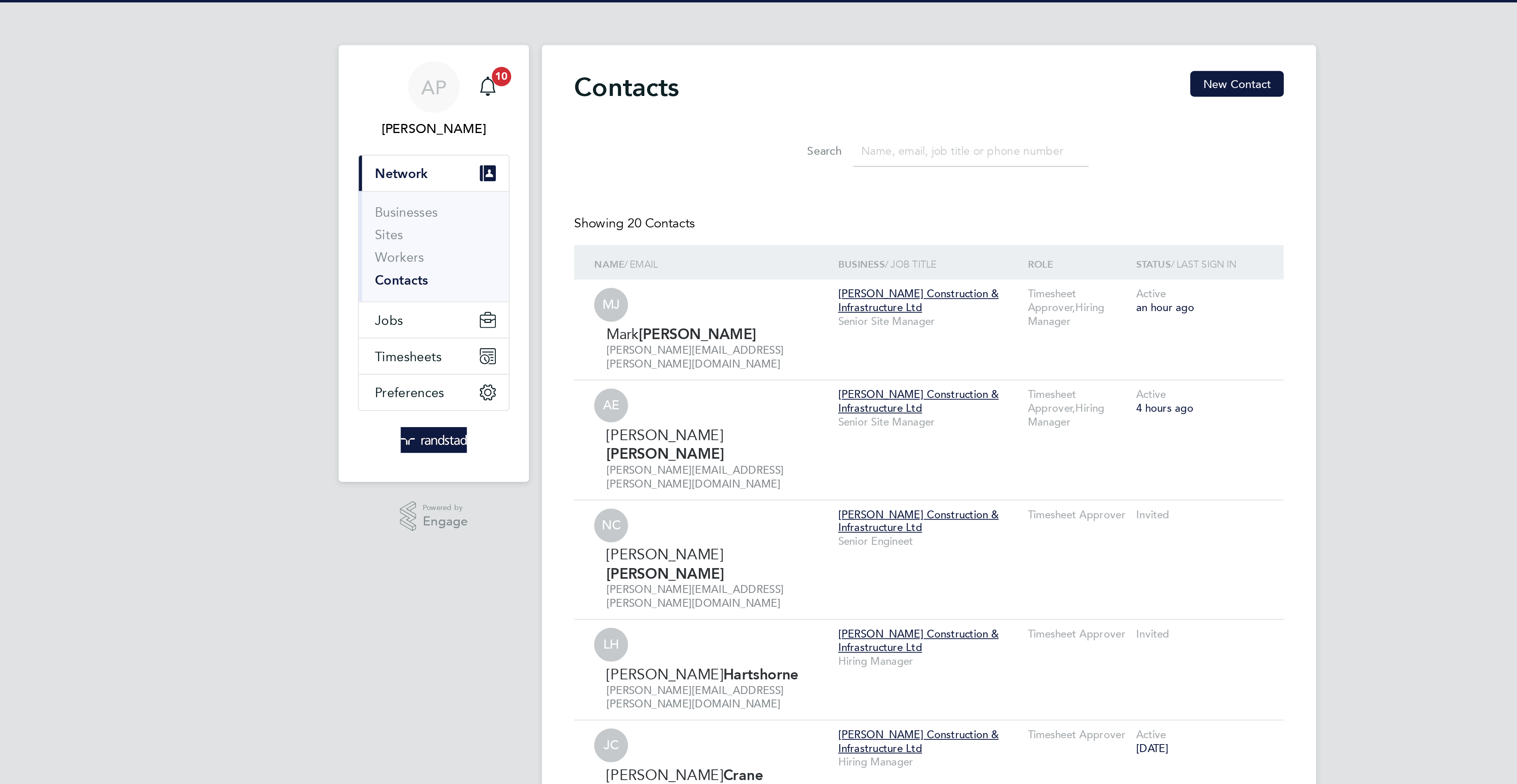
click at [781, 72] on input at bounding box center [779, 74] width 115 height 15
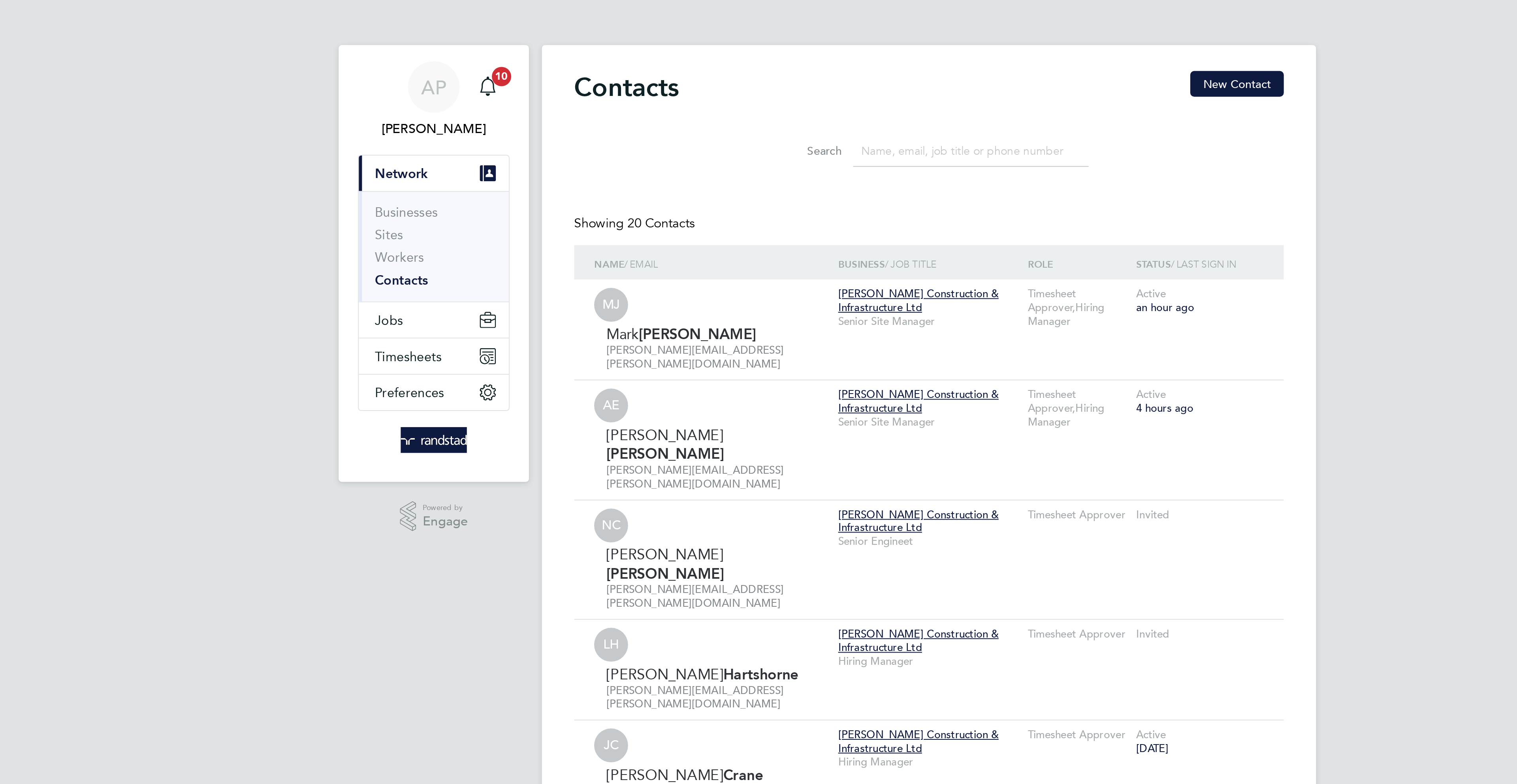
paste input "[PERSON_NAME] [PERSON_NAME]"
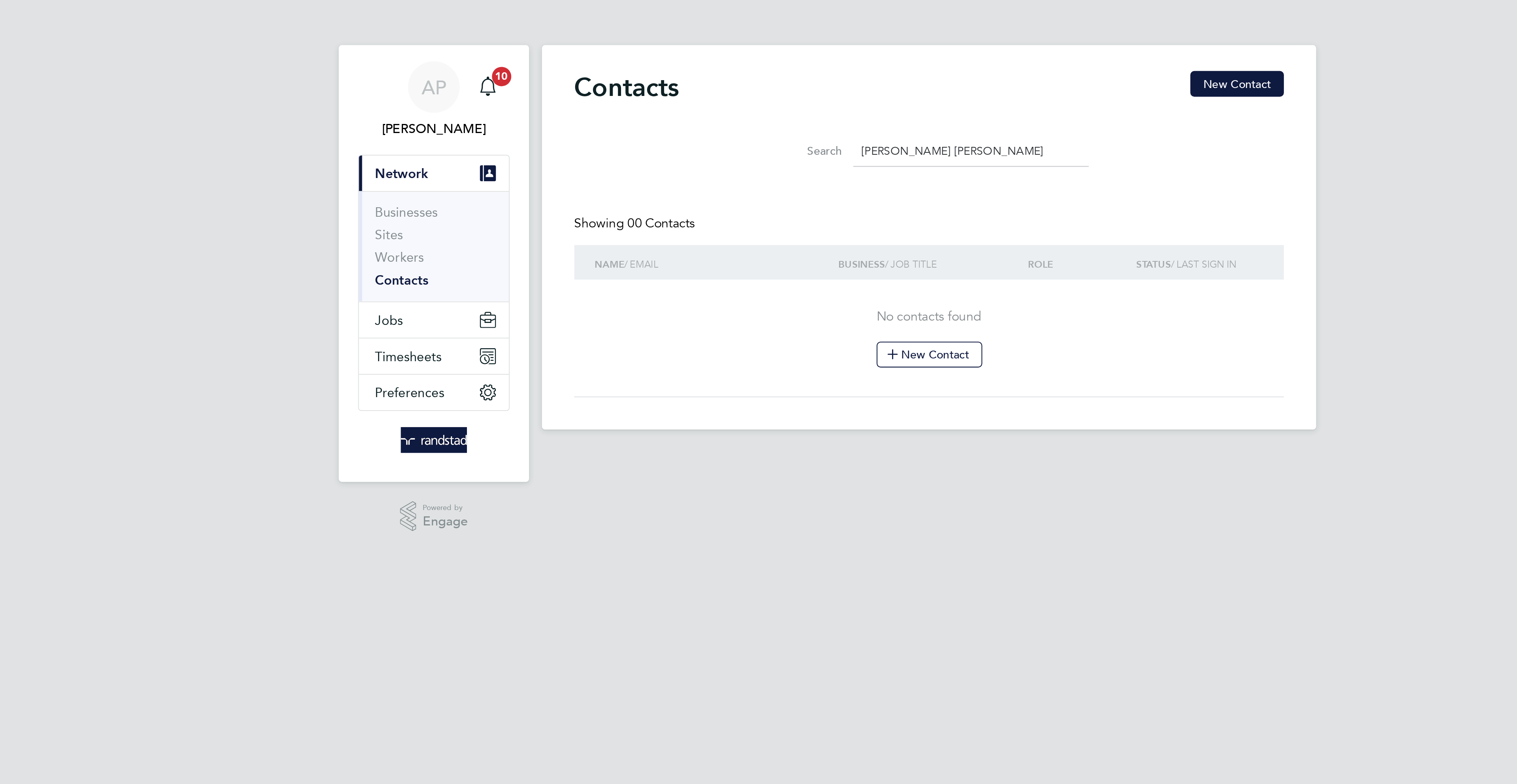
click at [746, 73] on input "[PERSON_NAME] [PERSON_NAME]" at bounding box center [779, 74] width 115 height 15
type input "Andrew Evans"
click at [505, 128] on link "Workers" at bounding box center [499, 126] width 24 height 8
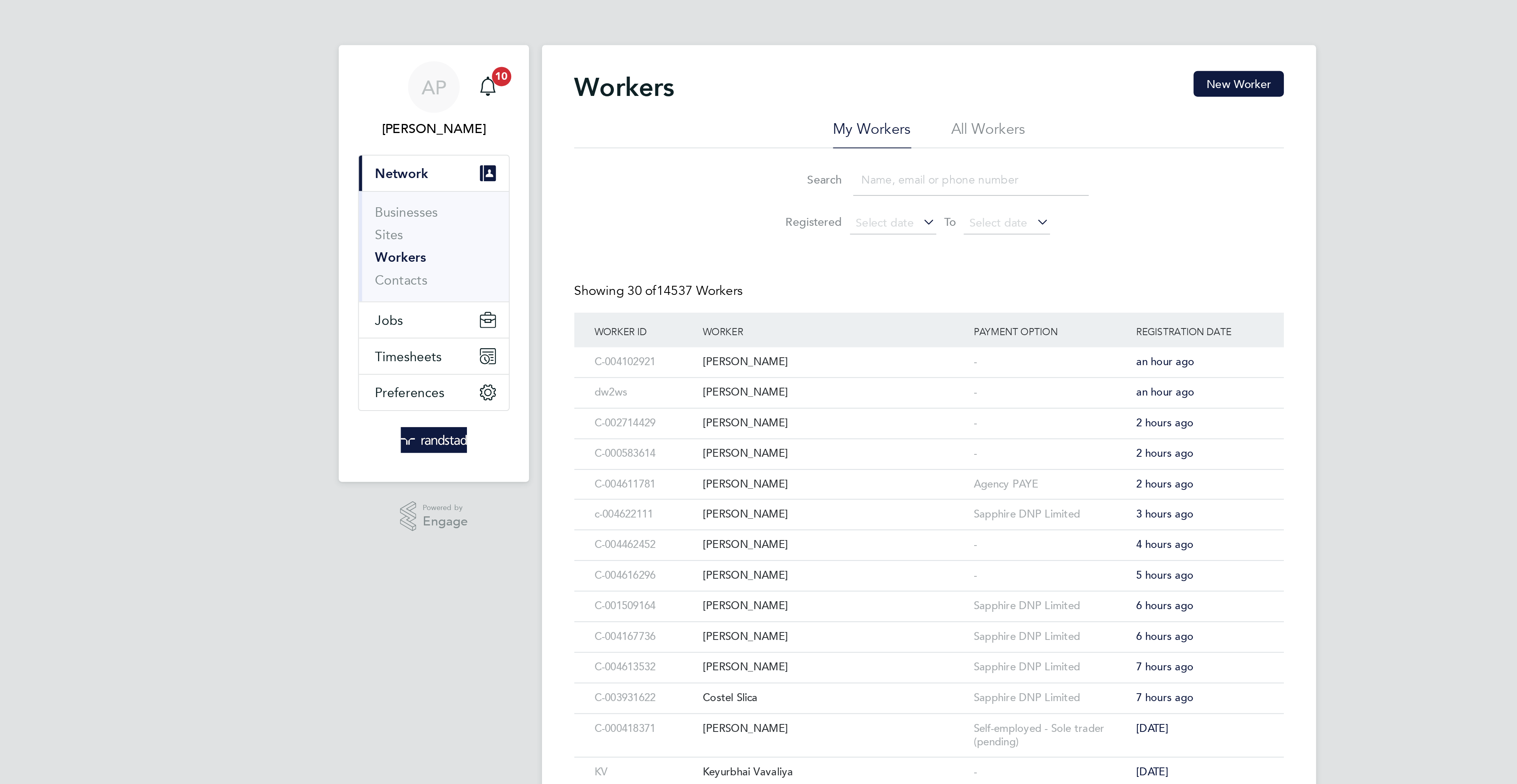
click at [513, 141] on li "Contacts" at bounding box center [516, 137] width 59 height 8
click at [509, 139] on link "Contacts" at bounding box center [500, 137] width 26 height 8
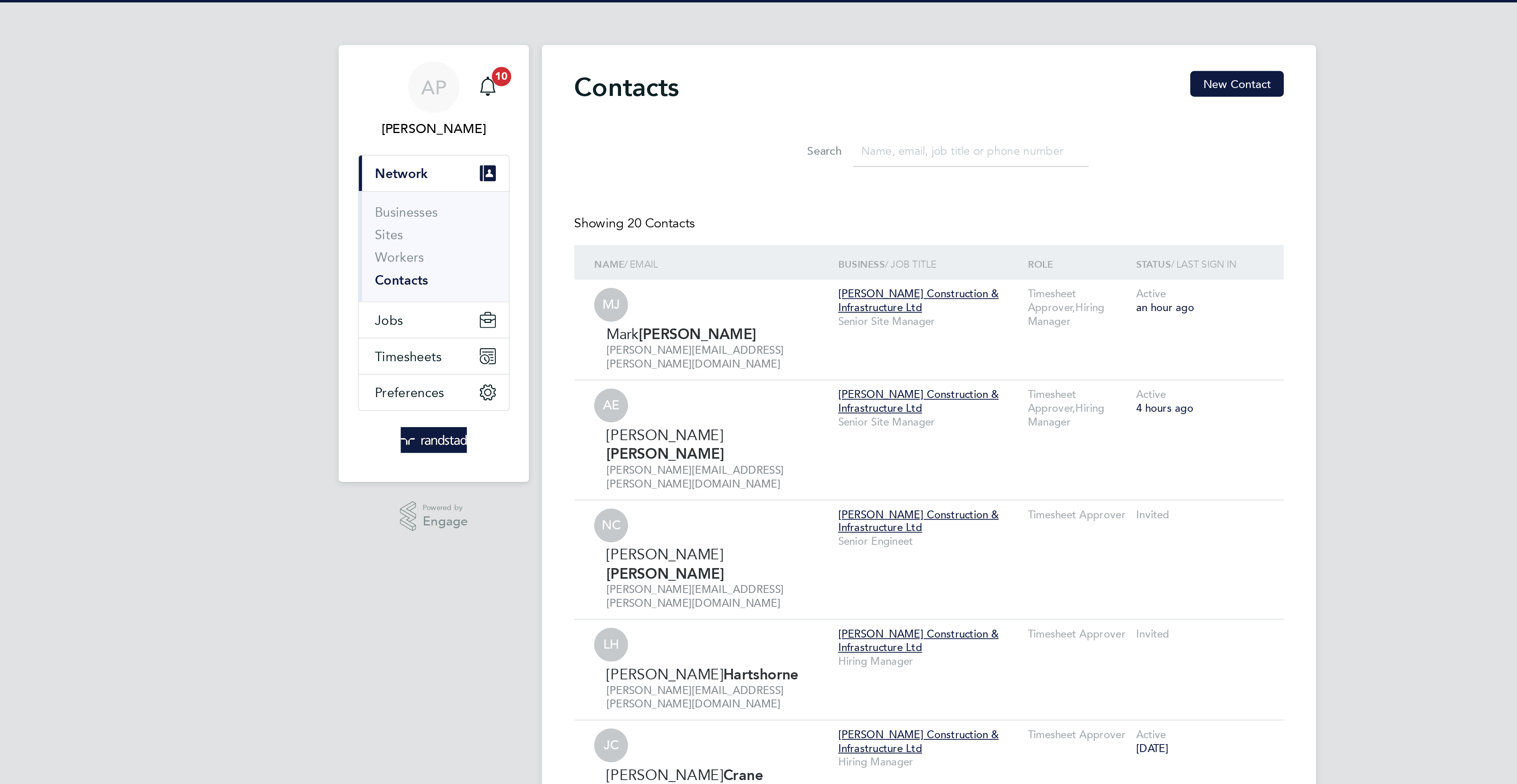
click at [759, 77] on input at bounding box center [779, 74] width 115 height 15
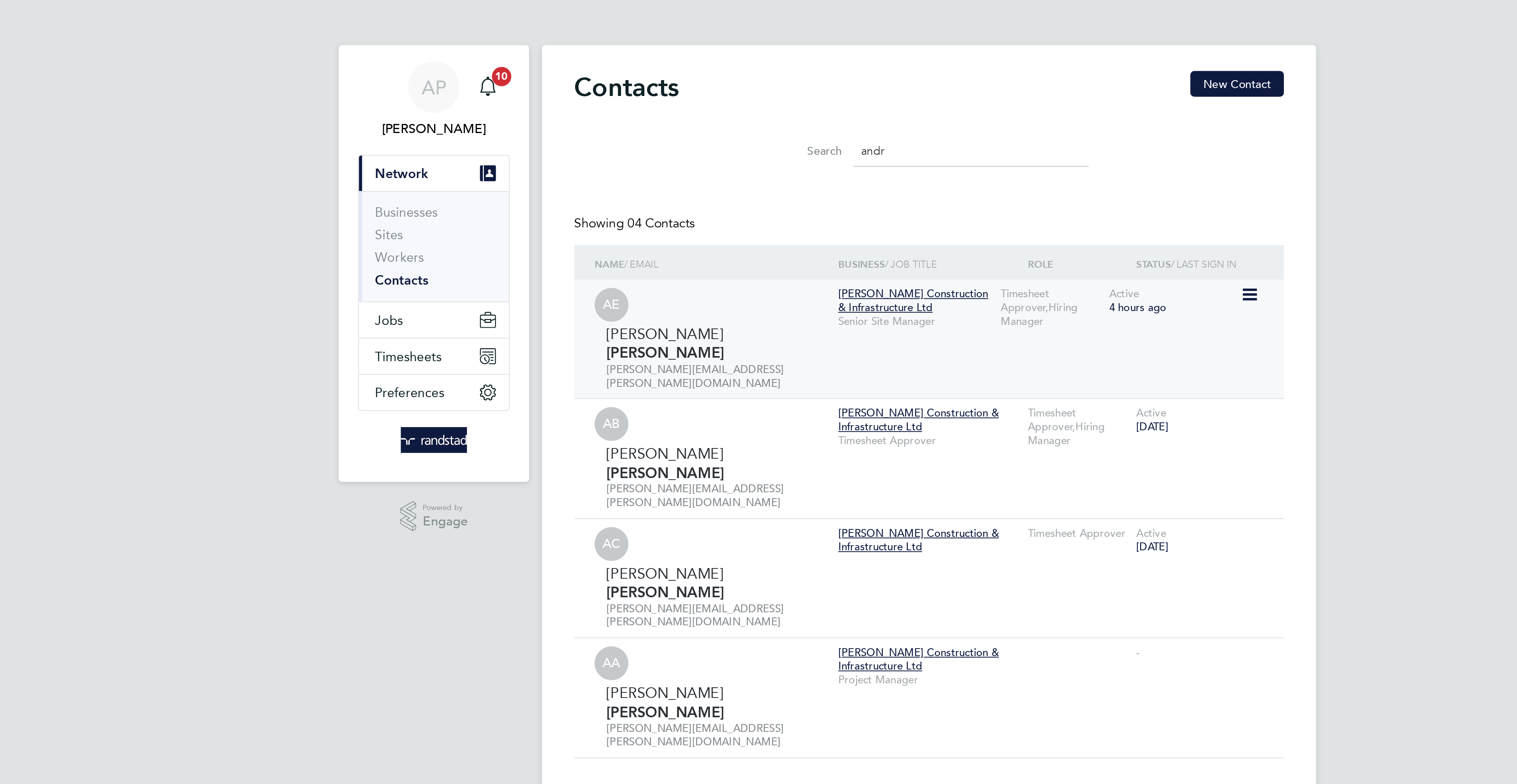
type input "andr"
drag, startPoint x: 662, startPoint y: 148, endPoint x: 618, endPoint y: 148, distance: 44.0
click at [618, 160] on div "[PERSON_NAME]" at bounding box center [655, 169] width 110 height 19
copy div "[PERSON_NAME]"
drag, startPoint x: 510, startPoint y: 176, endPoint x: 538, endPoint y: 187, distance: 30.1
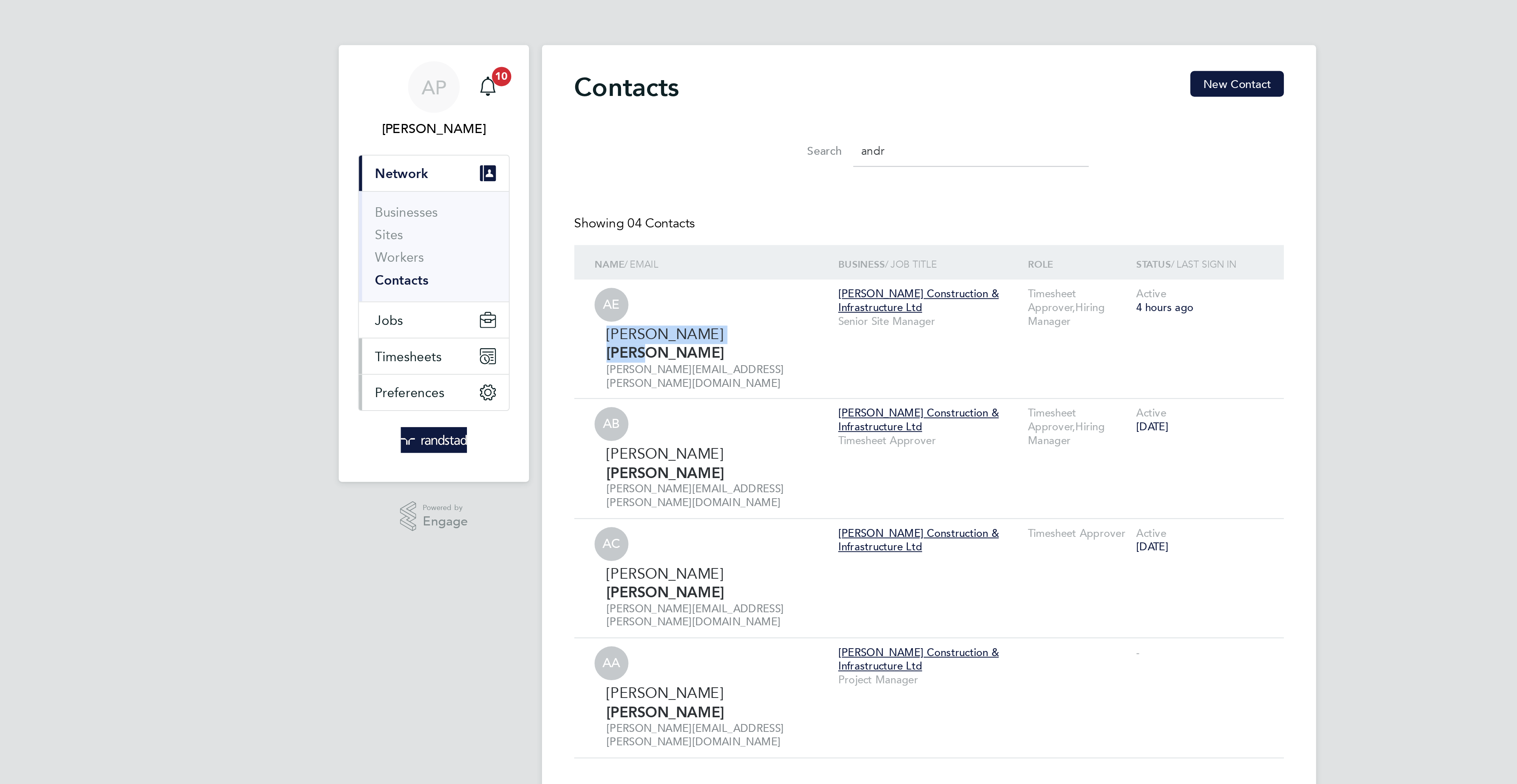
click at [511, 176] on span "Timesheets" at bounding box center [504, 174] width 33 height 8
click at [549, 178] on button "Timesheets" at bounding box center [516, 175] width 74 height 18
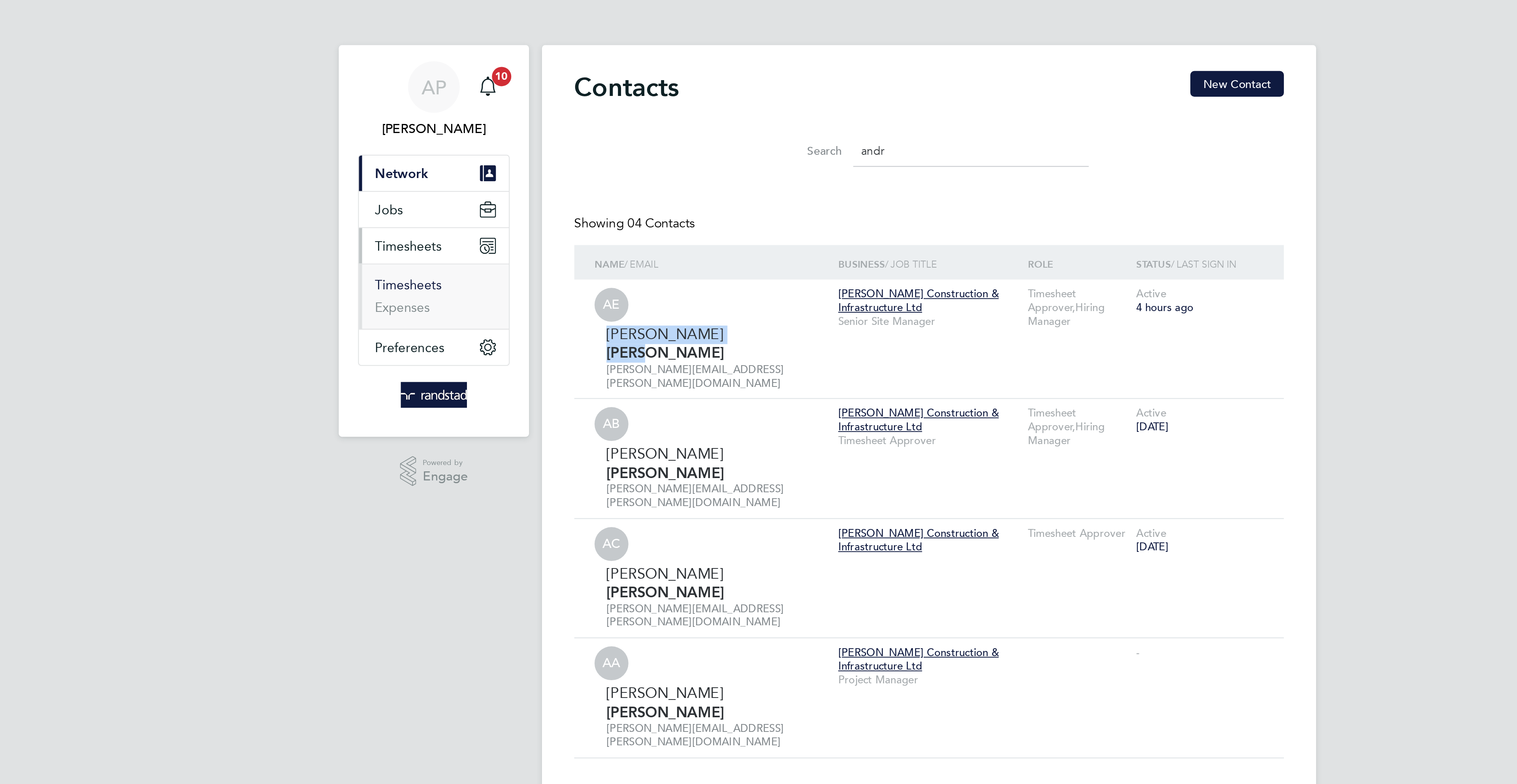
click at [499, 143] on link "Timesheets" at bounding box center [504, 139] width 33 height 8
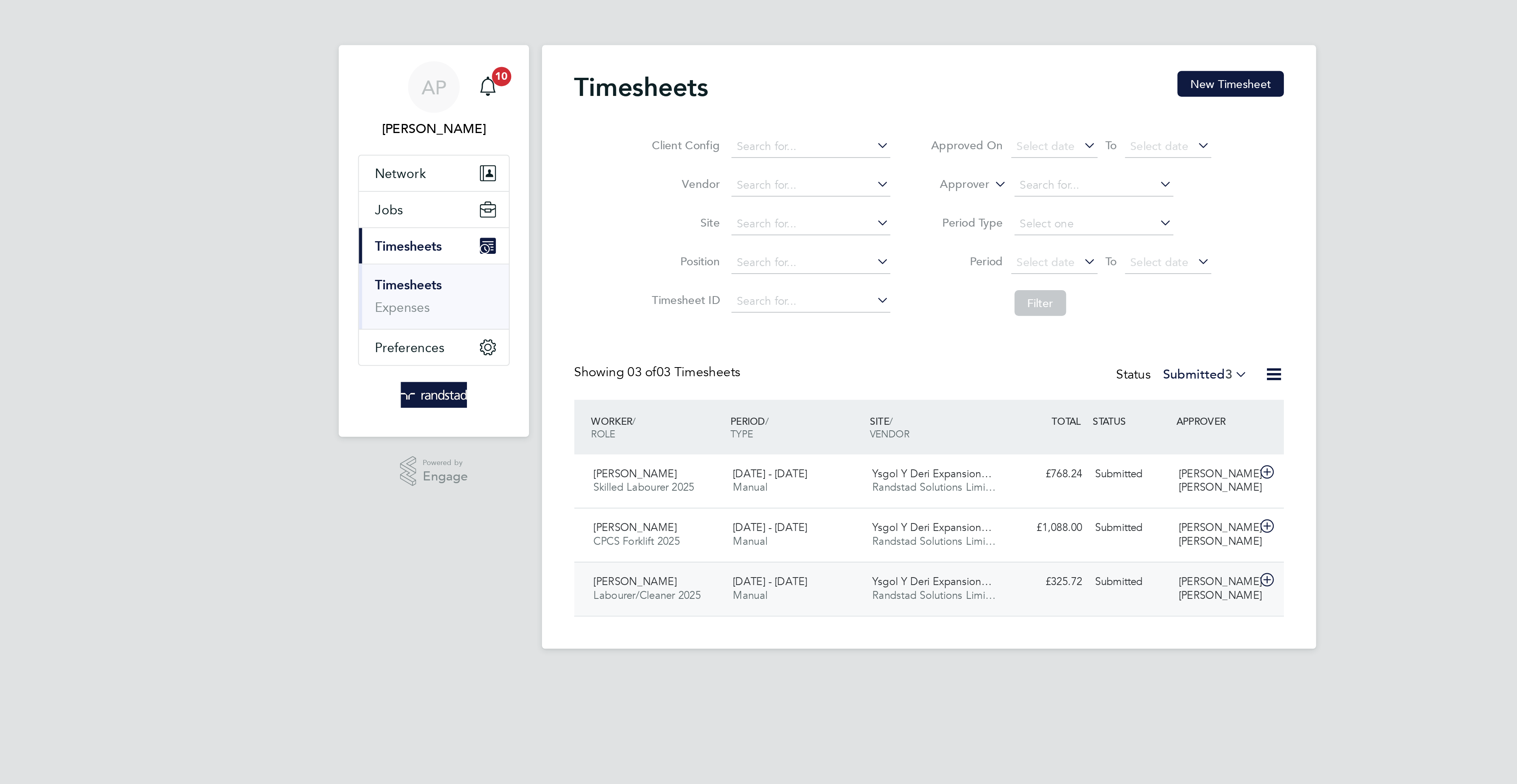
click at [894, 289] on div "[PERSON_NAME] [PERSON_NAME]" at bounding box center [899, 289] width 41 height 20
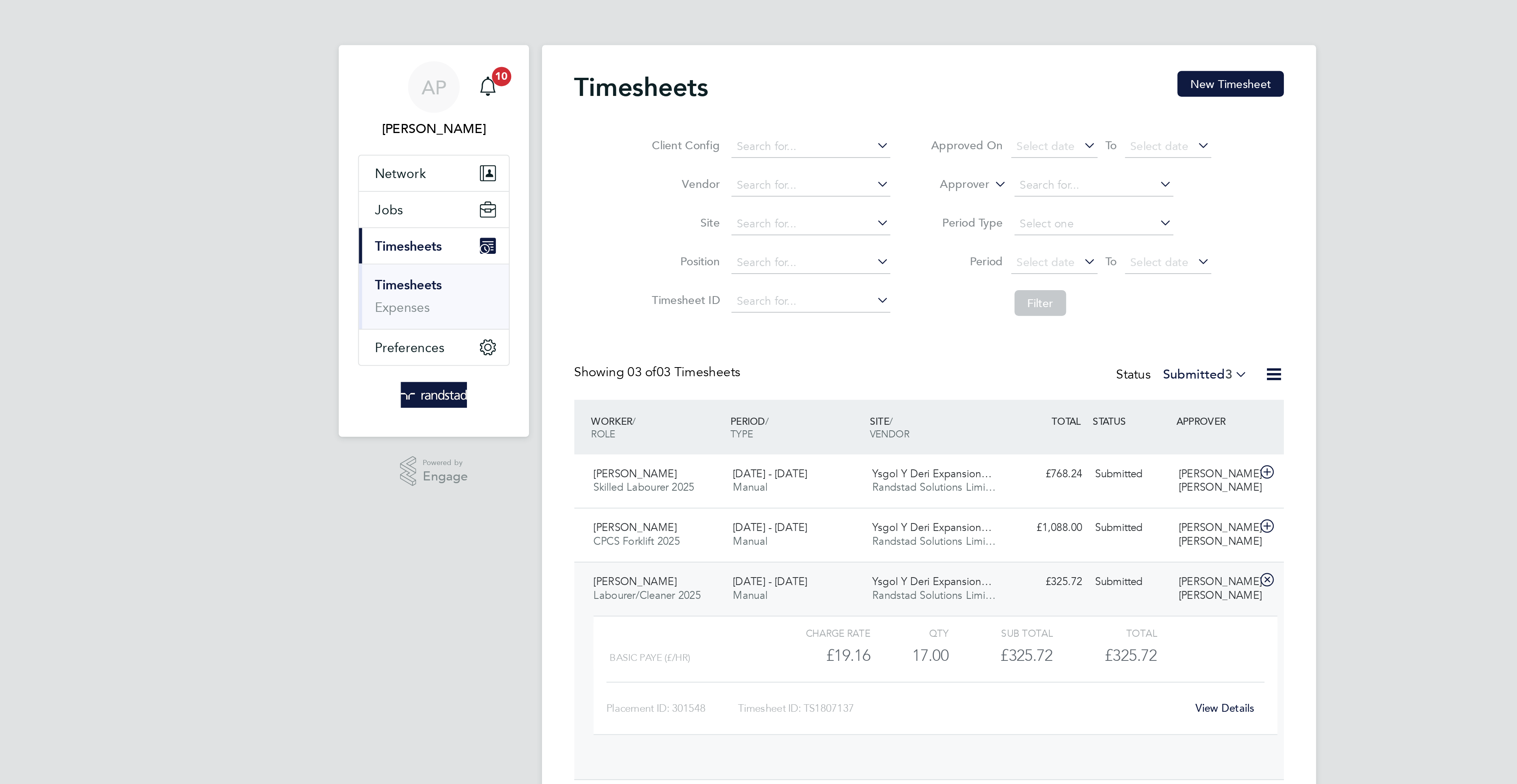
scroll to position [14, 77]
click at [909, 348] on link "View Details" at bounding box center [903, 347] width 29 height 6
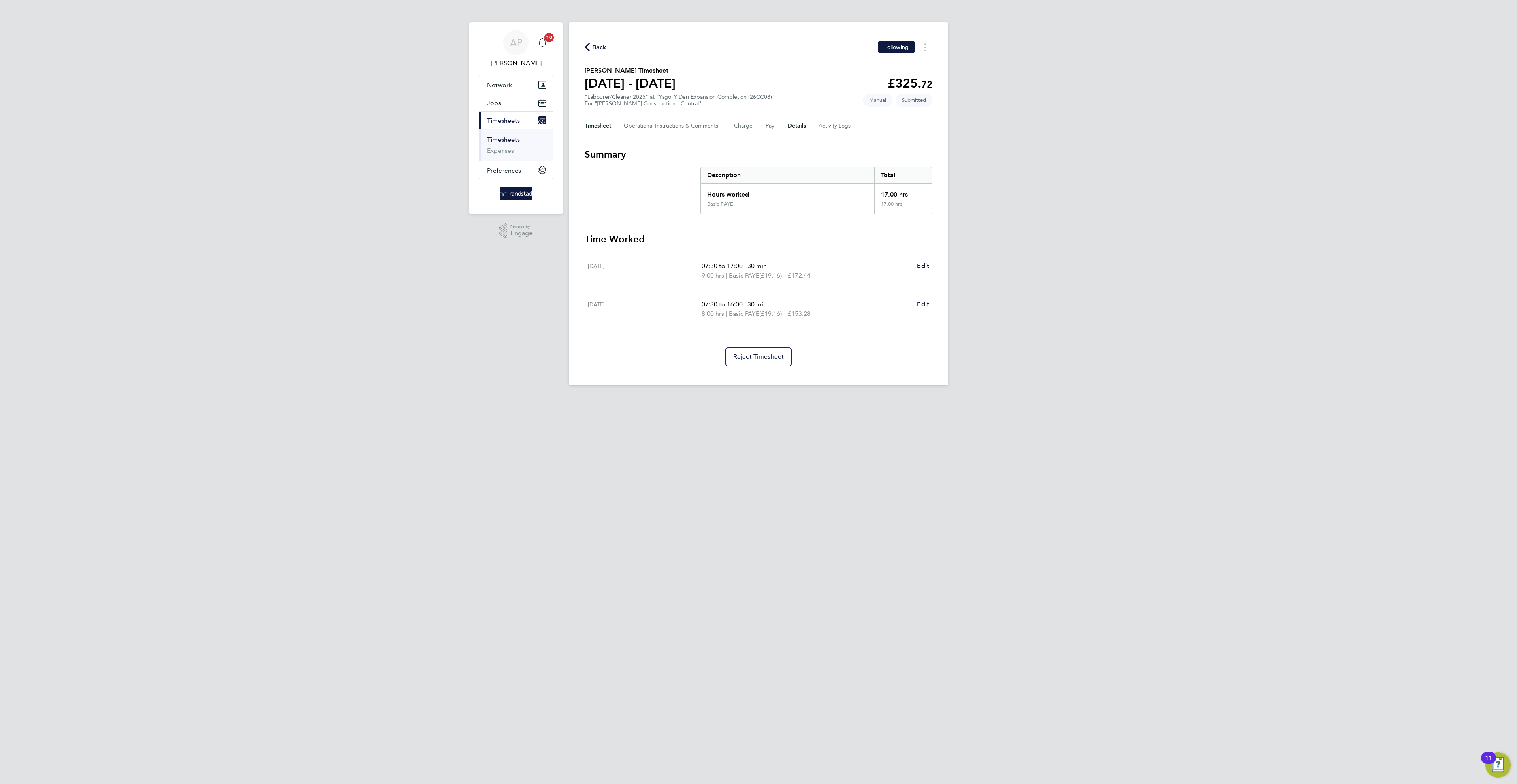
click at [790, 122] on button "Details" at bounding box center [797, 126] width 18 height 19
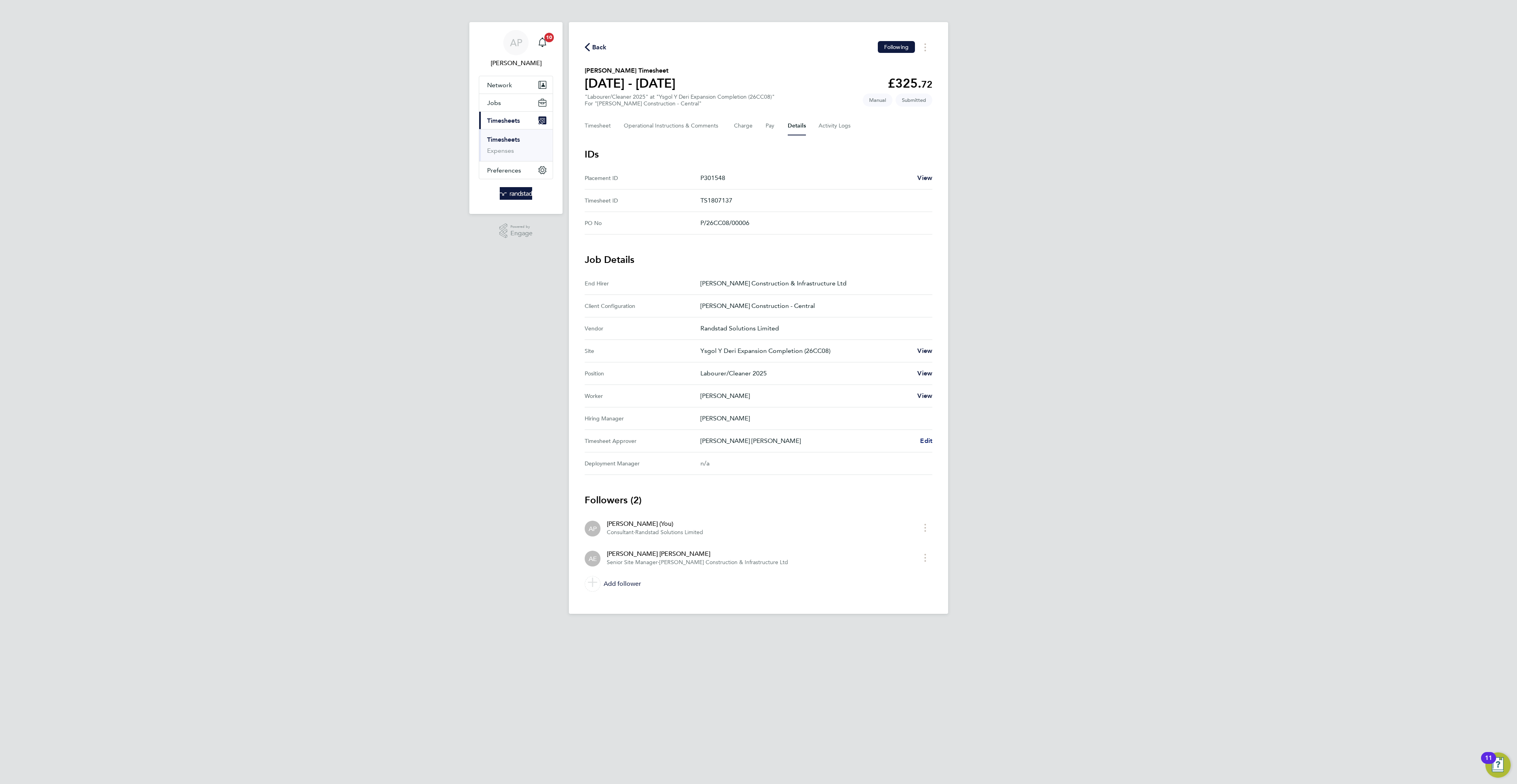
click at [931, 444] on span "Edit" at bounding box center [926, 441] width 12 height 8
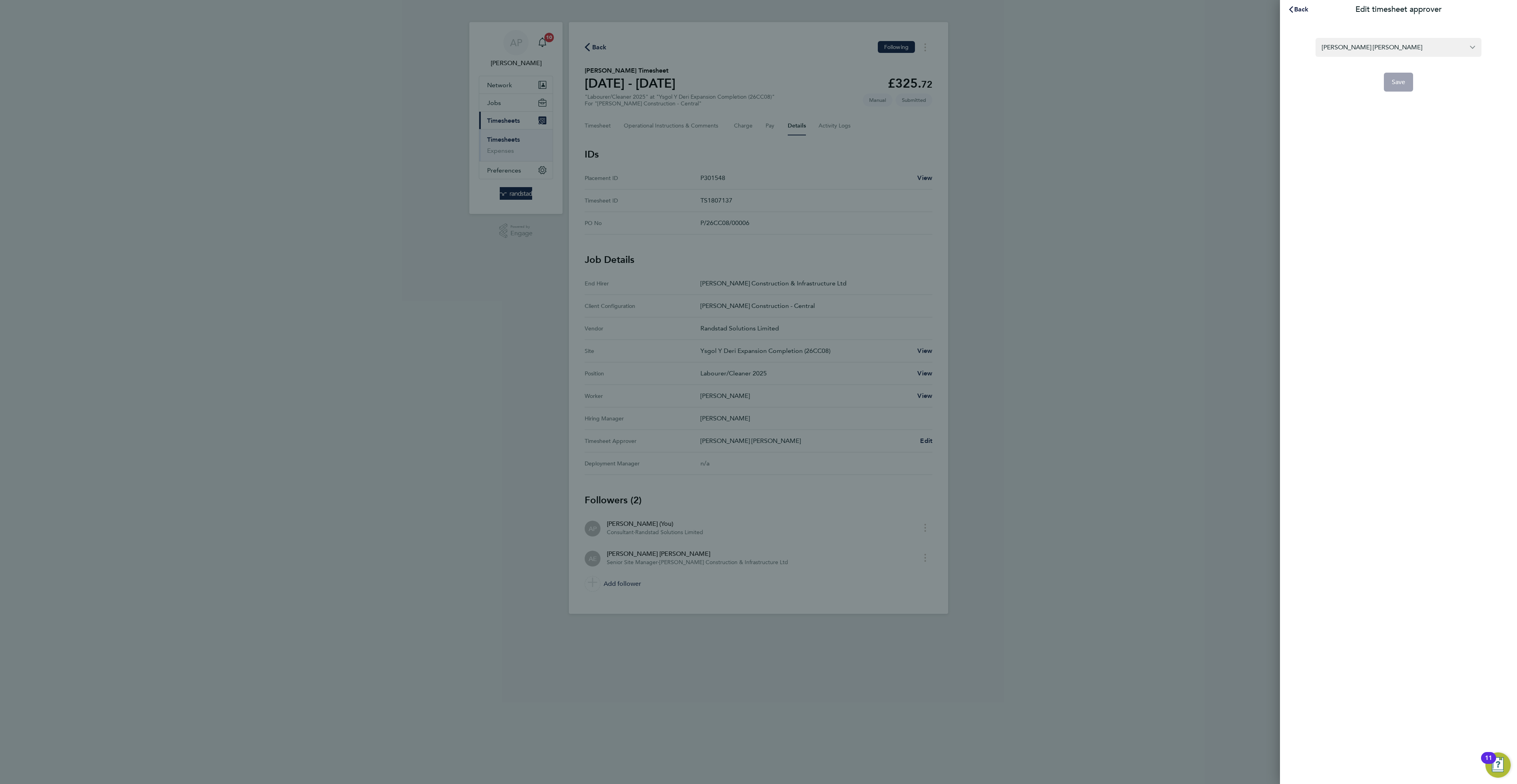
click at [1375, 57] on form "[PERSON_NAME] [PERSON_NAME] Save" at bounding box center [1399, 64] width 166 height 54
click at [1373, 46] on input "[PERSON_NAME] [PERSON_NAME]" at bounding box center [1399, 47] width 166 height 19
paste input "text"
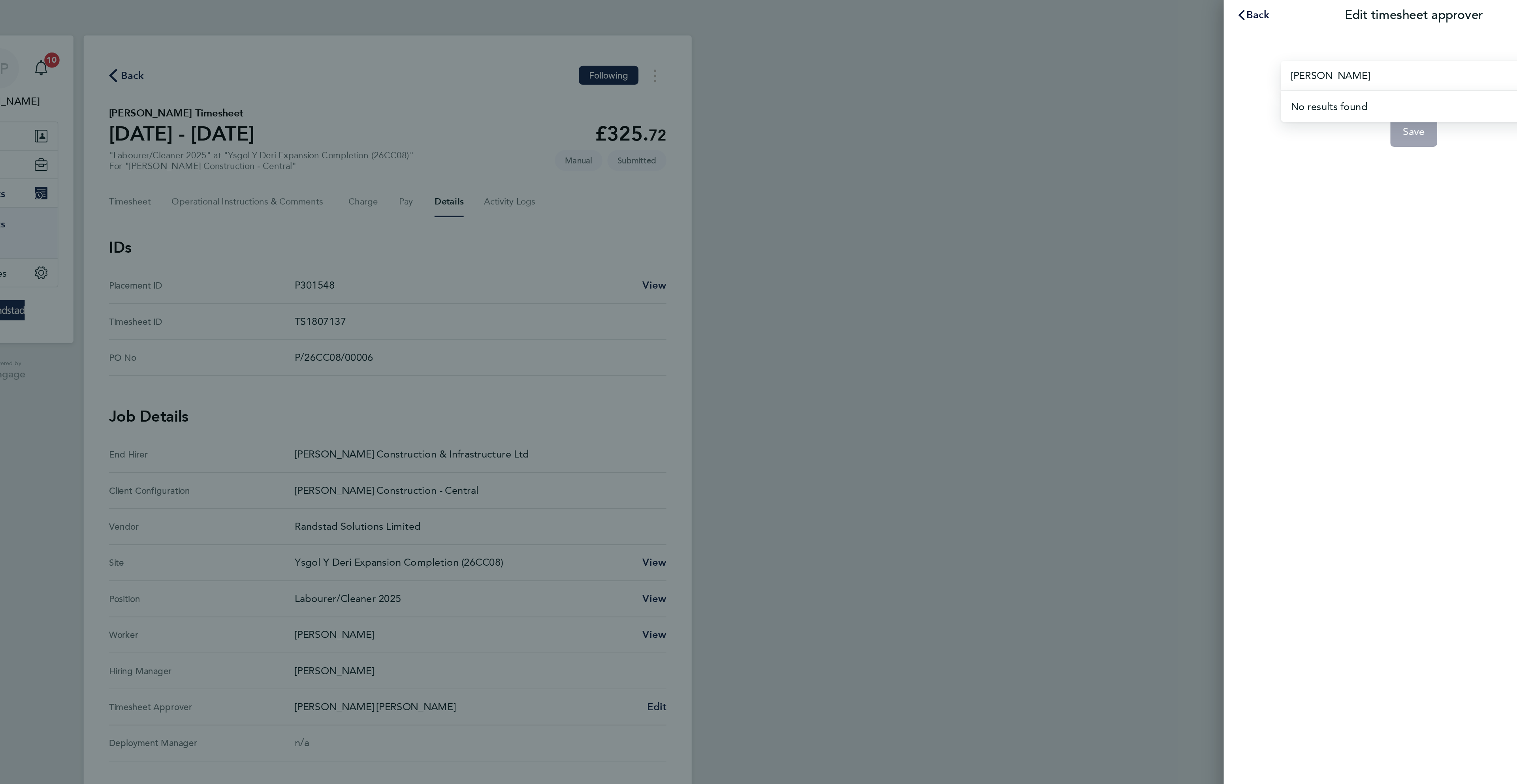
click at [1341, 49] on input "[PERSON_NAME]" at bounding box center [1399, 47] width 166 height 19
type input "[PERSON_NAME] [PERSON_NAME]"
click at [1355, 69] on span "[PERSON_NAME] [PERSON_NAME]" at bounding box center [1374, 67] width 104 height 9
click at [1393, 80] on app-form-button "Save" at bounding box center [1399, 82] width 166 height 19
click at [1298, 10] on span "Back" at bounding box center [1301, 9] width 15 height 8
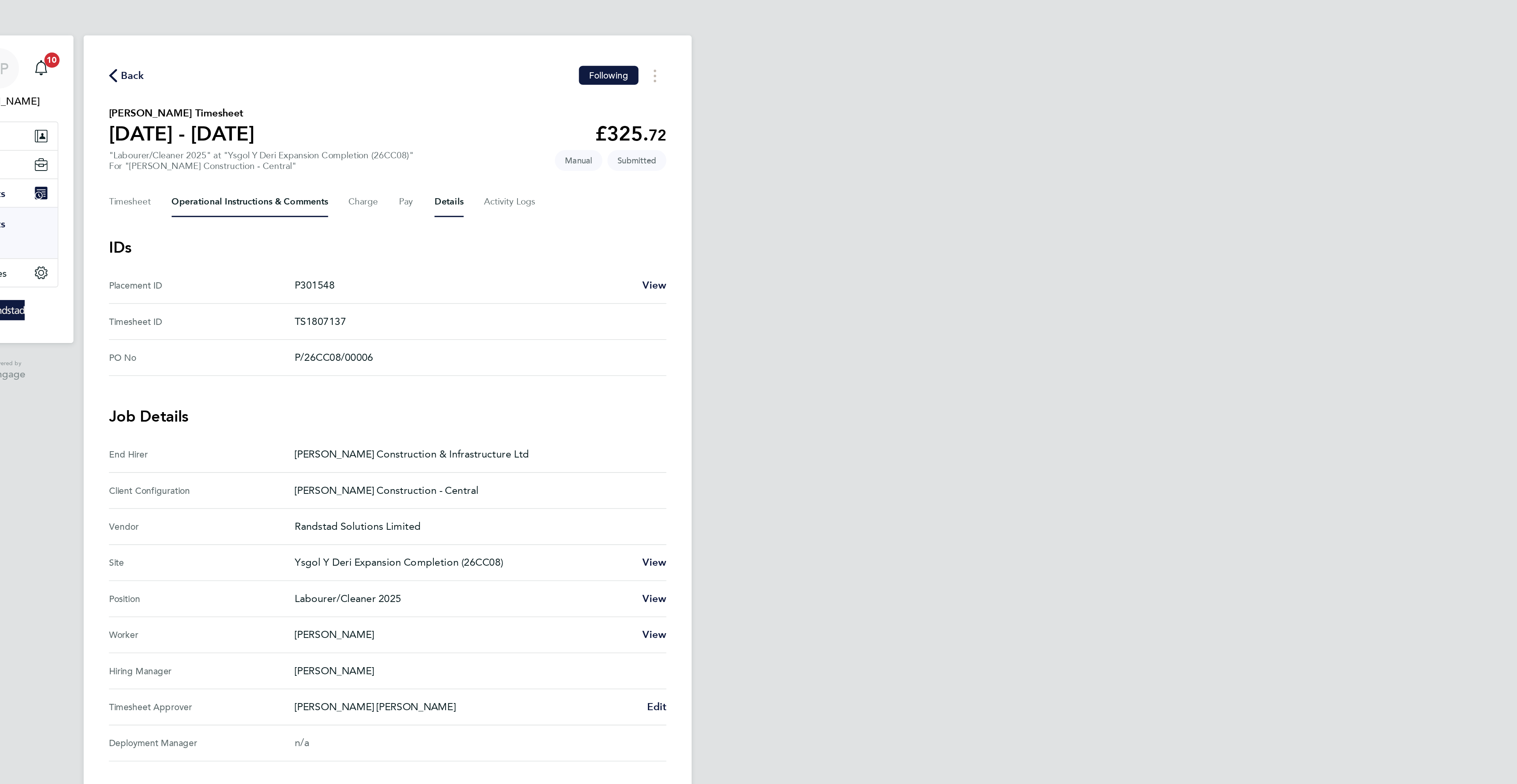
click at [658, 131] on Comments-tab "Operational Instructions & Comments" at bounding box center [673, 126] width 98 height 19
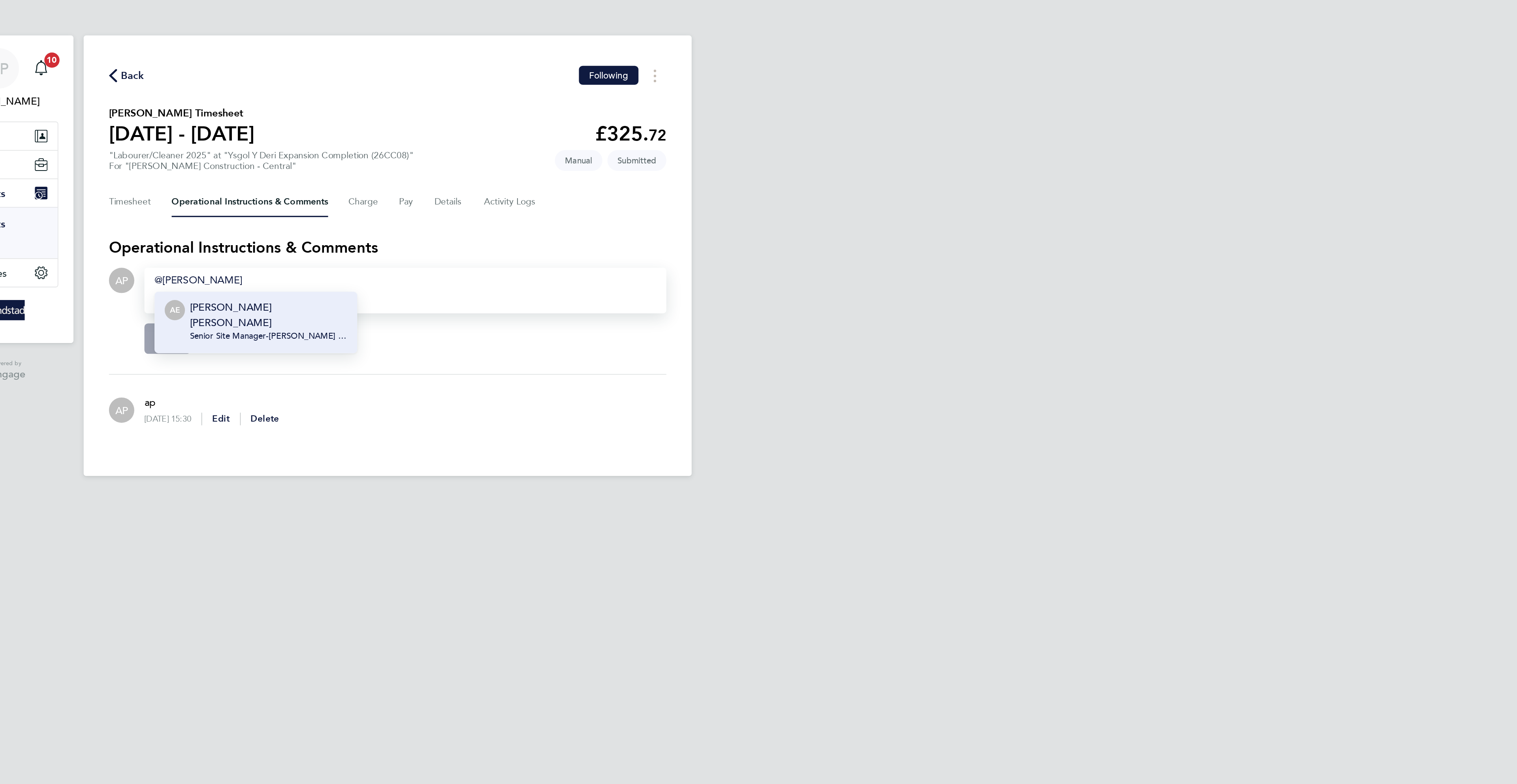
click at [688, 207] on span "Senior Site Manager - [PERSON_NAME] Construction & Infrastructure Ltd" at bounding box center [684, 210] width 98 height 6
click at [609, 214] on button "Post" at bounding box center [621, 211] width 29 height 19
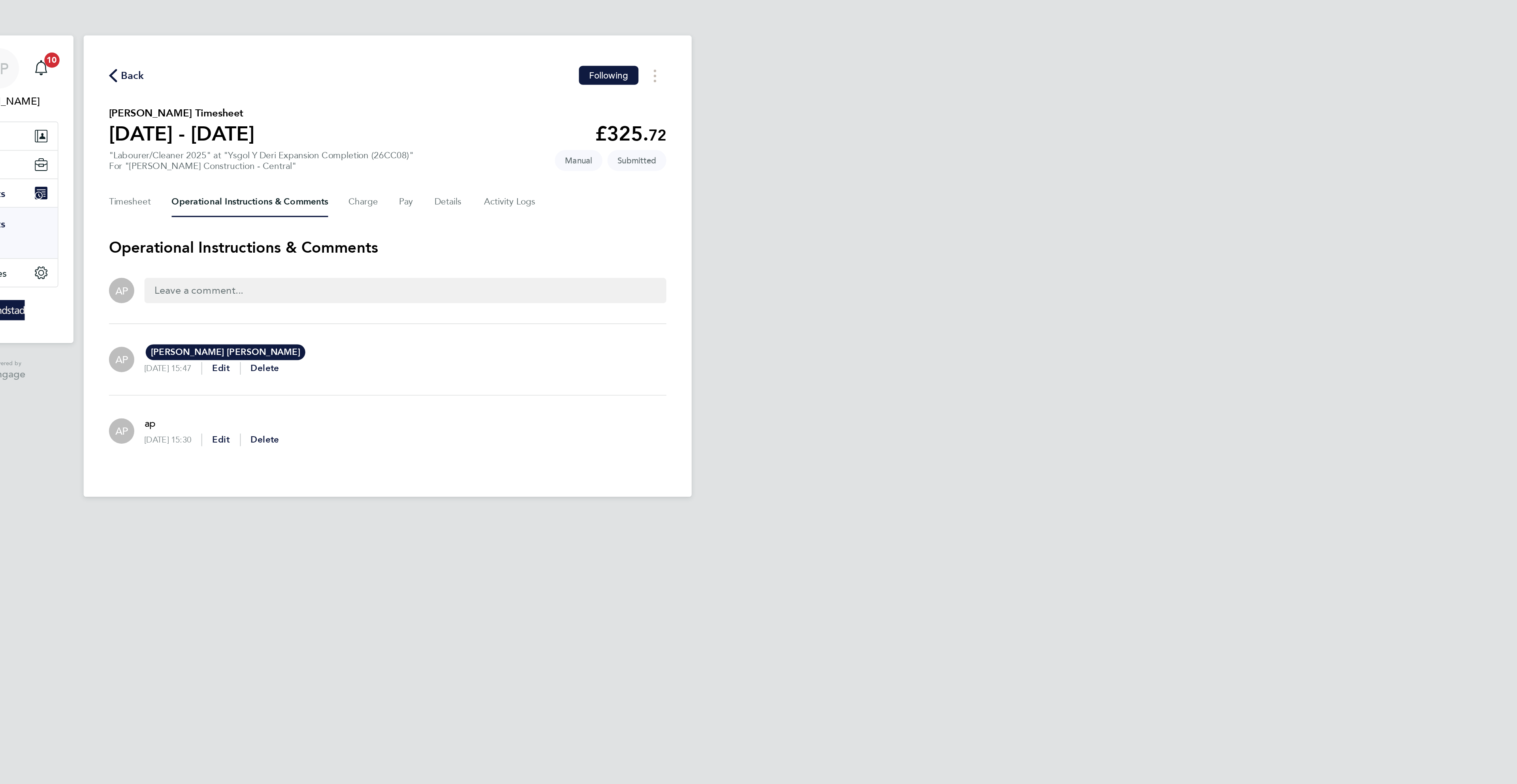
click at [602, 52] on div "Back Following" at bounding box center [758, 47] width 347 height 12
click at [602, 52] on span "Back" at bounding box center [599, 47] width 15 height 9
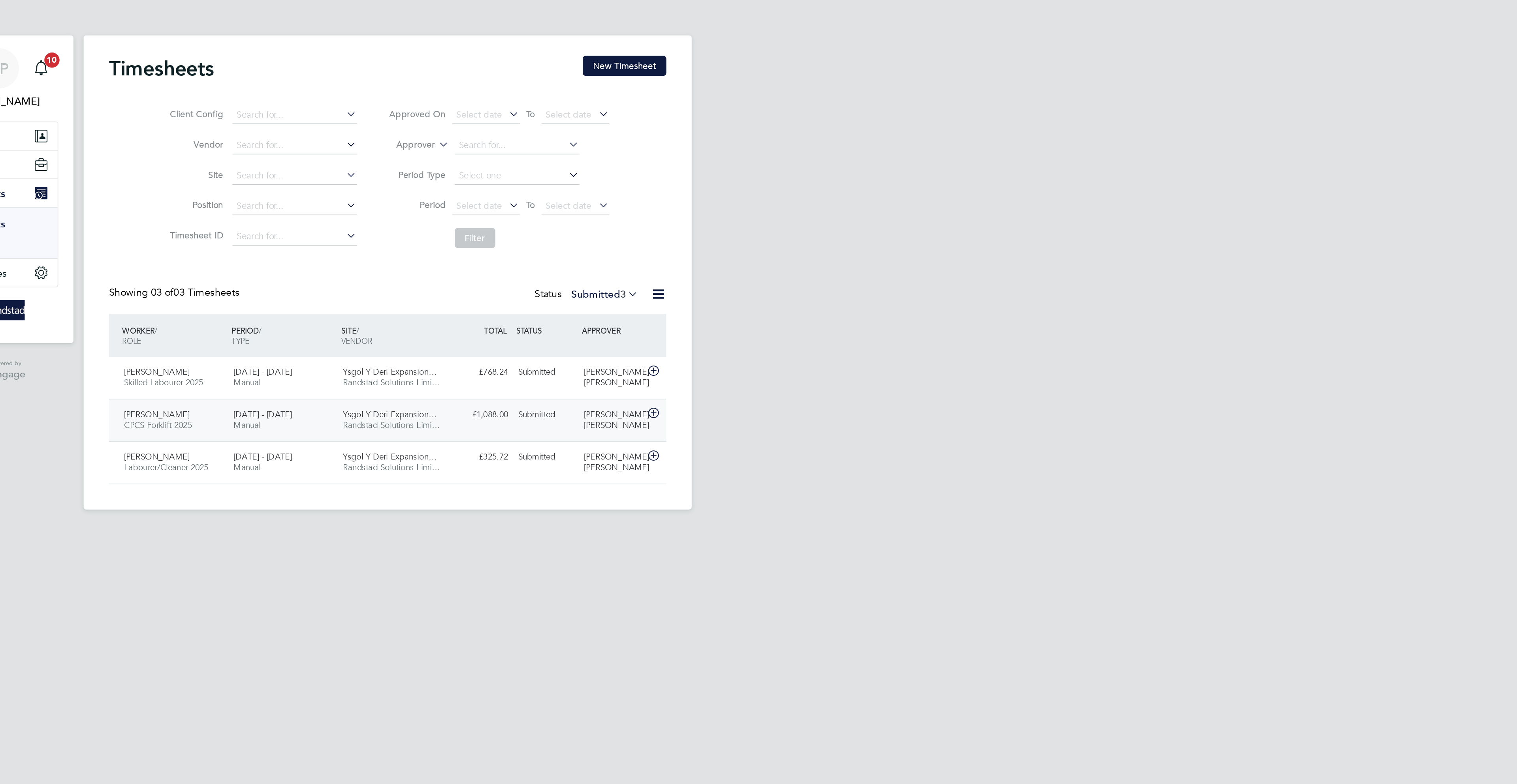
click at [859, 254] on div "Submitted" at bounding box center [857, 259] width 41 height 13
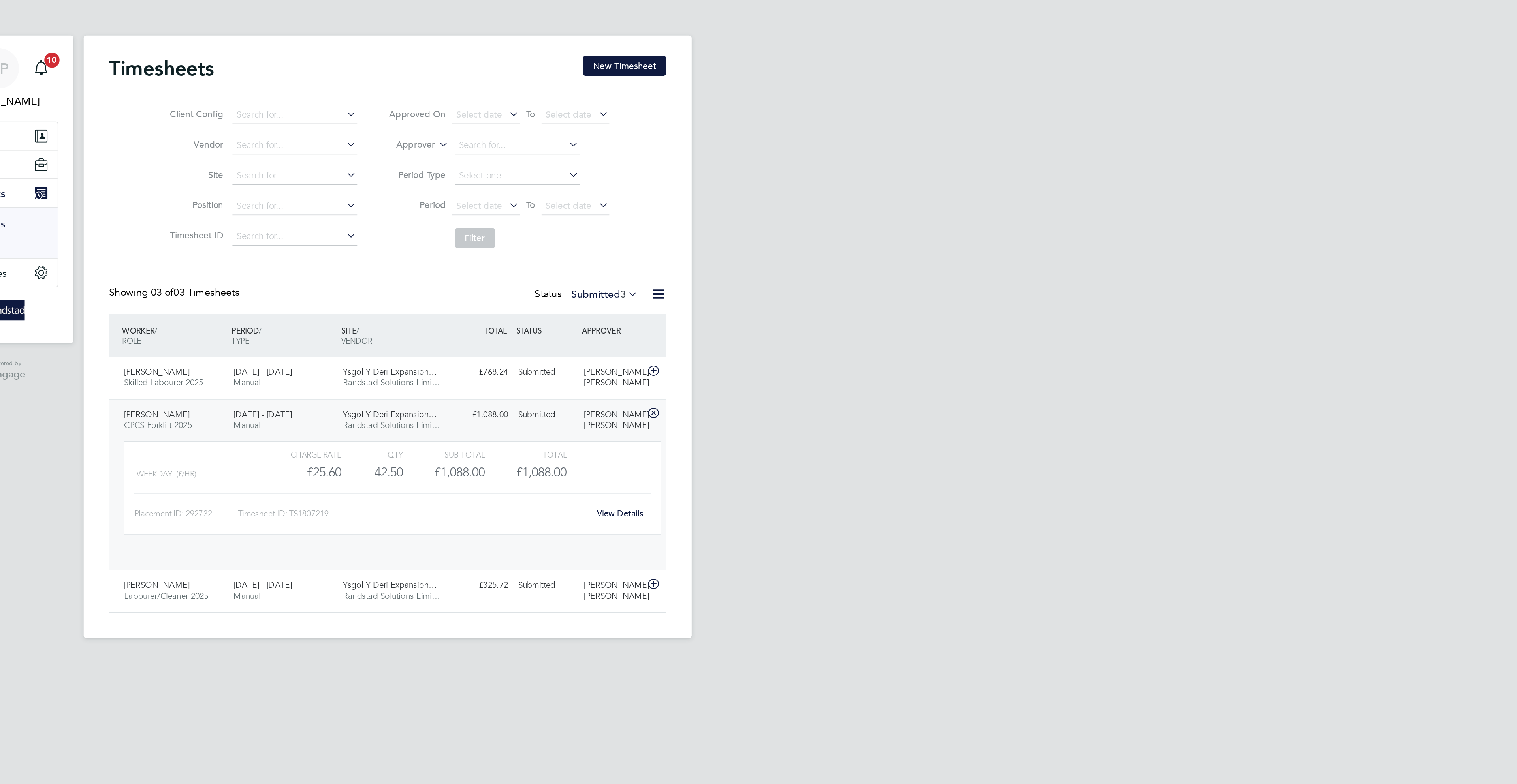
scroll to position [14, 77]
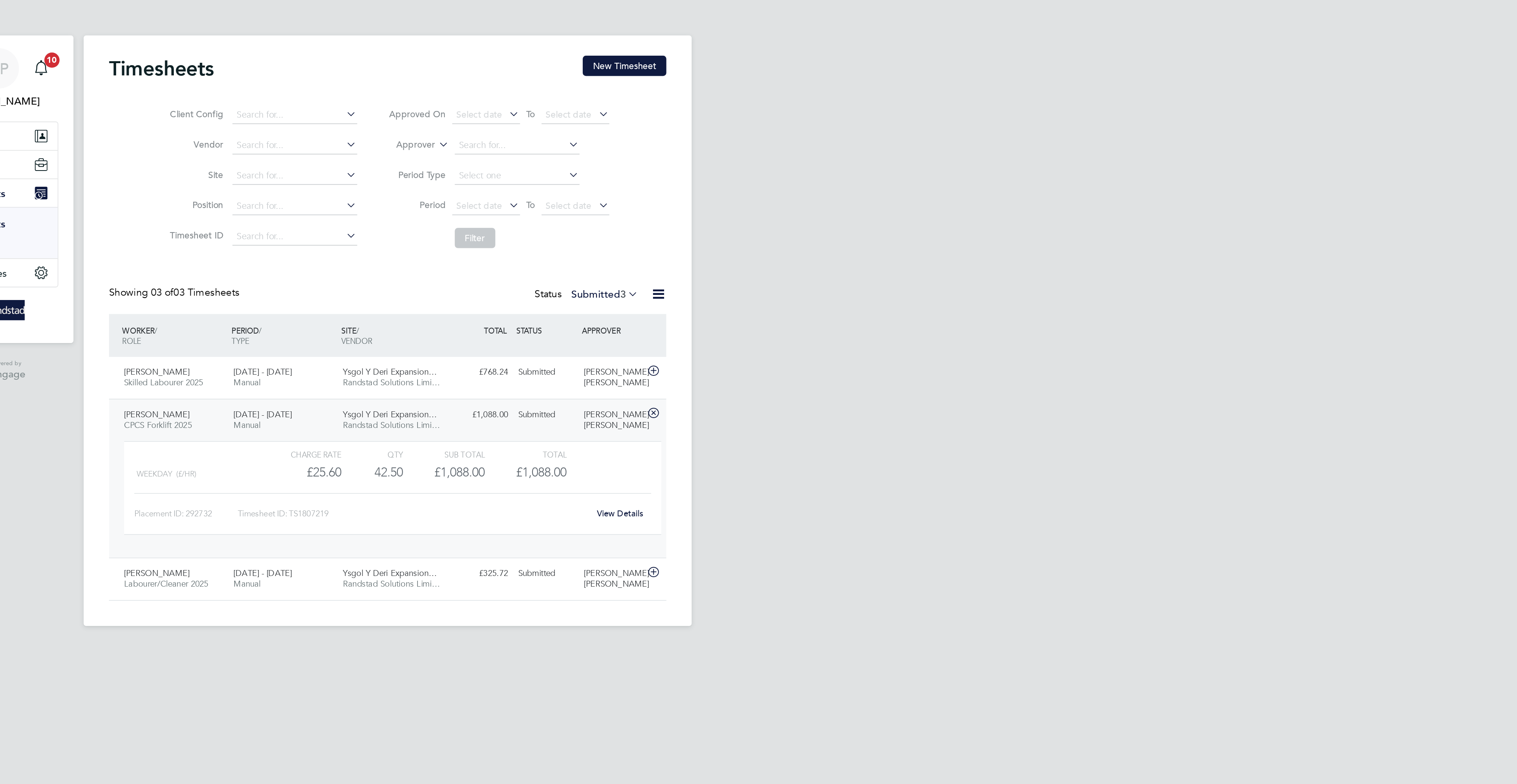
click at [916, 327] on div "View Details" at bounding box center [903, 320] width 39 height 12
click at [912, 324] on link "View Details" at bounding box center [903, 320] width 29 height 6
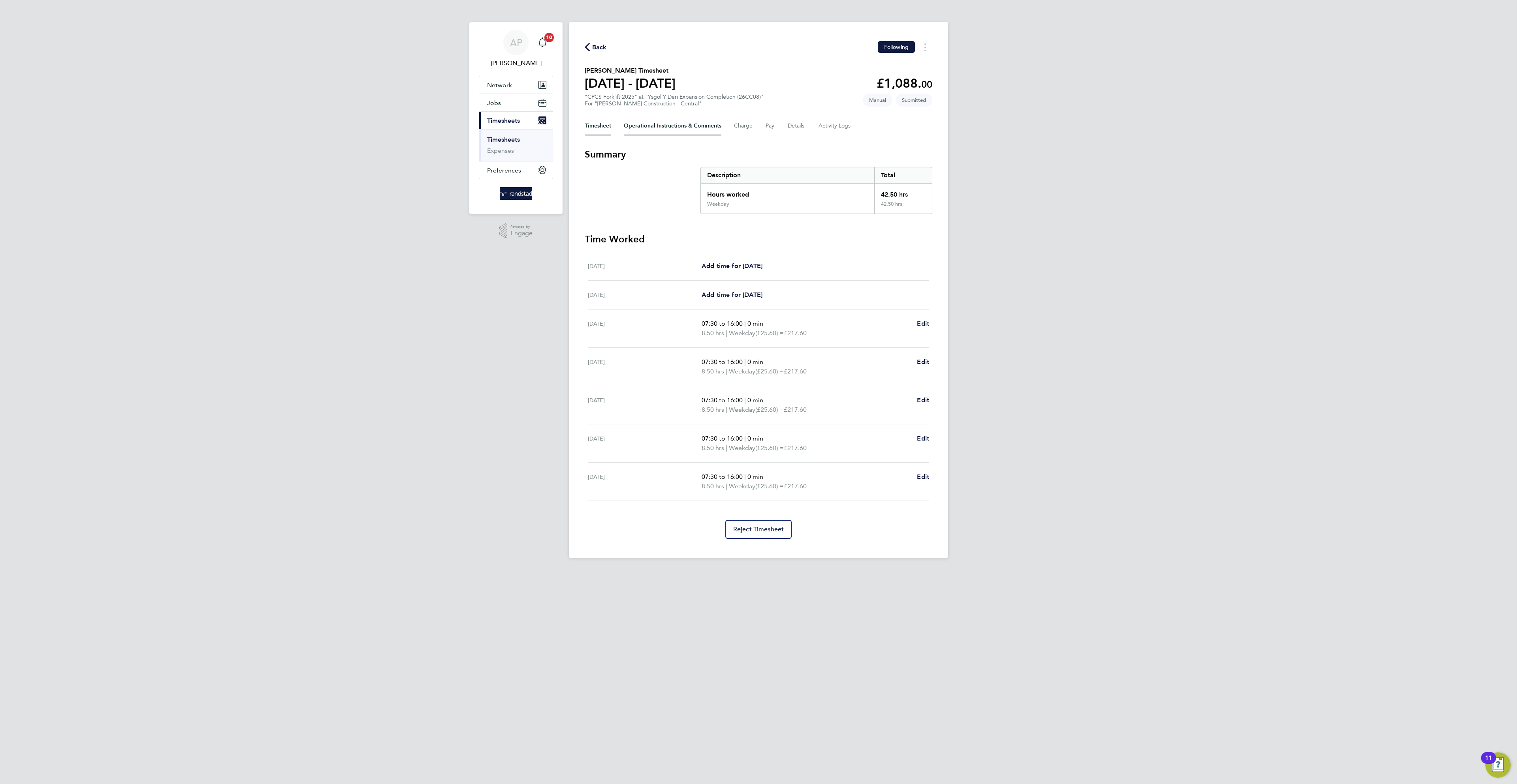
click at [644, 124] on Comments-tab "Operational Instructions & Comments" at bounding box center [673, 126] width 98 height 19
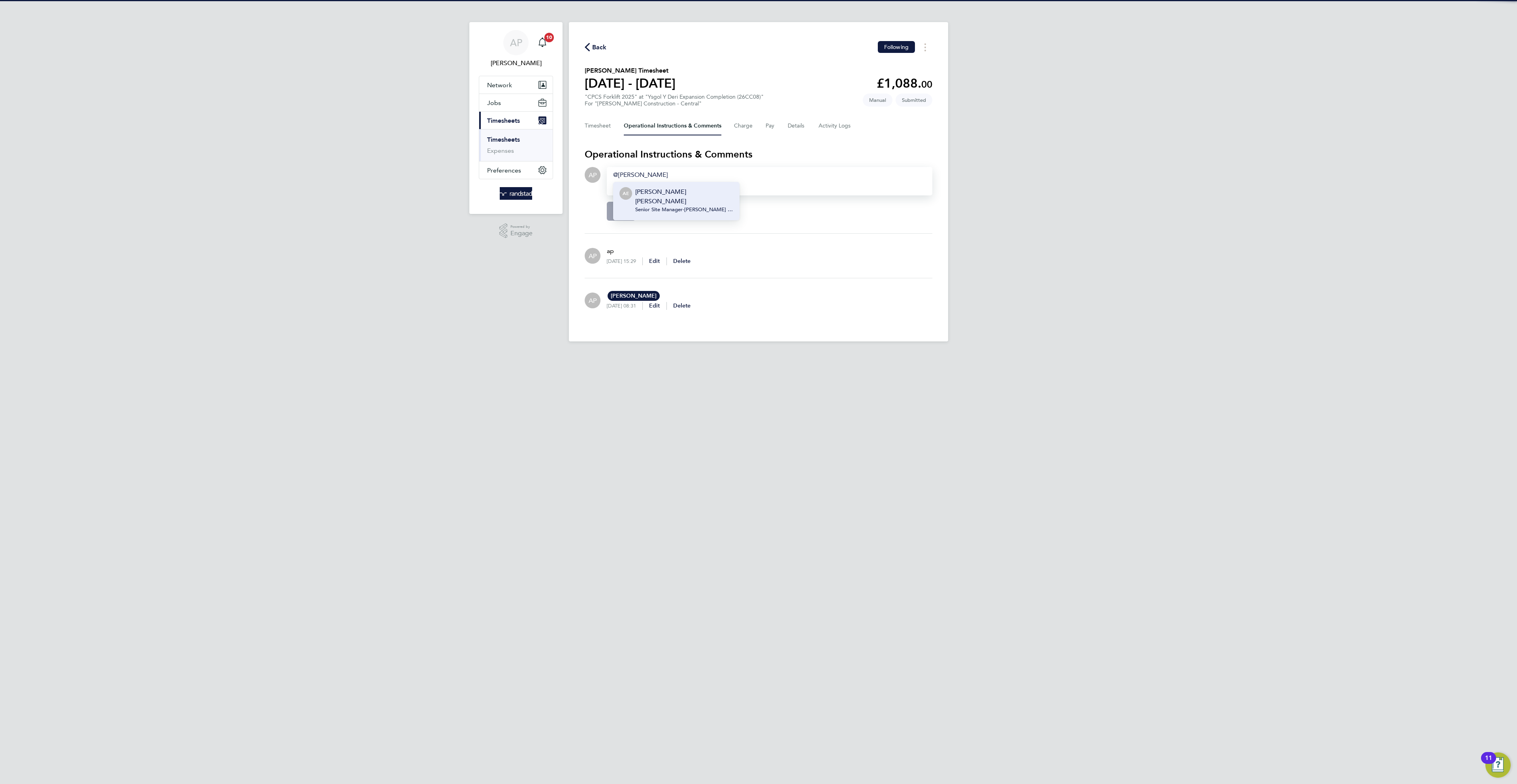
click at [687, 207] on span "Senior Site Manager - [PERSON_NAME] Construction & Infrastructure Ltd" at bounding box center [684, 210] width 98 height 6
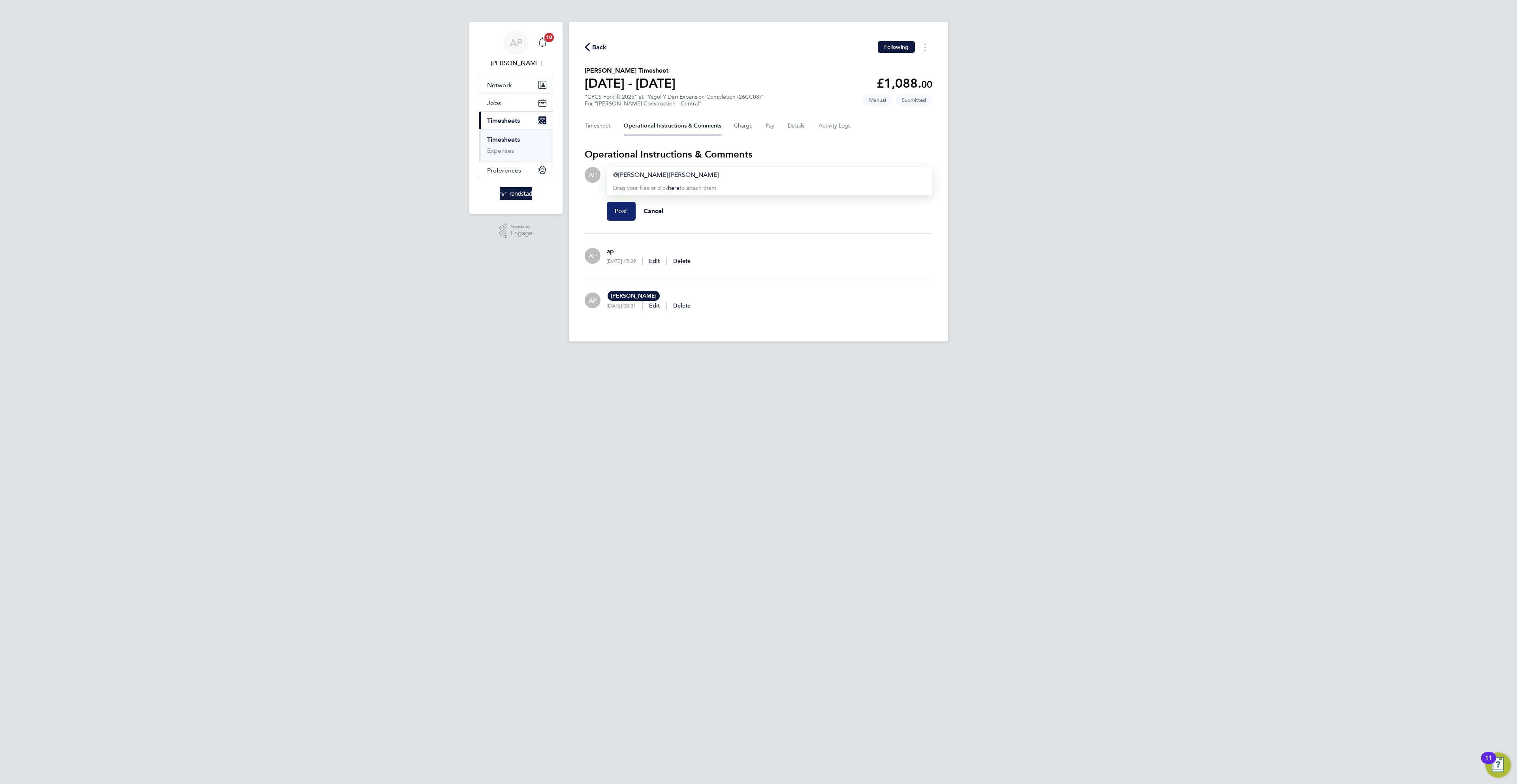
click at [612, 211] on button "Post" at bounding box center [621, 211] width 29 height 19
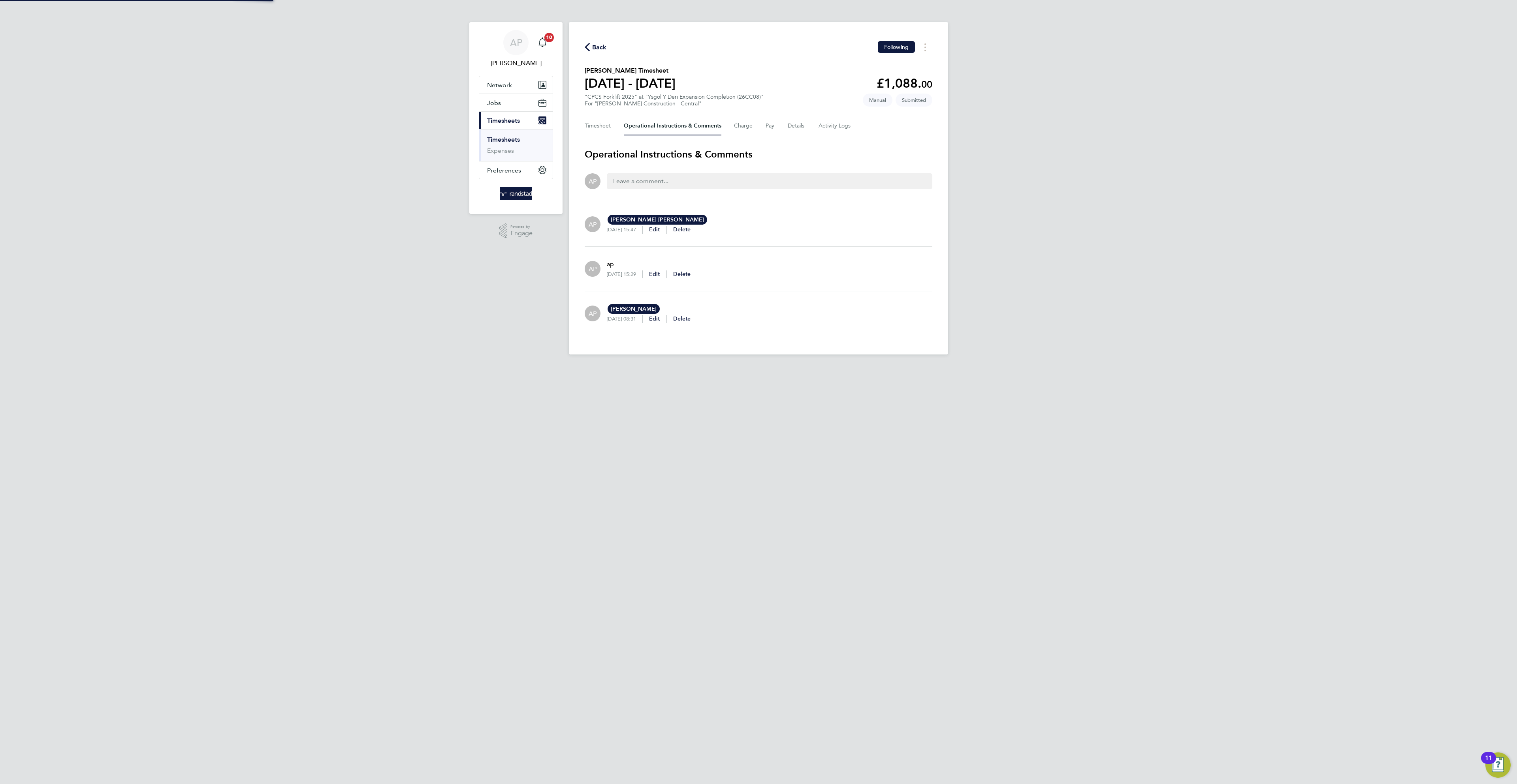
click at [600, 52] on div "Back Following [PERSON_NAME] Timesheet [DATE] - [DATE] £1,088. 00 "CPCS Forklif…" at bounding box center [758, 188] width 379 height 333
click at [598, 45] on span "Back" at bounding box center [599, 47] width 15 height 9
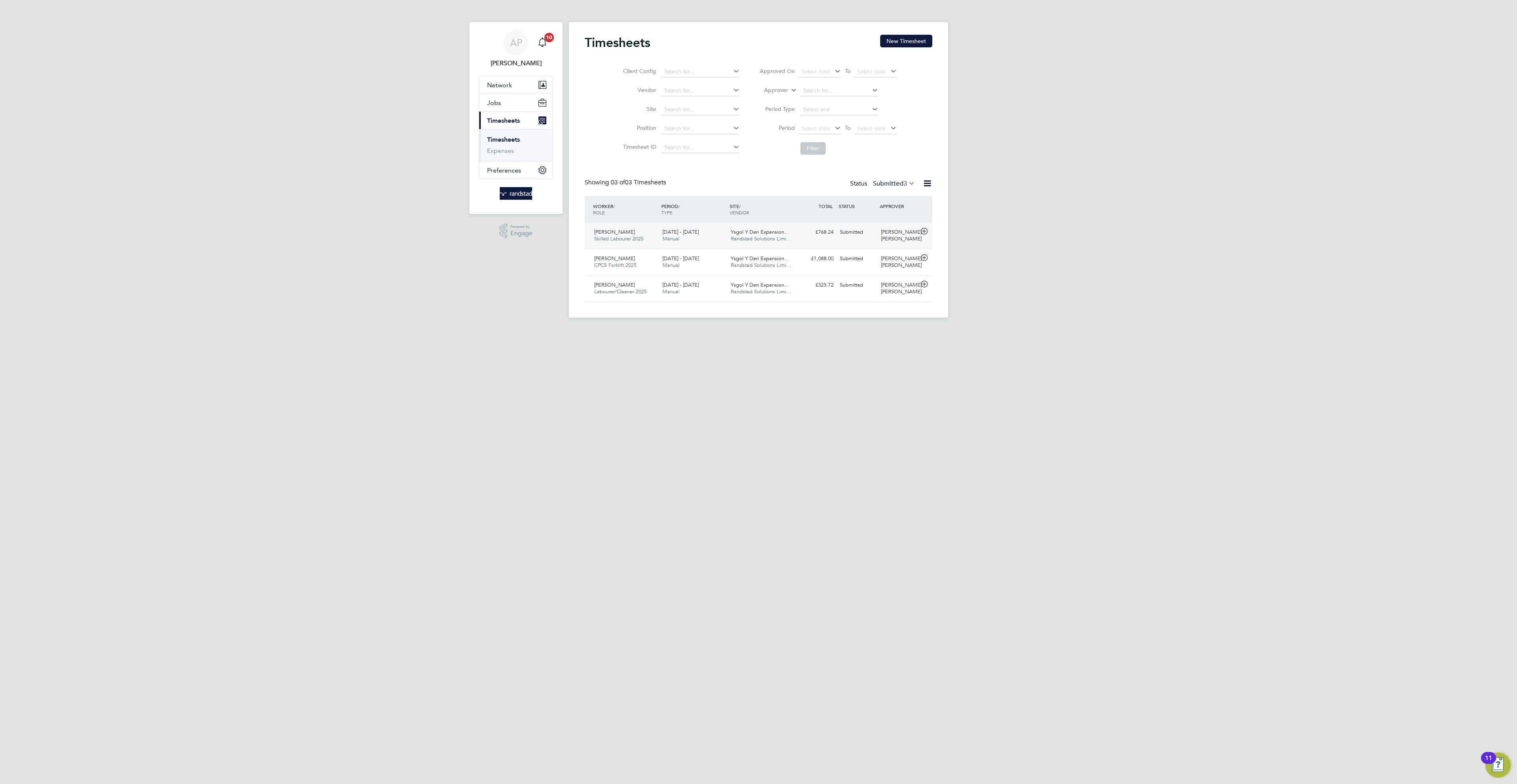
click at [650, 233] on div "Ricky Skinner Skilled Labourer 2025 16 - 22 Aug 2025" at bounding box center [625, 236] width 68 height 20
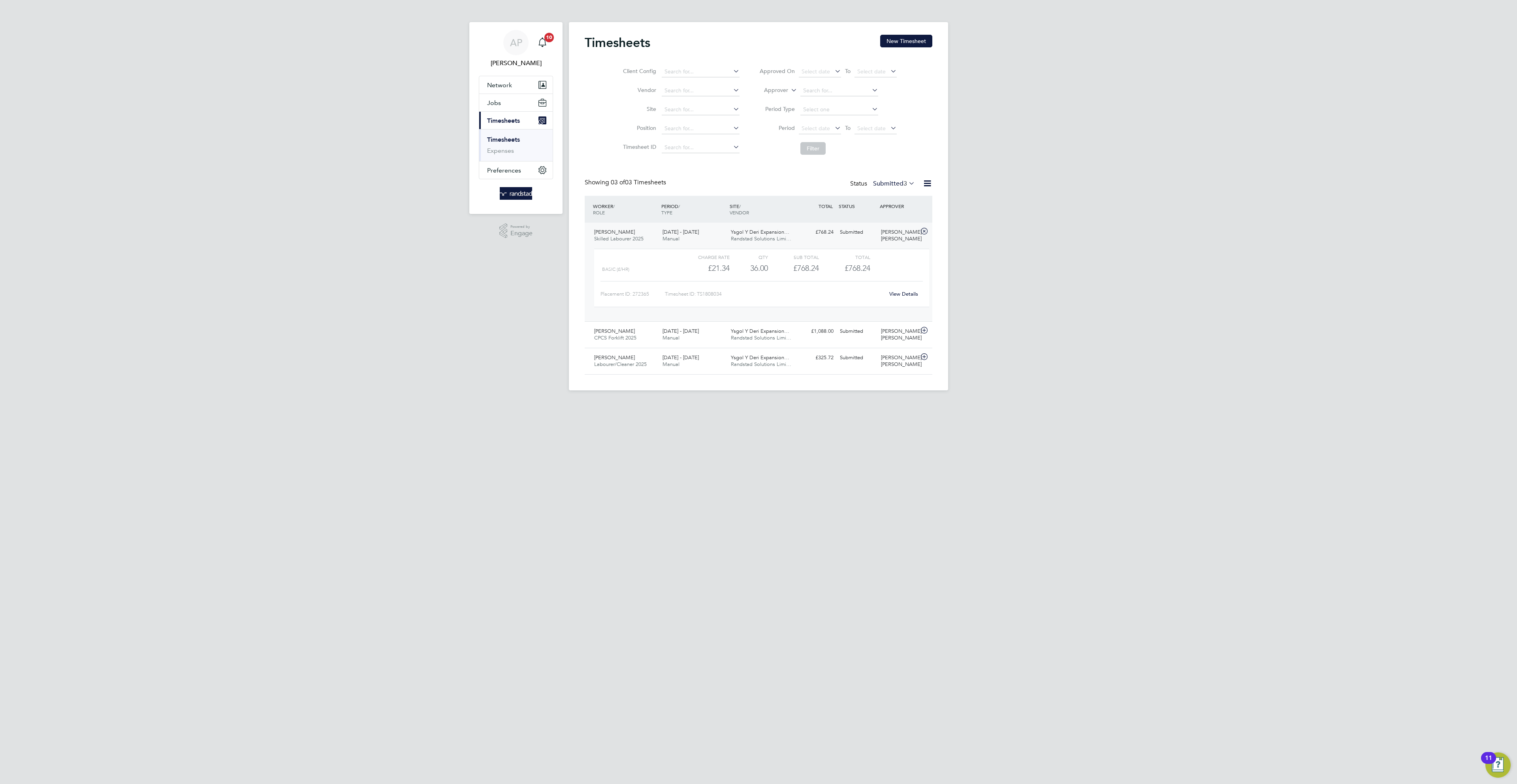
click at [907, 290] on div "View Details" at bounding box center [903, 294] width 39 height 12
click at [906, 295] on link "View Details" at bounding box center [903, 294] width 29 height 6
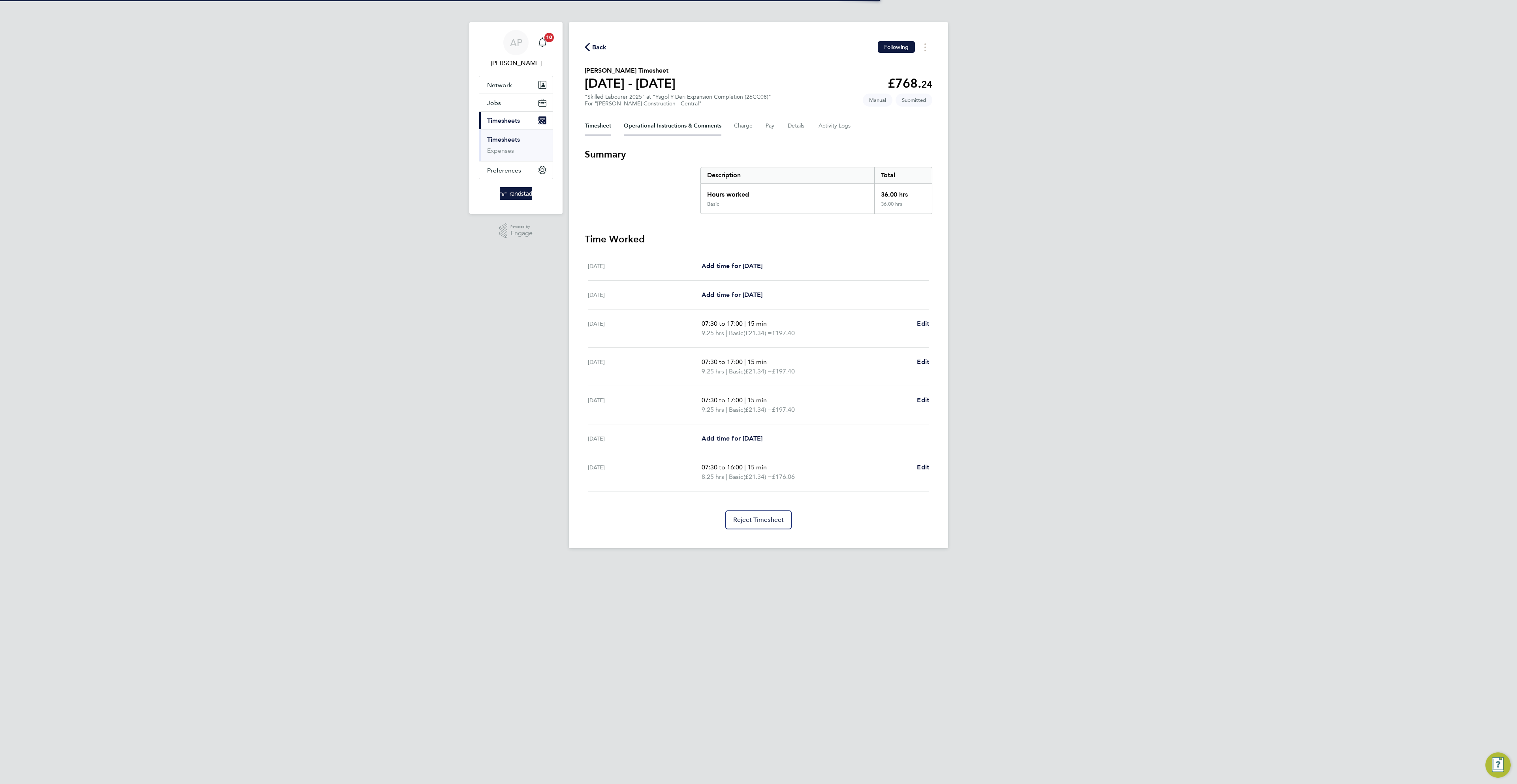
click at [681, 127] on Comments-tab "Operational Instructions & Comments" at bounding box center [673, 126] width 98 height 19
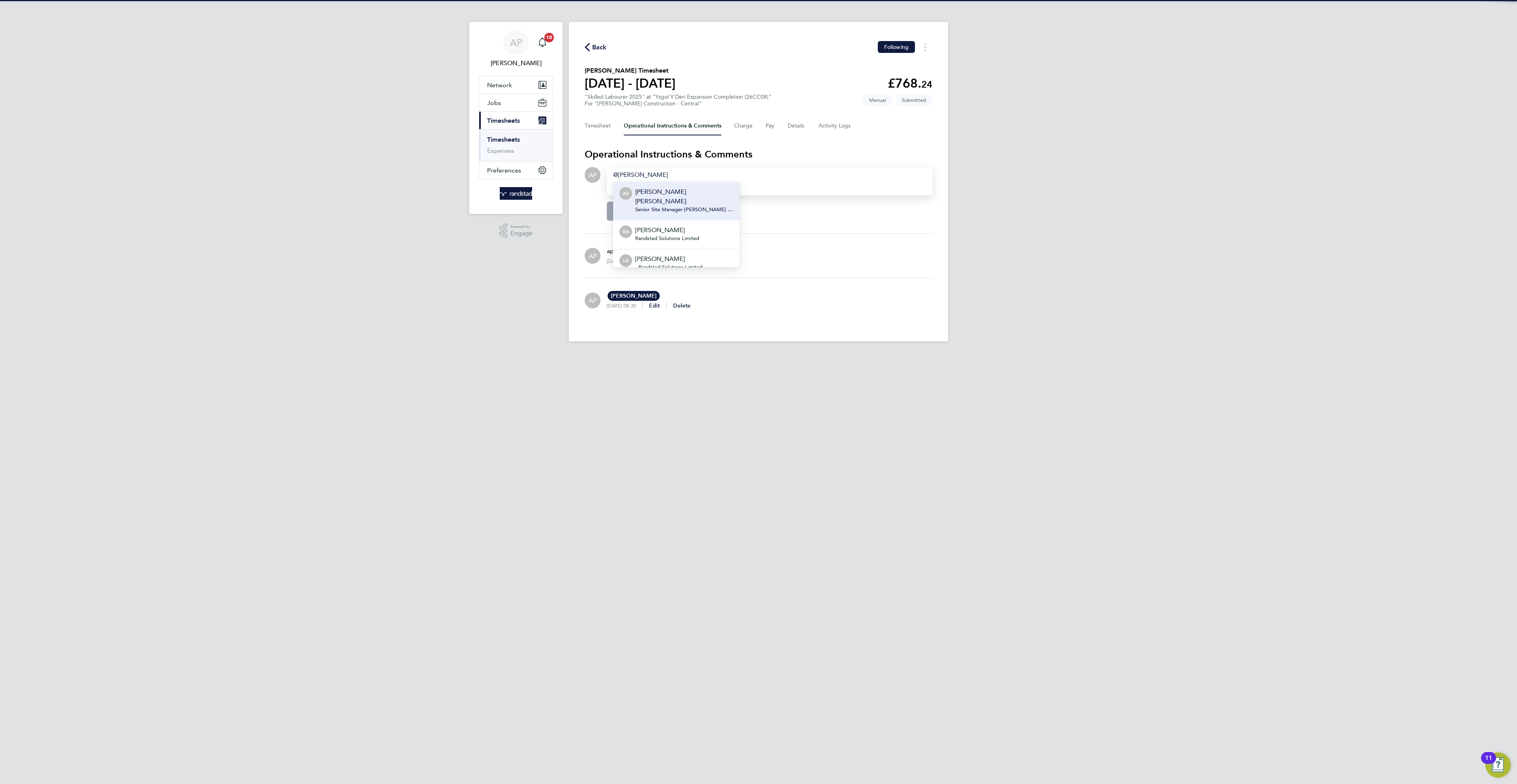
click at [663, 207] on span "Senior Site Manager - Morgan Sindall Construction & Infrastructure Ltd" at bounding box center [684, 210] width 98 height 6
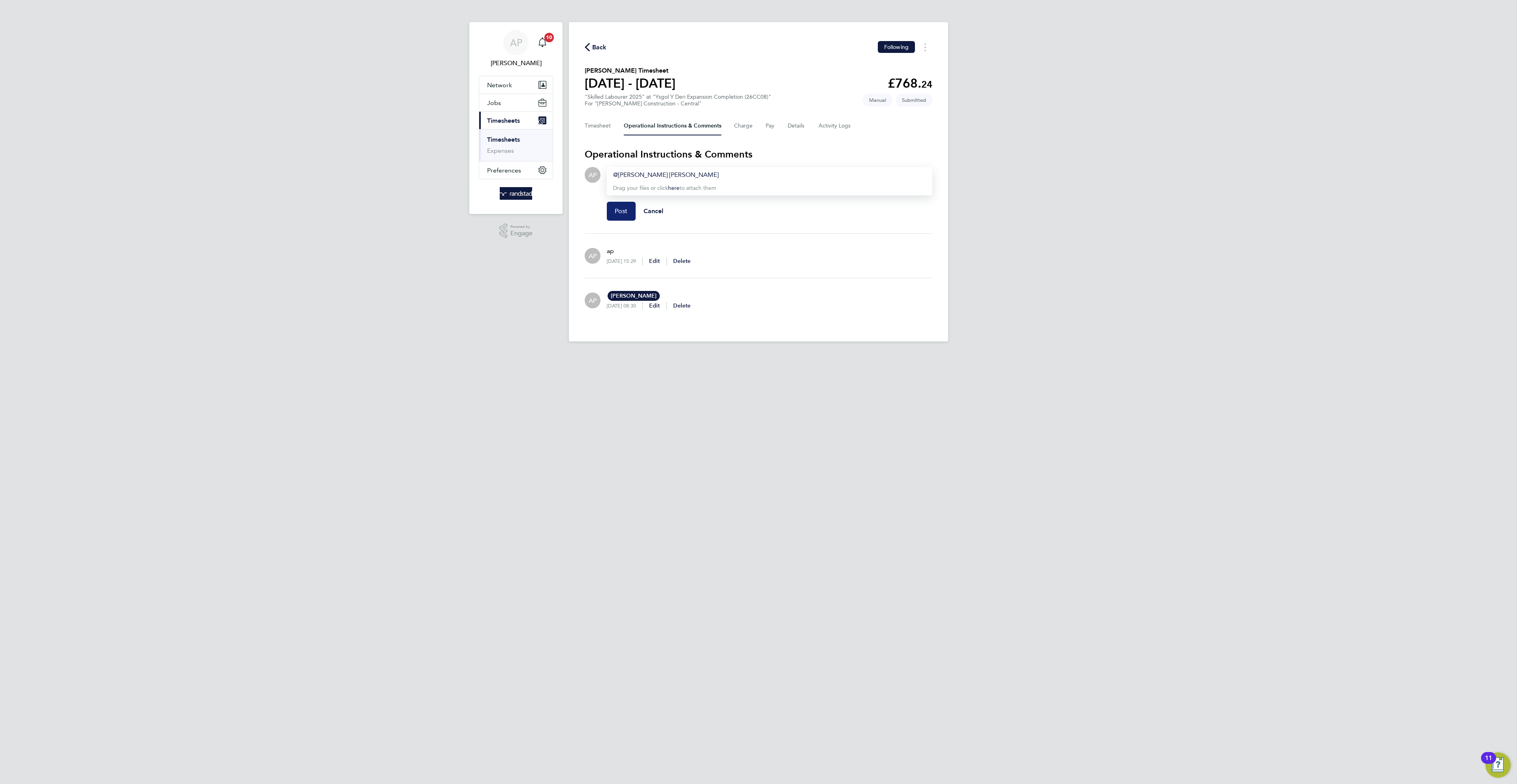
click at [617, 211] on span "Post" at bounding box center [621, 211] width 13 height 8
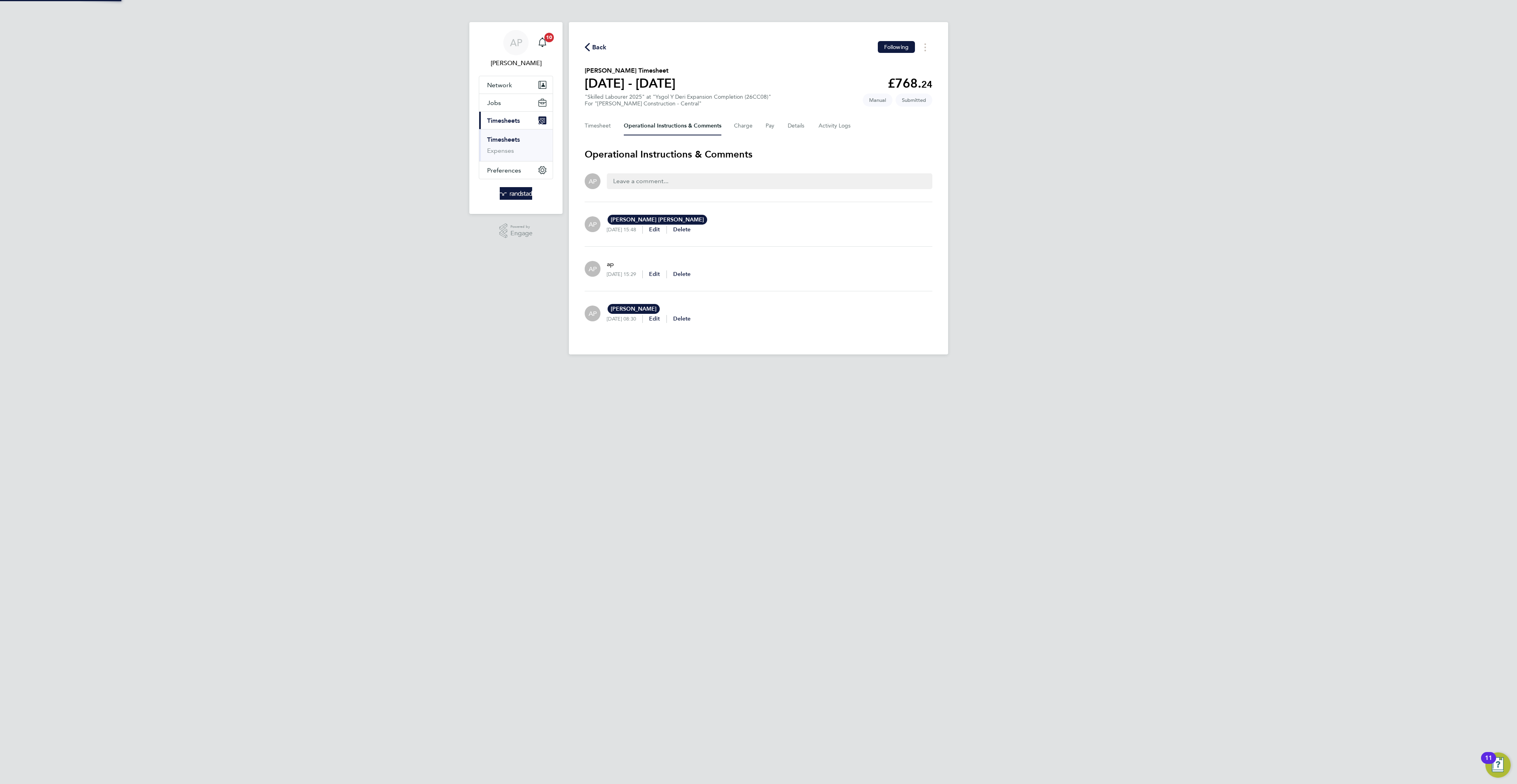
click at [601, 45] on span "Back" at bounding box center [599, 47] width 15 height 9
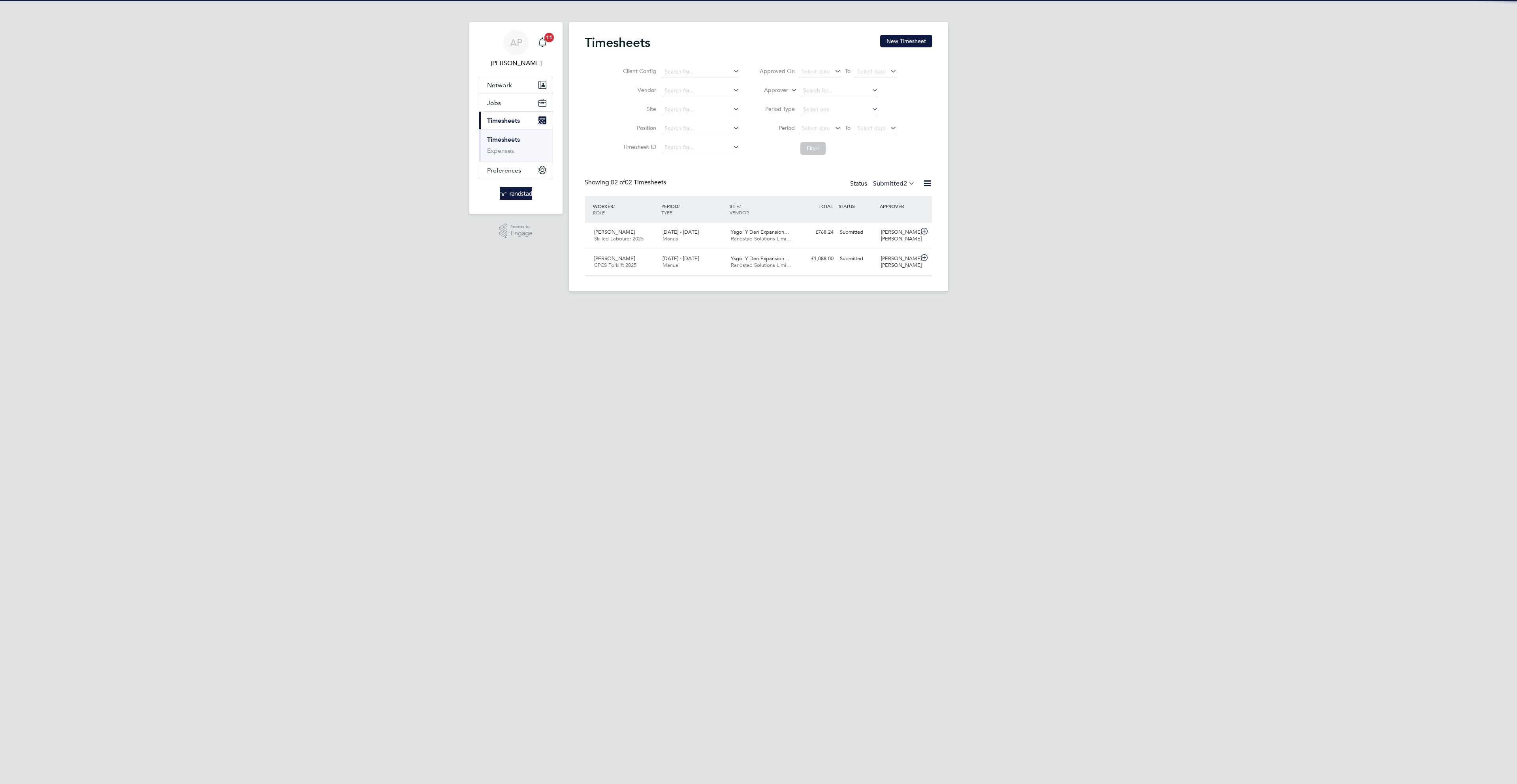
scroll to position [21, 69]
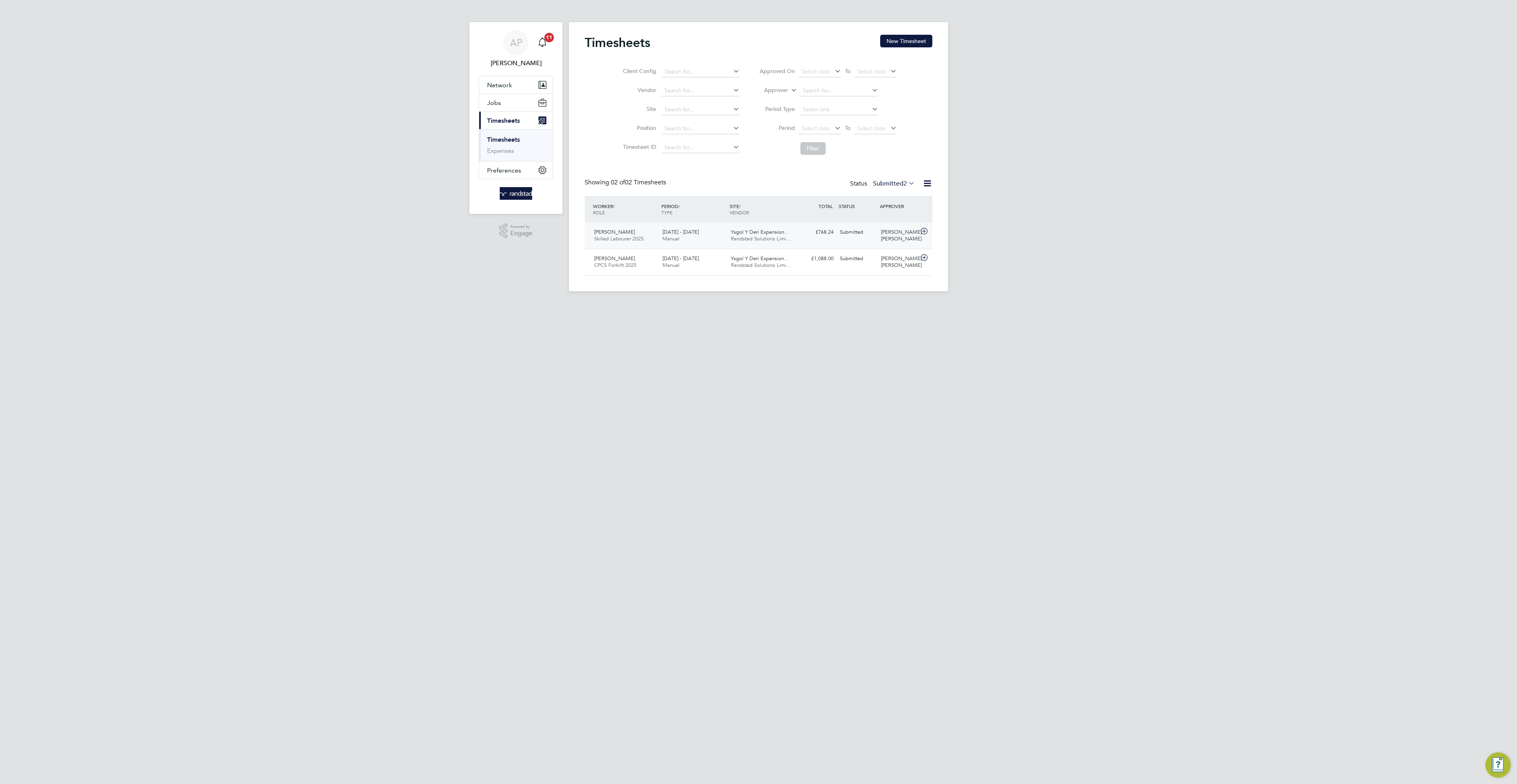
click at [794, 238] on div "Ysgol Y Deri Expansion… Randstad Solutions Limi…" at bounding box center [762, 236] width 68 height 20
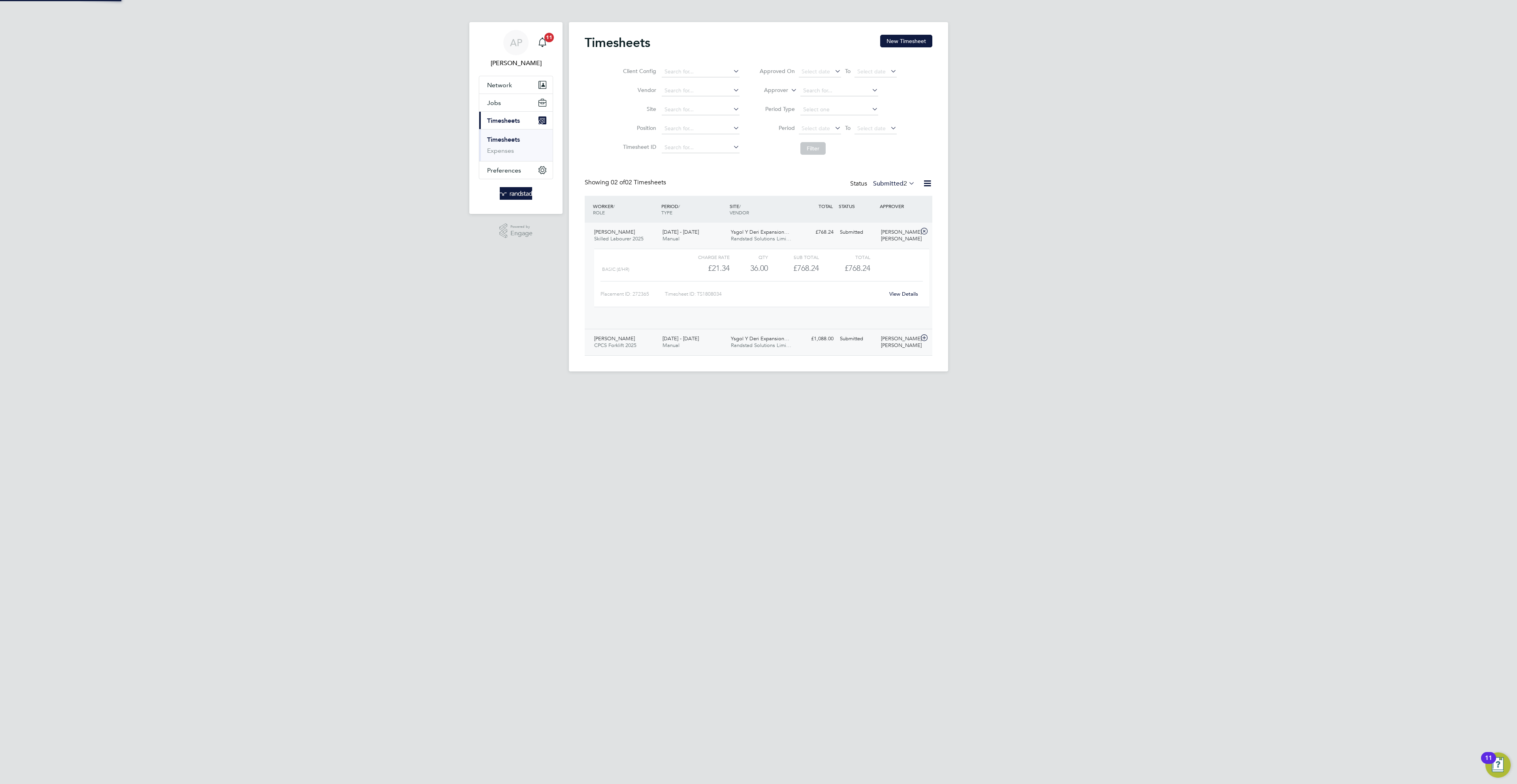
scroll to position [14, 77]
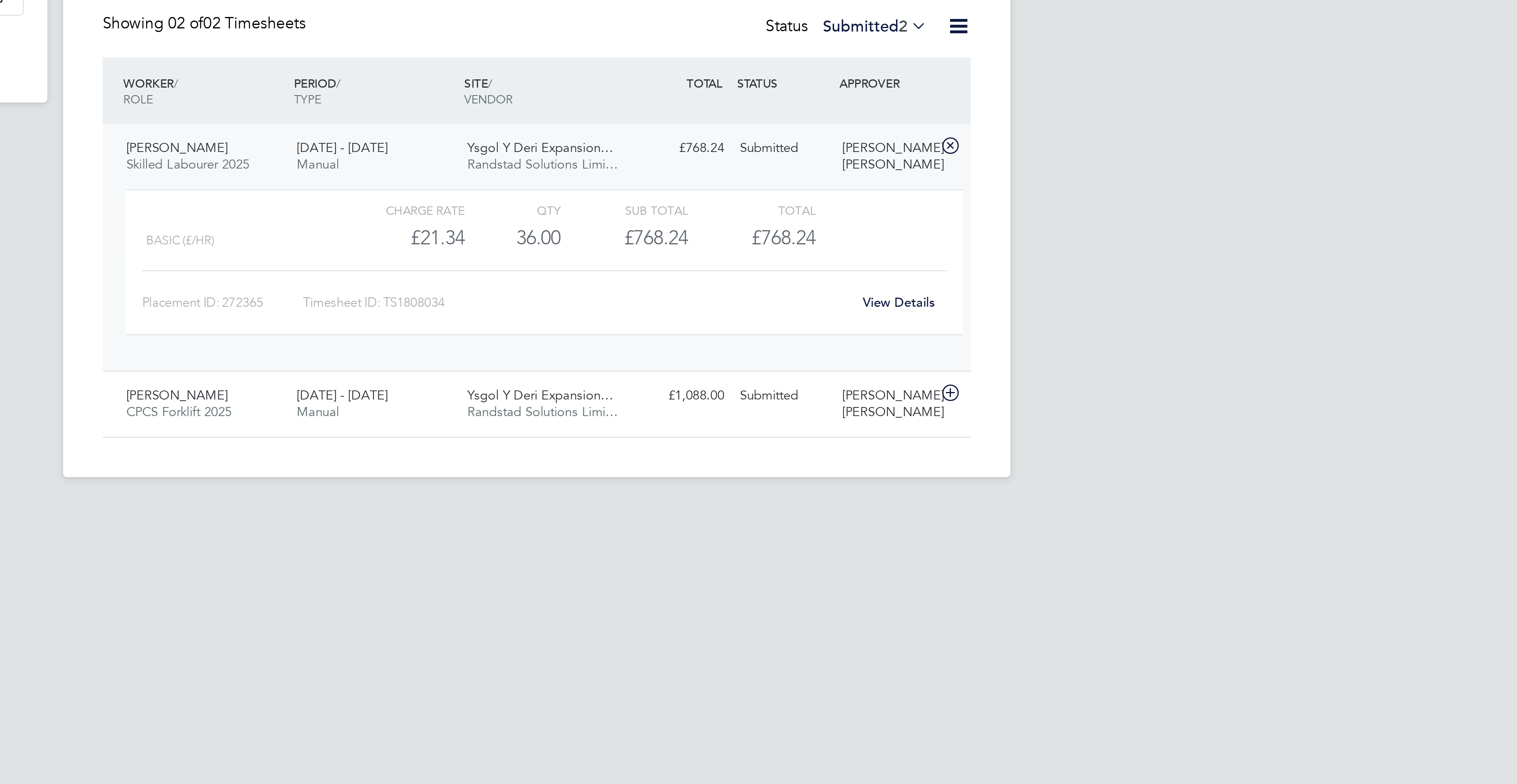
click at [902, 297] on link "View Details" at bounding box center [903, 294] width 29 height 6
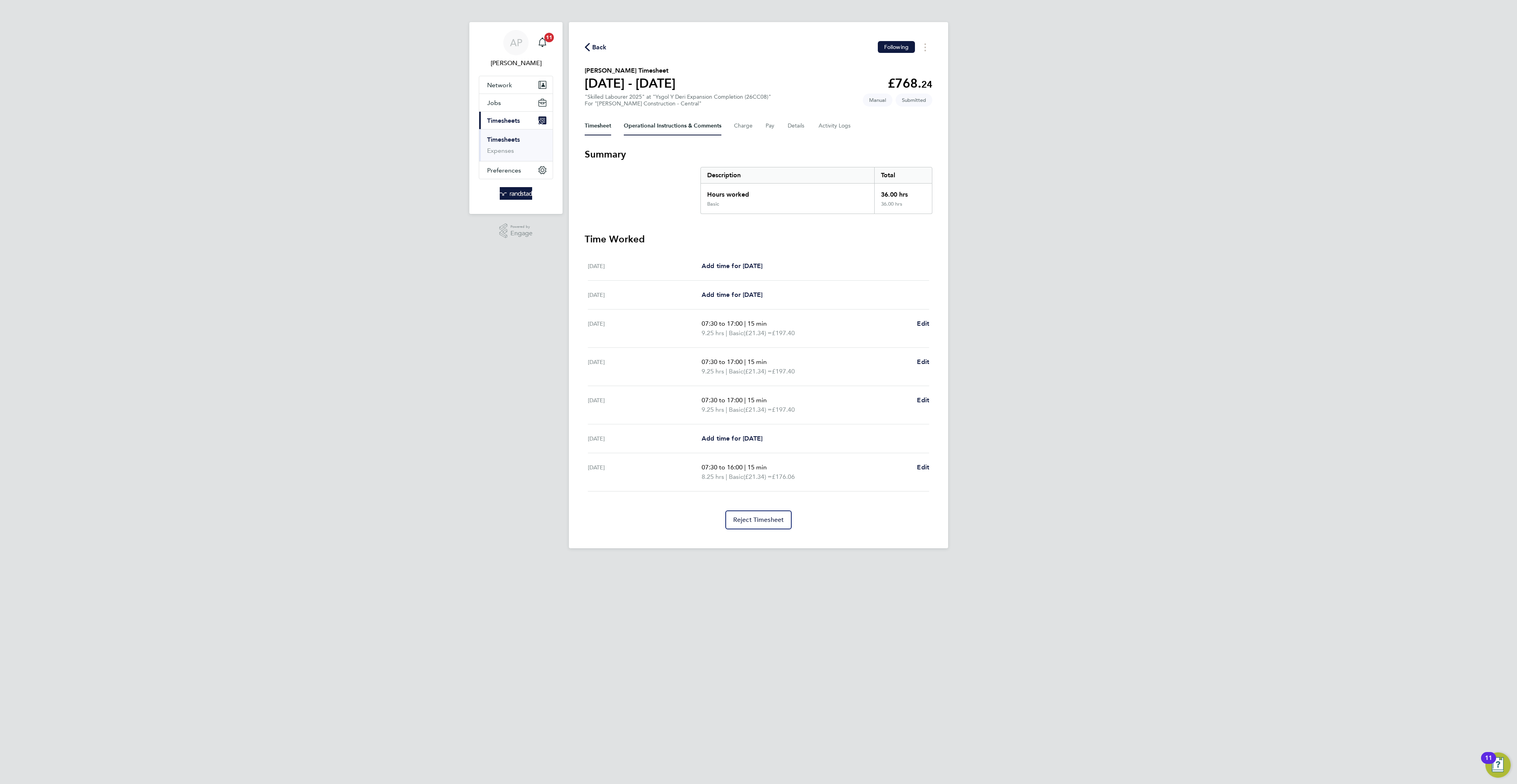
click at [694, 135] on Comments-tab "Operational Instructions & Comments" at bounding box center [673, 126] width 98 height 19
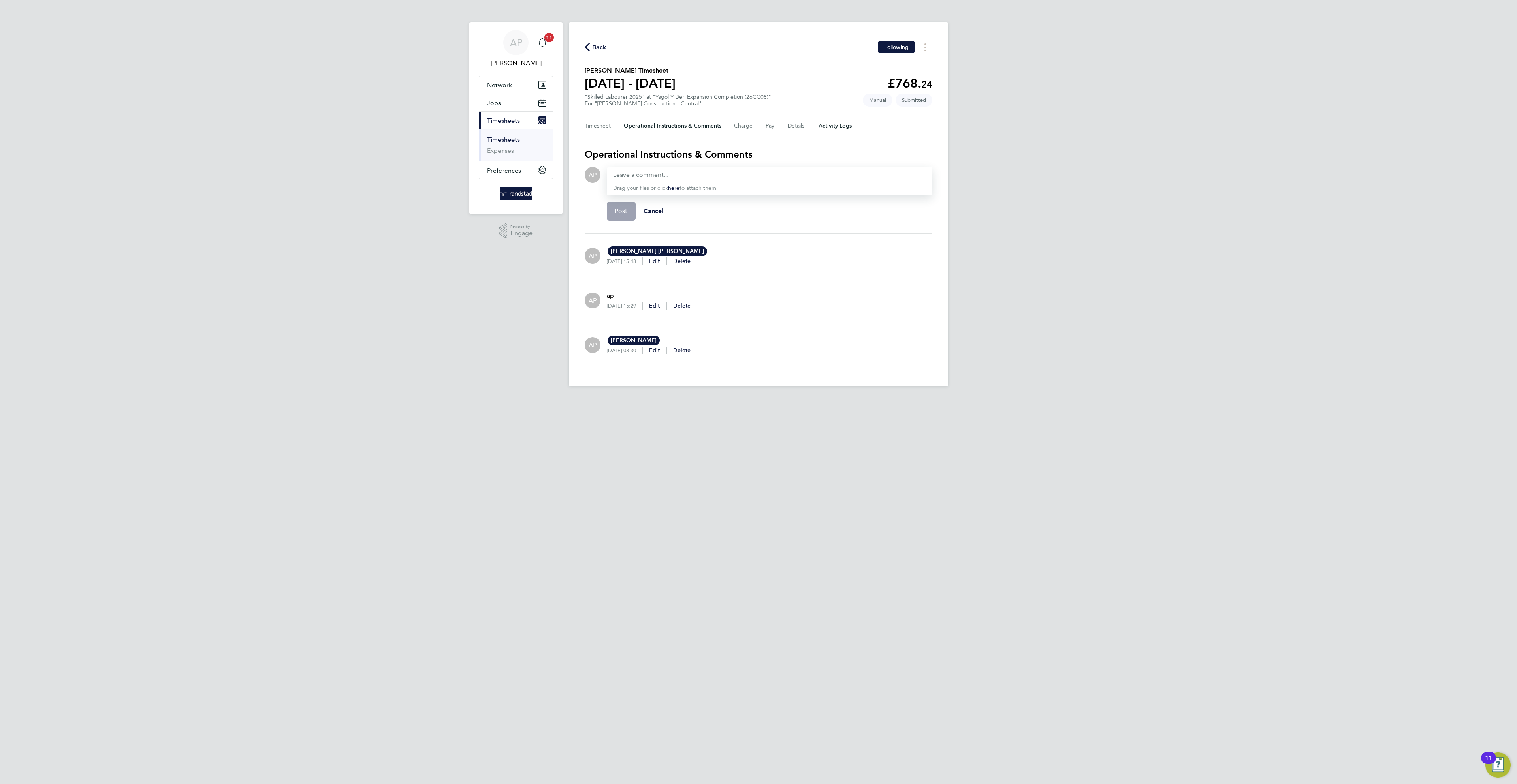
click at [827, 129] on Logs-tab "Activity Logs" at bounding box center [835, 126] width 33 height 19
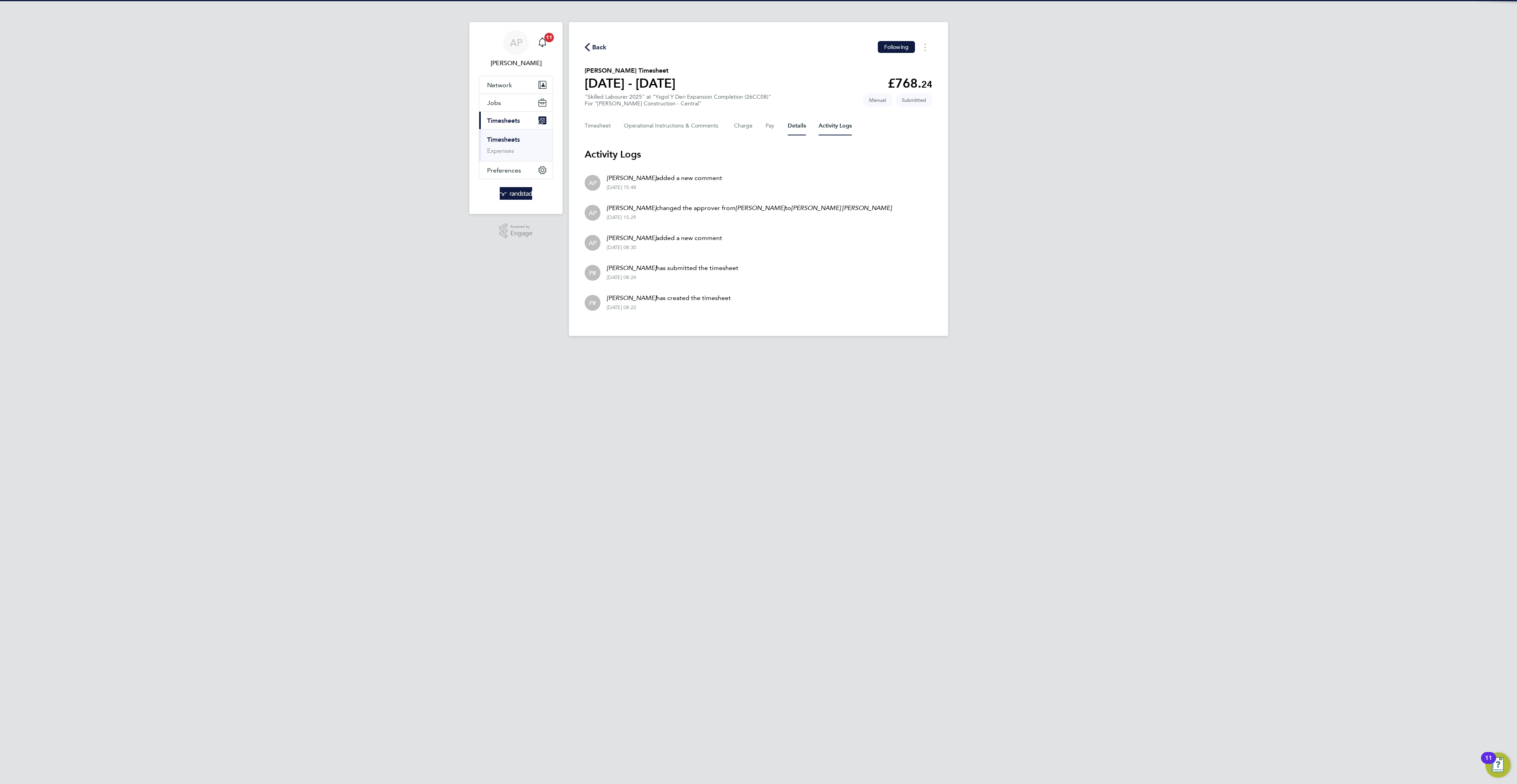
click at [799, 128] on button "Details" at bounding box center [797, 126] width 18 height 19
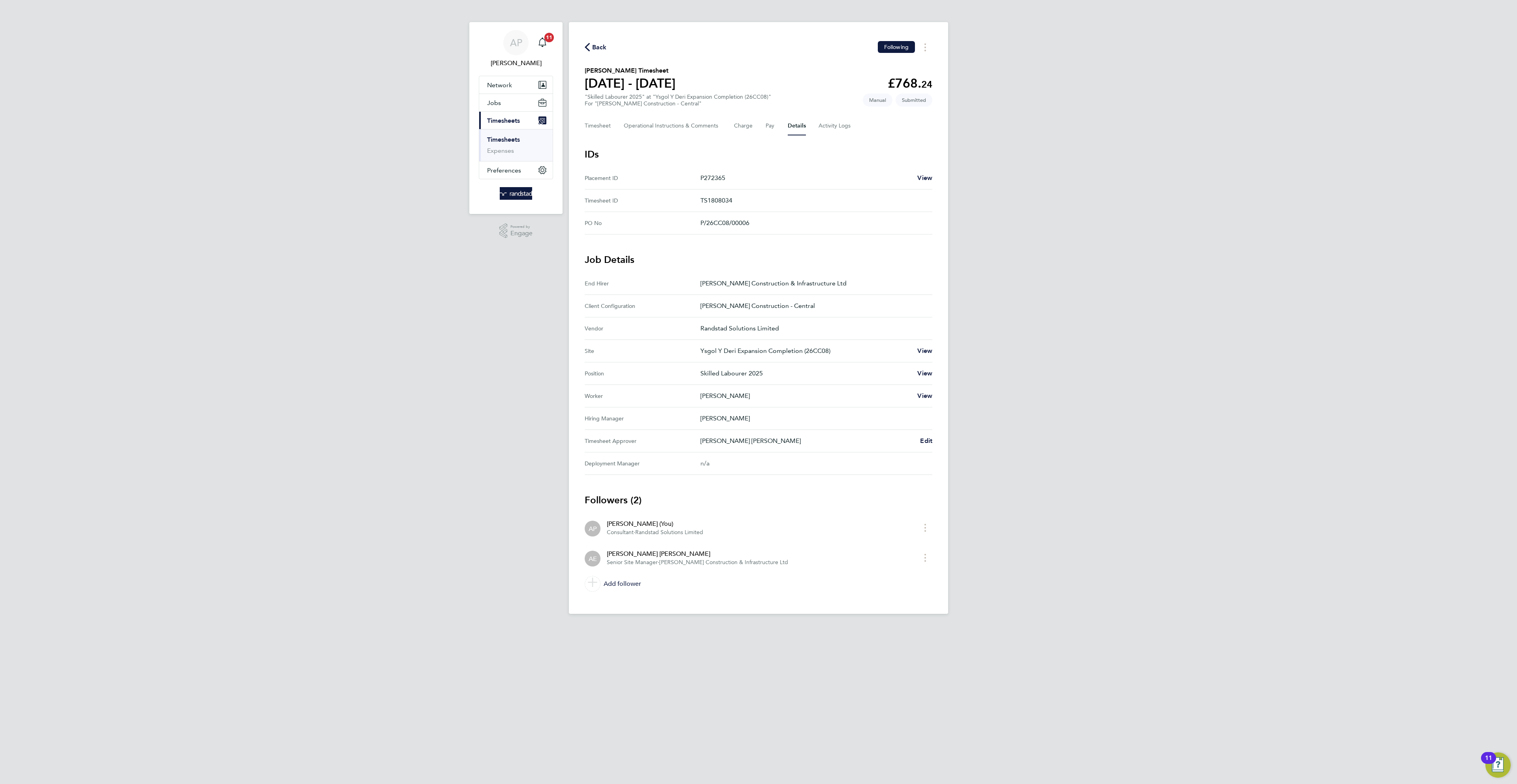
click at [602, 42] on span "Back" at bounding box center [599, 47] width 15 height 9
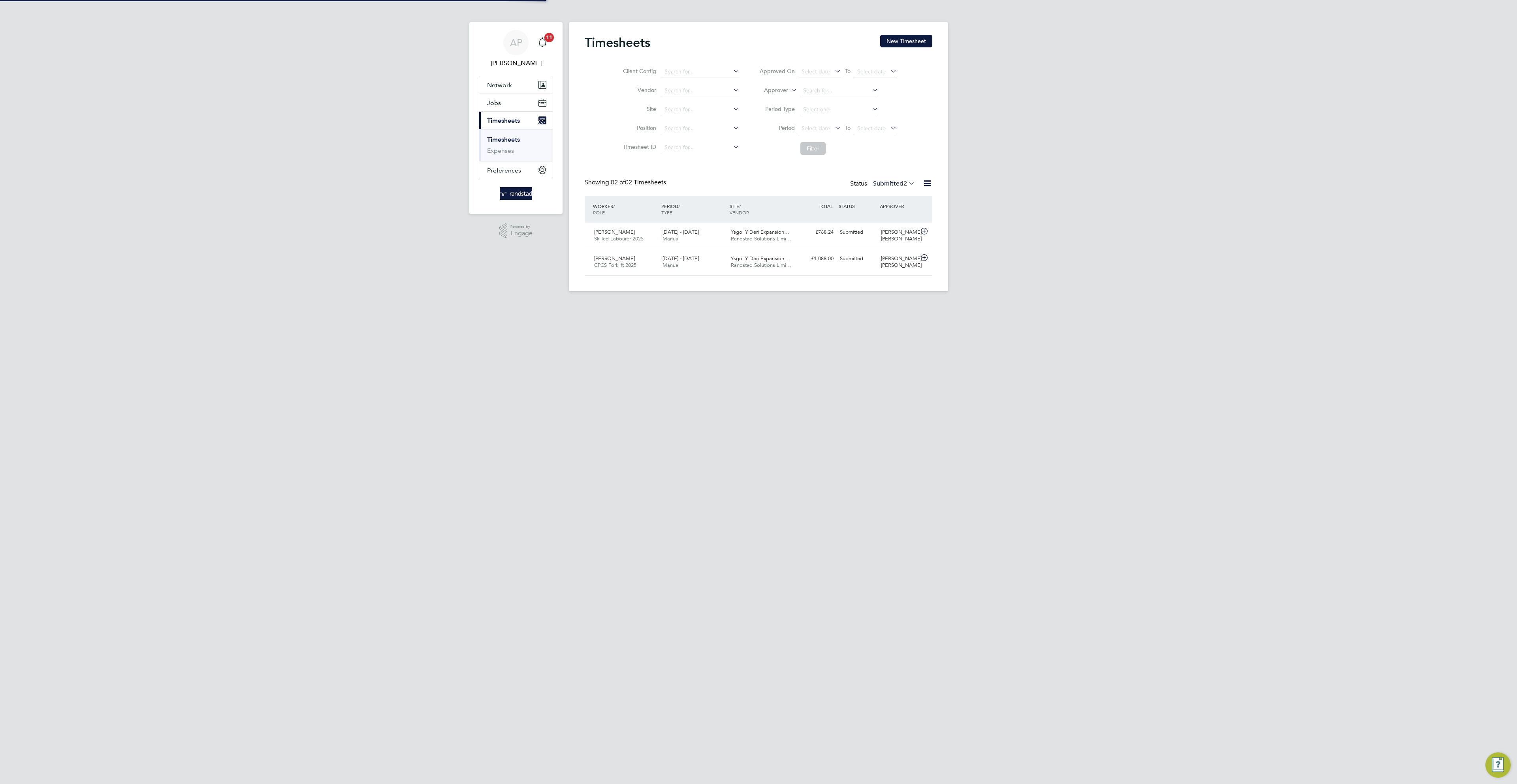
scroll to position [21, 69]
